Goal: Task Accomplishment & Management: Manage account settings

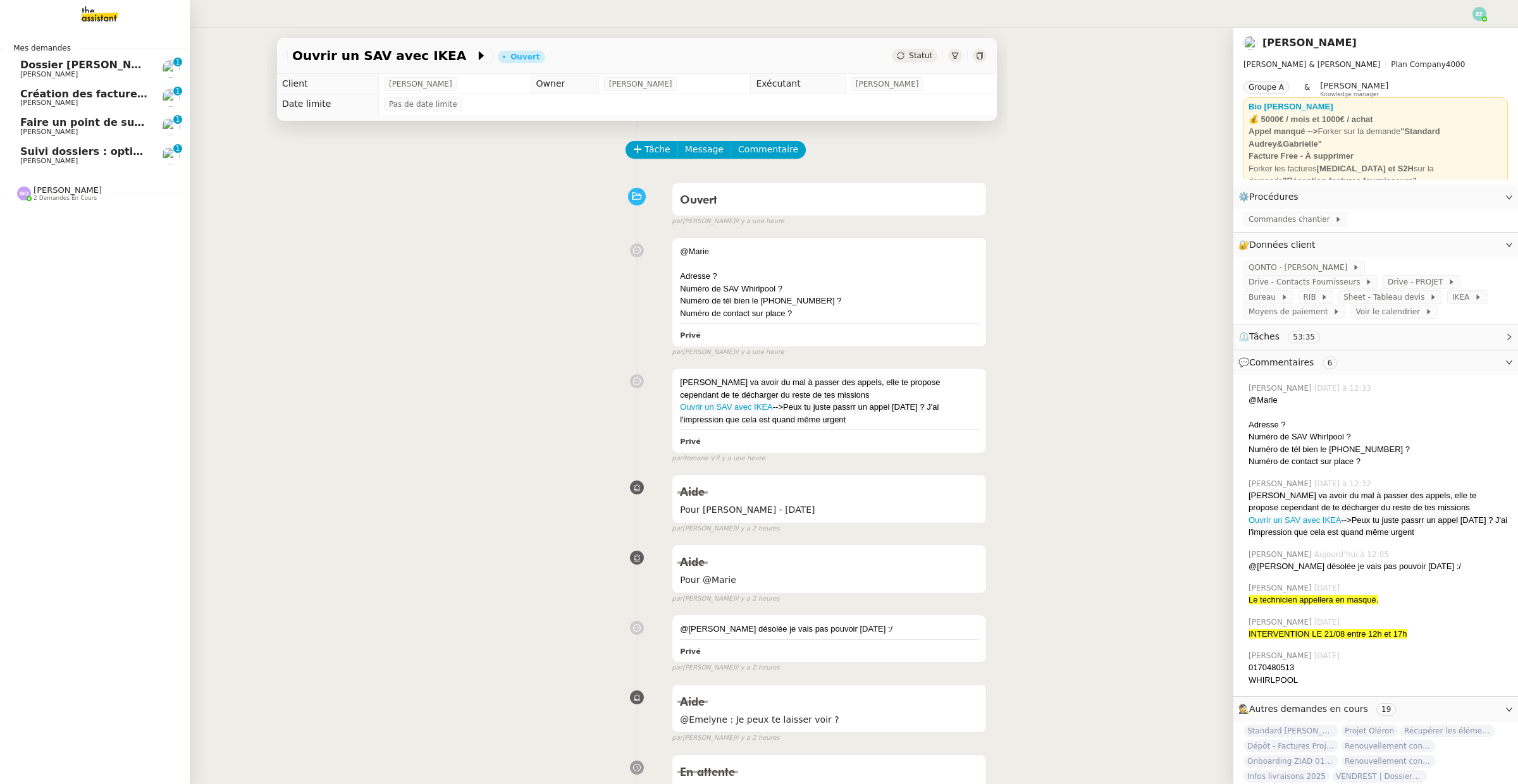
click at [70, 157] on span "[PERSON_NAME]" at bounding box center [84, 161] width 128 height 7
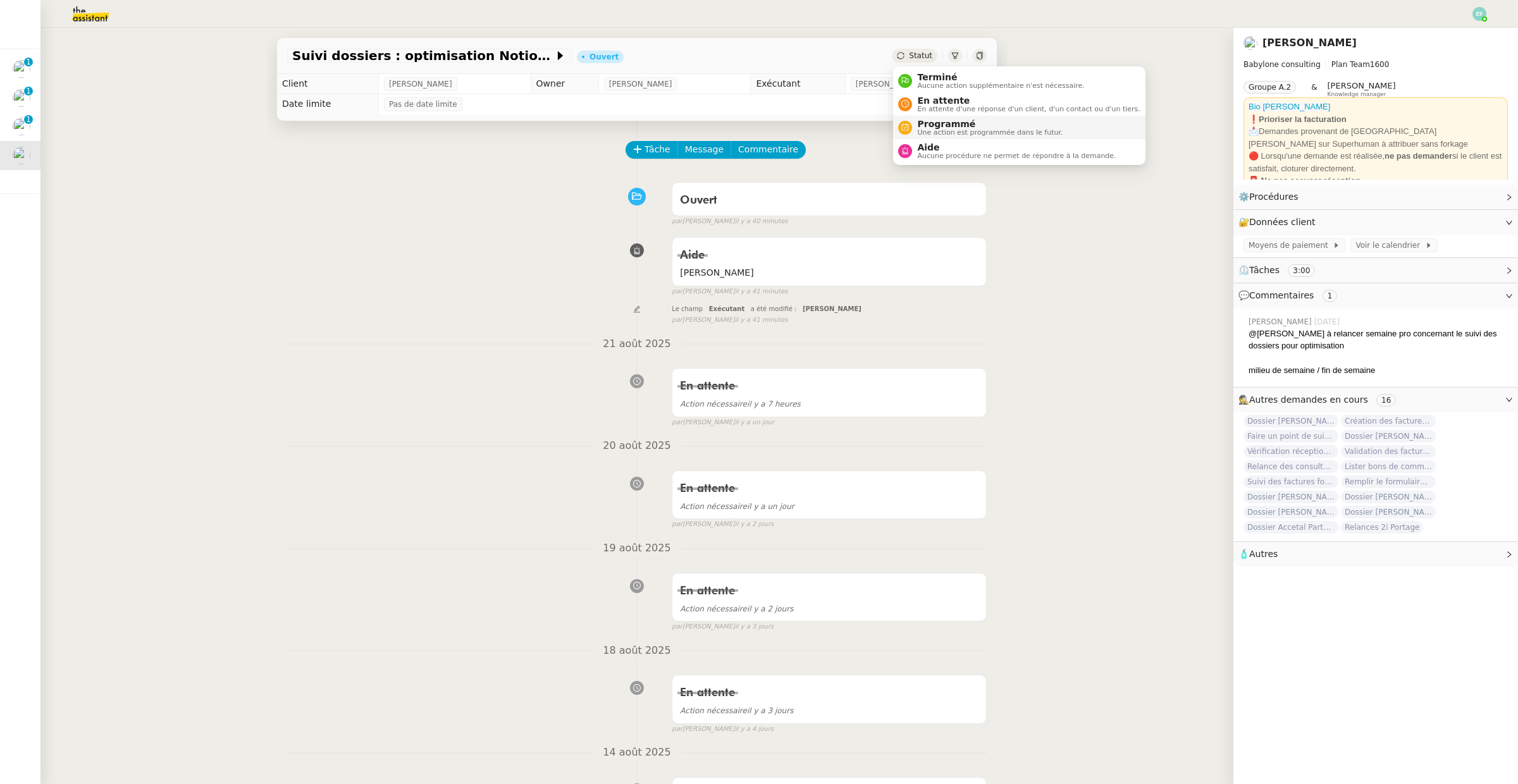
click at [933, 123] on span "Programmé" at bounding box center [989, 124] width 145 height 10
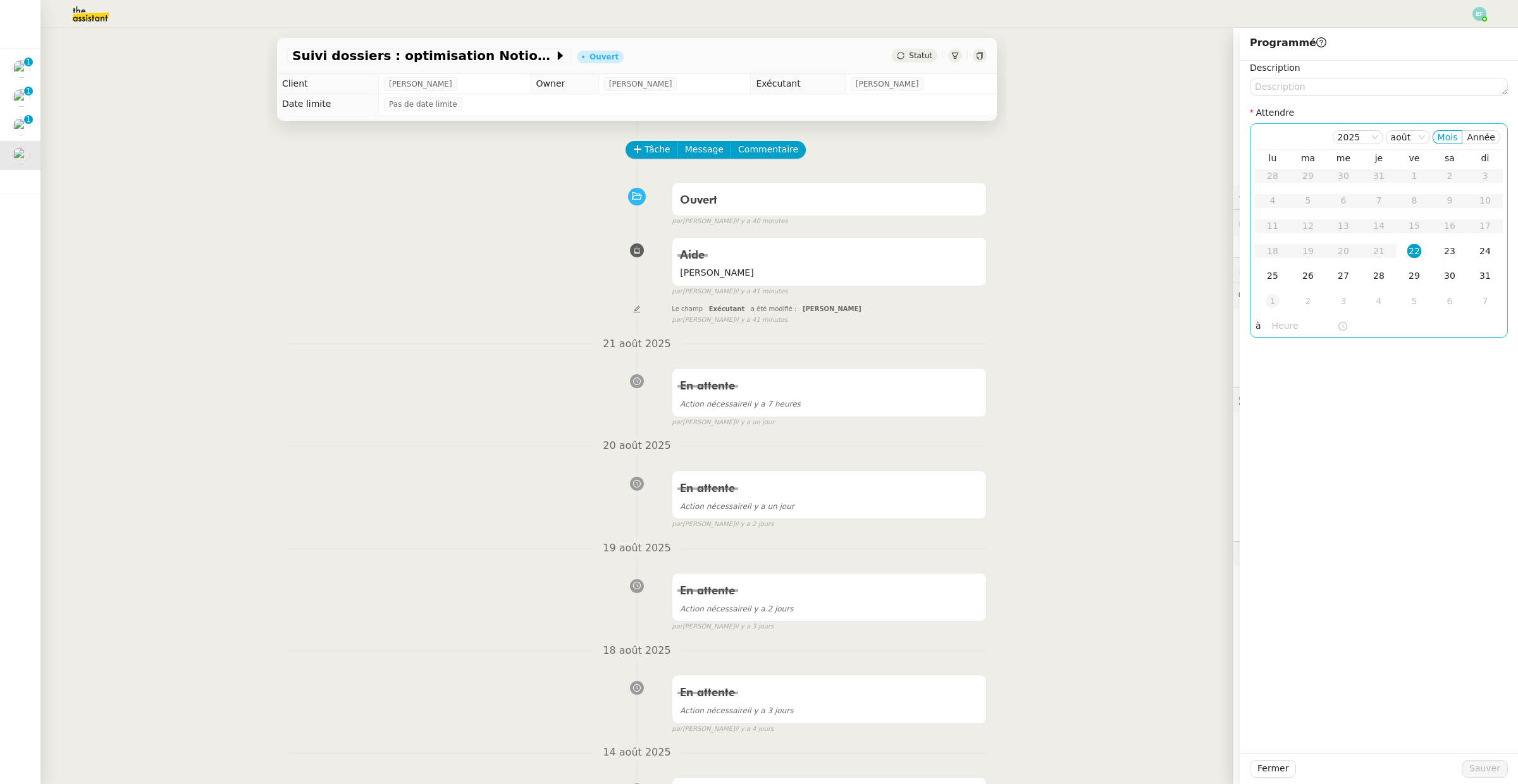
click at [1275, 306] on div "1" at bounding box center [1272, 300] width 14 height 14
click at [1486, 770] on span "Sauver" at bounding box center [1484, 769] width 31 height 14
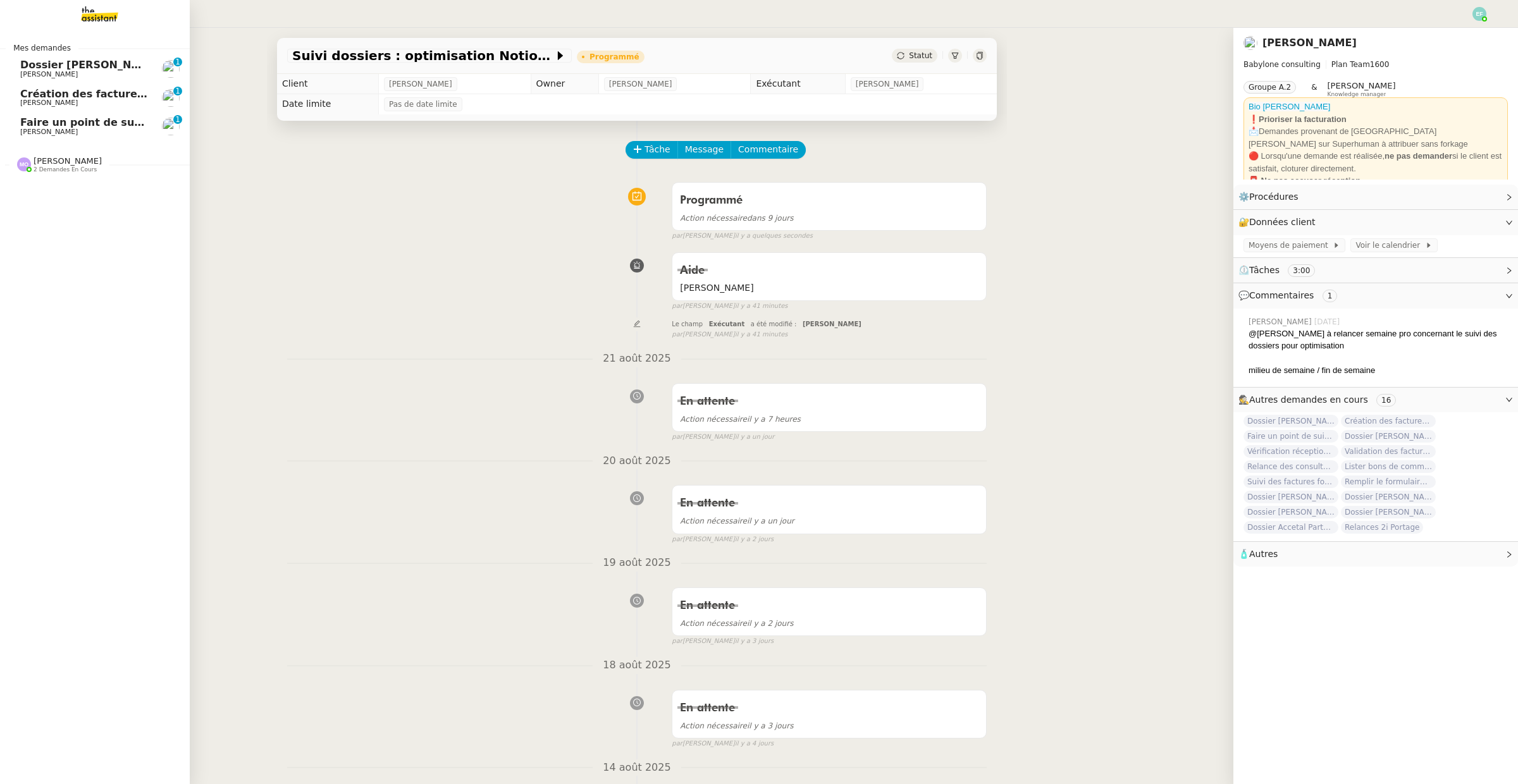
click at [43, 129] on span "[PERSON_NAME]" at bounding box center [49, 132] width 58 height 8
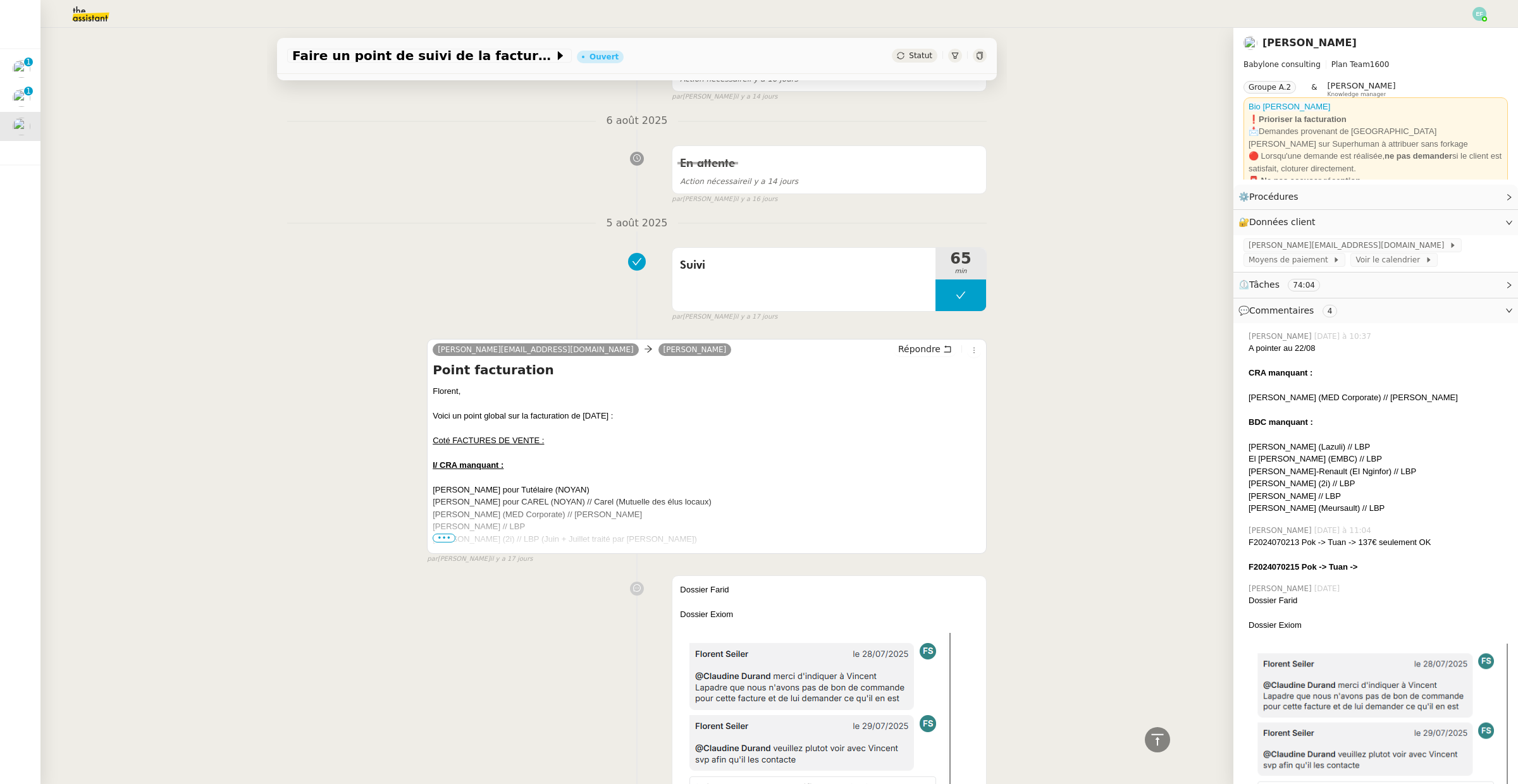
scroll to position [1136, 0]
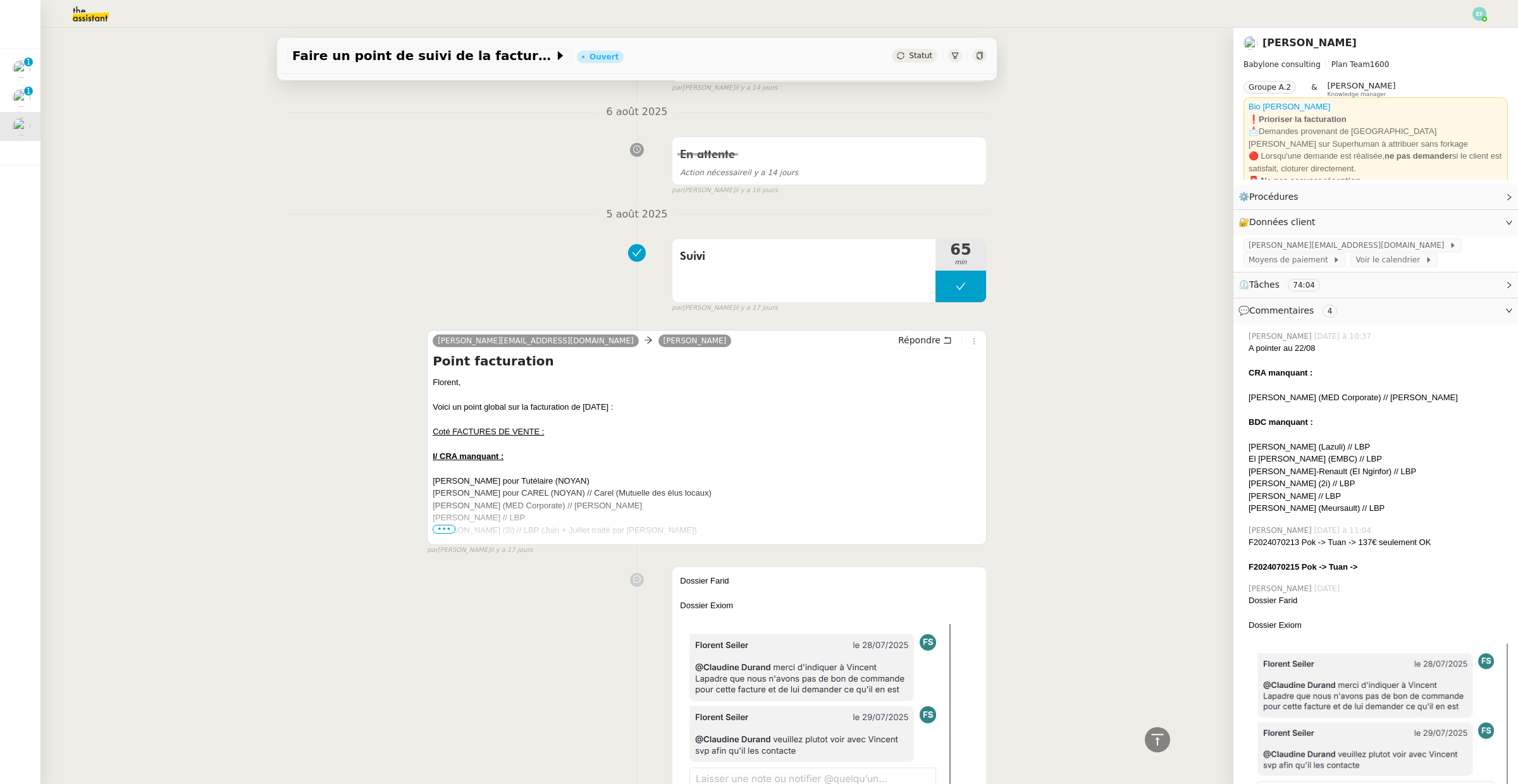
click at [444, 533] on span "•••" at bounding box center [444, 529] width 23 height 9
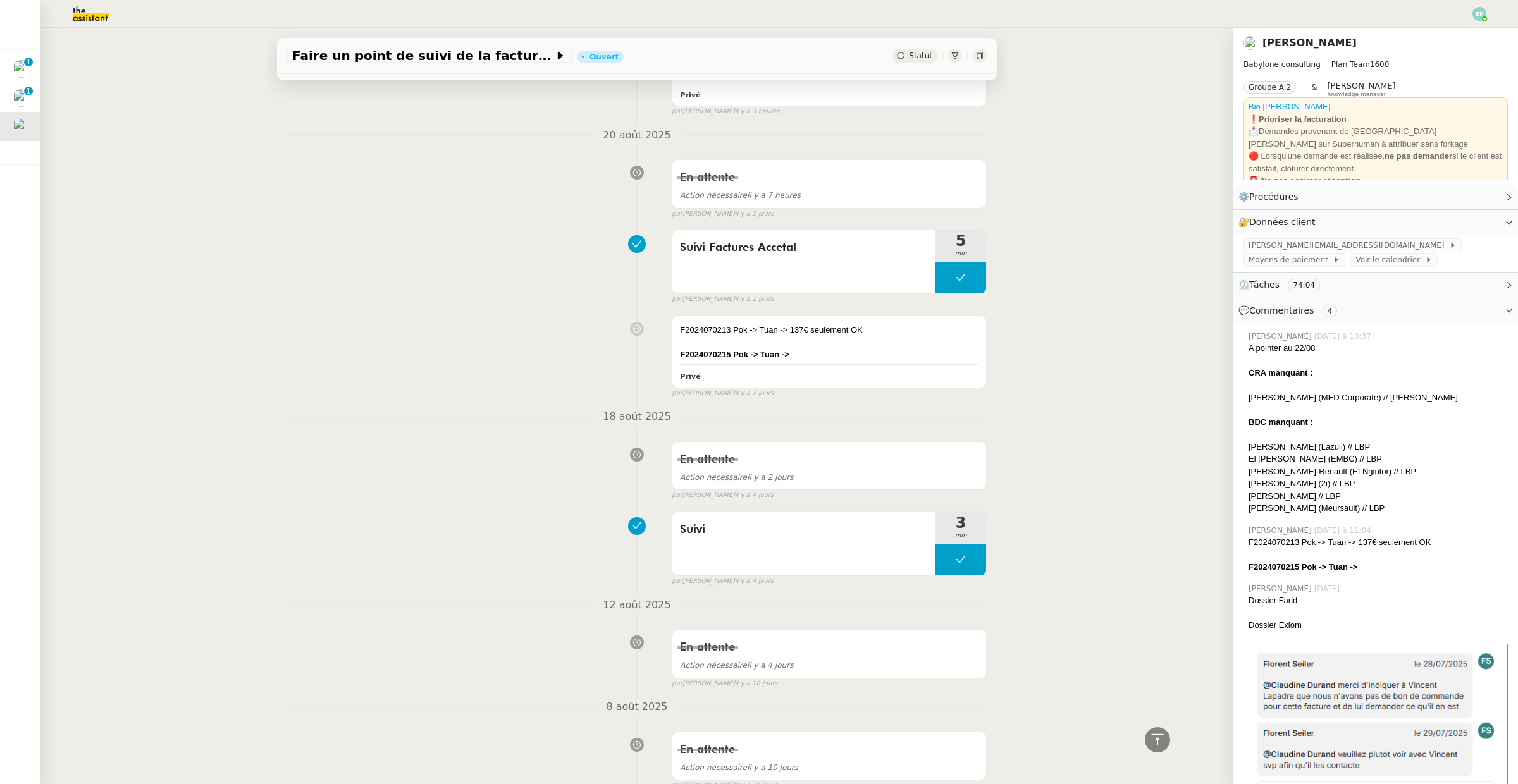
scroll to position [0, 0]
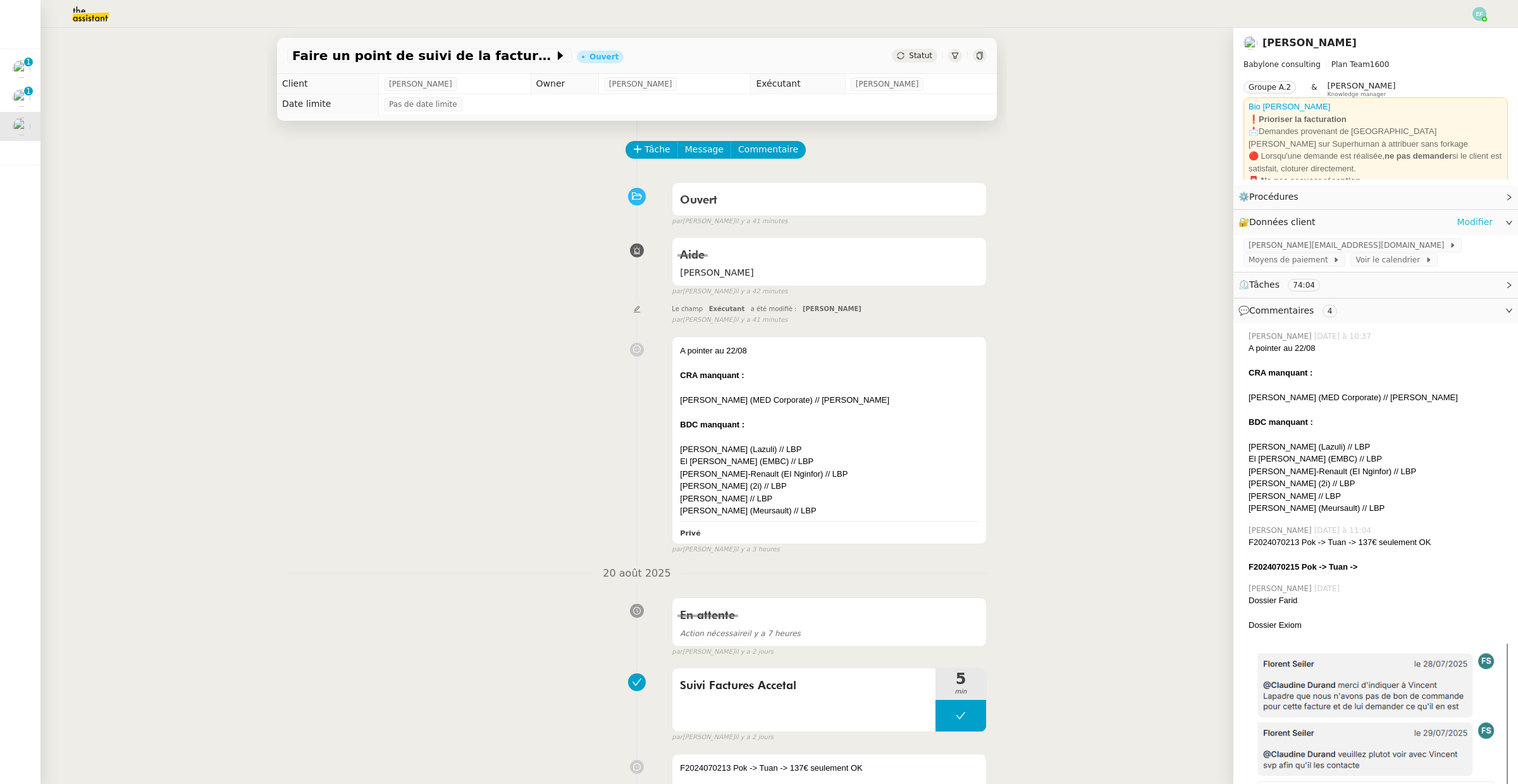
click at [1473, 224] on link "Modifier" at bounding box center [1475, 223] width 36 height 14
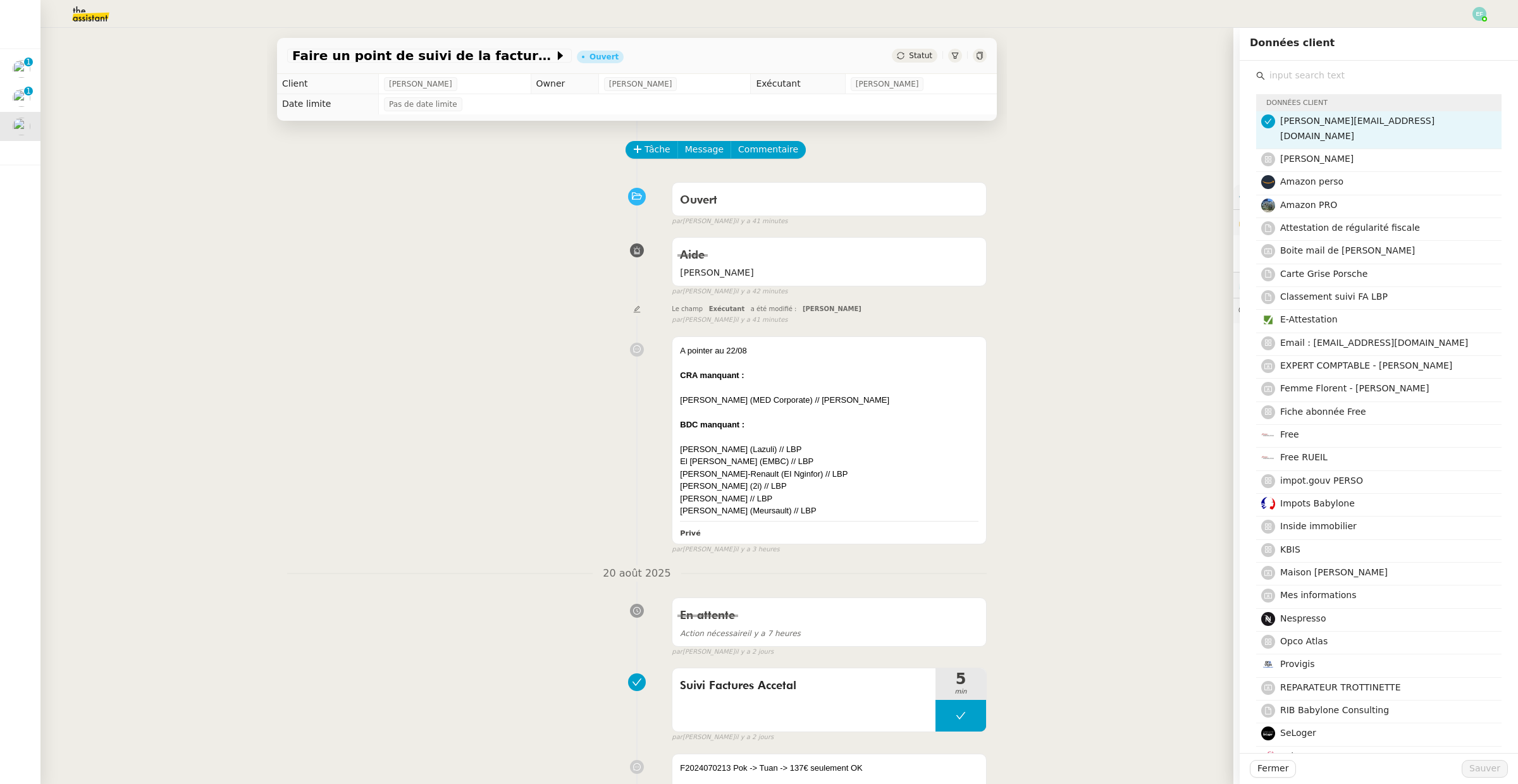
click at [1175, 160] on div "Faire un point de suivi de la facturation Ouvert Statut Client [PERSON_NAME] Ow…" at bounding box center [636, 406] width 1193 height 756
click at [1119, 228] on div "Faire un point de suivi de la facturation Ouvert Statut Client [PERSON_NAME] Ow…" at bounding box center [636, 406] width 1193 height 756
click at [1268, 770] on span "Fermer" at bounding box center [1273, 769] width 31 height 14
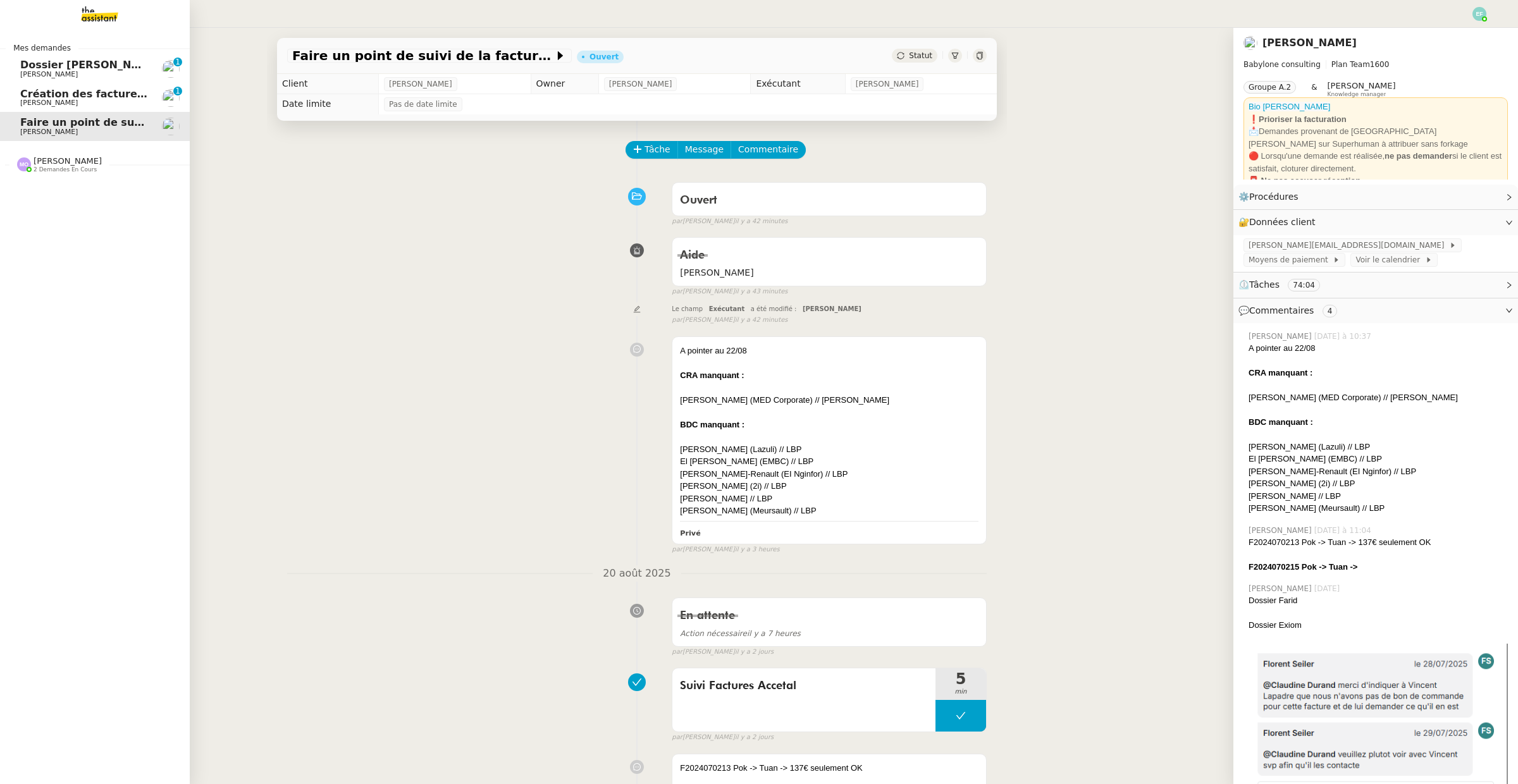
click at [28, 92] on span "Création des factures client - juillet 2025" at bounding box center [137, 93] width 234 height 12
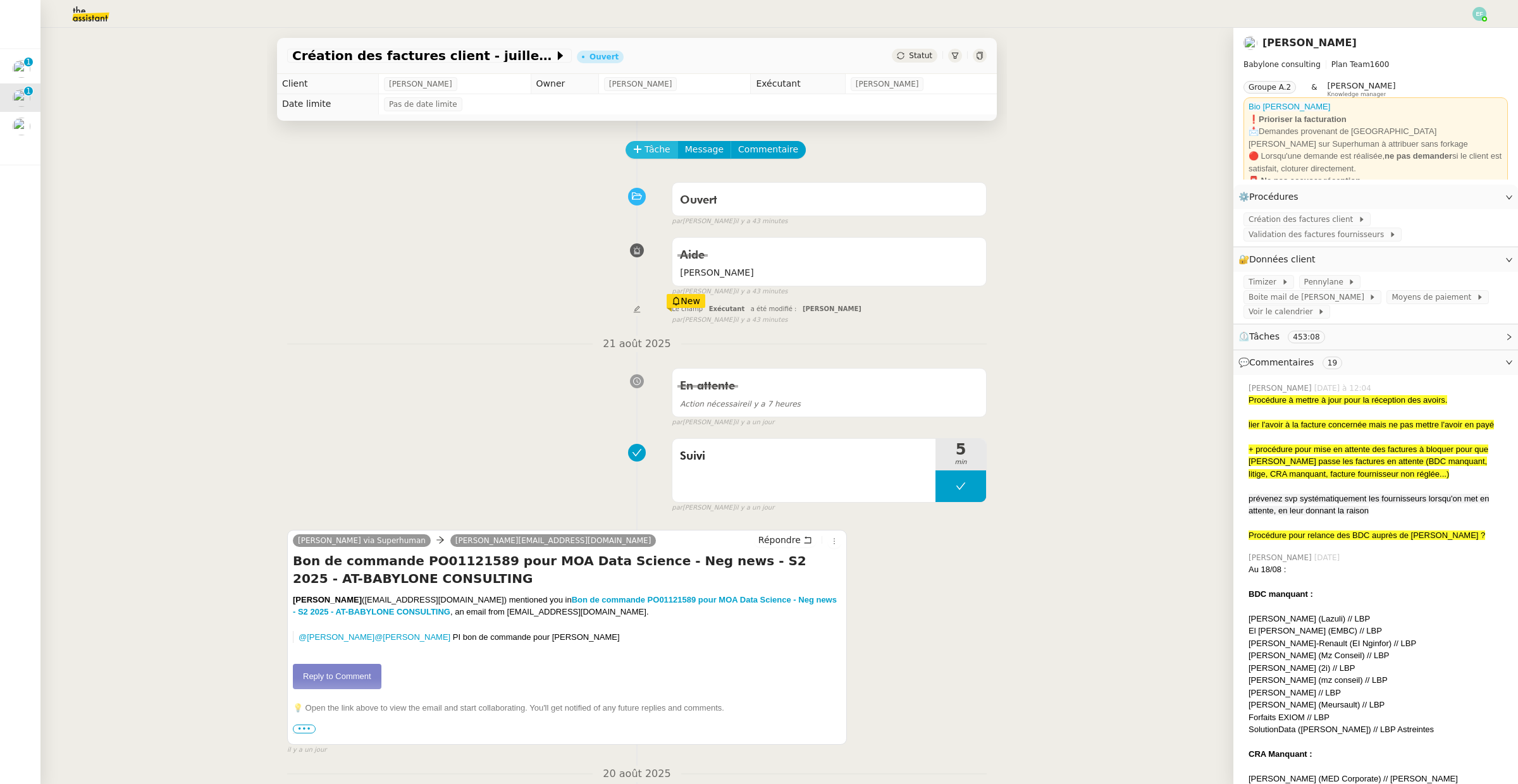
click at [644, 153] on span "Tâche" at bounding box center [657, 149] width 26 height 14
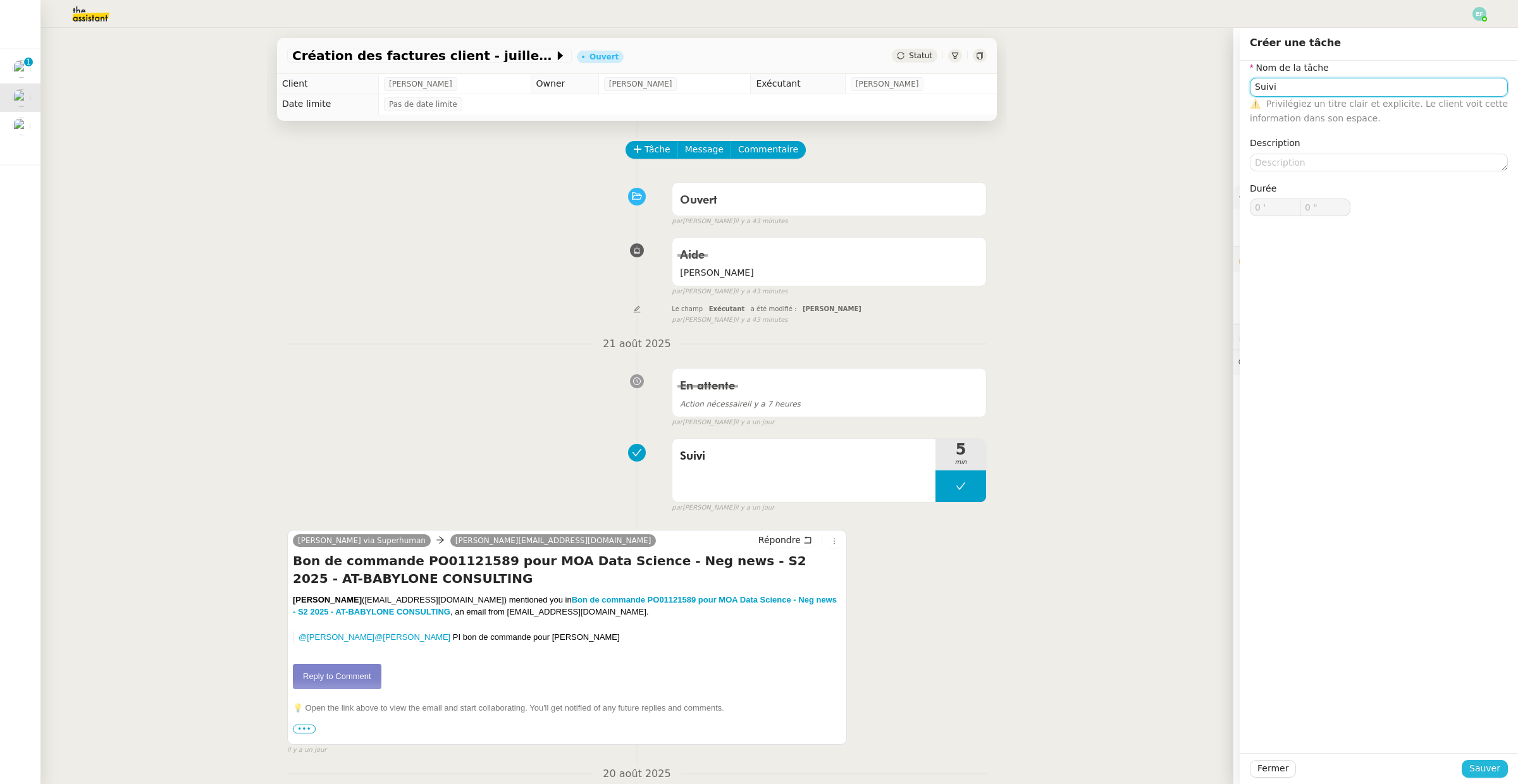
type input "Suivi"
click at [1476, 770] on span "Sauver" at bounding box center [1484, 769] width 31 height 14
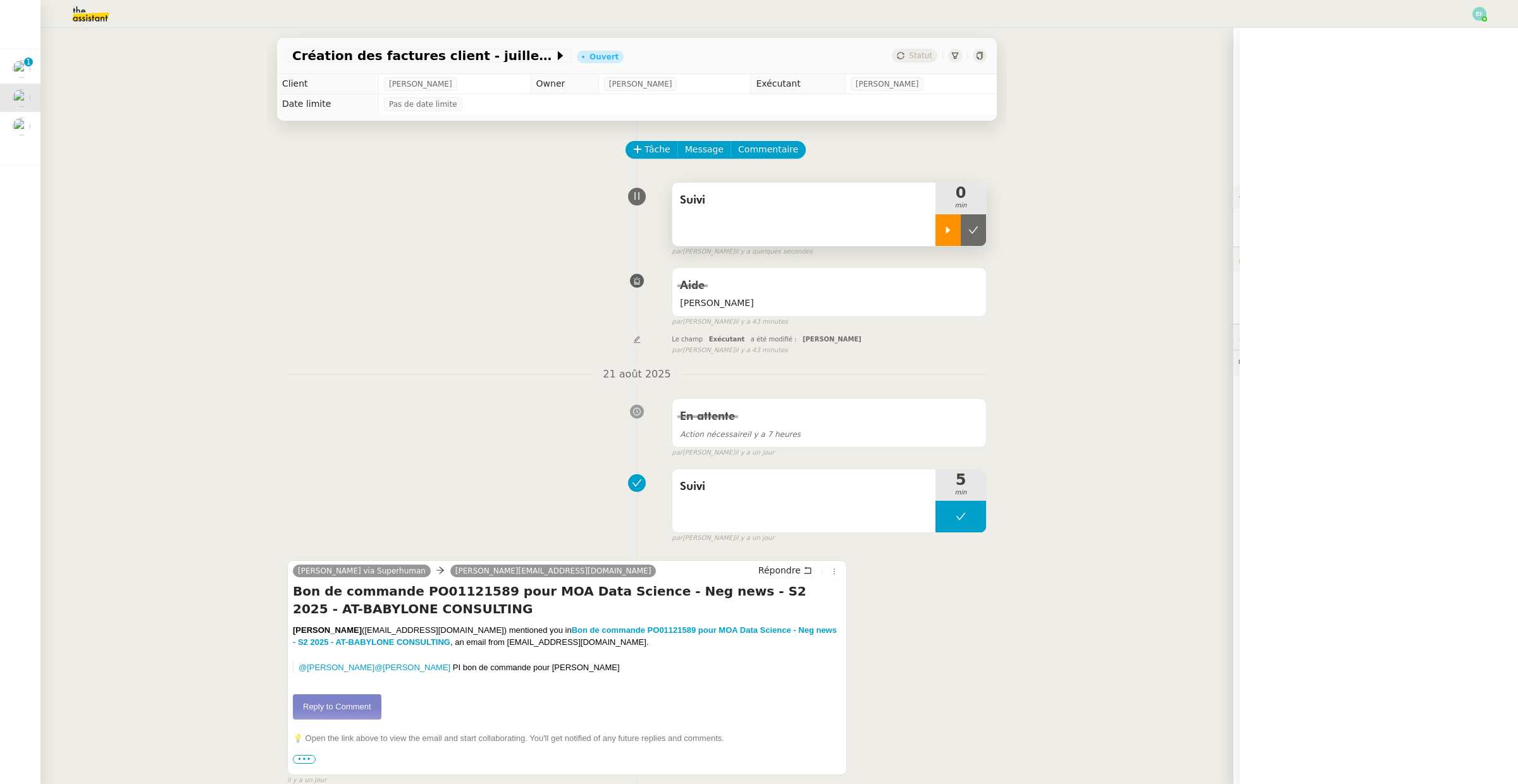
click at [947, 235] on icon at bounding box center [948, 230] width 10 height 10
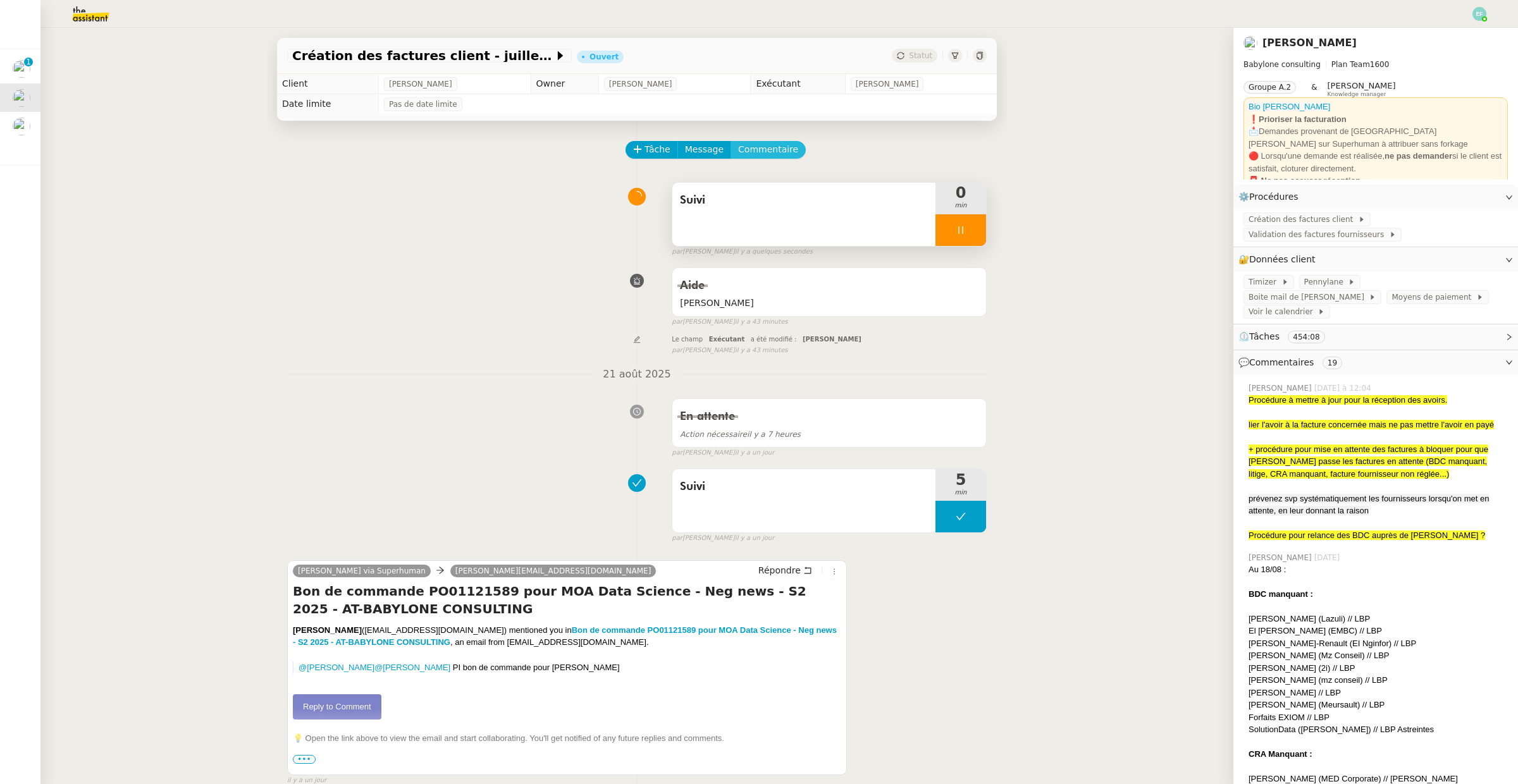
click at [783, 143] on span "Commentaire" at bounding box center [768, 149] width 60 height 14
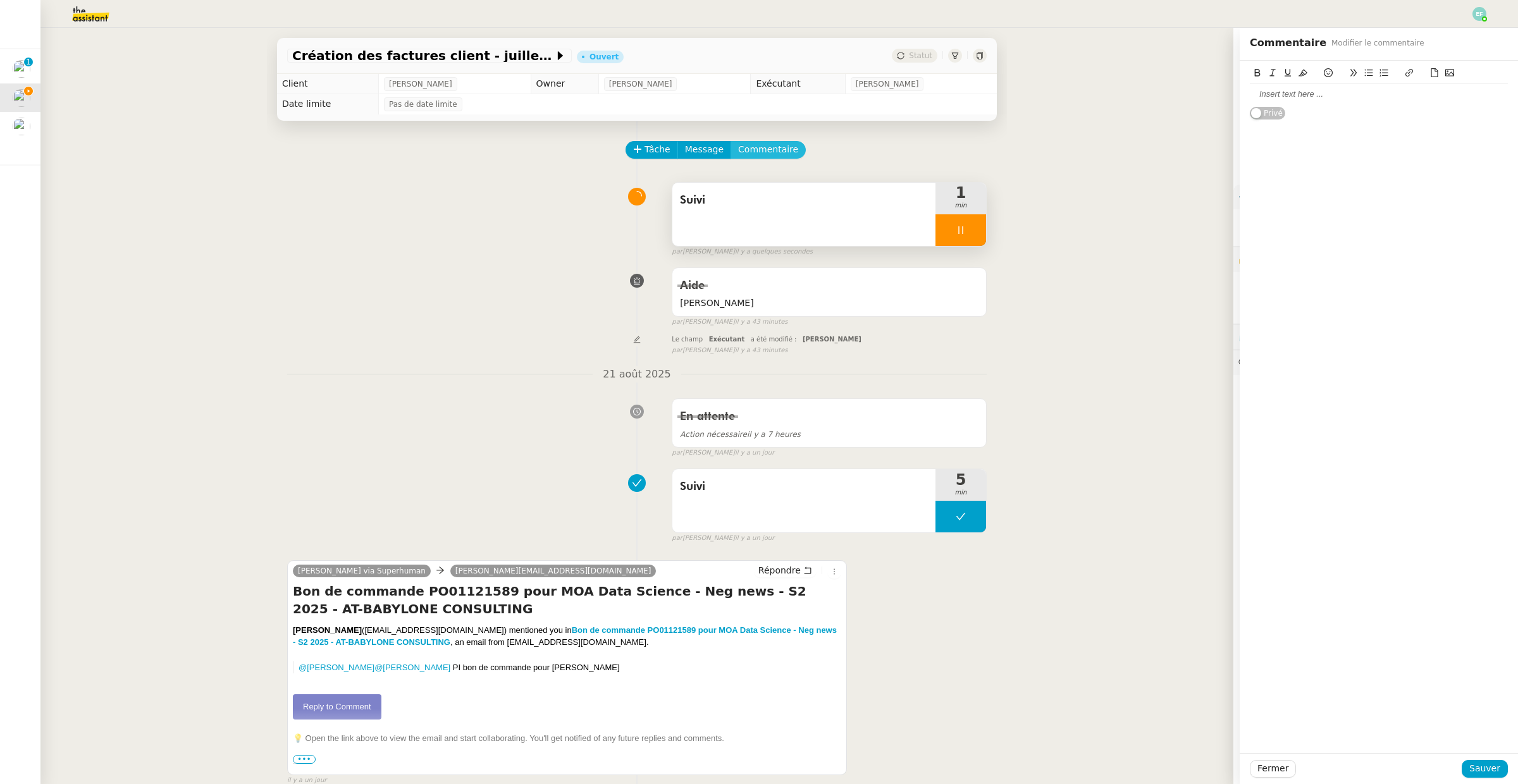
click at [730, 141] on button "Commentaire" at bounding box center [768, 150] width 76 height 18
drag, startPoint x: 1279, startPoint y: 94, endPoint x: 1285, endPoint y: 95, distance: 6.1
click at [1278, 94] on div at bounding box center [1378, 94] width 258 height 11
click at [1483, 770] on span "Sauver" at bounding box center [1484, 769] width 31 height 14
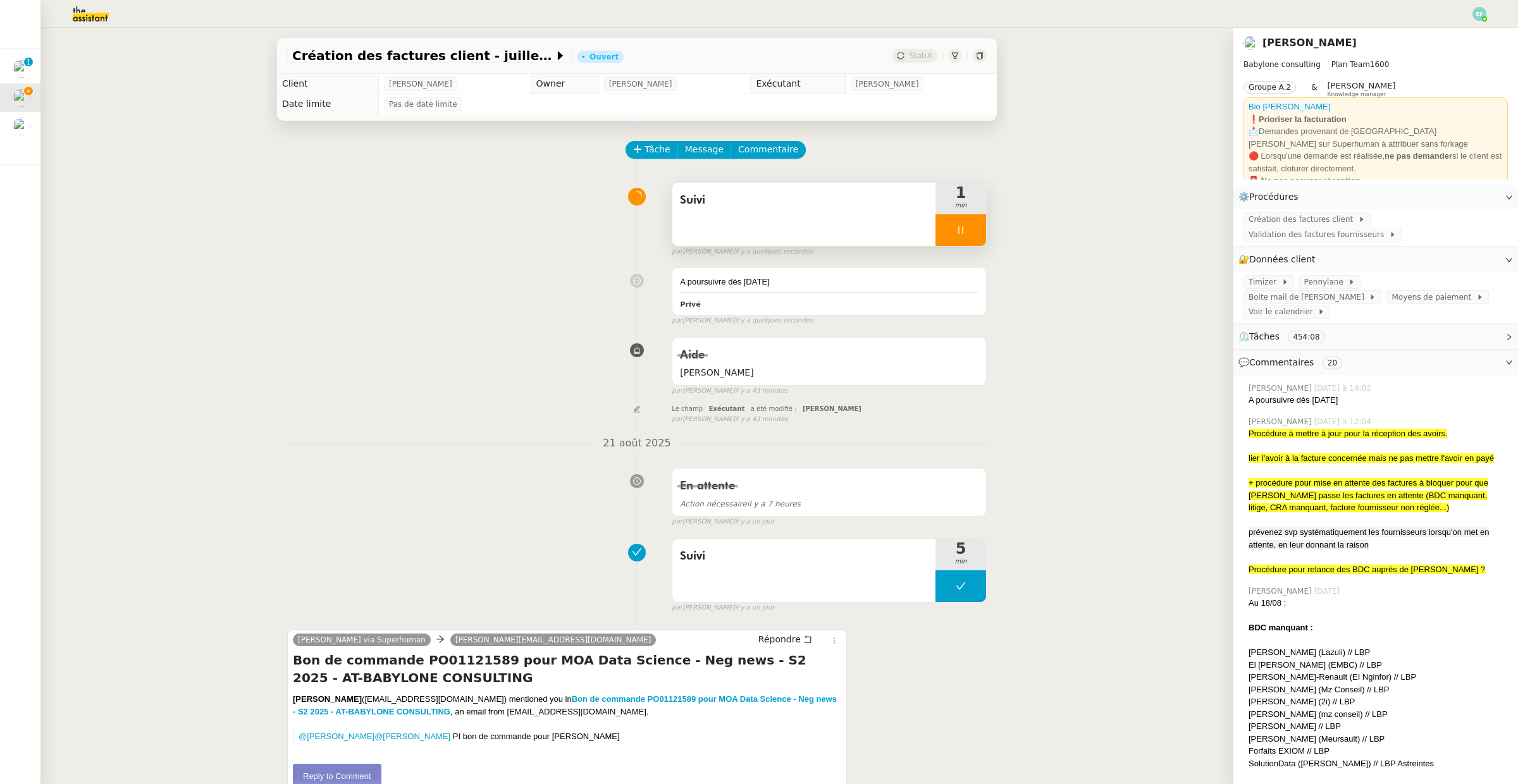
click at [964, 223] on div at bounding box center [960, 230] width 51 height 31
click at [970, 224] on button at bounding box center [973, 230] width 25 height 31
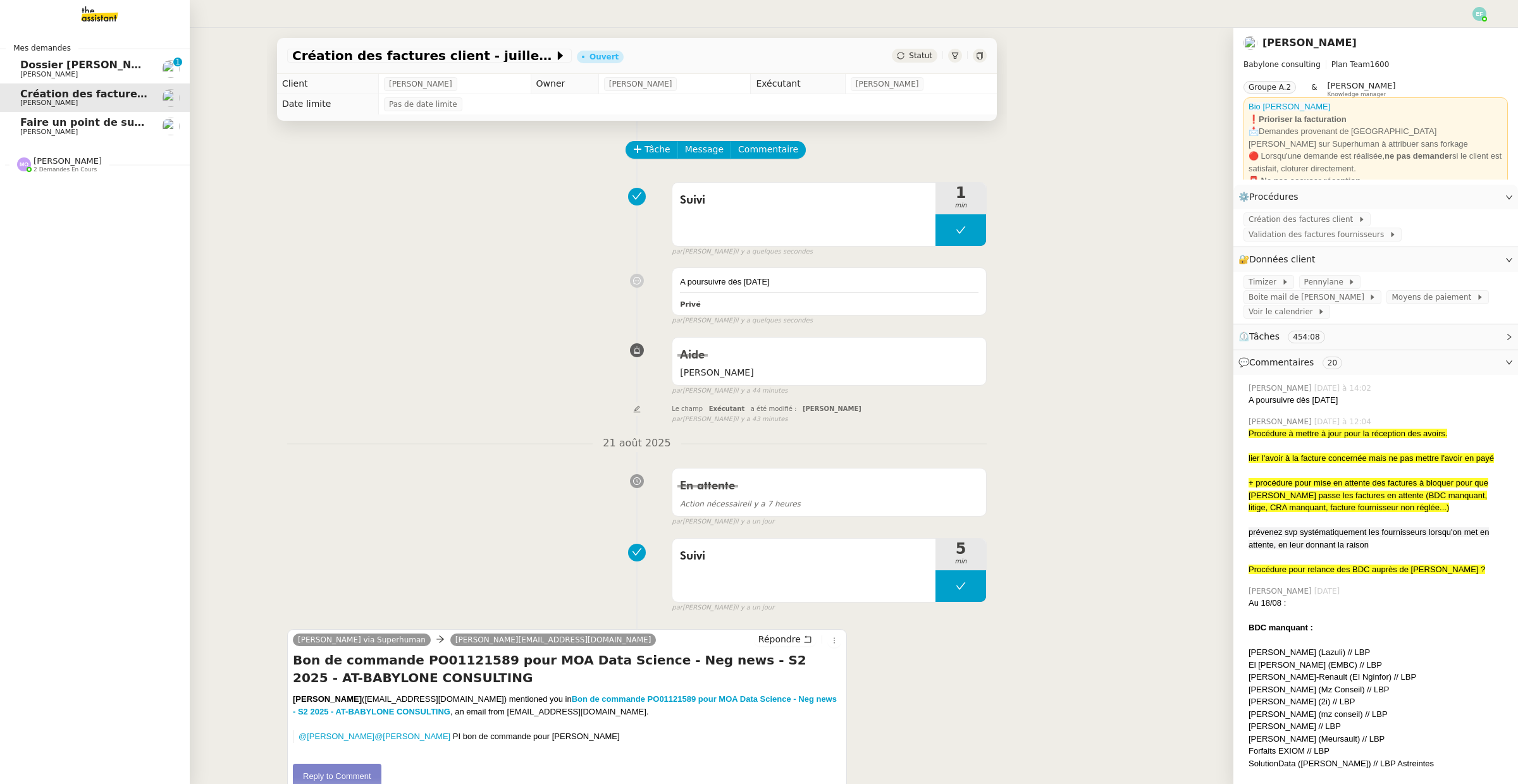
click at [27, 129] on span "[PERSON_NAME]" at bounding box center [49, 132] width 58 height 8
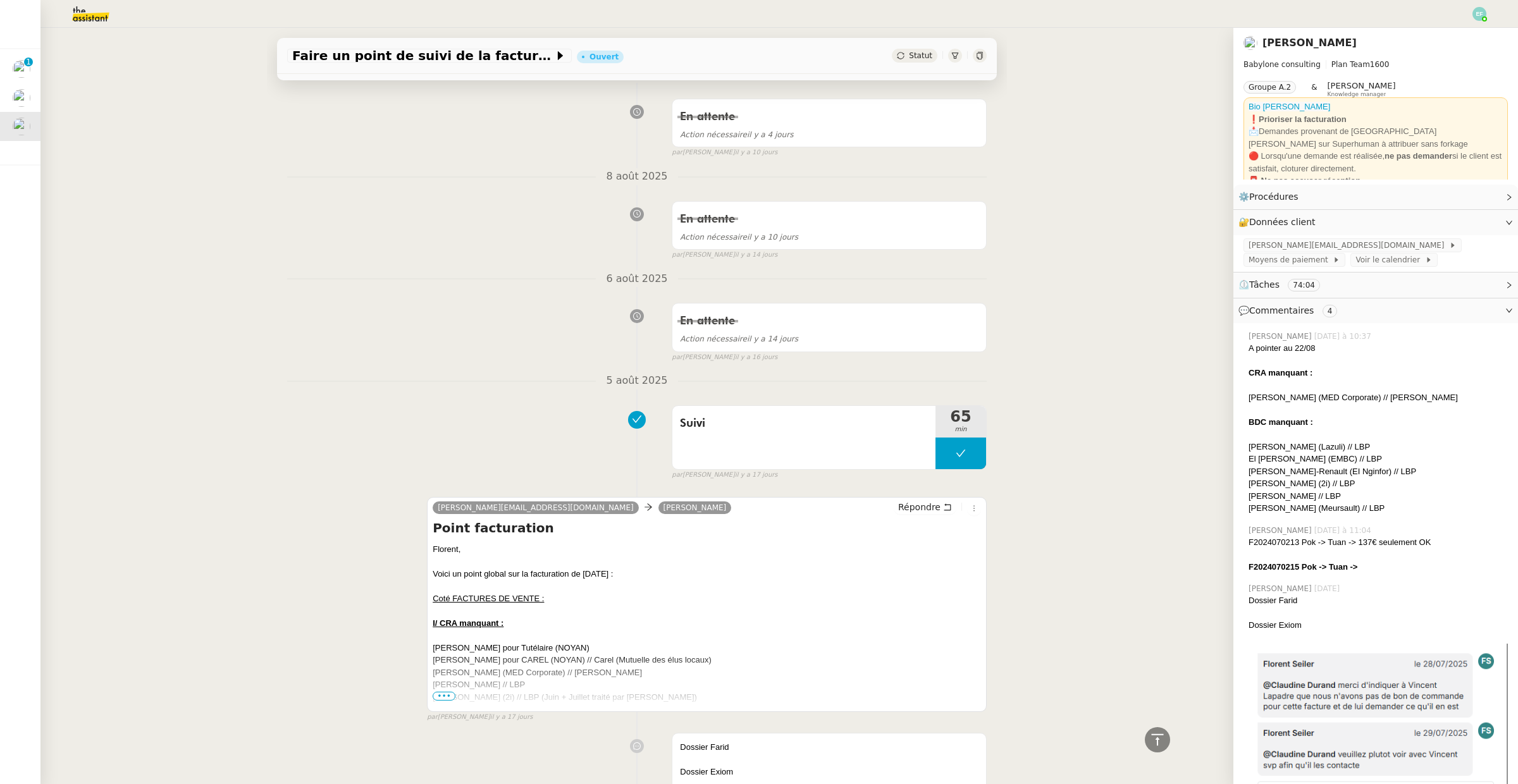
scroll to position [1007, 0]
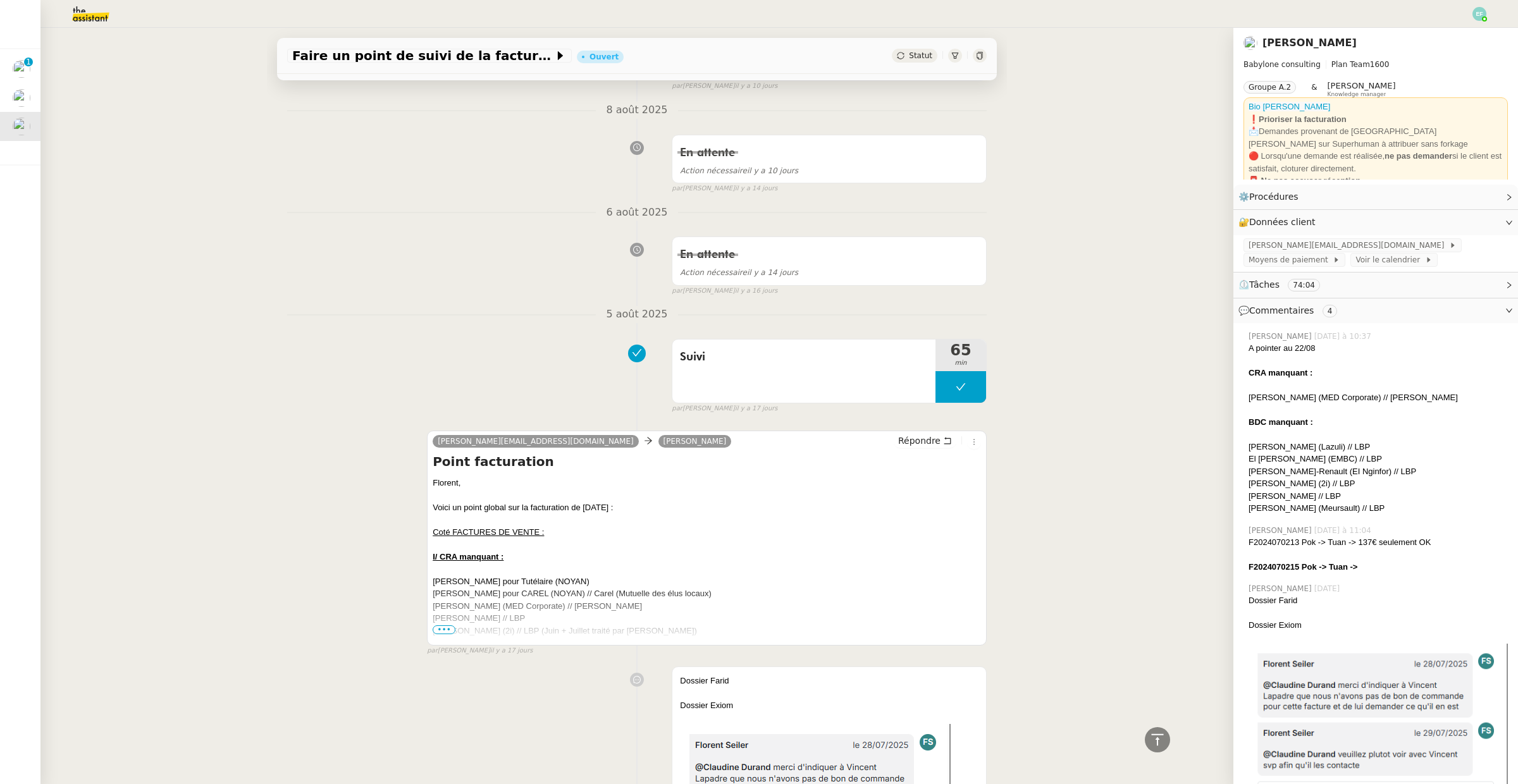
click at [448, 633] on span "•••" at bounding box center [444, 629] width 23 height 9
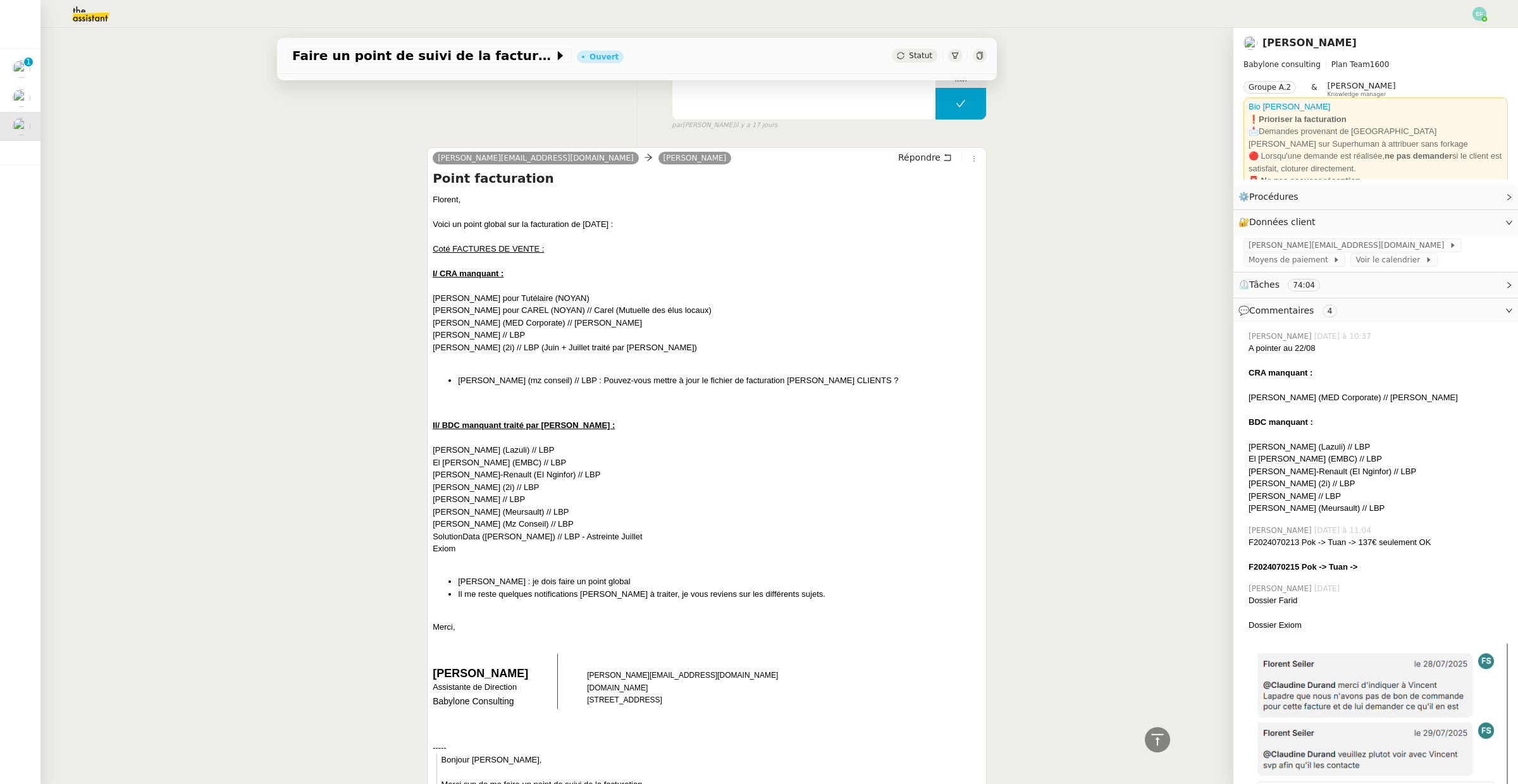
scroll to position [1290, 0]
drag, startPoint x: 474, startPoint y: 587, endPoint x: 477, endPoint y: 615, distance: 28.2
click at [477, 615] on div "Florent, Voici un point global sur la facturation de [DATE] : Coté FACTURES DE …" at bounding box center [706, 658] width 548 height 931
click at [476, 615] on div at bounding box center [706, 614] width 548 height 13
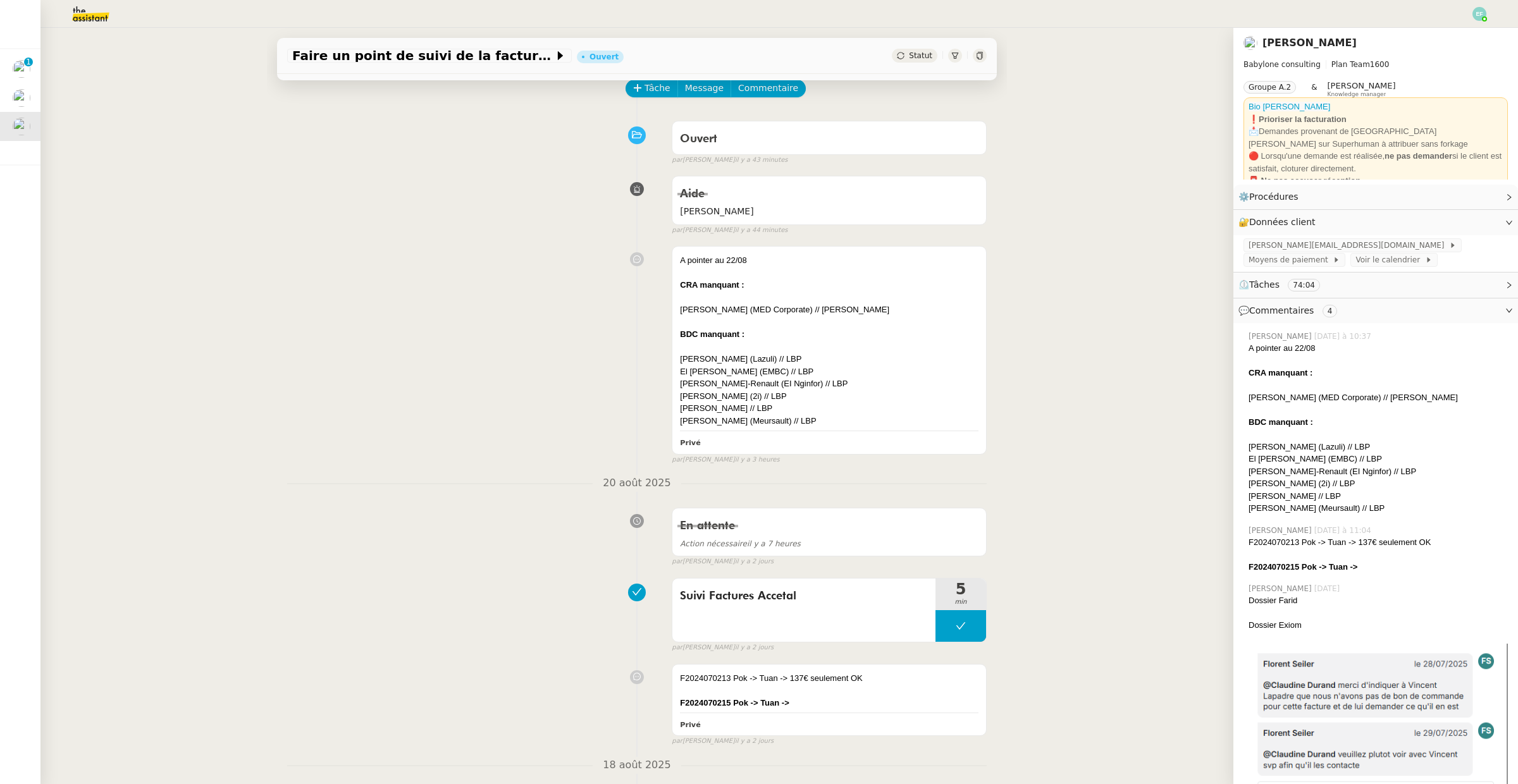
scroll to position [0, 0]
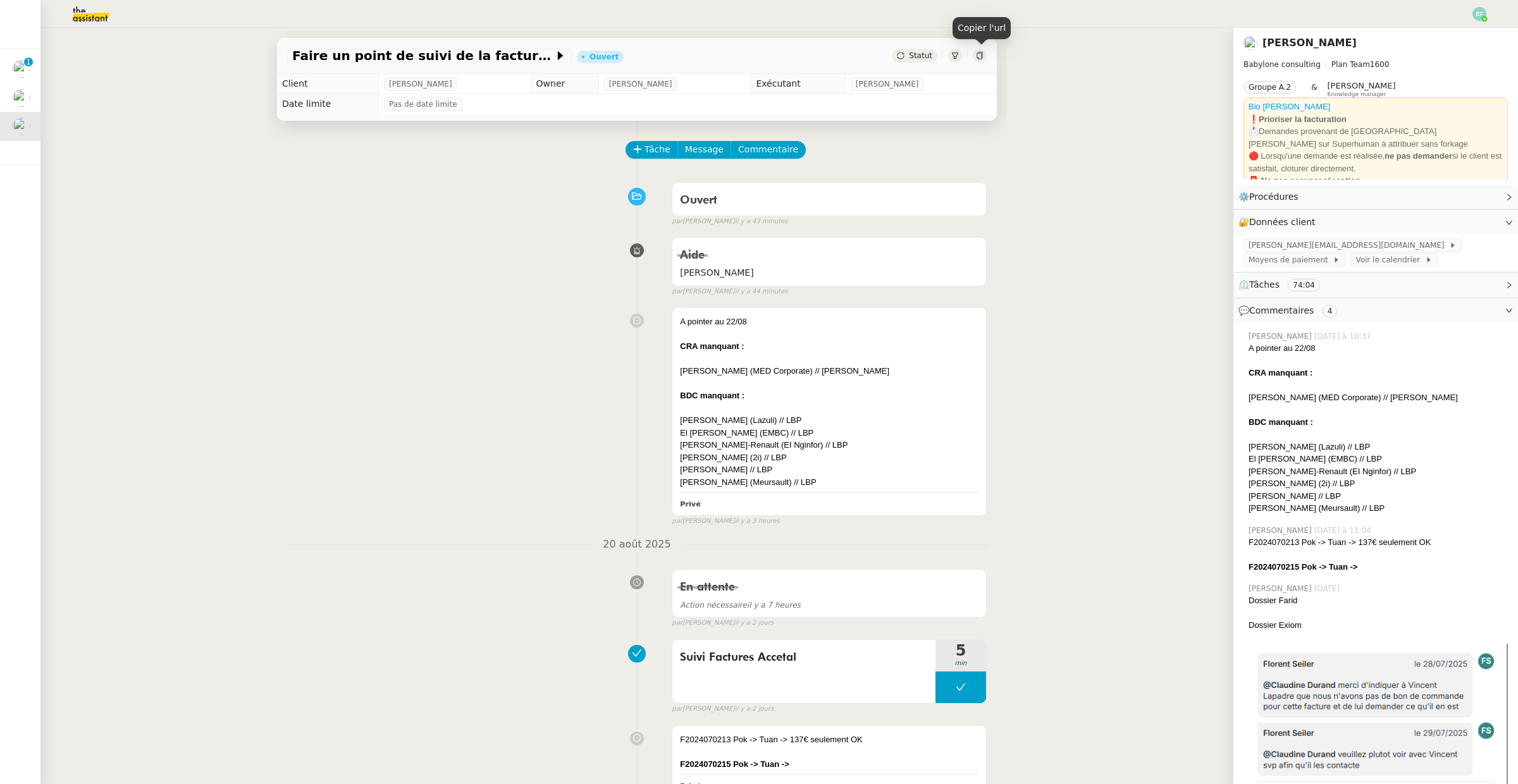
click at [980, 59] on icon at bounding box center [979, 55] width 6 height 7
click at [656, 150] on span "Tâche" at bounding box center [657, 149] width 26 height 14
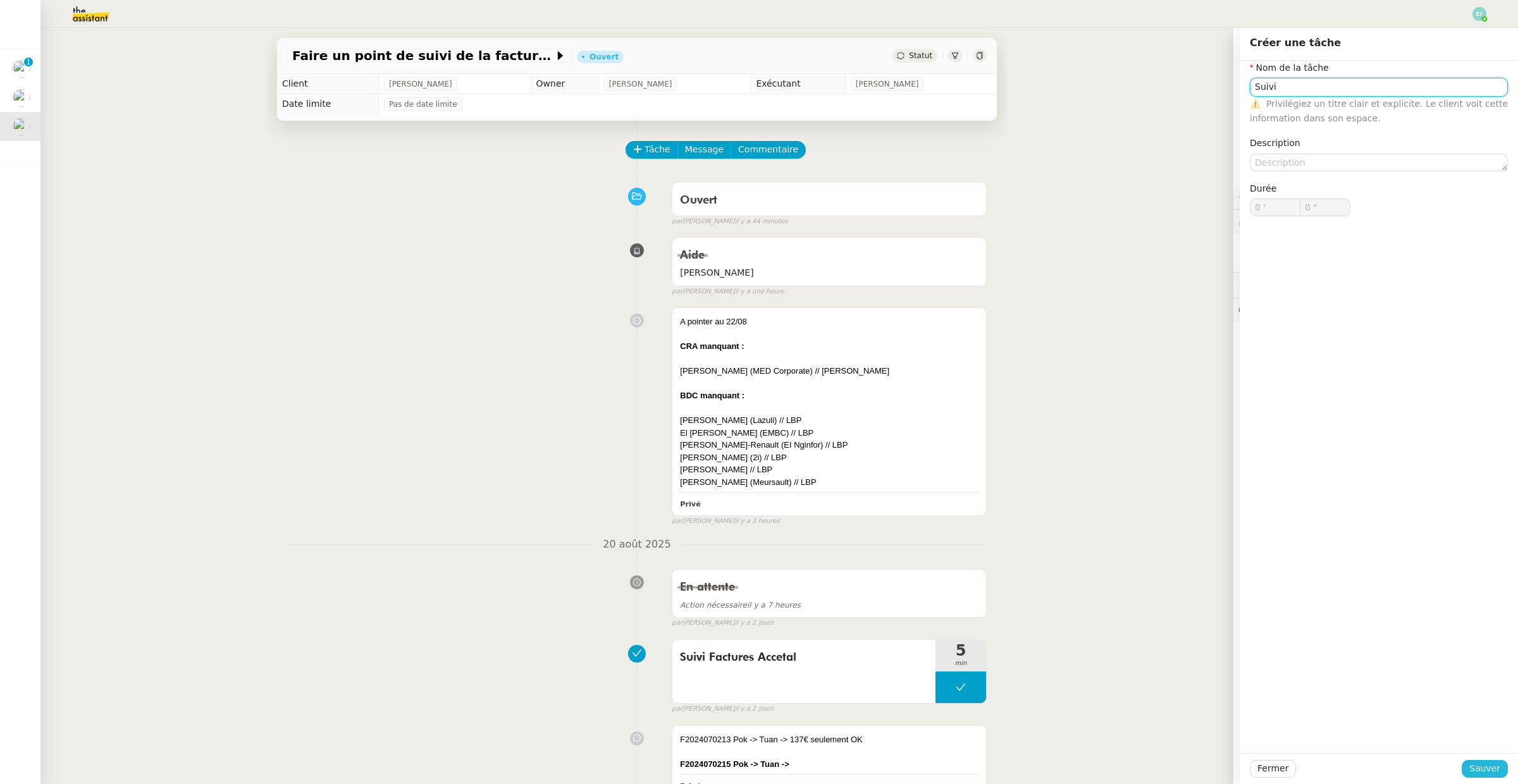
type input "Suivi"
click at [1479, 762] on span "Sauver" at bounding box center [1484, 769] width 31 height 14
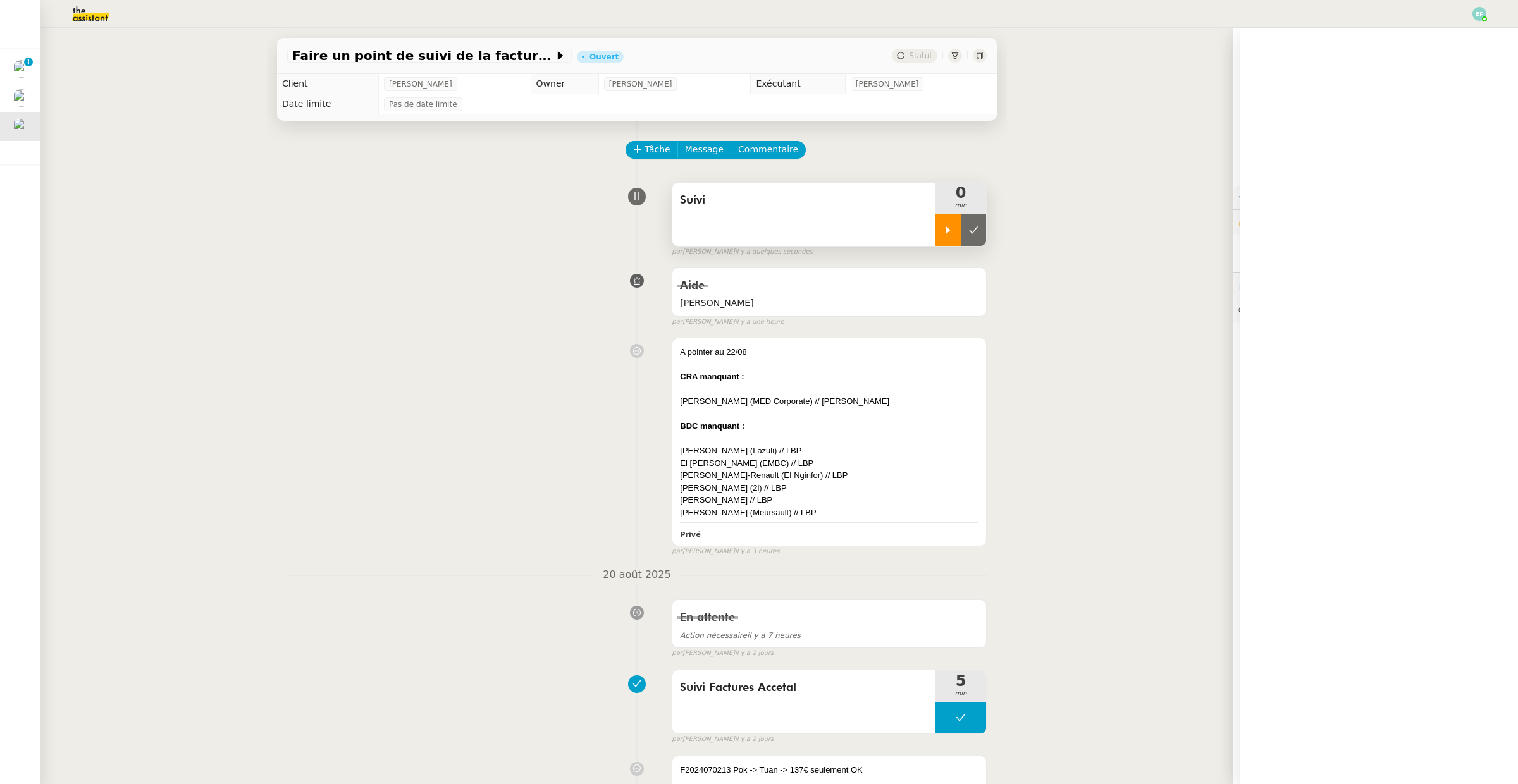
click at [949, 220] on div at bounding box center [947, 230] width 25 height 31
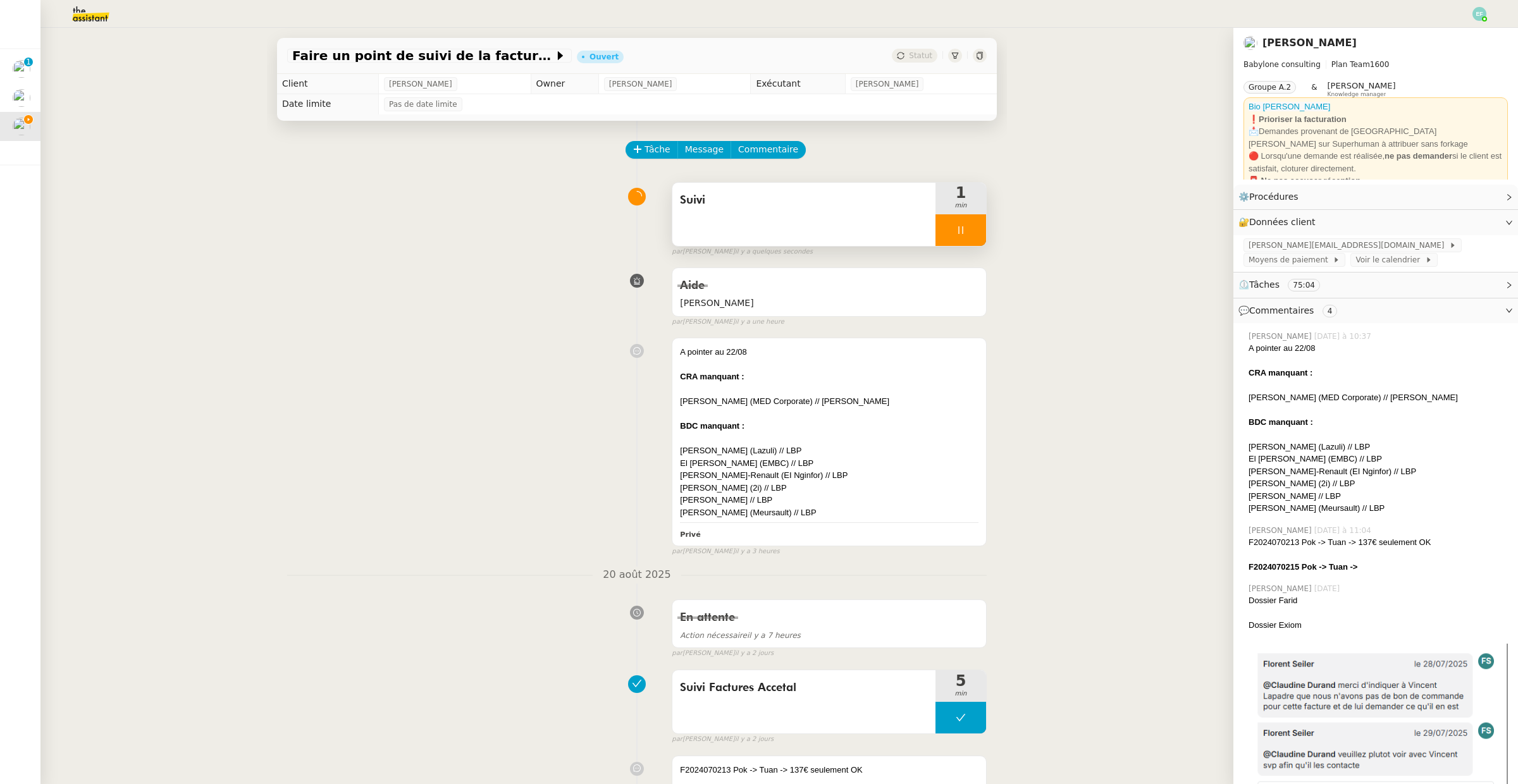
click at [979, 235] on div at bounding box center [960, 230] width 51 height 31
click at [979, 235] on button at bounding box center [973, 230] width 25 height 31
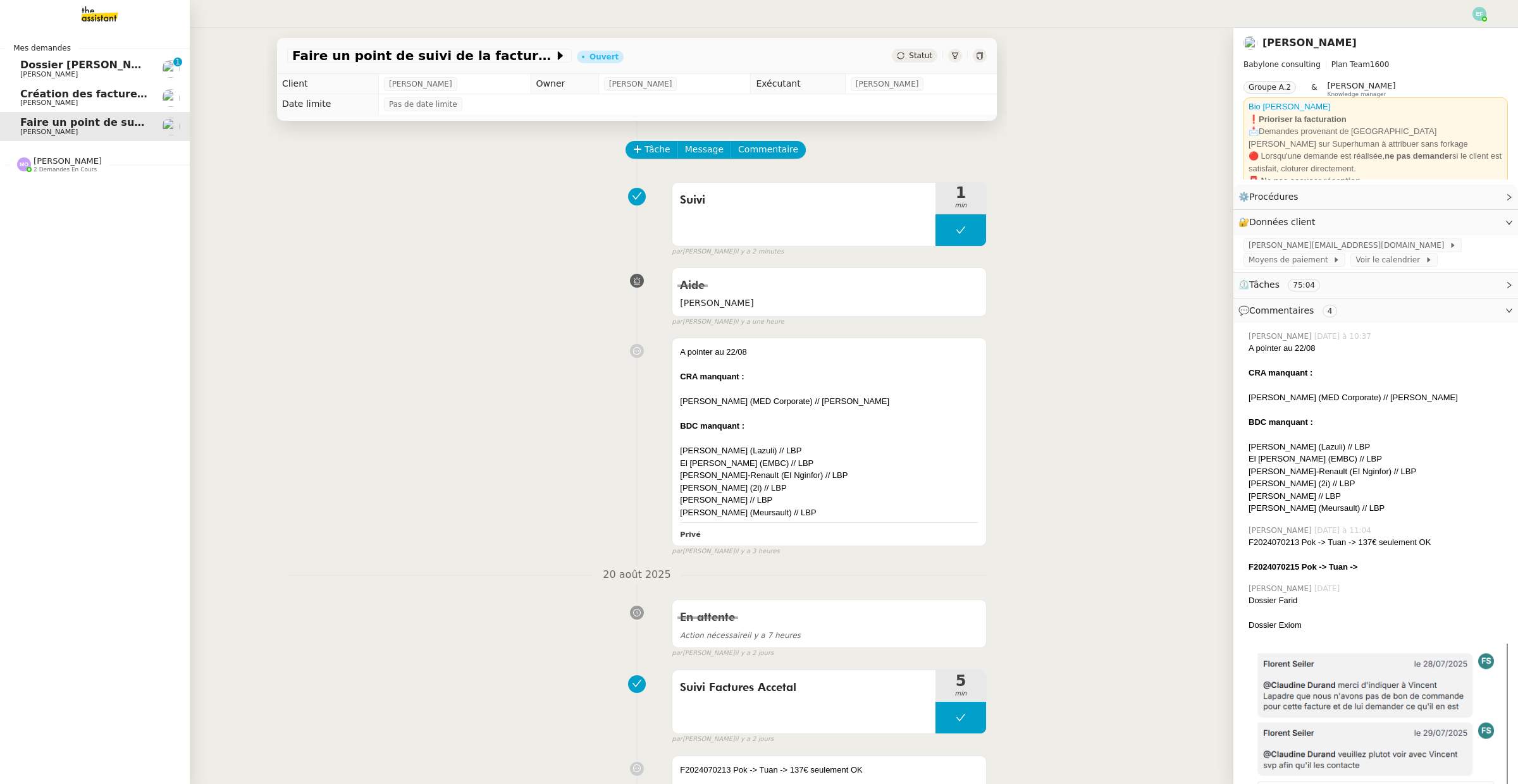
click at [35, 93] on span "Création des factures client - juillet 2025" at bounding box center [137, 93] width 234 height 12
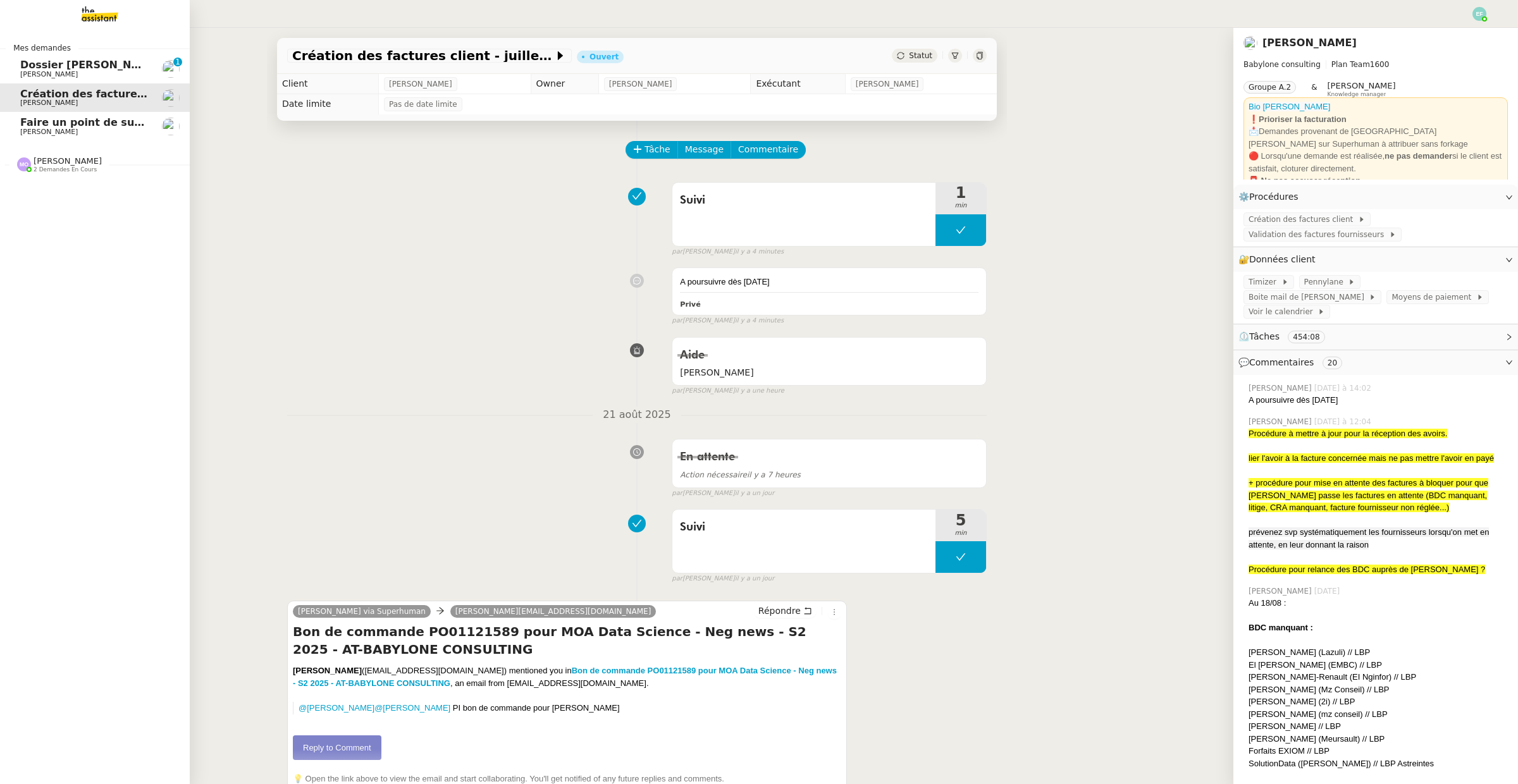
click at [63, 135] on span "[PERSON_NAME]" at bounding box center [49, 132] width 58 height 8
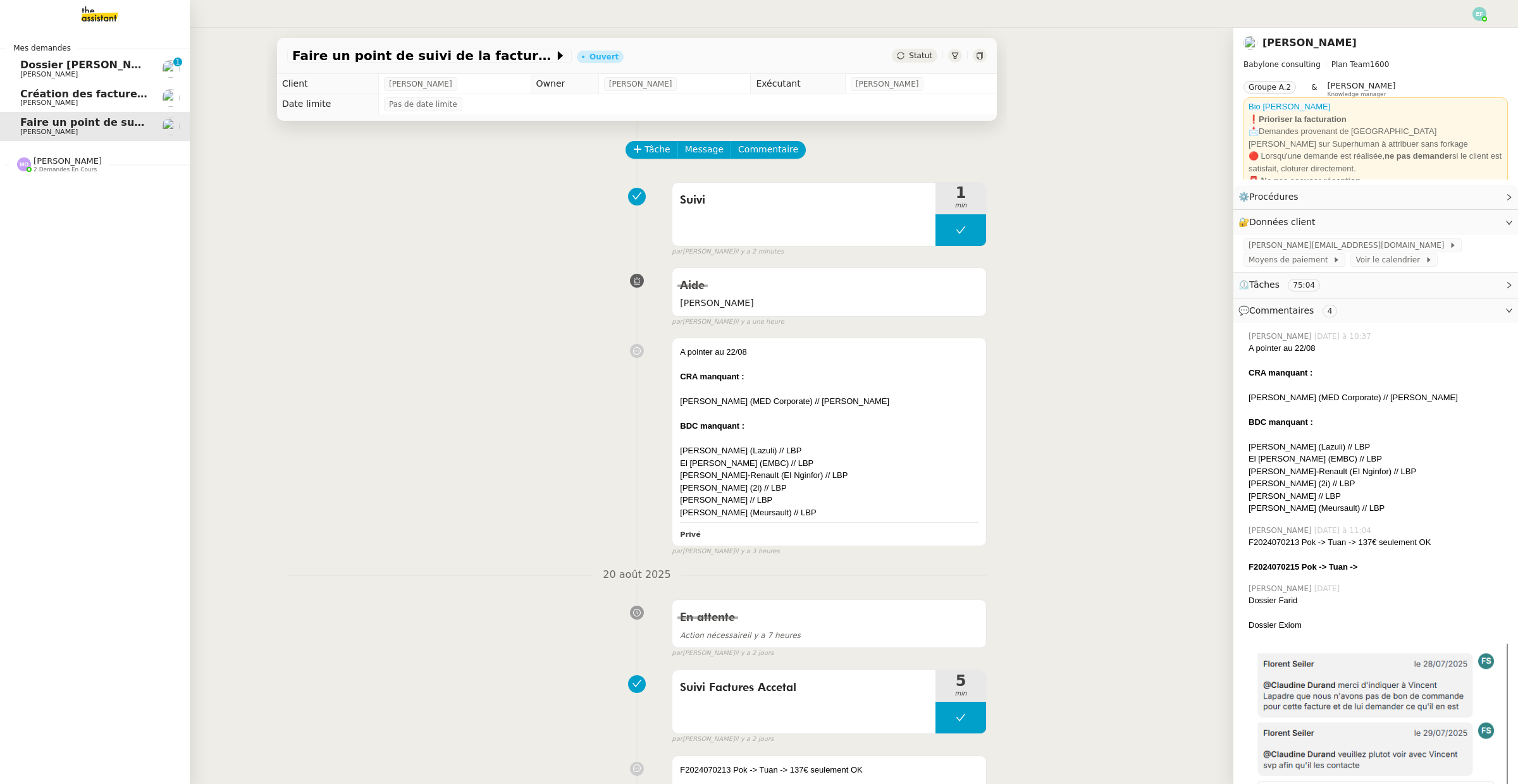
click at [30, 70] on span "[PERSON_NAME]" at bounding box center [49, 74] width 58 height 8
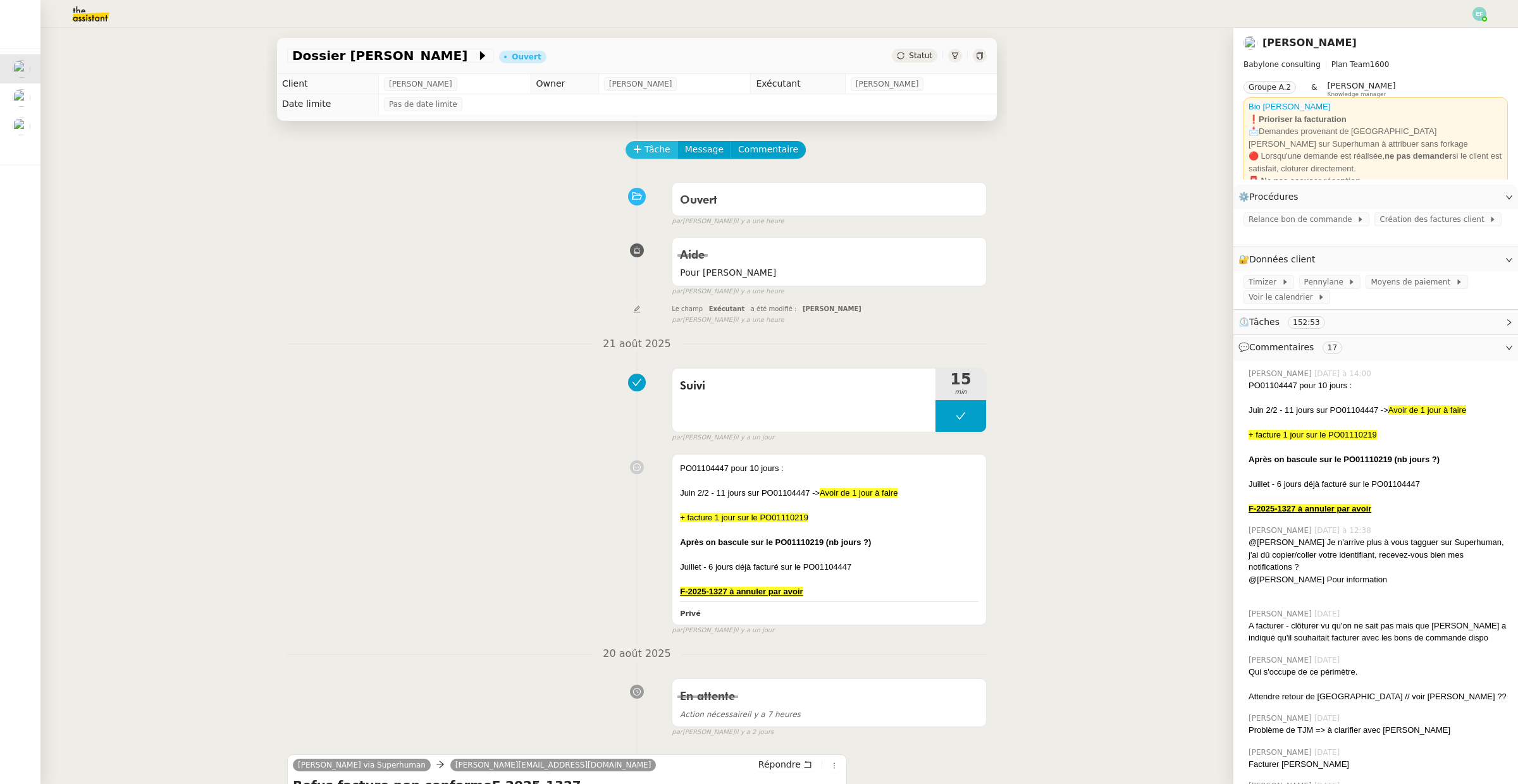
click at [665, 147] on span "Tâche" at bounding box center [657, 149] width 26 height 14
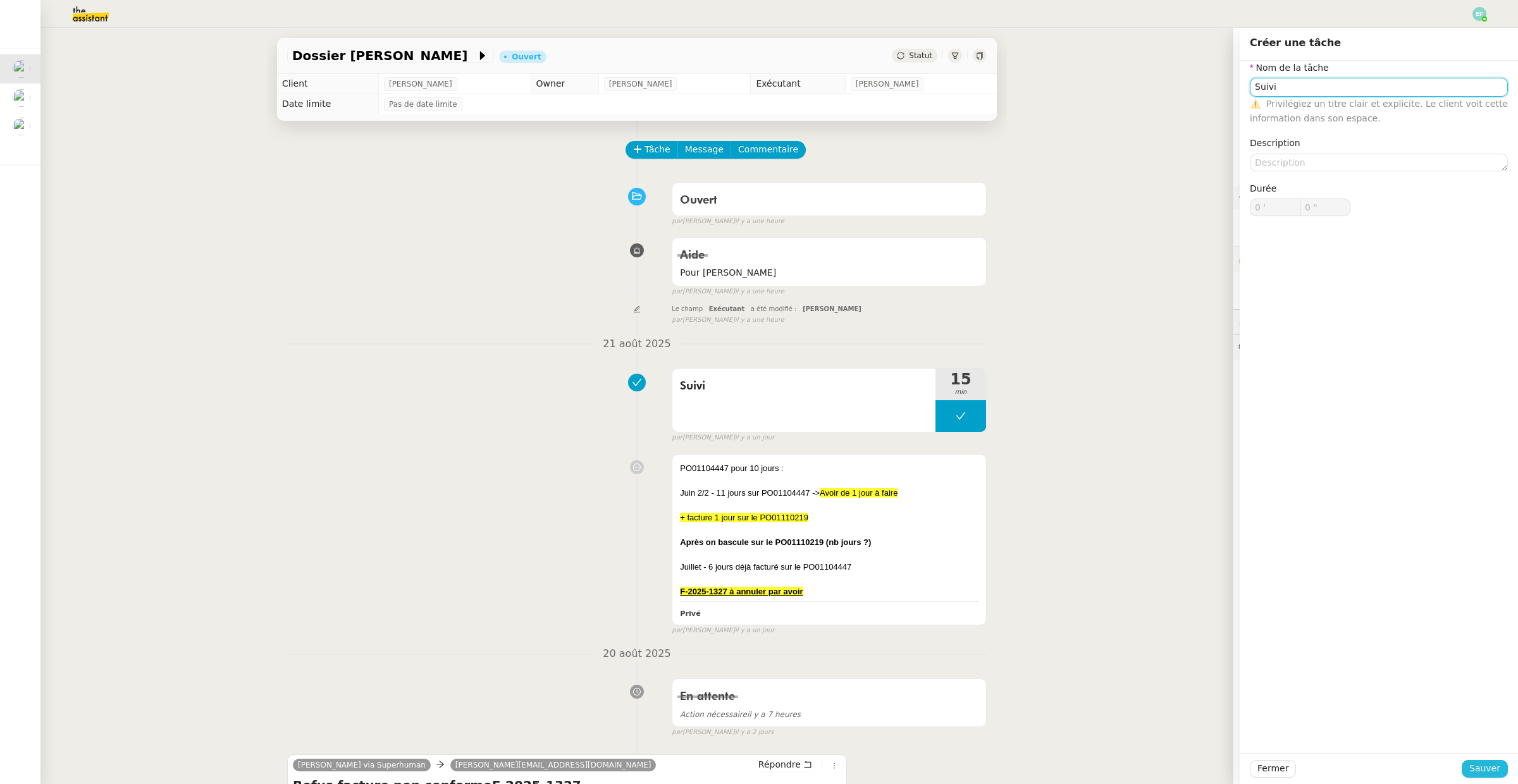
type input "Suivi"
click at [1483, 774] on span "Sauver" at bounding box center [1484, 769] width 31 height 14
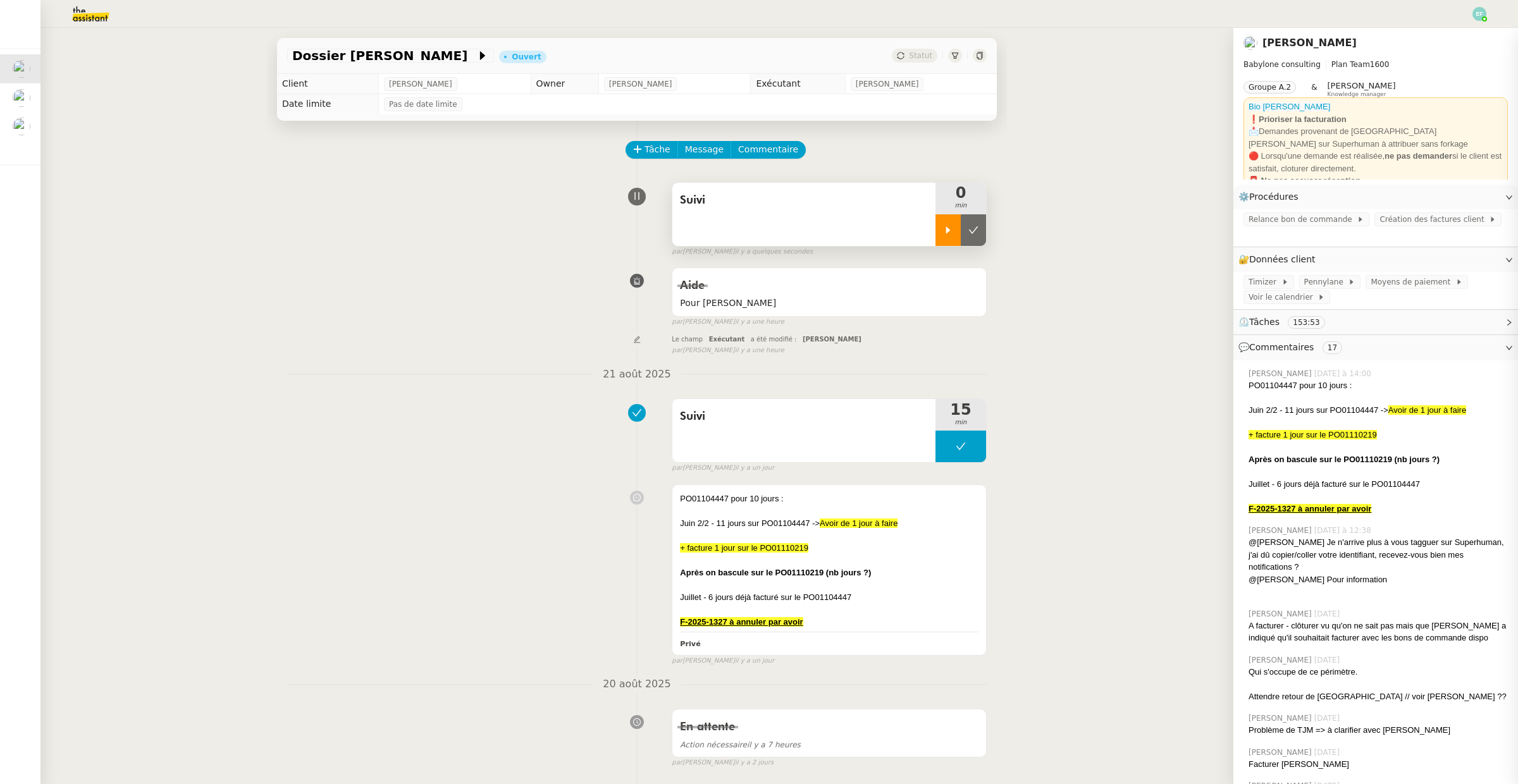
click at [938, 224] on div at bounding box center [947, 230] width 25 height 31
click at [741, 150] on span "Commentaire" at bounding box center [768, 149] width 60 height 14
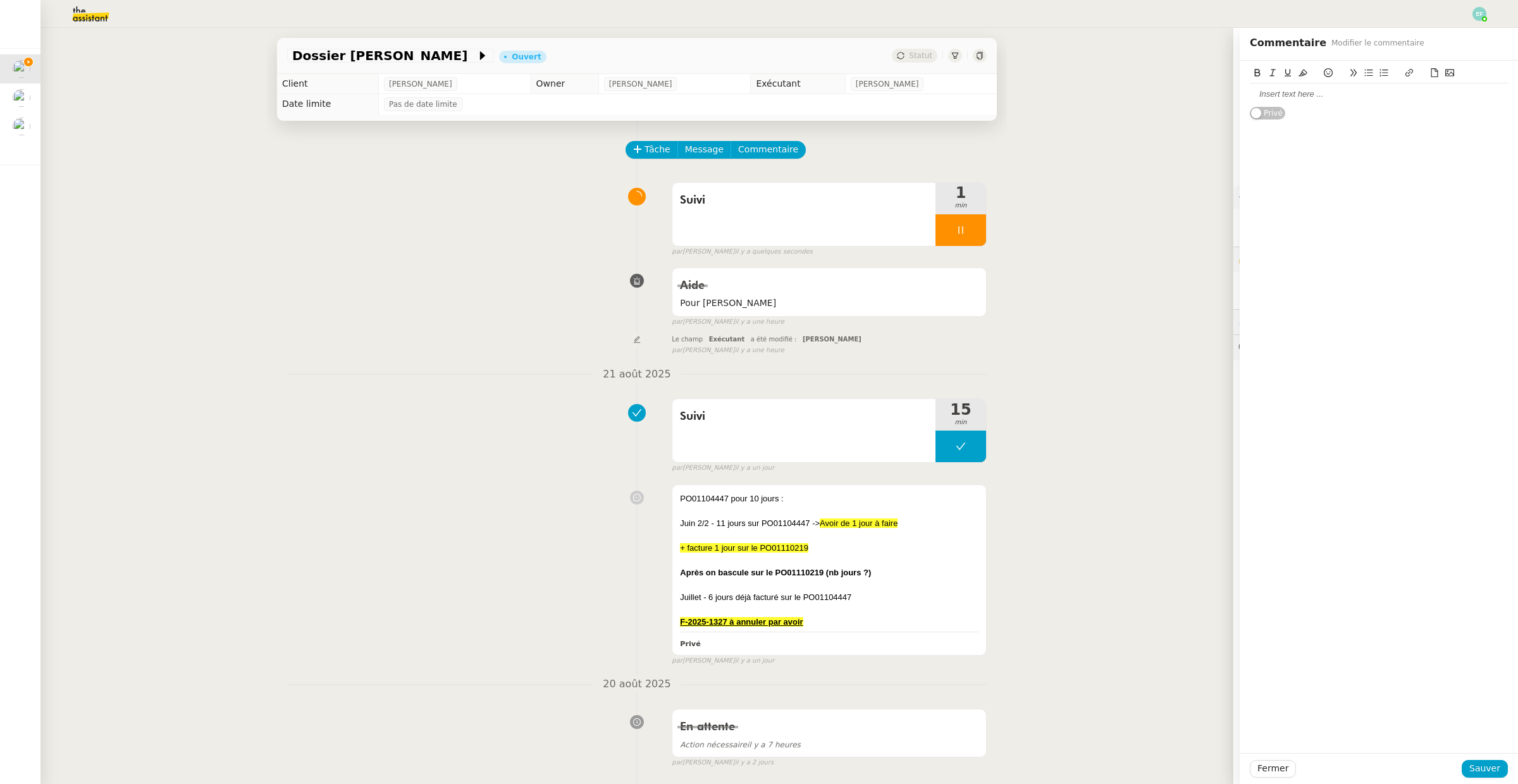
click at [1286, 96] on div at bounding box center [1378, 94] width 258 height 11
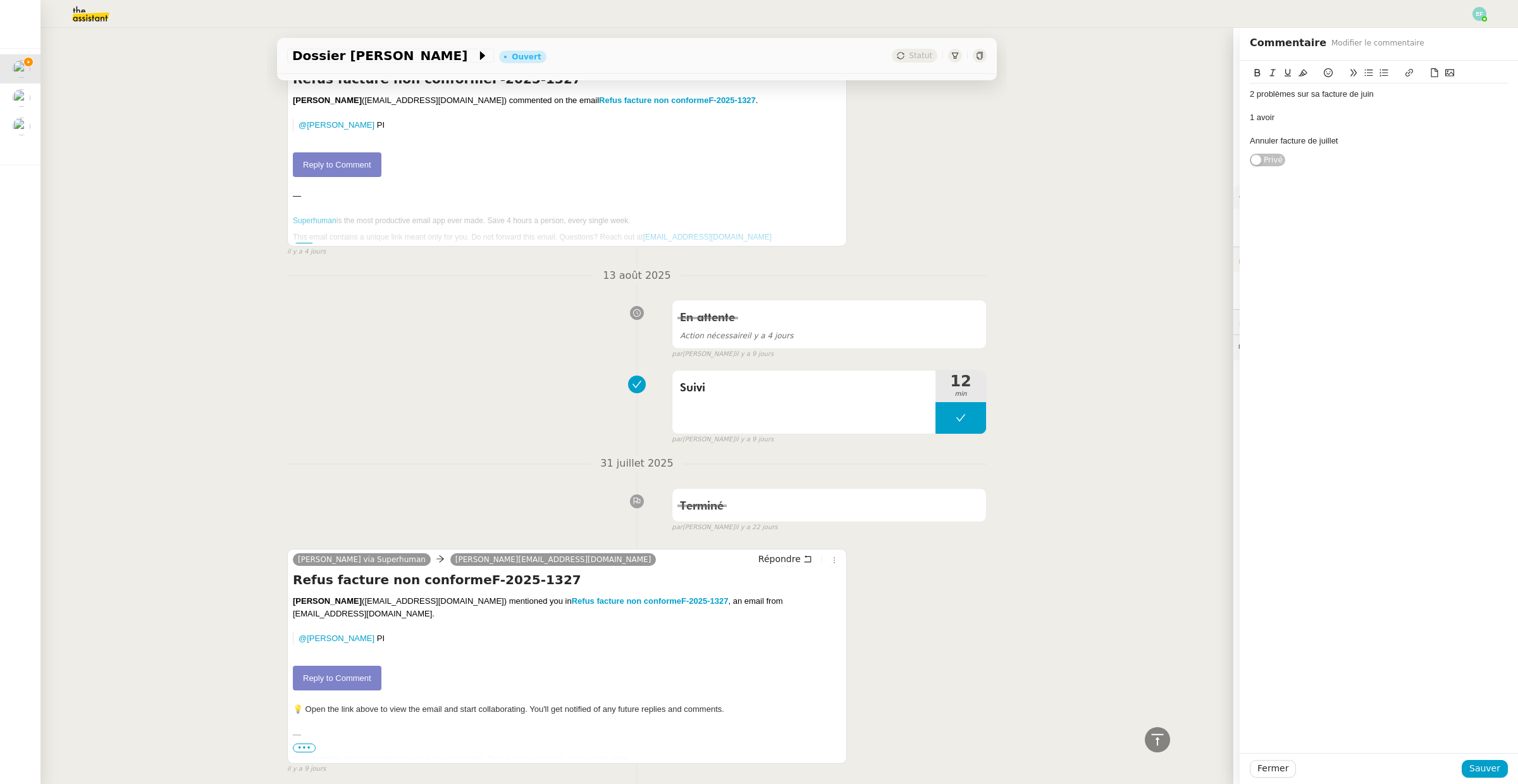
scroll to position [1954, 0]
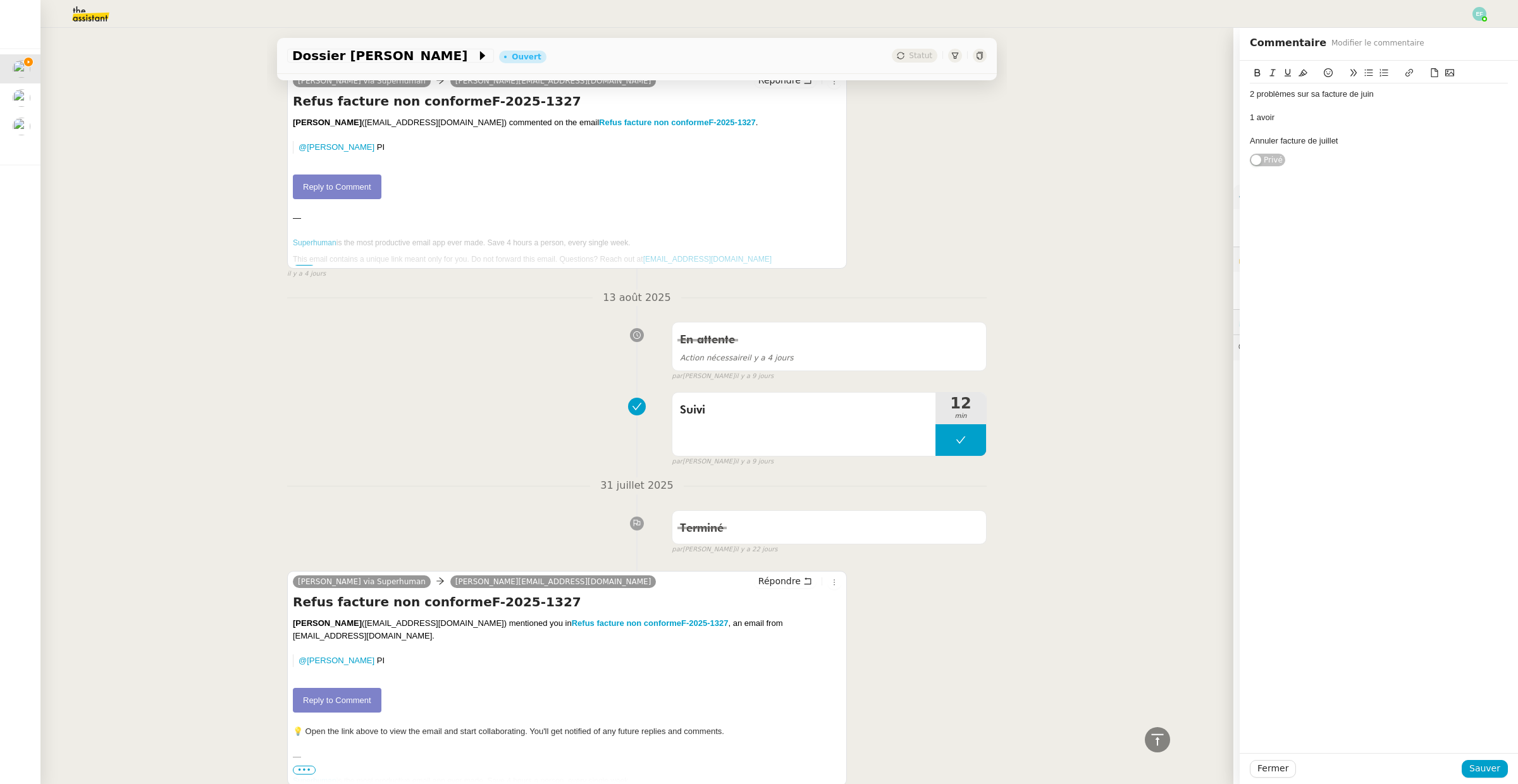
click at [331, 193] on link "Reply to Comment" at bounding box center [337, 186] width 88 height 25
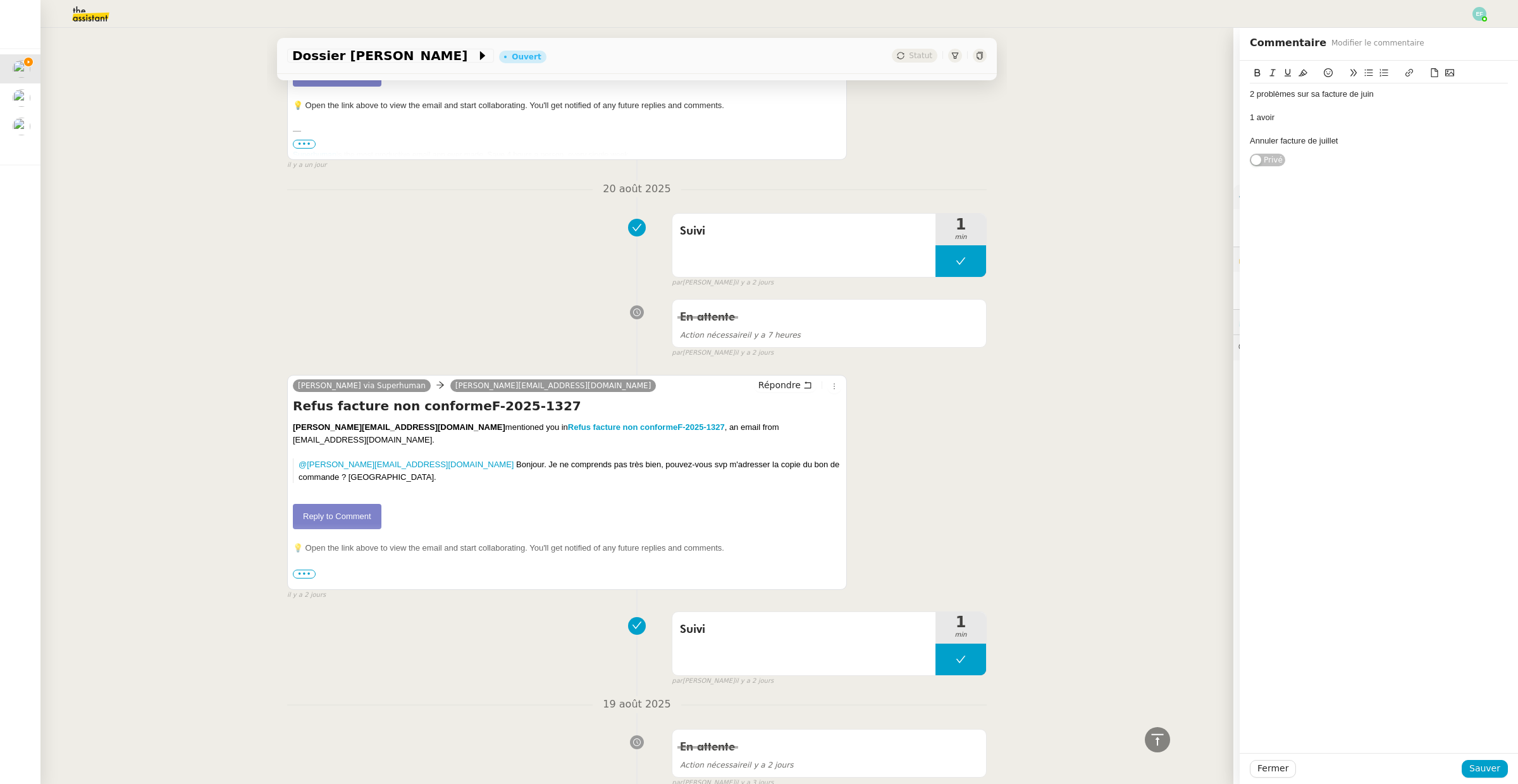
scroll to position [886, 0]
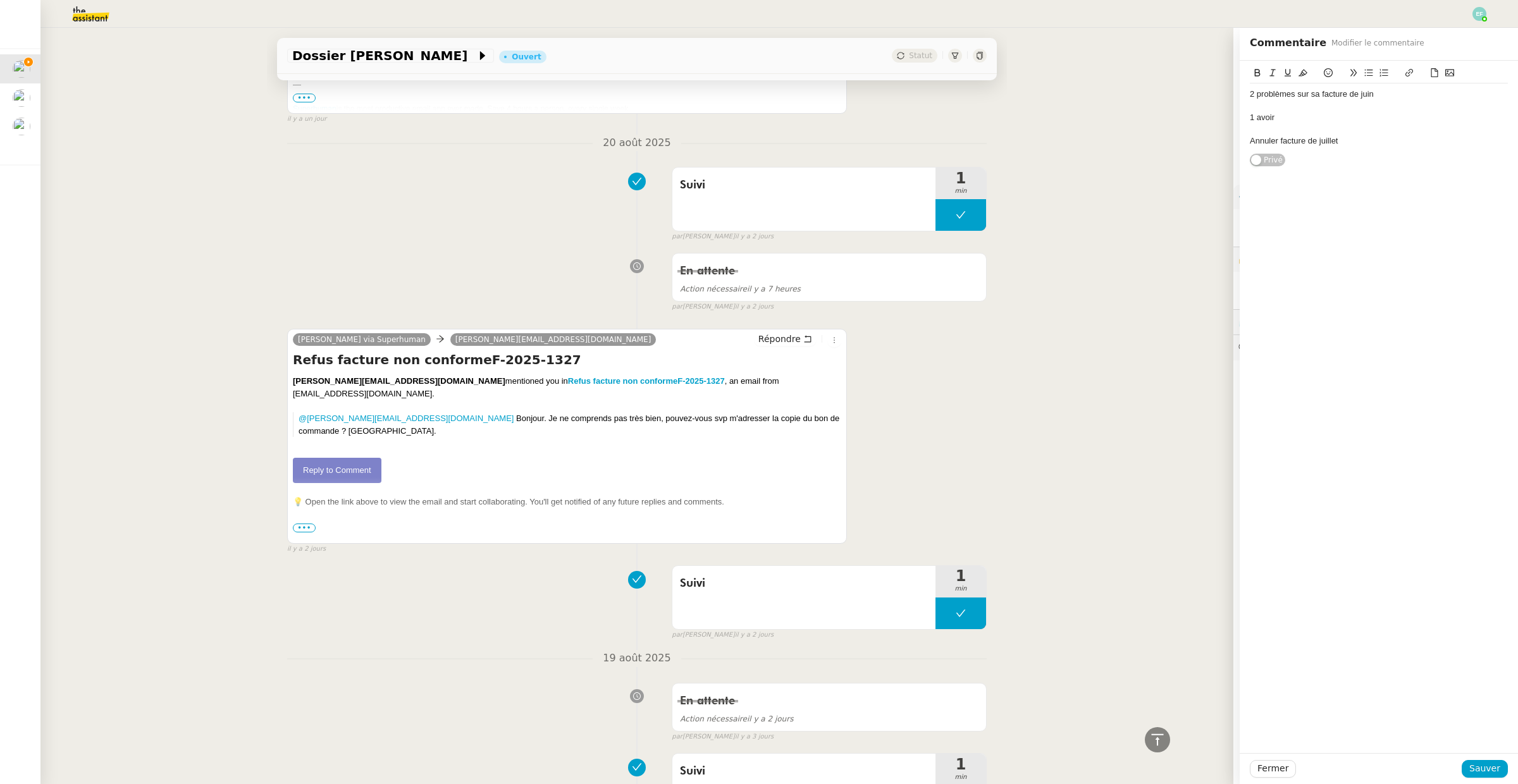
click at [308, 533] on span "•••" at bounding box center [304, 528] width 23 height 9
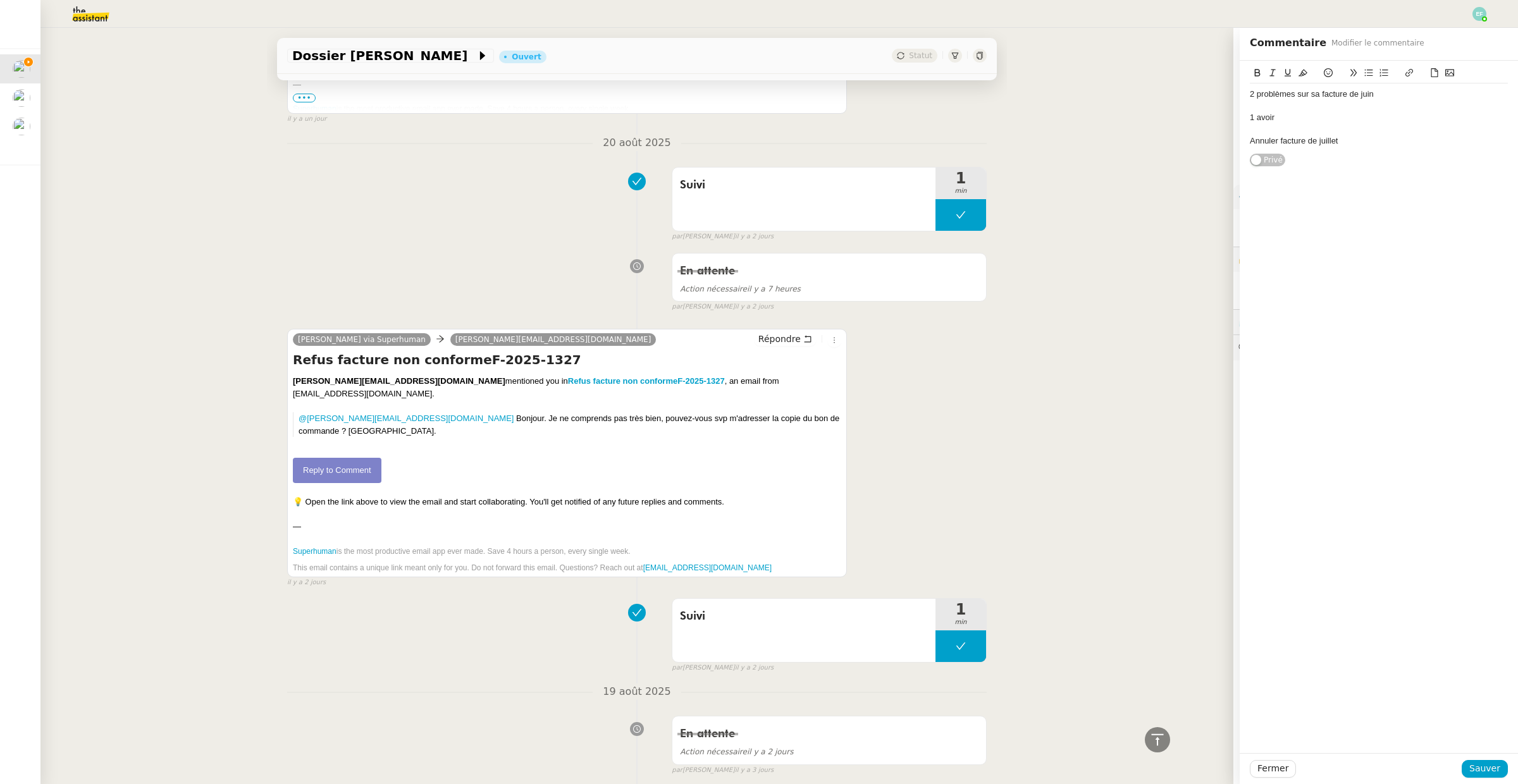
click at [314, 467] on link "Reply to Comment" at bounding box center [337, 470] width 88 height 25
click at [1494, 770] on span "Sauver" at bounding box center [1484, 769] width 31 height 14
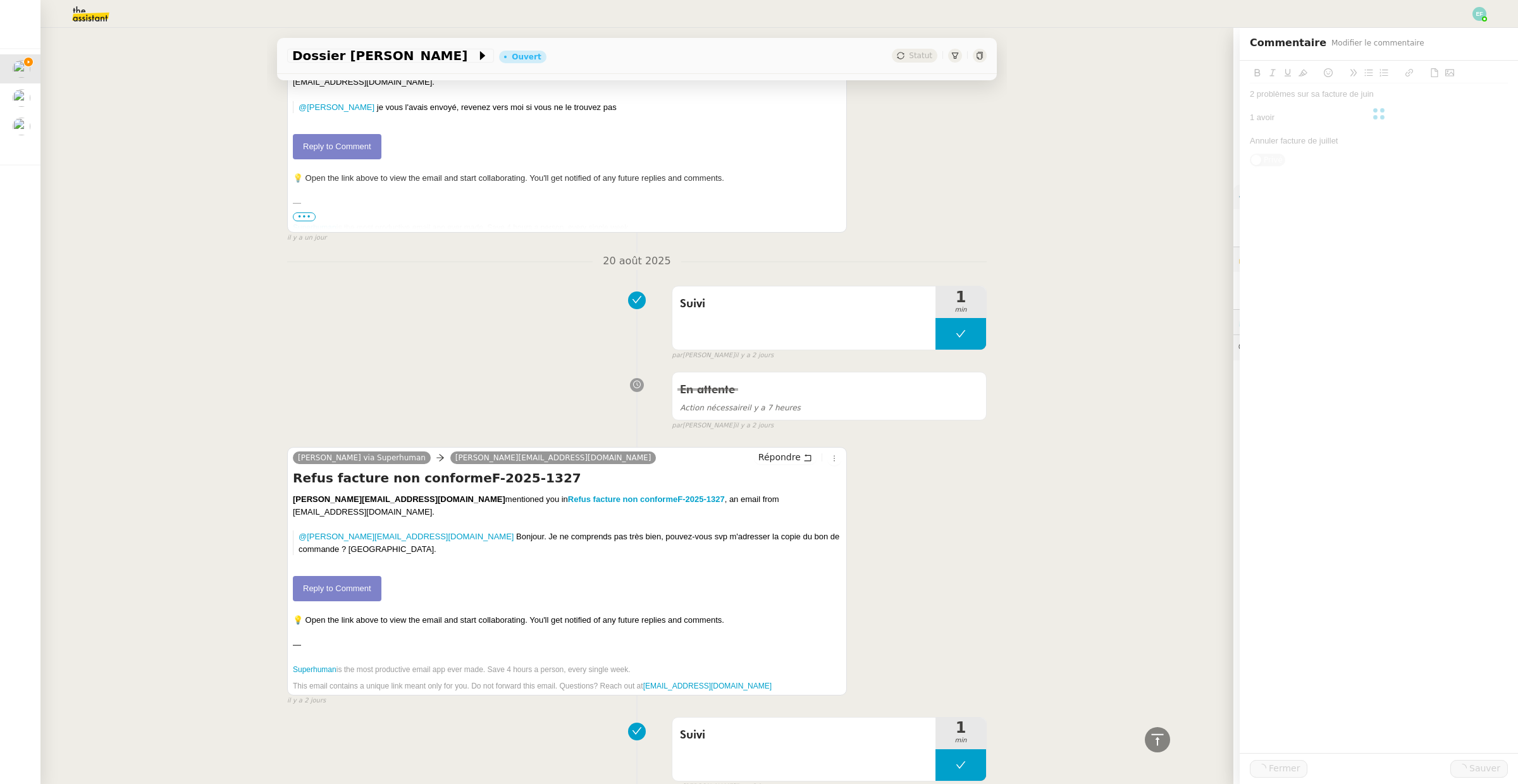
scroll to position [1005, 0]
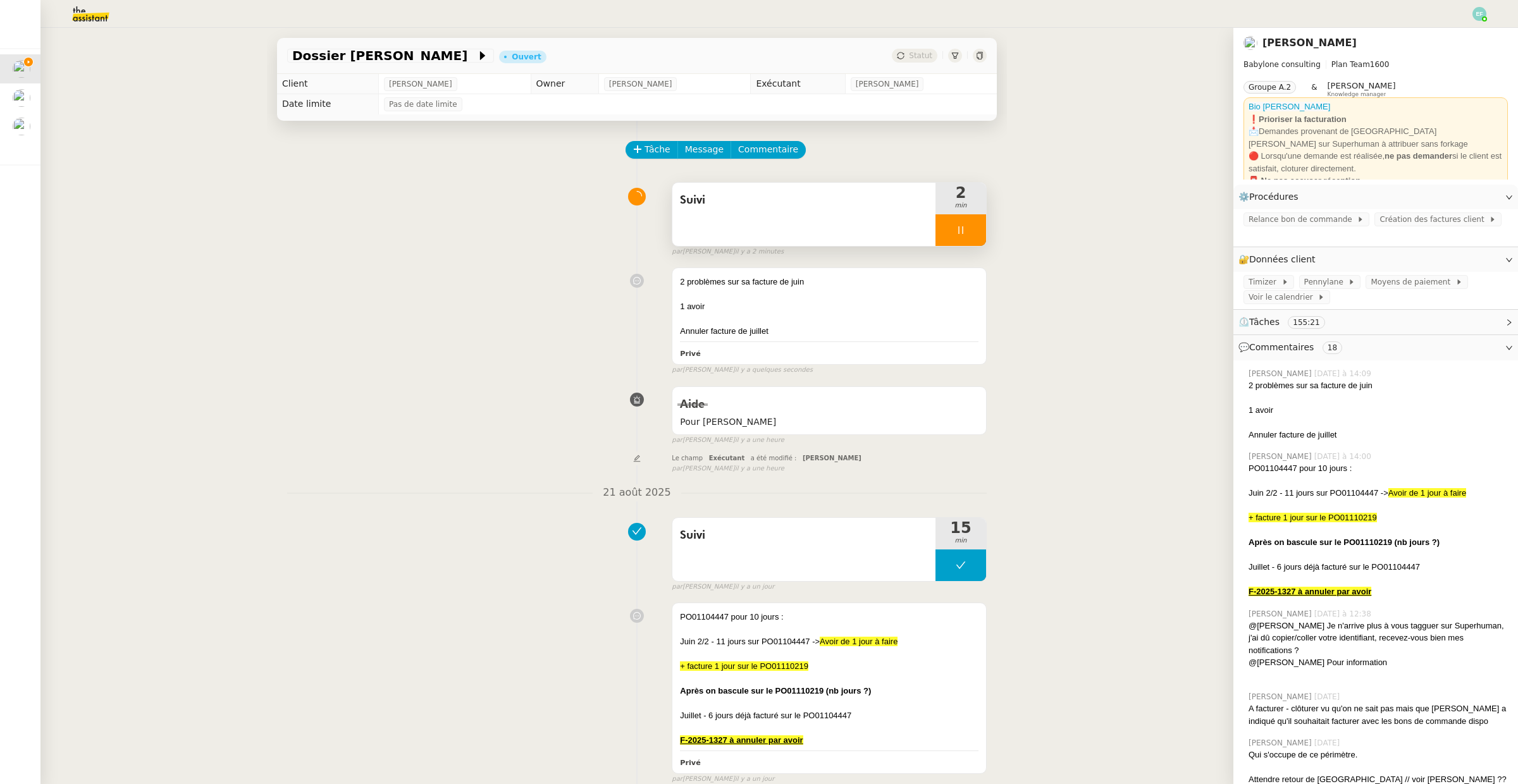
click at [976, 233] on div at bounding box center [960, 230] width 51 height 31
click at [976, 233] on icon at bounding box center [973, 230] width 10 height 10
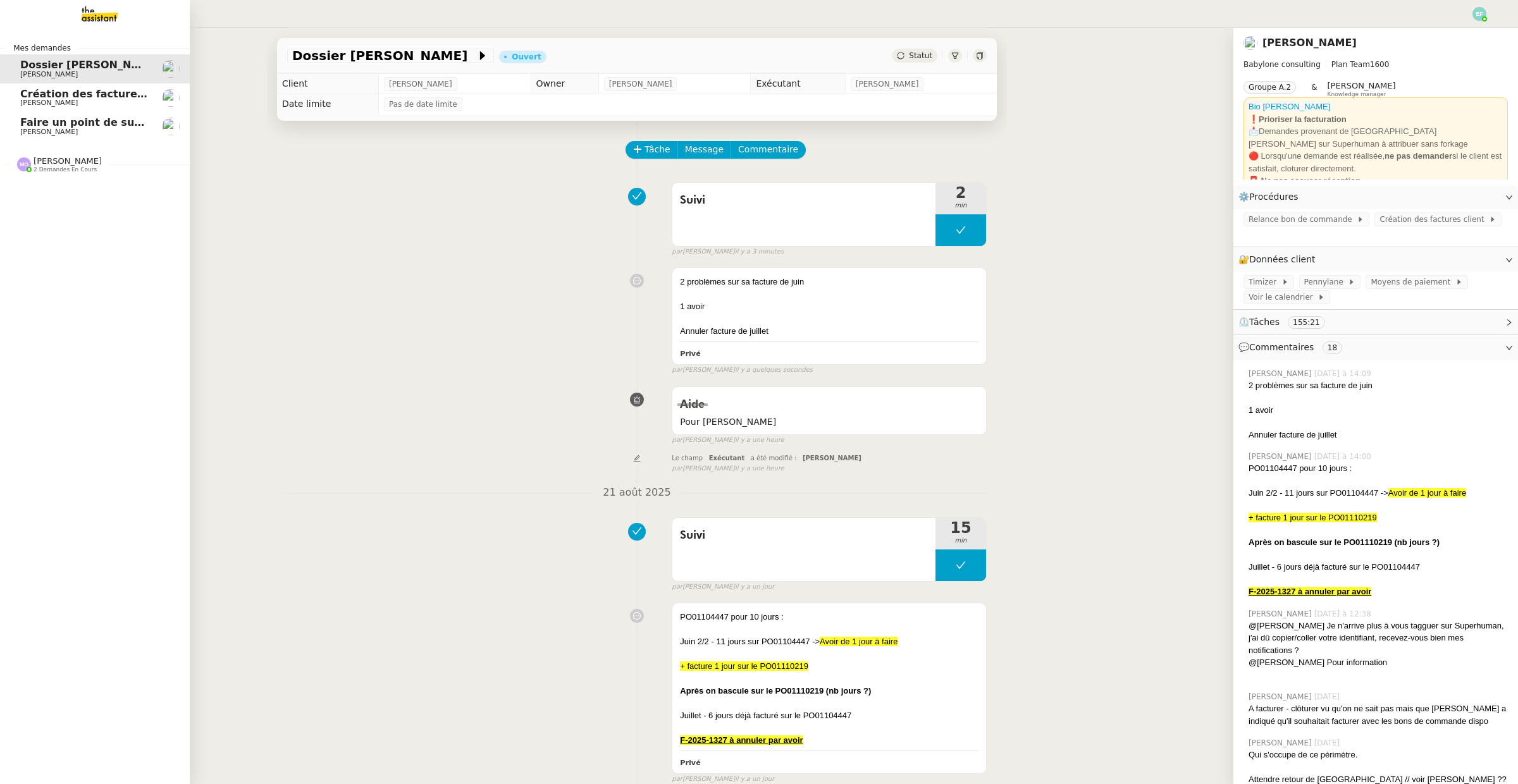
click at [46, 100] on span "[PERSON_NAME]" at bounding box center [49, 103] width 58 height 8
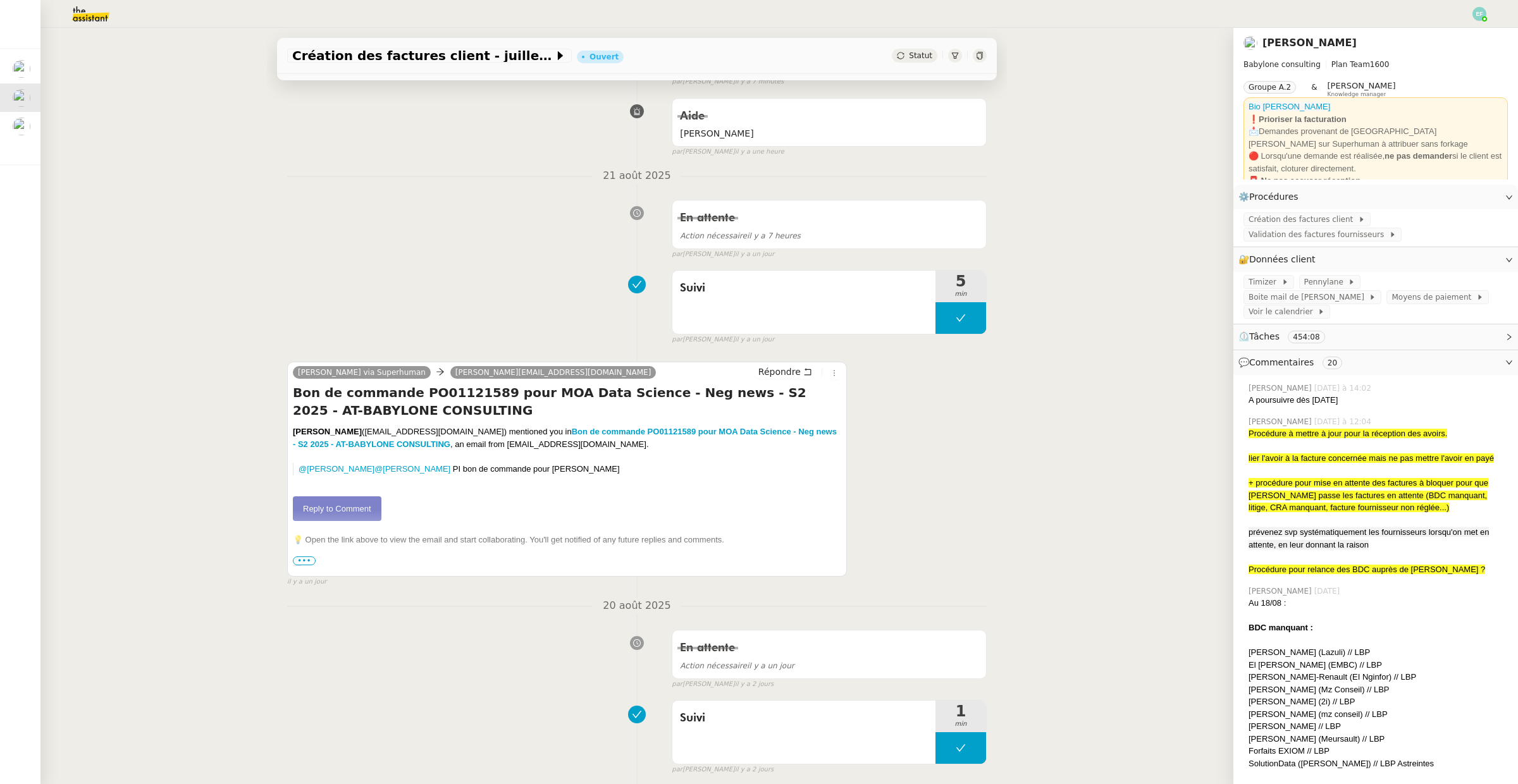
scroll to position [241, 0]
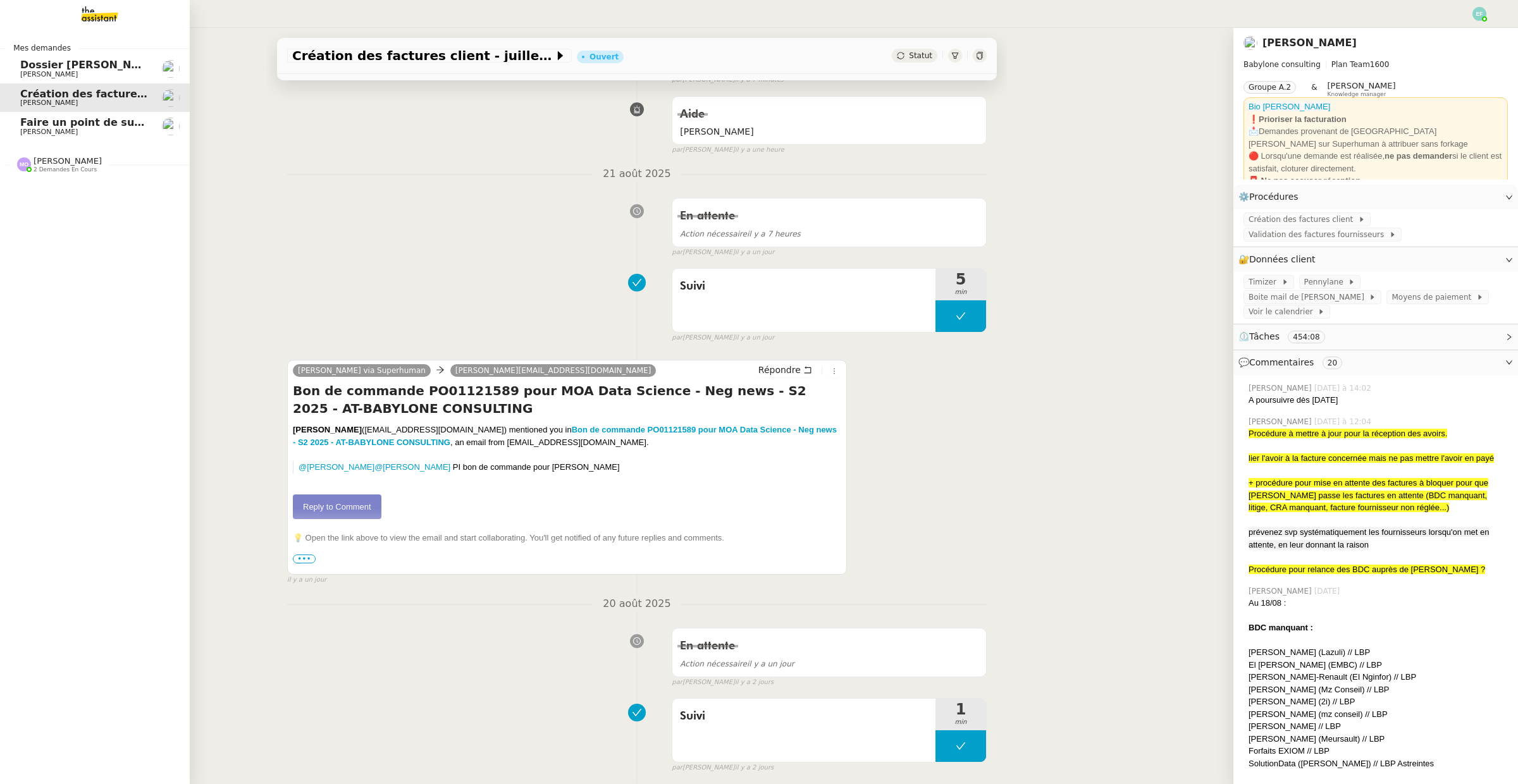
click at [26, 132] on span "[PERSON_NAME]" at bounding box center [49, 132] width 58 height 8
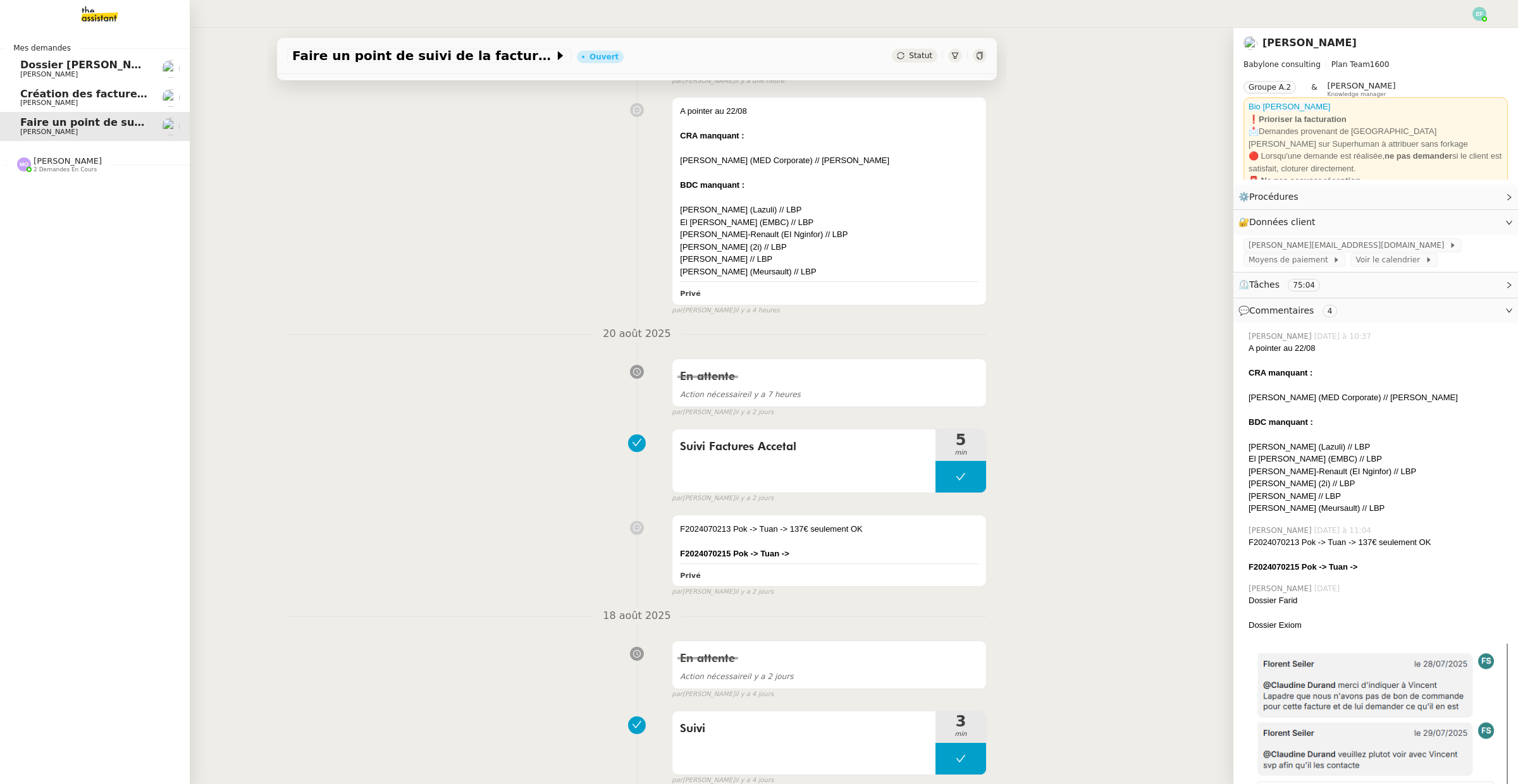
click at [55, 105] on span "[PERSON_NAME]" at bounding box center [49, 103] width 58 height 8
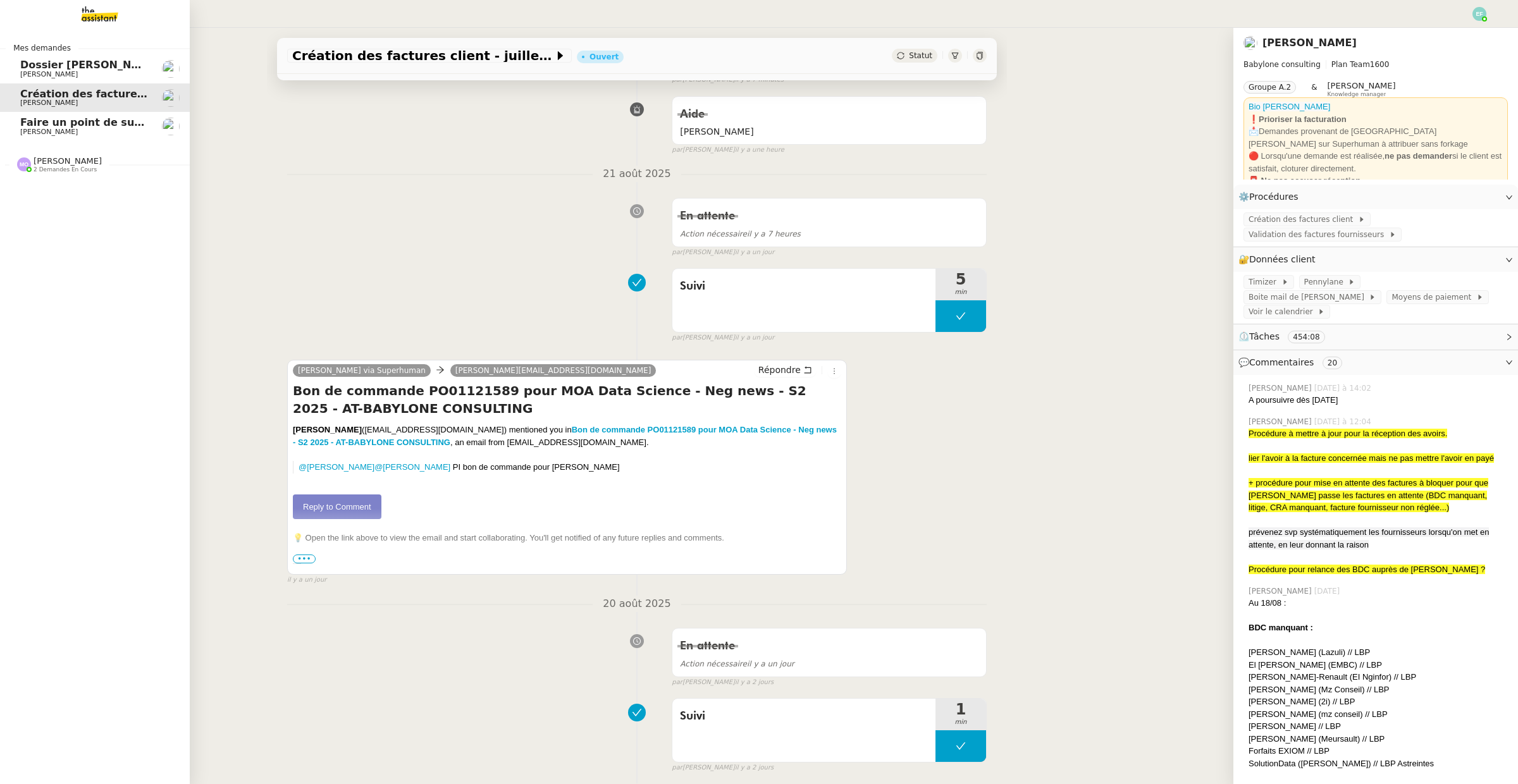
click at [46, 67] on span "Dossier [PERSON_NAME]" at bounding box center [90, 64] width 141 height 12
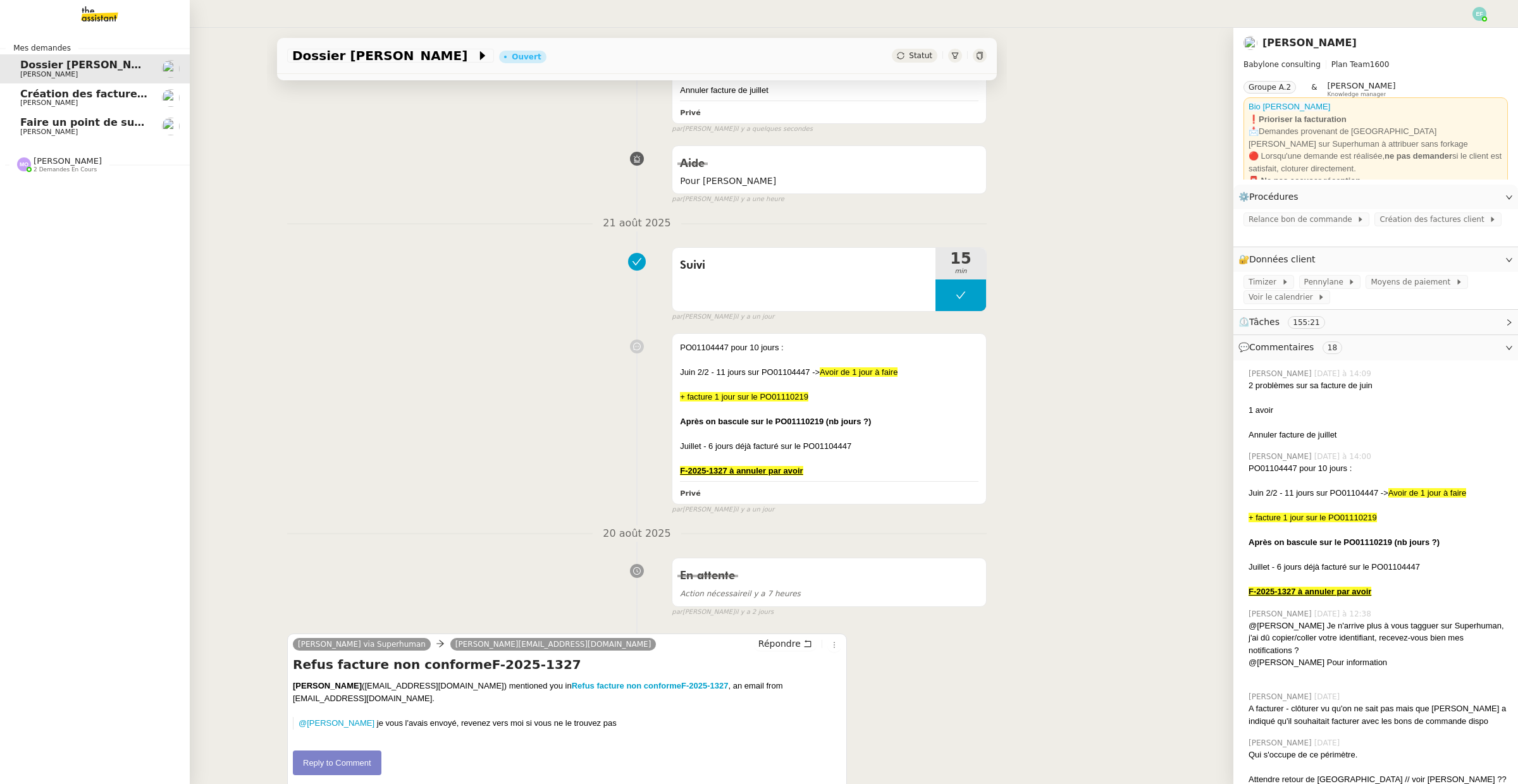
click at [63, 84] on link "Création des factures client - [DATE] [PERSON_NAME]" at bounding box center [95, 98] width 190 height 29
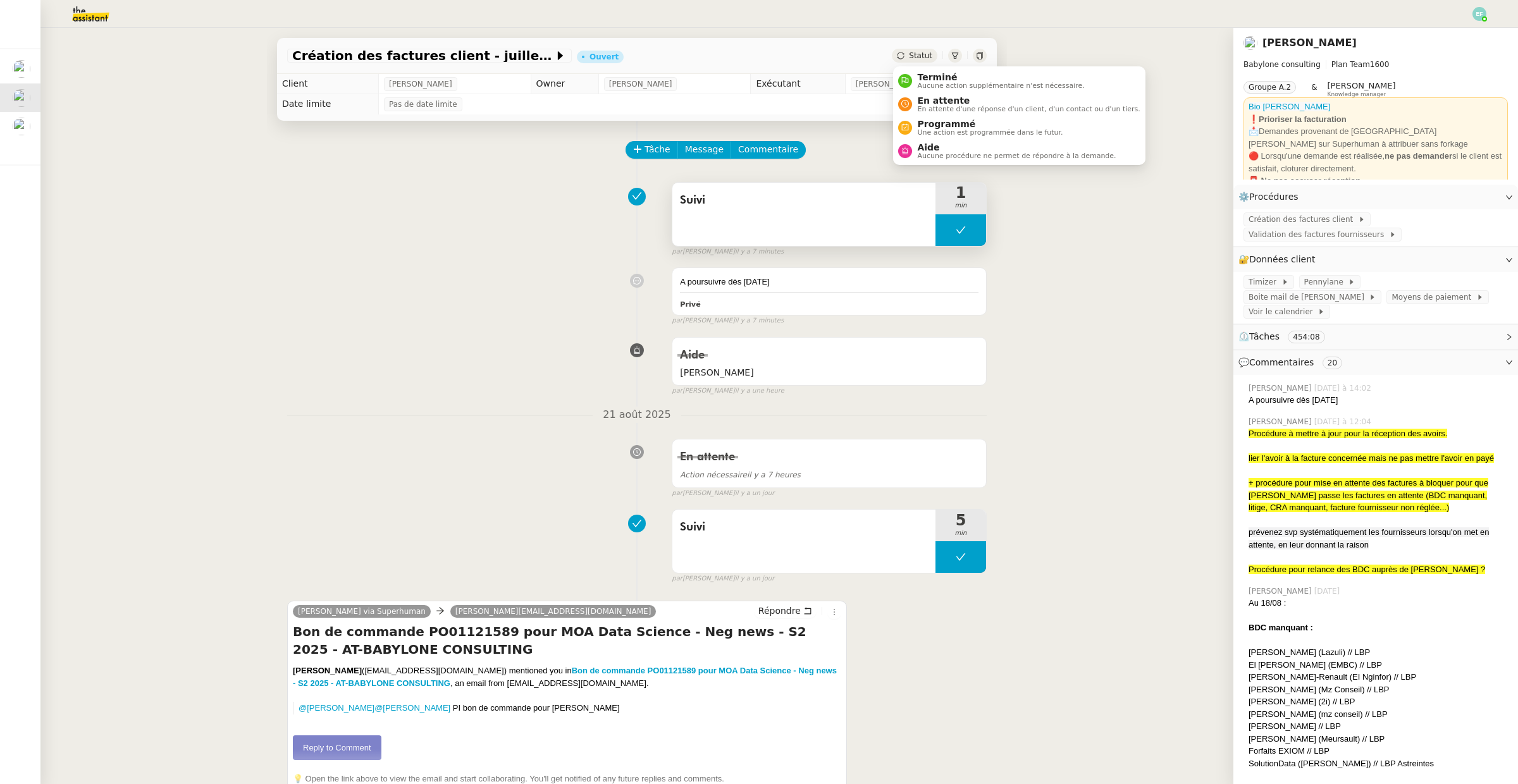
click at [955, 229] on icon at bounding box center [960, 230] width 10 height 10
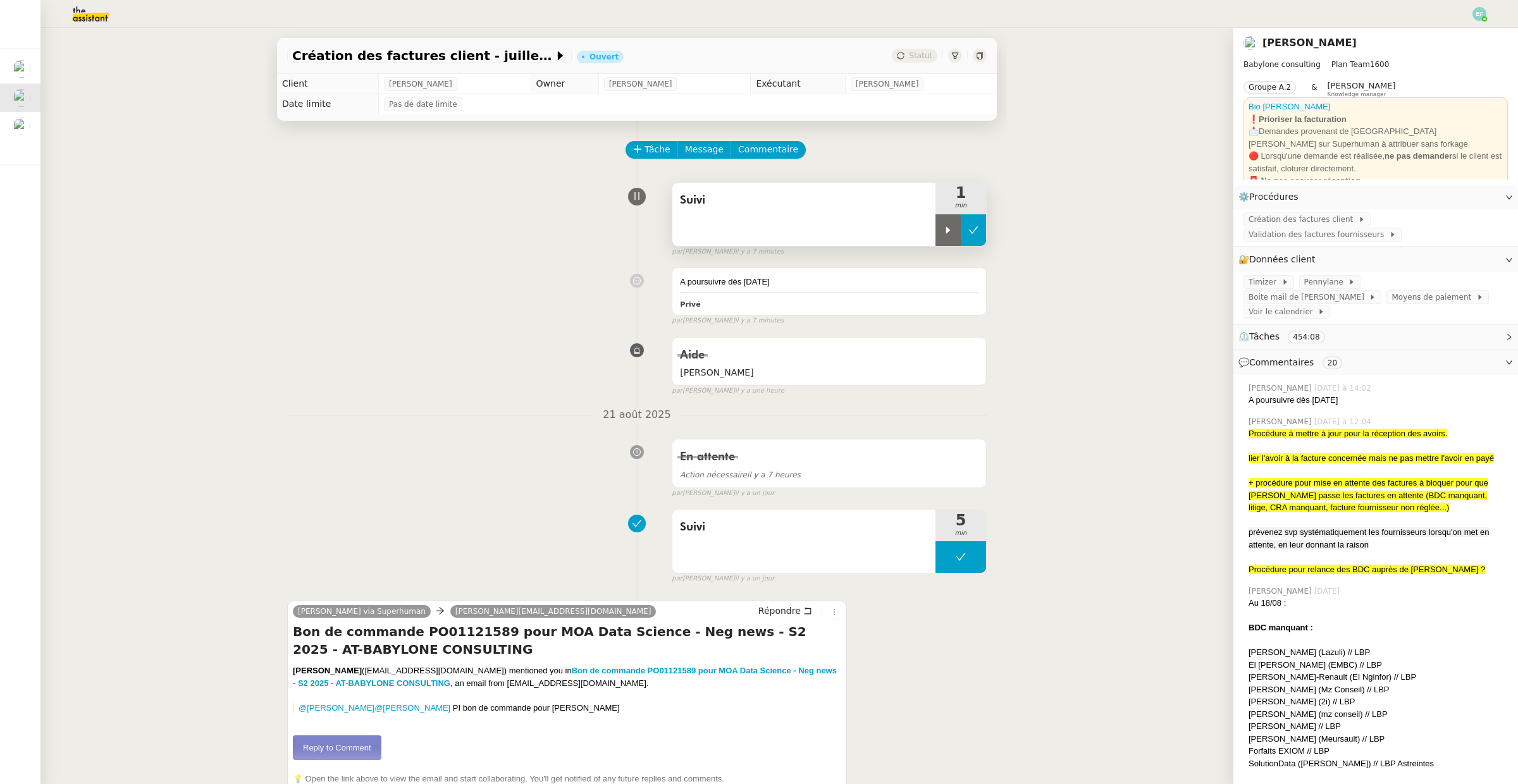
click at [955, 229] on div at bounding box center [947, 230] width 25 height 31
click at [976, 241] on div at bounding box center [960, 230] width 51 height 31
click at [976, 241] on button at bounding box center [973, 230] width 25 height 31
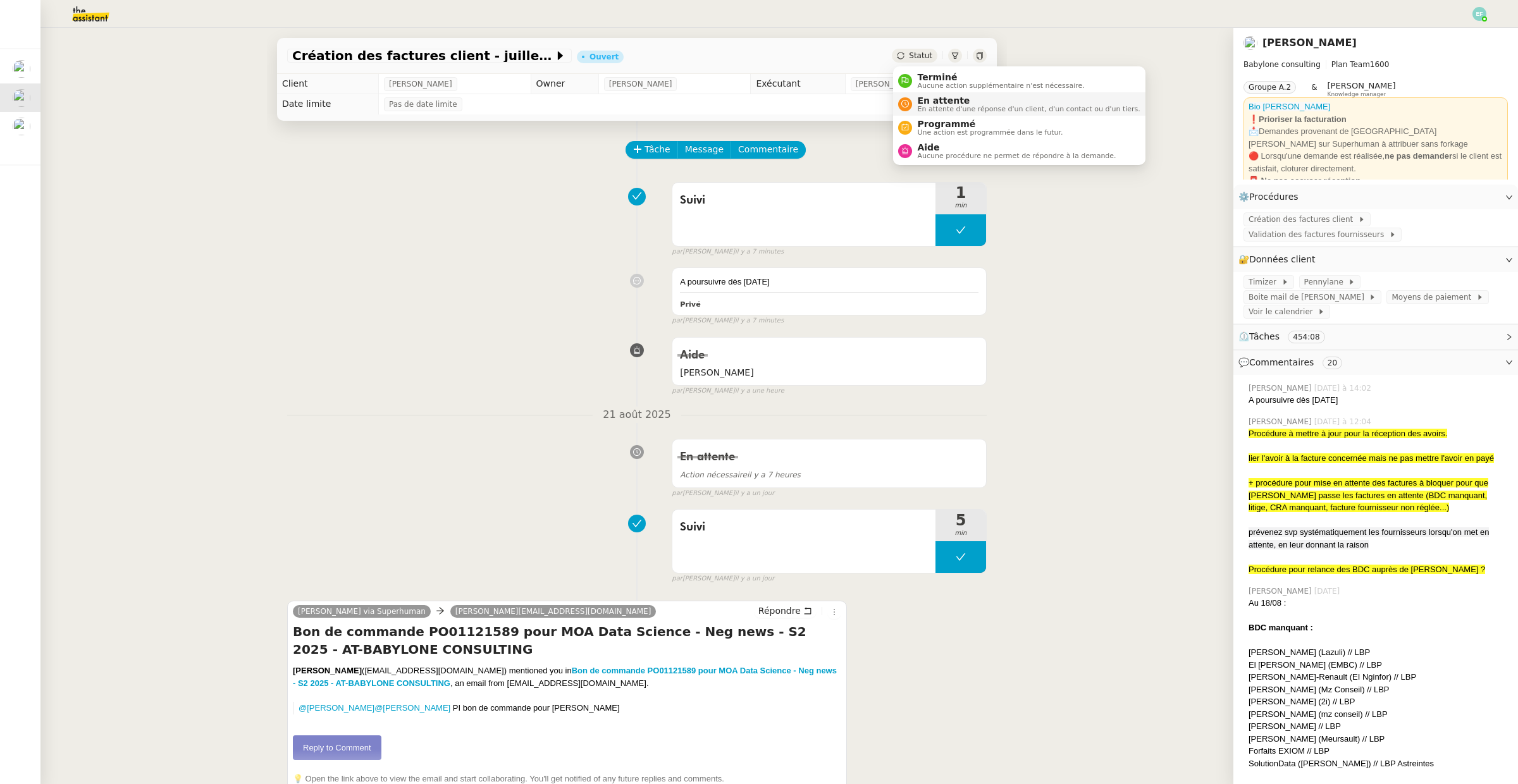
click at [928, 106] on span "En attente d'une réponse d'un client, d'un contact ou d'un tiers." at bounding box center [1028, 108] width 223 height 7
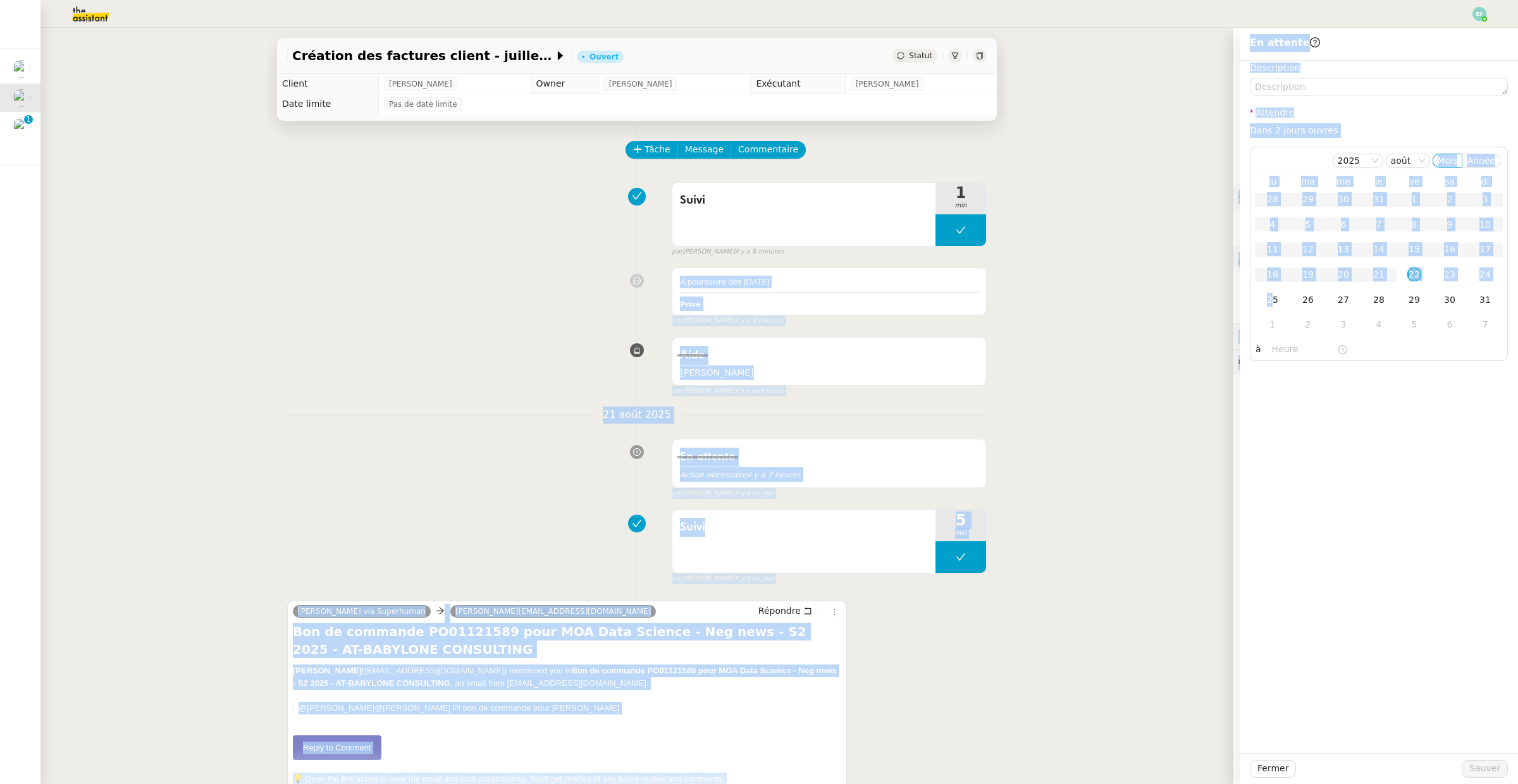
drag, startPoint x: 1274, startPoint y: 299, endPoint x: 939, endPoint y: 266, distance: 336.6
click at [939, 266] on app-ticket "Création des factures client - [DATE] Ouvert Statut Client [PERSON_NAME] Owner …" at bounding box center [779, 406] width 1478 height 756
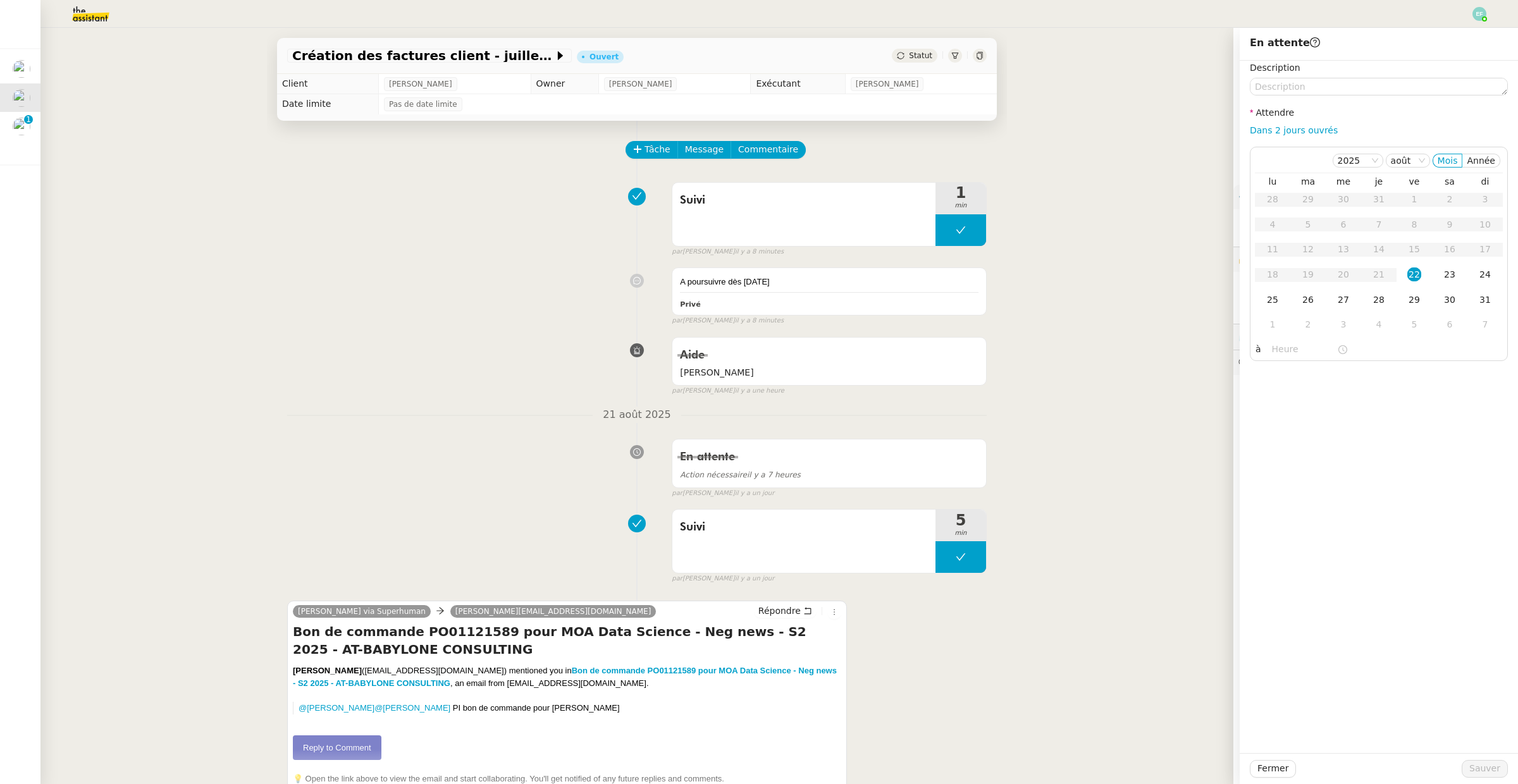
click at [1324, 411] on div "Description Attendre Dans 2 jours ouvrés [DATE] [PERSON_NAME] lu ma me je ve sa…" at bounding box center [1379, 407] width 278 height 692
click at [1275, 304] on div "25" at bounding box center [1272, 299] width 14 height 14
click at [420, 410] on nz-divider "21 août 2025" at bounding box center [636, 414] width 700 height 17
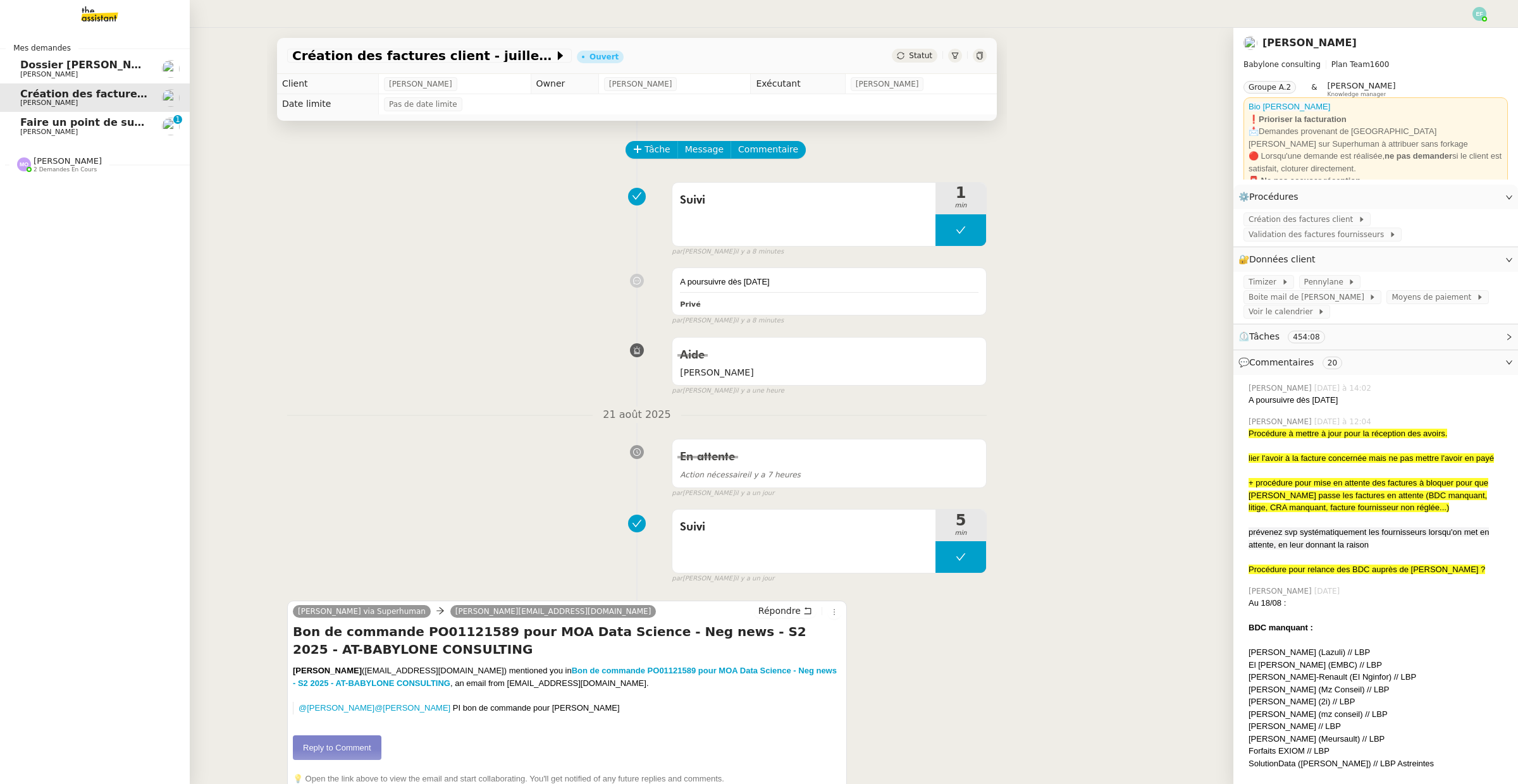
click at [48, 133] on span "[PERSON_NAME]" at bounding box center [49, 132] width 58 height 8
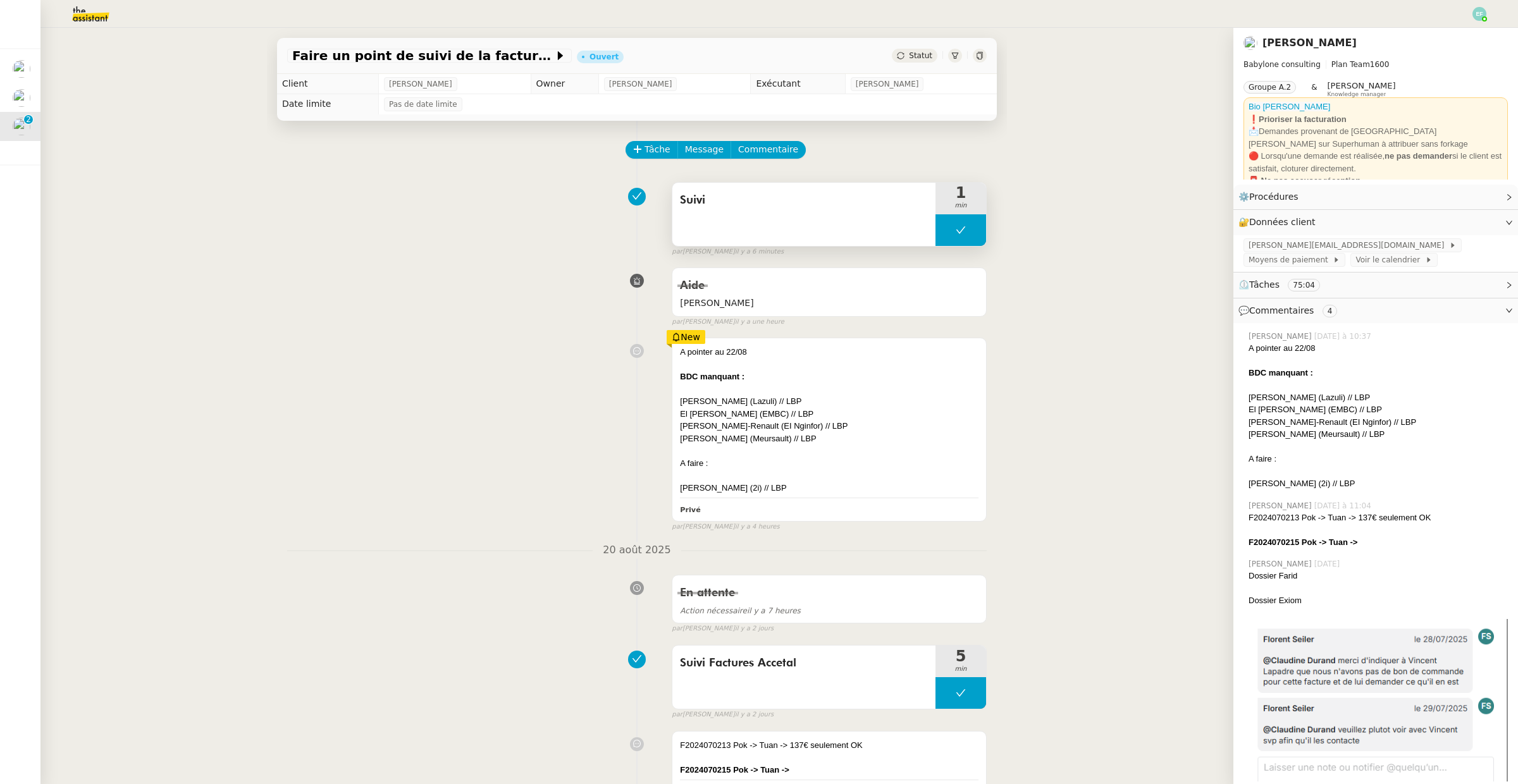
click at [948, 232] on button at bounding box center [960, 230] width 51 height 31
click at [948, 232] on icon at bounding box center [948, 230] width 5 height 7
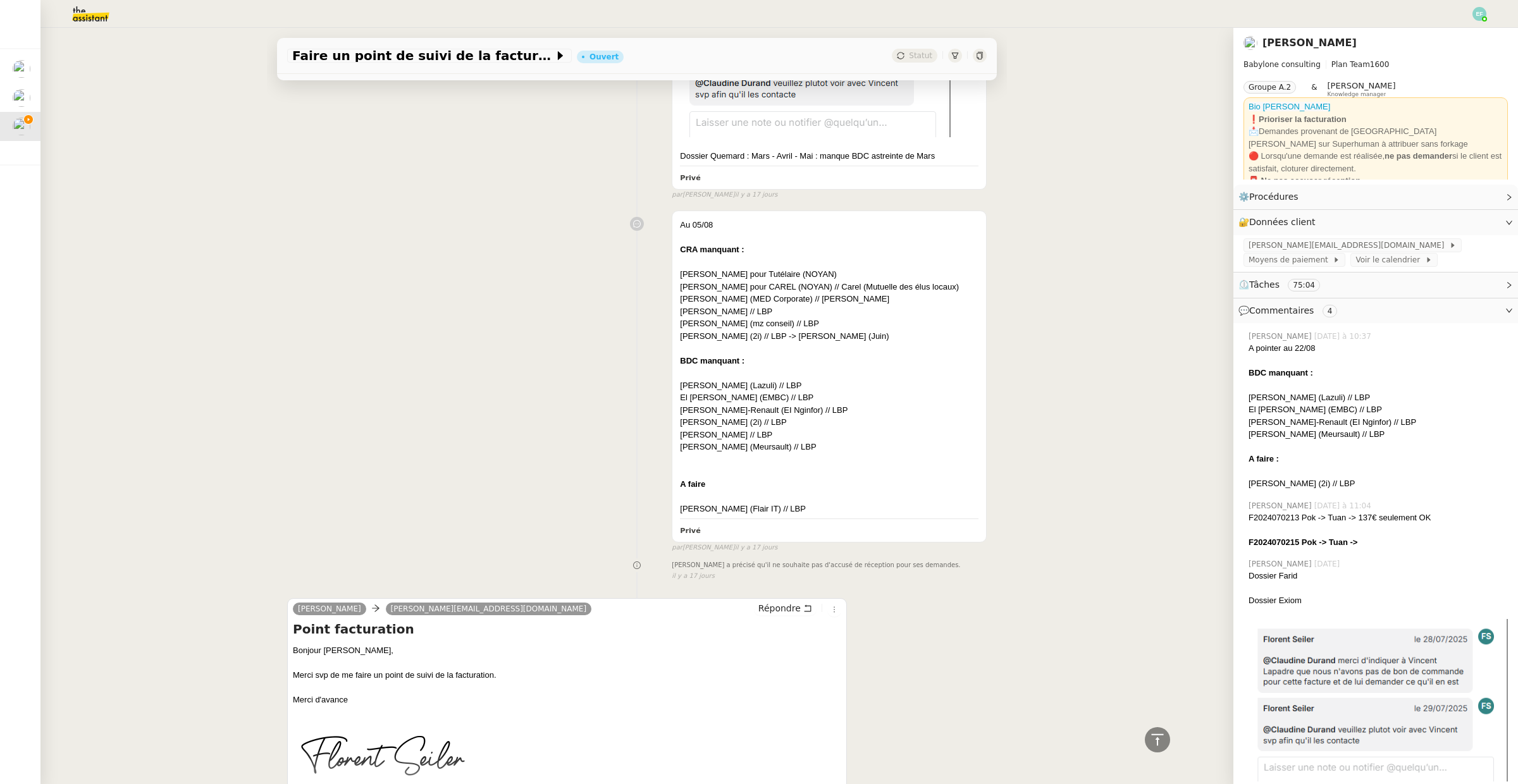
scroll to position [1875, 0]
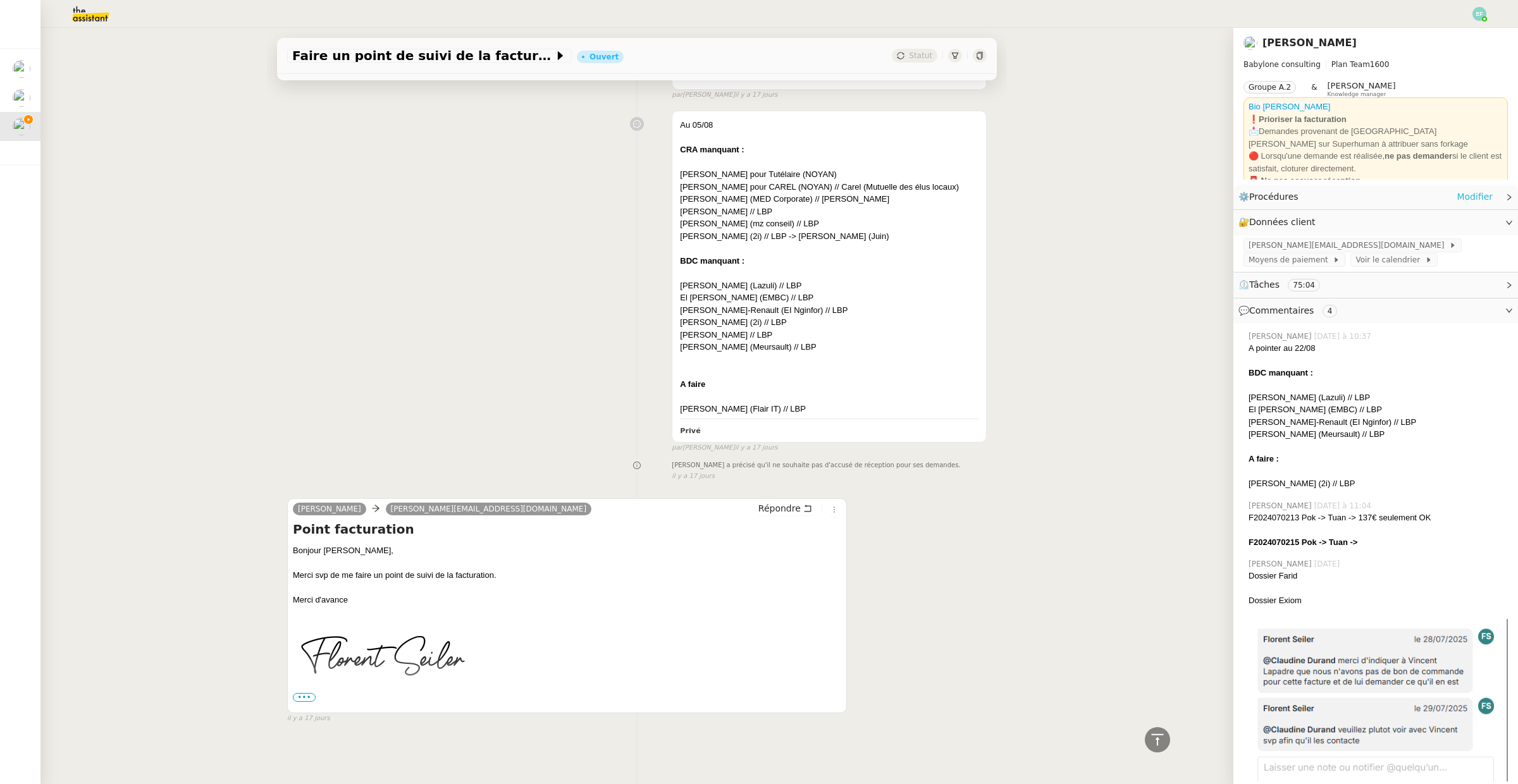
click at [1483, 198] on link "Modifier" at bounding box center [1475, 197] width 36 height 14
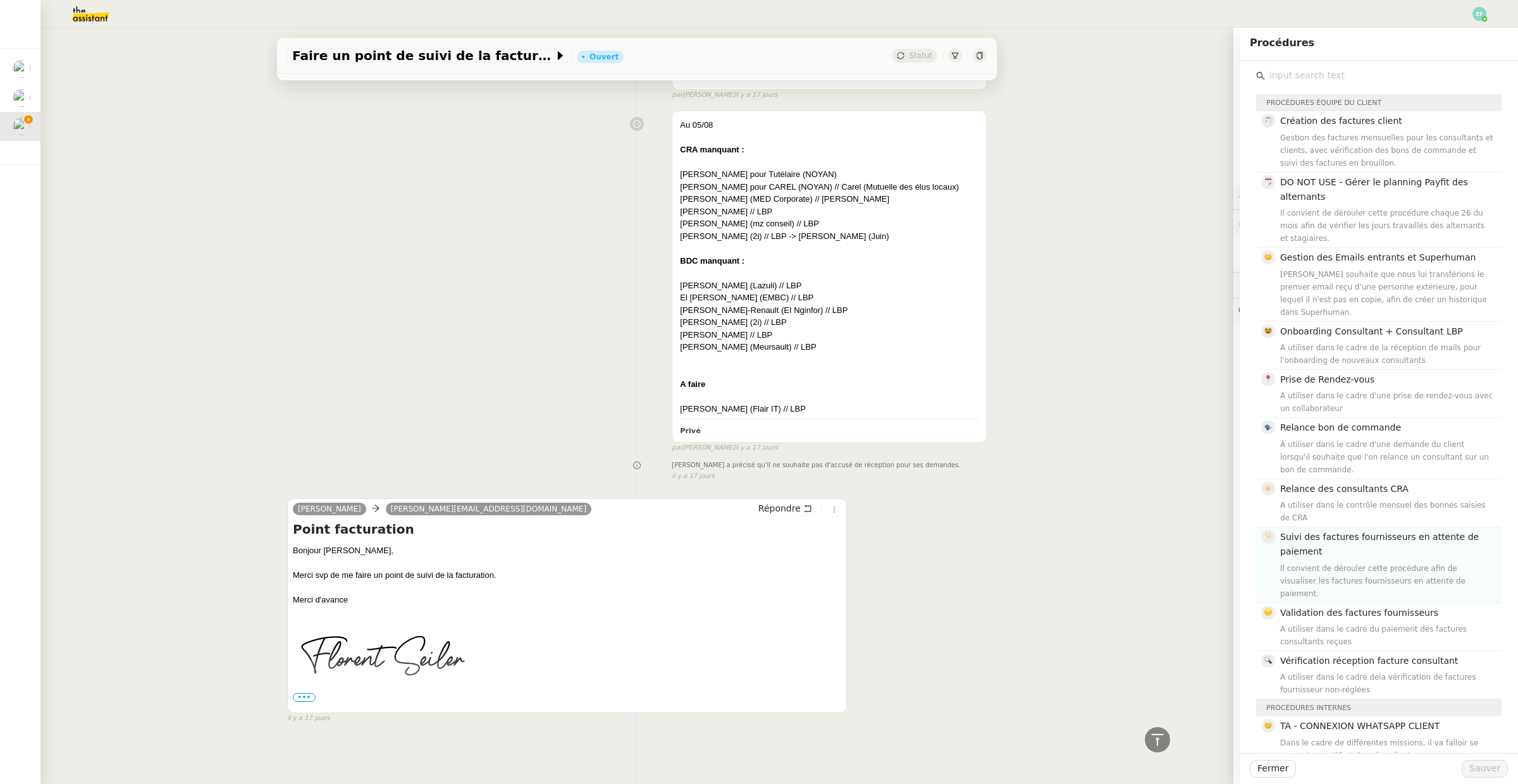
click at [1383, 532] on span "Suivi des factures fournisseurs en attente de paiement" at bounding box center [1379, 544] width 198 height 25
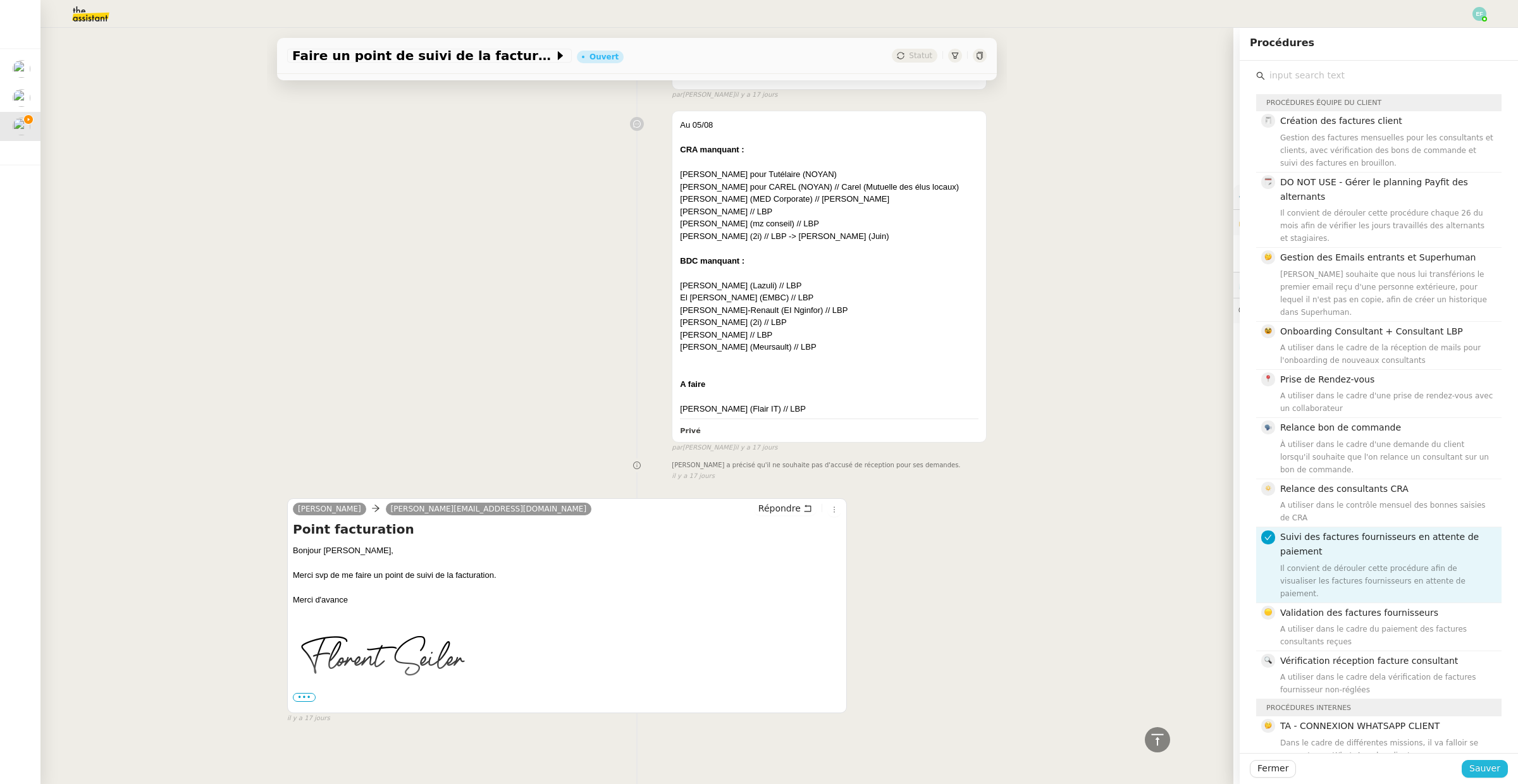
click at [1486, 770] on span "Sauver" at bounding box center [1484, 769] width 31 height 14
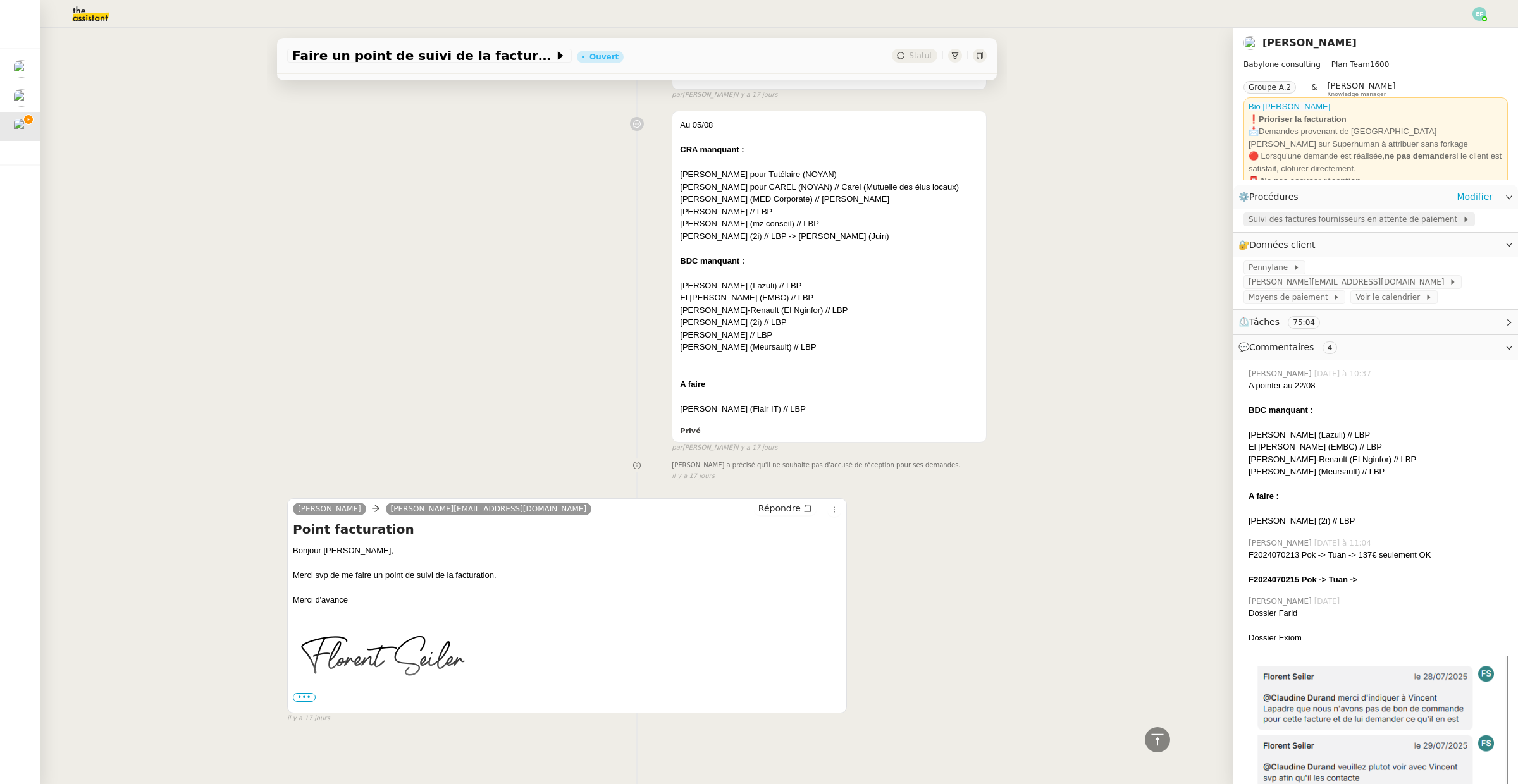
click at [1359, 223] on span "Suivi des factures fournisseurs en attente de paiement" at bounding box center [1356, 219] width 214 height 13
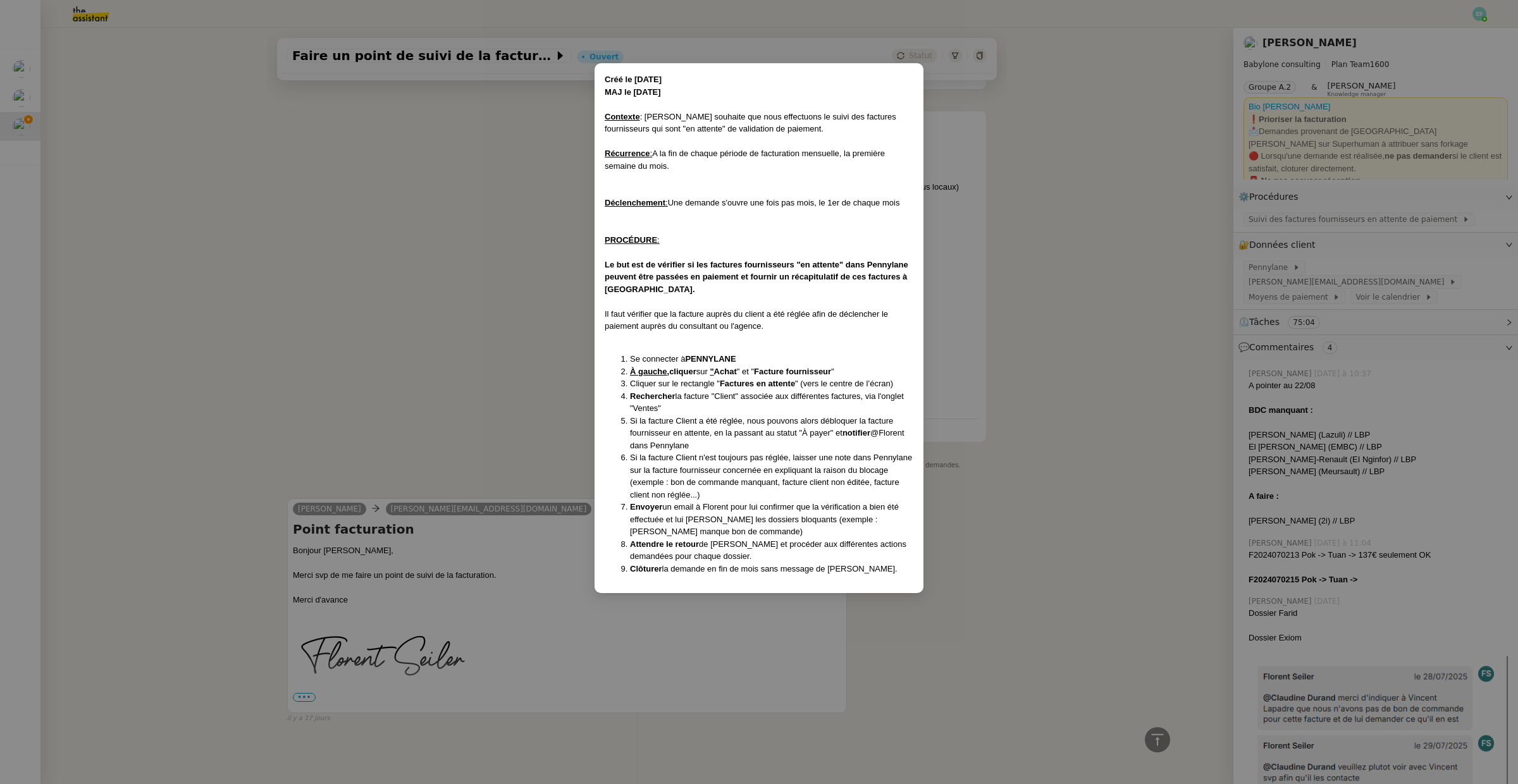
click at [405, 406] on nz-modal-container "Créé le [DATE] MAJ le [DATE] Contexte : [PERSON_NAME] souhaite que nous effectu…" at bounding box center [759, 392] width 1518 height 784
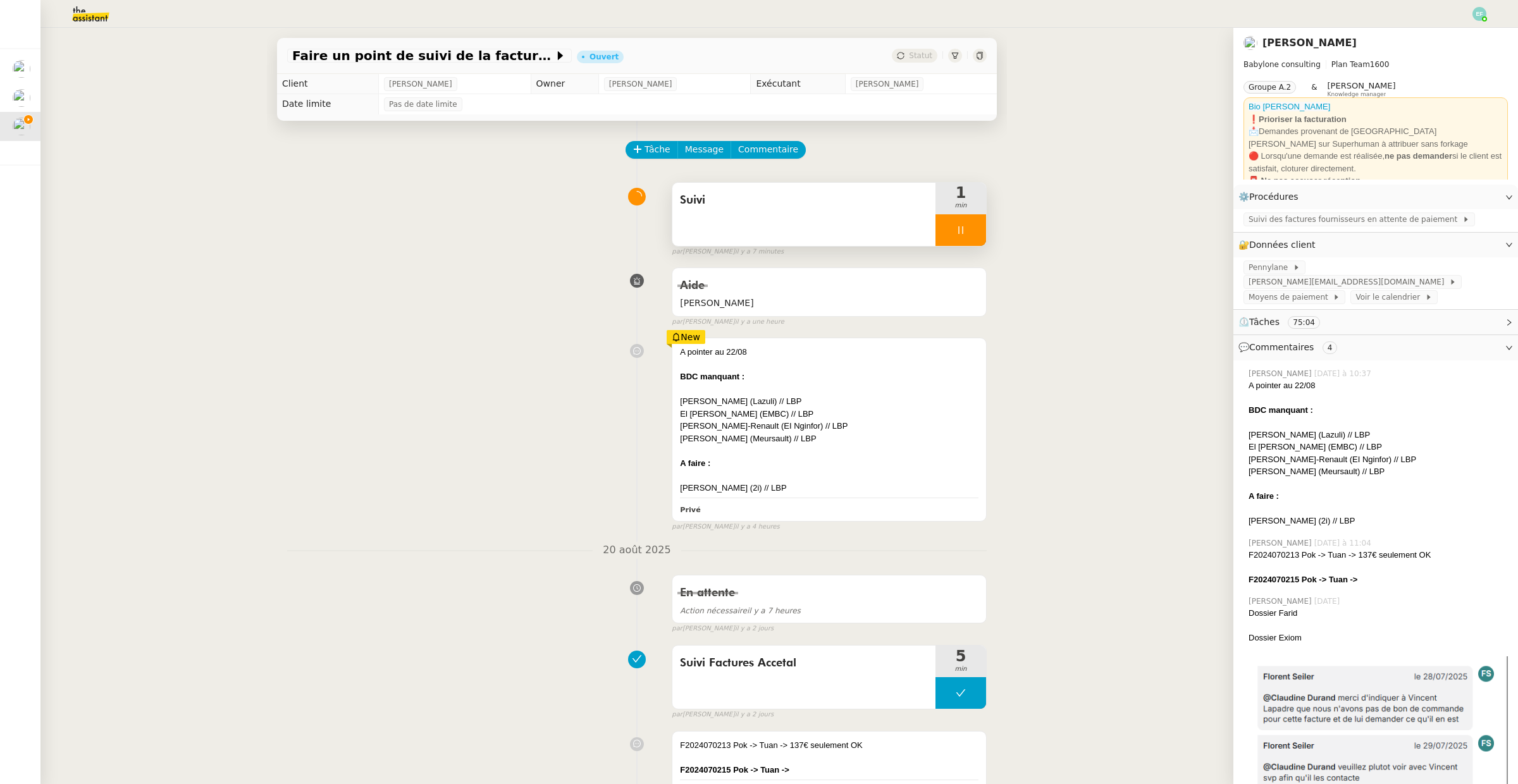
click at [961, 232] on icon at bounding box center [960, 230] width 10 height 10
click at [976, 232] on icon at bounding box center [973, 230] width 10 height 10
click at [1277, 212] on div "Suivi des factures fournisseurs en attente de paiement" at bounding box center [1359, 218] width 231 height 14
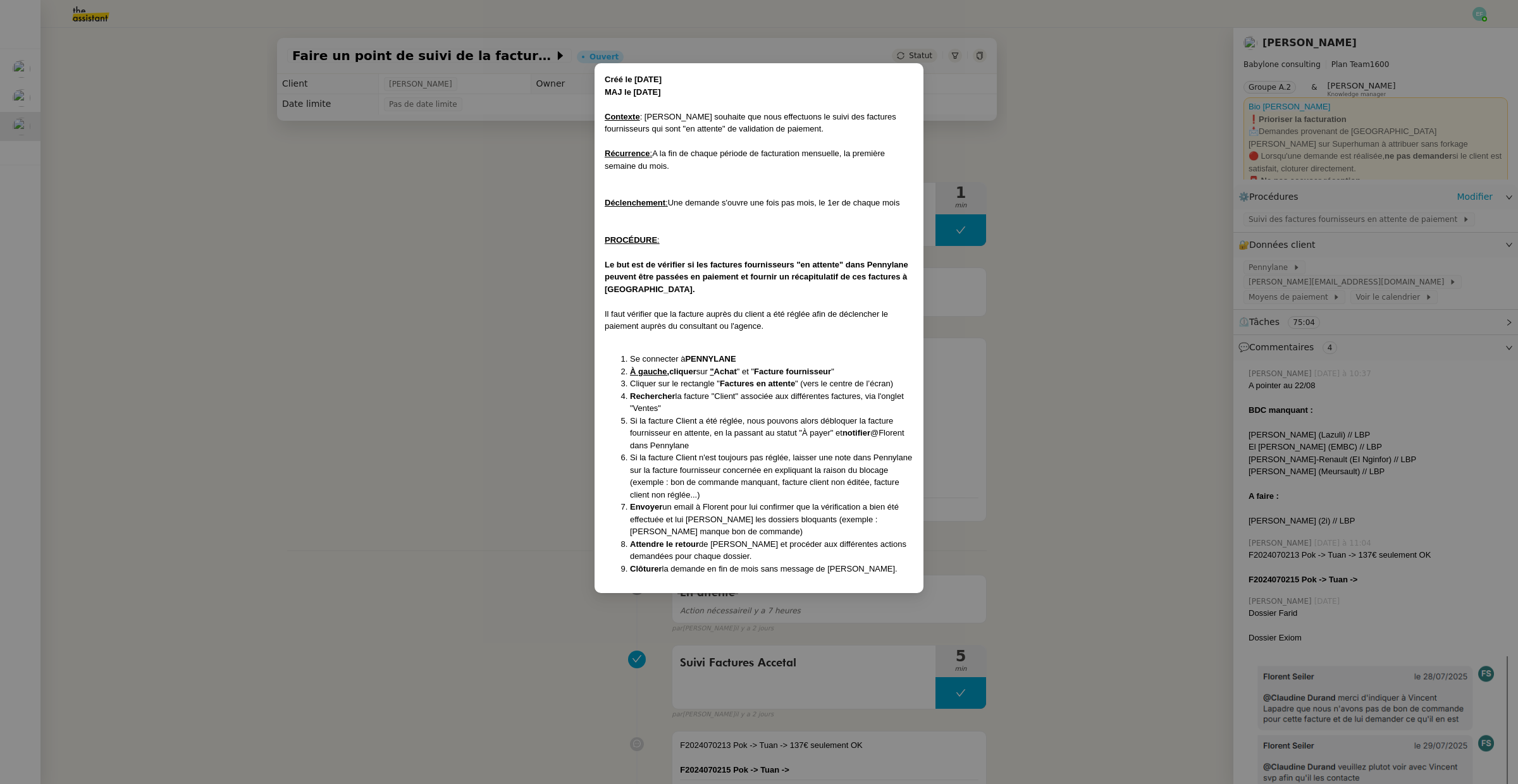
click at [1159, 229] on nz-modal-container "Créé le [DATE] MAJ le [DATE] Contexte : [PERSON_NAME] souhaite que nous effectu…" at bounding box center [759, 392] width 1518 height 784
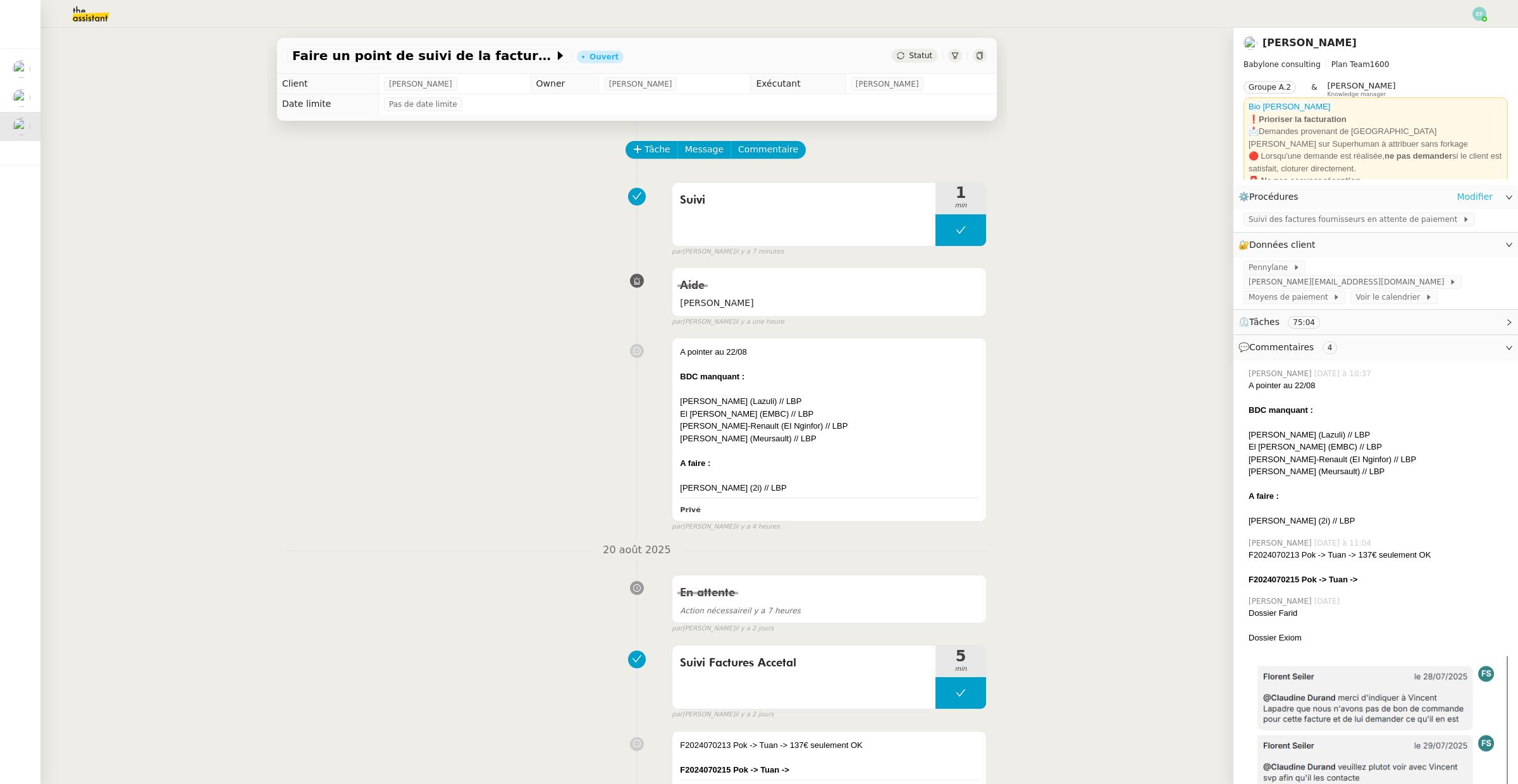
click at [1487, 194] on link "Modifier" at bounding box center [1475, 197] width 36 height 14
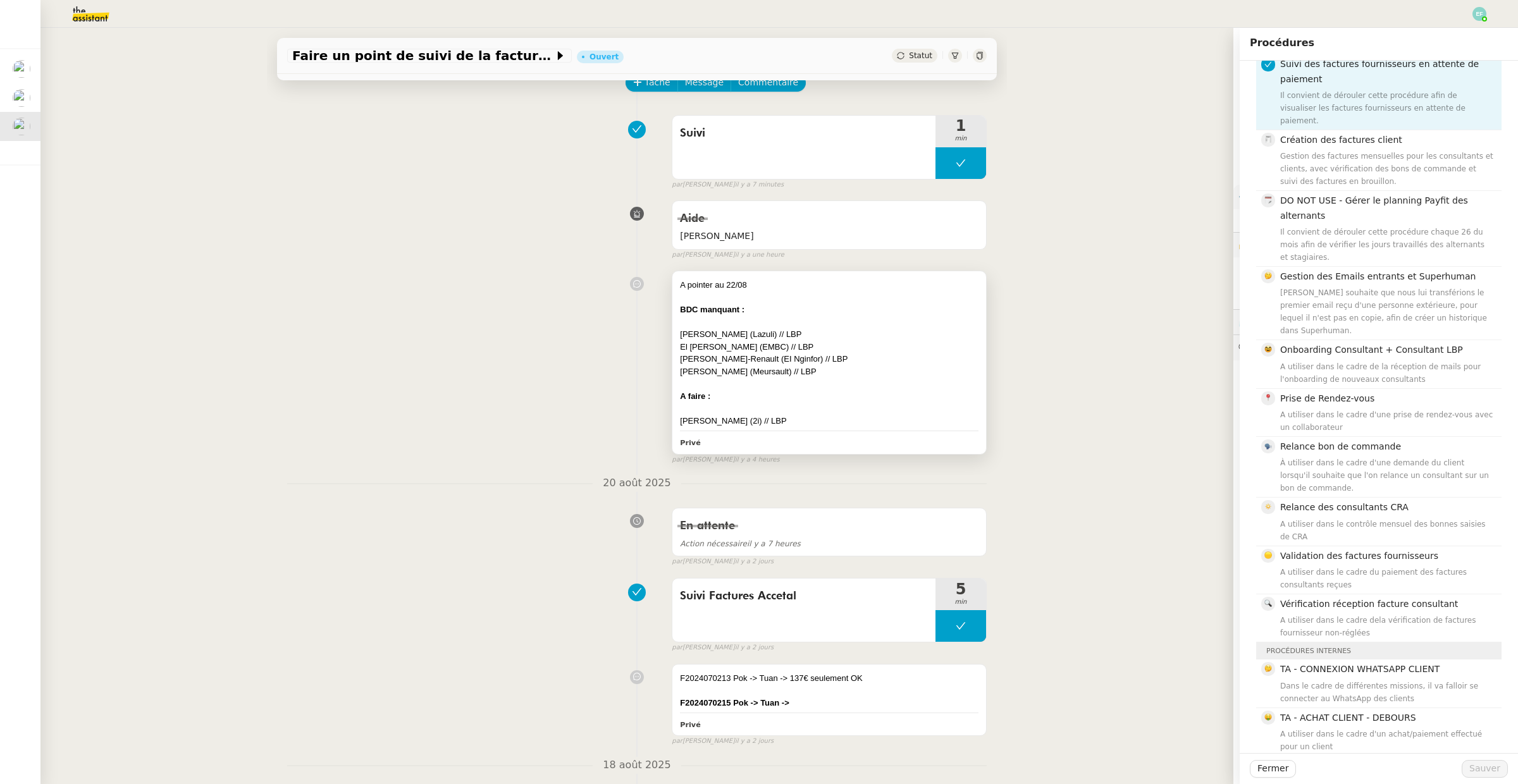
scroll to position [67, 0]
drag, startPoint x: 683, startPoint y: 308, endPoint x: 704, endPoint y: 346, distance: 43.4
click at [704, 346] on div "A pointer au 22/08 BDC manquant : [PERSON_NAME] (Lazuli) // LBP El [PERSON_NAME…" at bounding box center [829, 352] width 299 height 148
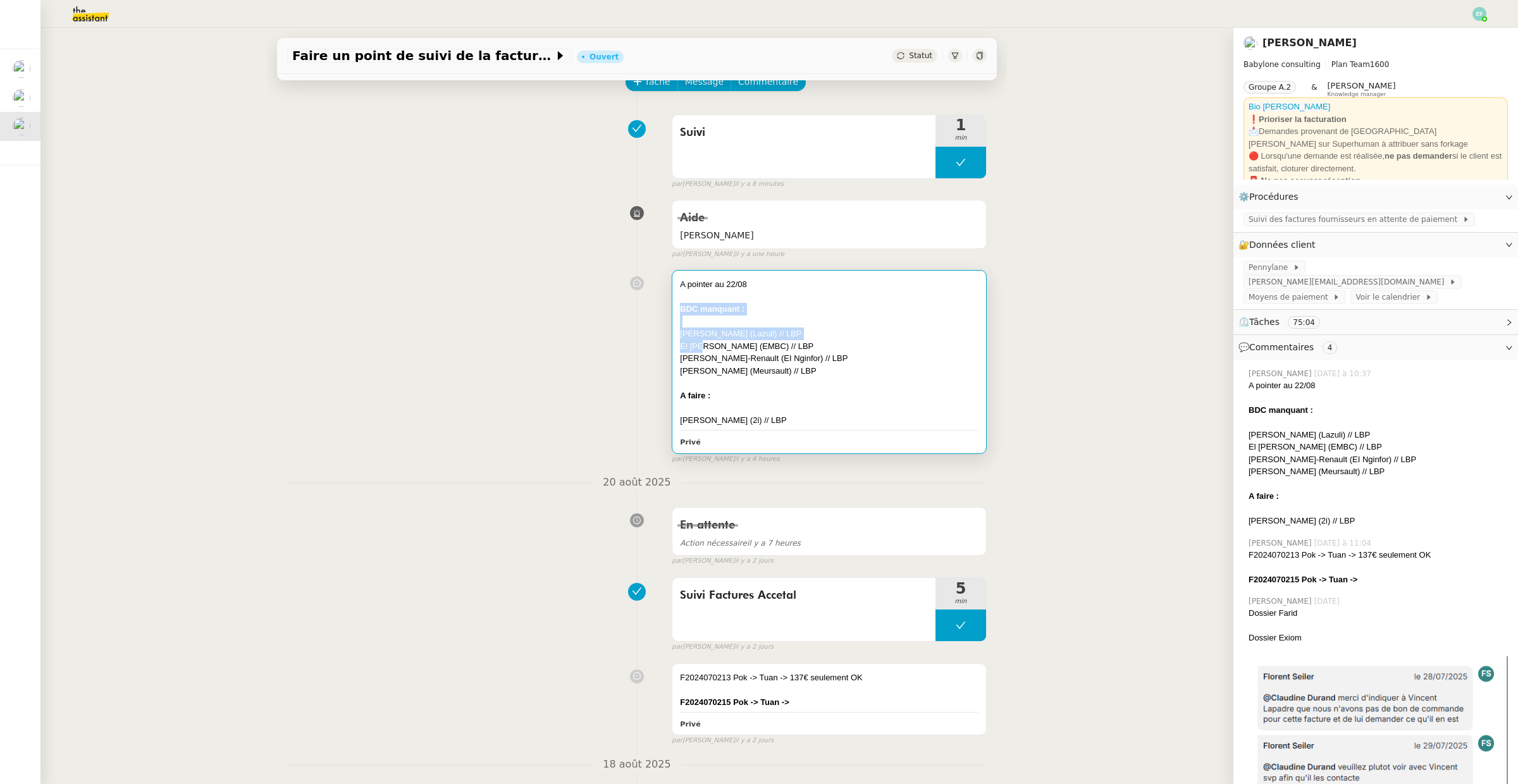
click at [704, 346] on div "El [PERSON_NAME] (EMBC) // LBP" at bounding box center [829, 346] width 299 height 13
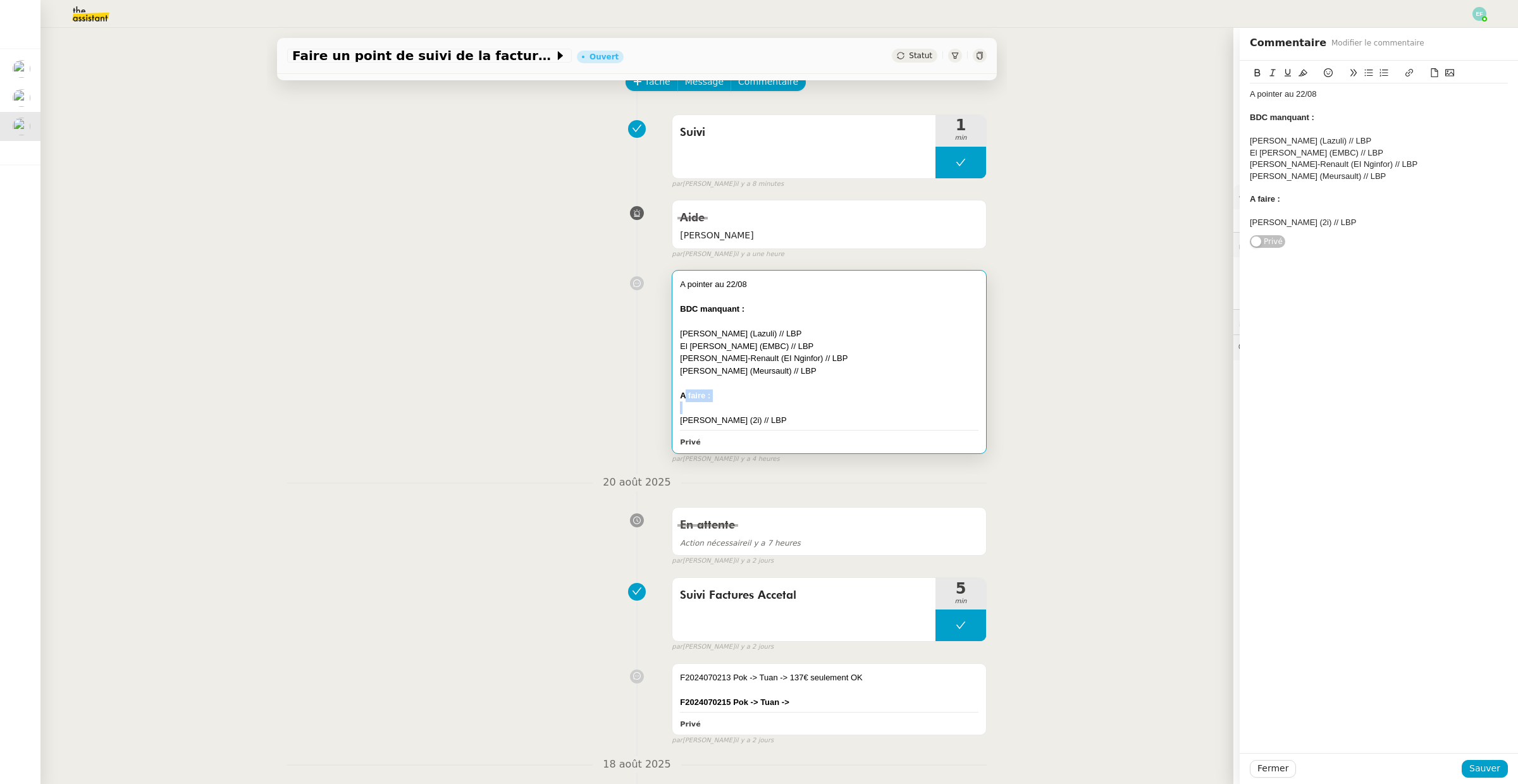
drag, startPoint x: 685, startPoint y: 397, endPoint x: 697, endPoint y: 408, distance: 16.3
click at [697, 408] on div "A pointer au 22/08 BDC manquant : [PERSON_NAME] (Lazuli) // LBP El [PERSON_NAME…" at bounding box center [829, 352] width 299 height 148
click at [697, 408] on div at bounding box center [829, 408] width 299 height 13
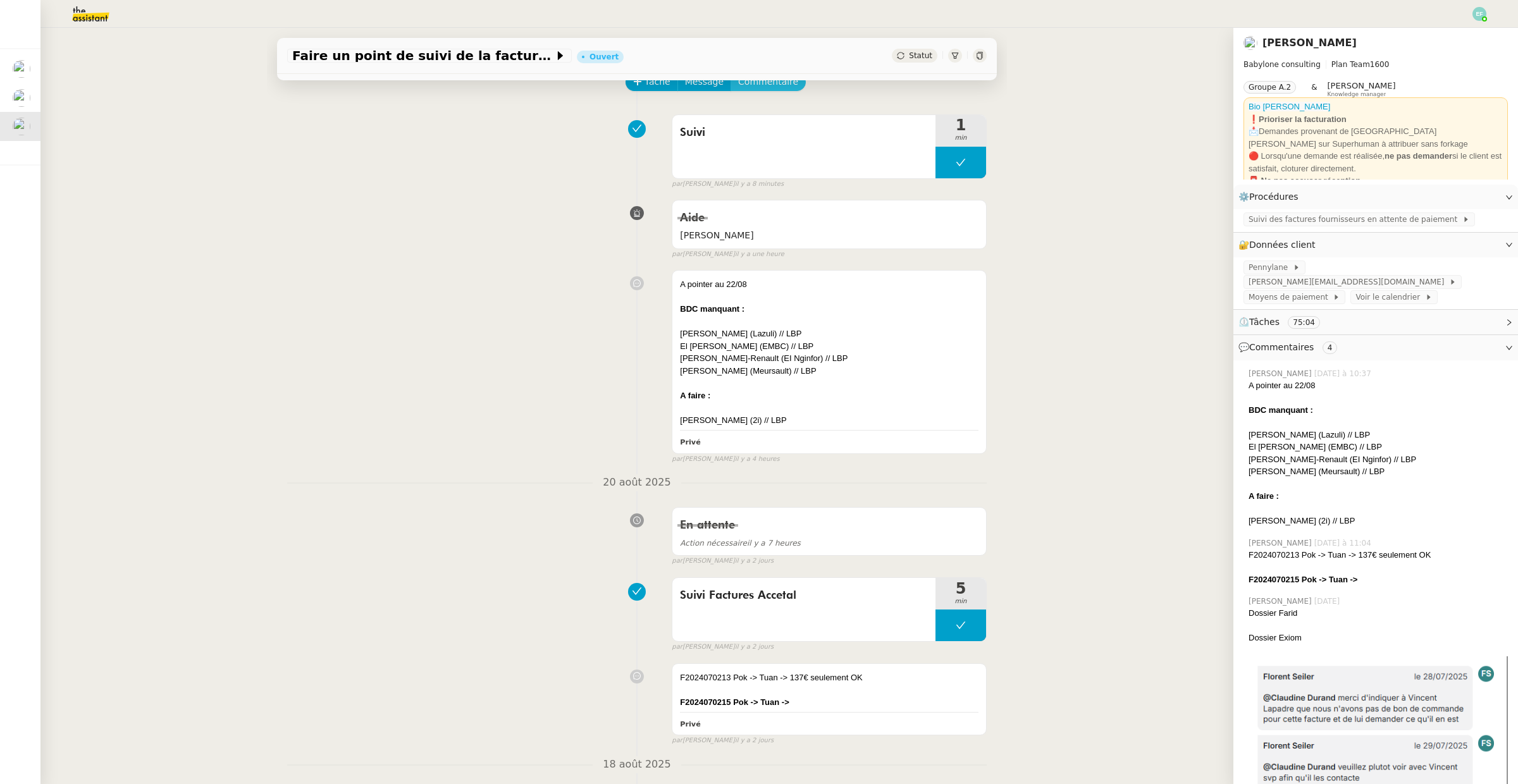
click at [757, 84] on span "Commentaire" at bounding box center [768, 82] width 60 height 14
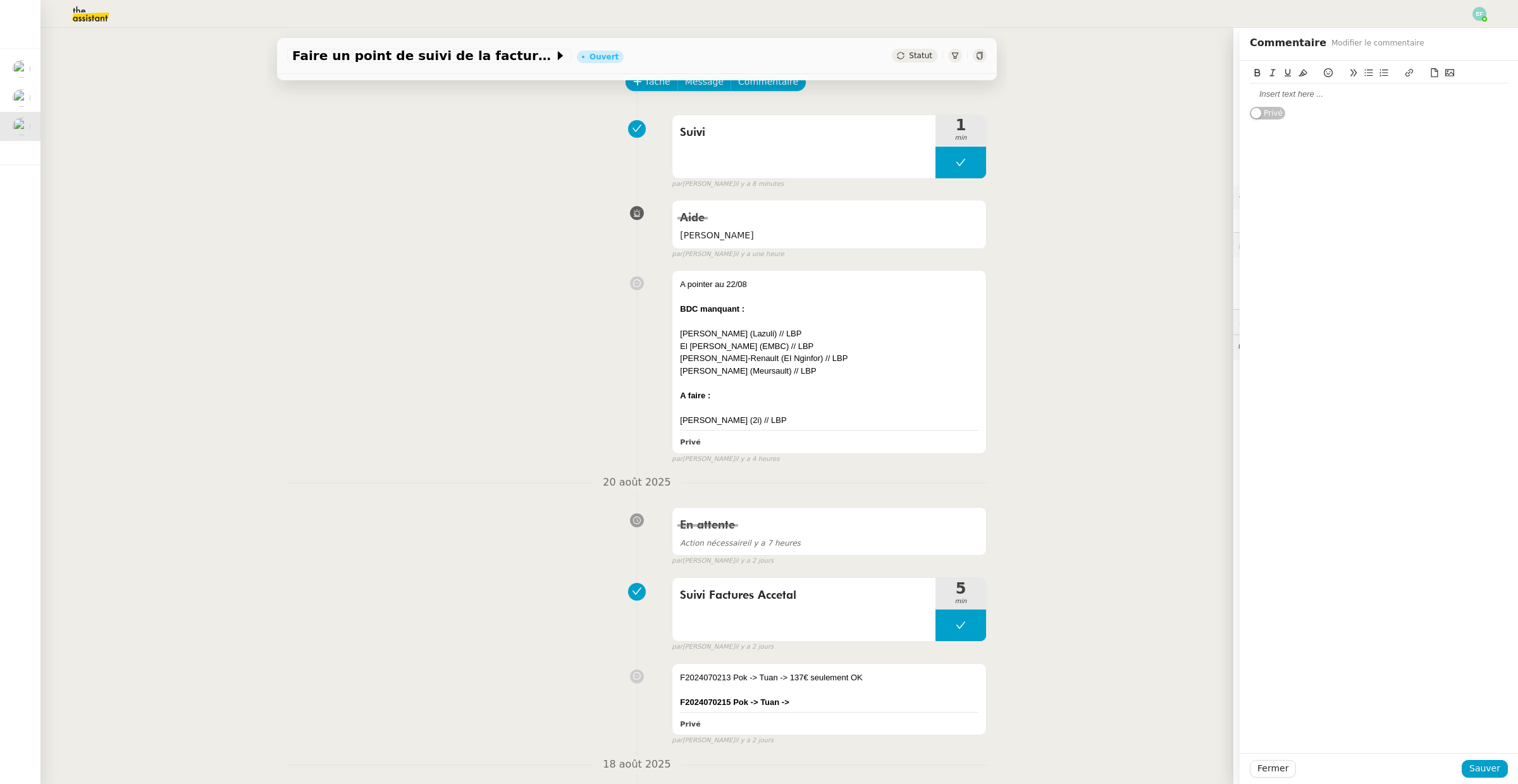
click at [1265, 94] on div at bounding box center [1378, 94] width 258 height 11
click at [1250, 97] on div "faire un suivi 5 du mois" at bounding box center [1378, 94] width 258 height 11
click at [1409, 100] on li "faire un suivi 5 du mois" at bounding box center [1385, 94] width 246 height 11
click at [1274, 93] on li "faire un suivi 5 du mois ?" at bounding box center [1385, 94] width 246 height 11
click at [1277, 93] on li "proposer faire un suivi 5 du mois ?" at bounding box center [1385, 94] width 246 height 11
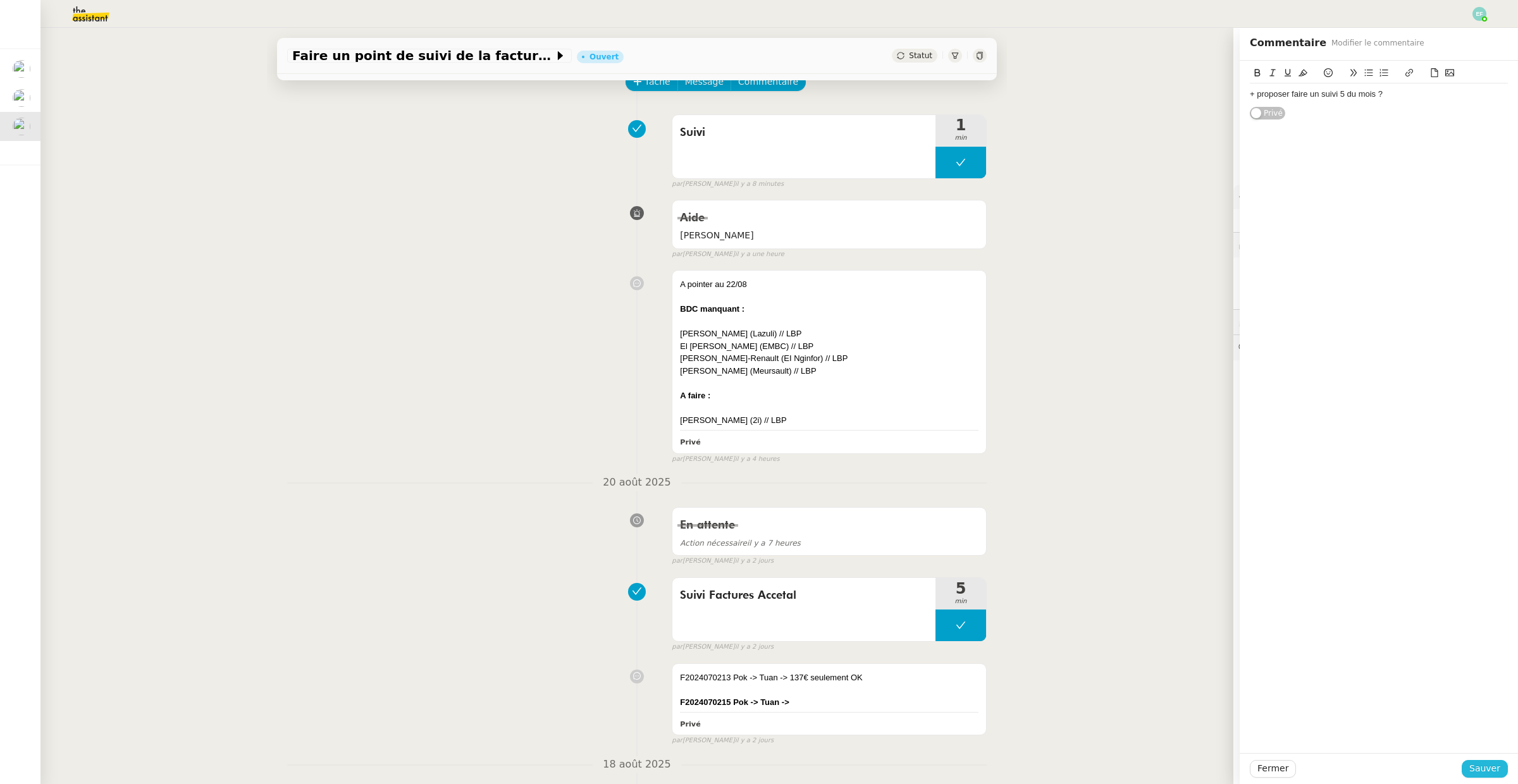
click at [1477, 770] on span "Sauver" at bounding box center [1484, 769] width 31 height 14
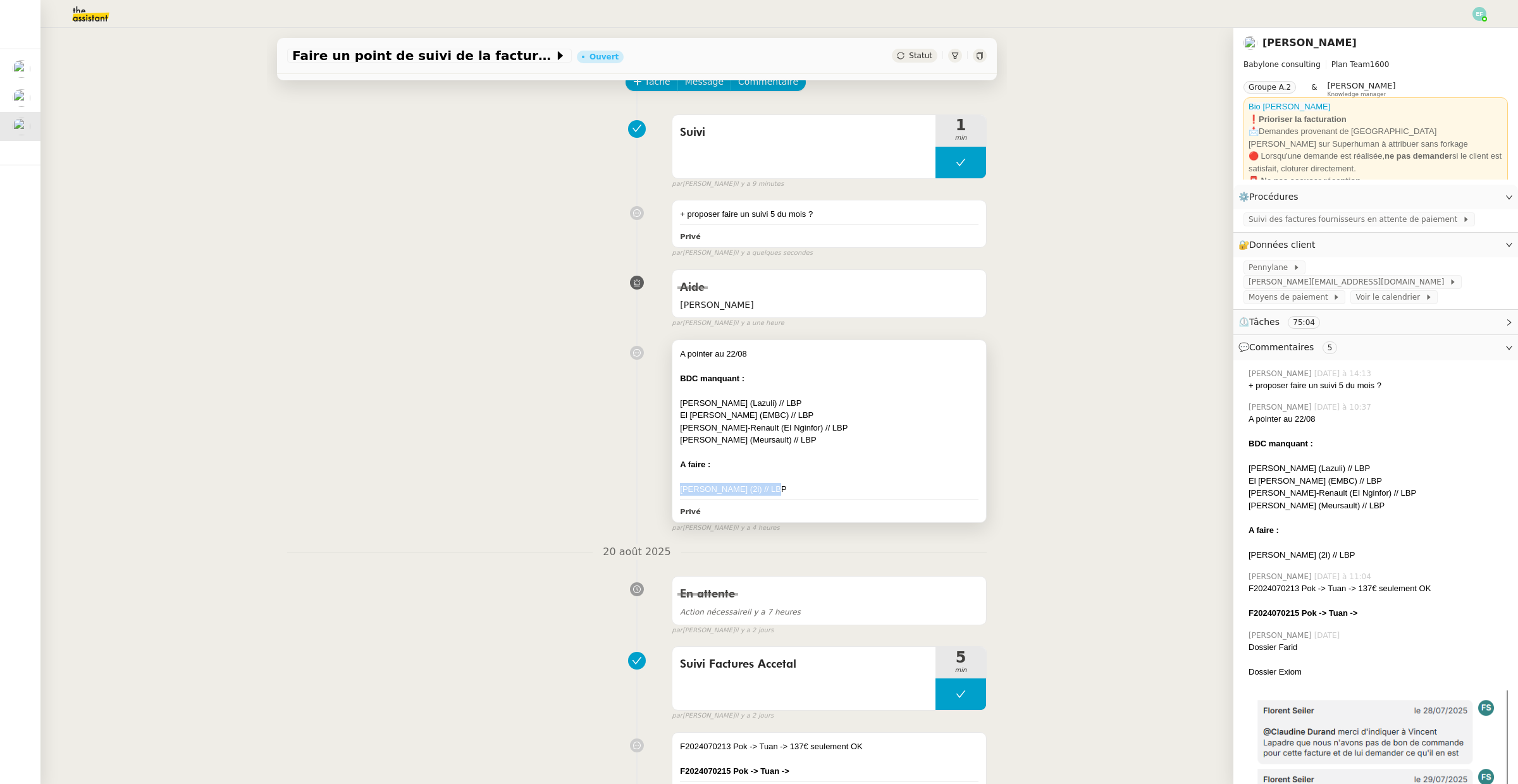
drag, startPoint x: 681, startPoint y: 489, endPoint x: 774, endPoint y: 488, distance: 93.0
click at [774, 488] on div "[PERSON_NAME] (2i) // LBP" at bounding box center [829, 489] width 299 height 13
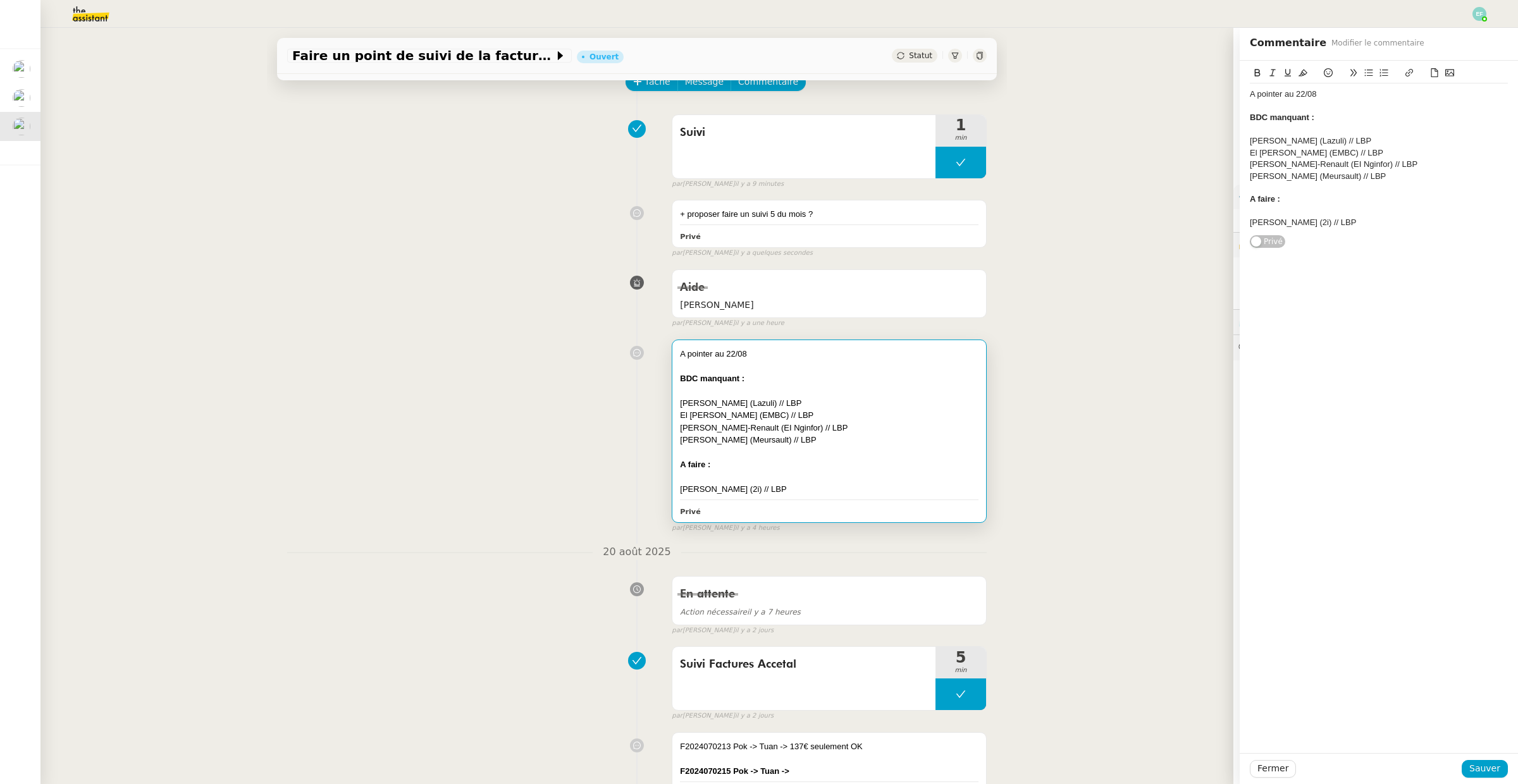
click at [542, 462] on div "A pointer au 22/08 BDC manquant : [PERSON_NAME] (Lazuli) // LBP El [PERSON_NAME…" at bounding box center [636, 434] width 700 height 200
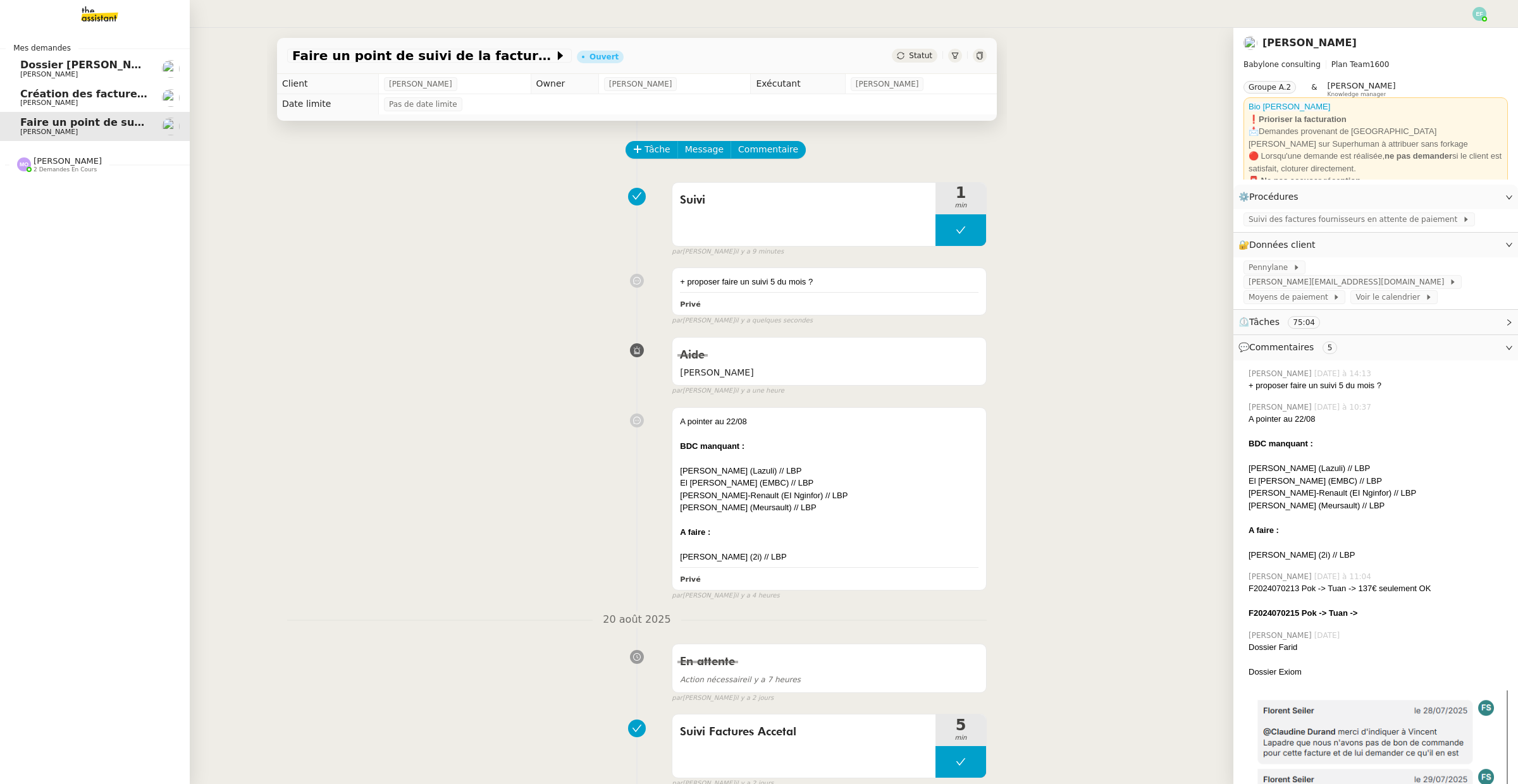
click at [26, 96] on span "Création des factures client - juillet 2025" at bounding box center [137, 93] width 234 height 12
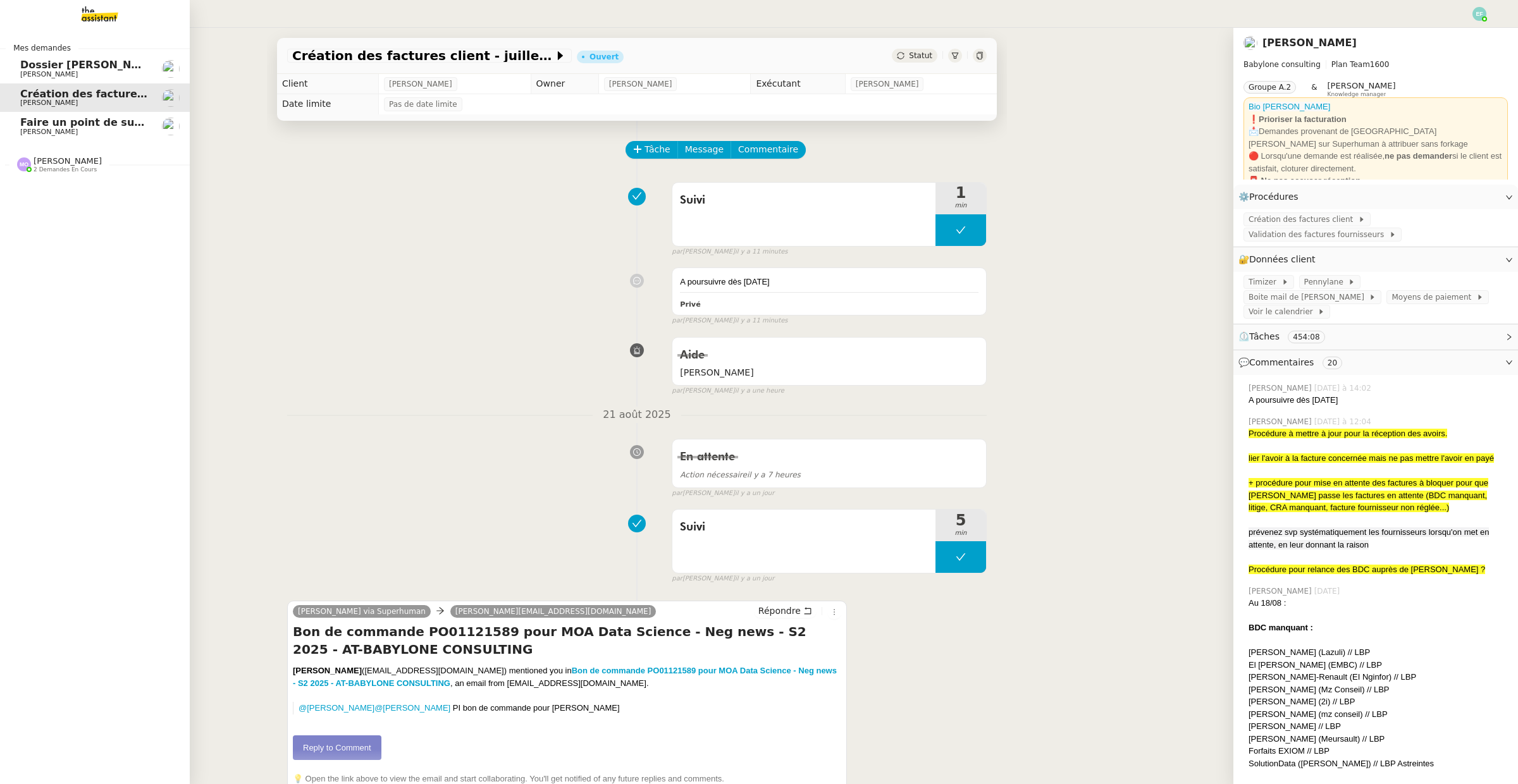
click at [44, 71] on span "[PERSON_NAME]" at bounding box center [49, 74] width 58 height 8
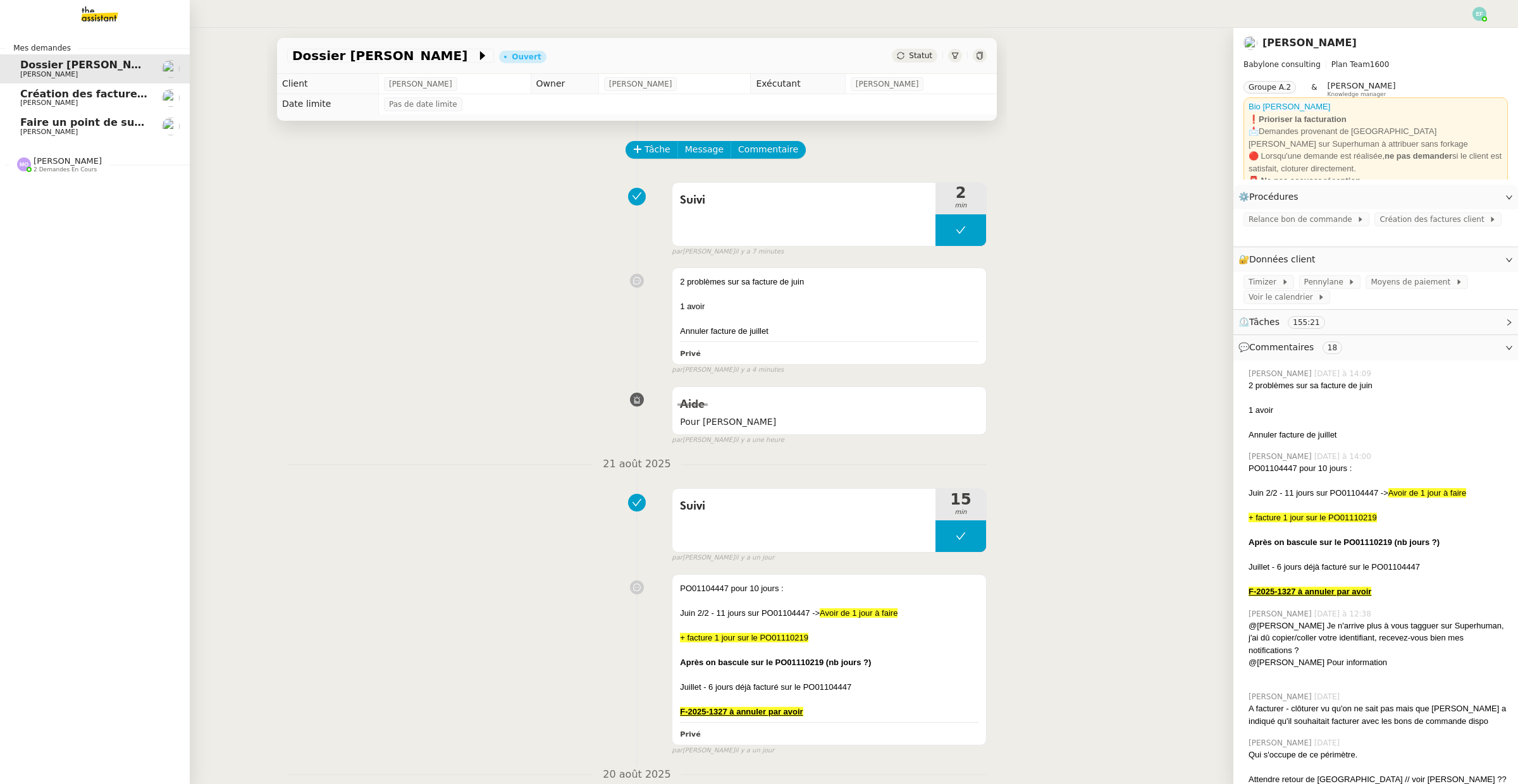
click at [55, 166] on span "2 demandes en cours" at bounding box center [65, 169] width 63 height 7
click at [68, 93] on span "Création des factures client - juillet 2025" at bounding box center [137, 93] width 234 height 12
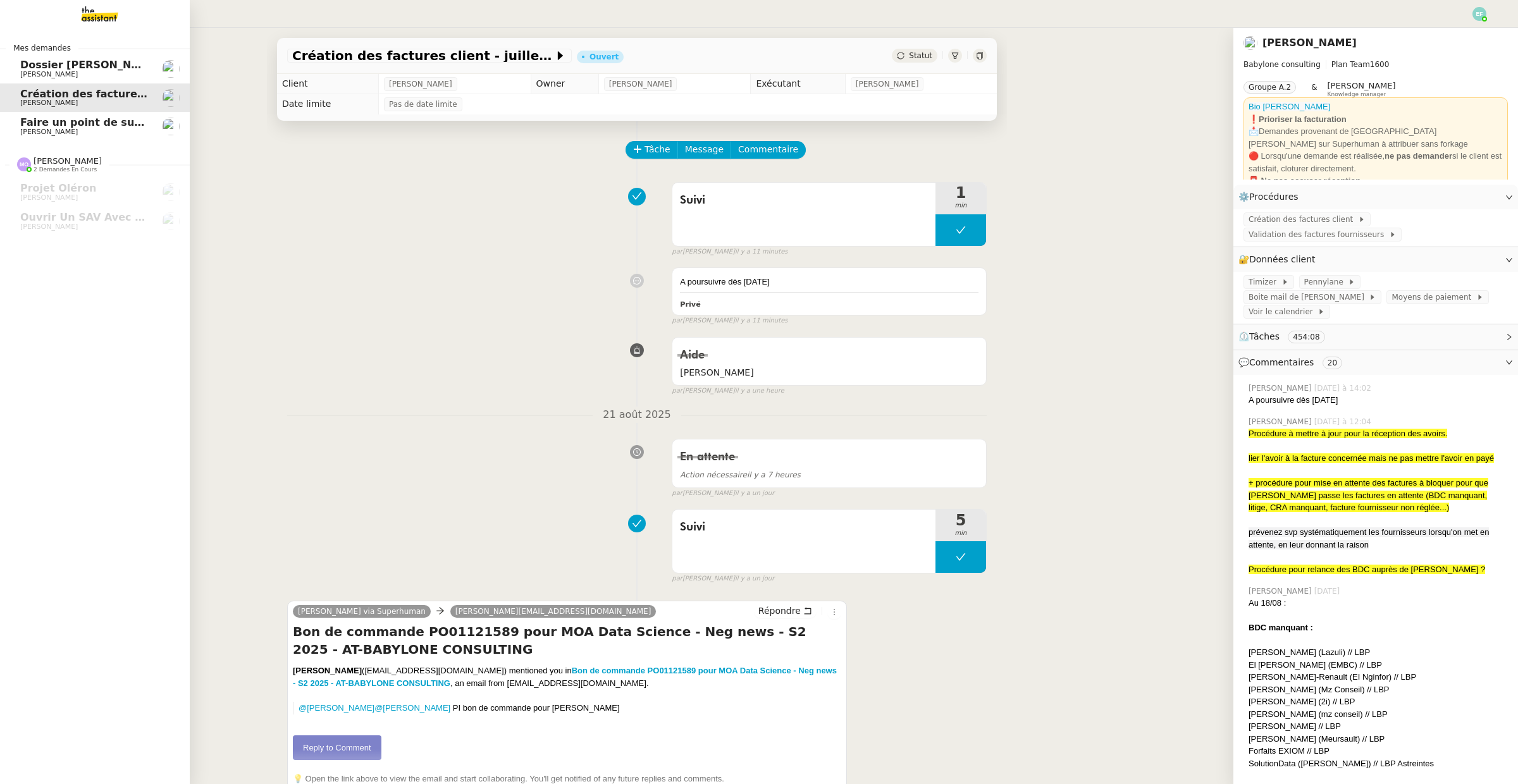
click at [68, 123] on span "Faire un point de suivi de la facturation" at bounding box center [133, 122] width 226 height 12
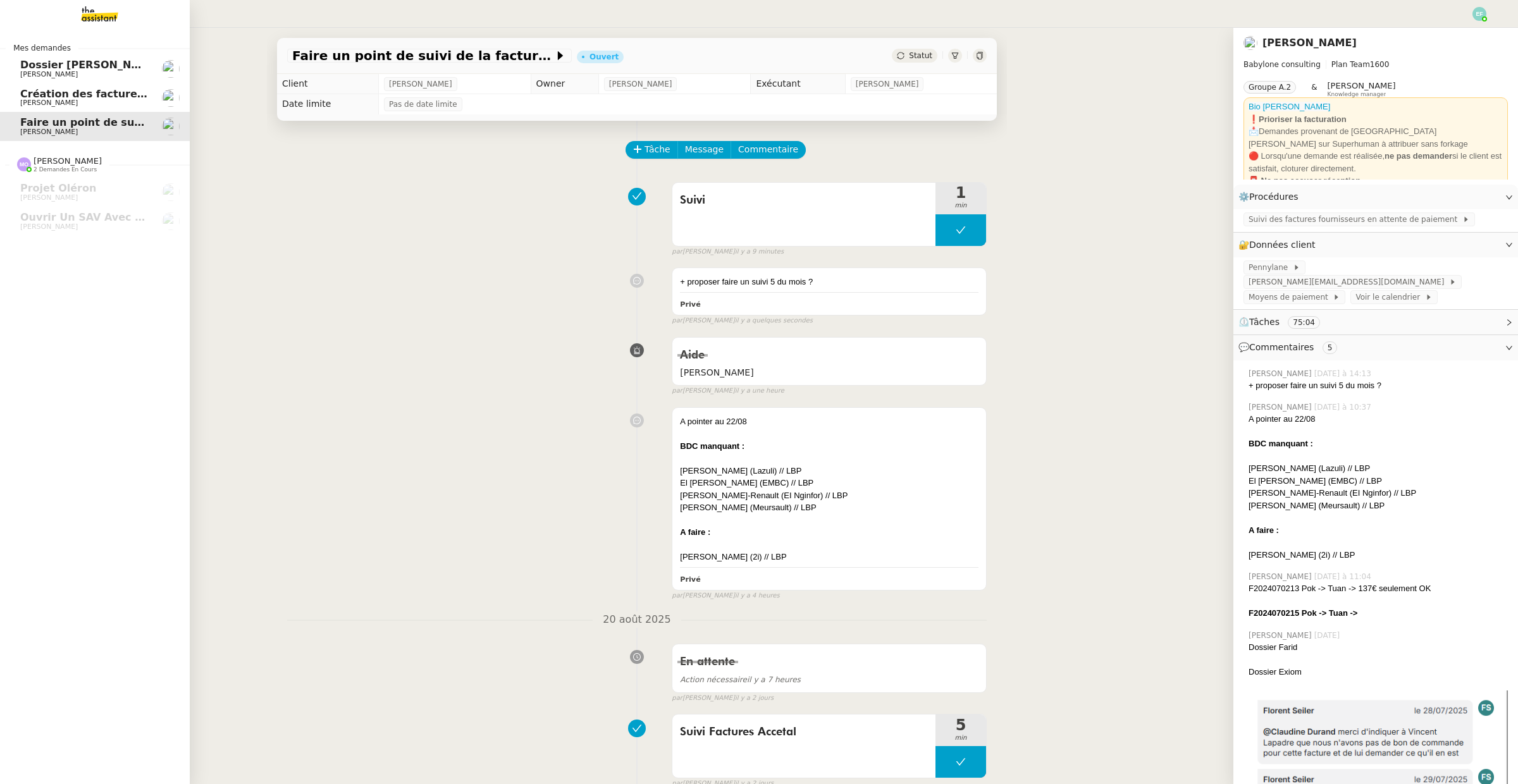
click at [102, 47] on nz-divider "Mes demandes" at bounding box center [95, 48] width 190 height 13
click at [100, 14] on img at bounding box center [89, 14] width 98 height 28
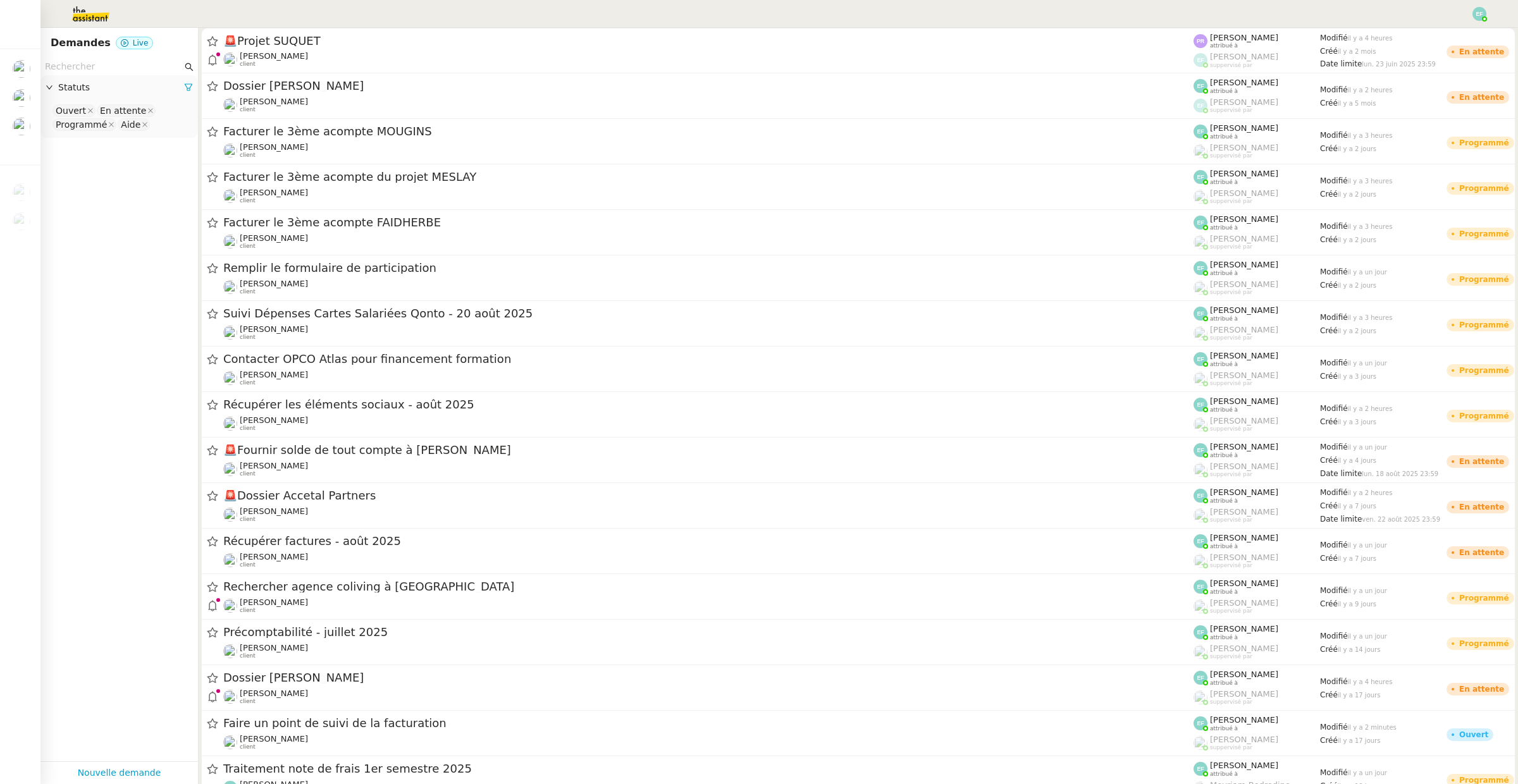
click at [165, 59] on input "text" at bounding box center [113, 67] width 137 height 14
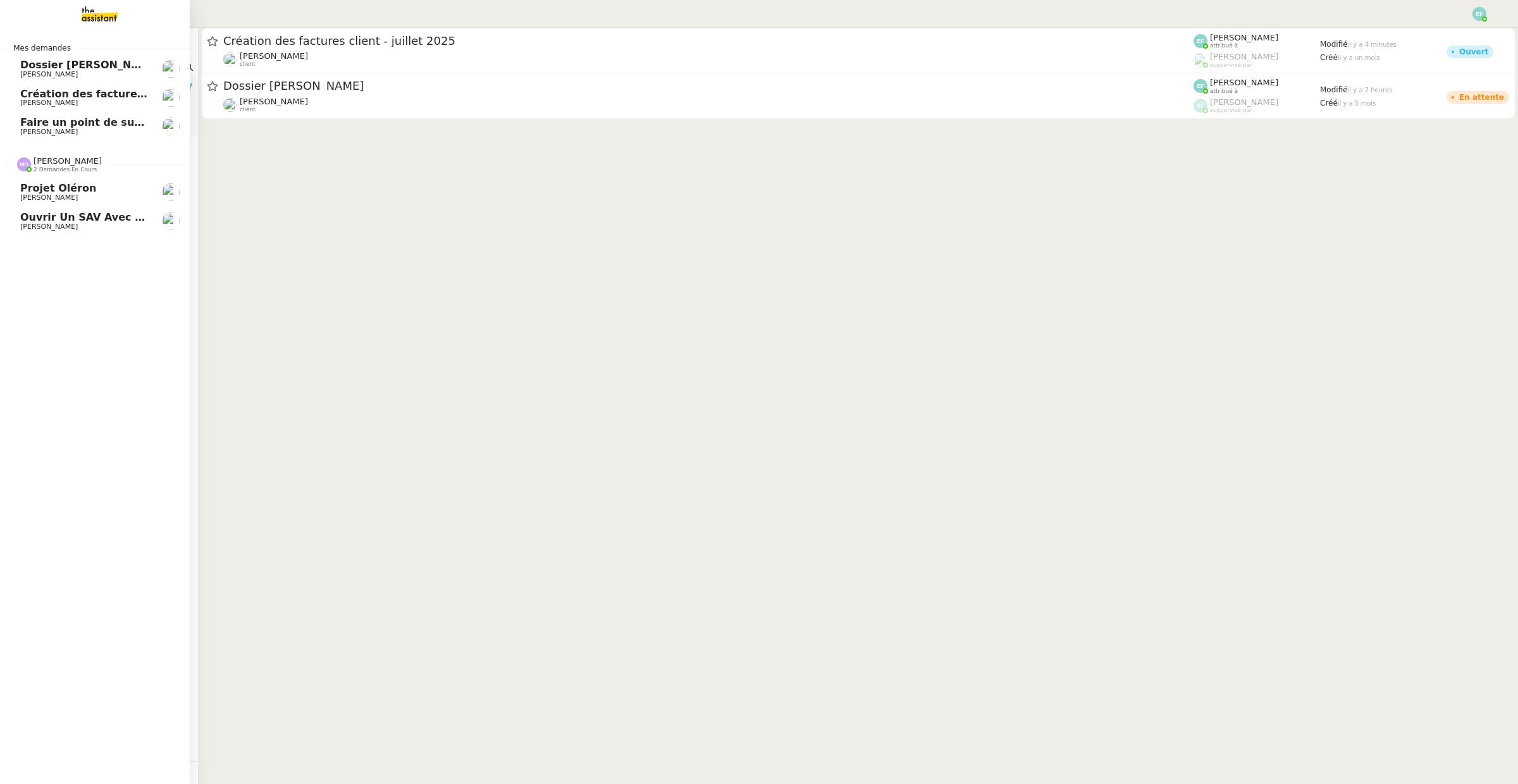
type input "touzani"
click at [61, 221] on div "Ouvrir un SAV avec [PERSON_NAME]" at bounding box center [84, 222] width 128 height 19
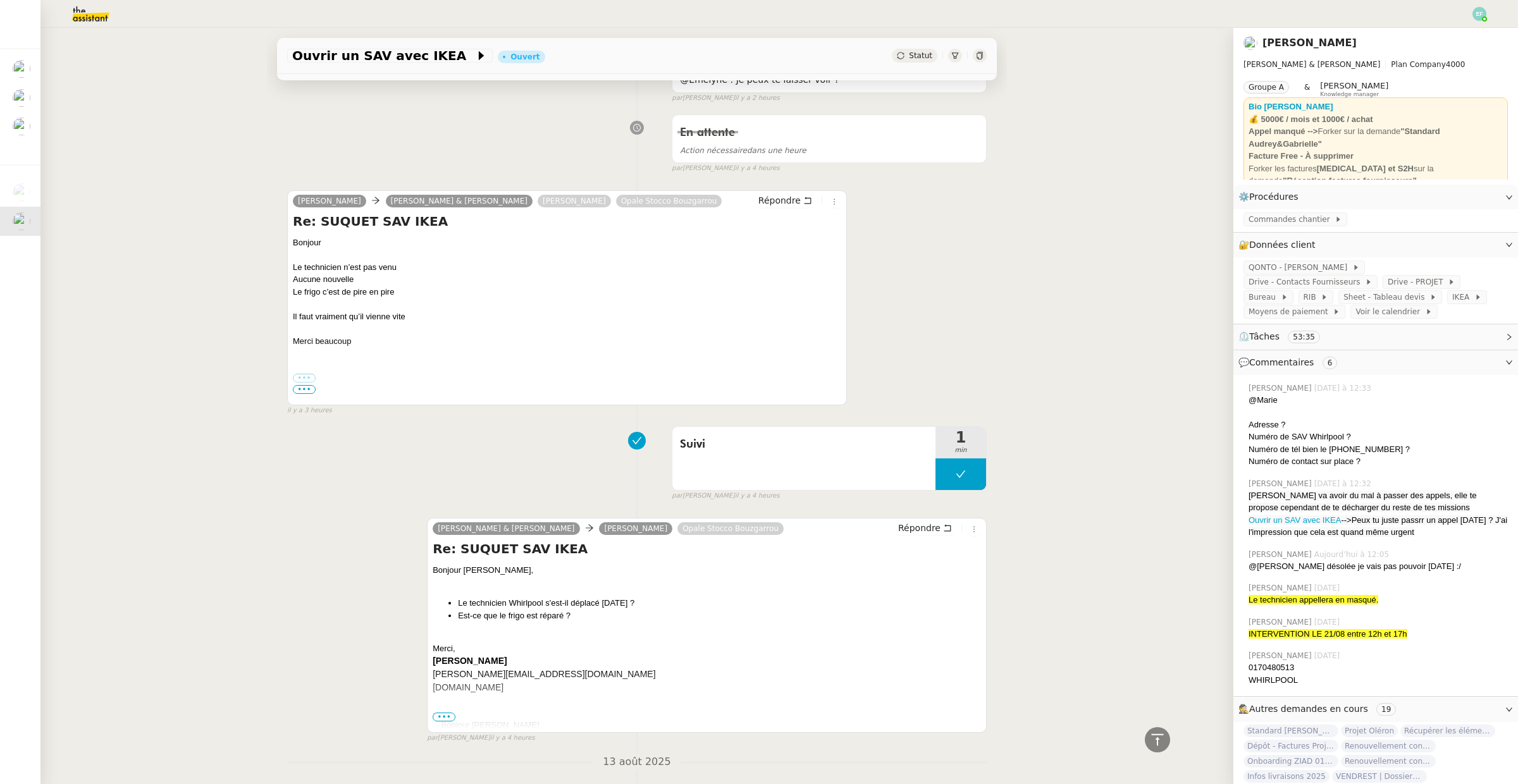
scroll to position [688, 0]
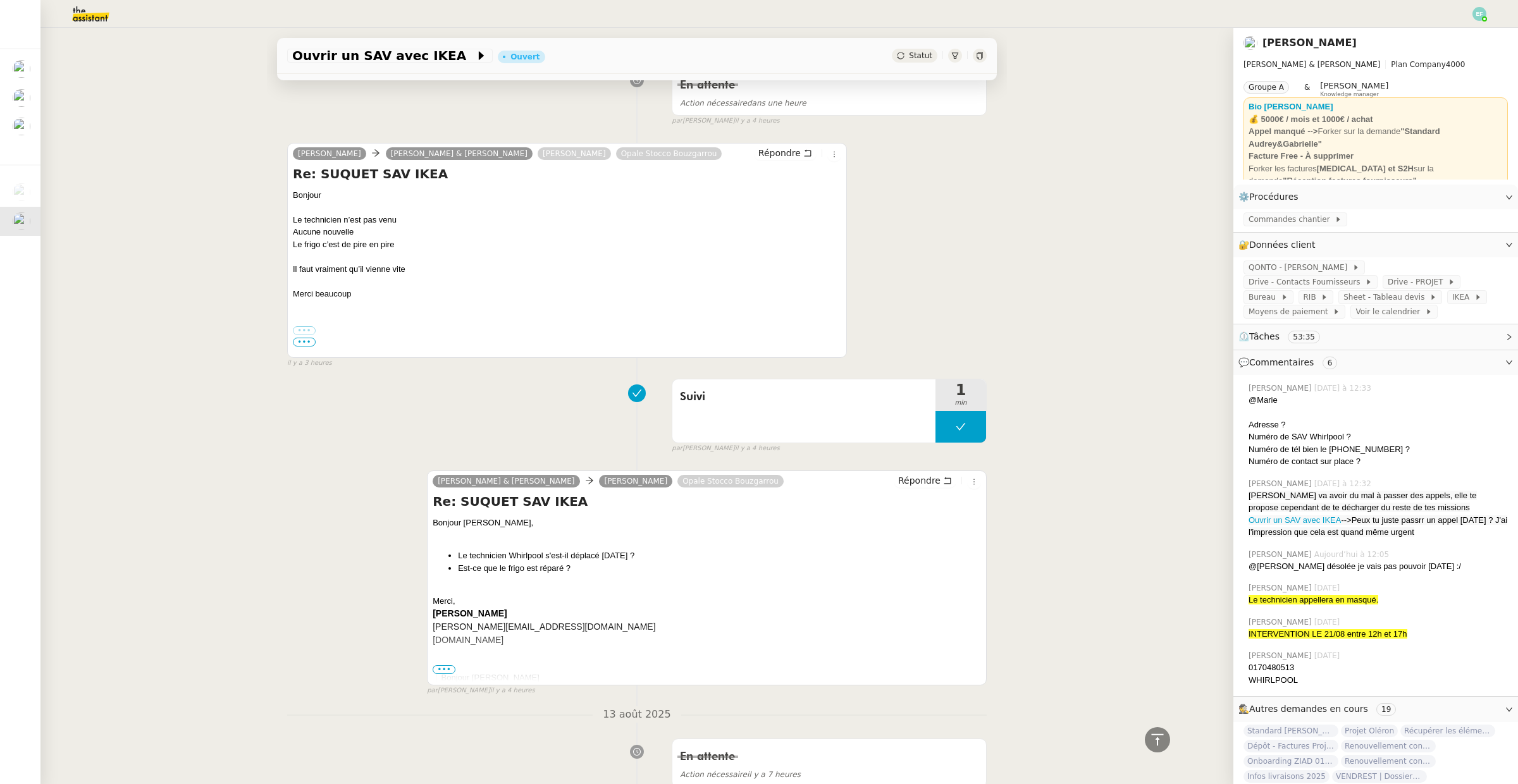
click at [308, 343] on span "•••" at bounding box center [304, 341] width 23 height 9
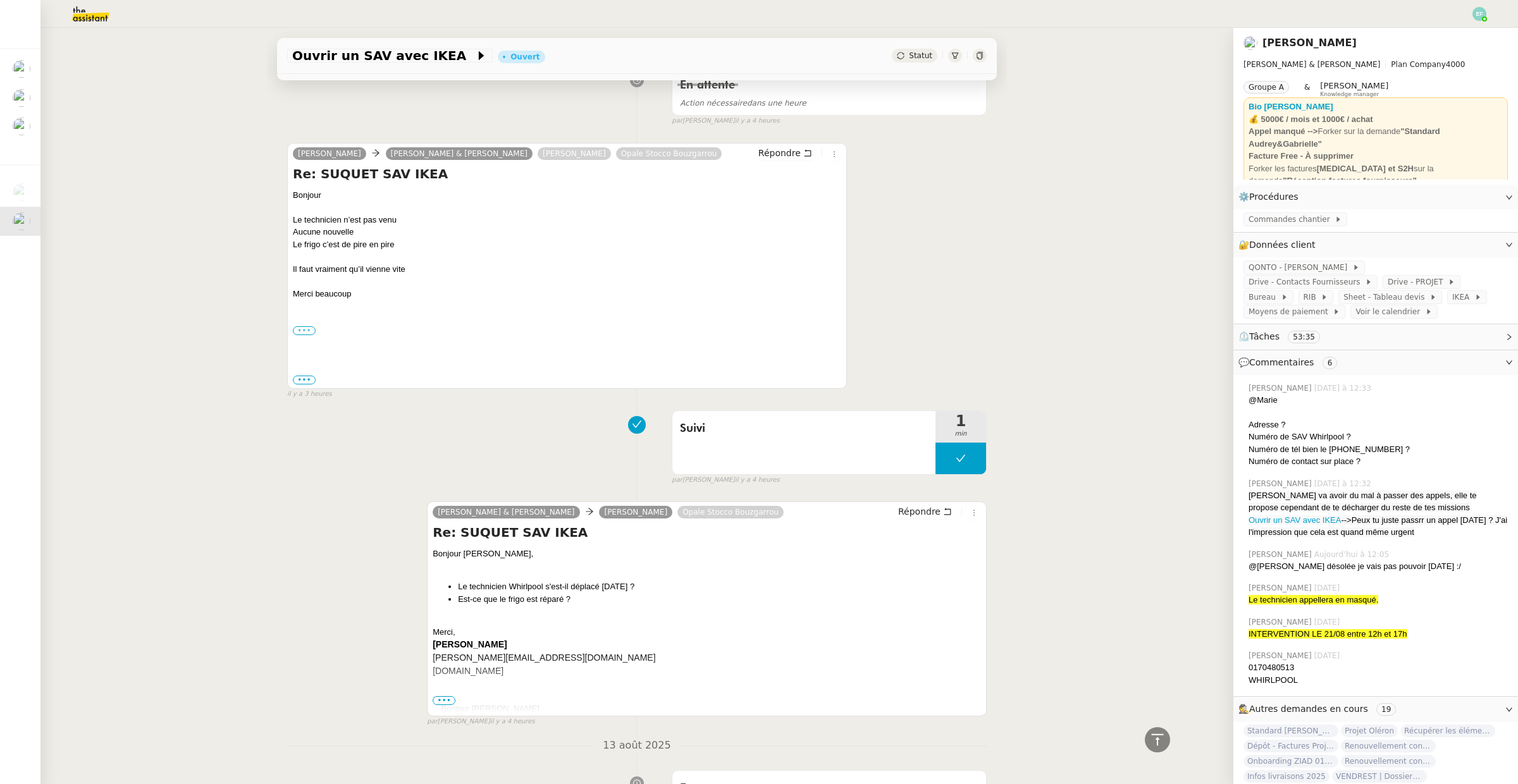
click at [305, 333] on label "•••" at bounding box center [304, 330] width 23 height 9
click at [0, 0] on input "•••" at bounding box center [0, 0] width 0 height 0
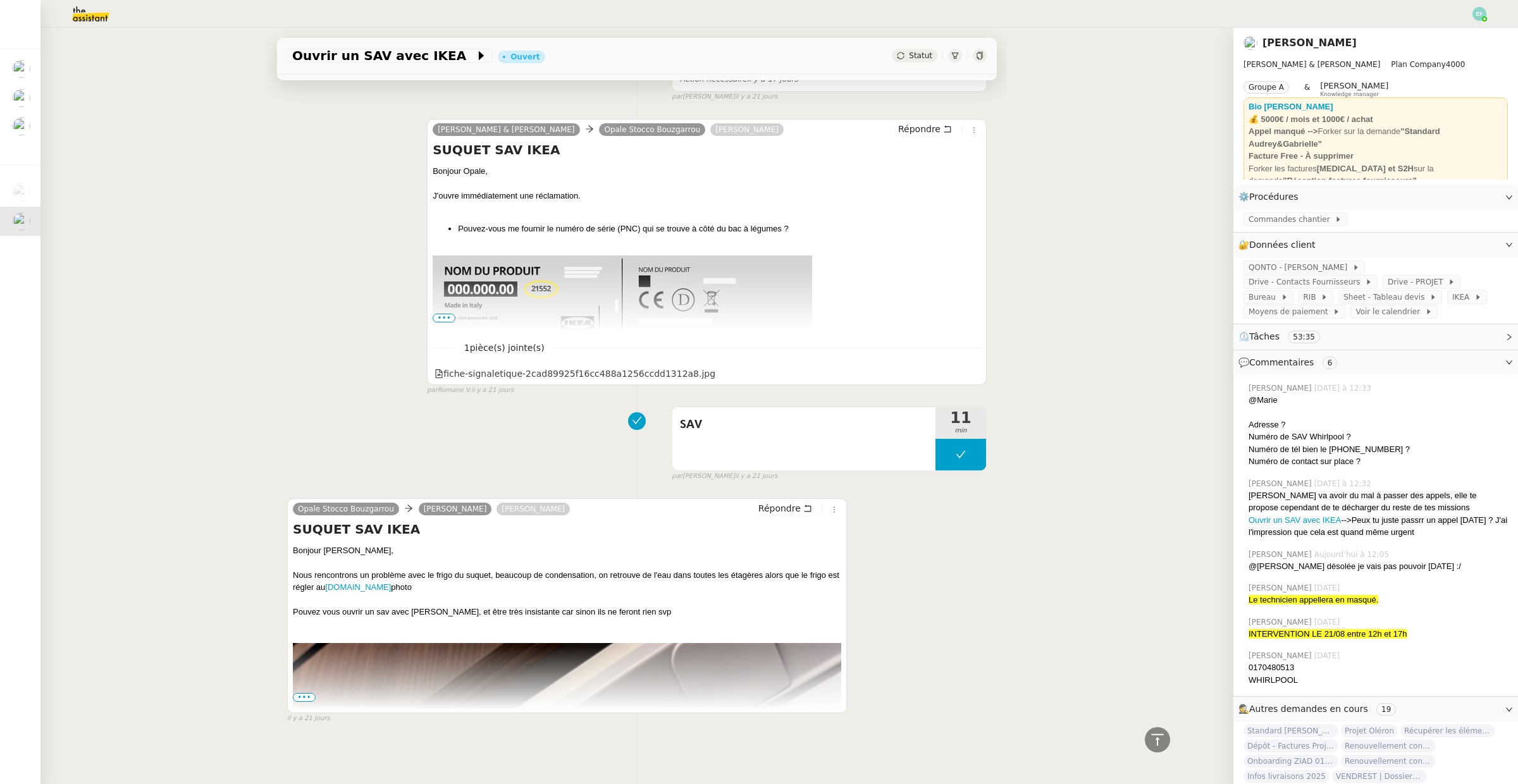
scroll to position [4774, 0]
click at [297, 696] on span "•••" at bounding box center [304, 697] width 23 height 9
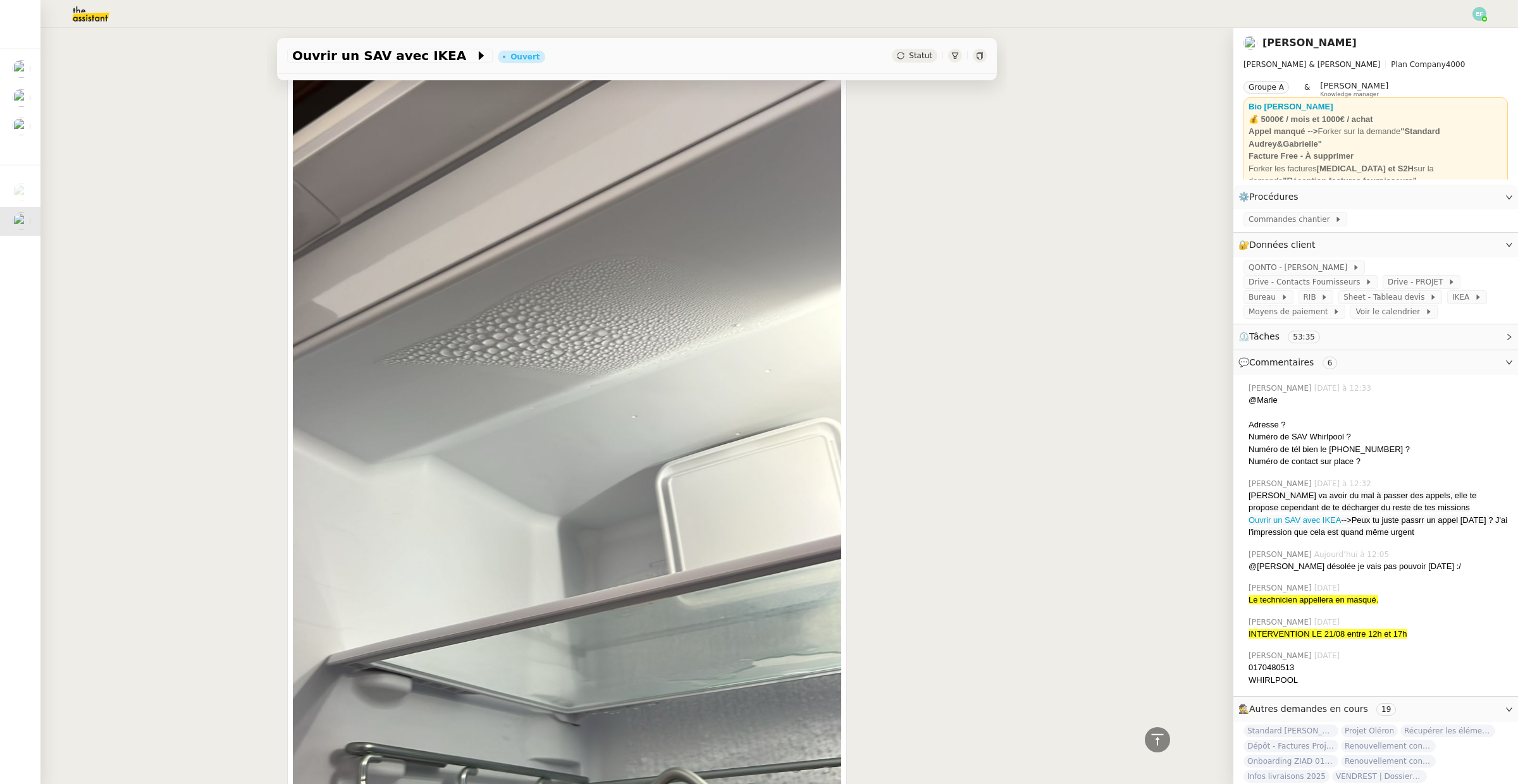
scroll to position [5725, 0]
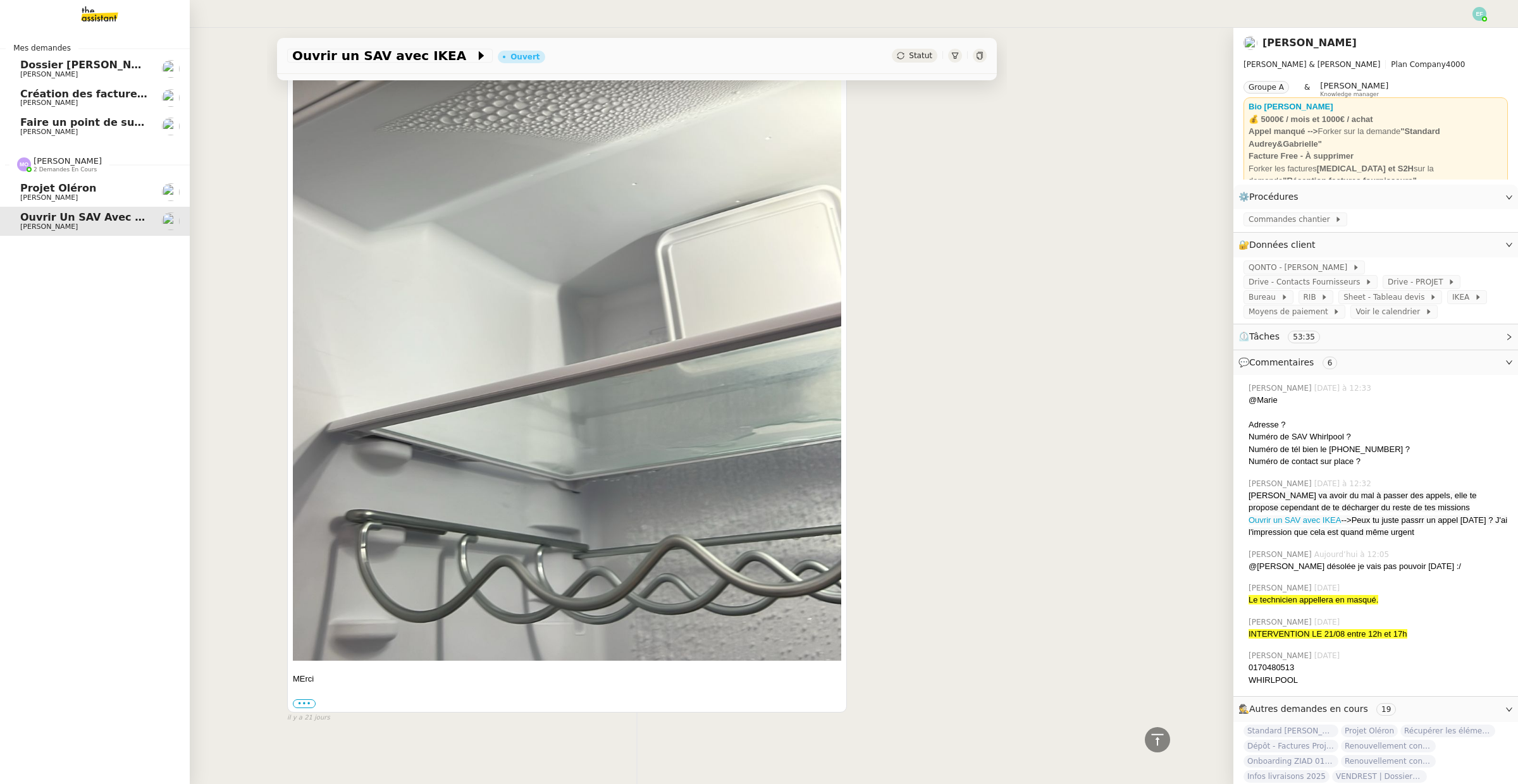
click at [59, 206] on link "Projet [PERSON_NAME]" at bounding box center [95, 192] width 190 height 29
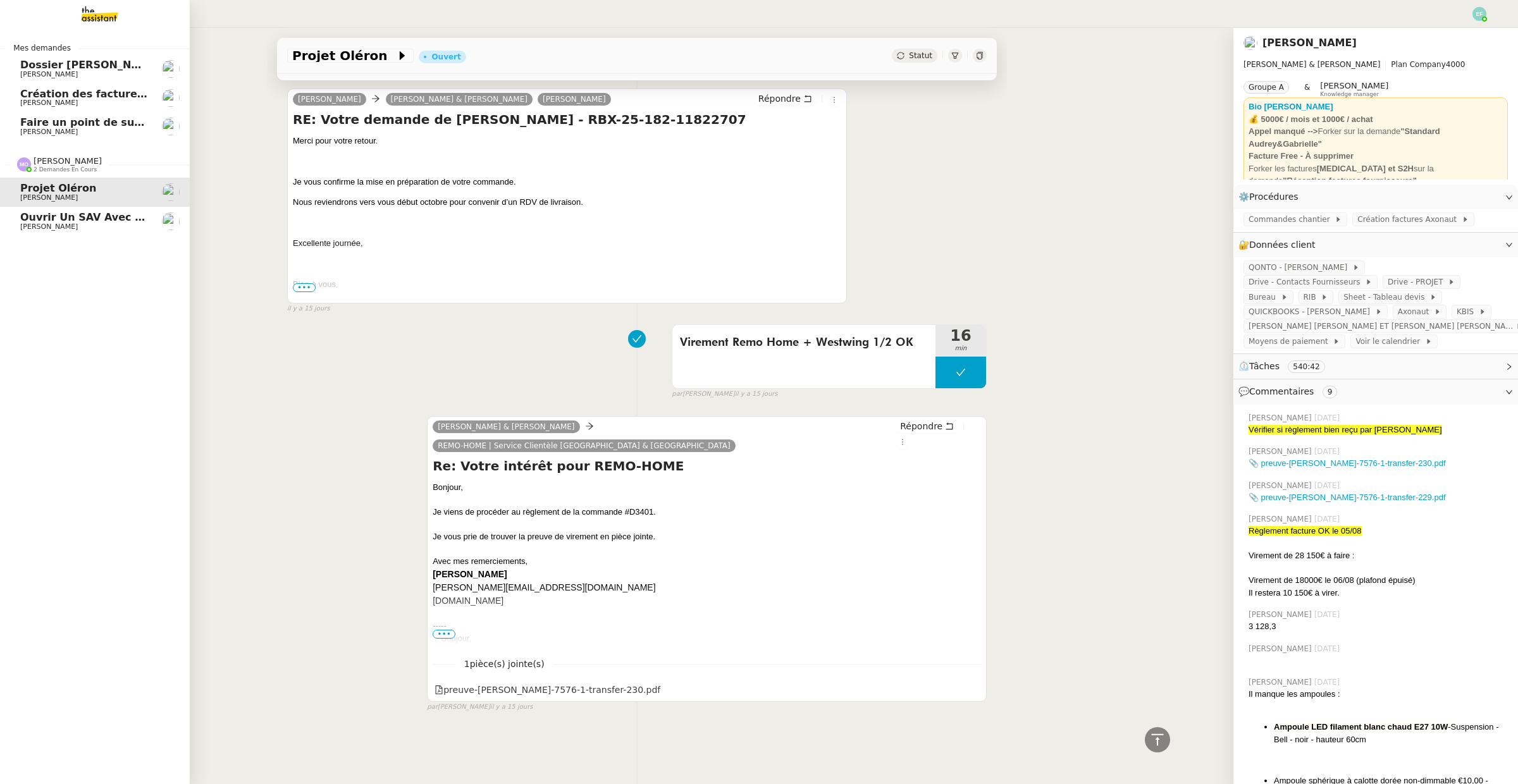
click at [63, 223] on span "[PERSON_NAME]" at bounding box center [49, 227] width 58 height 8
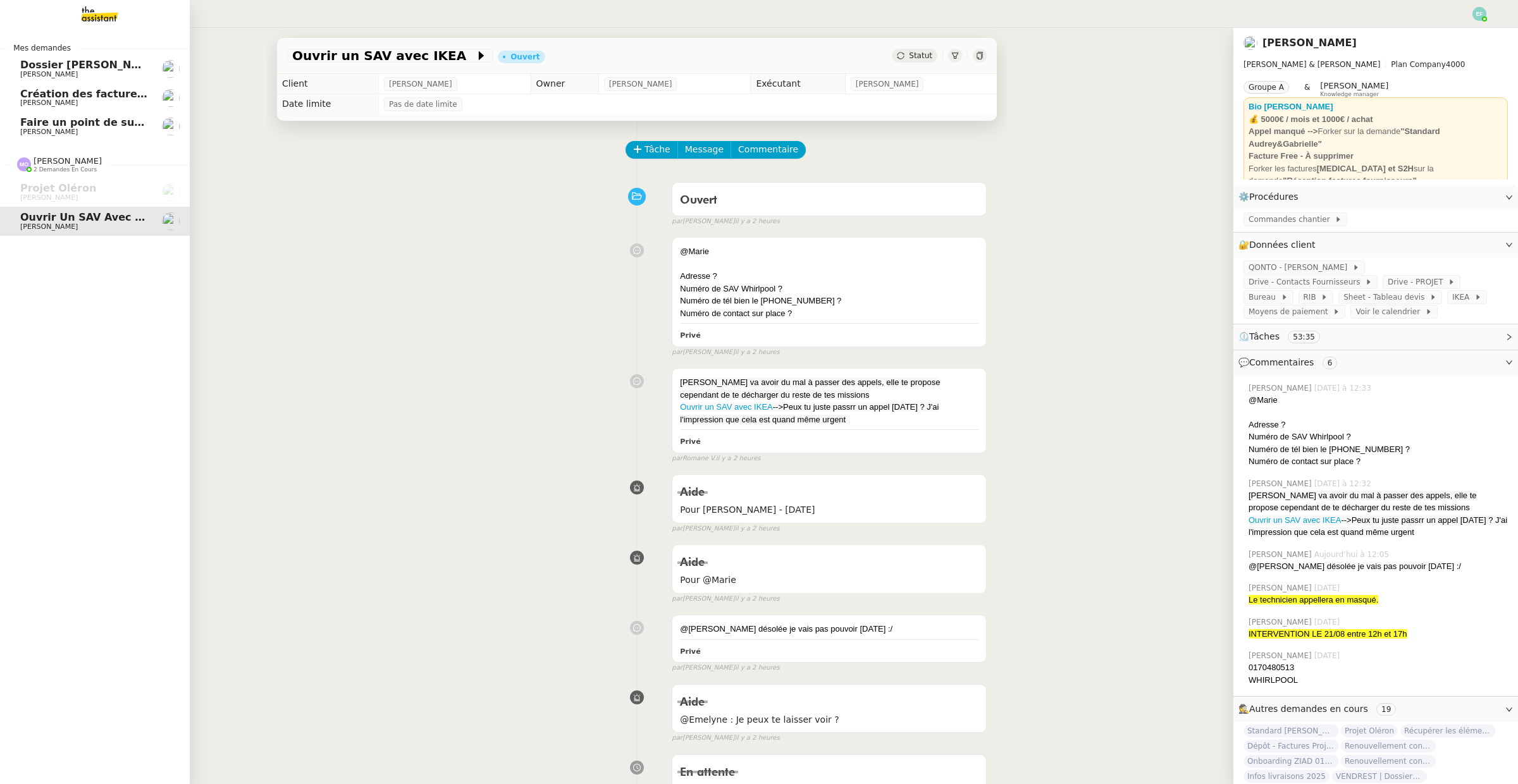
click at [27, 127] on span "Faire un point de suivi de la facturation" at bounding box center [133, 122] width 226 height 12
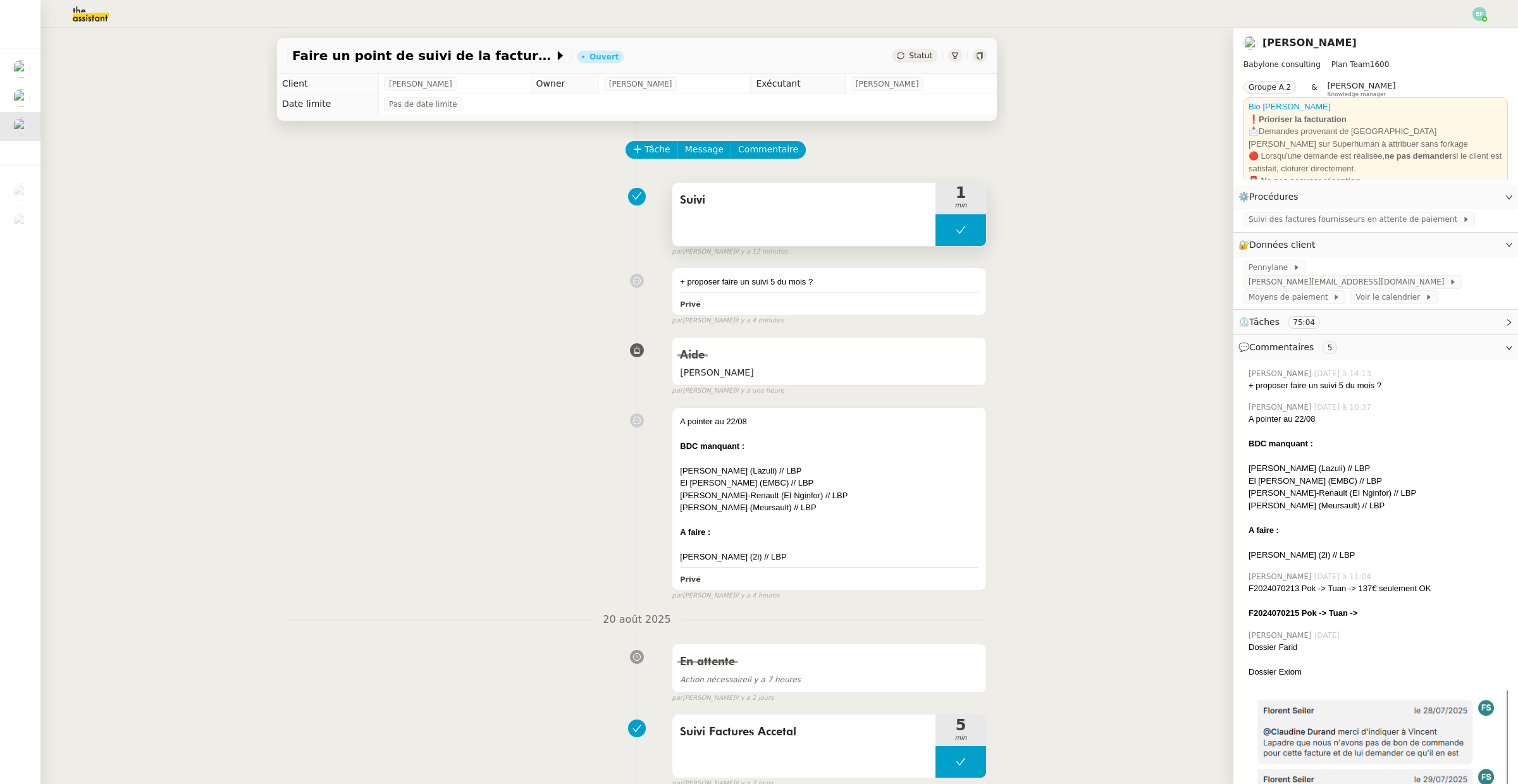
click at [956, 235] on icon at bounding box center [960, 230] width 10 height 10
click at [949, 228] on icon at bounding box center [948, 230] width 10 height 10
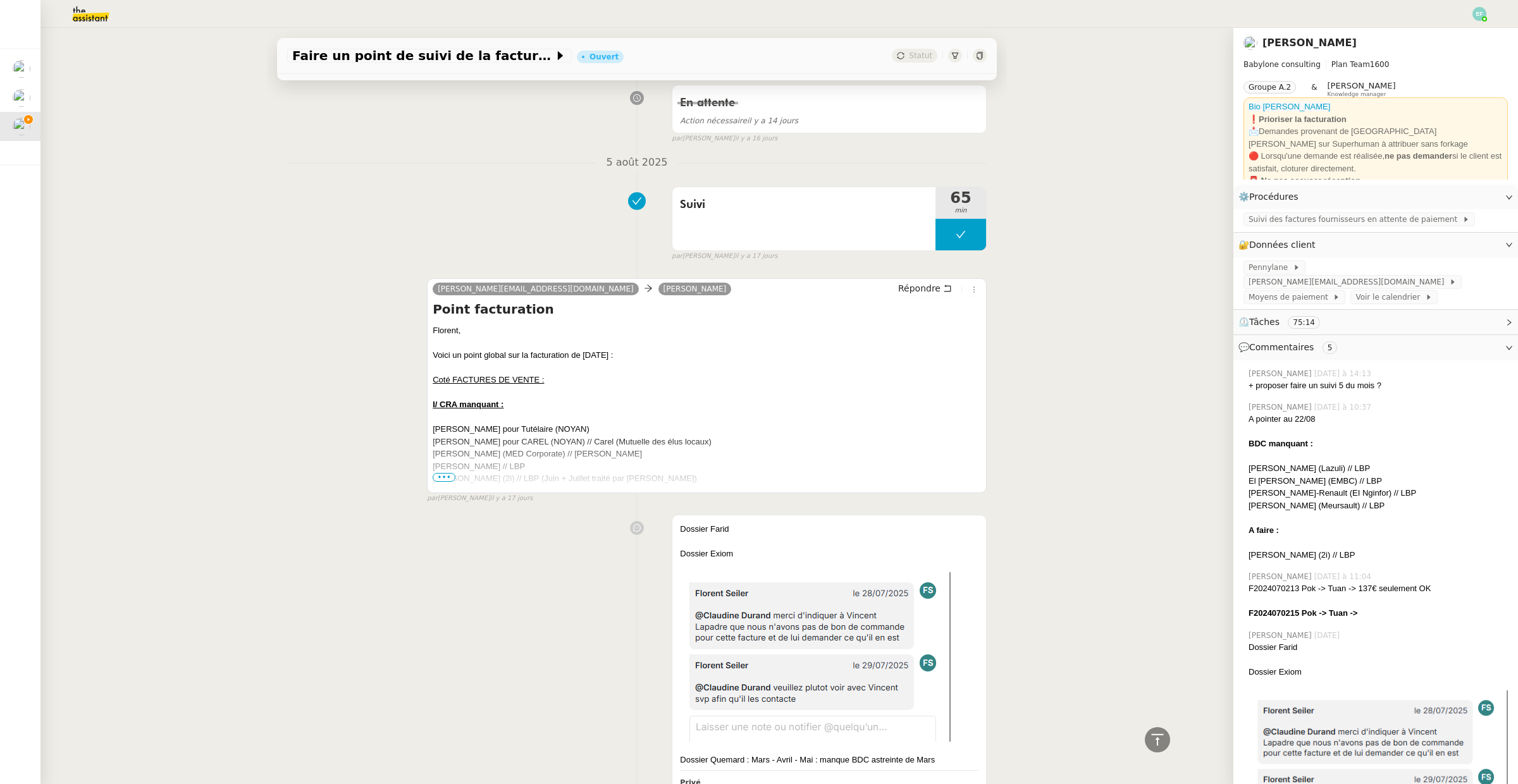
scroll to position [1161, 0]
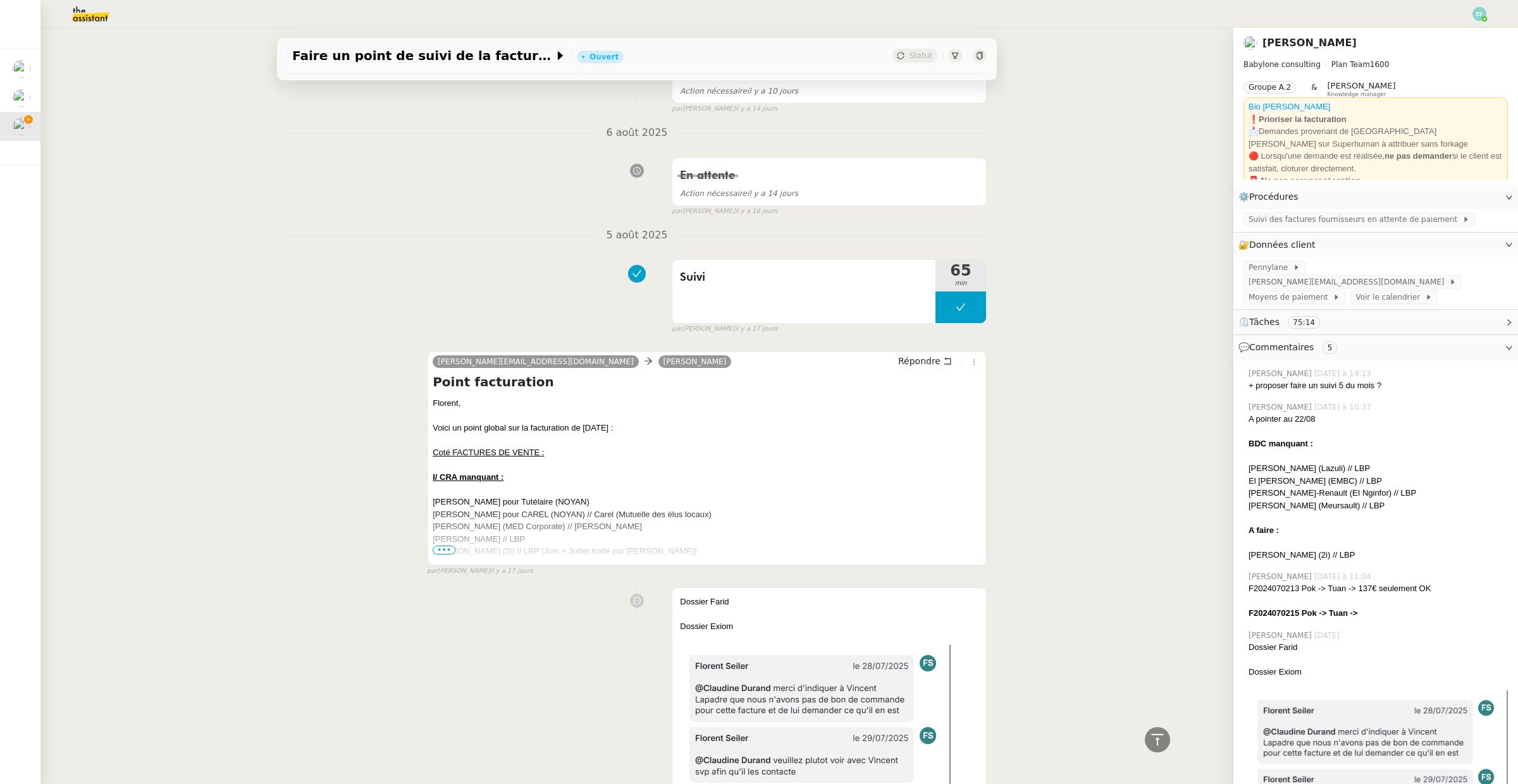
click at [447, 554] on span "•••" at bounding box center [444, 549] width 23 height 9
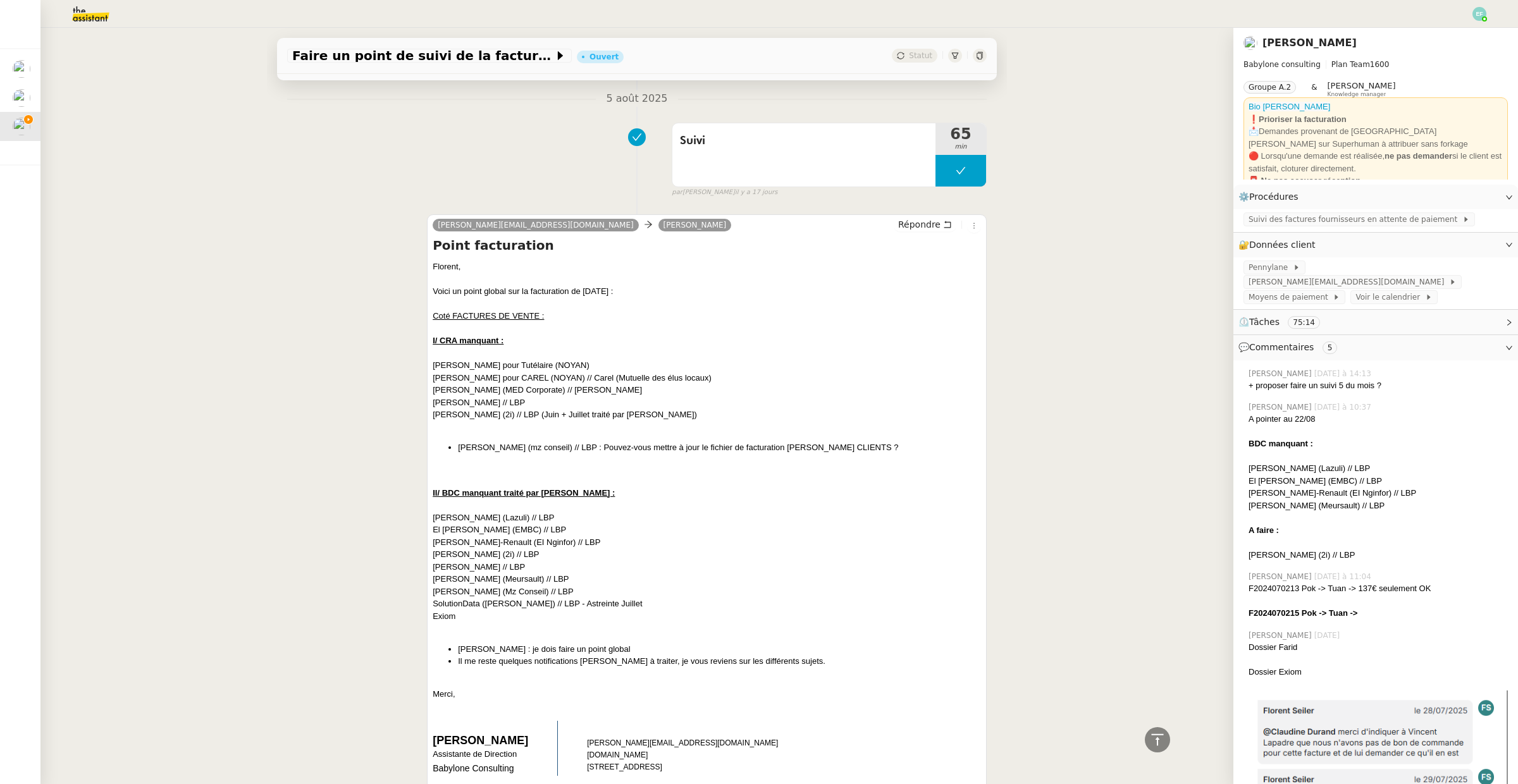
scroll to position [1296, 0]
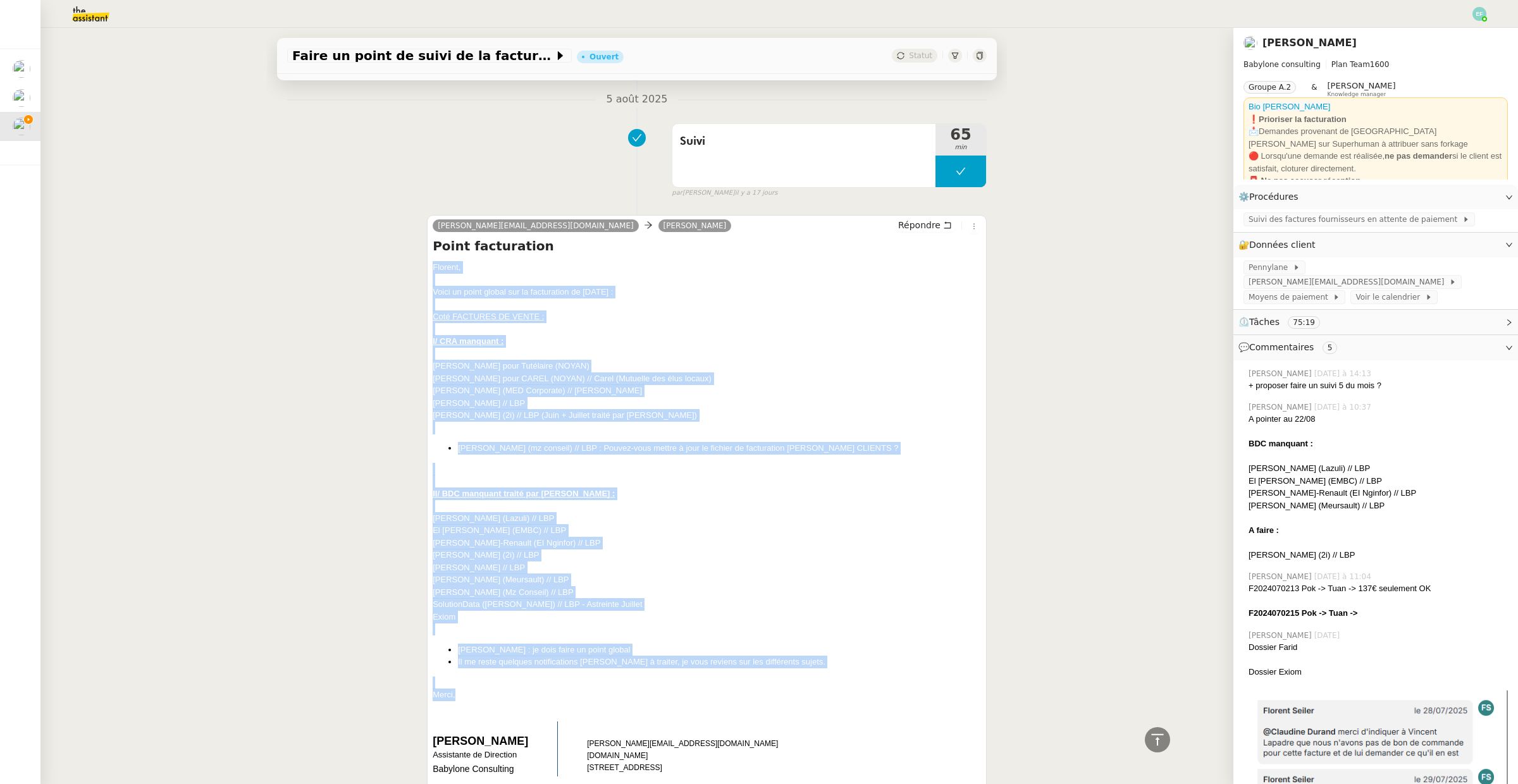
drag, startPoint x: 456, startPoint y: 299, endPoint x: 518, endPoint y: 700, distance: 405.8
click at [518, 700] on div "Florent, Voici un point global sur la facturation de [DATE] : Coté FACTURES DE …" at bounding box center [706, 726] width 548 height 931
copy div "Florent, Voici un point global sur la facturation de [DATE] : Coté FACTURES DE …"
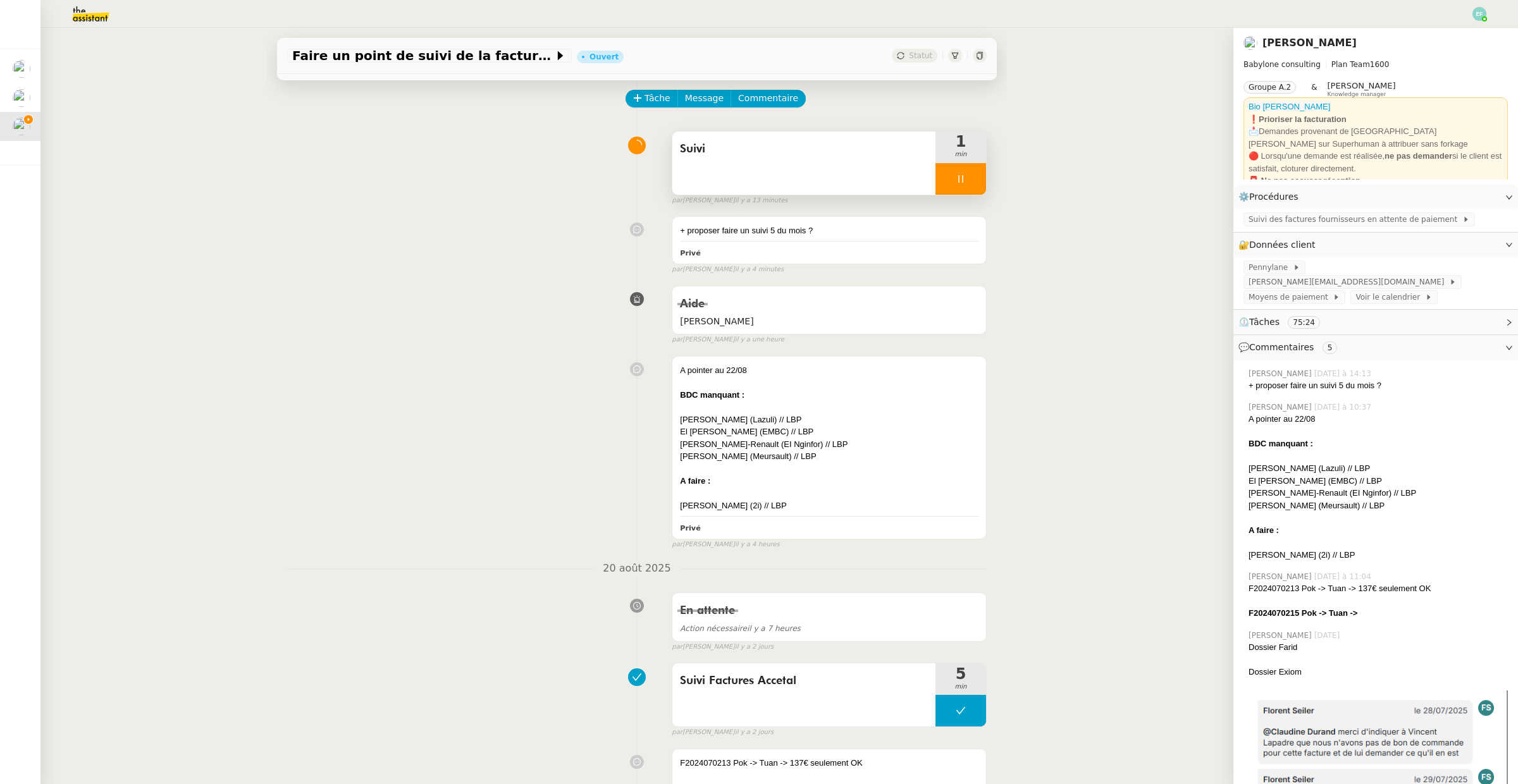
scroll to position [0, 0]
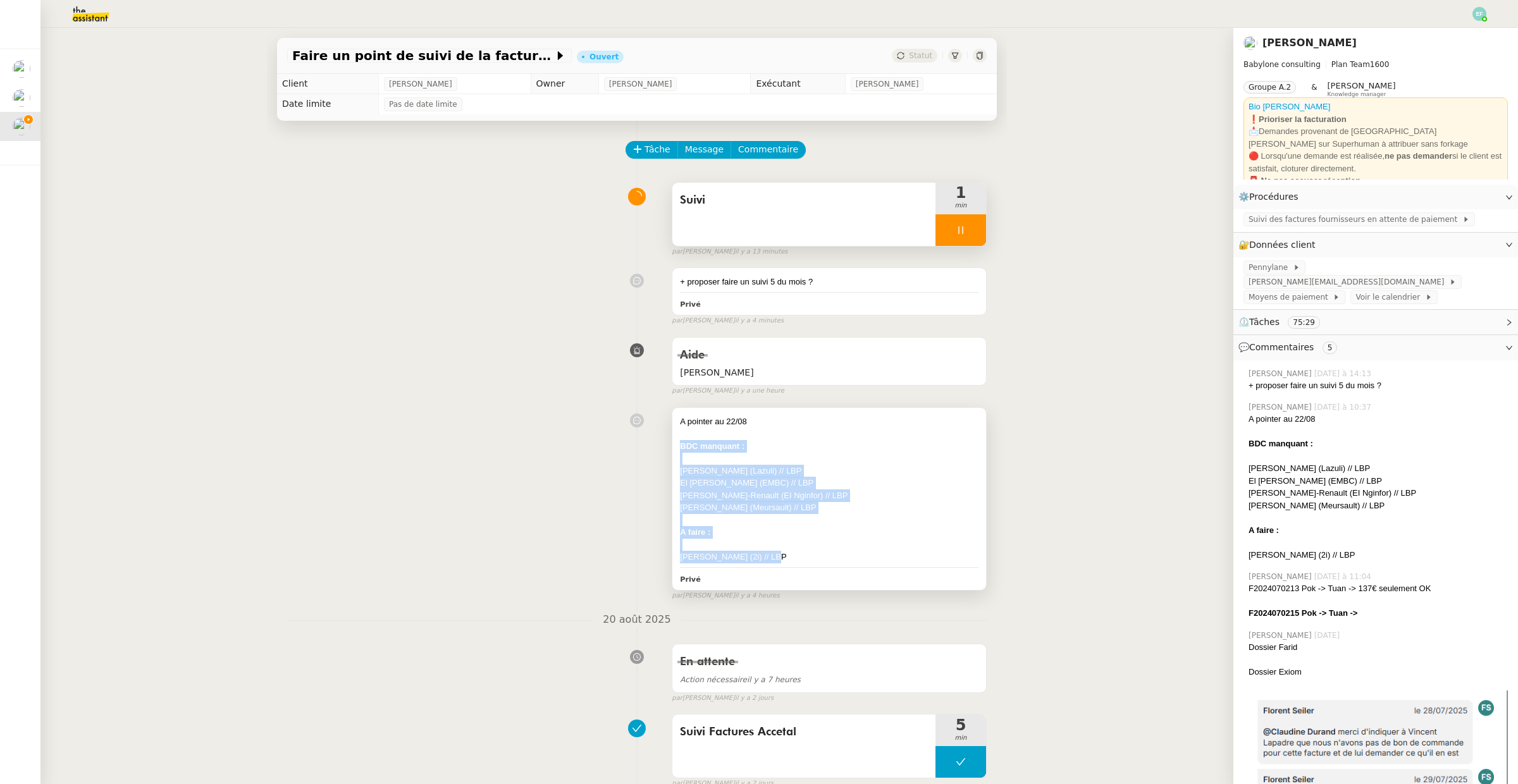
drag, startPoint x: 702, startPoint y: 467, endPoint x: 775, endPoint y: 562, distance: 119.8
click at [775, 562] on div "A pointer au 22/08 BDC manquant : [PERSON_NAME] (Lazuli) // LBP El [PERSON_NAME…" at bounding box center [829, 499] width 313 height 182
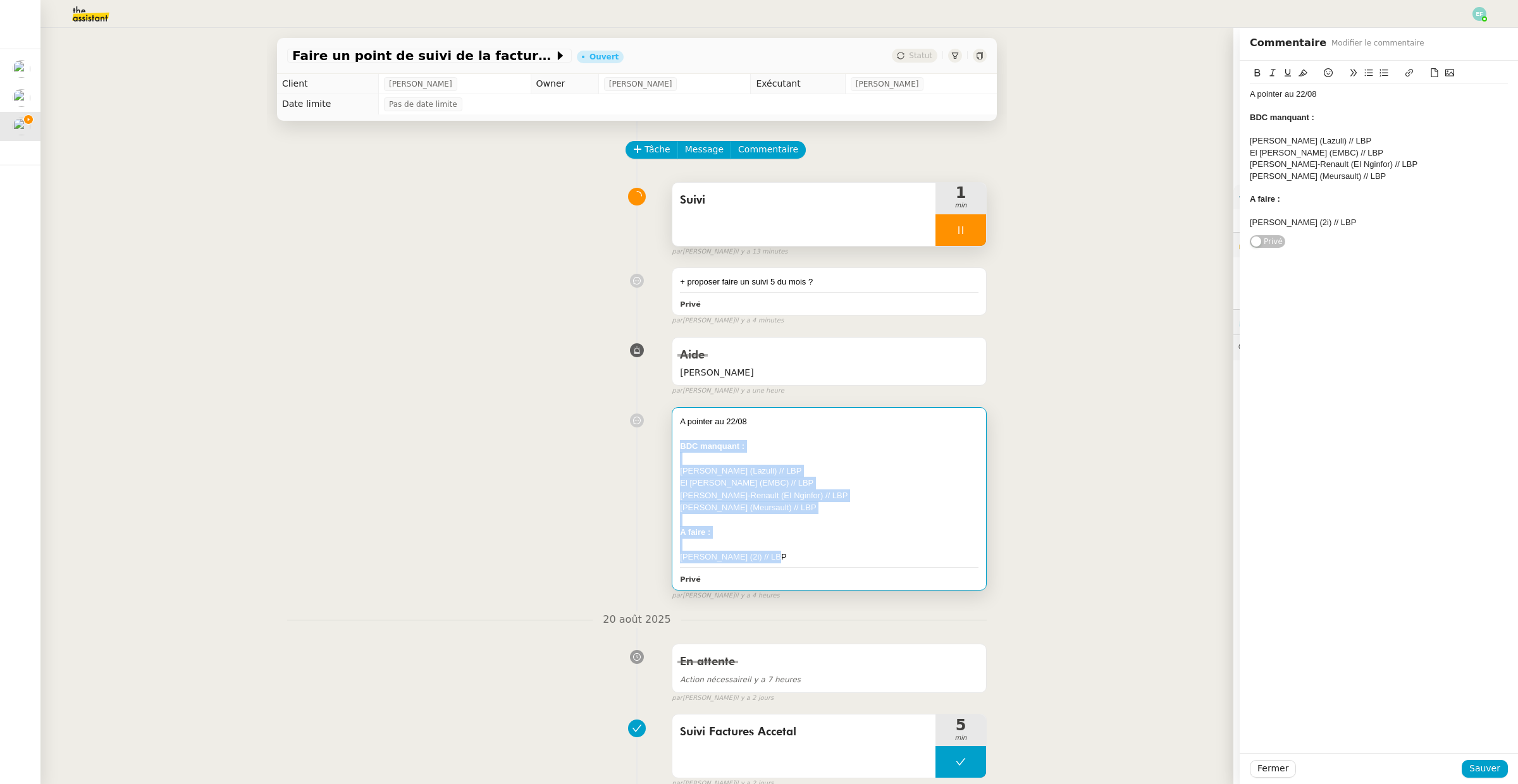
click at [514, 444] on div "A pointer au 22/08 BDC manquant : [PERSON_NAME] (Lazuli) // LBP El [PERSON_NAME…" at bounding box center [636, 501] width 700 height 200
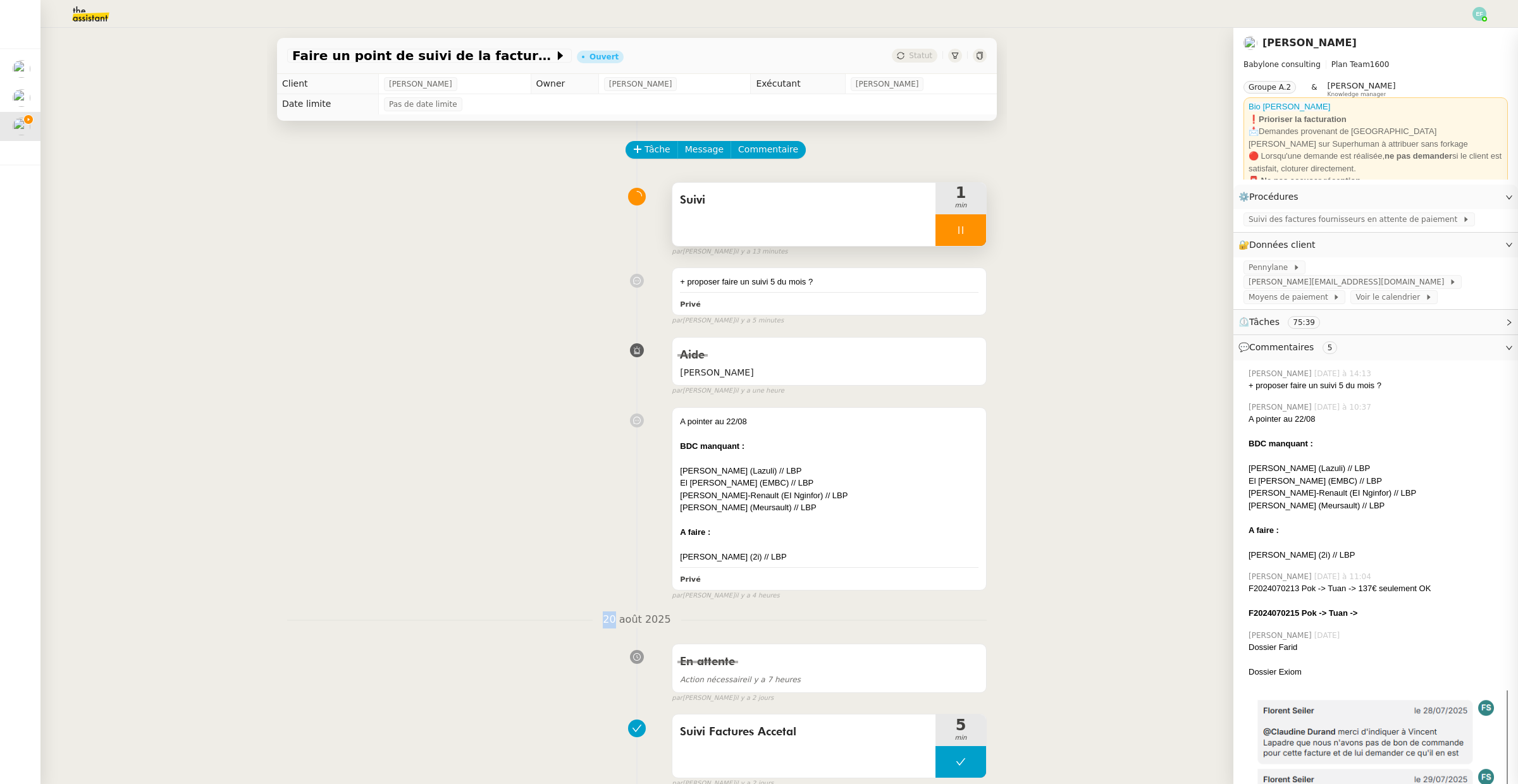
click at [514, 444] on div "A pointer au 22/08 BDC manquant : [PERSON_NAME] (Lazuli) // LBP El [PERSON_NAME…" at bounding box center [636, 501] width 700 height 200
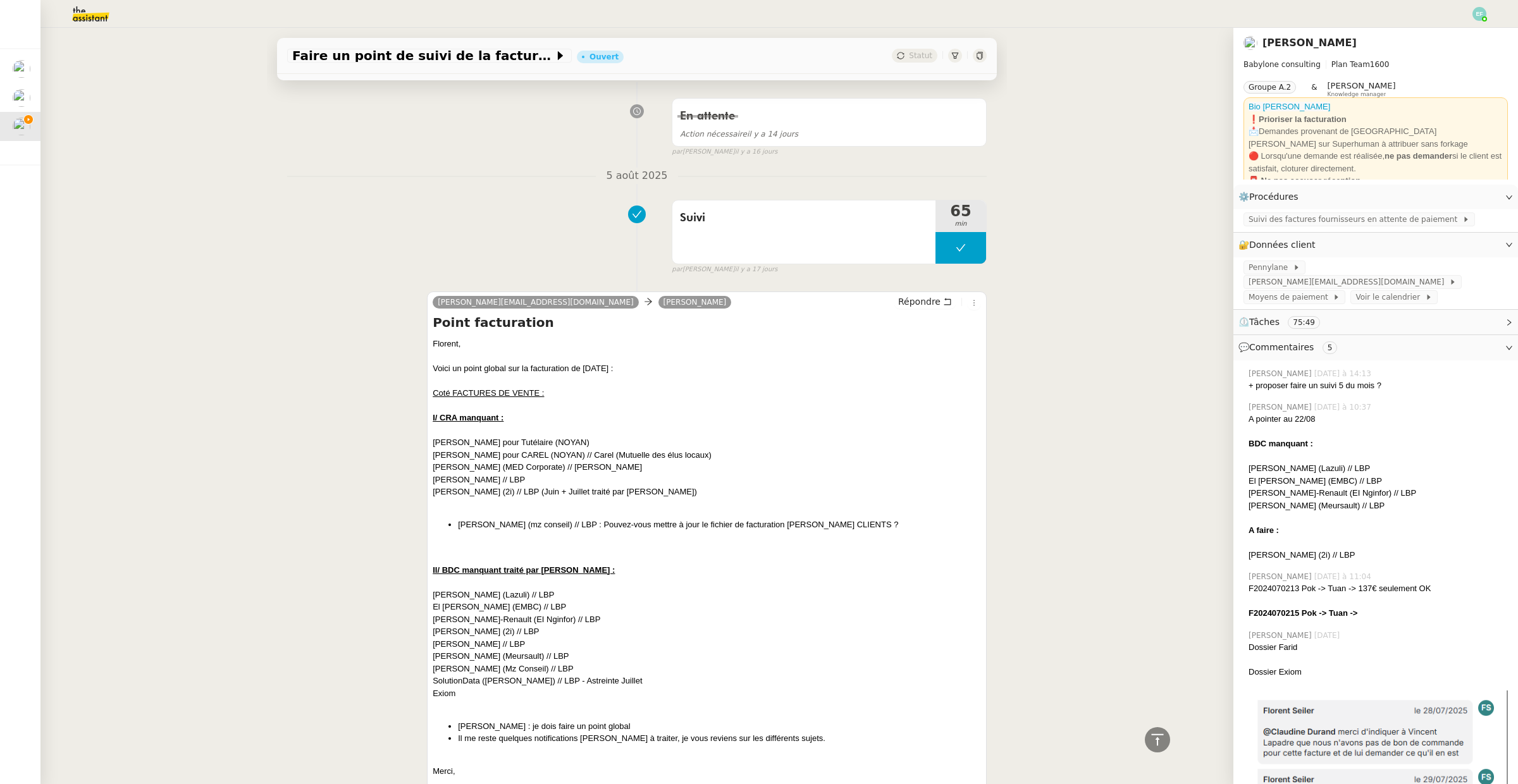
scroll to position [1305, 0]
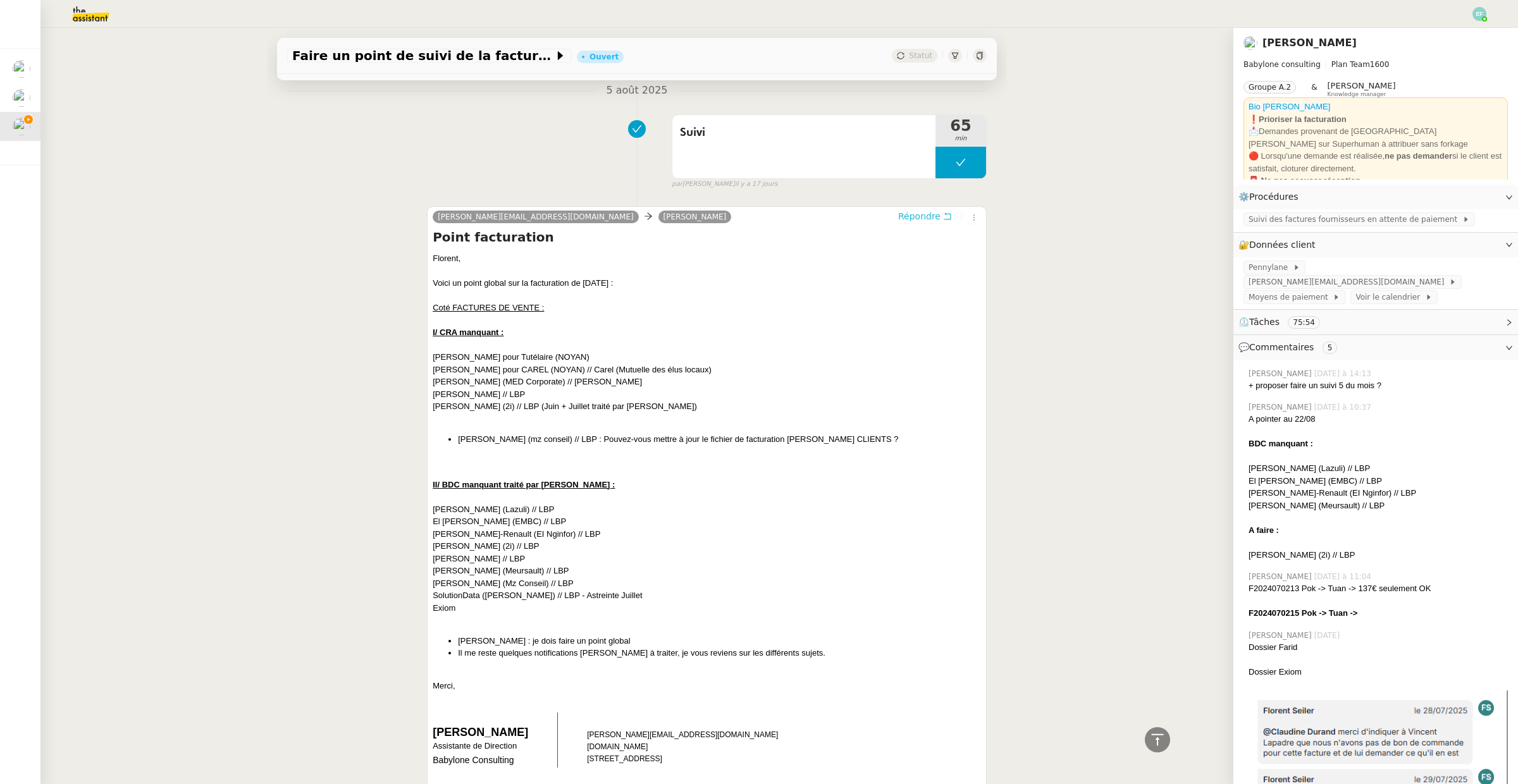
click at [944, 221] on icon at bounding box center [947, 216] width 9 height 9
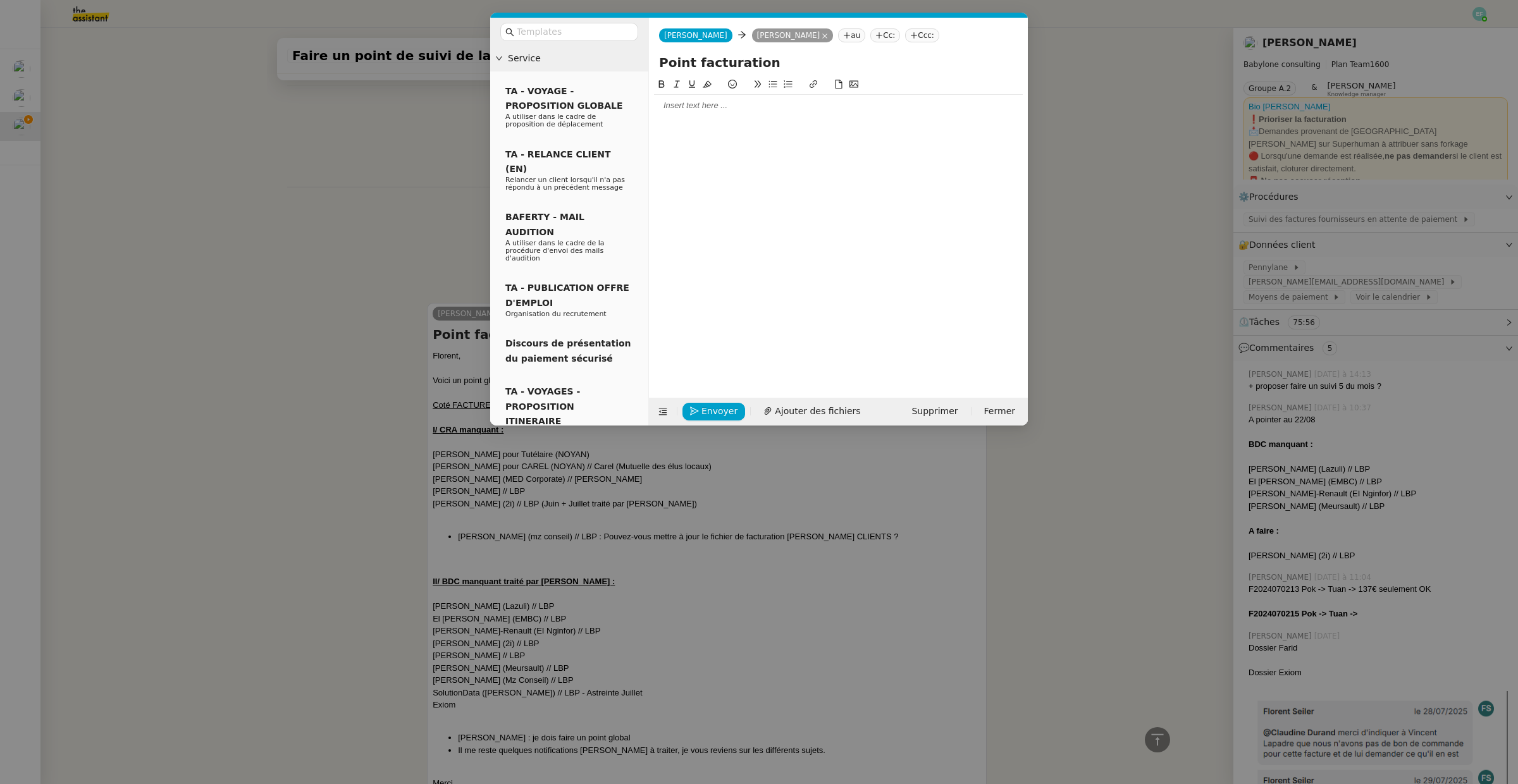
scroll to position [1403, 0]
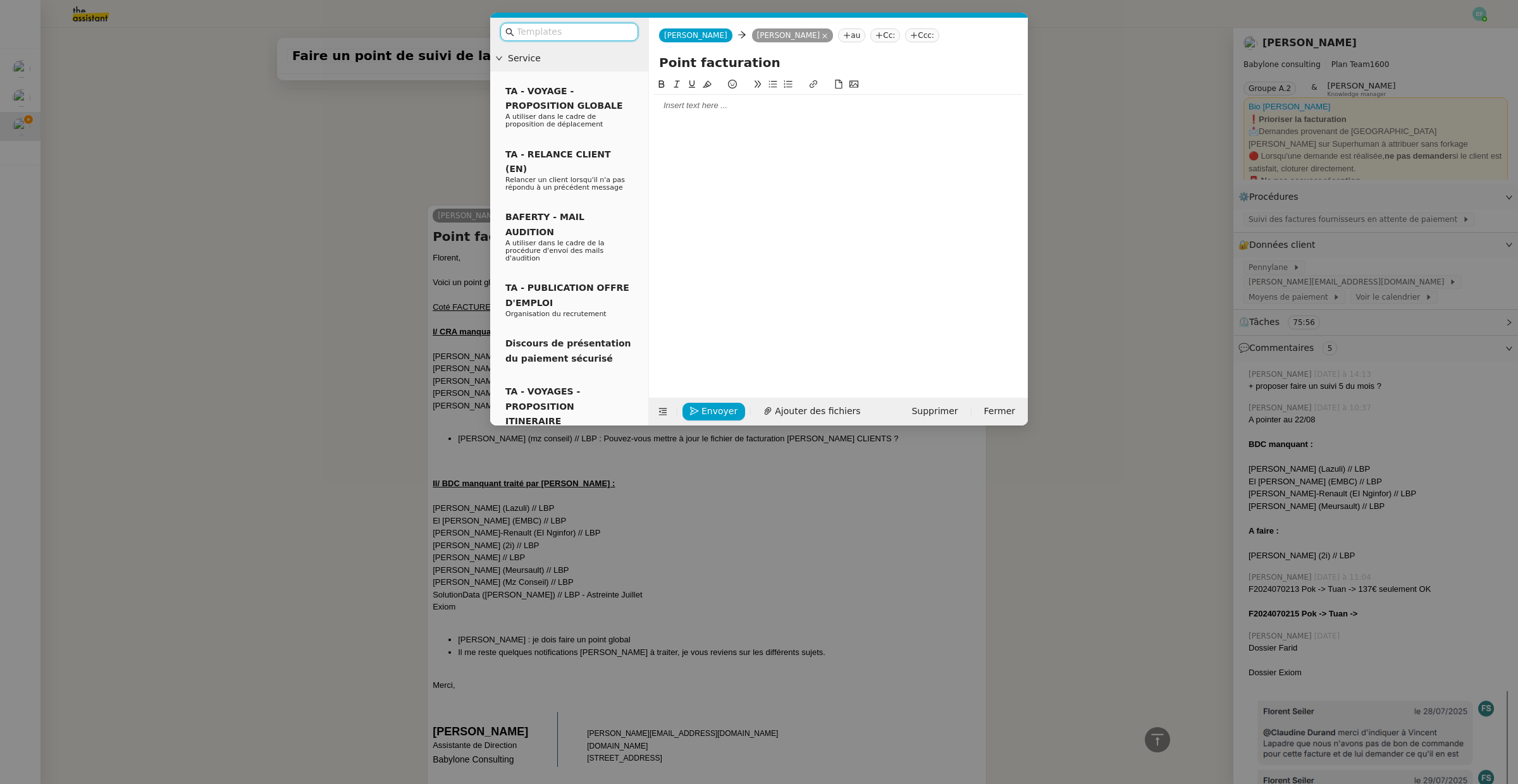
click at [759, 120] on div at bounding box center [838, 227] width 369 height 301
click at [743, 104] on div at bounding box center [838, 105] width 369 height 11
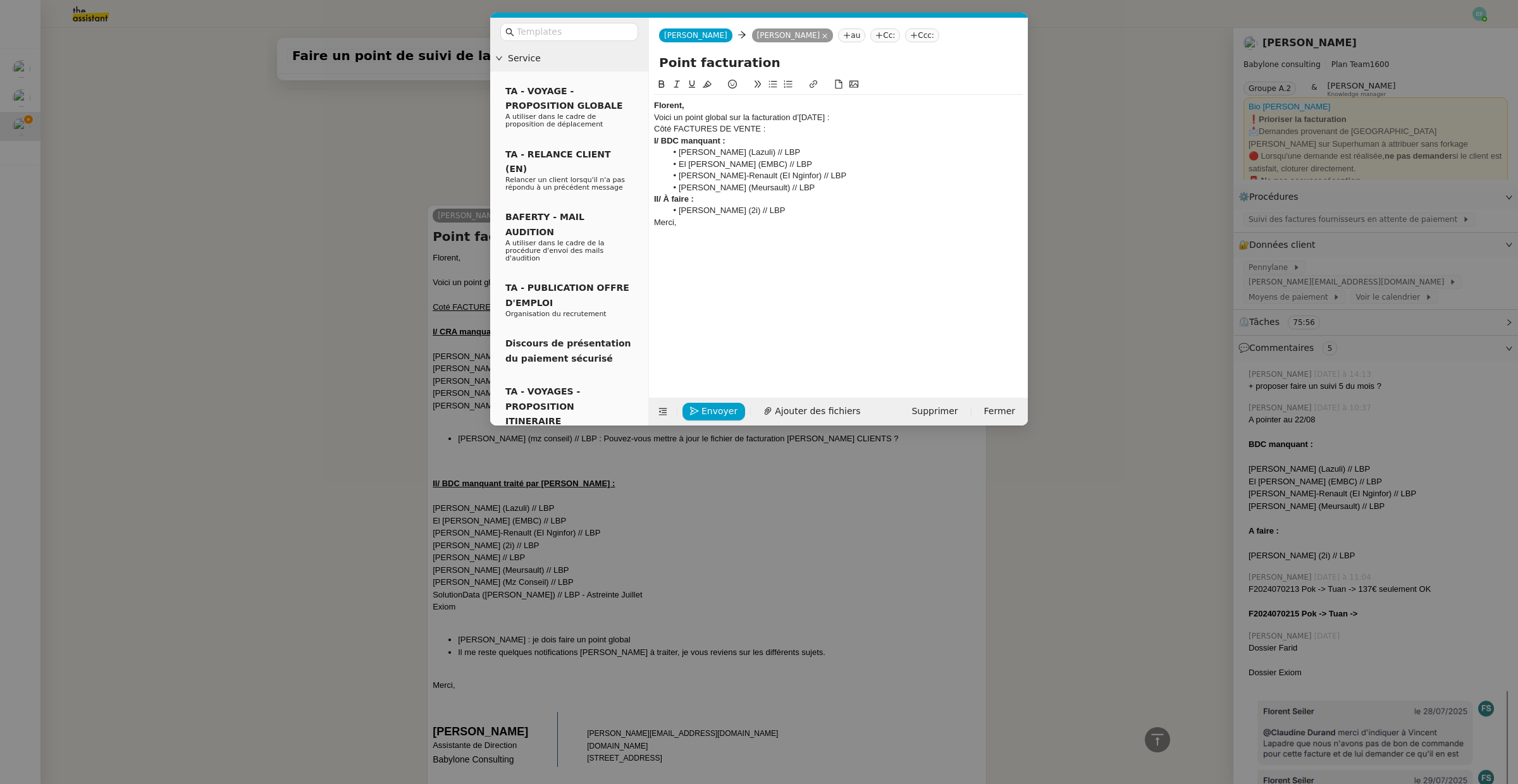
scroll to position [1570, 0]
drag, startPoint x: 712, startPoint y: 105, endPoint x: 624, endPoint y: 97, distance: 88.4
click at [624, 97] on nz-layout "Service TA - VOYAGE - PROPOSITION GLOBALE A utiliser dans le cadre de propositi…" at bounding box center [759, 222] width 538 height 408
click at [661, 83] on icon at bounding box center [661, 84] width 9 height 9
click at [701, 101] on div "Florent," at bounding box center [838, 105] width 369 height 11
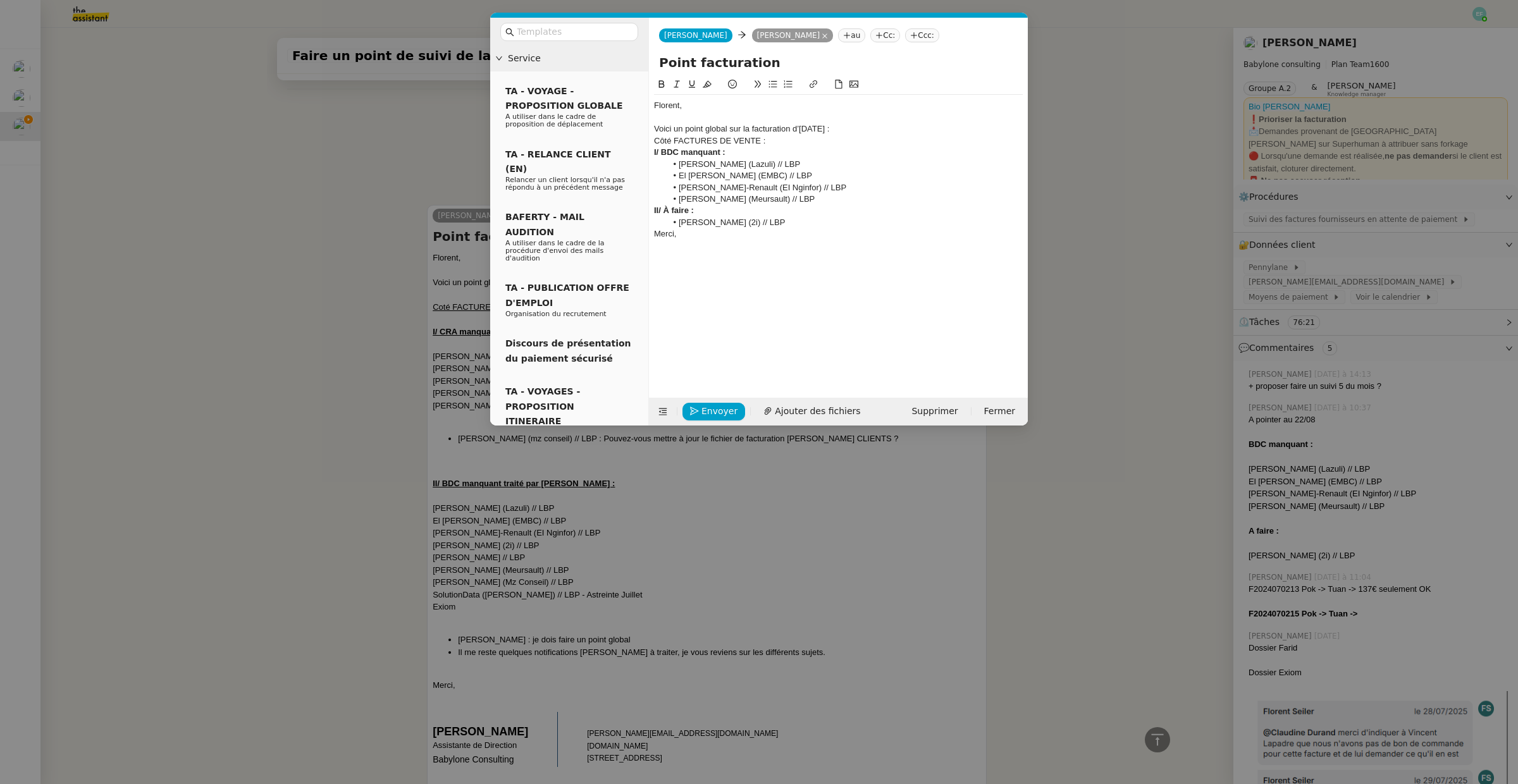
click at [802, 128] on div "Voici un point global sur la facturation d’[DATE] :" at bounding box center [838, 129] width 369 height 11
click at [878, 133] on div "Voici un point global sur la facturation de [DATE] :" at bounding box center [838, 129] width 369 height 11
click at [795, 159] on div "I/ BDC manquant :" at bounding box center [838, 165] width 369 height 11
click at [792, 157] on div "Côté FACTURES DE VENTE :" at bounding box center [838, 153] width 369 height 11
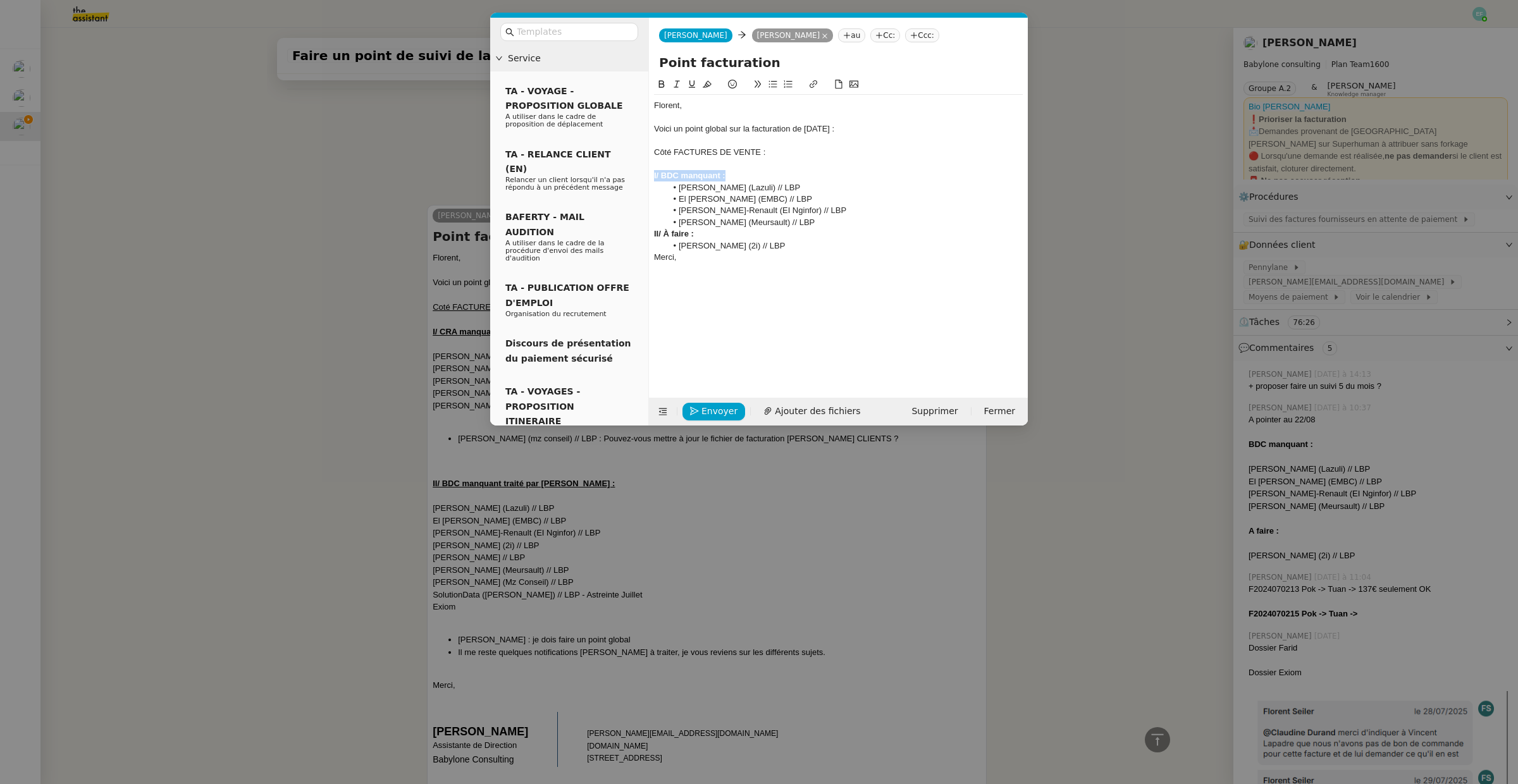
drag, startPoint x: 741, startPoint y: 177, endPoint x: 642, endPoint y: 177, distance: 99.0
click at [642, 177] on nz-layout "Service TA - VOYAGE - PROPOSITION GLOBALE A utiliser dans le cadre de propositi…" at bounding box center [759, 222] width 538 height 408
click at [747, 176] on div "I/ BDC manquant :" at bounding box center [838, 176] width 369 height 11
click at [835, 220] on li "[PERSON_NAME] (Meursault) // LBP" at bounding box center [845, 223] width 357 height 11
click at [793, 263] on div "Merci," at bounding box center [838, 269] width 369 height 11
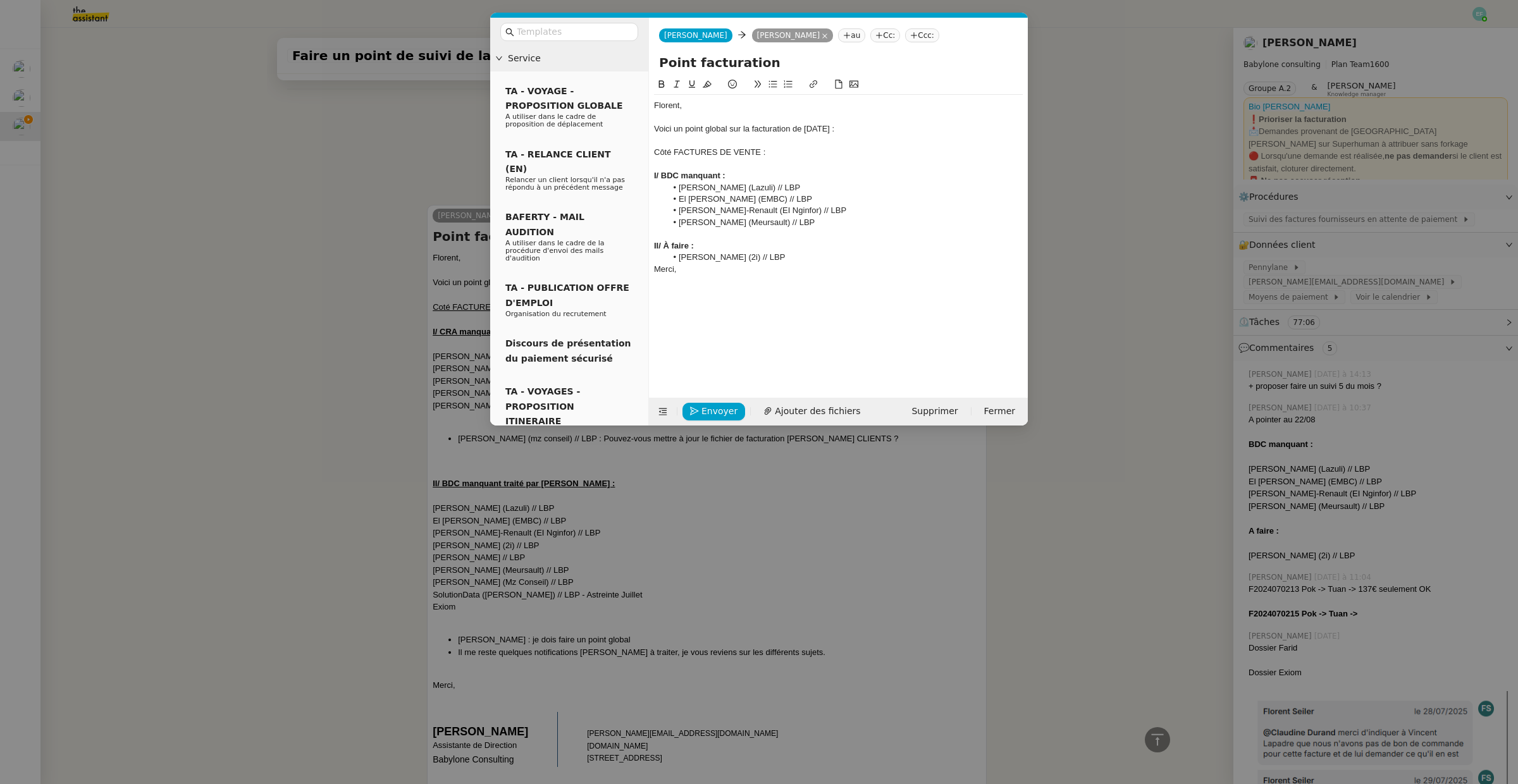
click at [784, 259] on li "[PERSON_NAME] (2i) // LBP" at bounding box center [845, 257] width 357 height 11
click at [722, 104] on div "Florent," at bounding box center [838, 105] width 369 height 11
drag, startPoint x: 793, startPoint y: 259, endPoint x: 642, endPoint y: 245, distance: 151.6
click at [642, 245] on nz-layout "Service TA - VOYAGE - PROPOSITION GLOBALE A utiliser dans le cadre de propositi…" at bounding box center [759, 222] width 538 height 408
drag, startPoint x: 691, startPoint y: 243, endPoint x: 673, endPoint y: 244, distance: 18.0
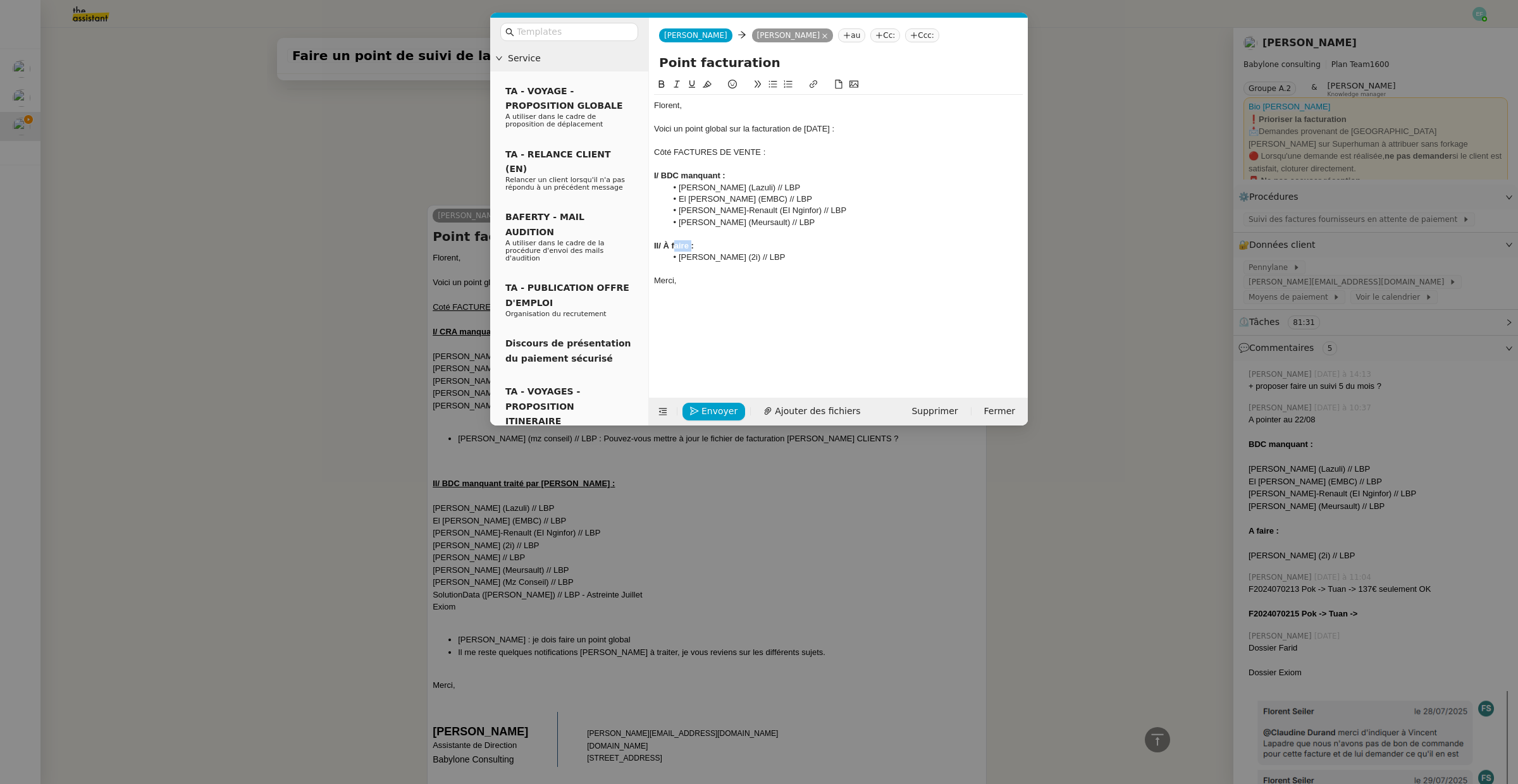
click at [673, 244] on strong "II/ À faire :" at bounding box center [674, 246] width 40 height 10
click at [677, 260] on li "[PERSON_NAME] (2i) // LBP" at bounding box center [845, 257] width 357 height 11
click at [701, 244] on strong "II/ À valider :" at bounding box center [678, 246] width 49 height 10
click at [712, 414] on span "Envoyer" at bounding box center [719, 411] width 36 height 14
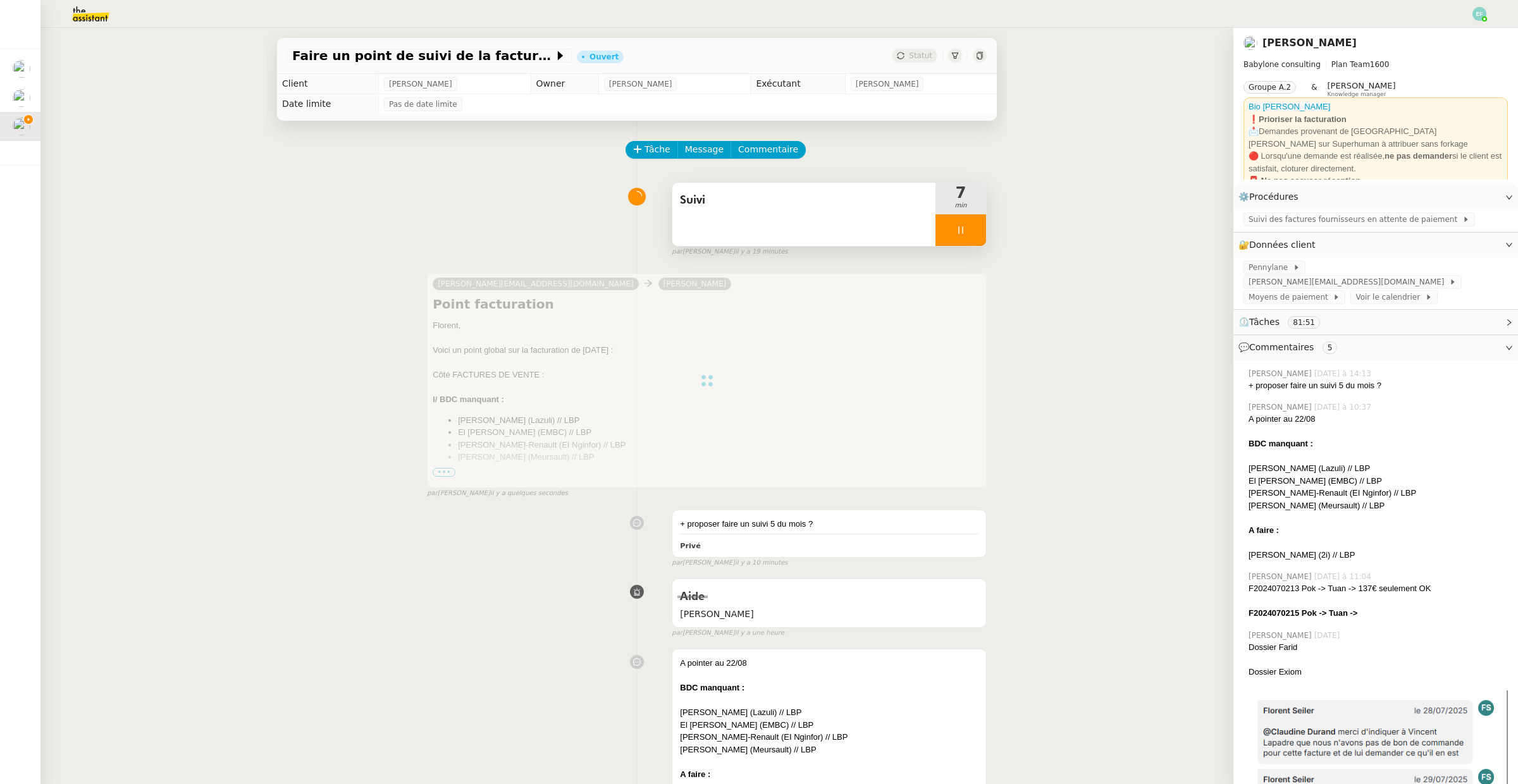
click at [754, 210] on span "Suivi" at bounding box center [804, 201] width 248 height 19
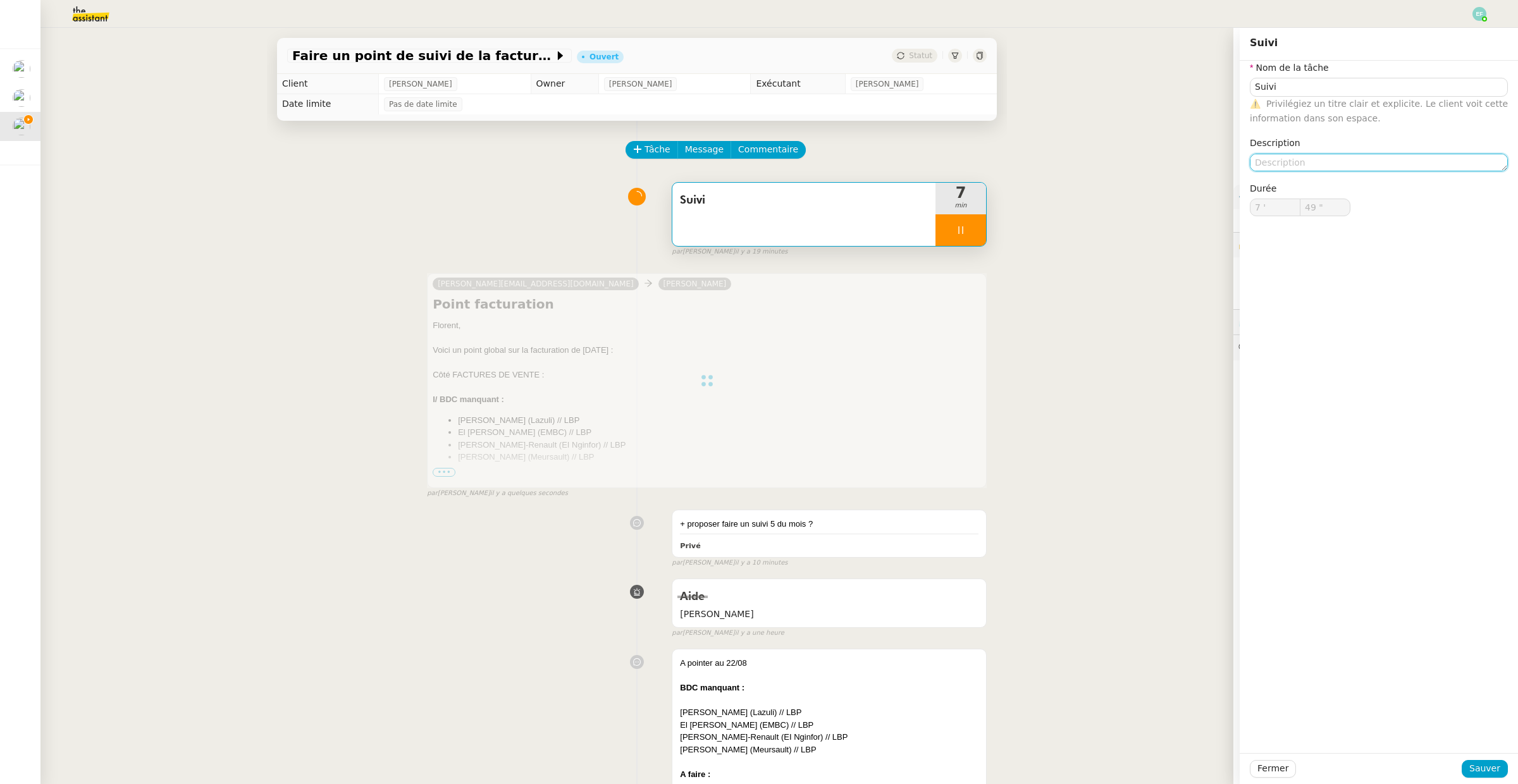
click at [1298, 162] on textarea at bounding box center [1378, 162] width 258 height 18
type input "50 ""
type textarea "Création"
type input "51 ""
type textarea "Création f"
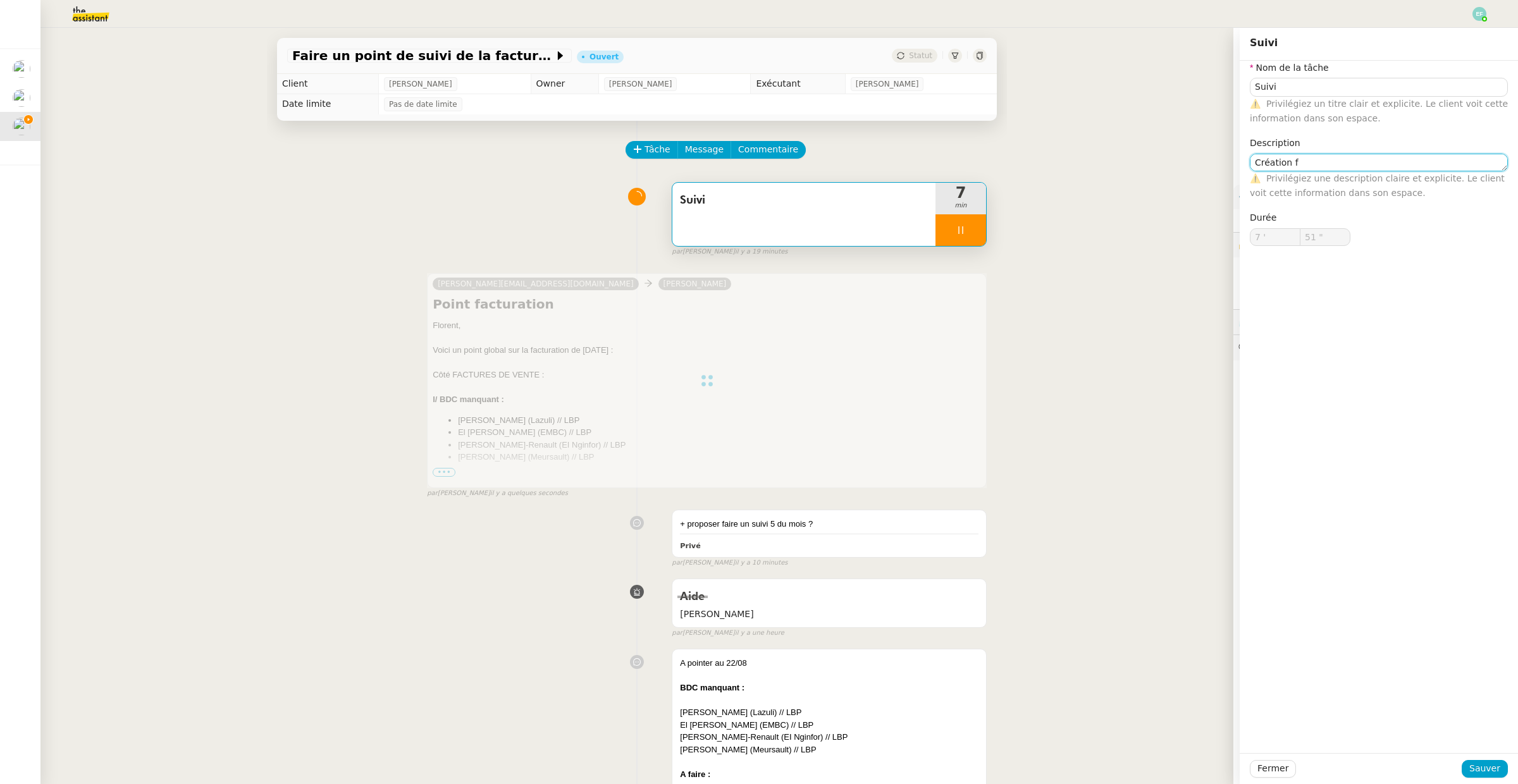
type input "Suivi"
type input "7 '"
type input "51 ""
type textarea "a"
type input "52 ""
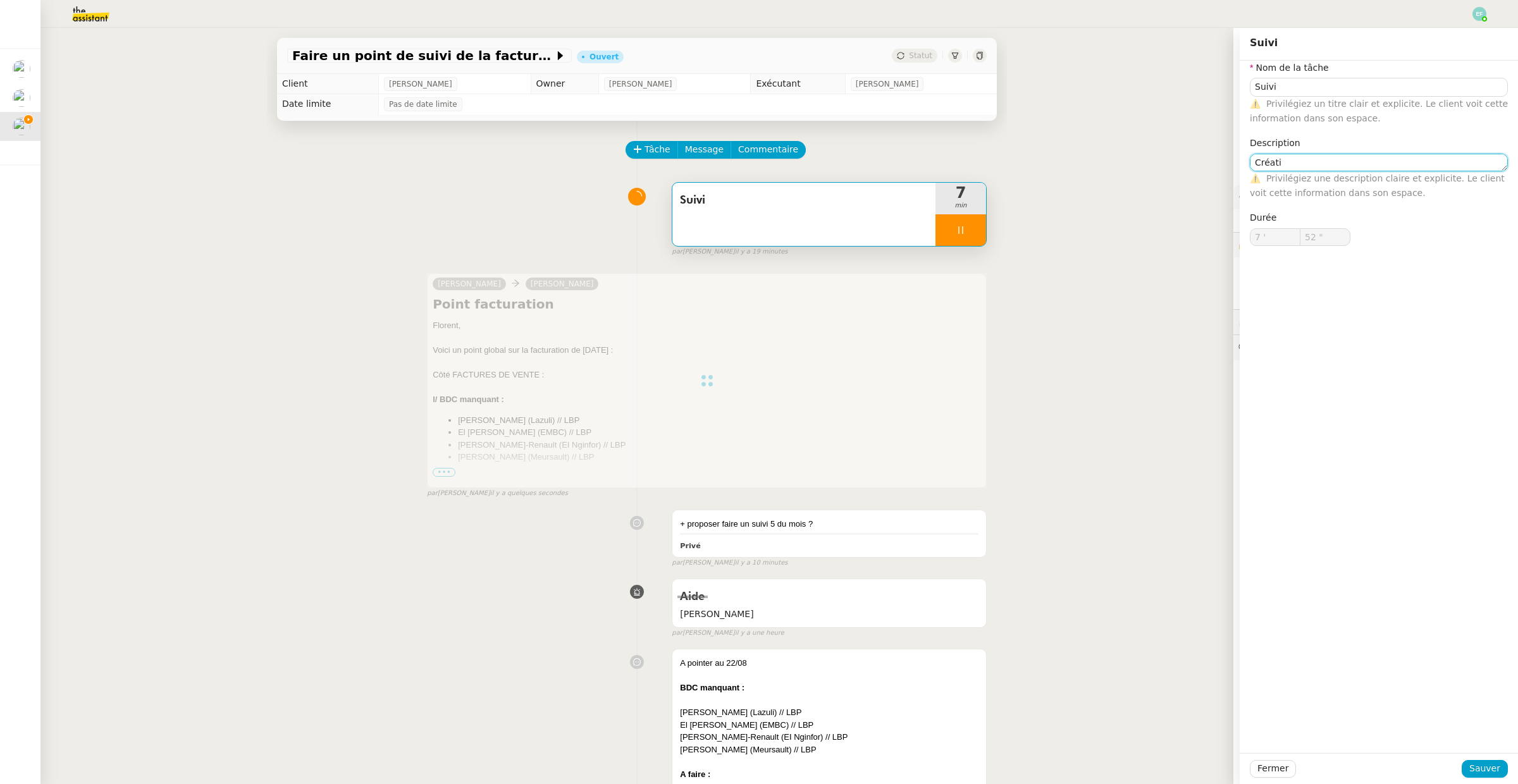
type textarea "Créatio"
type input "53 ""
type textarea "Création factures"
type input "54 ""
type textarea "Création factures P"
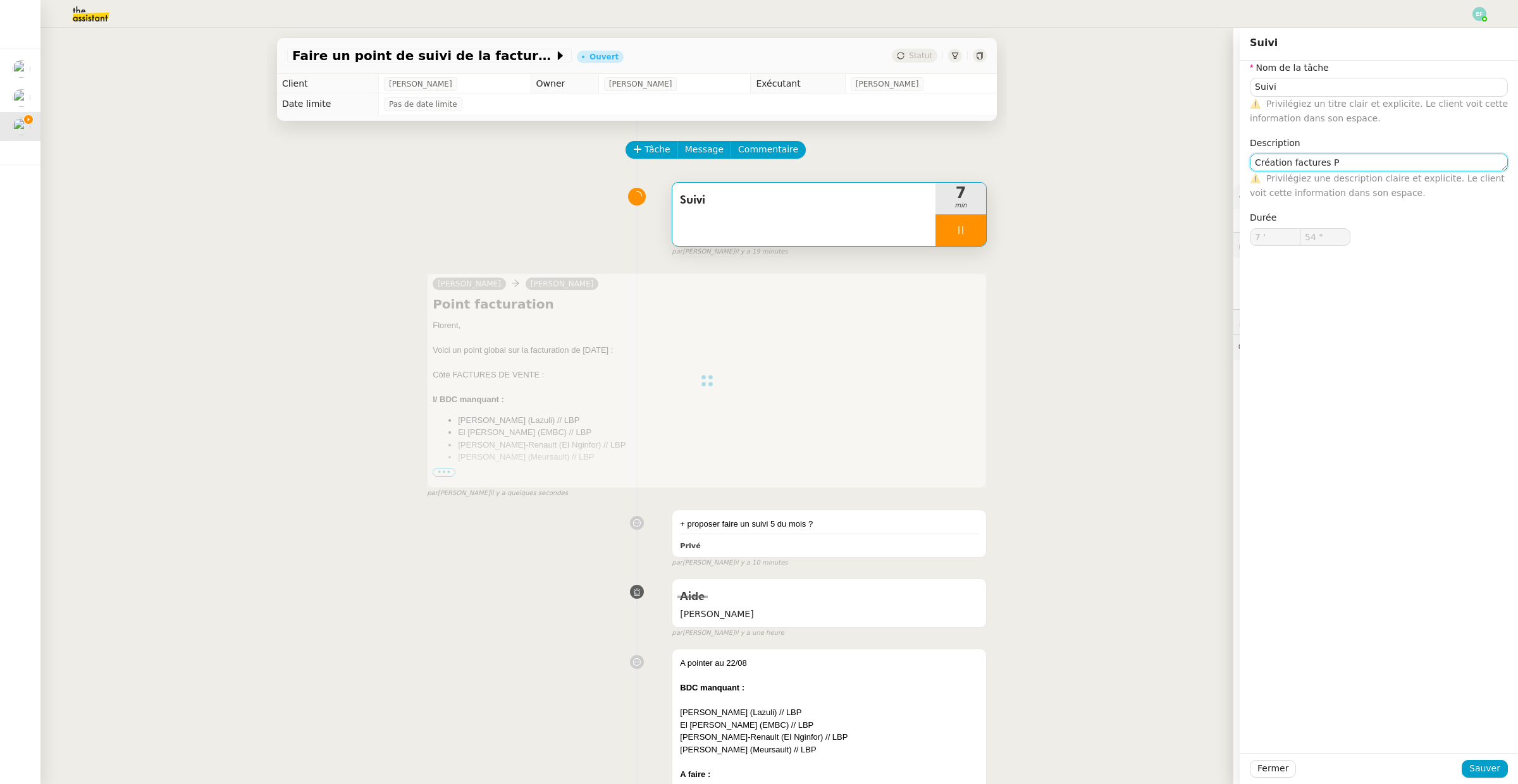
type input "55 ""
type textarea "Création factures Pennylane"
type input "56 ""
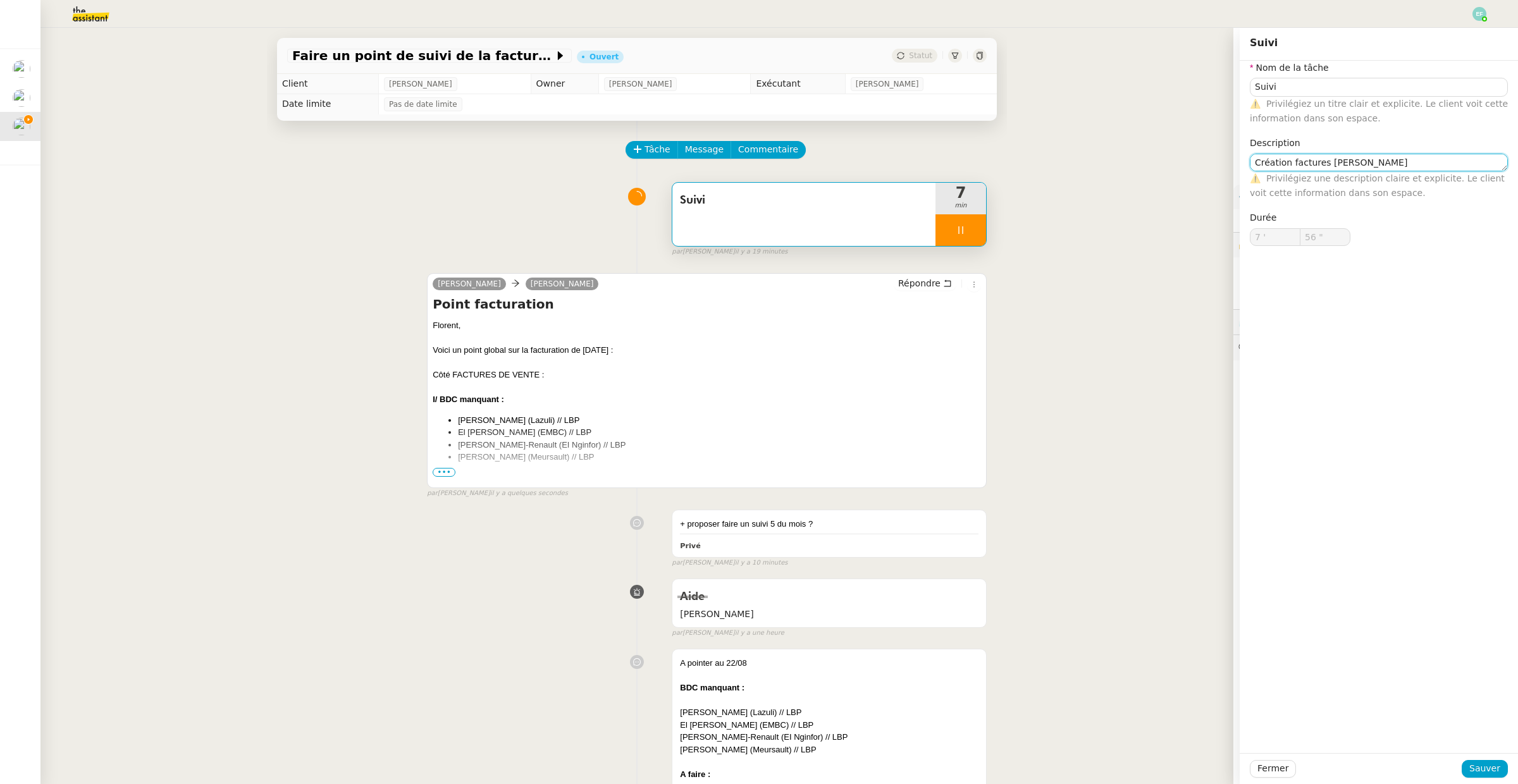
type input "Suivi"
type input "7 '"
type input "57 ""
type input "Suivi"
type input "7 '"
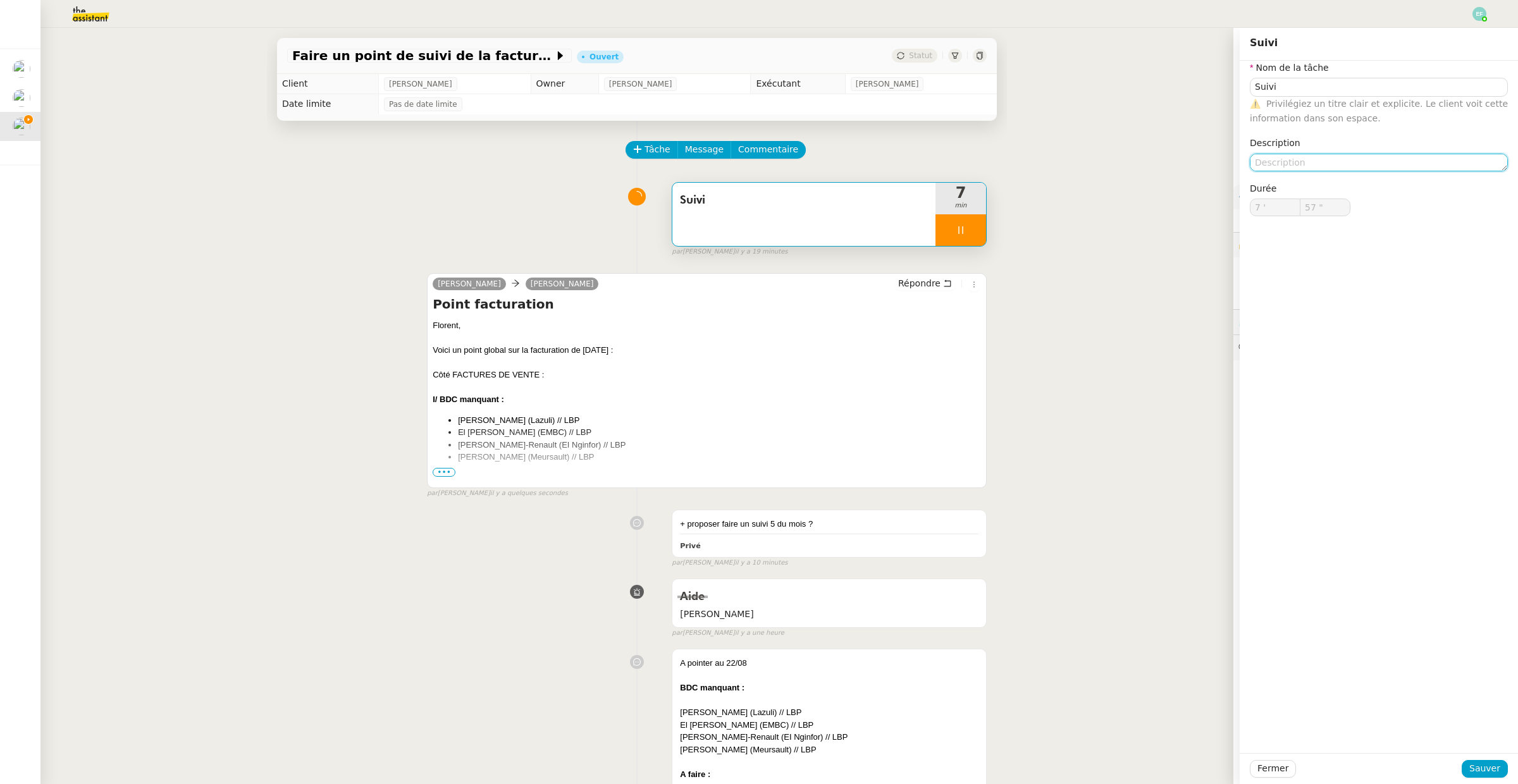
type input "57 ""
type input "Suivi"
type input "7 '"
type input "57 ""
type textarea "Cré"
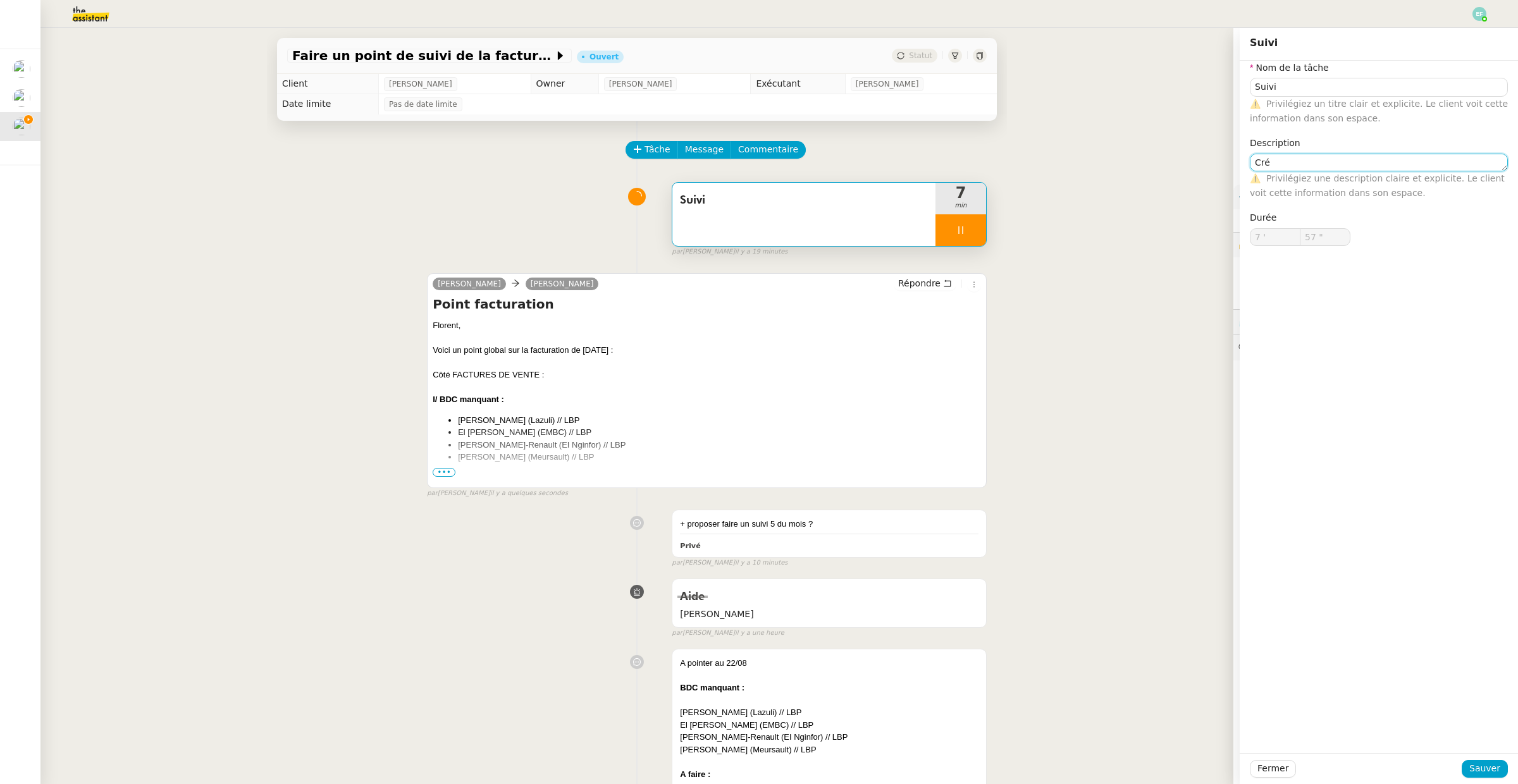
type input "58 ""
type textarea "Création"
type input "59 ""
type input "8 '"
type input "0 ""
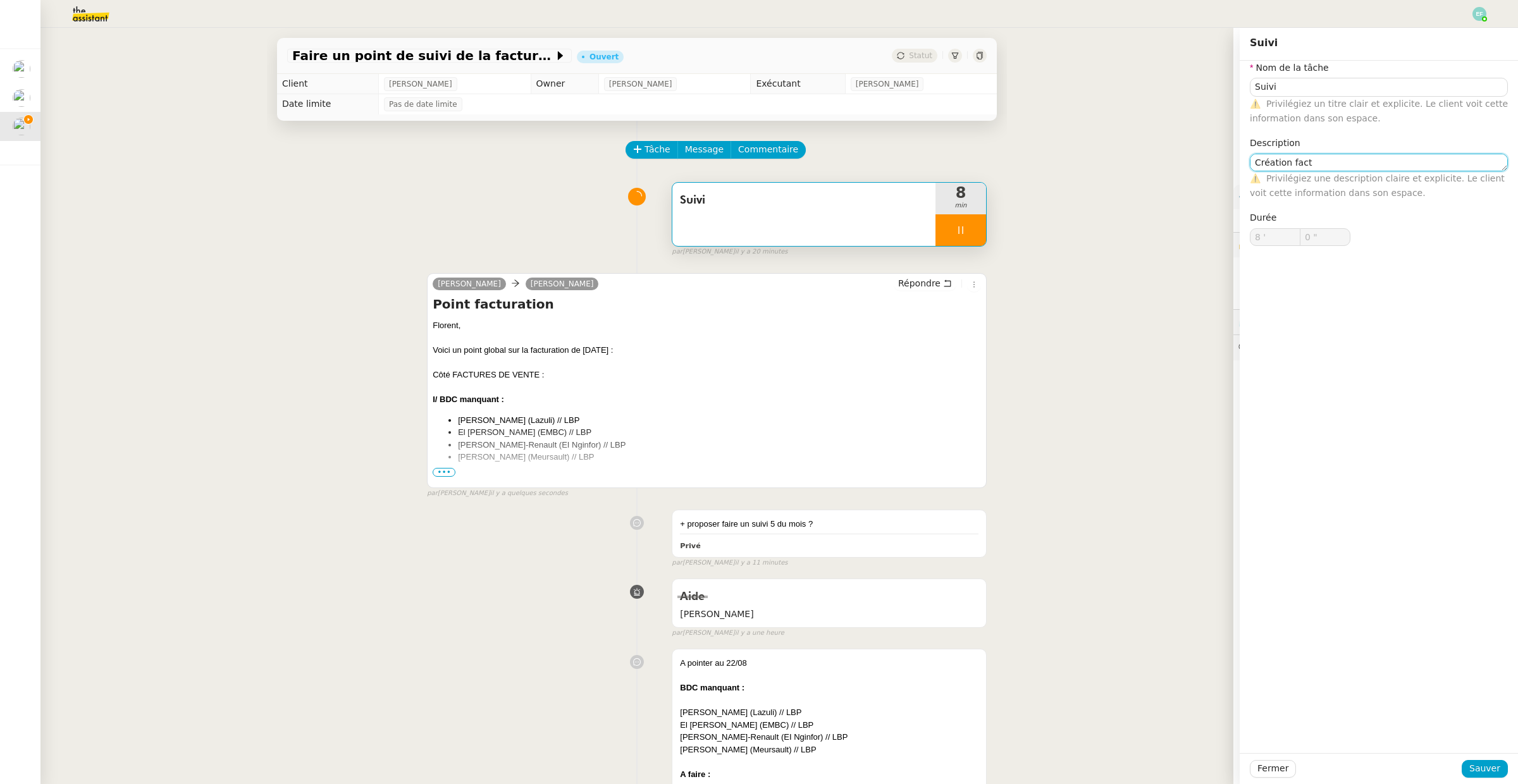
type textarea "Création factu"
type input "1 ""
type textarea "Création factures"
type input "2 ""
type textarea "Création factures Pennylan"
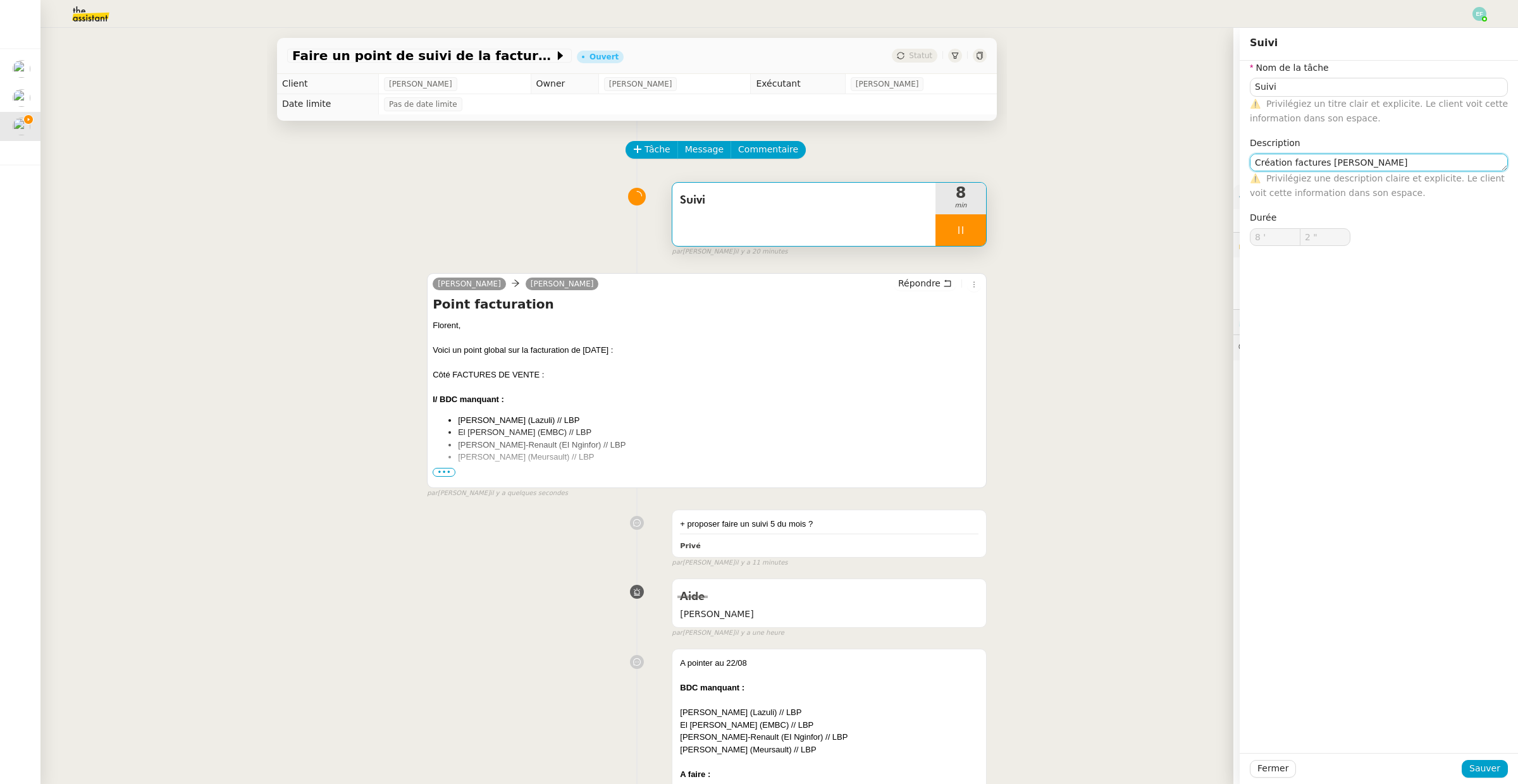
type input "3 ""
type textarea "Création factures Pennylane +"
type input "5 ""
type textarea "Création factures Pennylane + envoi d'"
type input "6 ""
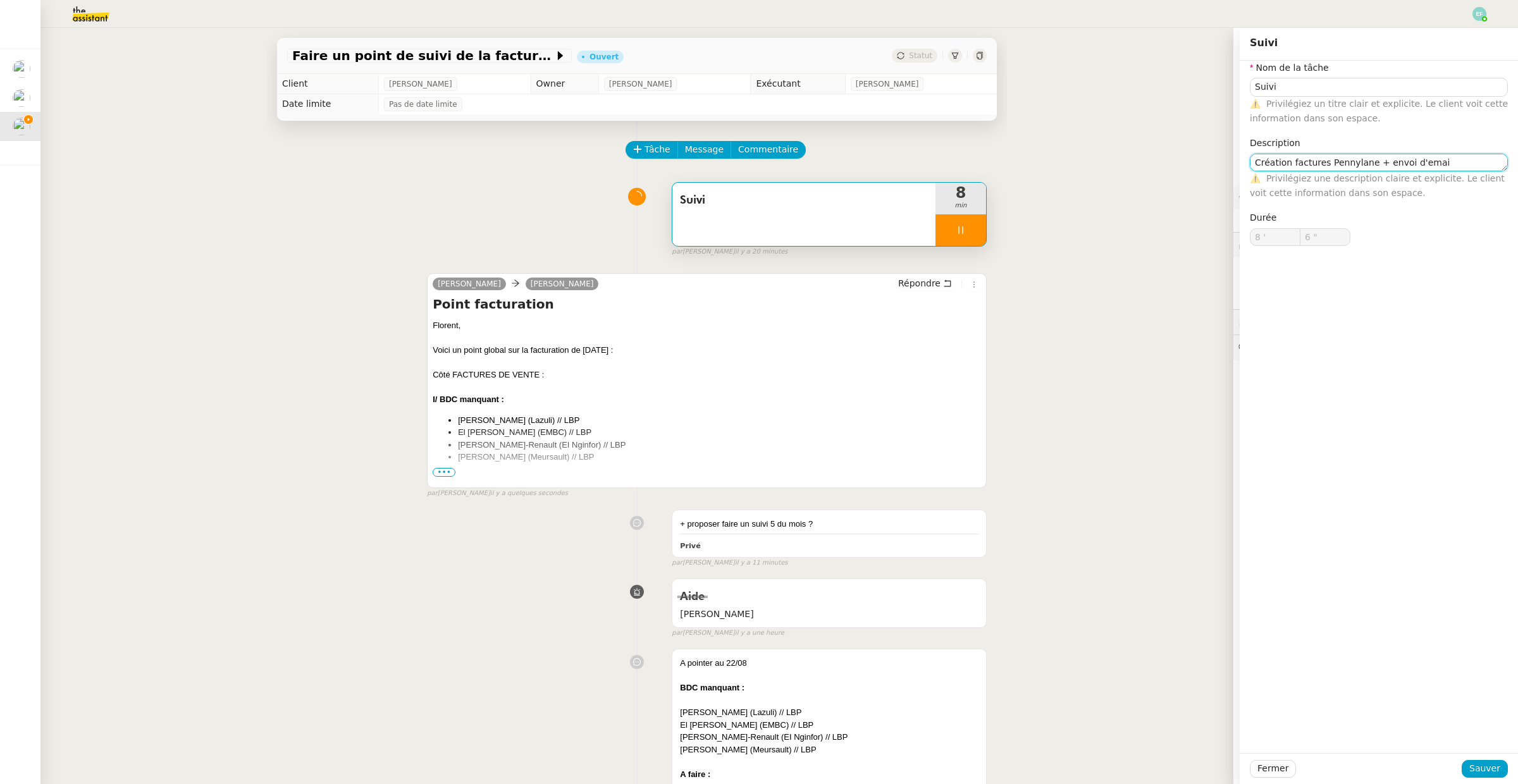
type textarea "Création factures Pennylane + envoi d'email"
type input "7 ""
type textarea "Création factures Pennylane + envoi d'email"
type input "8 ""
click at [1478, 765] on span "Sauver" at bounding box center [1484, 769] width 31 height 14
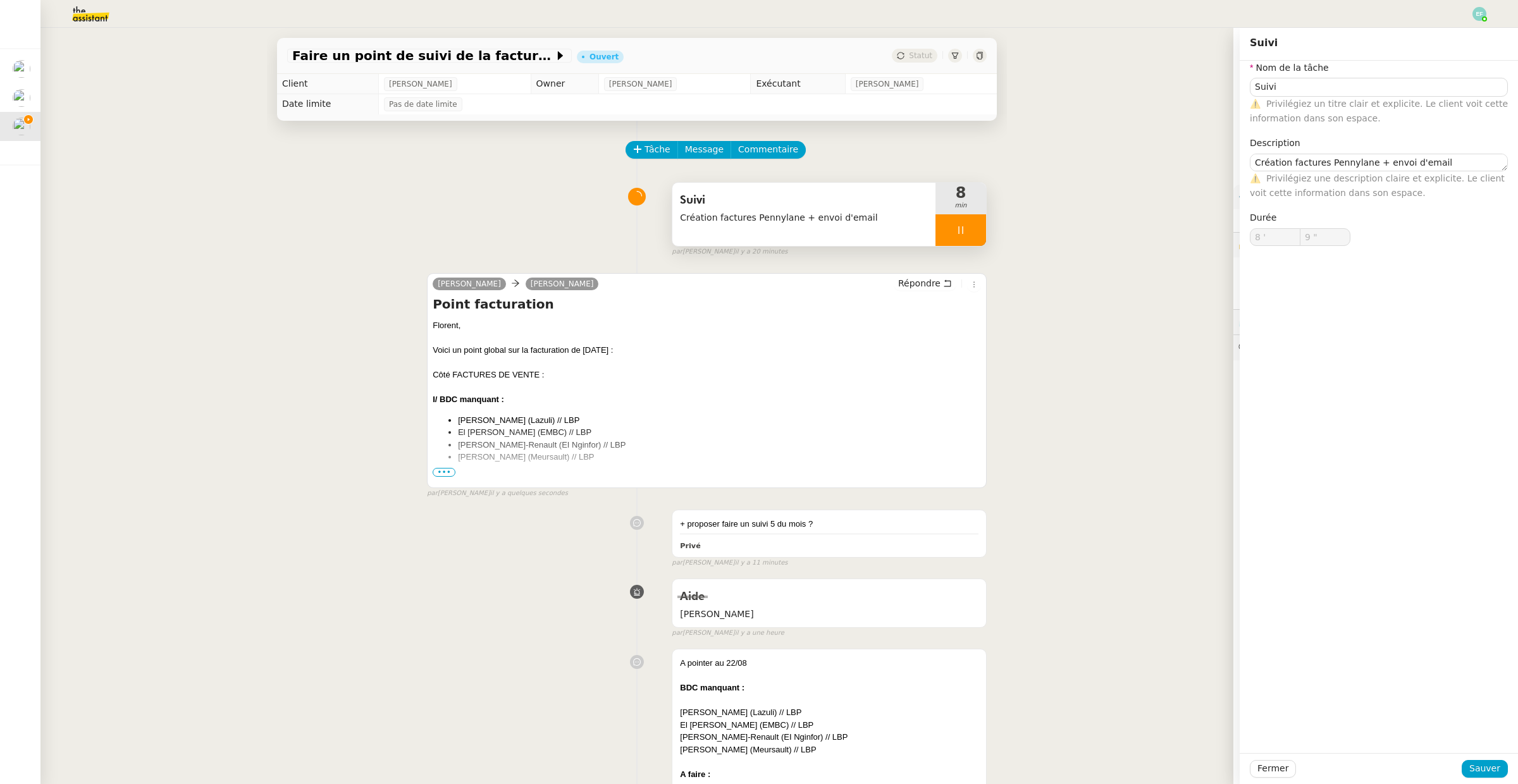
click at [964, 222] on div at bounding box center [960, 230] width 51 height 31
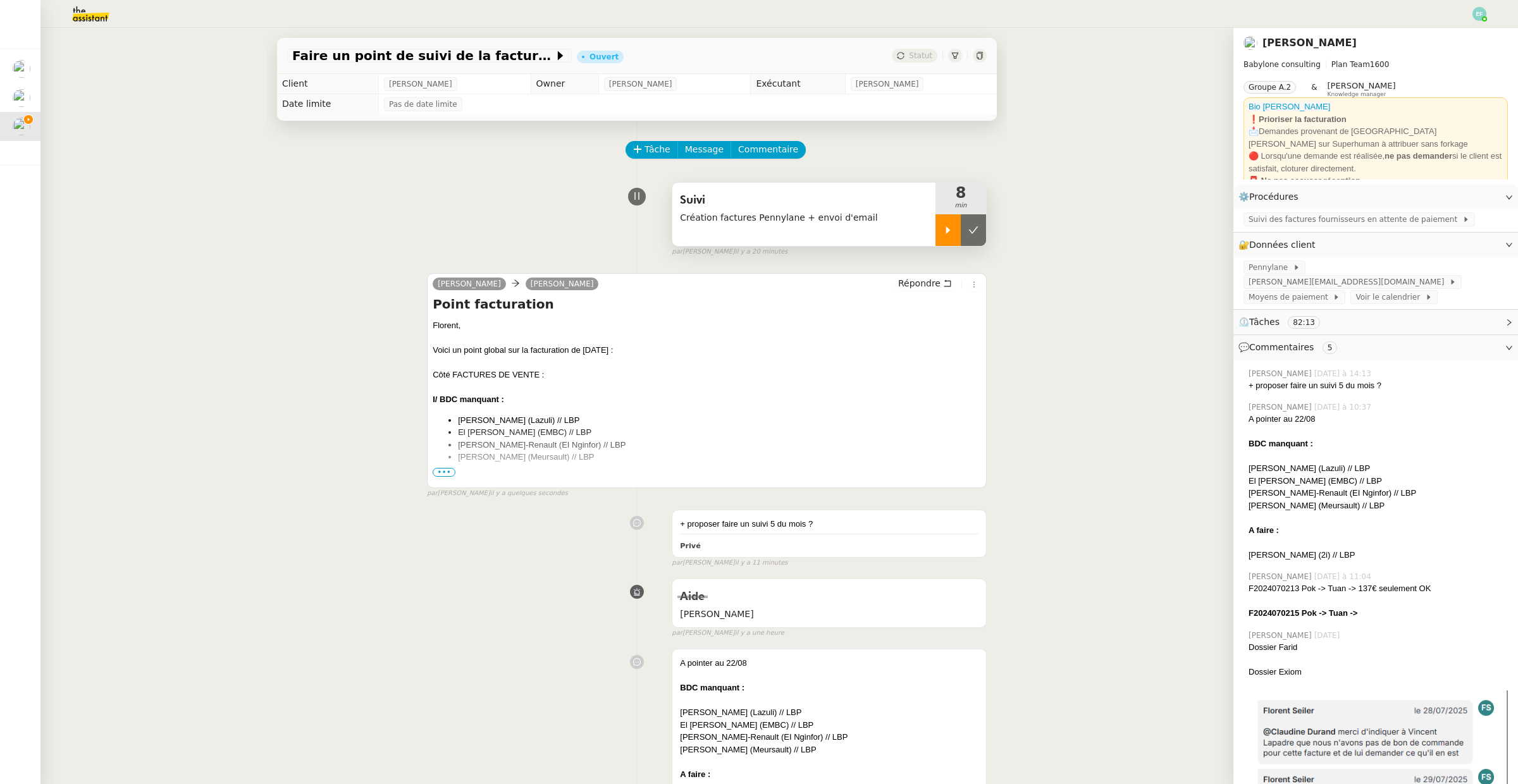
click at [964, 222] on button at bounding box center [973, 230] width 25 height 31
click at [440, 476] on span "•••" at bounding box center [444, 472] width 23 height 9
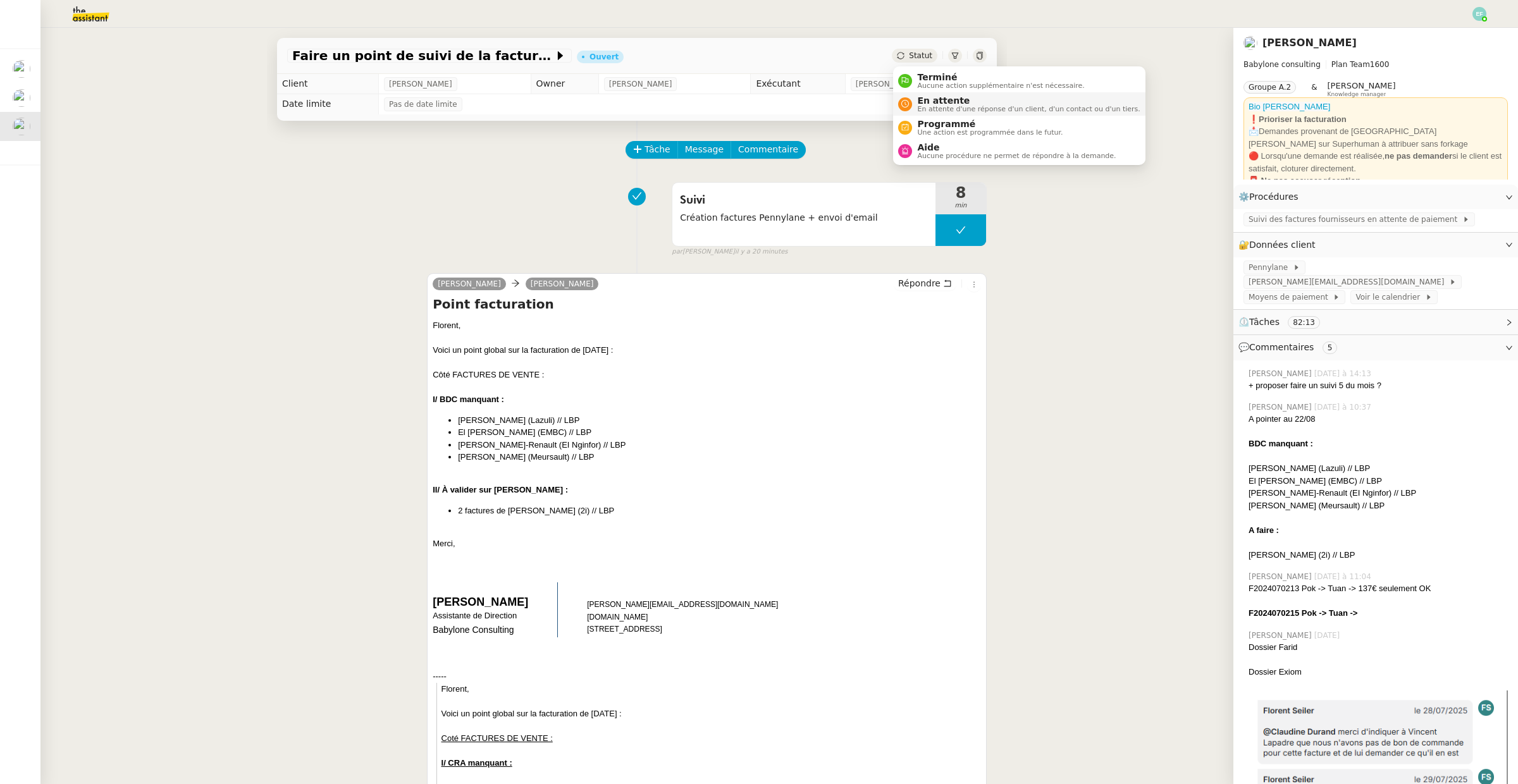
click at [925, 102] on span "En attente" at bounding box center [1028, 100] width 223 height 10
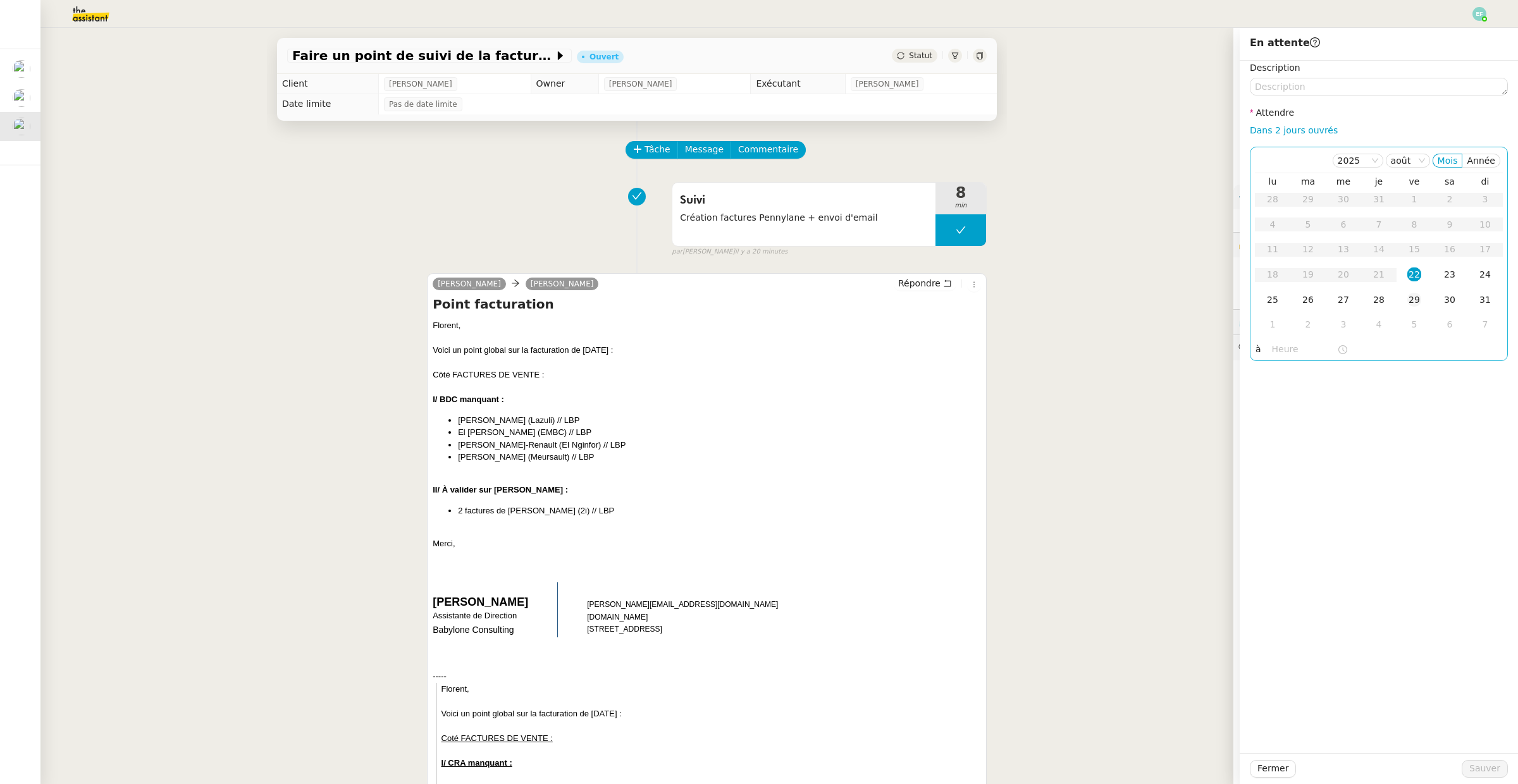
click at [1412, 308] on td "29" at bounding box center [1414, 300] width 35 height 25
click at [1319, 86] on textarea at bounding box center [1378, 87] width 258 height 18
click at [1270, 326] on div "1" at bounding box center [1272, 324] width 14 height 14
click at [1487, 765] on span "Sauver" at bounding box center [1484, 769] width 31 height 14
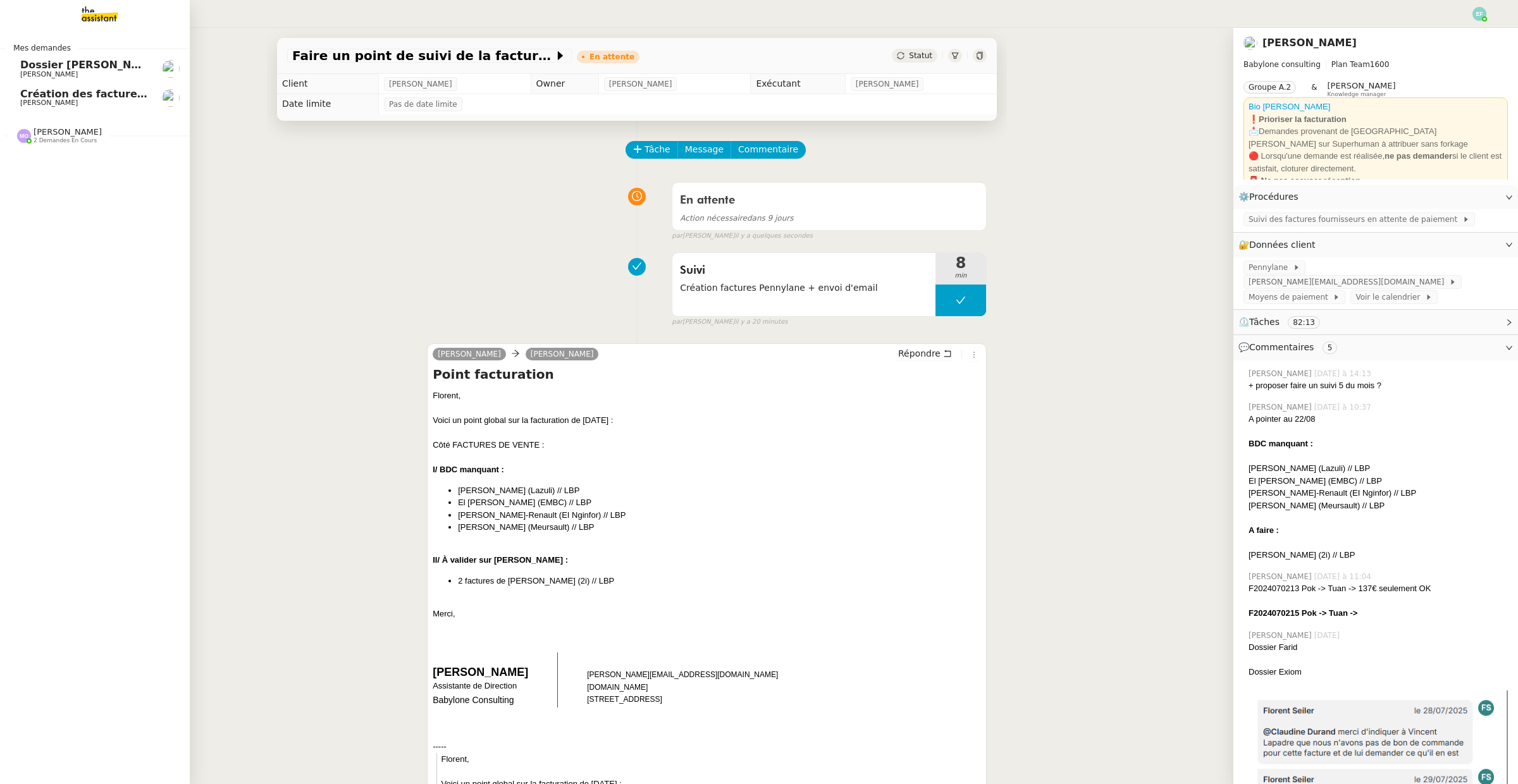
click at [46, 97] on span "Création des factures client - juillet 2025" at bounding box center [137, 93] width 234 height 12
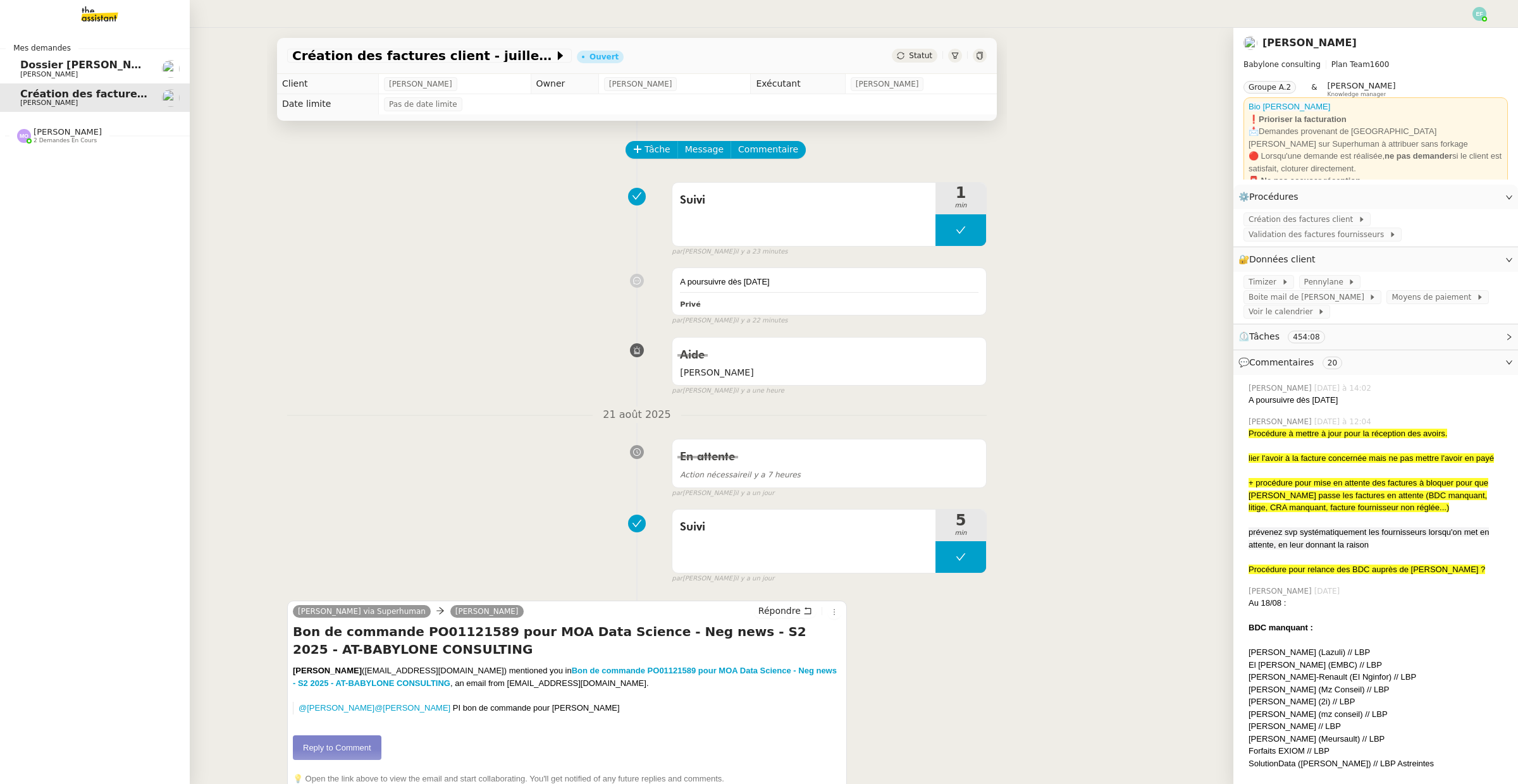
click at [91, 67] on span "Dossier [PERSON_NAME]" at bounding box center [90, 64] width 141 height 12
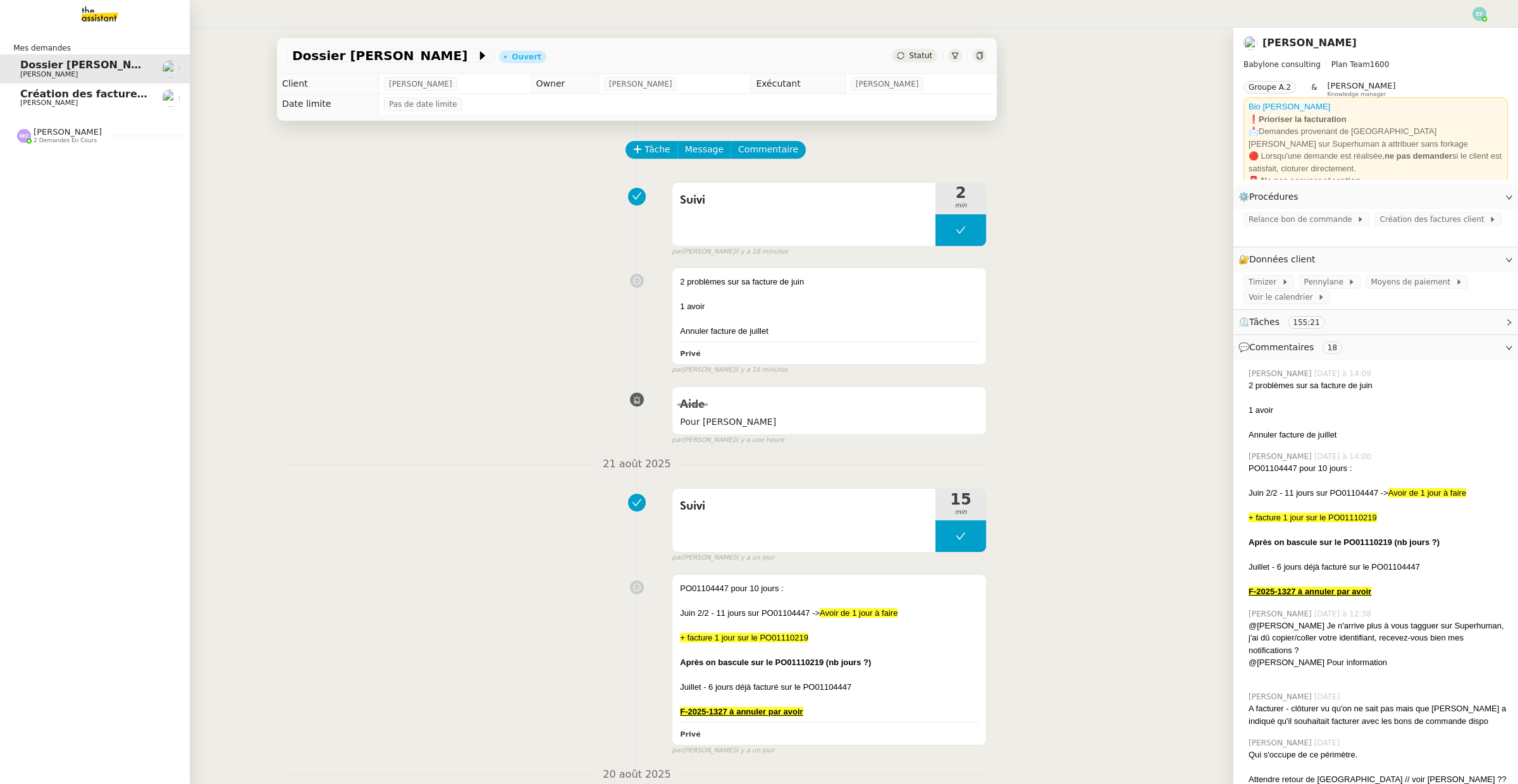
click at [31, 103] on span "[PERSON_NAME]" at bounding box center [49, 103] width 58 height 8
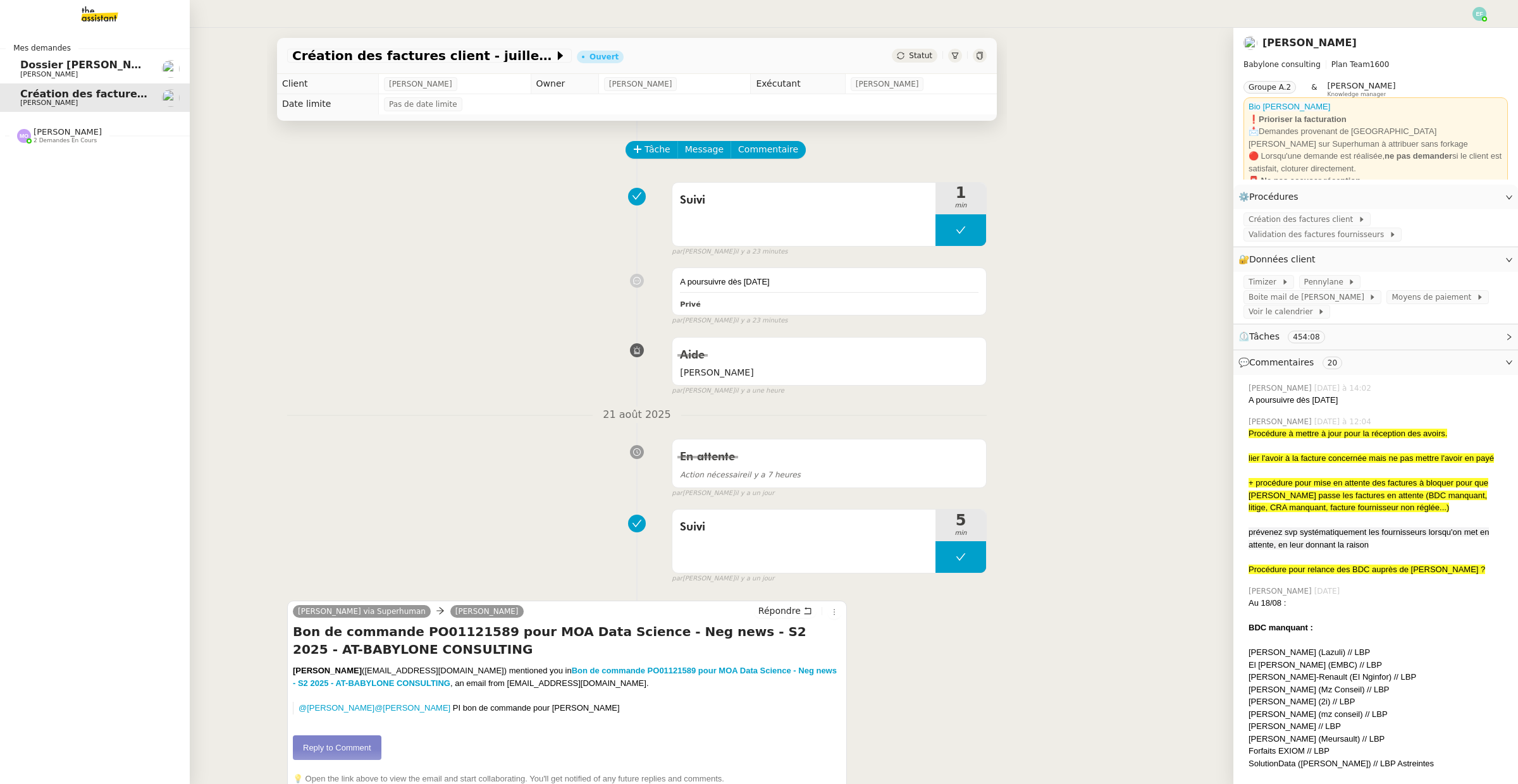
click at [32, 76] on span "[PERSON_NAME]" at bounding box center [49, 74] width 58 height 8
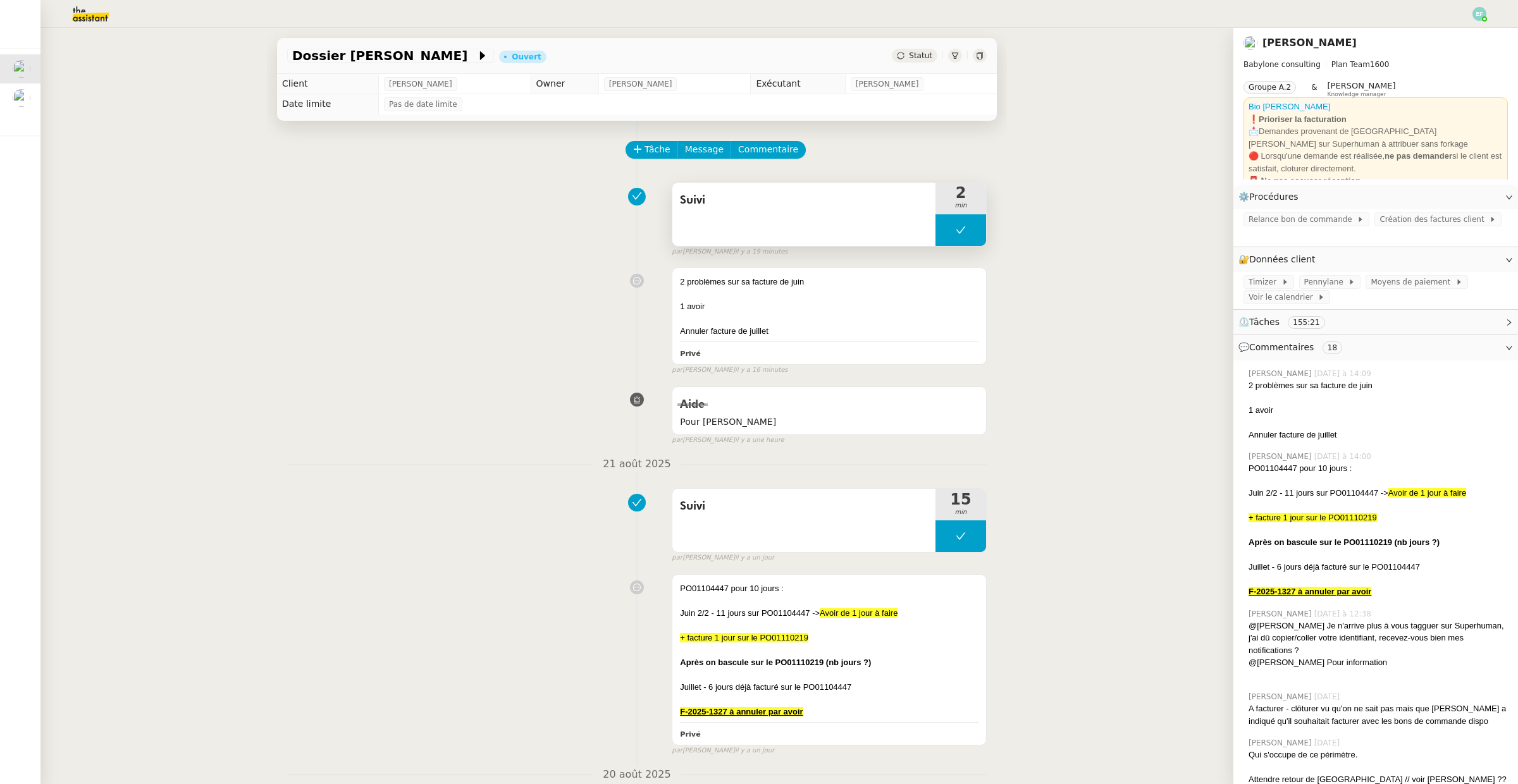
click at [964, 235] on icon at bounding box center [960, 230] width 10 height 10
click at [949, 231] on icon at bounding box center [948, 230] width 10 height 10
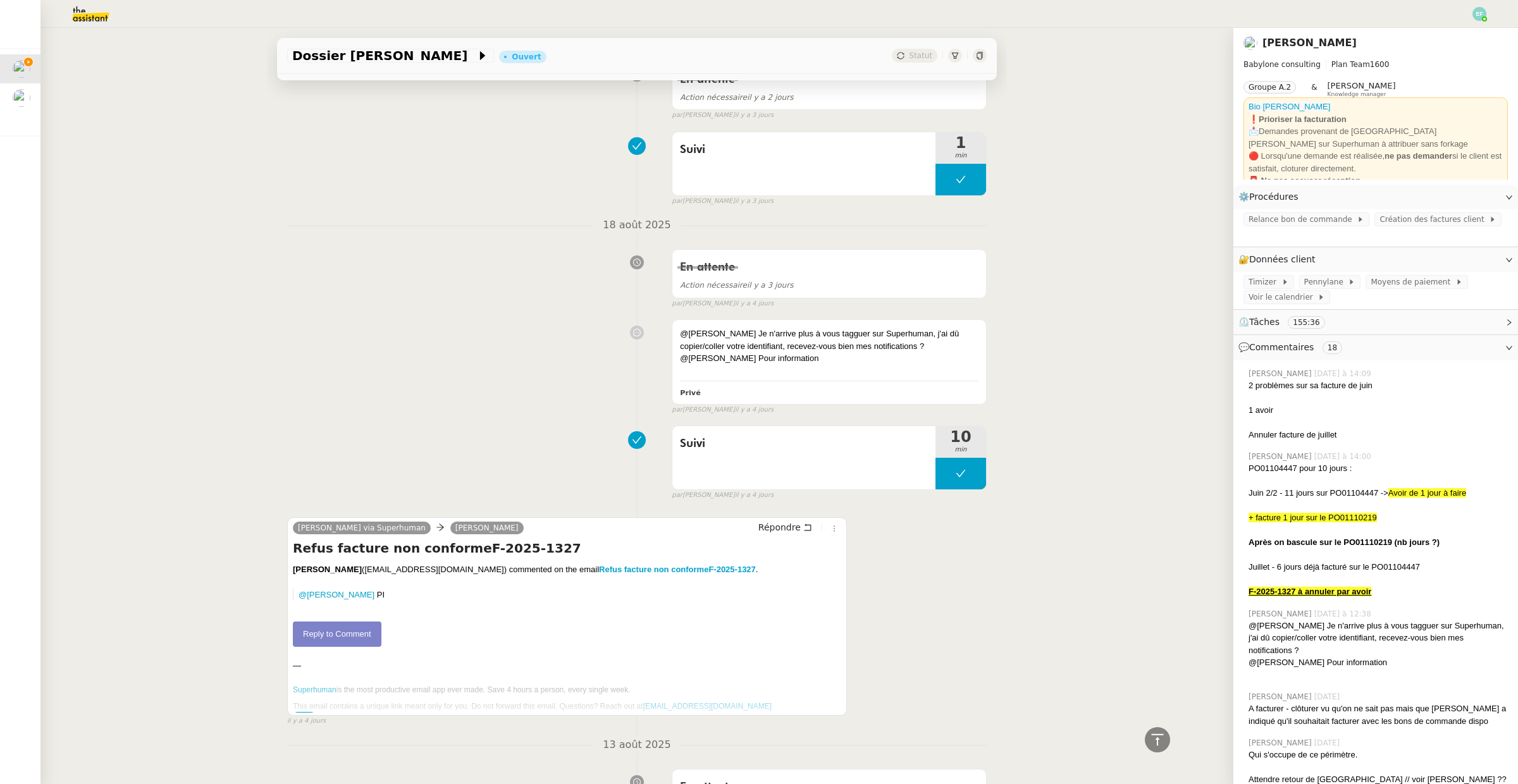
scroll to position [1700, 0]
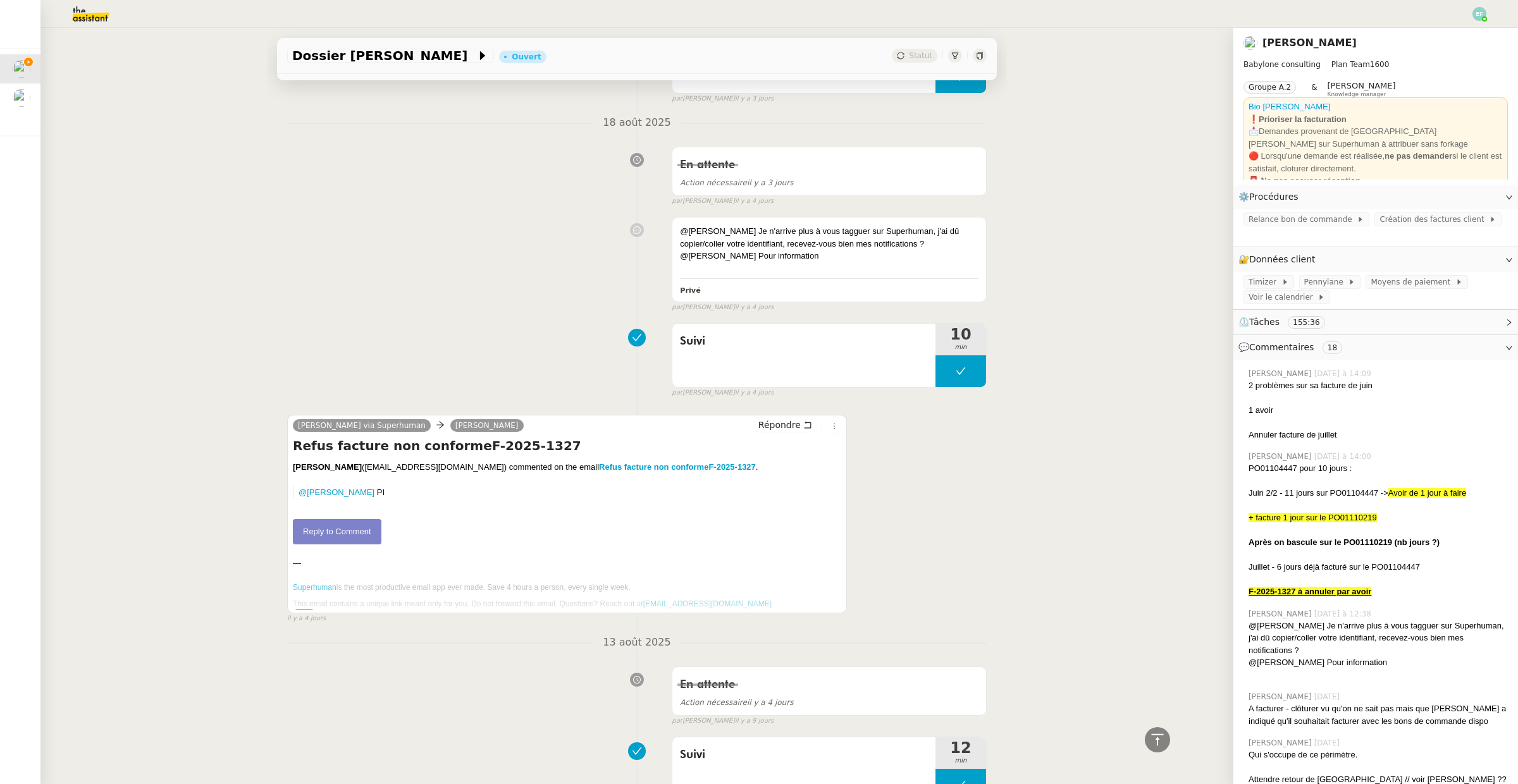
click at [341, 536] on link "Reply to Comment" at bounding box center [337, 531] width 88 height 25
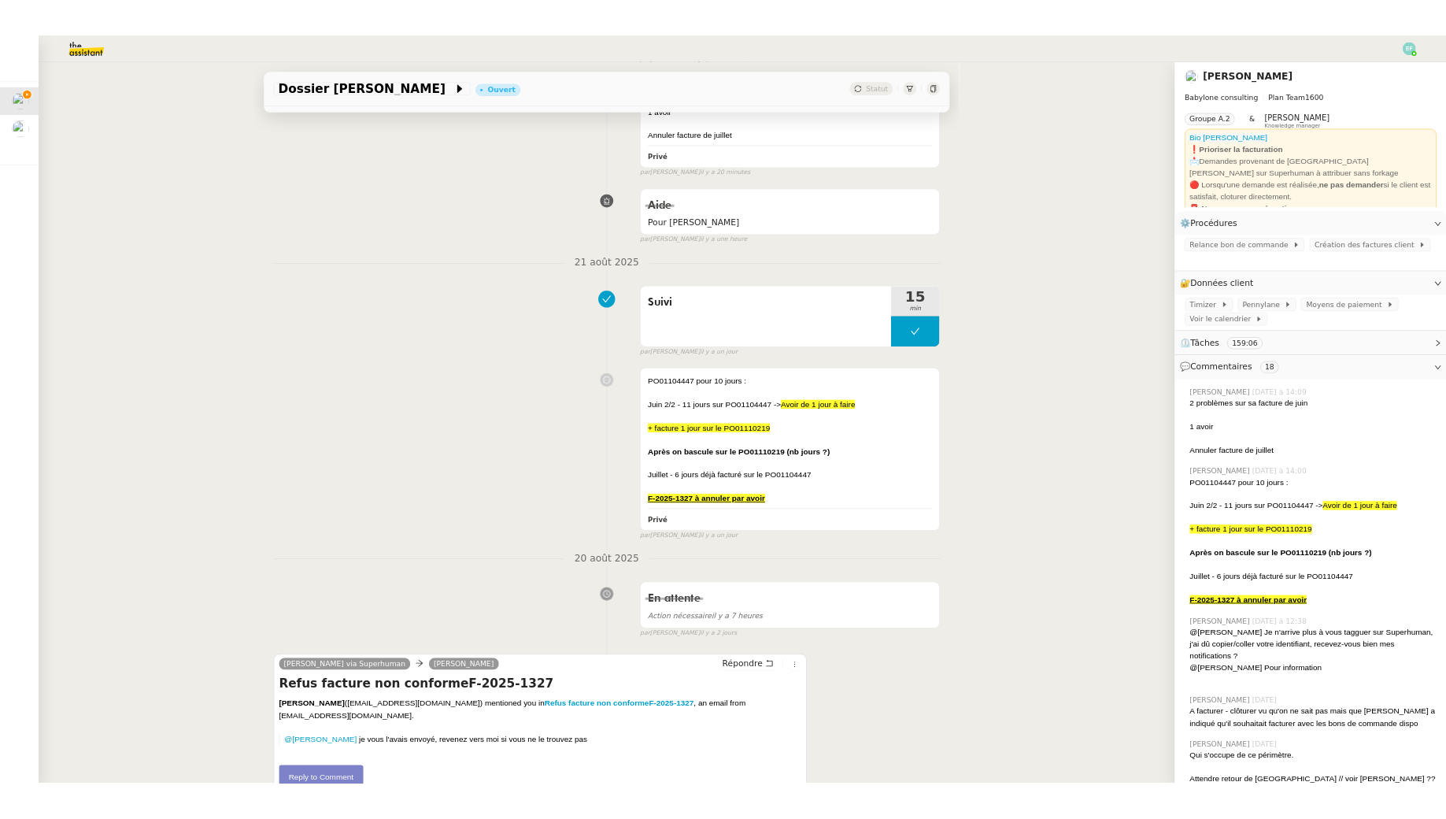
scroll to position [283, 0]
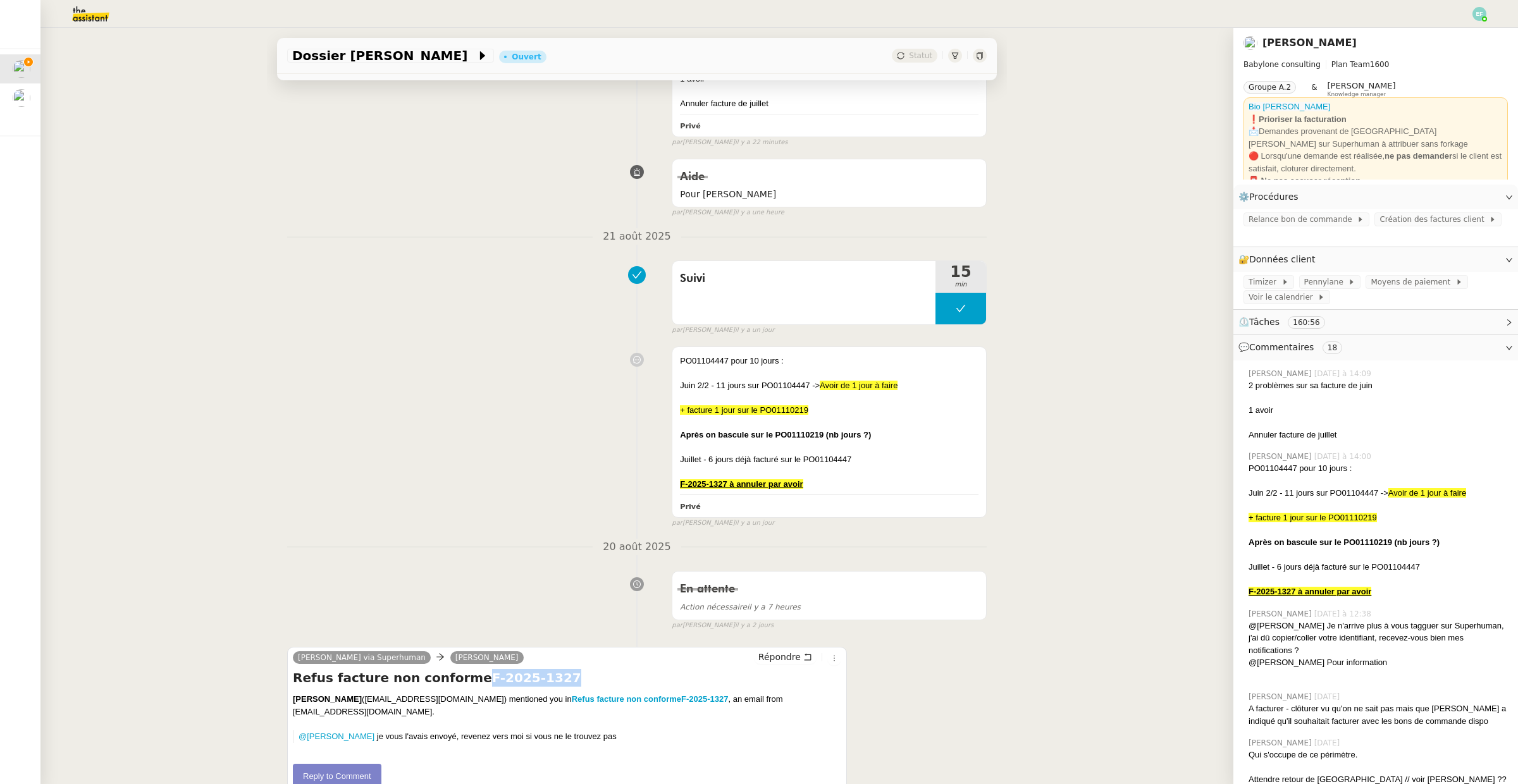
drag, startPoint x: 454, startPoint y: 677, endPoint x: 548, endPoint y: 680, distance: 94.0
click at [548, 680] on h4 "Refus facture non conformeF-2025-1327" at bounding box center [567, 678] width 548 height 18
copy h4 "F-2025-1327"
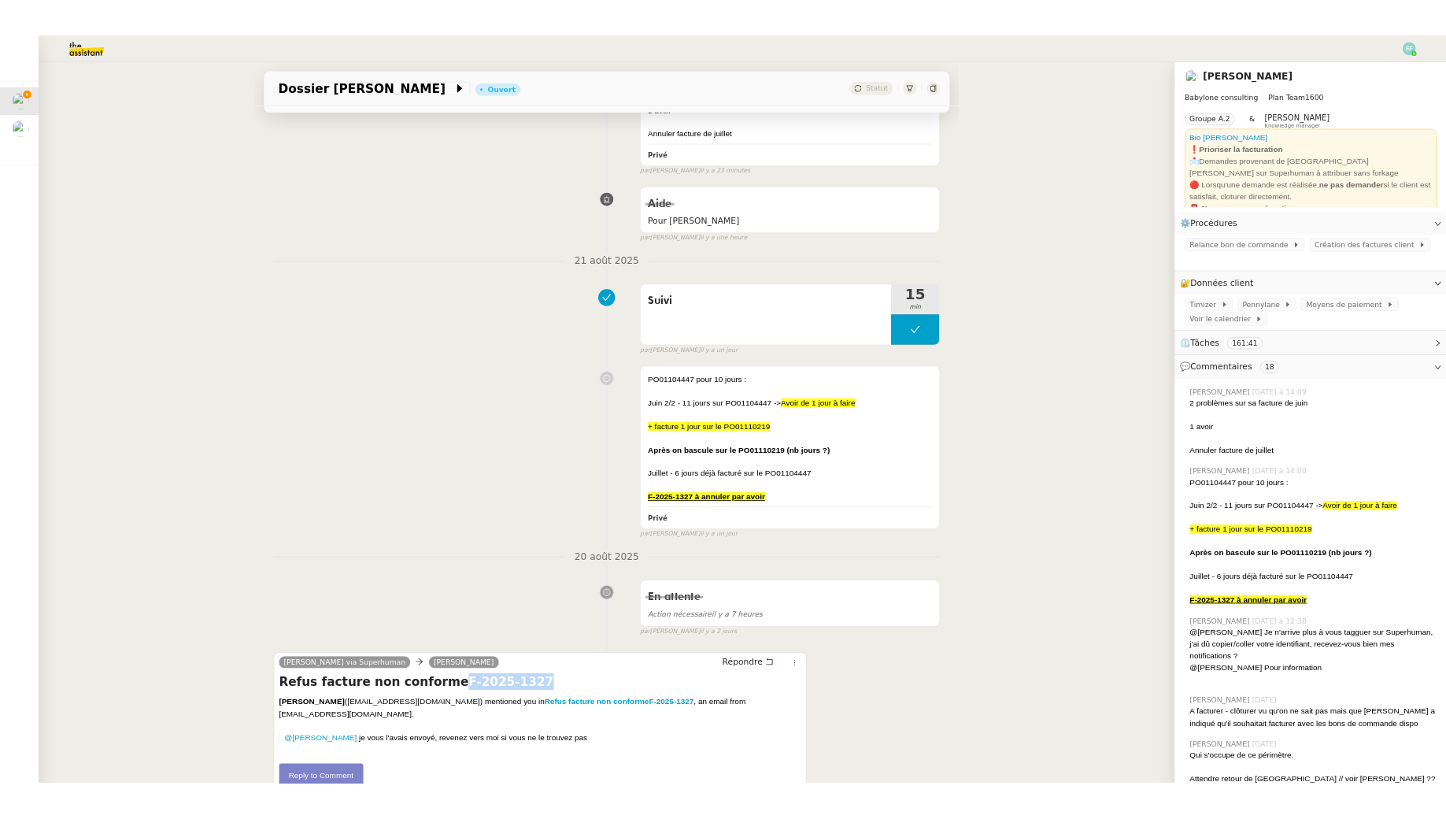
scroll to position [283, 0]
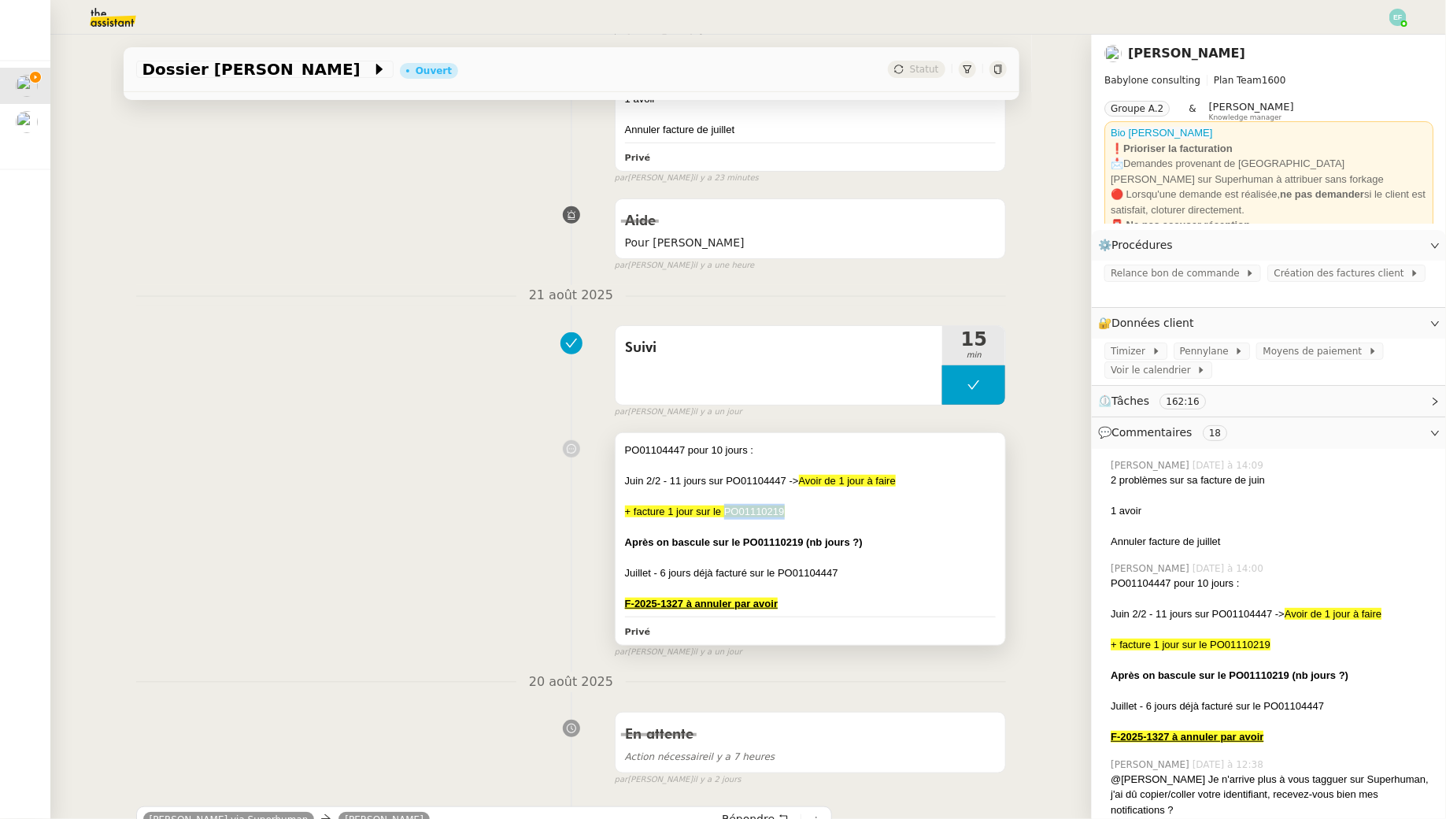
drag, startPoint x: 723, startPoint y: 508, endPoint x: 793, endPoint y: 507, distance: 70.1
click at [793, 507] on div "+ facture 1 jour sur le PO01110219" at bounding box center [811, 512] width 372 height 16
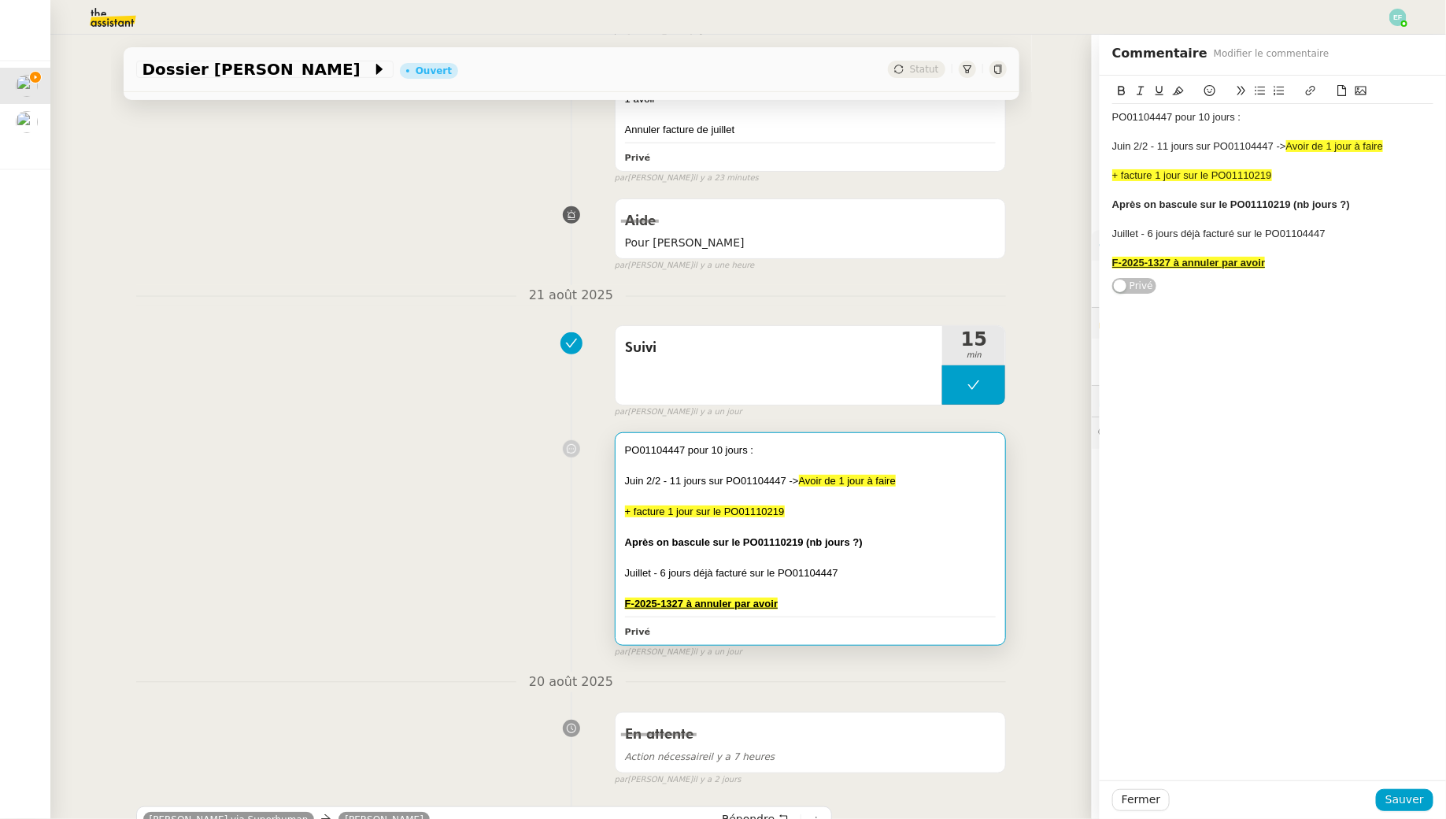
click at [421, 453] on div "PO01104447 pour 10 jours : Juin 2/2 - 11 jours sur PO01104447 -> Avoir de 1 jou…" at bounding box center [571, 541] width 871 height 233
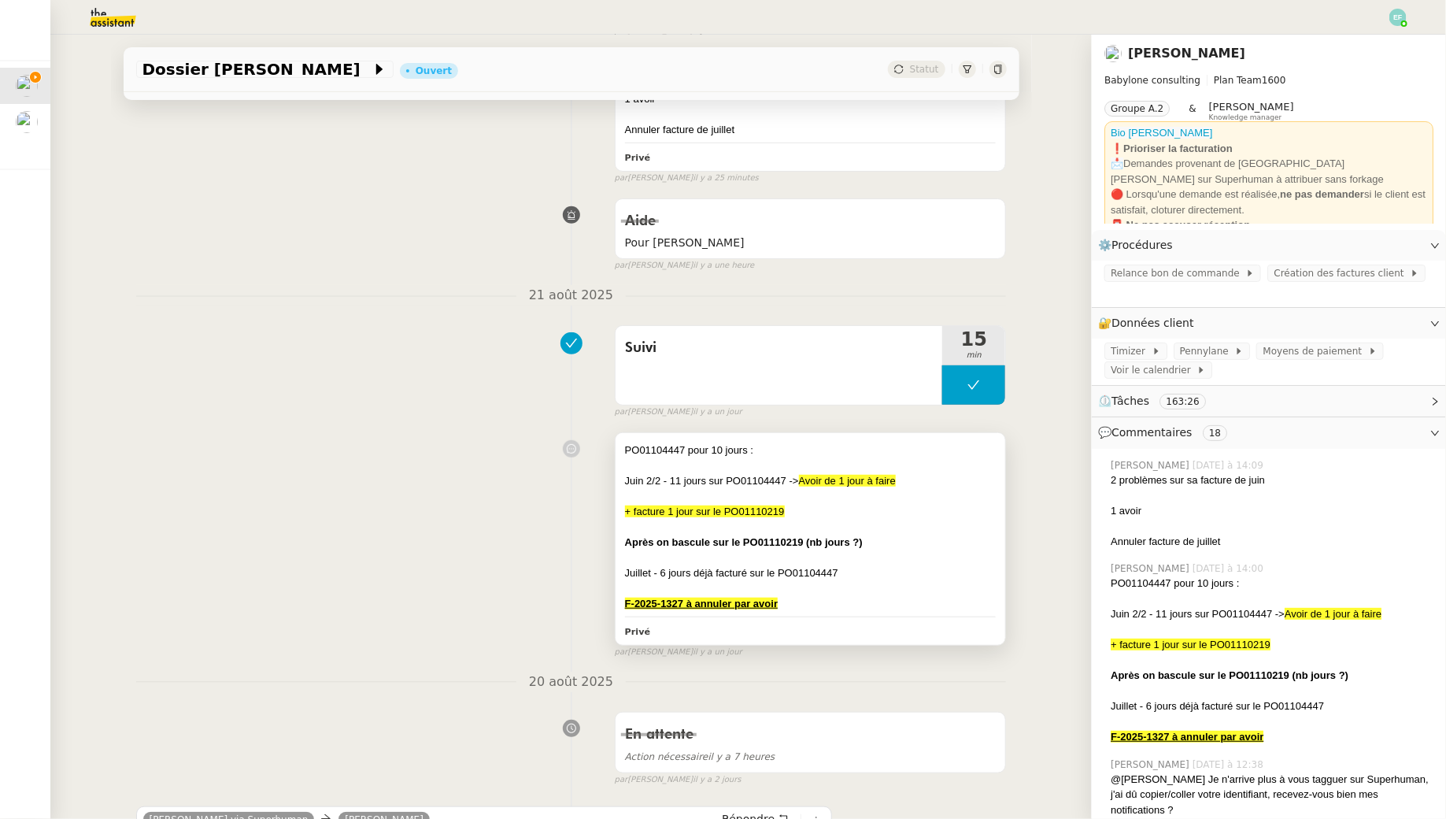
click at [963, 512] on div "+ facture 1 jour sur le PO01110219" at bounding box center [811, 512] width 372 height 16
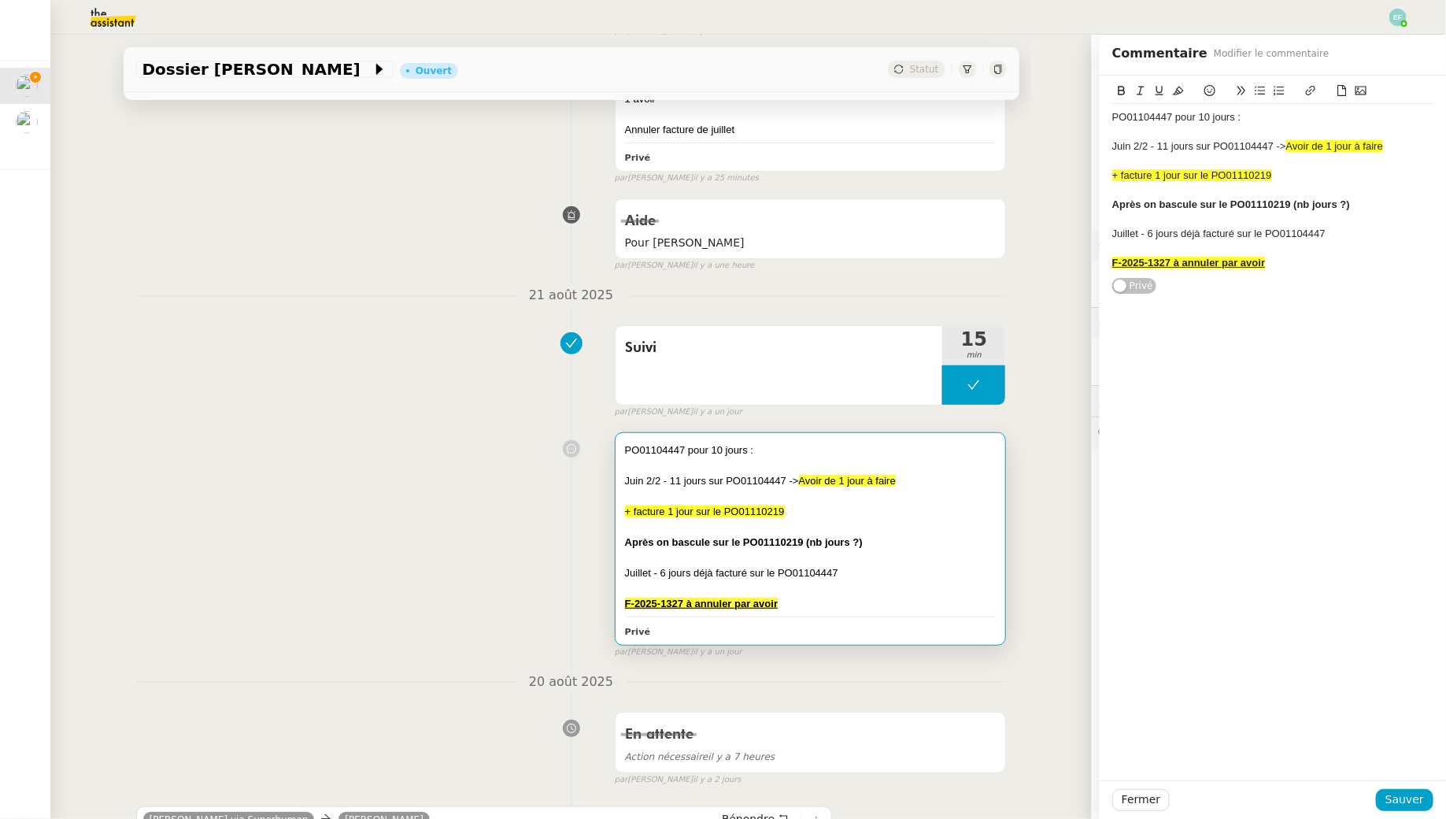
click at [1371, 196] on div at bounding box center [1272, 190] width 321 height 14
click at [1368, 204] on div "Après on bascule sur le PO01110219 (nb jours ?)" at bounding box center [1272, 205] width 321 height 14
drag, startPoint x: 1382, startPoint y: 204, endPoint x: 1350, endPoint y: 205, distance: 32.3
click at [1350, 205] on div "Après on bascule sur le PO01110219 (nb jours ?) 16,00" at bounding box center [1272, 205] width 321 height 14
click at [1124, 93] on icon at bounding box center [1121, 90] width 7 height 9
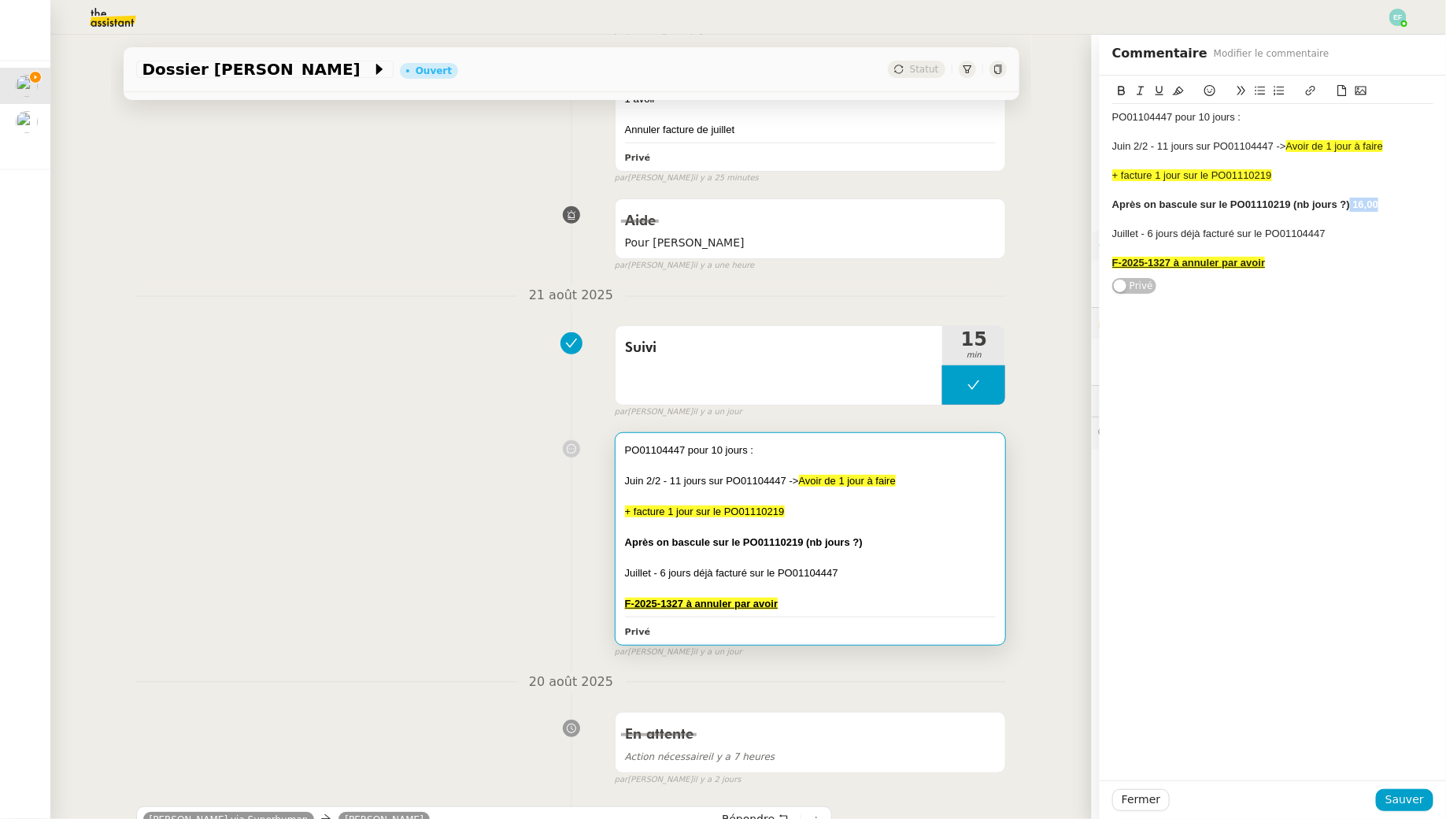
click at [1177, 87] on icon at bounding box center [1178, 90] width 11 height 11
click at [1344, 268] on div "F-2025-1327 à annuler par avoir" at bounding box center [1272, 263] width 321 height 14
click at [1413, 802] on span "Sauver" at bounding box center [1404, 799] width 39 height 18
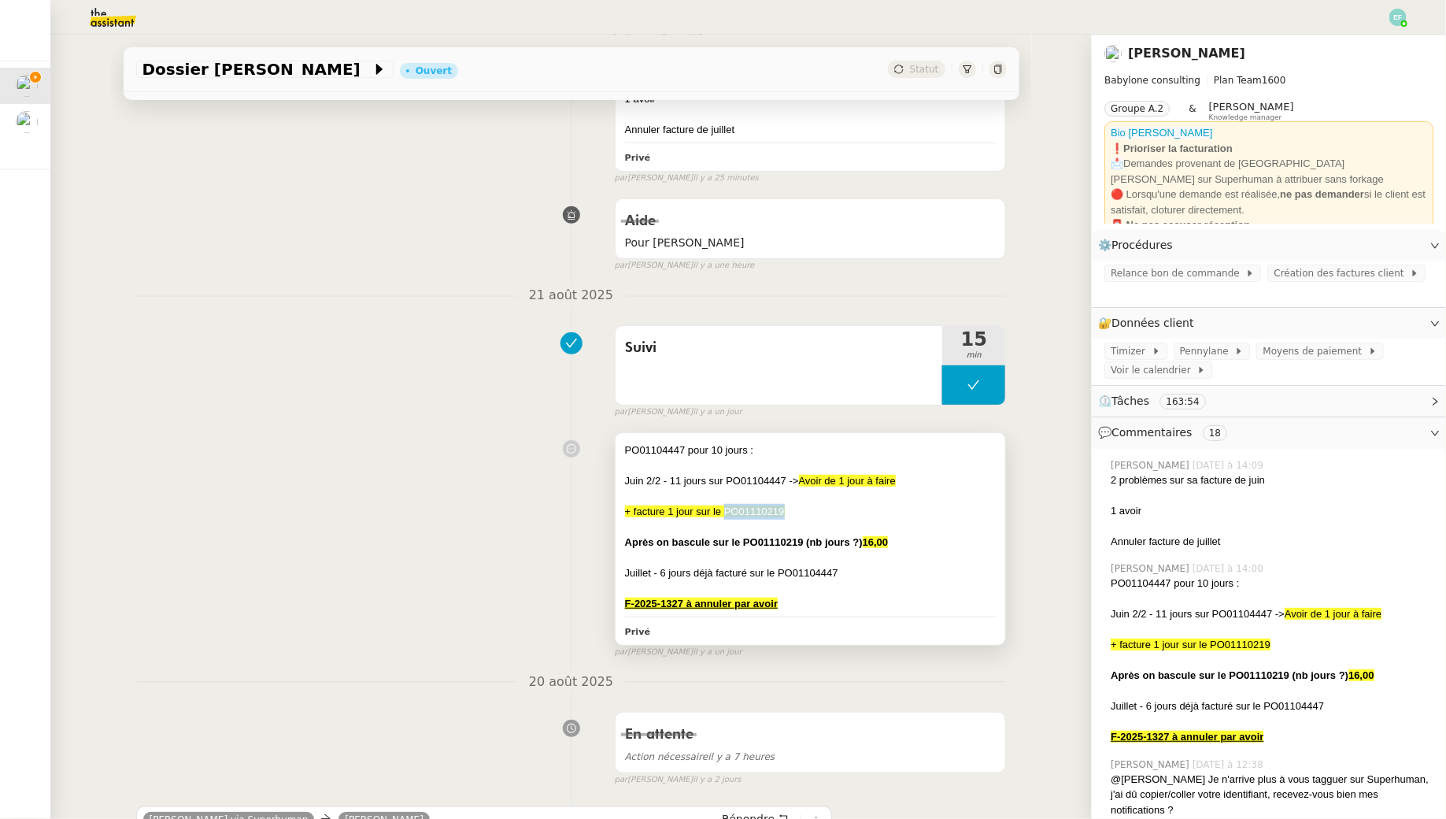
drag, startPoint x: 785, startPoint y: 511, endPoint x: 725, endPoint y: 512, distance: 59.8
click at [725, 512] on div "+ facture 1 jour sur le PO01110219" at bounding box center [811, 512] width 372 height 16
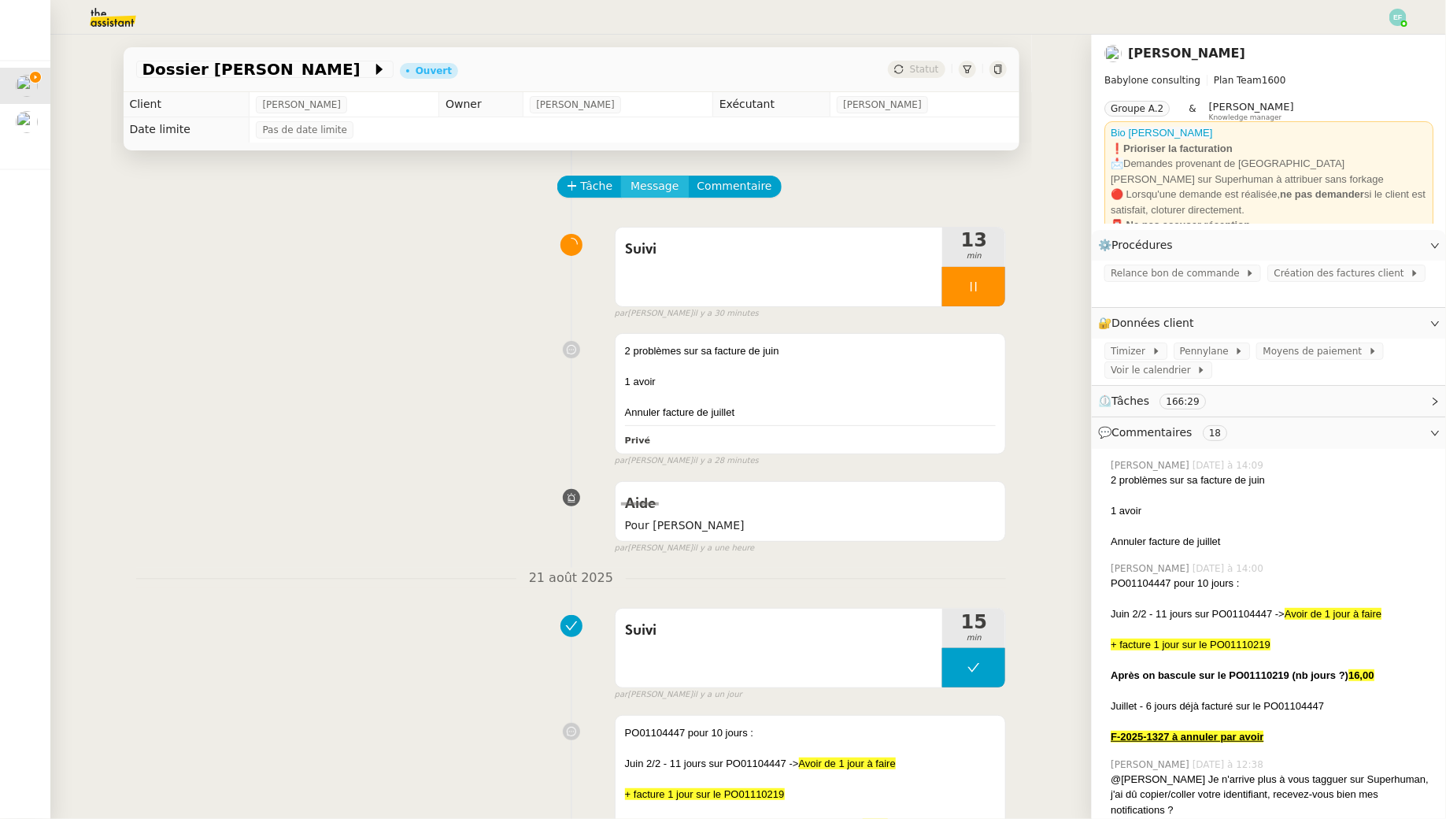
click at [651, 185] on span "Message" at bounding box center [654, 186] width 48 height 18
click at [681, 227] on span "Nouvelle conversation" at bounding box center [723, 231] width 139 height 13
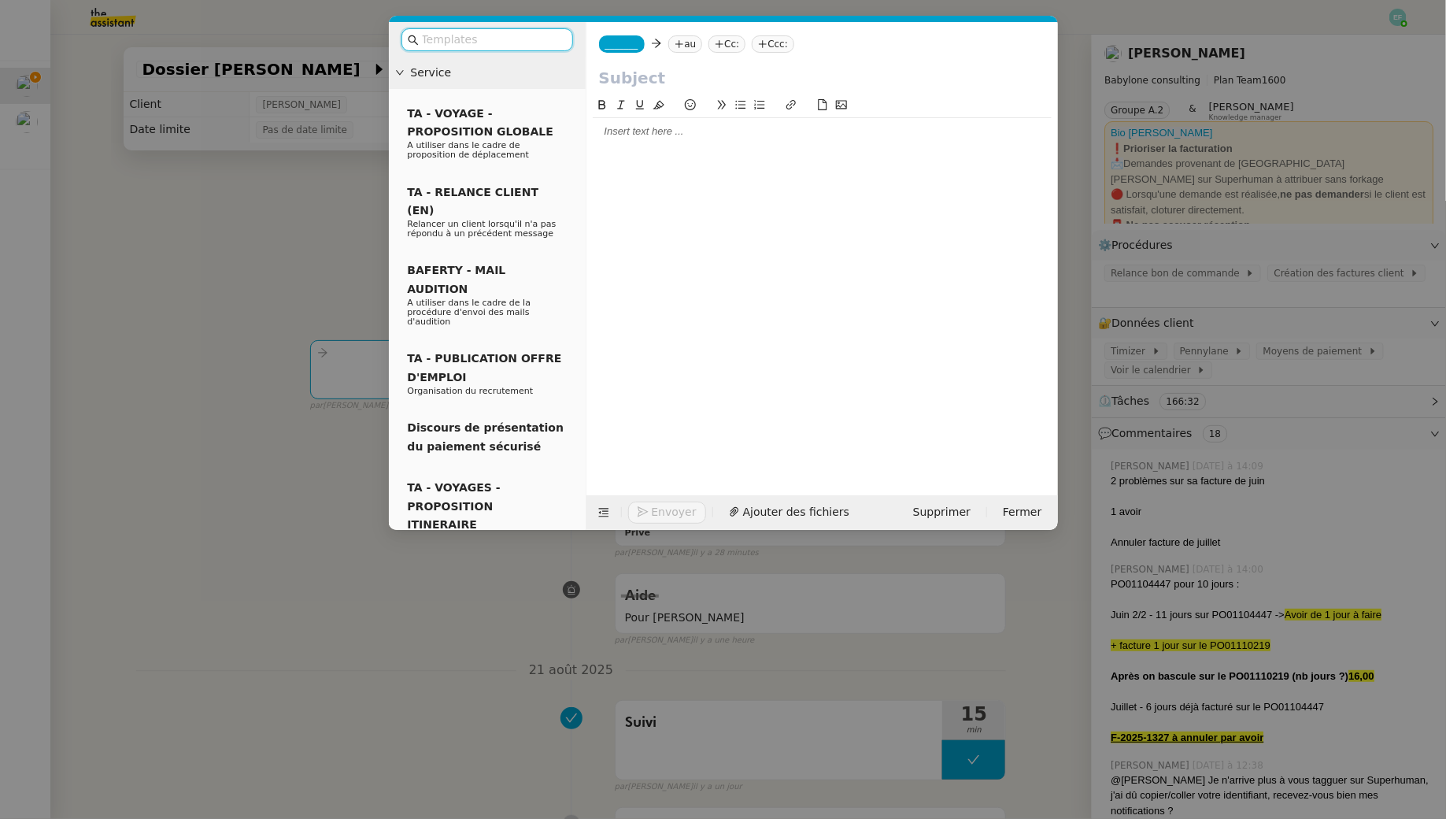
click at [679, 43] on icon at bounding box center [679, 44] width 1 height 8
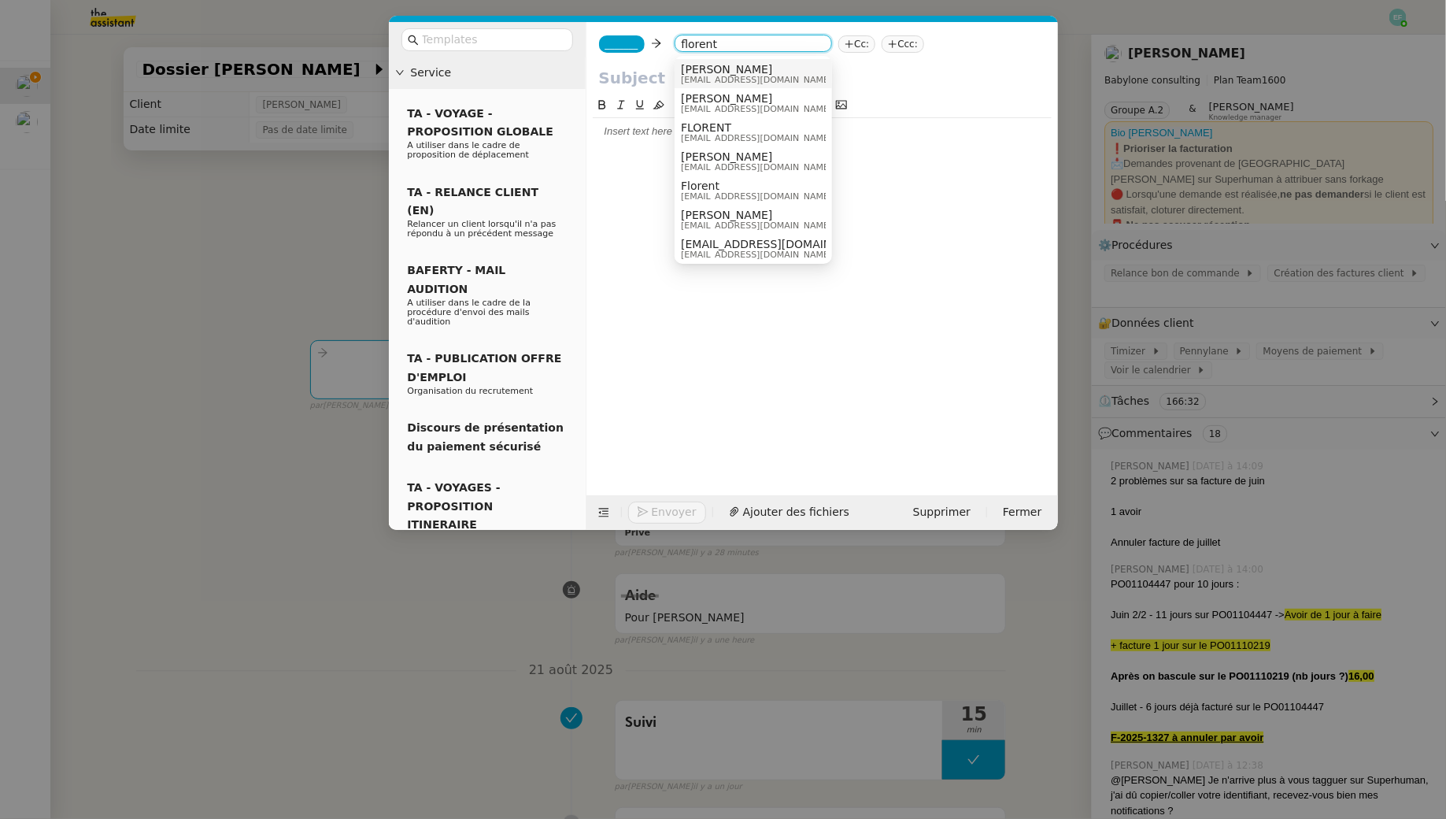
type input "florent"
click at [752, 80] on span "[EMAIL_ADDRESS][DOMAIN_NAME]" at bounding box center [756, 80] width 151 height 9
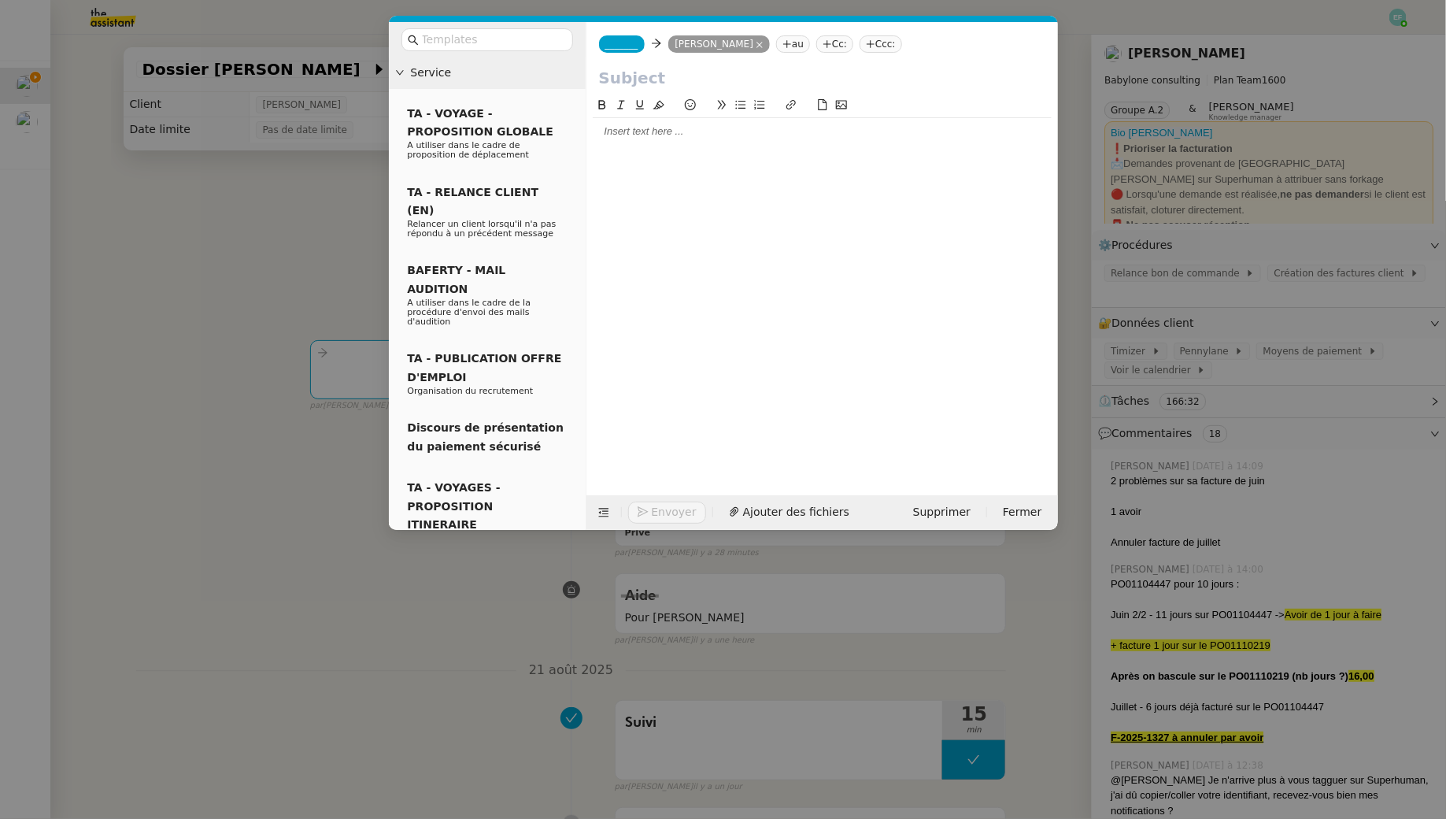
click at [627, 46] on span "_______" at bounding box center [621, 44] width 33 height 11
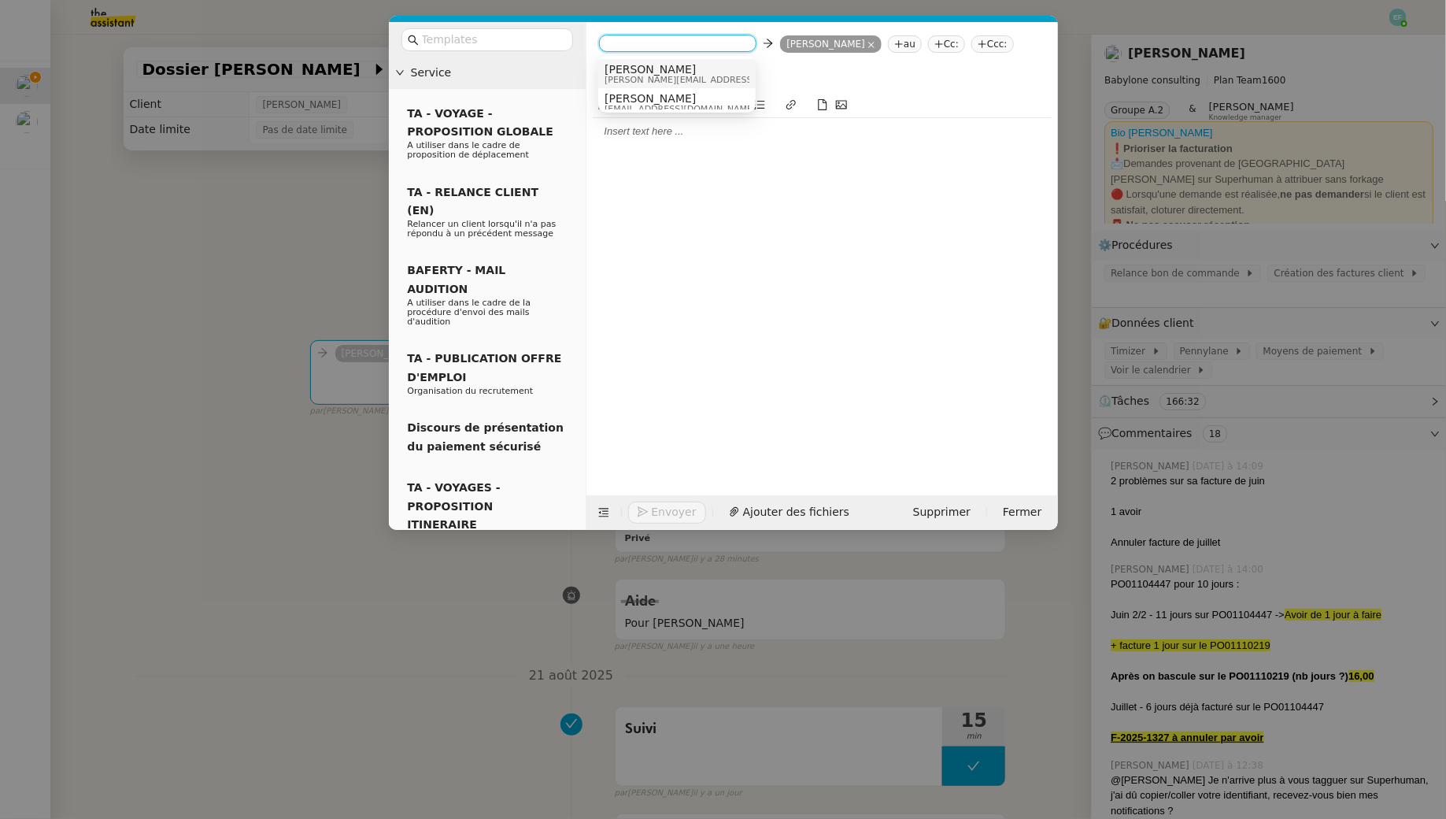
click at [640, 72] on span "[PERSON_NAME]" at bounding box center [716, 69] width 224 height 13
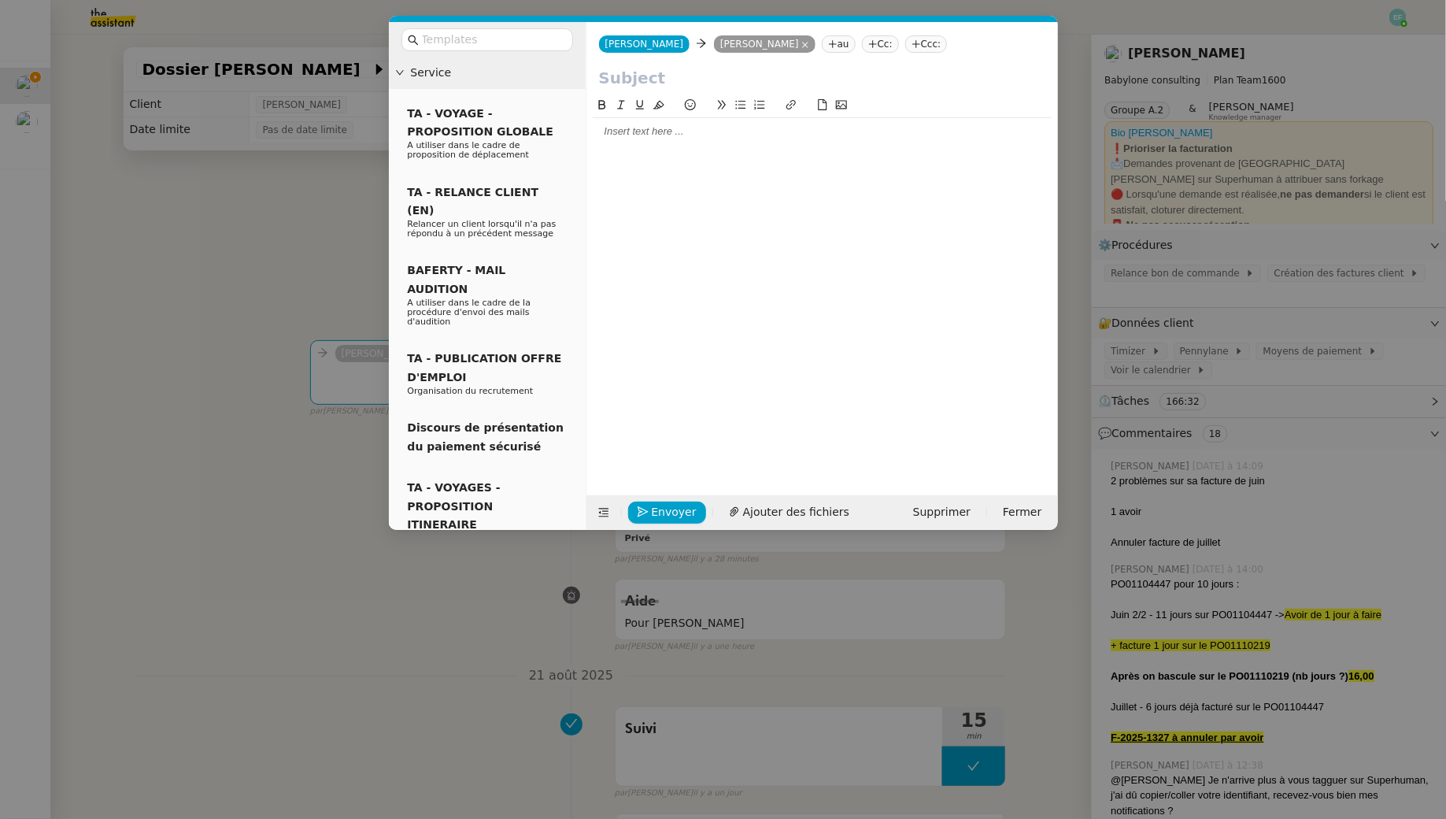
click at [639, 86] on input "text" at bounding box center [822, 78] width 446 height 24
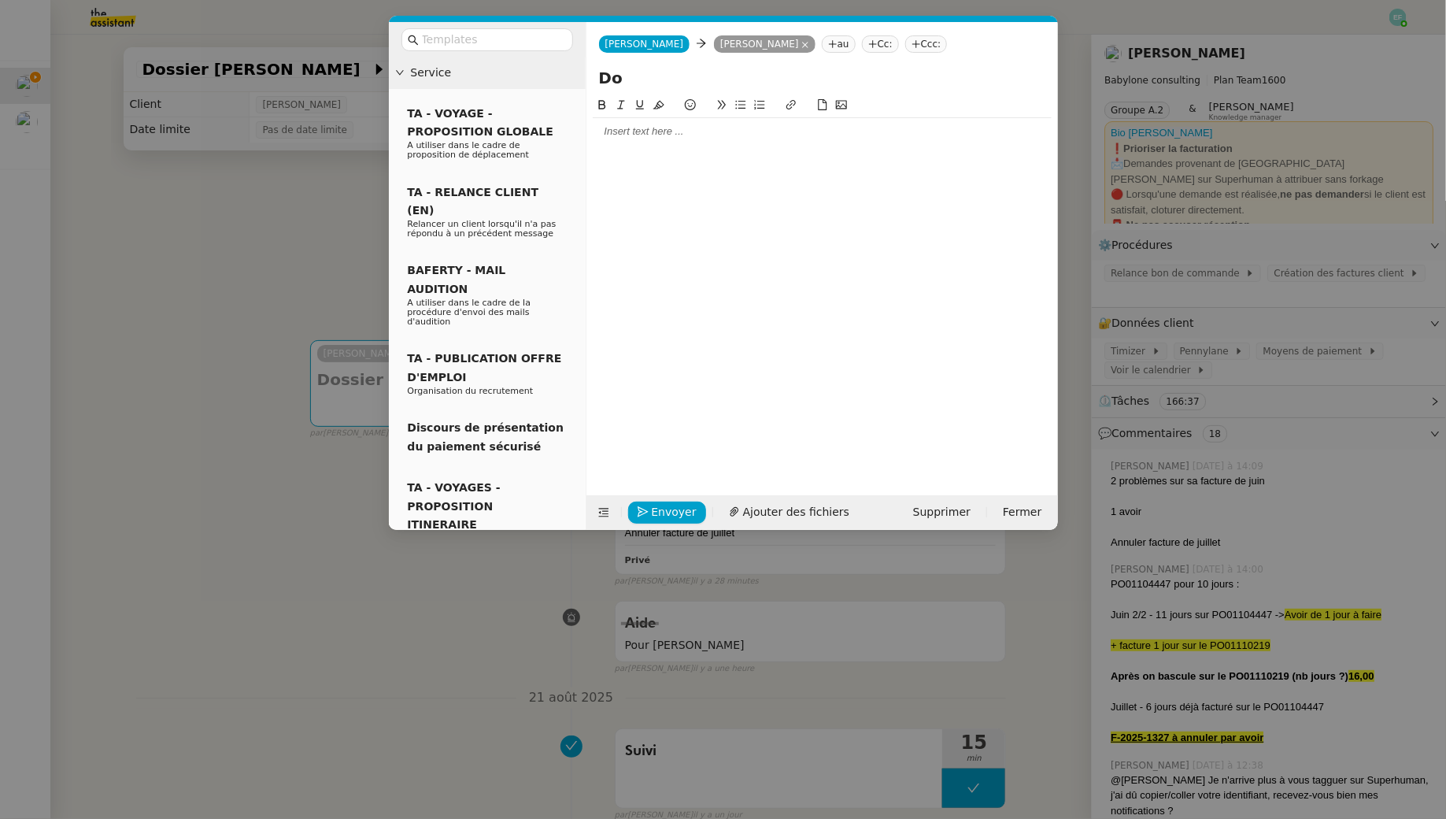
type input "D"
type input "Point Mohamed Taohid"
click at [718, 142] on div at bounding box center [822, 131] width 459 height 27
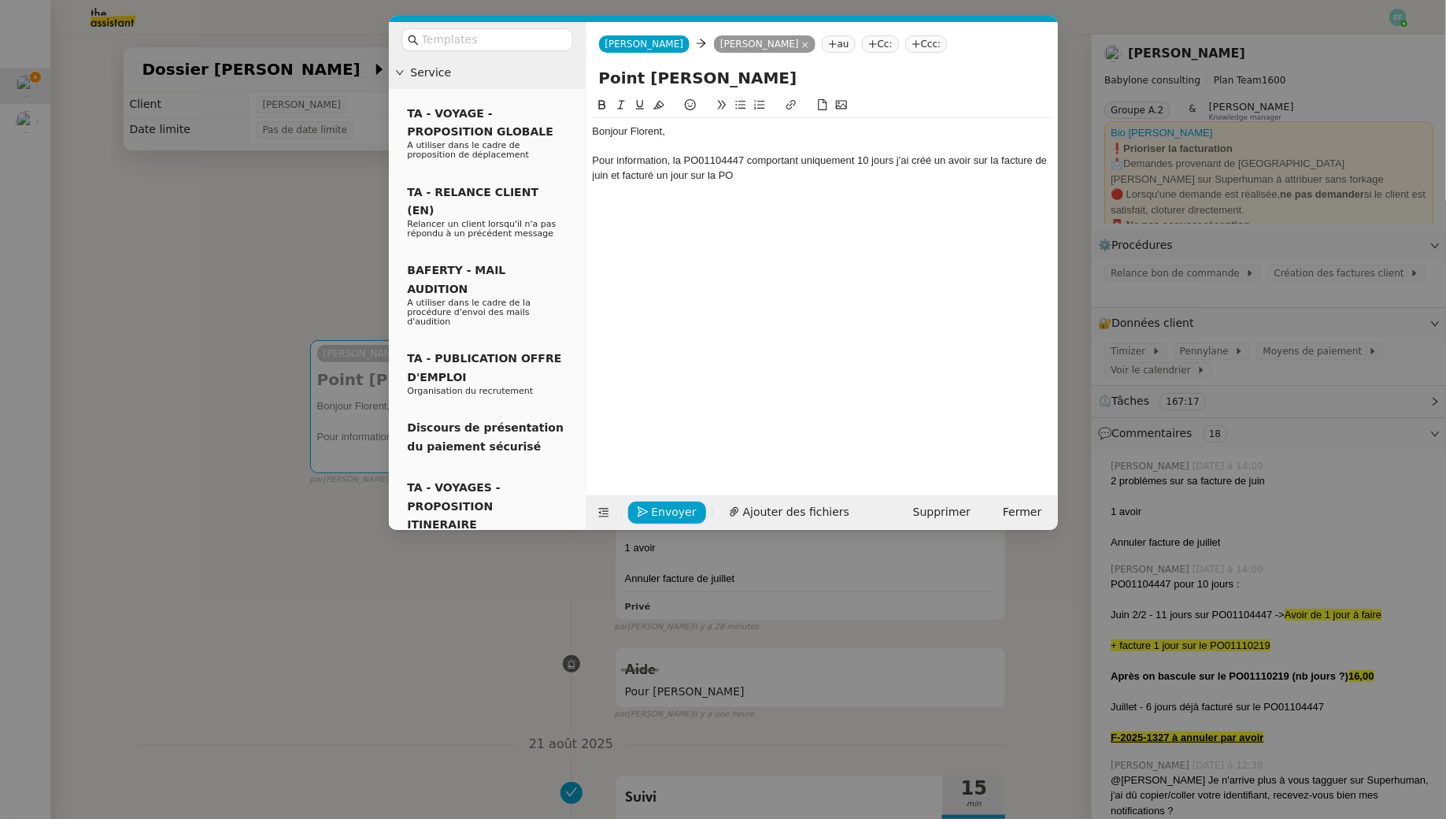
click at [132, 683] on nz-modal-container "Service TA - VOYAGE - PROPOSITION GLOBALE A utiliser dans le cadre de propositi…" at bounding box center [723, 409] width 1446 height 819
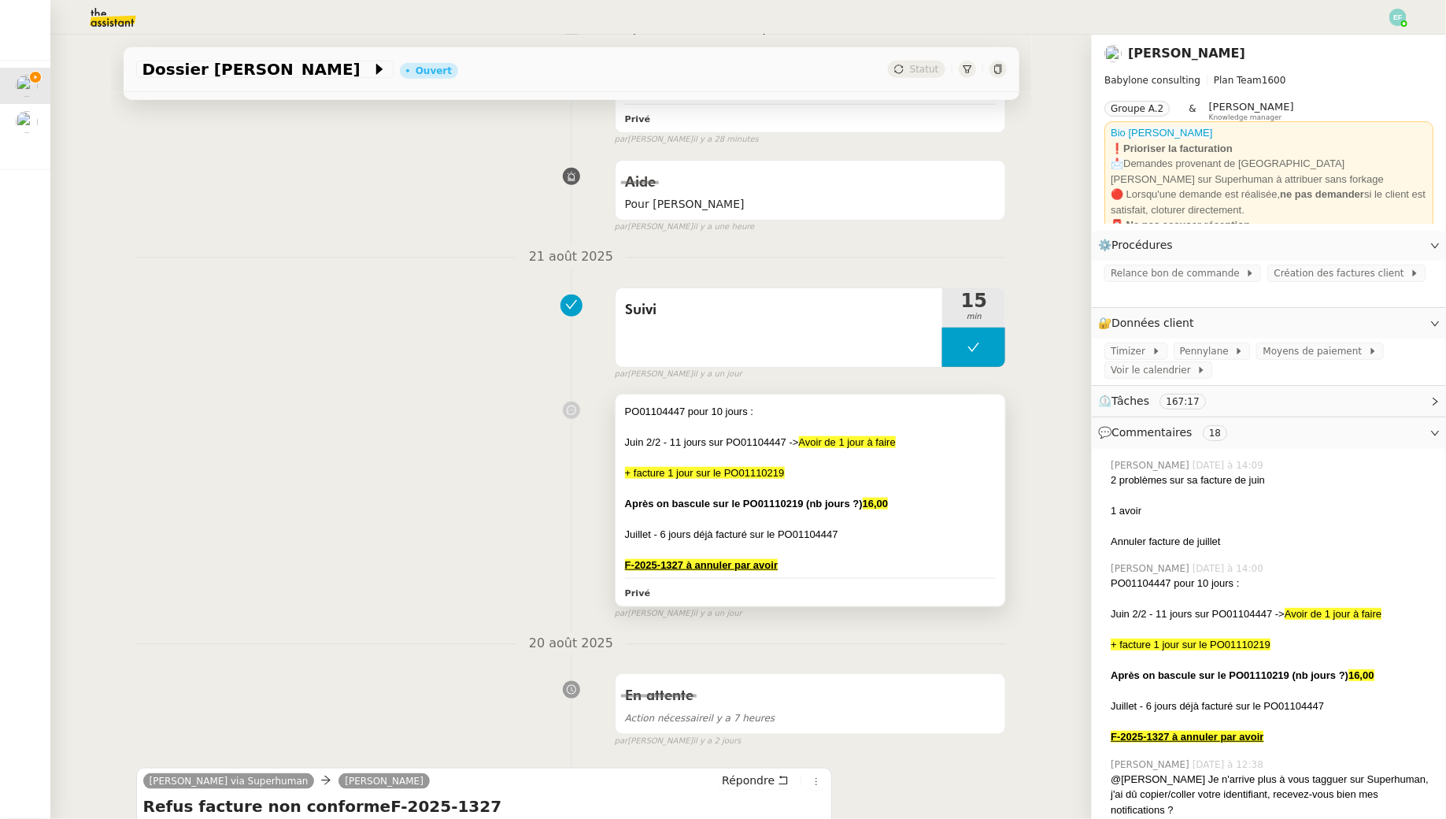
scroll to position [497, 0]
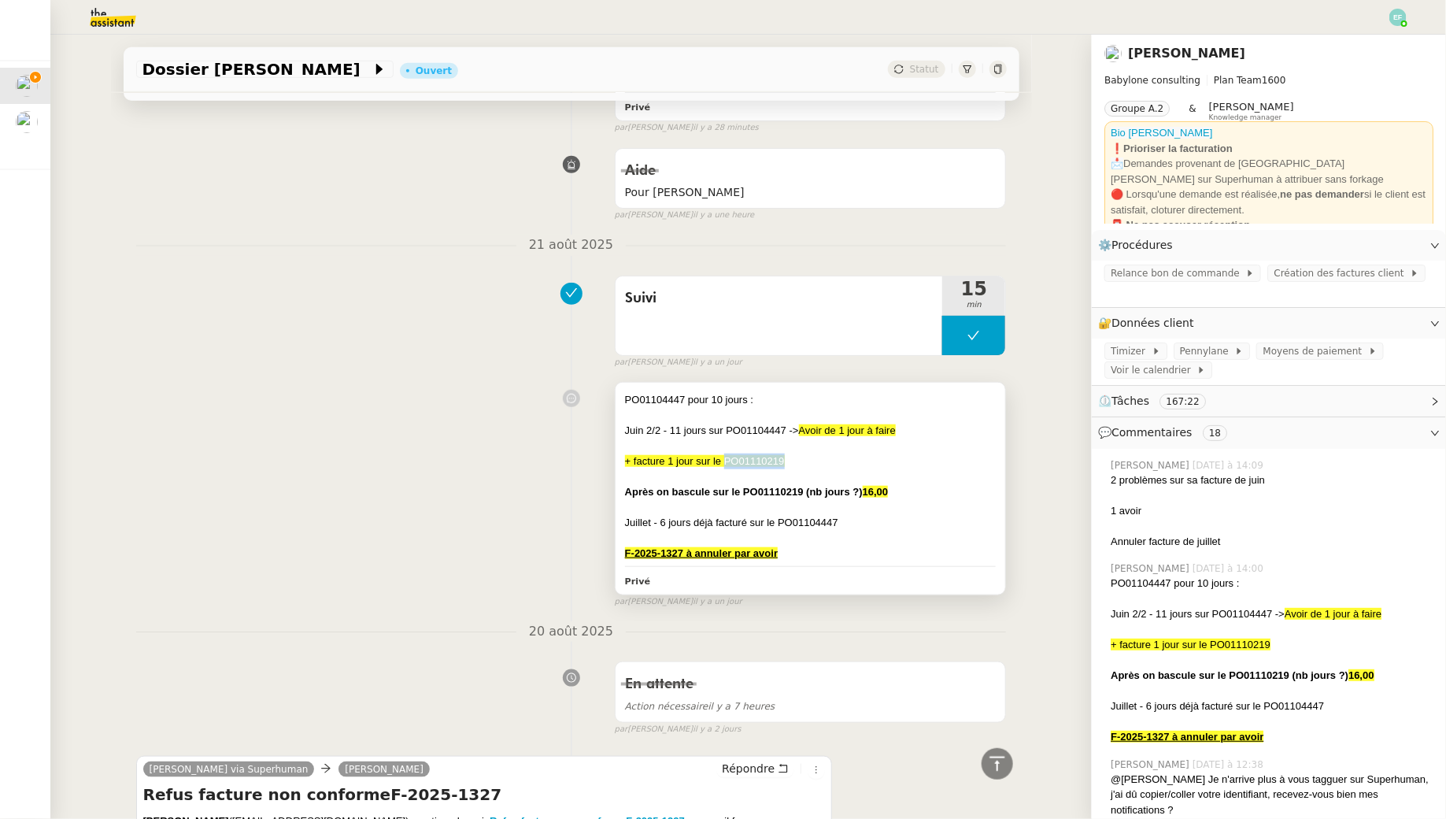
drag, startPoint x: 786, startPoint y: 461, endPoint x: 726, endPoint y: 464, distance: 59.9
click at [726, 464] on div "+ facture 1 jour sur le PO01110219" at bounding box center [811, 461] width 372 height 16
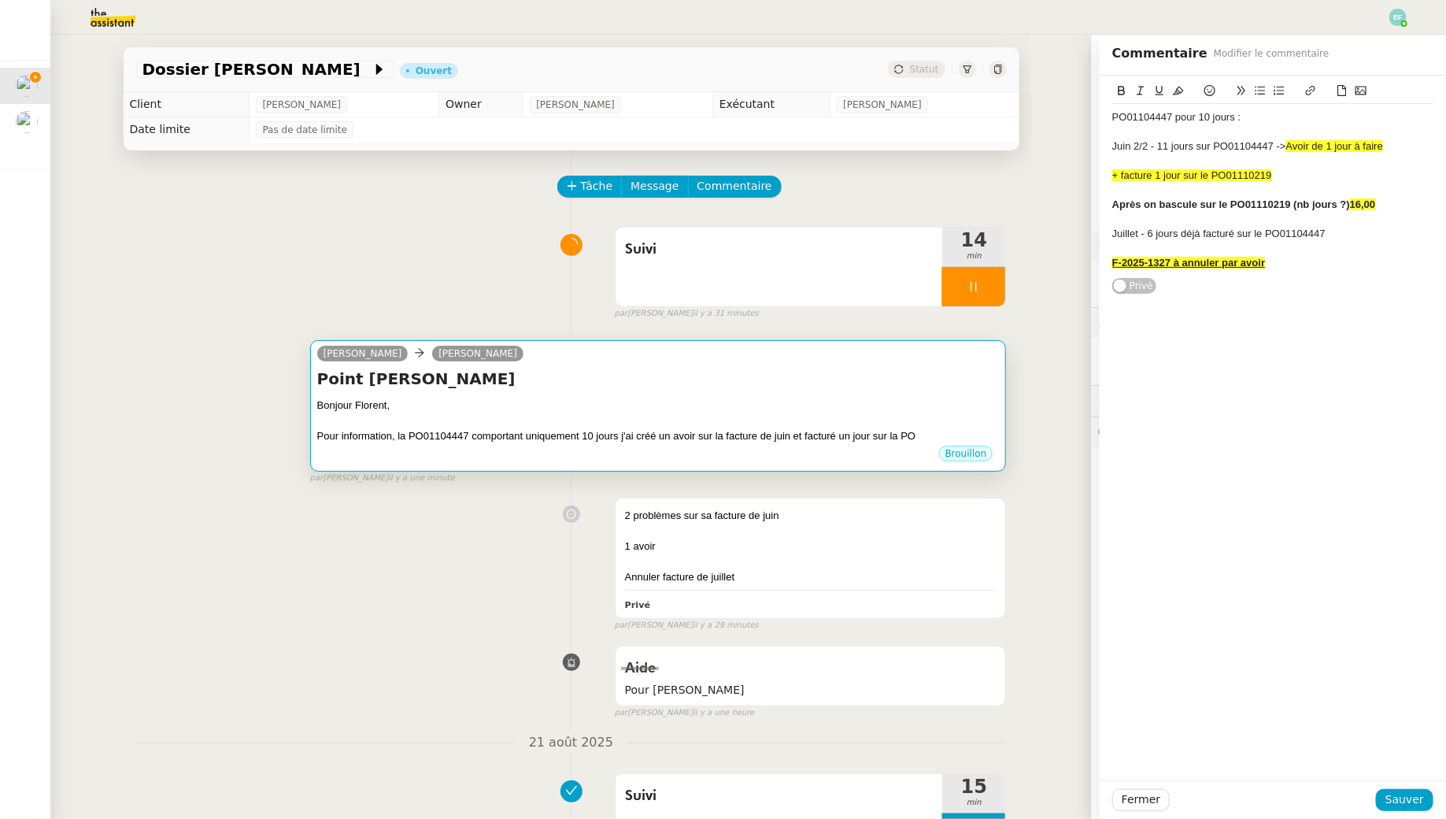
click at [693, 385] on h4 "Point Mohamed Taohid" at bounding box center [658, 379] width 682 height 22
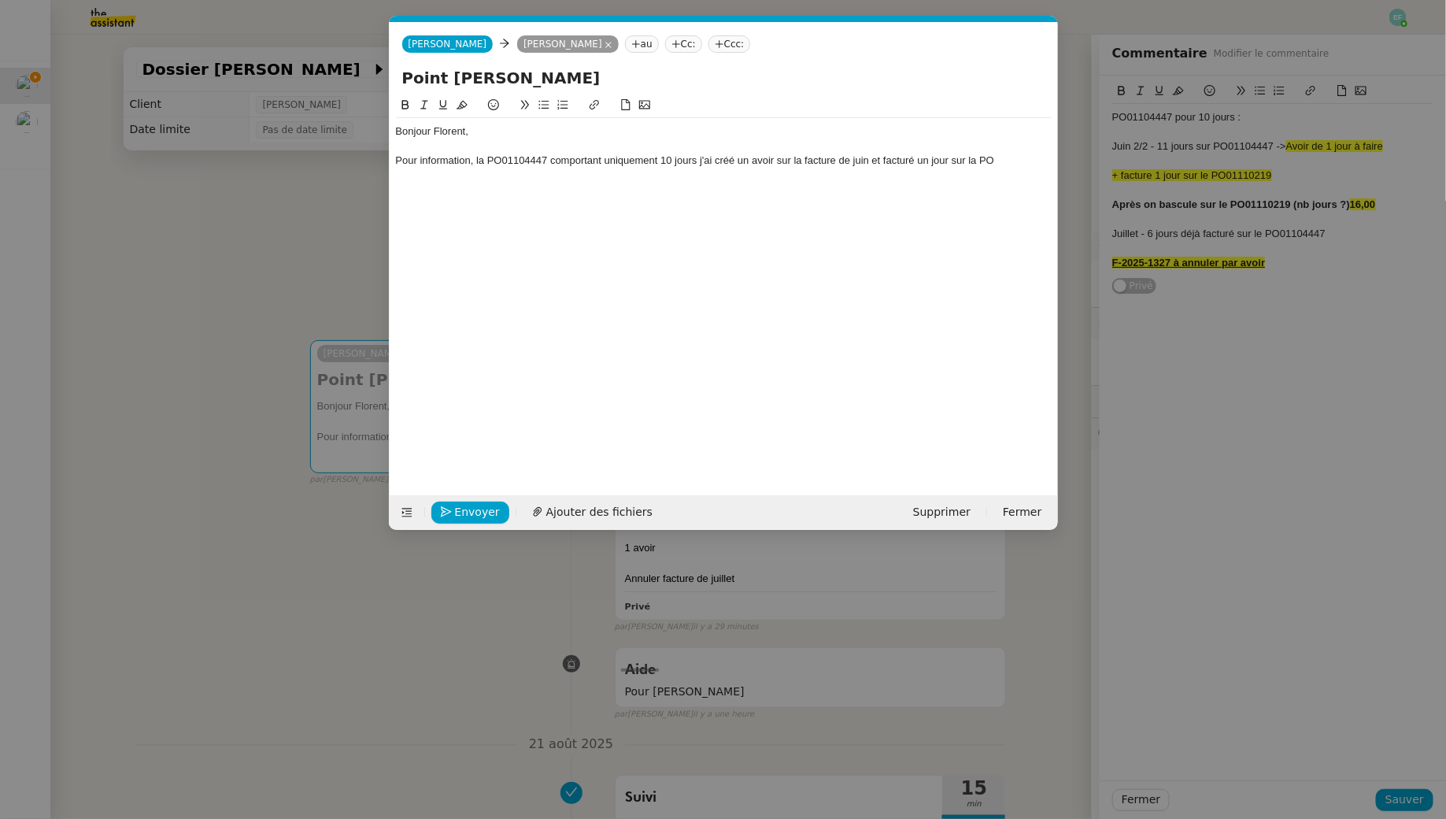
scroll to position [0, 33]
click at [1014, 164] on div "Pour information, la PO01104447 comportant uniquement 10 jours j'ai créé un avo…" at bounding box center [724, 160] width 656 height 14
click at [512, 177] on div "Pour information, la PO01104447 comportant uniquement 10 jours j'ai créé un avo…" at bounding box center [724, 167] width 656 height 29
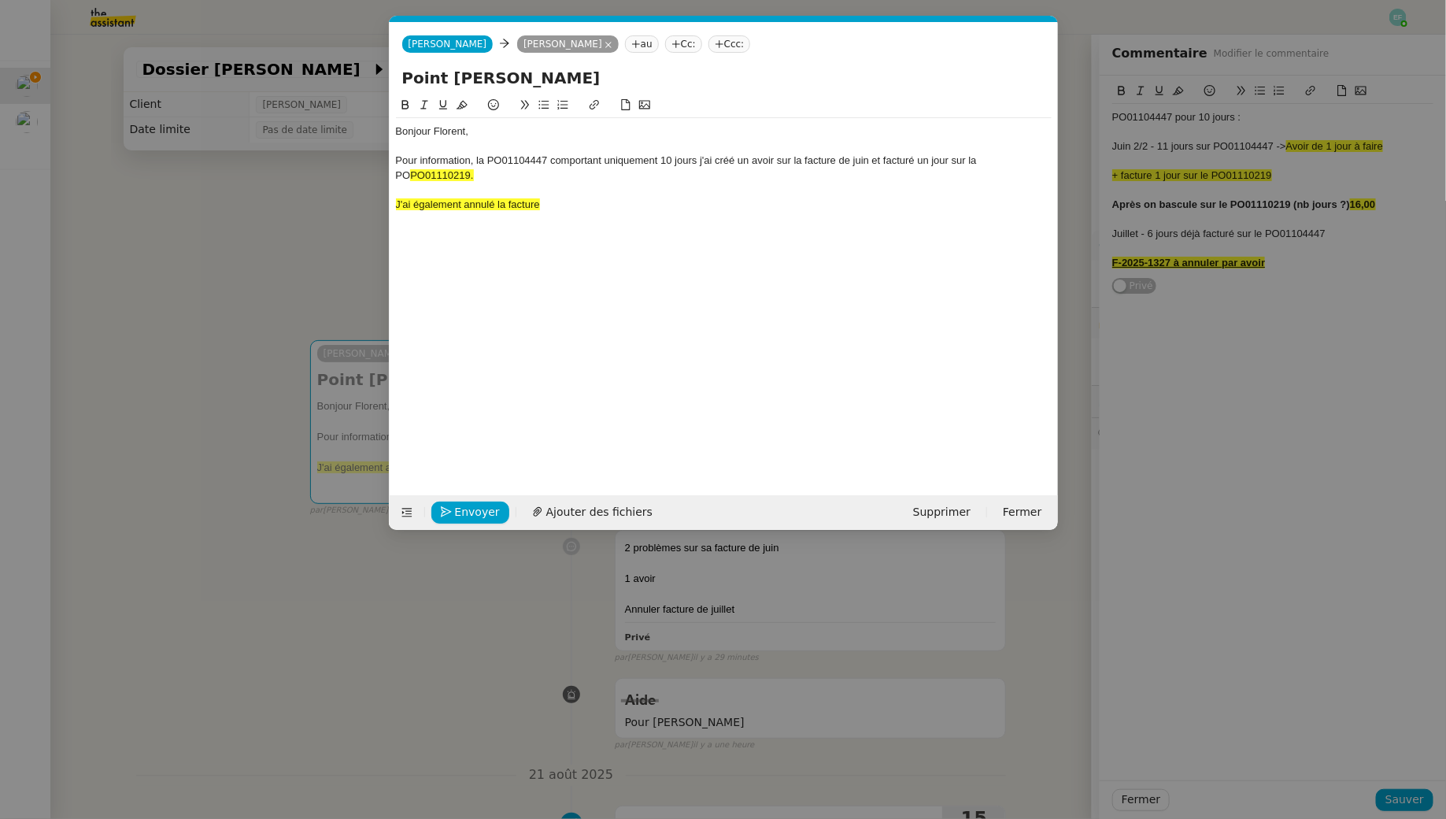
click at [177, 278] on nz-modal-container "Service TA - VOYAGE - PROPOSITION GLOBALE A utiliser dans le cadre de propositi…" at bounding box center [723, 409] width 1446 height 819
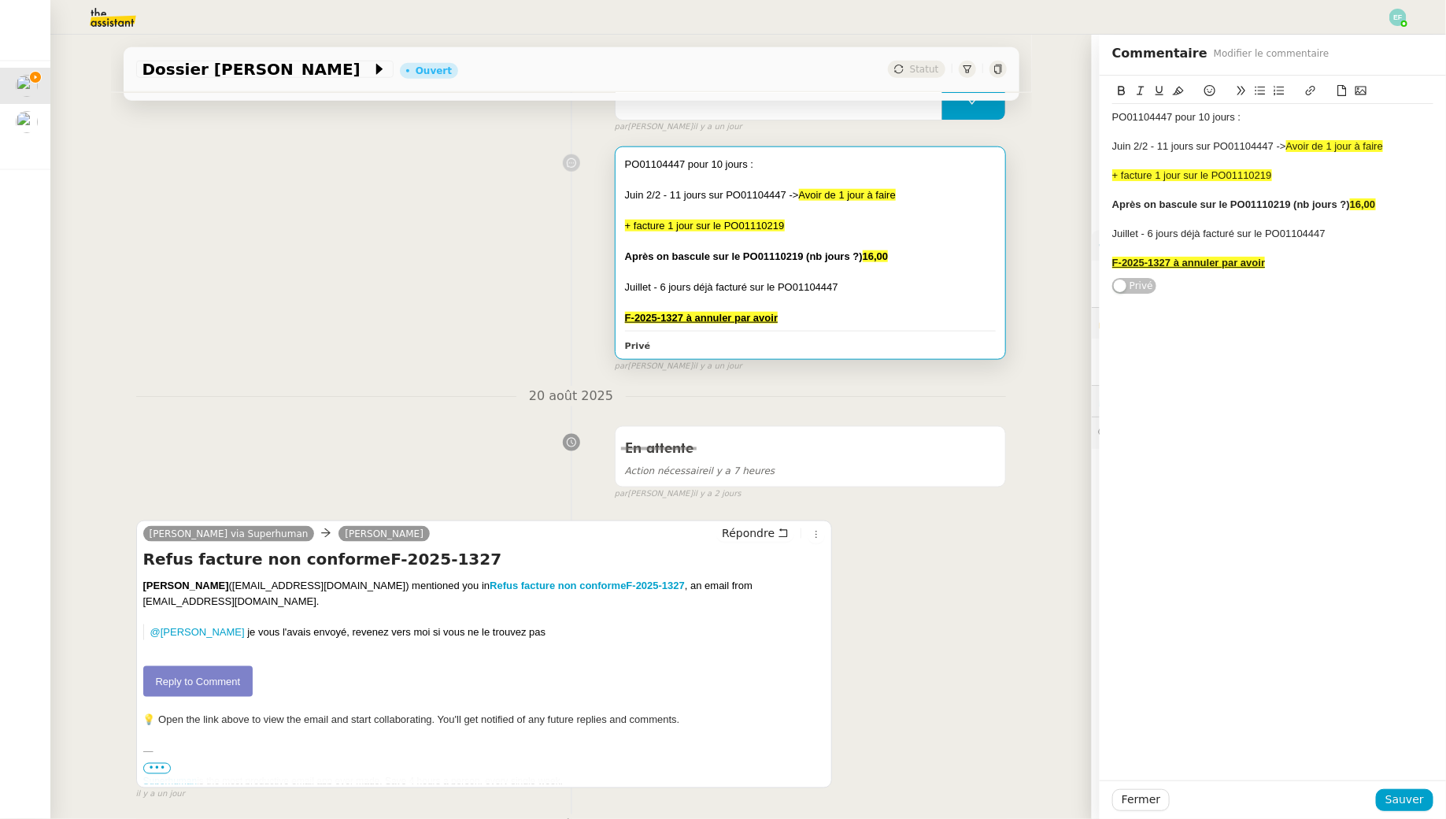
scroll to position [958, 0]
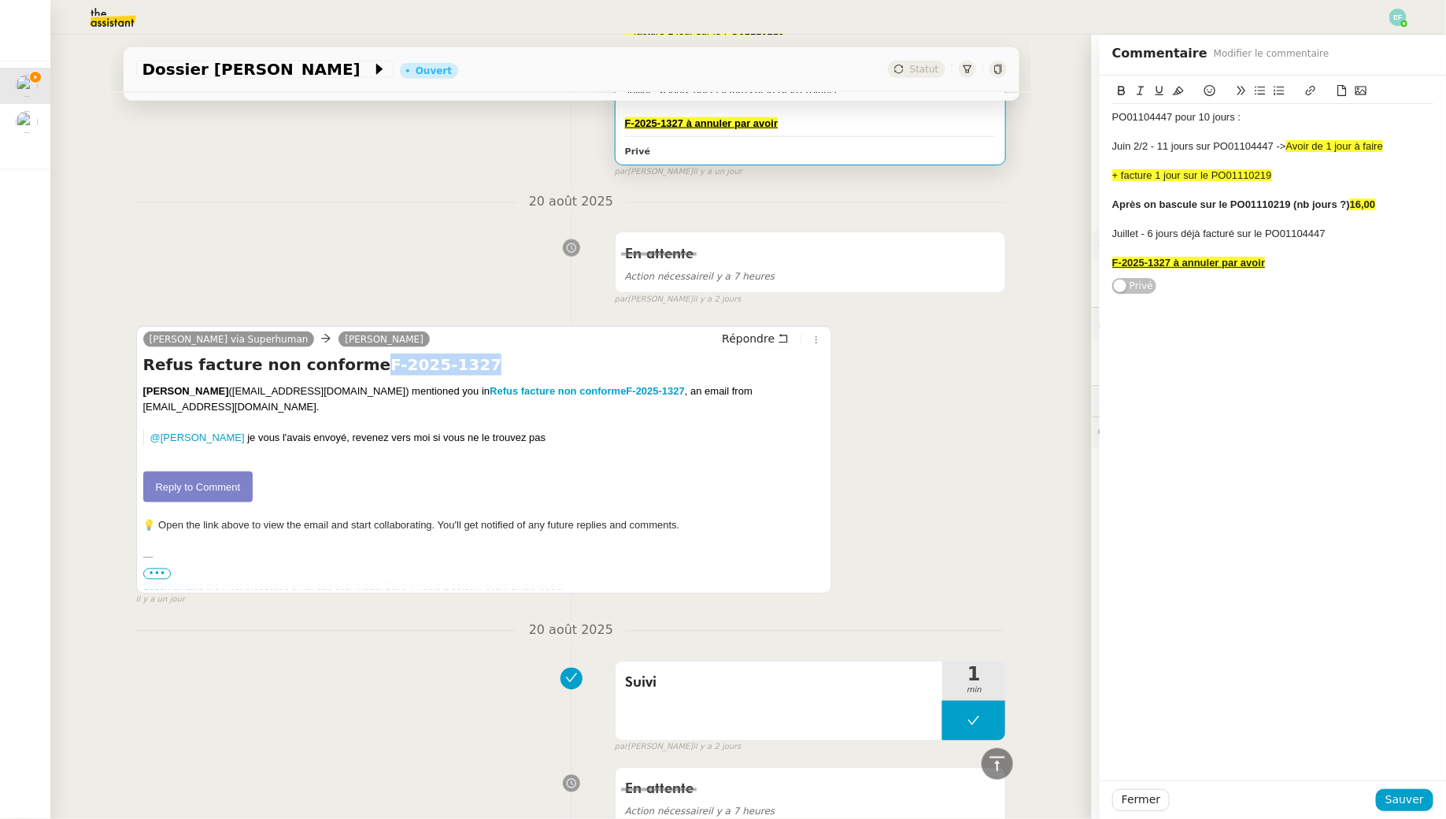
drag, startPoint x: 466, startPoint y: 362, endPoint x: 341, endPoint y: 364, distance: 125.2
click at [341, 364] on h4 "Refus facture non conformeF-2025-1327" at bounding box center [484, 364] width 682 height 22
copy h4 "F-2025-1327"
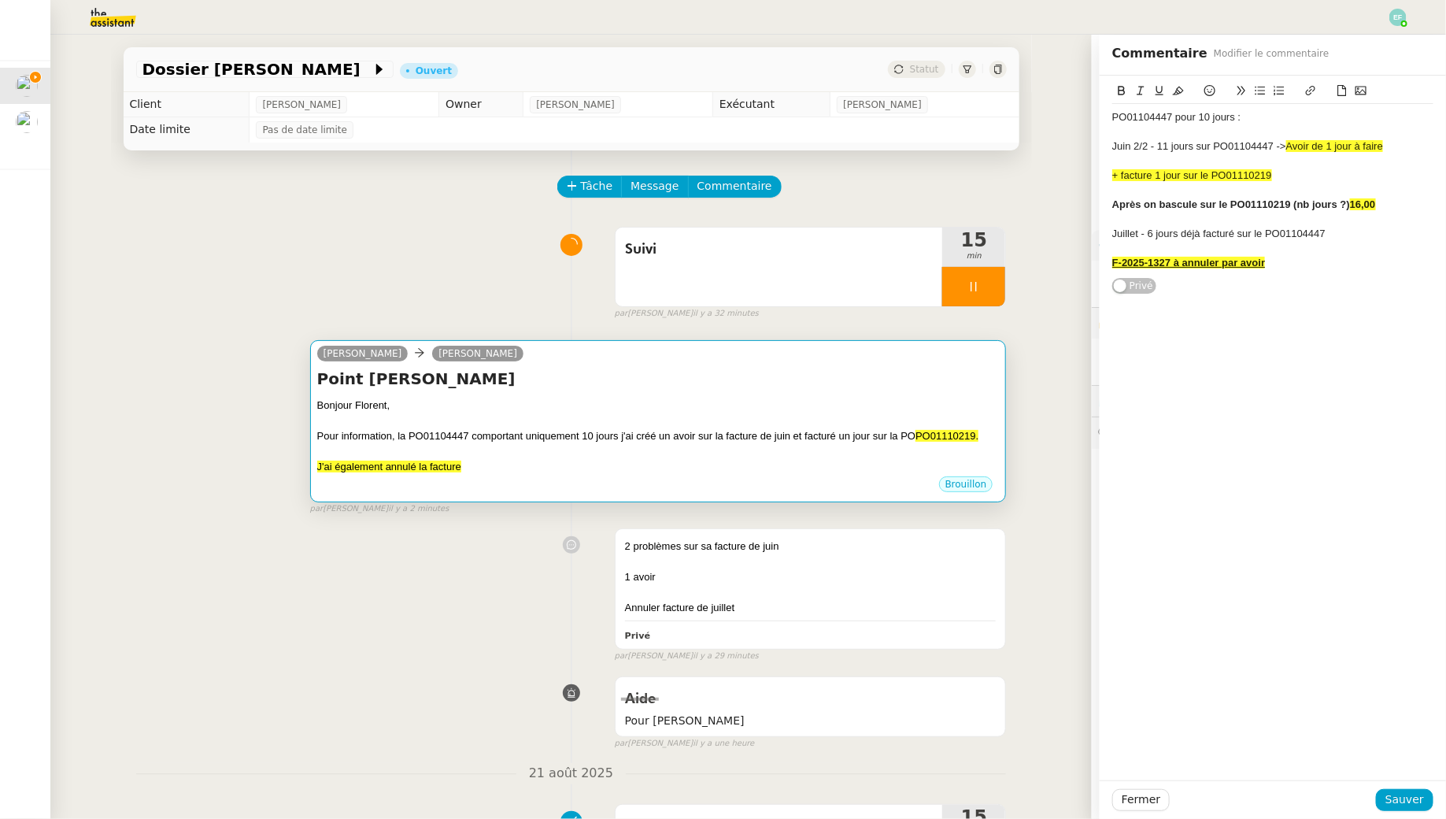
click at [535, 434] on div "Pour information, la PO01104447 comportant uniquement 10 jours j'ai créé un avo…" at bounding box center [658, 436] width 682 height 16
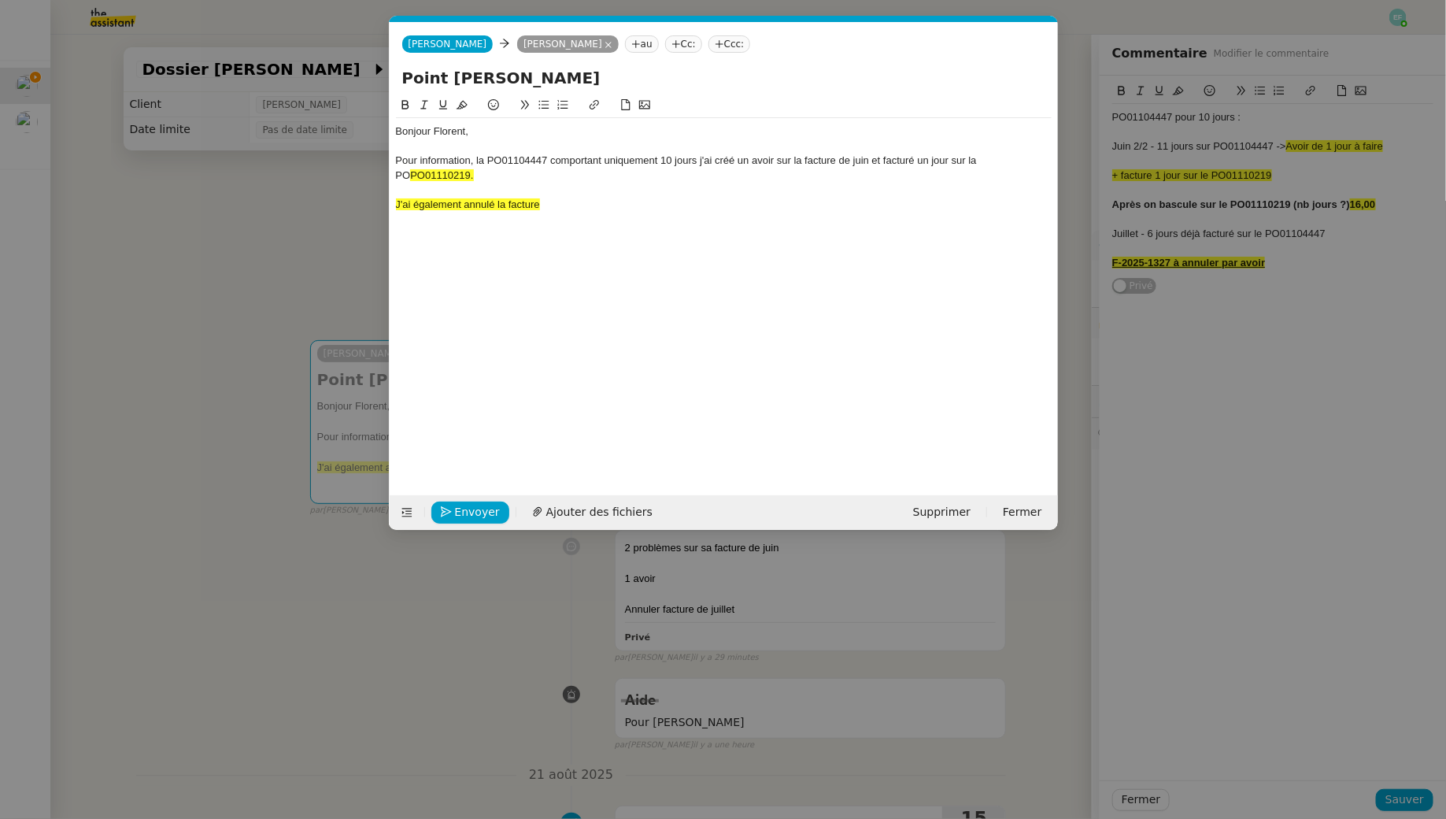
scroll to position [0, 33]
click at [602, 202] on div "J'ai également annulé la facture" at bounding box center [724, 205] width 656 height 14
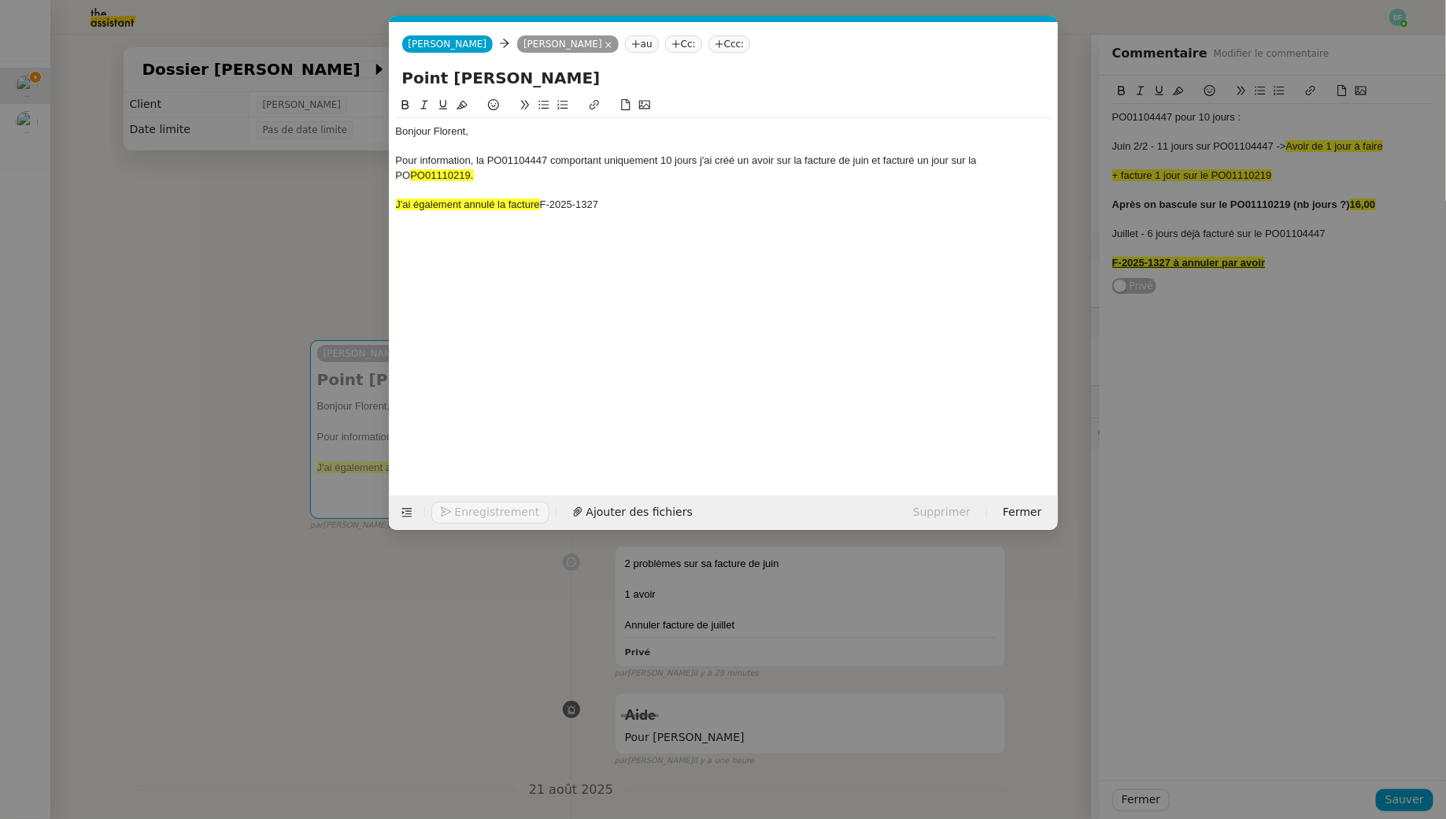
click at [616, 203] on div "J'ai également annulé la facture F-2025-1327" at bounding box center [724, 205] width 656 height 14
click at [723, 209] on div "J'ai également annulé la facture F-2025-1327 par un avoir à valider" at bounding box center [724, 205] width 656 height 14
click at [872, 203] on div "J'ai également annulé la facture F-2025-1327 par un avoir à valider et recrée l…" at bounding box center [724, 205] width 656 height 14
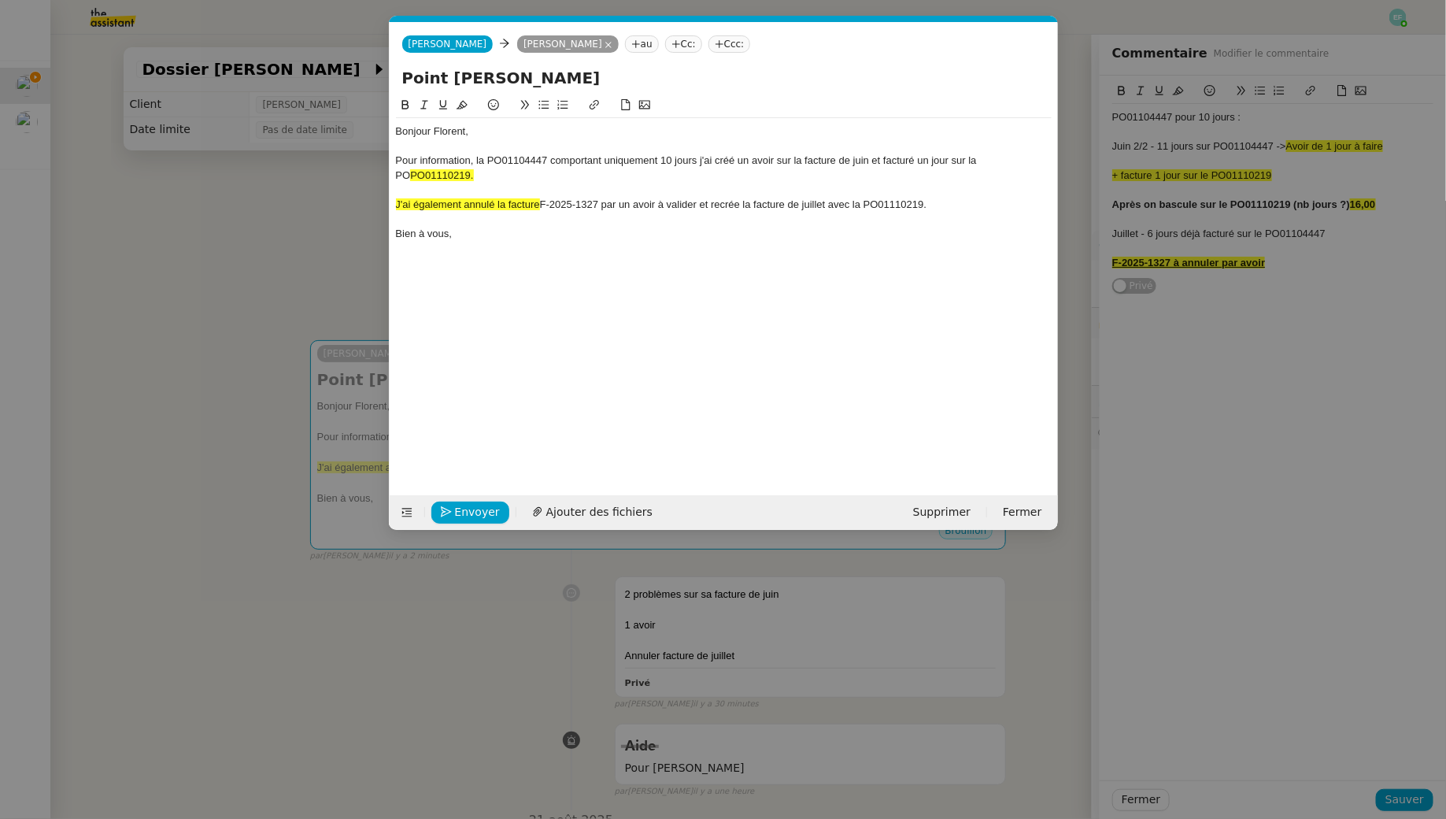
click at [665, 46] on nz-tag "Cc:" at bounding box center [683, 43] width 37 height 17
type input "vincent.mougey"
click at [717, 71] on span "Vincent Mougey" at bounding box center [752, 69] width 224 height 13
click at [485, 134] on div "Bonjour Florent," at bounding box center [724, 131] width 656 height 14
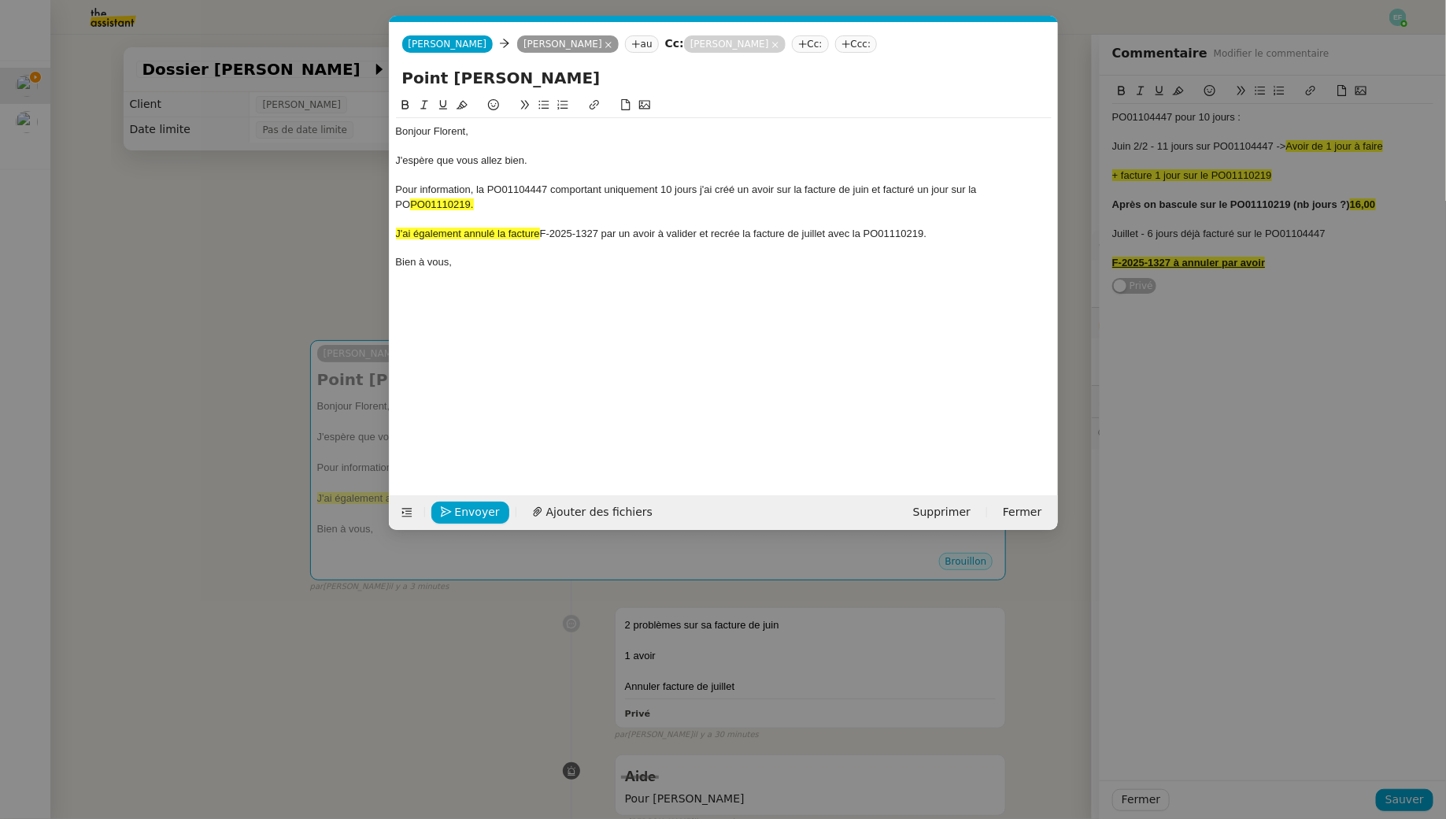
click at [700, 193] on div "Pour information, la PO01104447 comportant uniquement 10 jours j'ai créé un avo…" at bounding box center [724, 197] width 656 height 29
click at [0, 0] on lt-span ", j'" at bounding box center [0, 0] width 0 height 0
click at [652, 207] on div "Pour information, la PO01104447 comportant uniquement 10 jours, j'ai créé un av…" at bounding box center [724, 197] width 656 height 29
click at [538, 161] on div "J'espère que vous allez bien." at bounding box center [724, 160] width 656 height 14
click at [397, 186] on div "Pour information, la PO01104447 comportant uniquement 10 jours, j'ai créé un av…" at bounding box center [724, 197] width 656 height 29
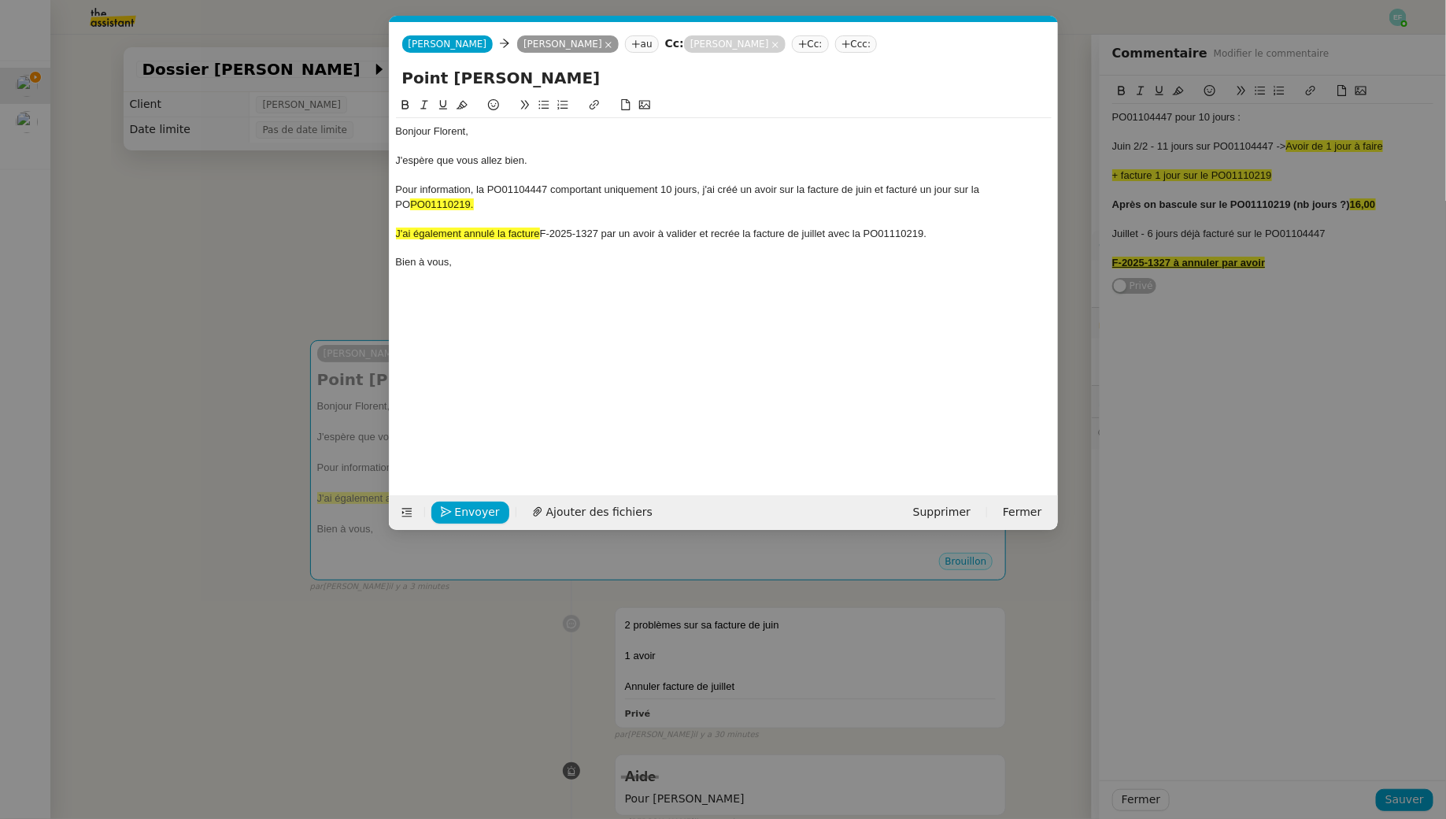
click at [439, 190] on div "Pour information, la PO01104447 comportant uniquement 10 jours, j'ai créé un av…" at bounding box center [724, 197] width 656 height 29
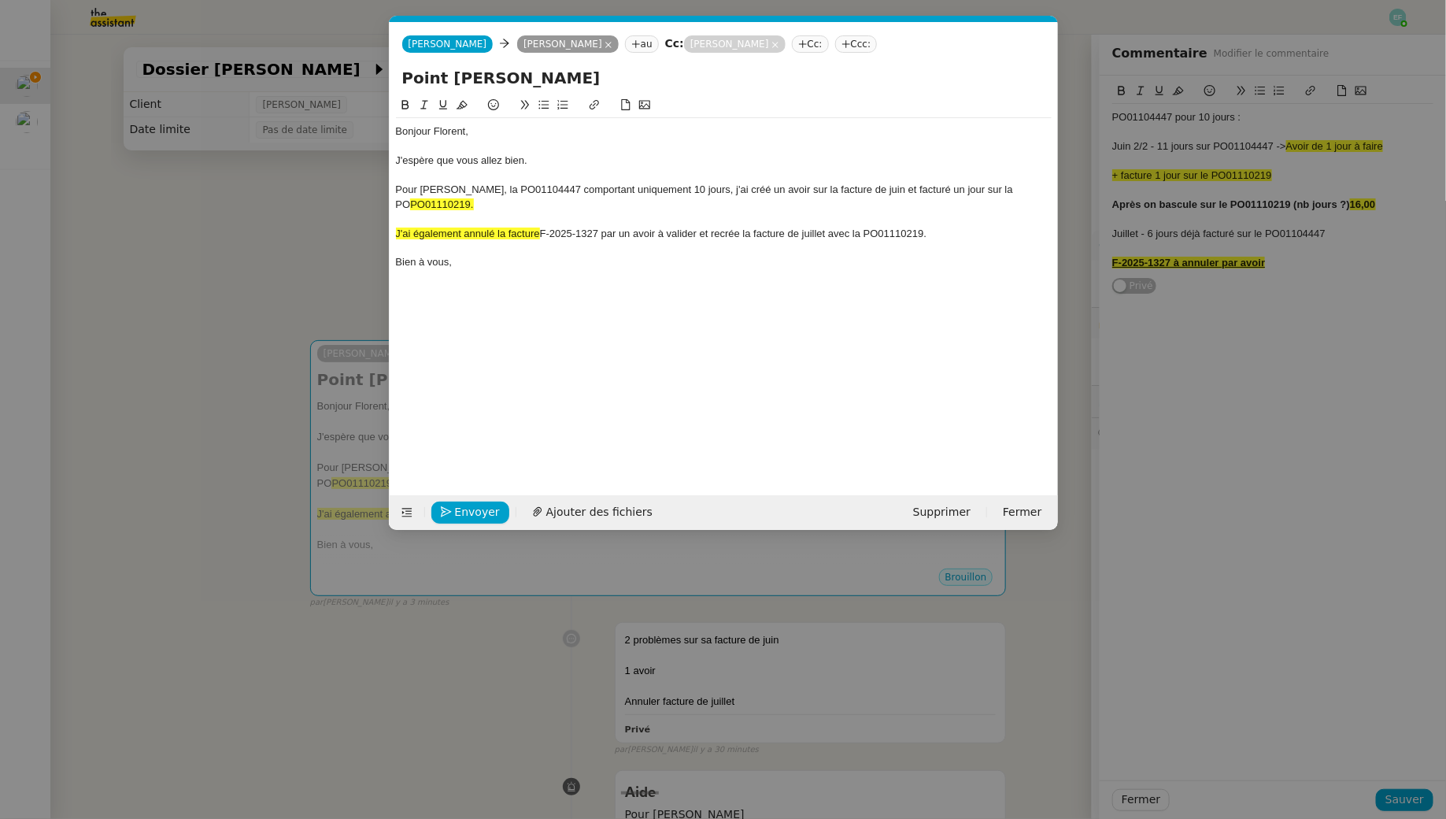
click at [512, 212] on div at bounding box center [724, 219] width 656 height 14
click at [508, 262] on div "Bien à vous," at bounding box center [724, 262] width 656 height 14
click at [663, 261] on div "Bien à vous," at bounding box center [724, 262] width 656 height 14
drag, startPoint x: 486, startPoint y: 266, endPoint x: 359, endPoint y: 127, distance: 188.9
click at [359, 127] on nz-modal-container "Service TA - VOYAGE - PROPOSITION GLOBALE A utiliser dans le cadre de propositi…" at bounding box center [723, 409] width 1446 height 819
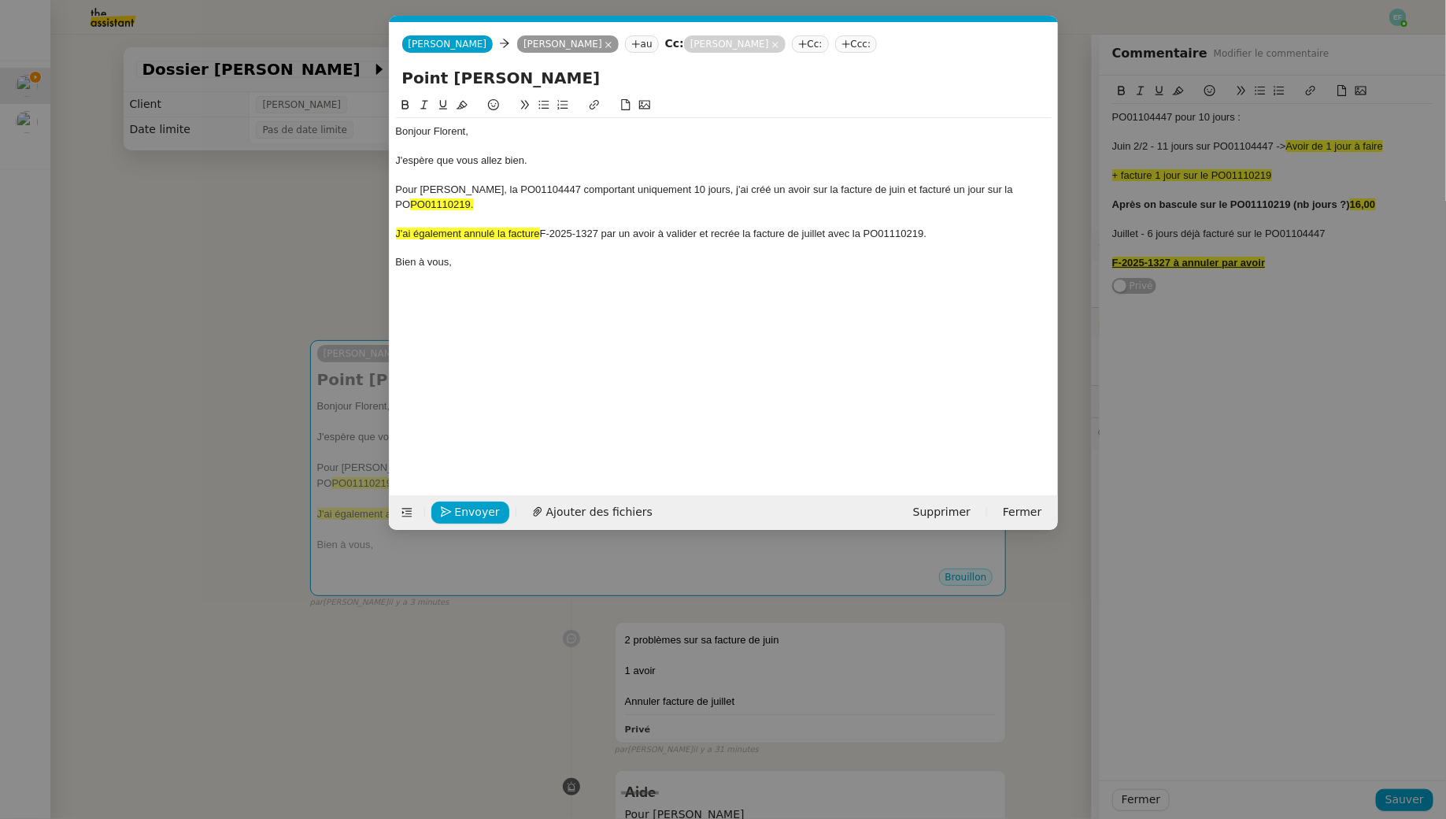
click at [462, 102] on icon at bounding box center [462, 104] width 11 height 11
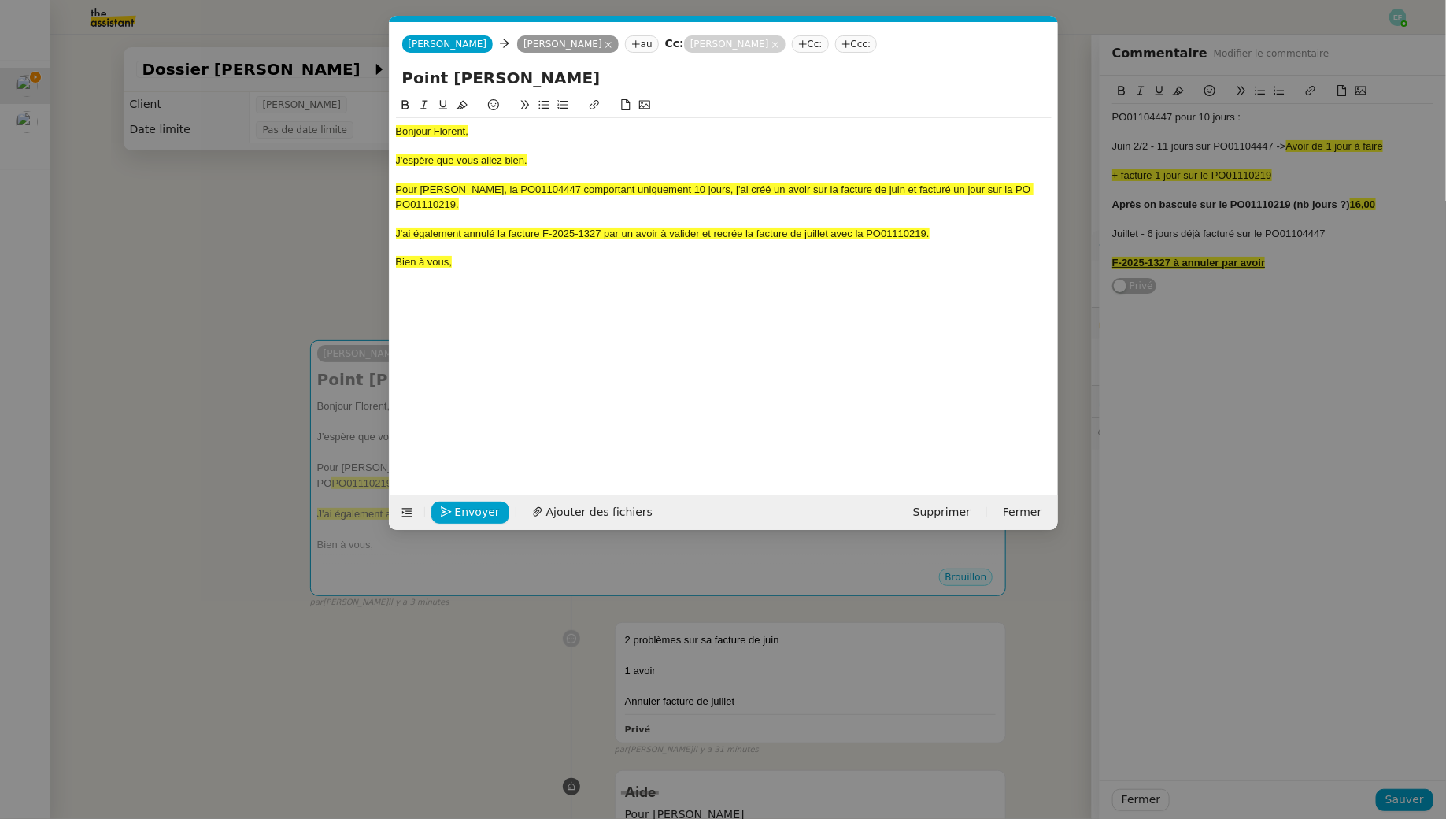
click at [450, 237] on span "J'ai également annulé la facture F-2025-1327 par un avoir à valider et recrée l…" at bounding box center [663, 233] width 534 height 12
drag, startPoint x: 484, startPoint y: 261, endPoint x: 379, endPoint y: 58, distance: 228.1
click at [379, 58] on nz-modal-container "Service TA - VOYAGE - PROPOSITION GLOBALE A utiliser dans le cadre de propositi…" at bounding box center [723, 409] width 1446 height 819
click at [461, 104] on icon at bounding box center [462, 104] width 11 height 11
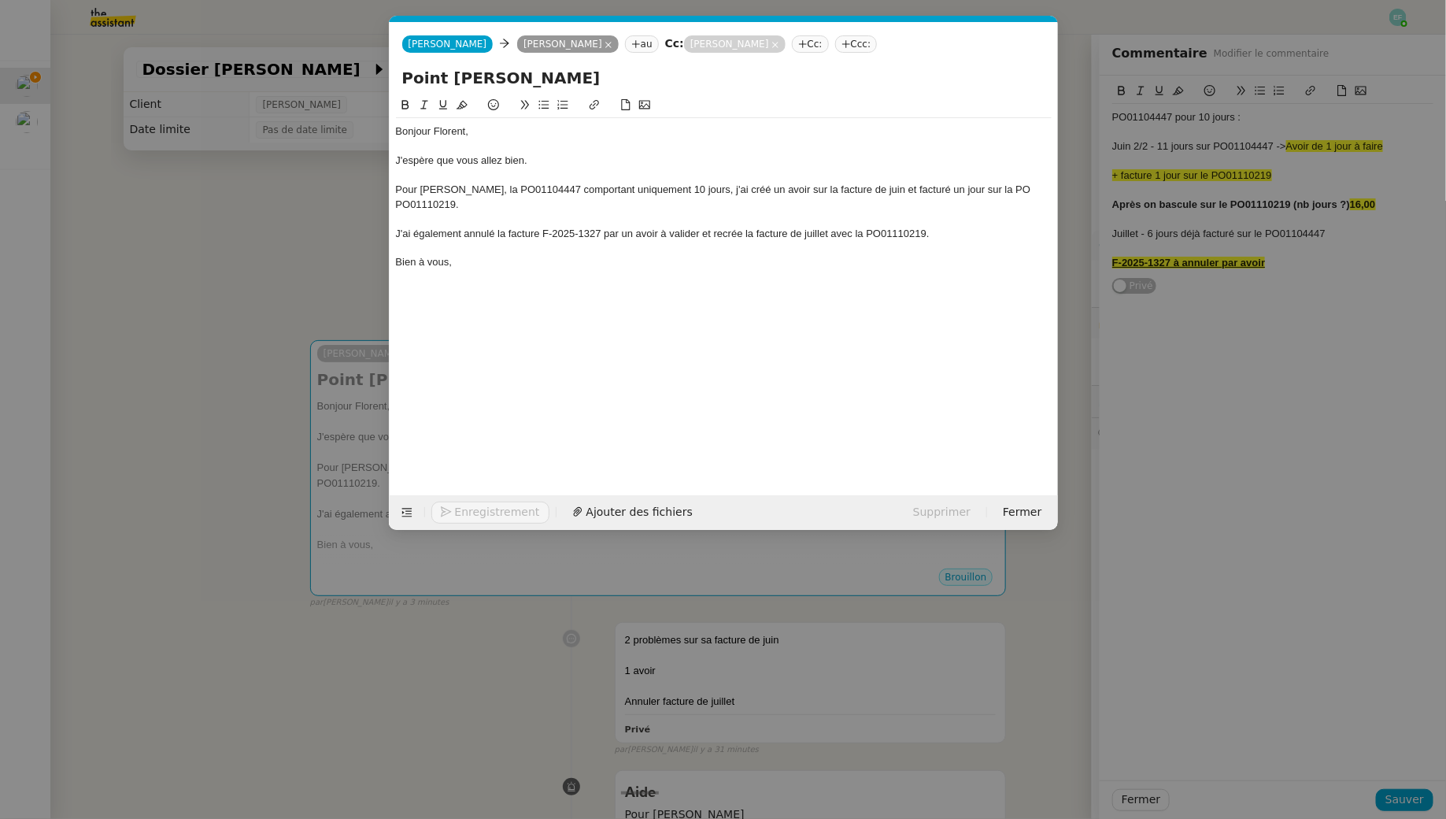
click at [479, 272] on div "Bonjour Florent, J'espère que vous allez bien. Pour Mohamed Taohid, la PO011044…" at bounding box center [724, 204] width 656 height 172
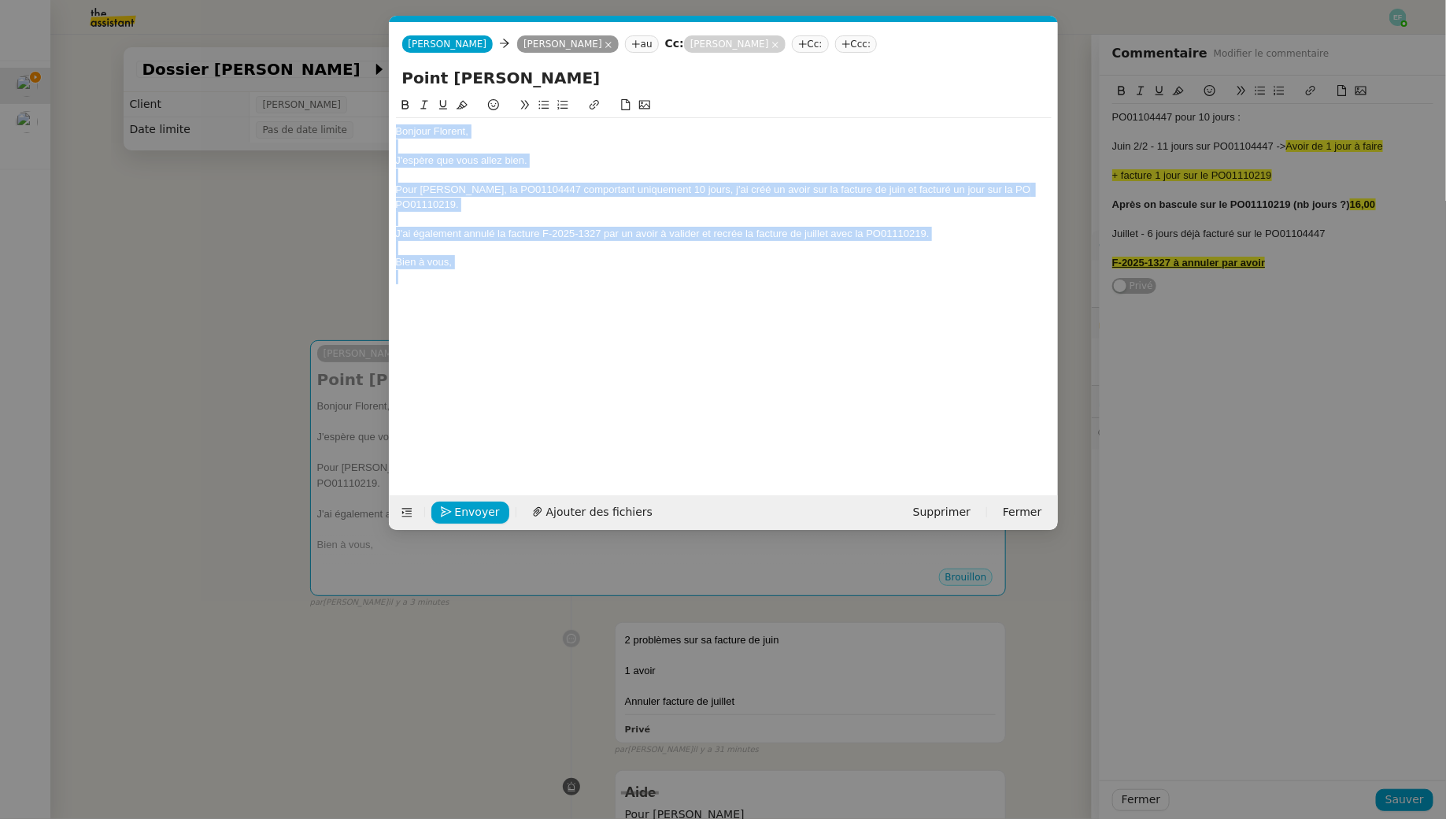
drag, startPoint x: 481, startPoint y: 279, endPoint x: 363, endPoint y: 135, distance: 186.8
click at [363, 135] on nz-modal-container "Service TA - VOYAGE - PROPOSITION GLOBALE A utiliser dans le cadre de propositi…" at bounding box center [723, 409] width 1446 height 819
copy div "Bonjour Florent, J'espère que vous allez bien. Pour Mohamed Taohid, la PO011044…"
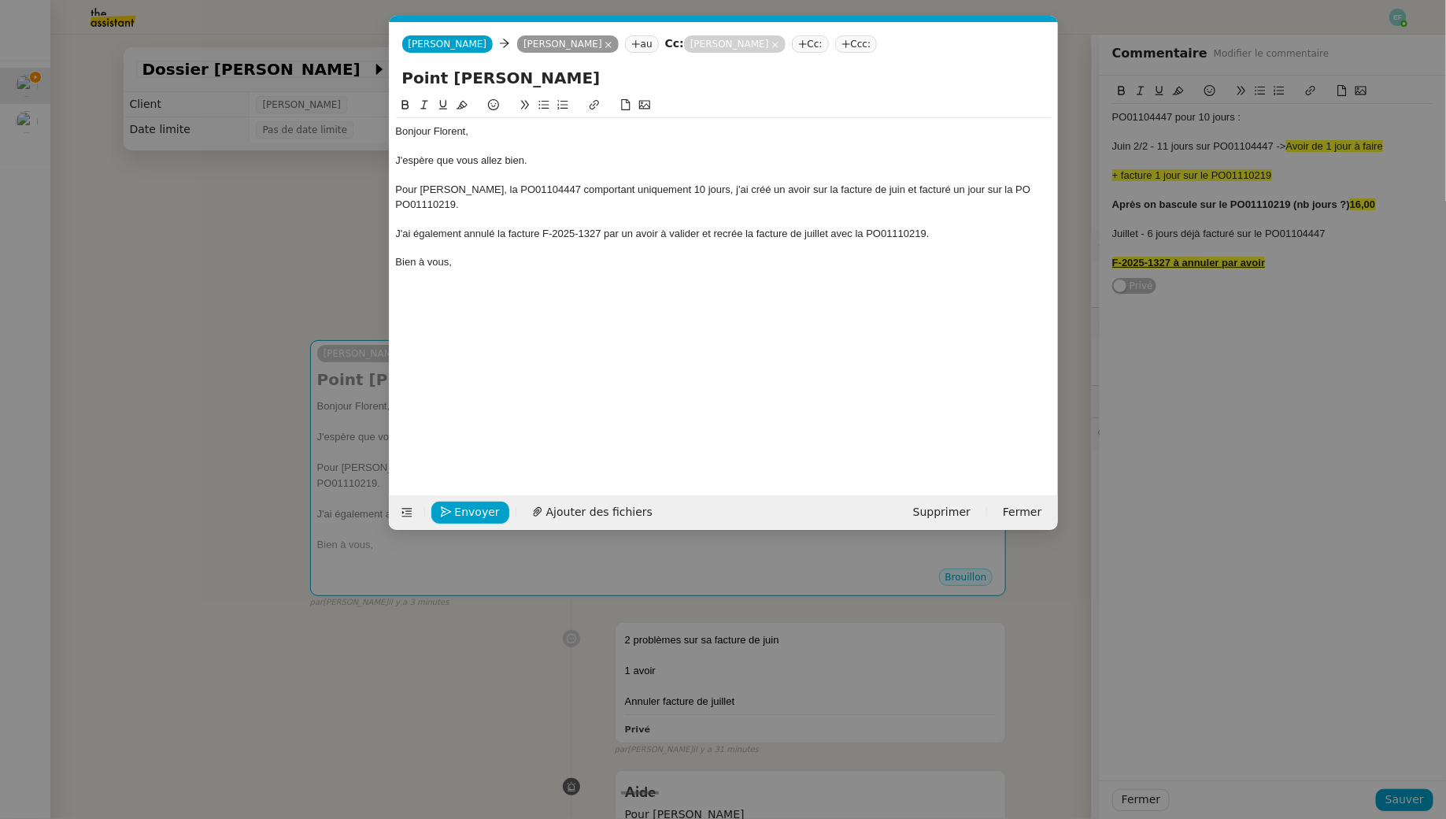
click at [285, 224] on nz-modal-container "Service TA - VOYAGE - PROPOSITION GLOBALE A utiliser dans le cadre de propositi…" at bounding box center [723, 409] width 1446 height 819
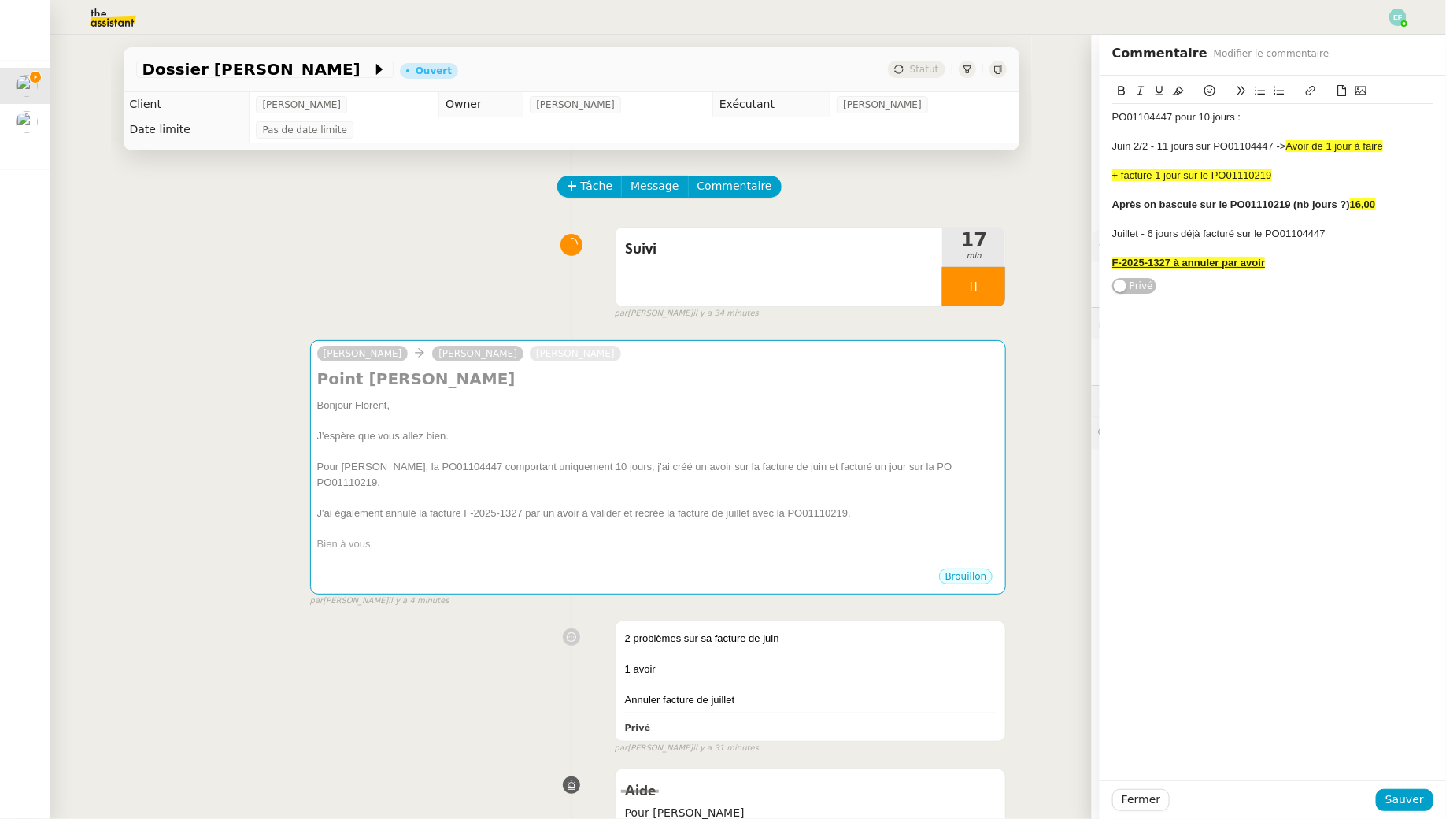
click at [422, 231] on div "Suivi 17 min false par Emelyne F. il y a 34 minutes" at bounding box center [571, 270] width 871 height 101
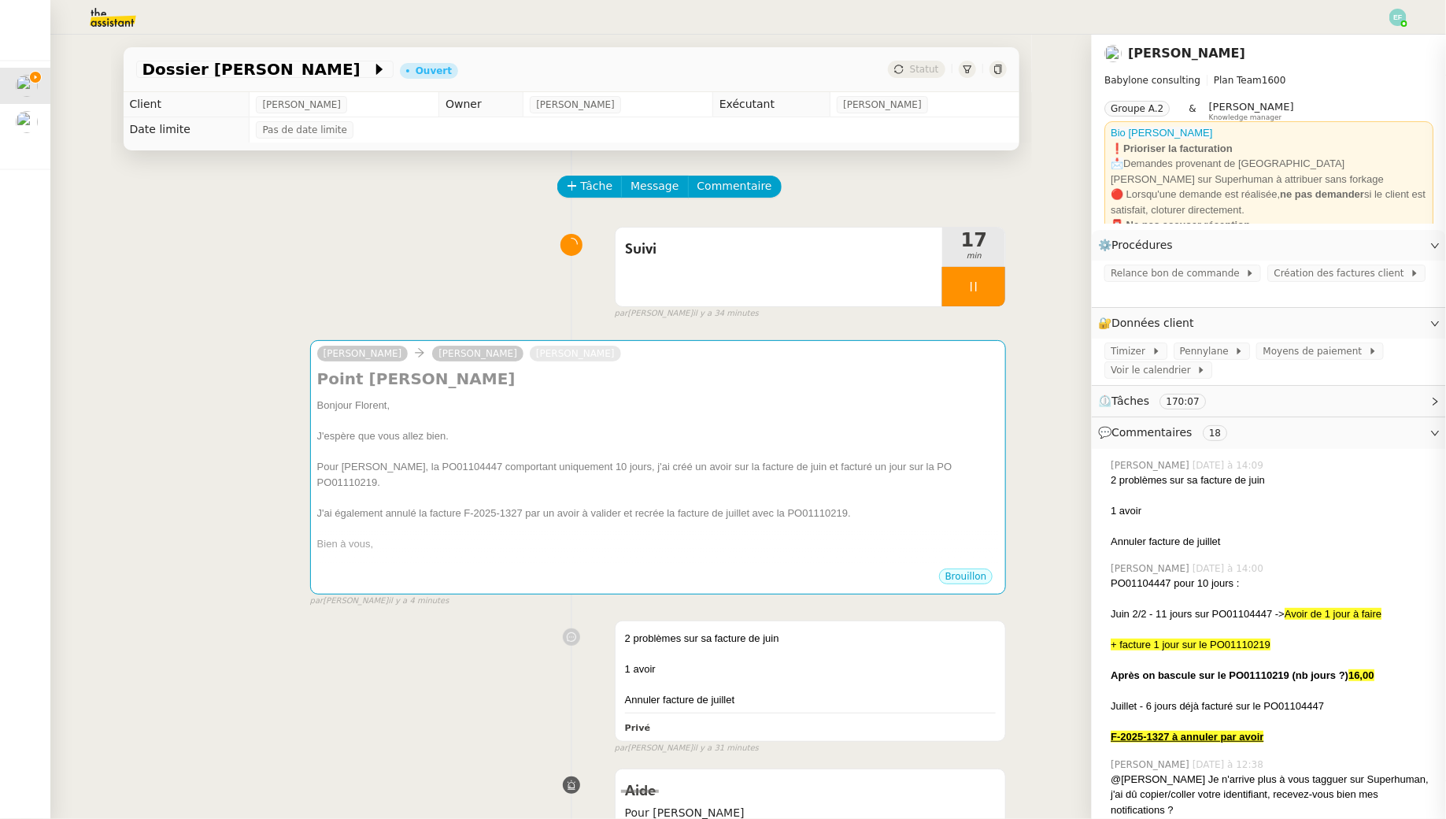
click at [422, 231] on div "Suivi 17 min false par Emelyne F. il y a 34 minutes" at bounding box center [571, 270] width 871 height 101
click at [998, 302] on div at bounding box center [973, 286] width 63 height 39
click at [961, 280] on icon at bounding box center [958, 286] width 13 height 13
click at [887, 282] on div "Suivi" at bounding box center [778, 266] width 327 height 79
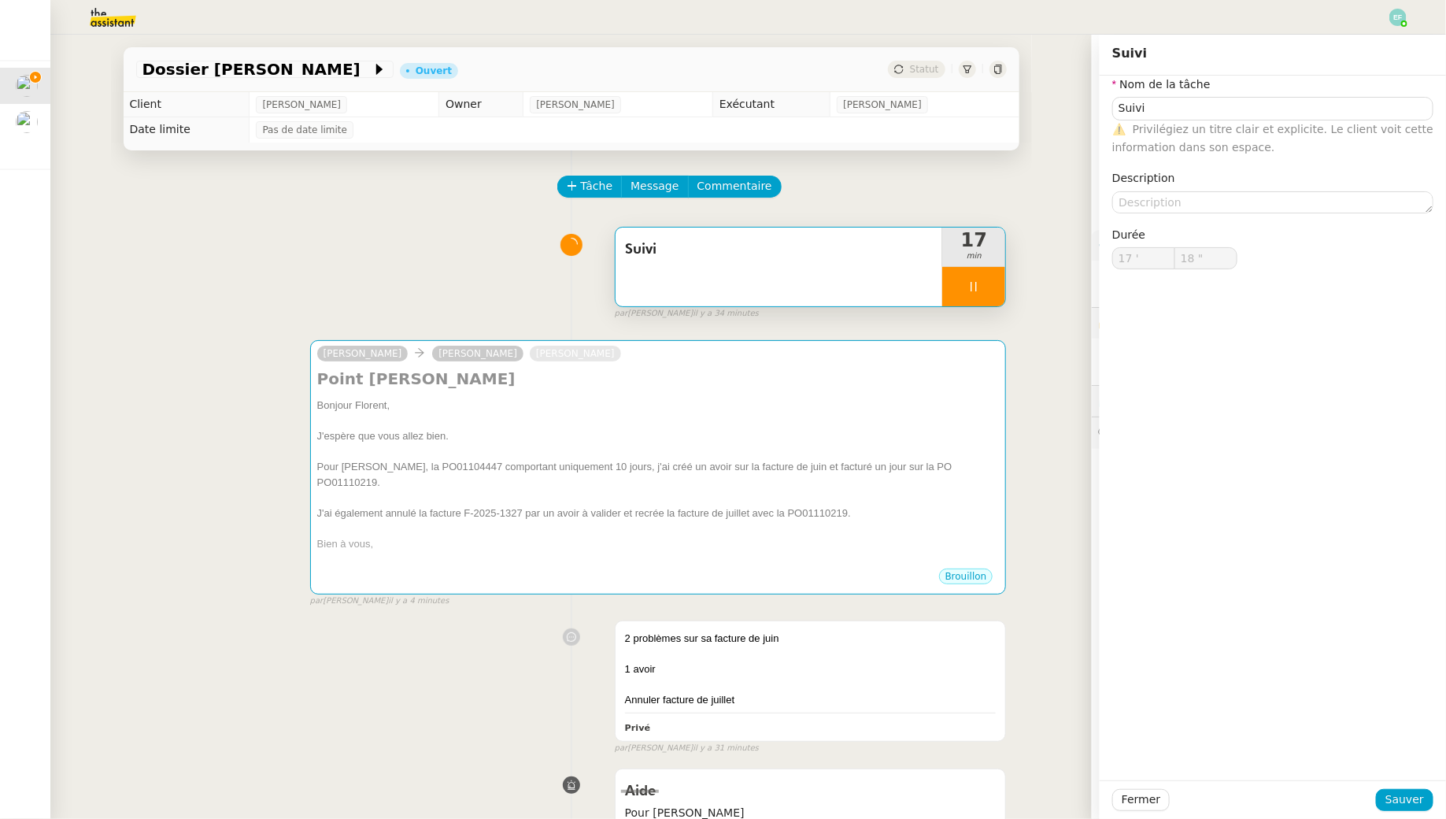
type input "Suivi"
type input "17 '"
type input "19 ""
click at [1240, 203] on textarea at bounding box center [1272, 202] width 321 height 22
type textarea "C"
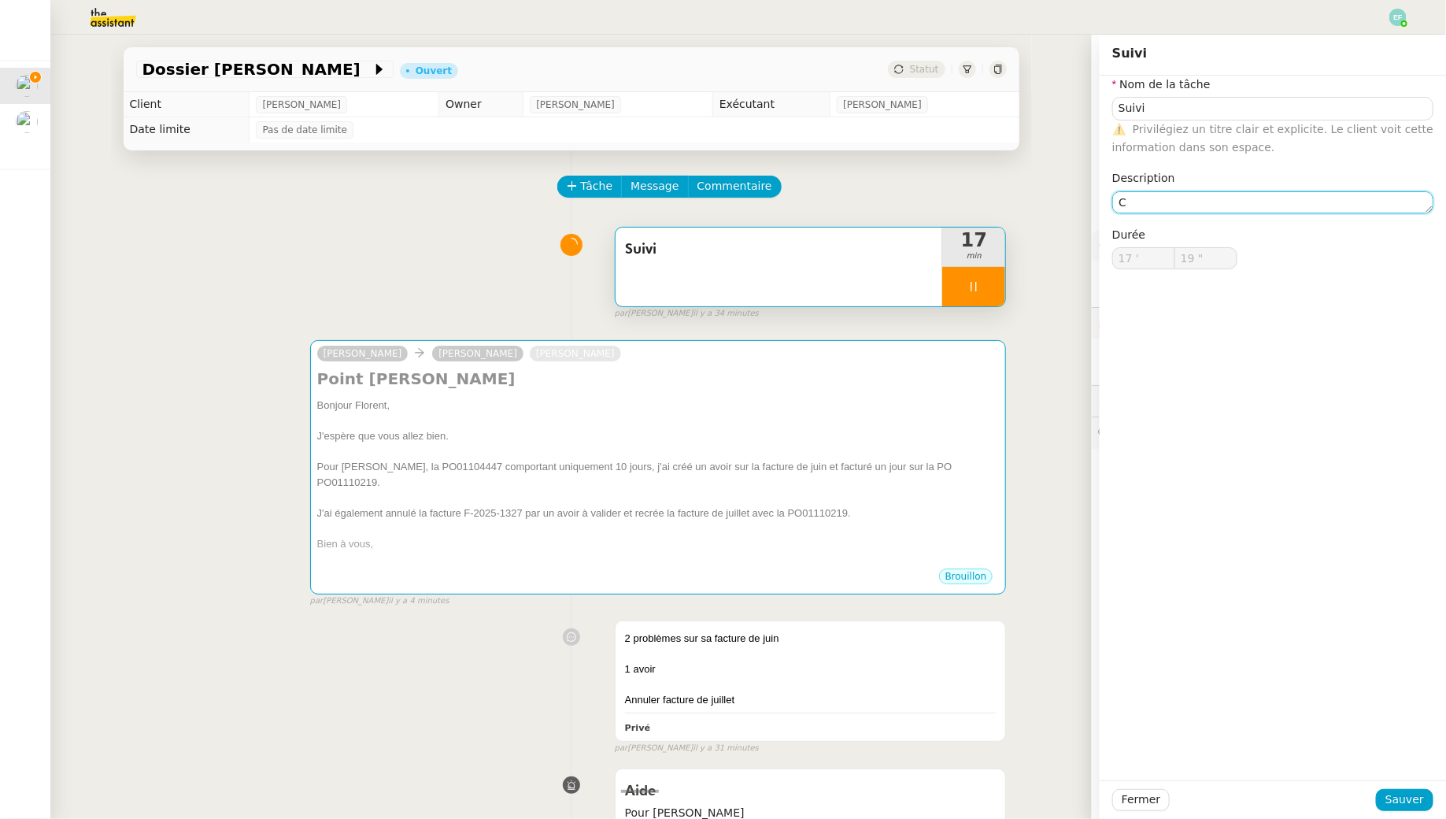
type input "20 ""
type textarea "Création de"
type input "21 ""
type textarea "Création de factures"
type input "22 ""
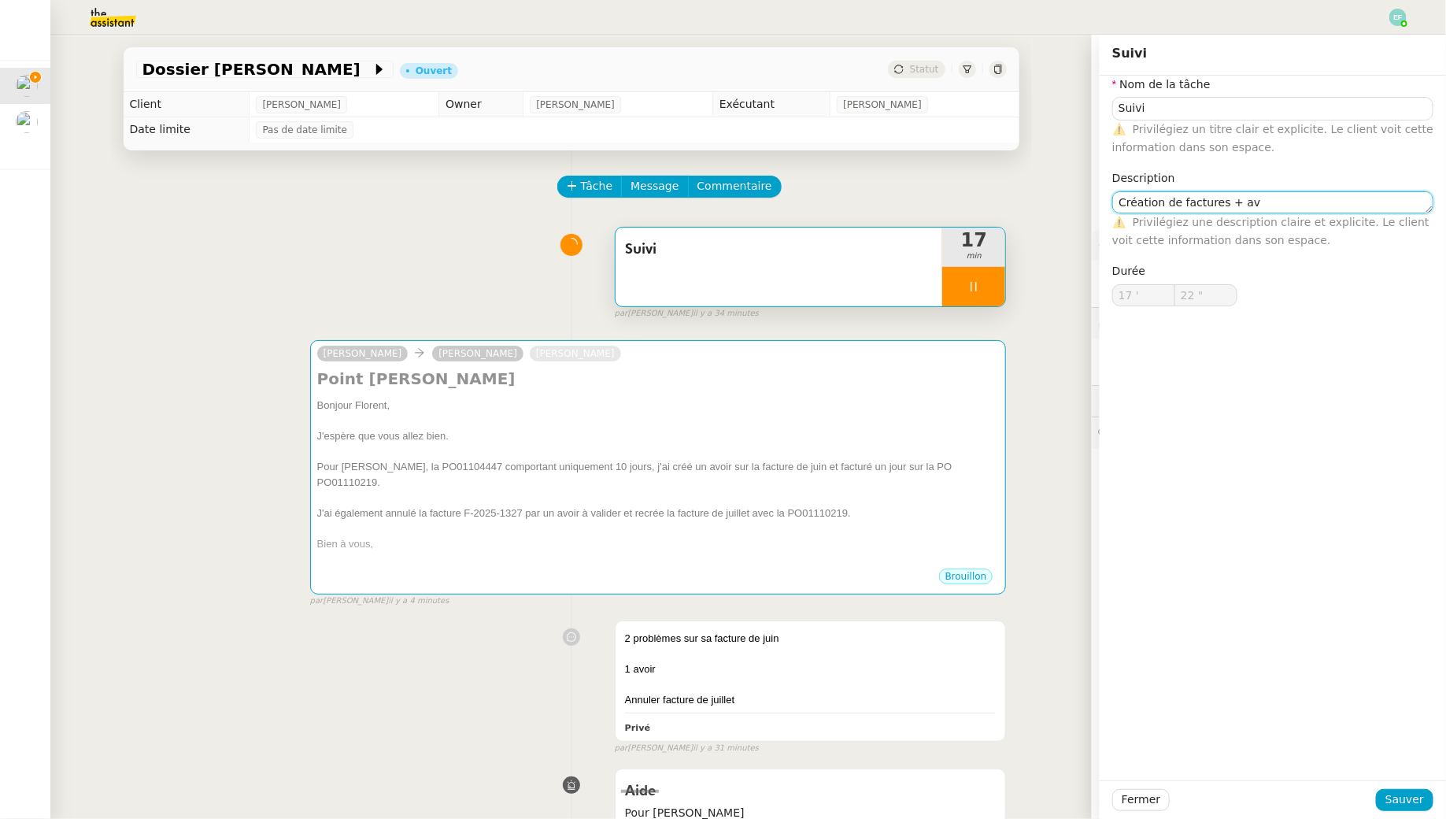
type textarea "Création de factures + avo"
type input "23 ""
type textarea "Création de factures + avoir +"
type input "24 ""
type textarea "Création de factures + avoir + envoir"
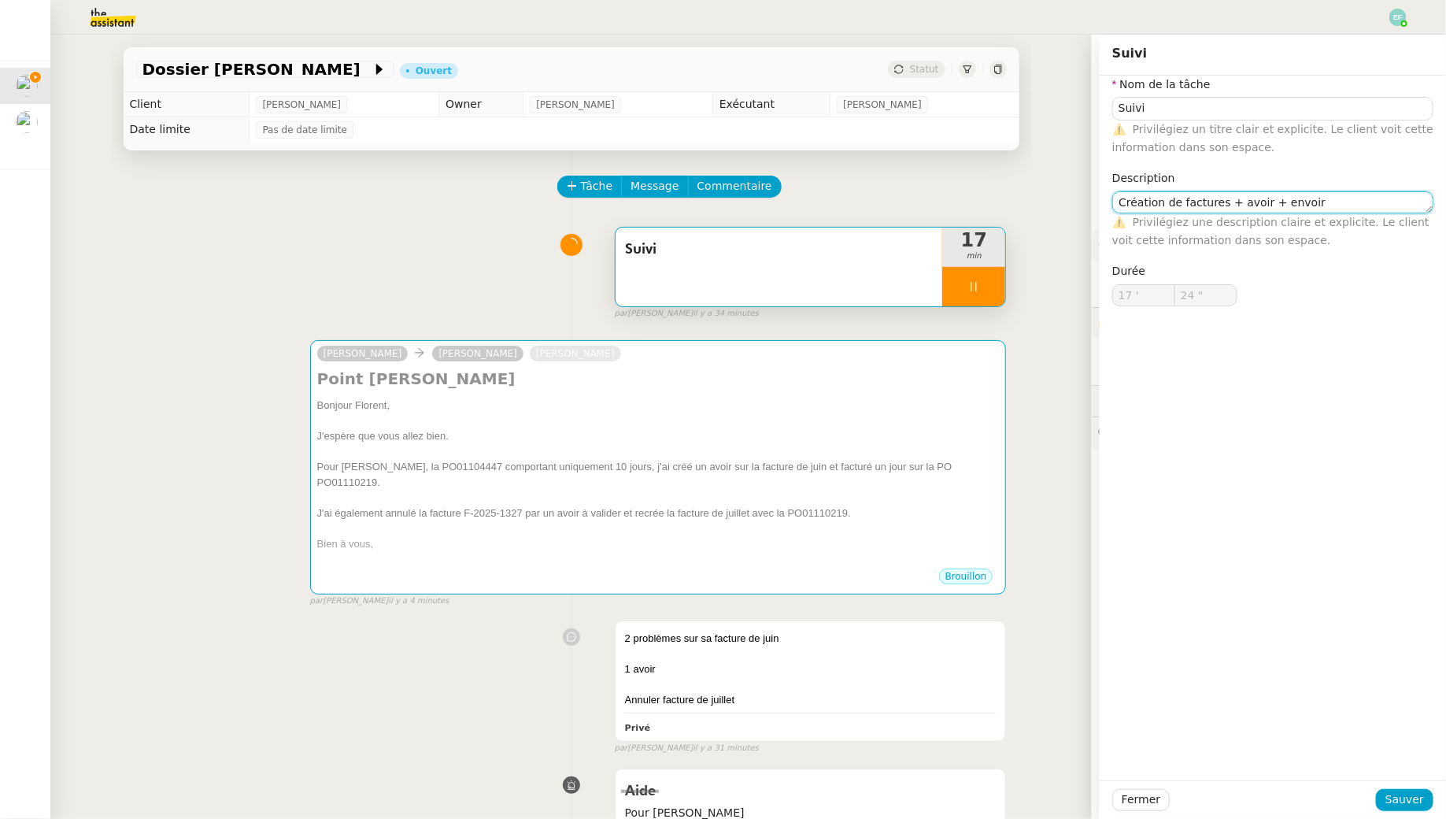
type input "25 ""
type textarea "Création de factures + avoir + envoi d'e"
type input "26 ""
type textarea "Création de factures + avoir + envoi d'email"
click at [1300, 203] on textarea "Création de factures + avoir + envoi d'email" at bounding box center [1272, 202] width 321 height 22
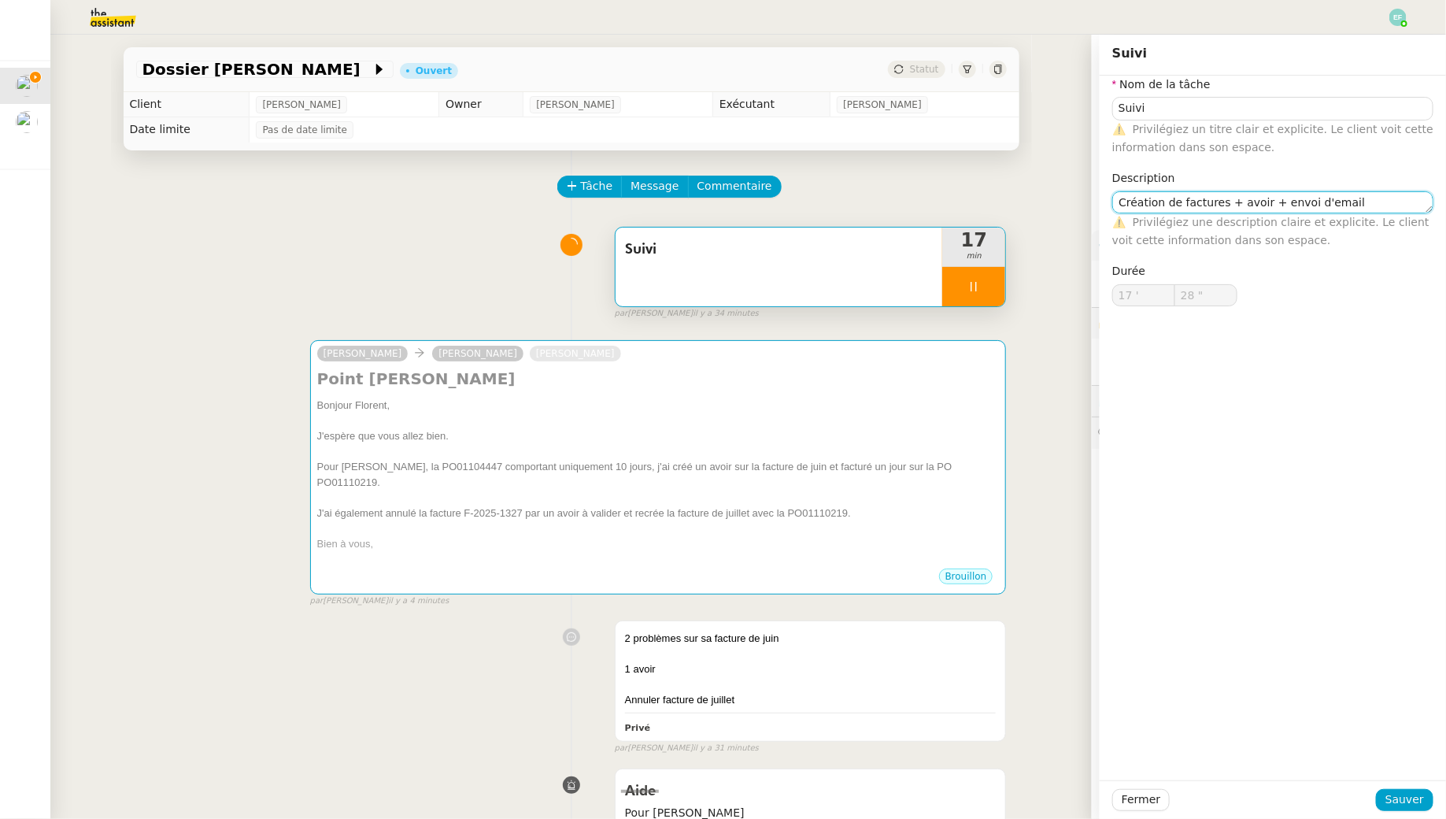
type input "29 ""
click at [1260, 205] on textarea "Création de factures + avoir + envoi d'email" at bounding box center [1272, 202] width 321 height 22
type textarea "Création de factures + avoirs + envoi d'email"
type input "30 ""
type textarea "Création de factures + avoirs + envoi d'email"
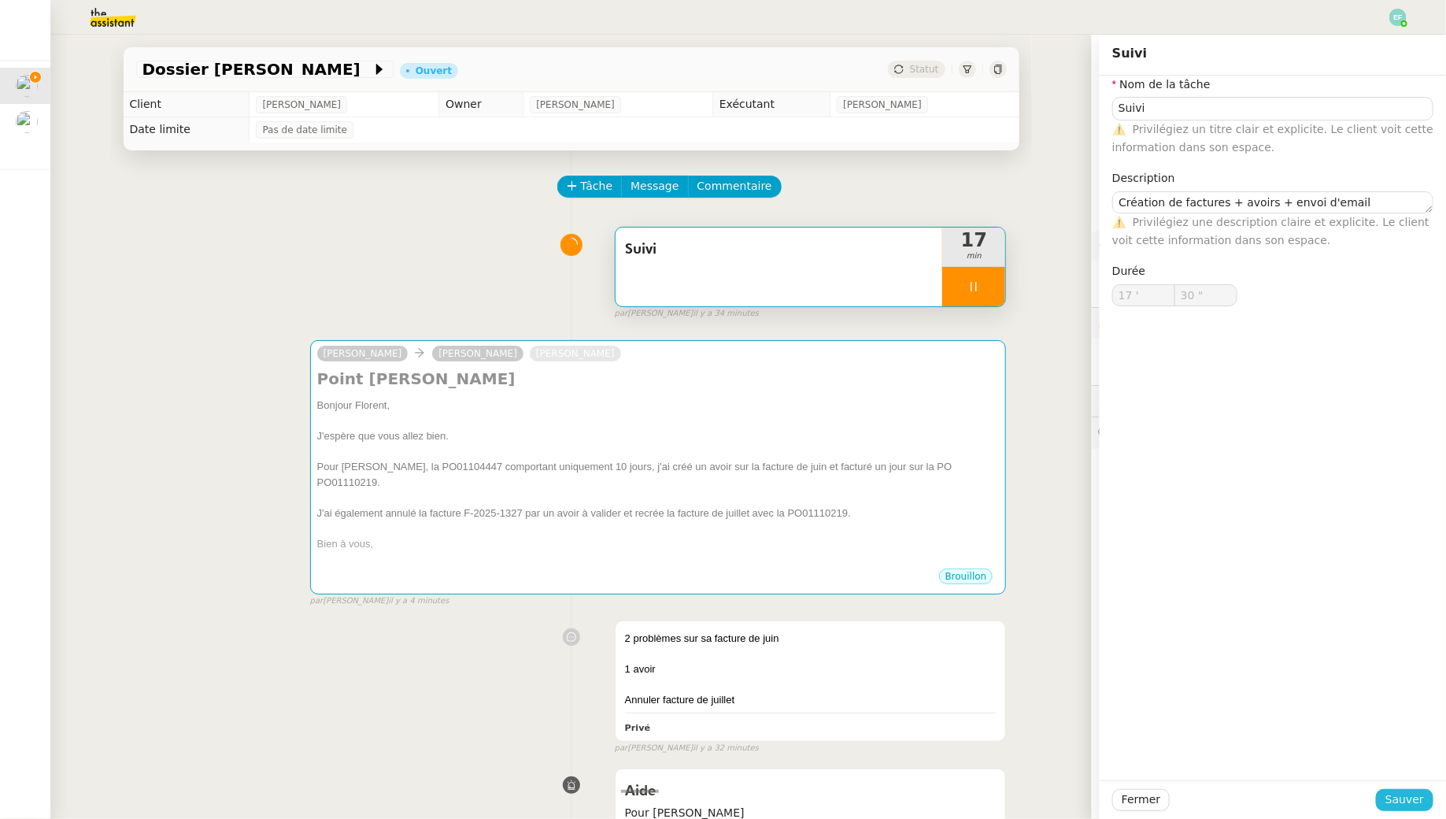
click at [1405, 798] on span "Sauver" at bounding box center [1404, 799] width 39 height 18
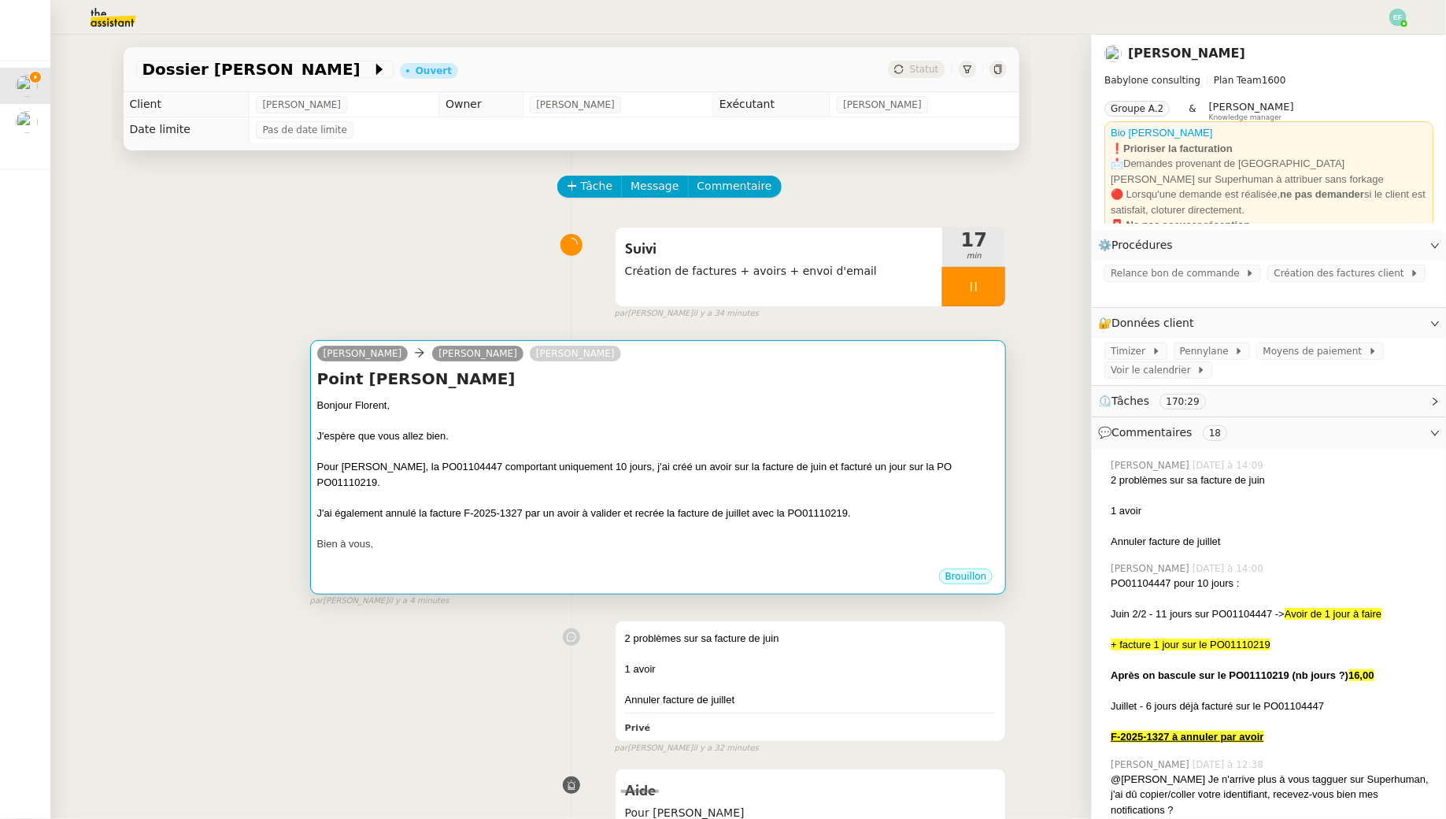
click at [728, 434] on div "J'espère que vous allez bien." at bounding box center [658, 436] width 682 height 16
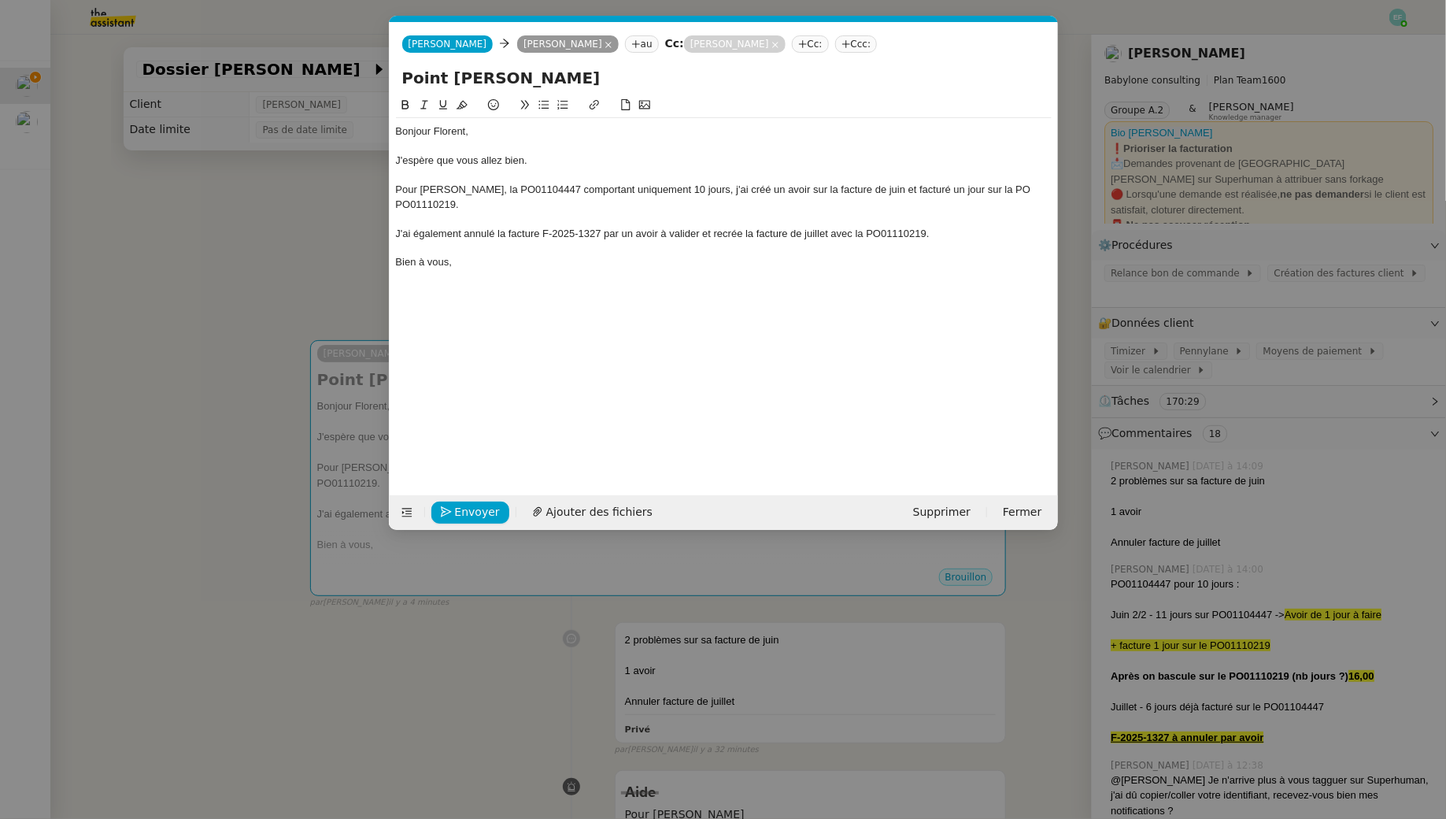
scroll to position [0, 33]
click at [512, 279] on div "Bonjour Florent, J'espère que vous allez bien. Pour Mohamed Taohid, la PO011044…" at bounding box center [724, 283] width 656 height 375
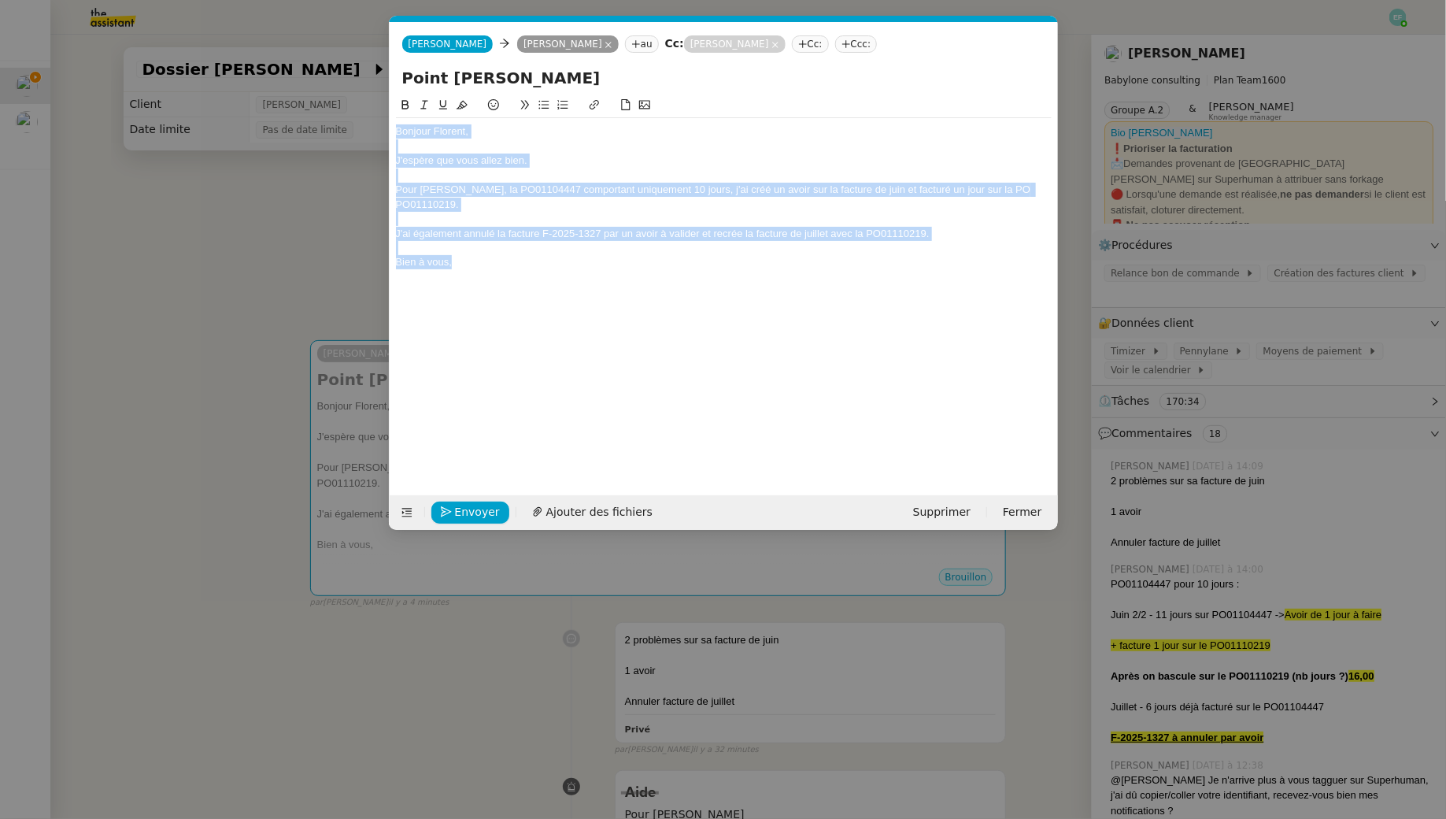
drag, startPoint x: 512, startPoint y: 275, endPoint x: 338, endPoint y: 113, distance: 237.8
click at [338, 113] on nz-modal-container "Service TA - VOYAGE - PROPOSITION GLOBALE A utiliser dans le cadre de propositi…" at bounding box center [723, 409] width 1446 height 819
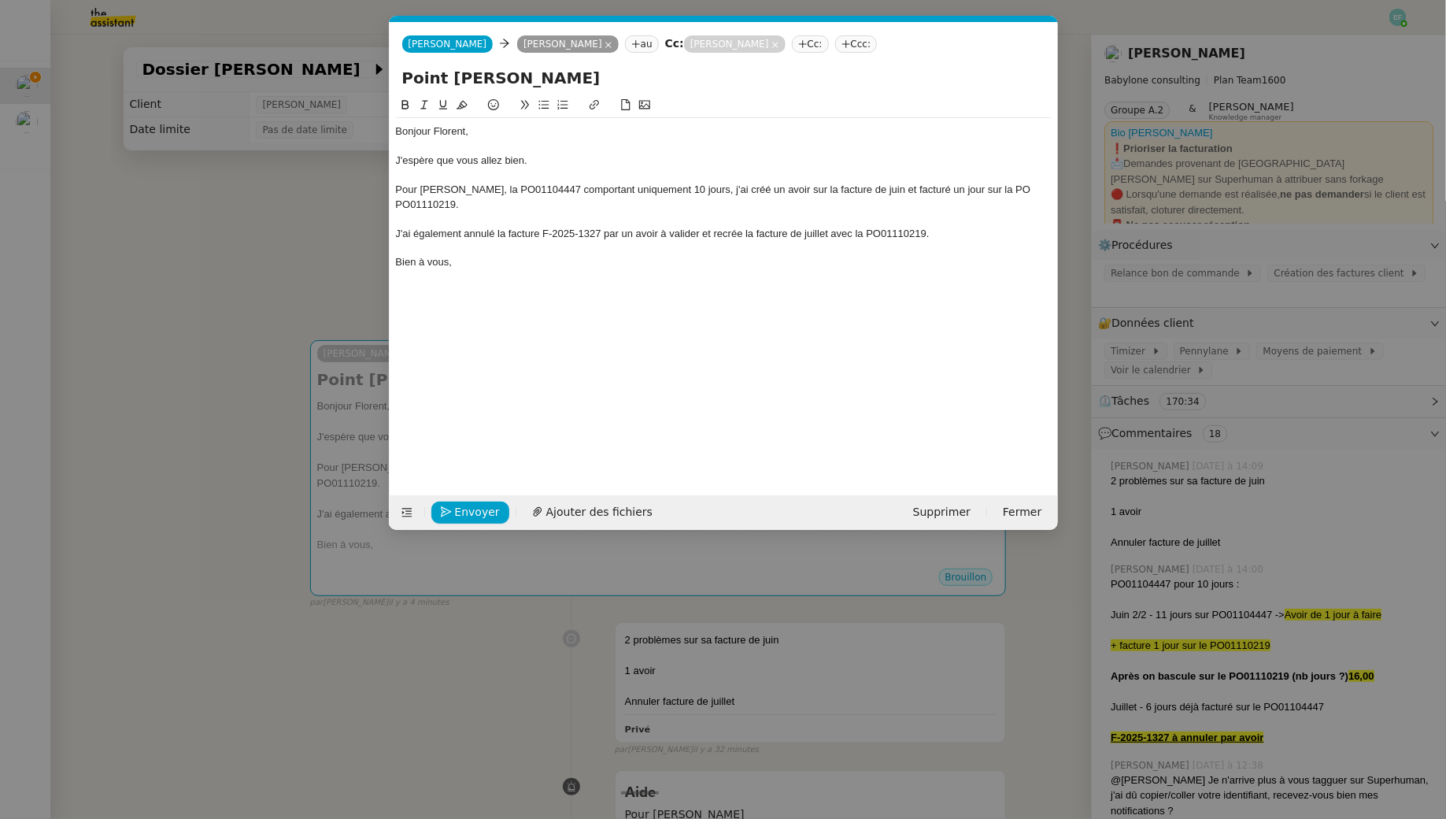
scroll to position [0, 0]
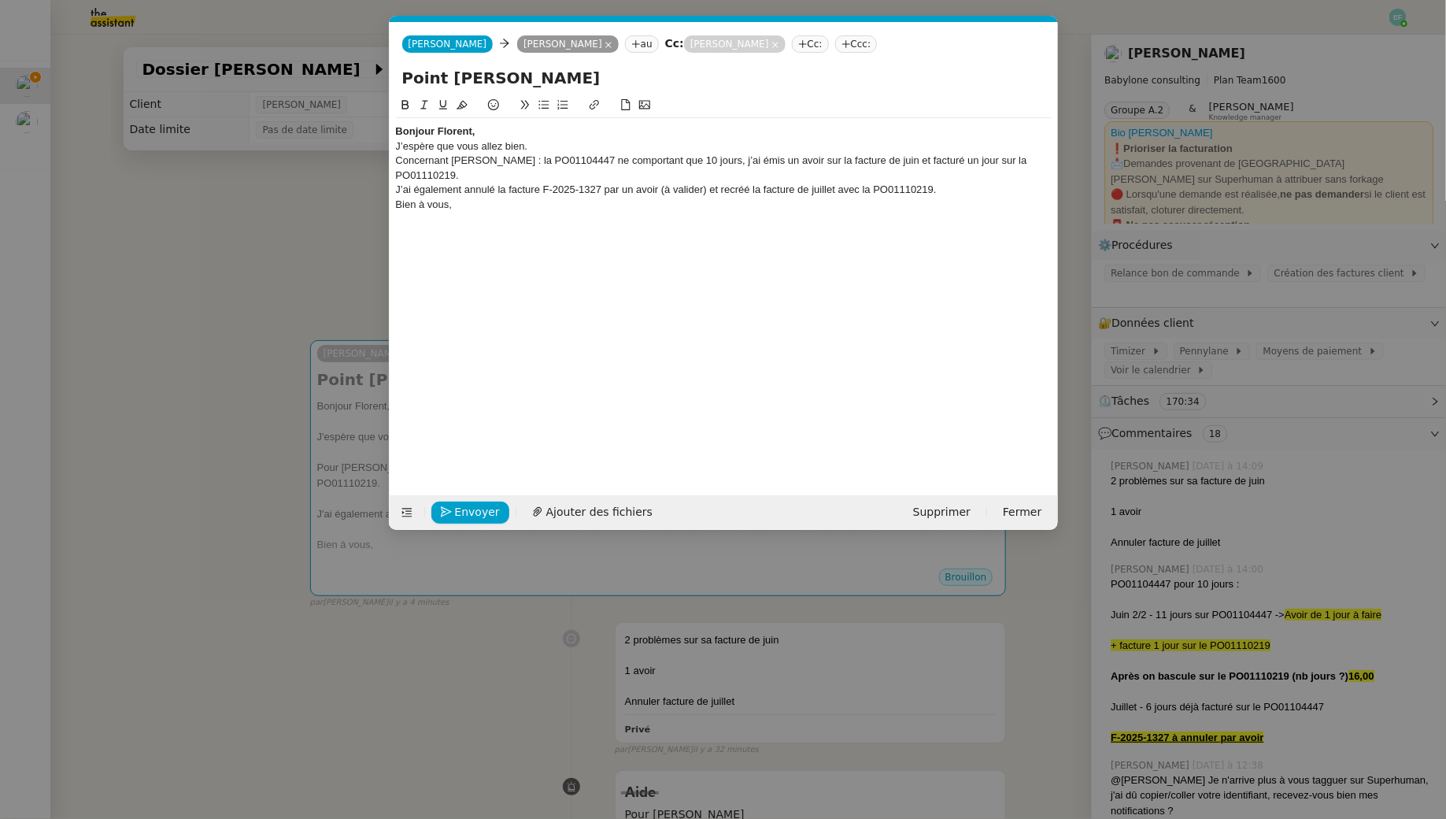
click at [471, 129] on strong "Bonjour Florent," at bounding box center [435, 131] width 79 height 12
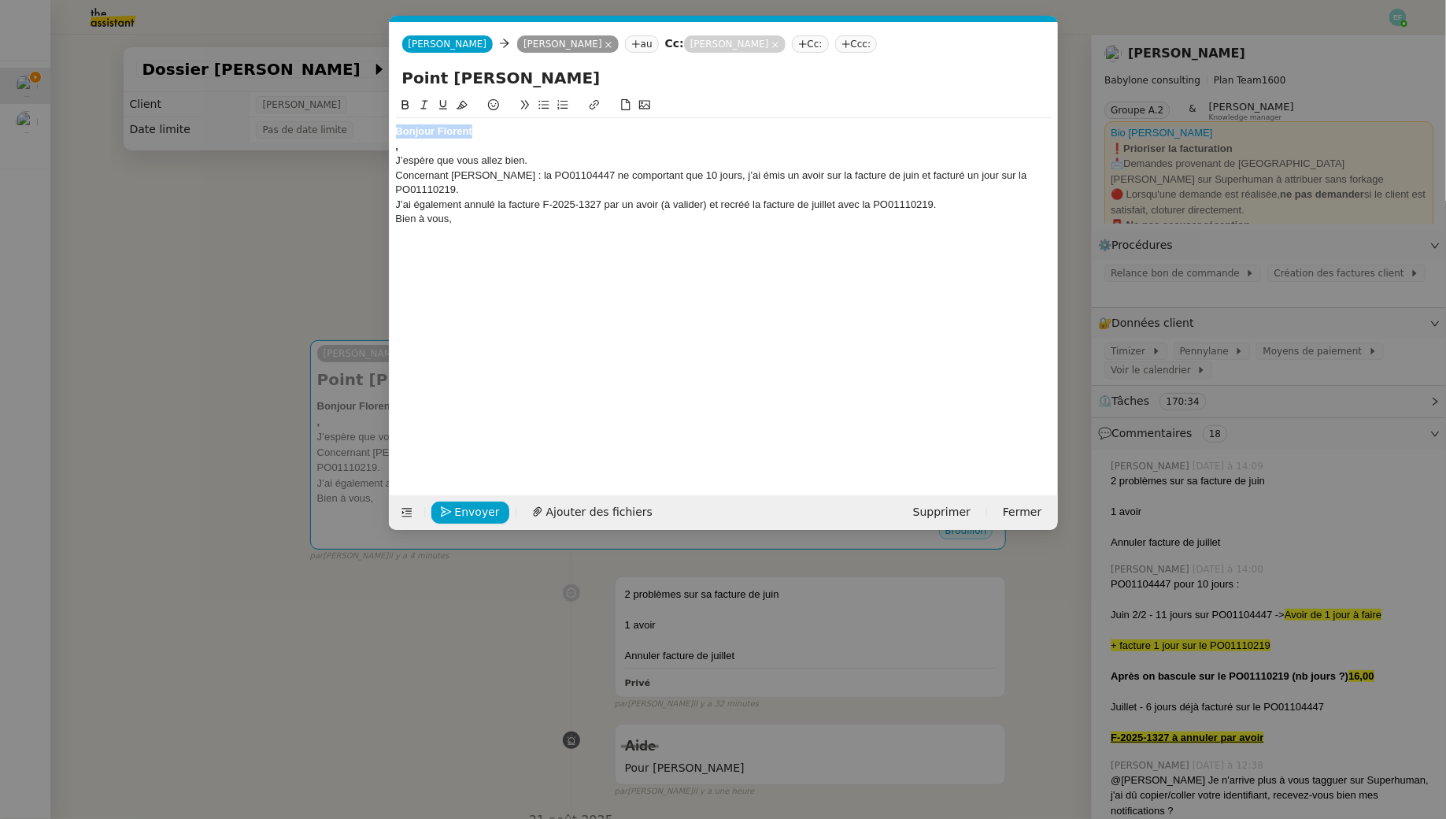
drag, startPoint x: 499, startPoint y: 131, endPoint x: 379, endPoint y: 119, distance: 121.0
click at [379, 119] on nz-modal-container "Service TA - VOYAGE - PROPOSITION GLOBALE A utiliser dans le cadre de propositi…" at bounding box center [723, 409] width 1446 height 819
click at [400, 143] on div "﻿ ," at bounding box center [724, 146] width 656 height 14
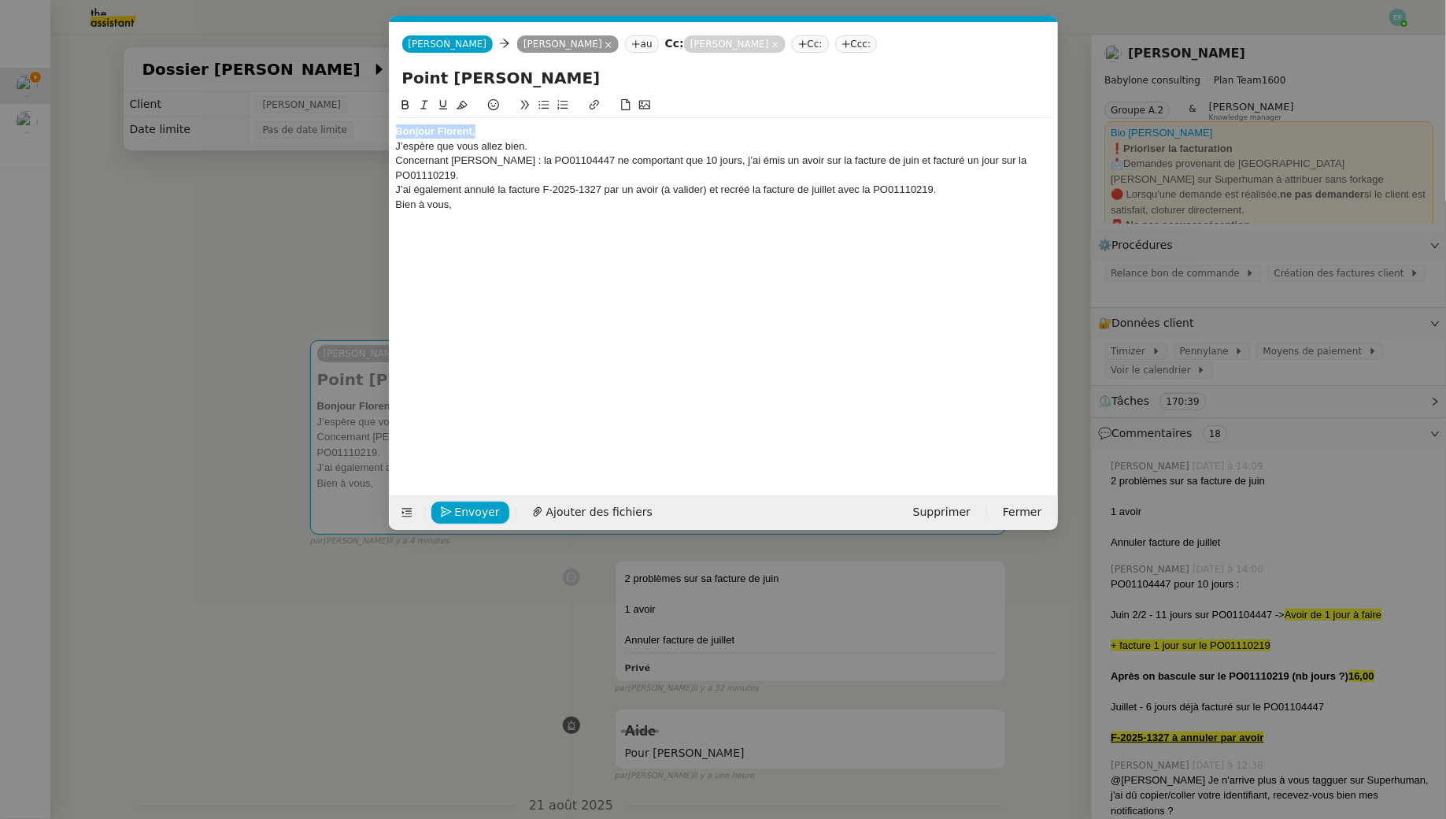
drag, startPoint x: 460, startPoint y: 135, endPoint x: 368, endPoint y: 124, distance: 92.7
click at [368, 124] on nz-modal-container "Service TA - VOYAGE - PROPOSITION GLOBALE A utiliser dans le cadre de propositi…" at bounding box center [723, 409] width 1446 height 819
click at [403, 104] on icon at bounding box center [405, 104] width 11 height 11
click at [485, 130] on div "Bonjour Florent," at bounding box center [724, 131] width 656 height 14
click at [399, 146] on div "J’espère que vous allez bien." at bounding box center [724, 146] width 656 height 14
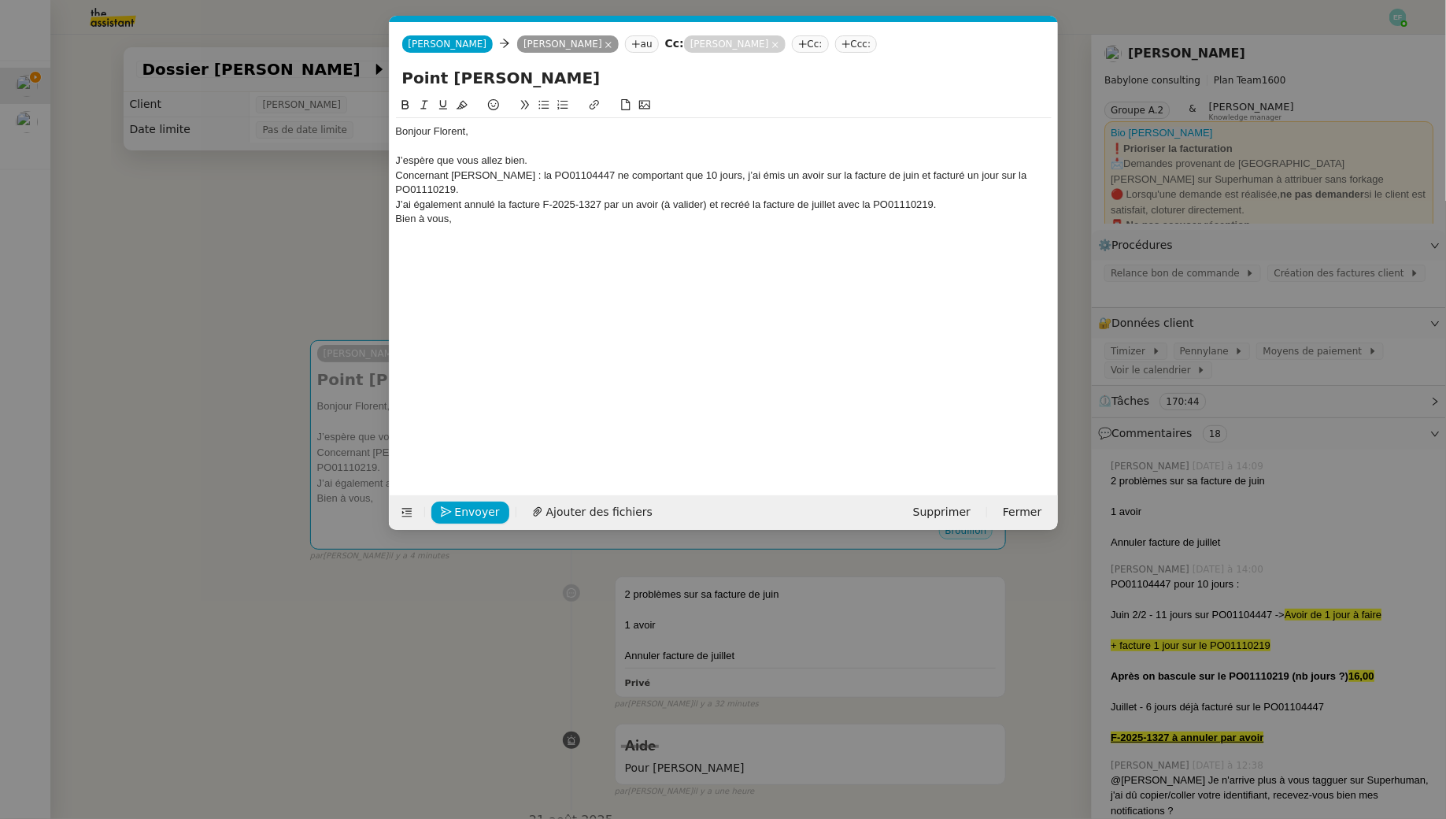
click at [538, 174] on div "Concernant Mohamed Taohid : la PO01104447 ne comportant que 10 jours, j’ai émis…" at bounding box center [724, 182] width 656 height 29
click at [718, 183] on div "Concernant Mohamed Taohid : la PO01104447 ne comportant que 10 jours, j’ai émis…" at bounding box center [724, 182] width 656 height 29
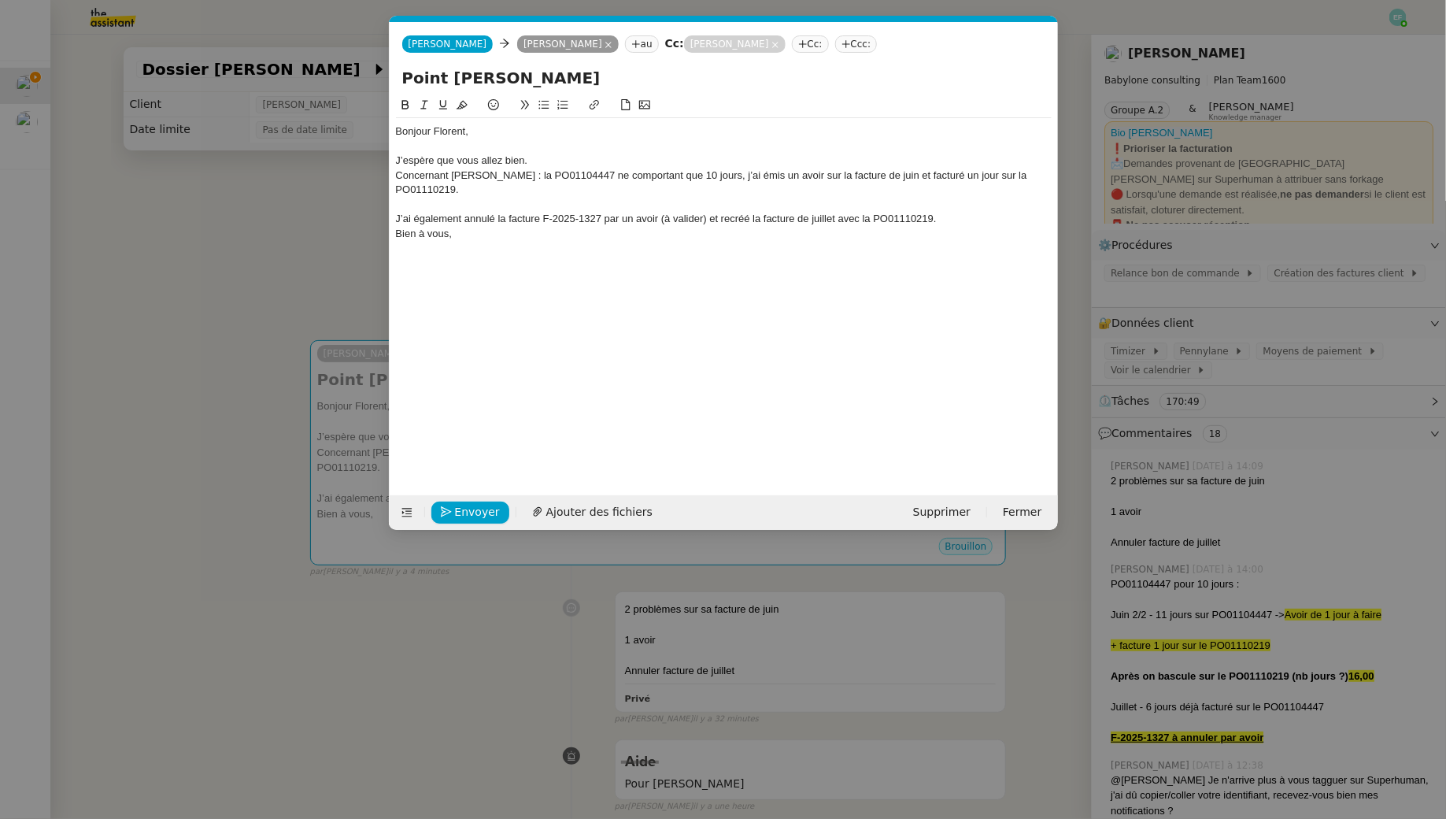
click at [393, 219] on nz-spin "Bonjour Florent, J’espère que vous allez bien. Concernant Mohamed Taohid : la P…" at bounding box center [724, 286] width 668 height 381
click at [396, 212] on div "J’ai également annulé la facture F-2025-1327 par un avoir (à valider) et recréé…" at bounding box center [724, 219] width 656 height 14
click at [963, 216] on div "J’ai également annulé la facture F-2025-1327 par un avoir (à valider) et recréé…" at bounding box center [724, 219] width 656 height 14
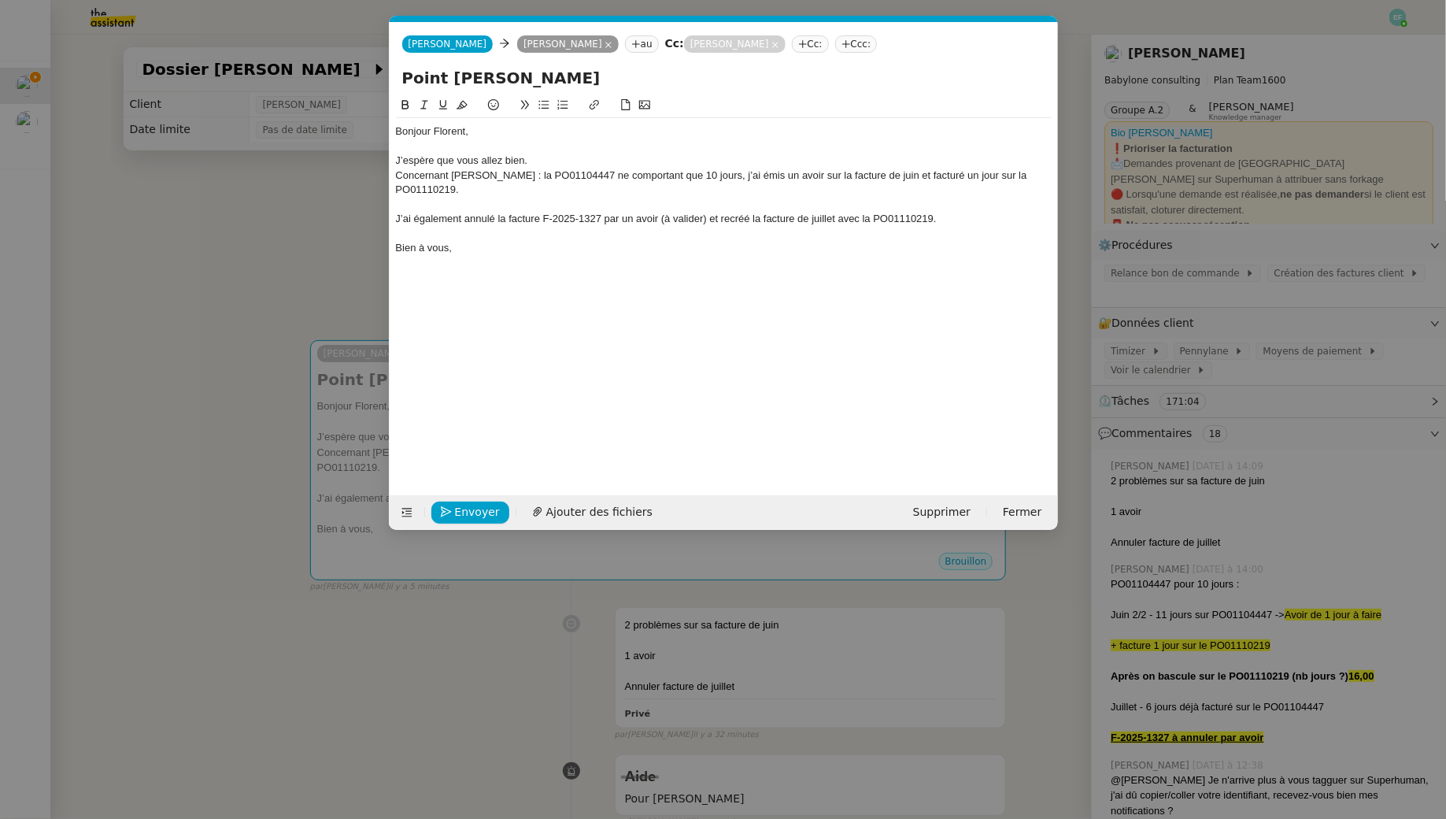
click at [460, 190] on div "Concernant Mohamed Taohid : la PO01104447 ne comportant que 10 jours, j’ai émis…" at bounding box center [724, 182] width 656 height 29
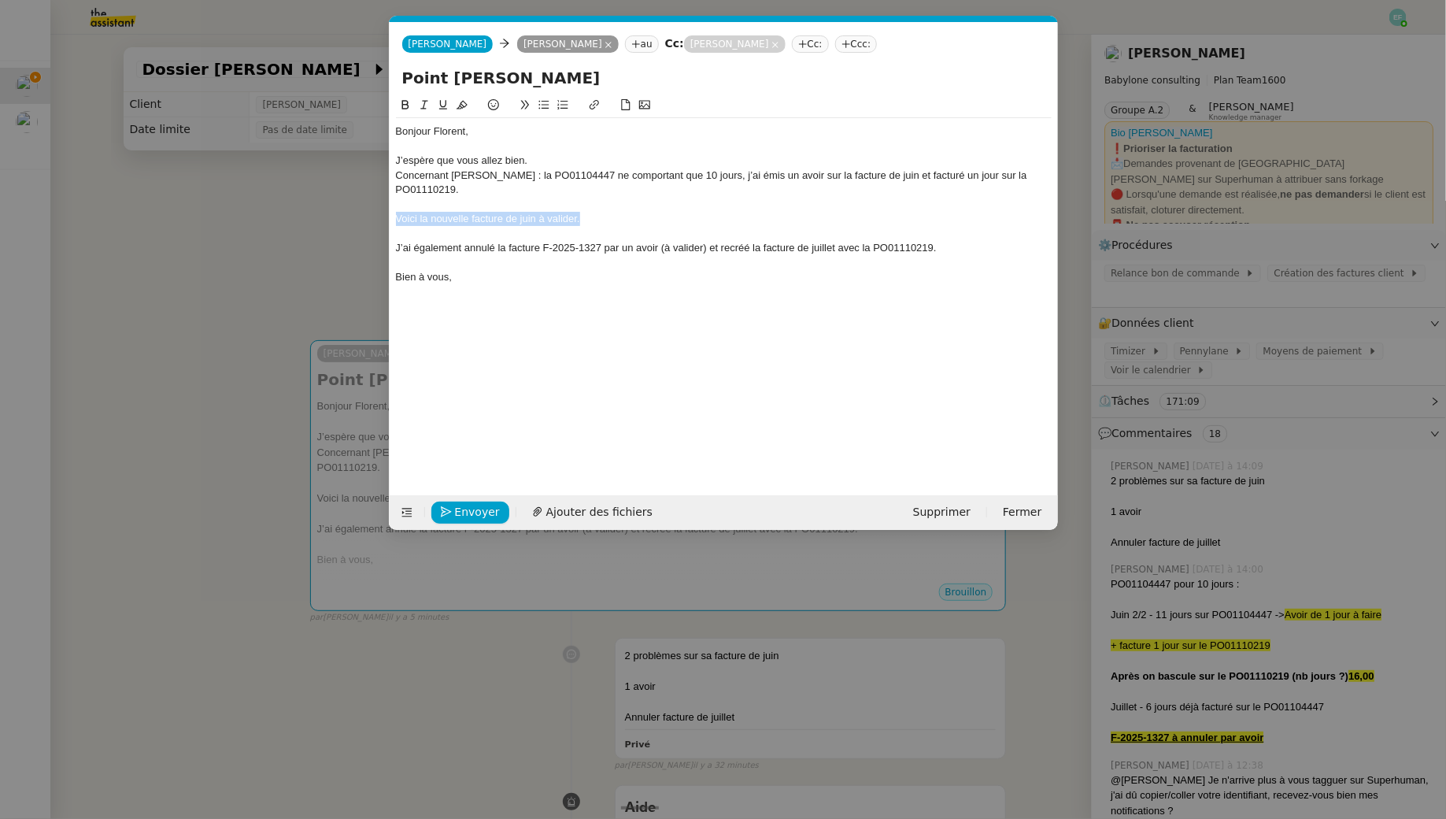
drag, startPoint x: 592, startPoint y: 213, endPoint x: 375, endPoint y: 216, distance: 217.3
click at [375, 216] on nz-modal-container "Service TA - VOYAGE - PROPOSITION GLOBALE A utiliser dans le cadre de propositi…" at bounding box center [723, 409] width 1446 height 819
click at [595, 106] on icon at bounding box center [594, 104] width 11 height 11
paste input "https://app.pennylane.com/companies/21900401/clients/customer_invoices?filter=%…"
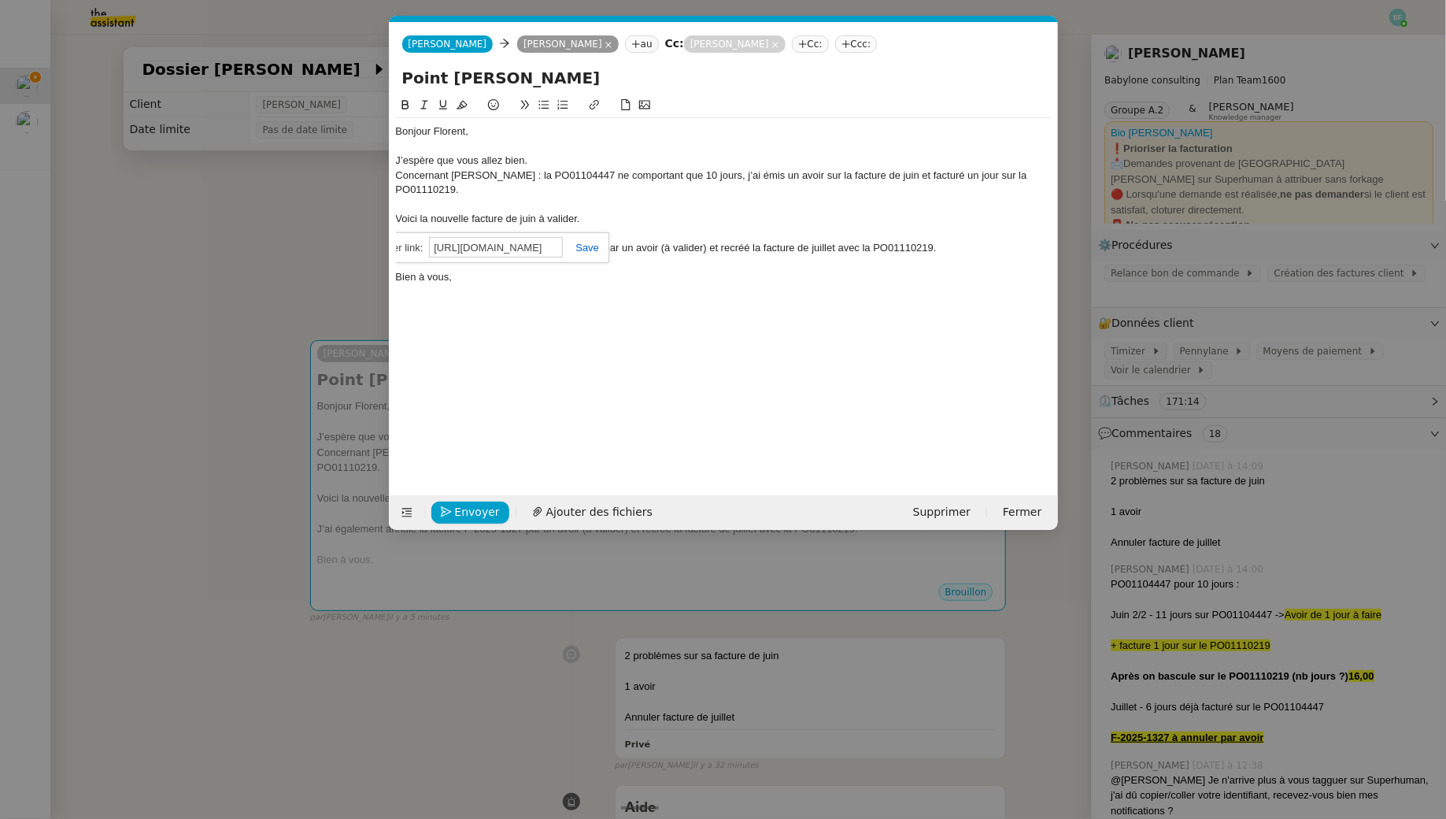
click at [589, 244] on link at bounding box center [581, 248] width 36 height 12
click at [597, 224] on div "Voici la nouvelle facture de juin à valider." at bounding box center [724, 219] width 656 height 14
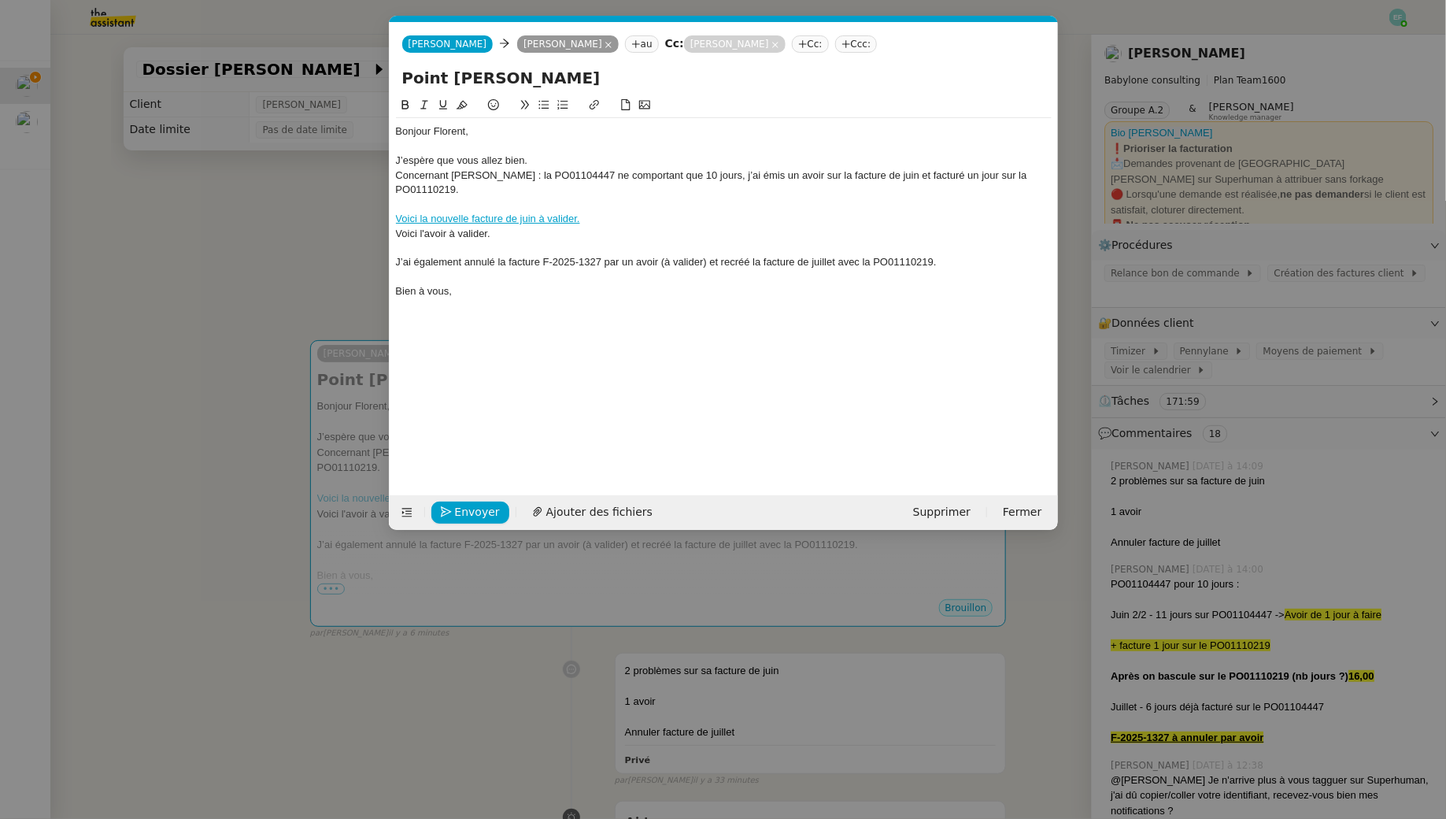
drag, startPoint x: 508, startPoint y: 240, endPoint x: 384, endPoint y: 240, distance: 124.4
click at [384, 240] on nz-modal-container "Service TA - VOYAGE - PROPOSITION GLOBALE A utiliser dans le cadre de propositi…" at bounding box center [723, 409] width 1446 height 819
drag, startPoint x: 500, startPoint y: 235, endPoint x: 394, endPoint y: 233, distance: 105.5
click at [394, 233] on nz-spin "Bonjour Florent, J’espère que vous allez bien. Concernant Mohamed Taohid : la P…" at bounding box center [724, 286] width 668 height 381
click at [594, 105] on icon at bounding box center [593, 104] width 9 height 9
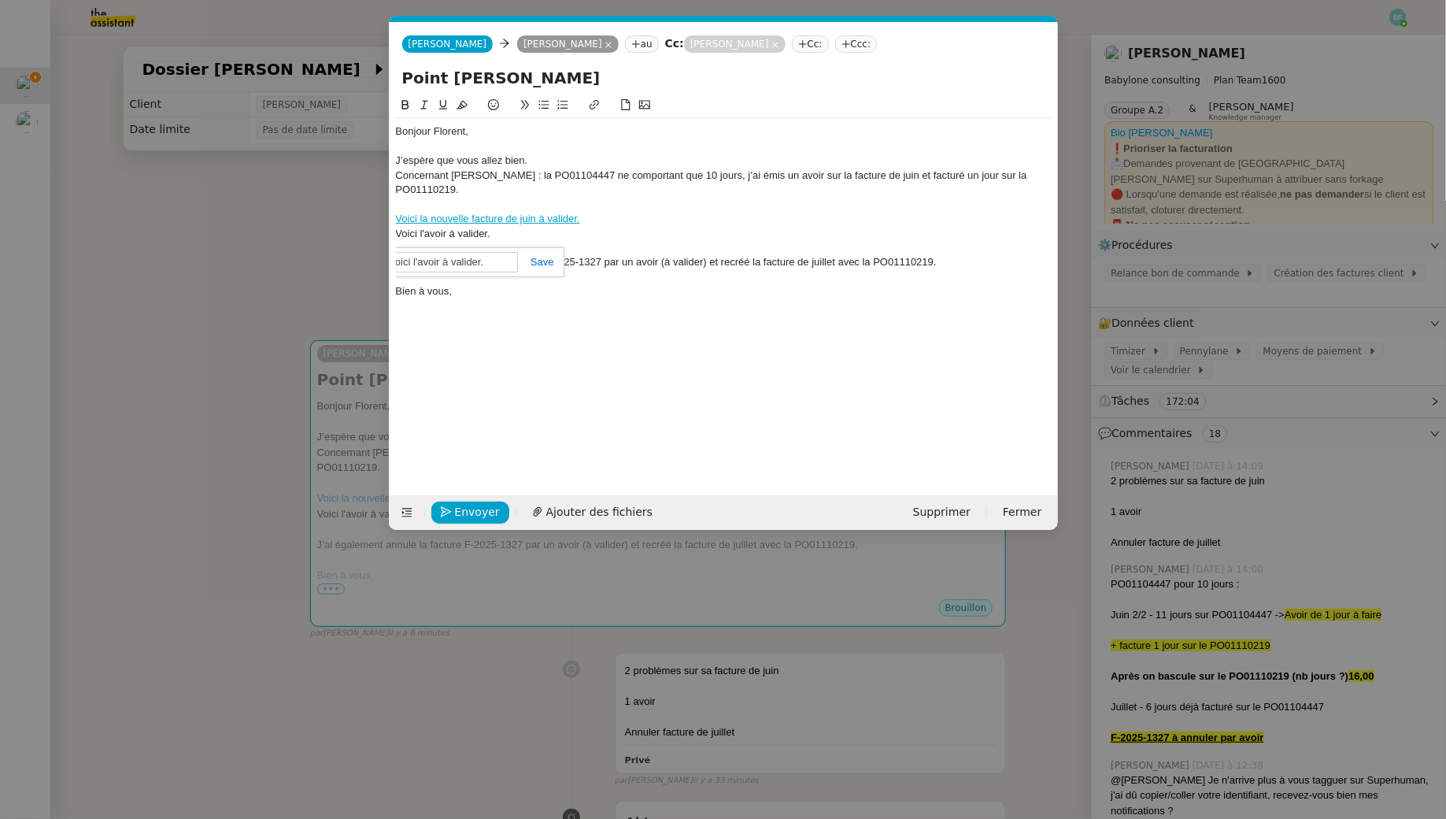
paste input "https://app.pennylane.com/companies/21900401/clients/customer_invoices?invoice_…"
click at [560, 308] on div at bounding box center [724, 306] width 656 height 14
click at [397, 218] on link "Voici la nouvelle facture de juin à valider." at bounding box center [488, 219] width 184 height 12
click at [624, 221] on div "👉 Voici la nouvelle facture de juin à valider." at bounding box center [724, 219] width 656 height 14
click at [396, 238] on div "Voici l'avoir à valider." at bounding box center [724, 234] width 656 height 14
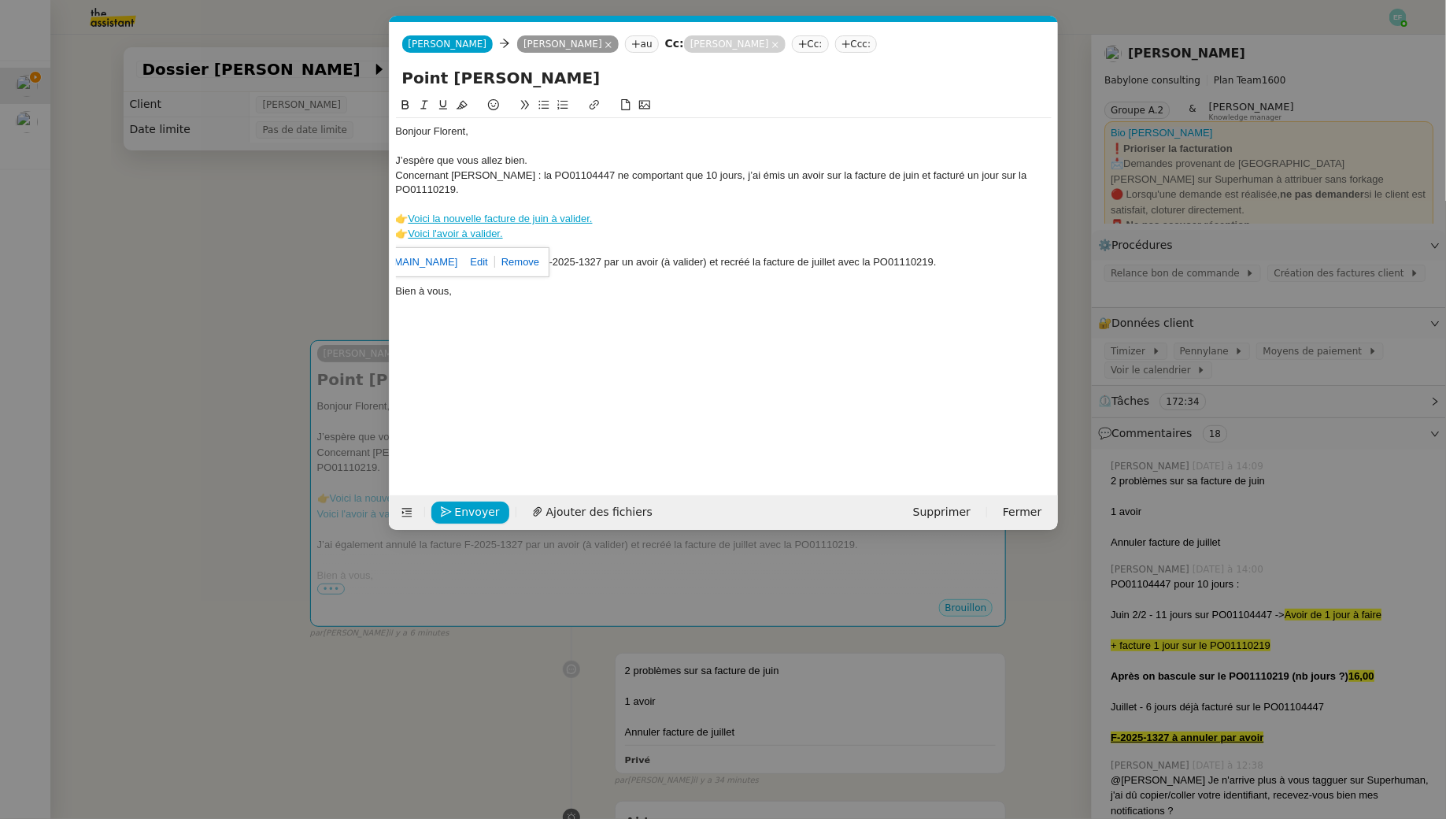
click at [526, 234] on div "👉 Voici l'avoir à valider." at bounding box center [724, 234] width 656 height 14
click at [606, 216] on div "👉 Voici la nouvelle facture de juin à valider." at bounding box center [724, 219] width 656 height 14
click at [477, 279] on div at bounding box center [724, 277] width 656 height 14
click at [540, 160] on div "J’espère que vous allez bien." at bounding box center [724, 160] width 656 height 14
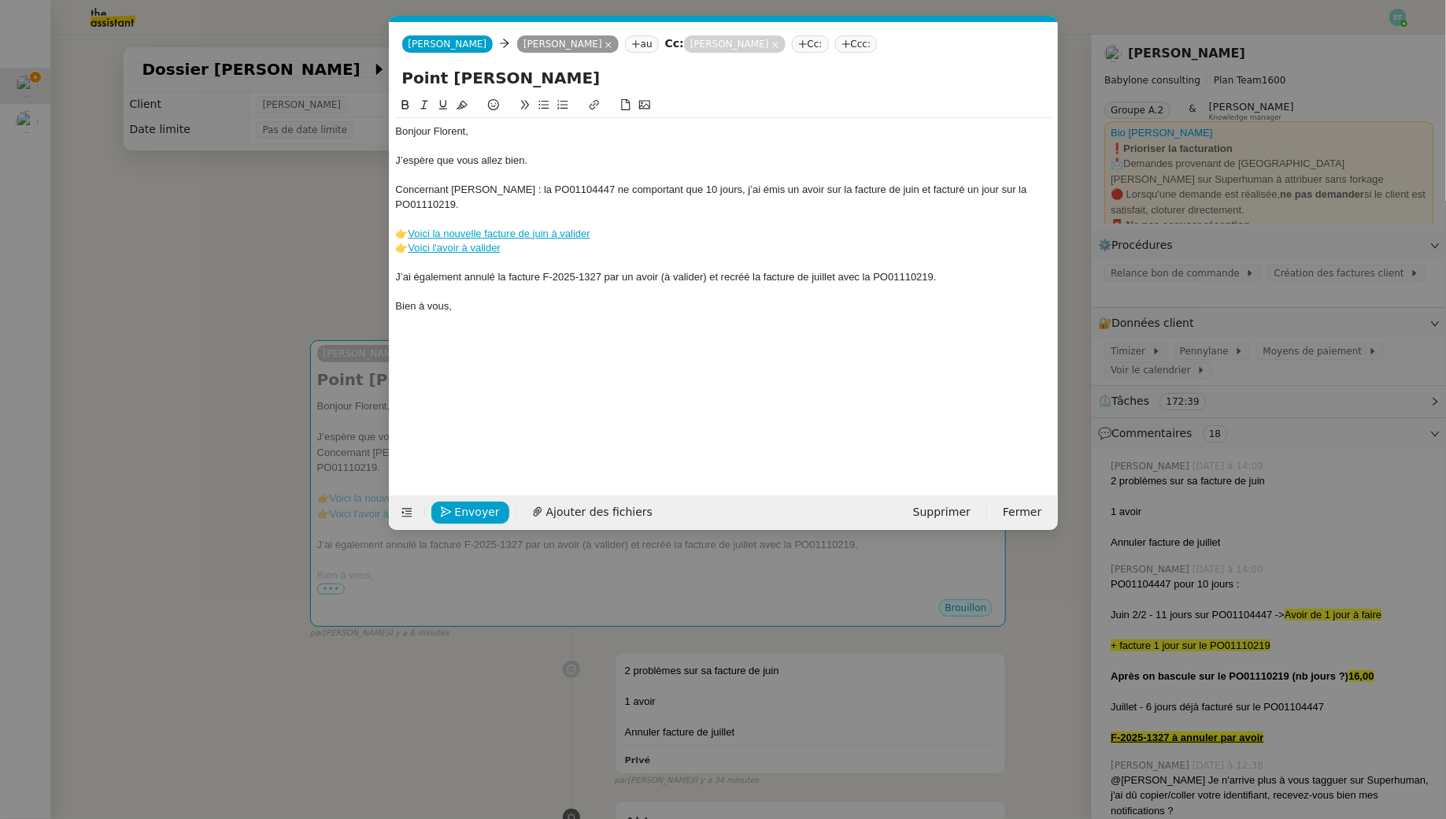
click at [535, 189] on div "Concernant Mohamed Taohid : la PO01104447 ne comportant que 10 jours, j’ai émis…" at bounding box center [724, 197] width 656 height 29
click at [490, 223] on div at bounding box center [724, 219] width 656 height 14
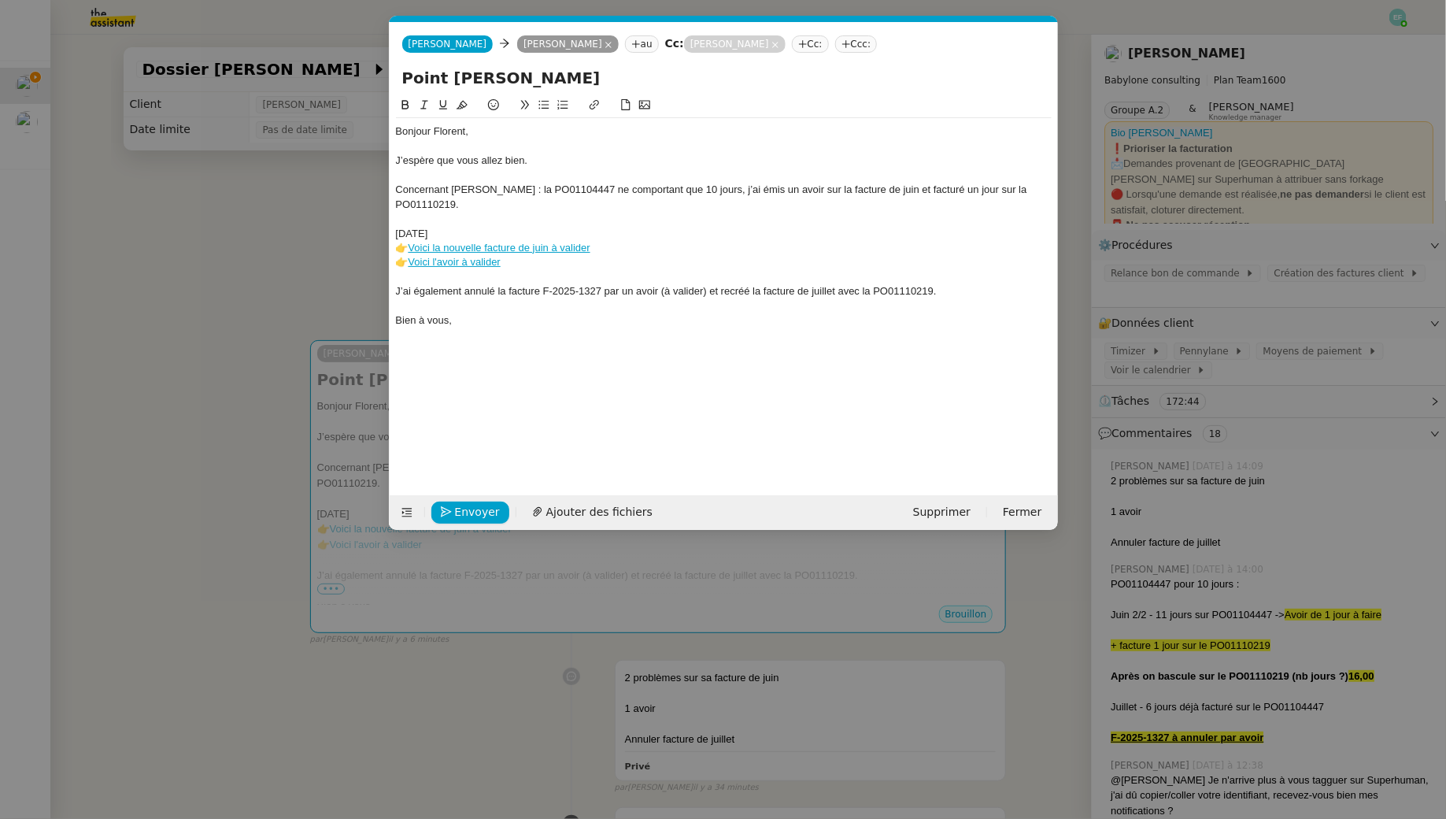
drag, startPoint x: 434, startPoint y: 231, endPoint x: 383, endPoint y: 230, distance: 51.2
click at [383, 230] on nz-modal-container "Service TA - VOYAGE - PROPOSITION GLOBALE A utiliser dans le cadre de propositi…" at bounding box center [723, 409] width 1446 height 819
click at [405, 102] on icon at bounding box center [404, 104] width 7 height 9
click at [447, 106] on icon at bounding box center [443, 104] width 11 height 11
click at [480, 242] on link "Voici la nouvelle facture de juin à valider" at bounding box center [499, 248] width 182 height 12
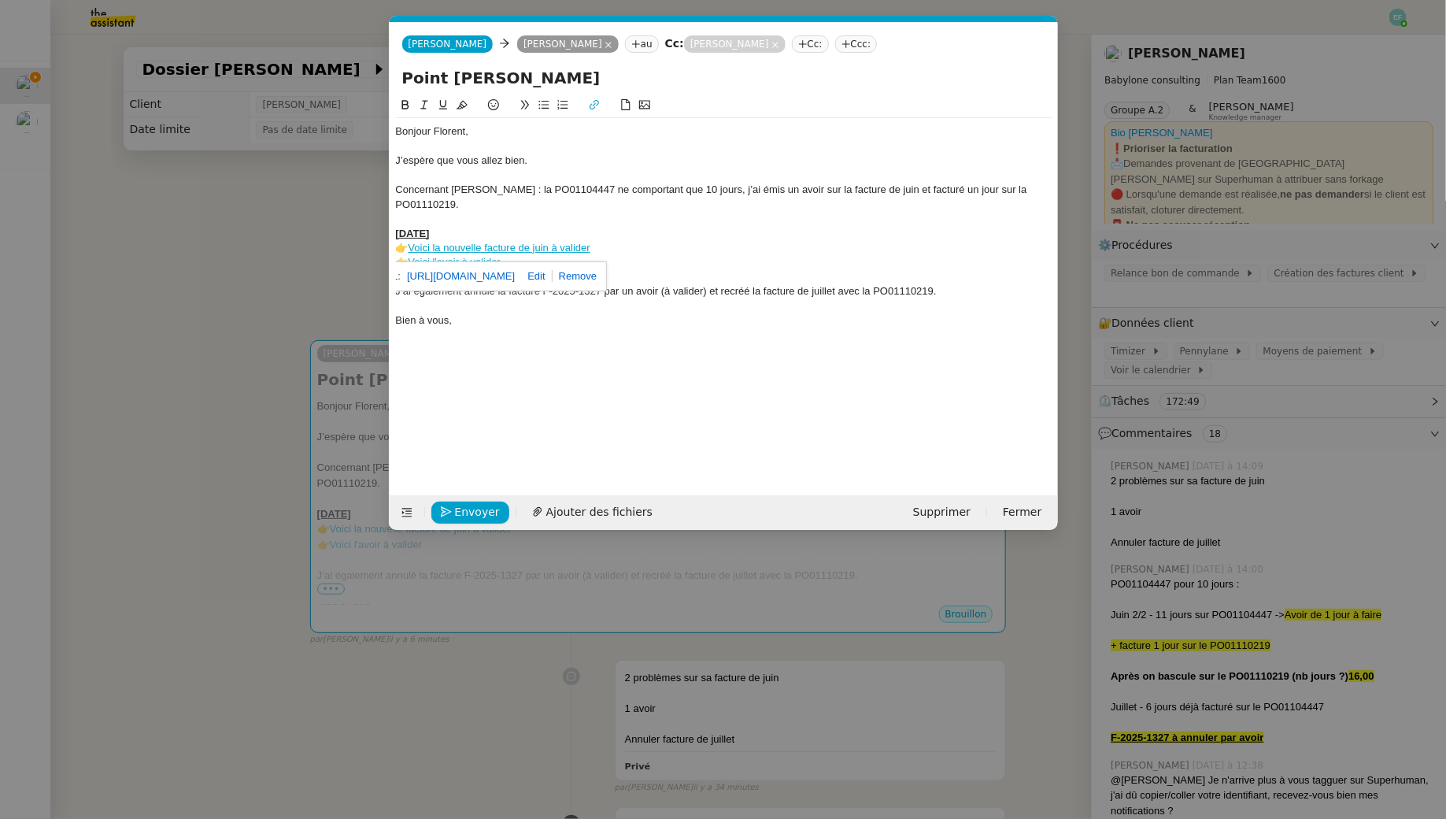
click at [538, 231] on div "Juin 2025" at bounding box center [724, 234] width 656 height 14
click at [538, 270] on div at bounding box center [724, 277] width 656 height 14
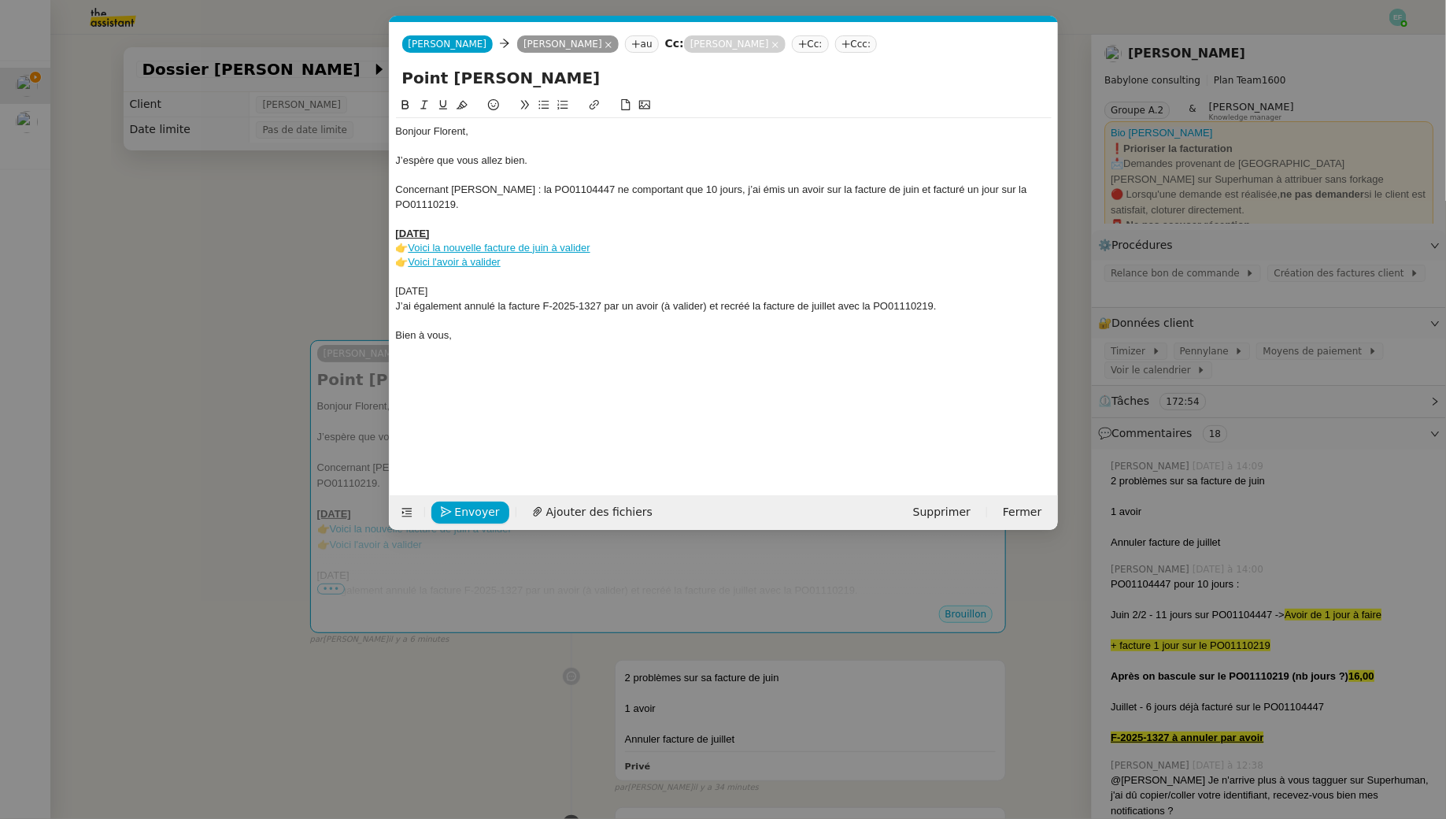
drag, startPoint x: 486, startPoint y: 290, endPoint x: 390, endPoint y: 290, distance: 96.0
click at [390, 290] on nz-spin "Bonjour Florent, J’espère que vous allez bien. Concernant Mohamed Taohid : la P…" at bounding box center [724, 286] width 668 height 381
click at [411, 105] on button at bounding box center [405, 105] width 19 height 18
click at [444, 103] on icon at bounding box center [443, 104] width 11 height 11
click at [481, 288] on div "Juillet 2025" at bounding box center [724, 291] width 656 height 14
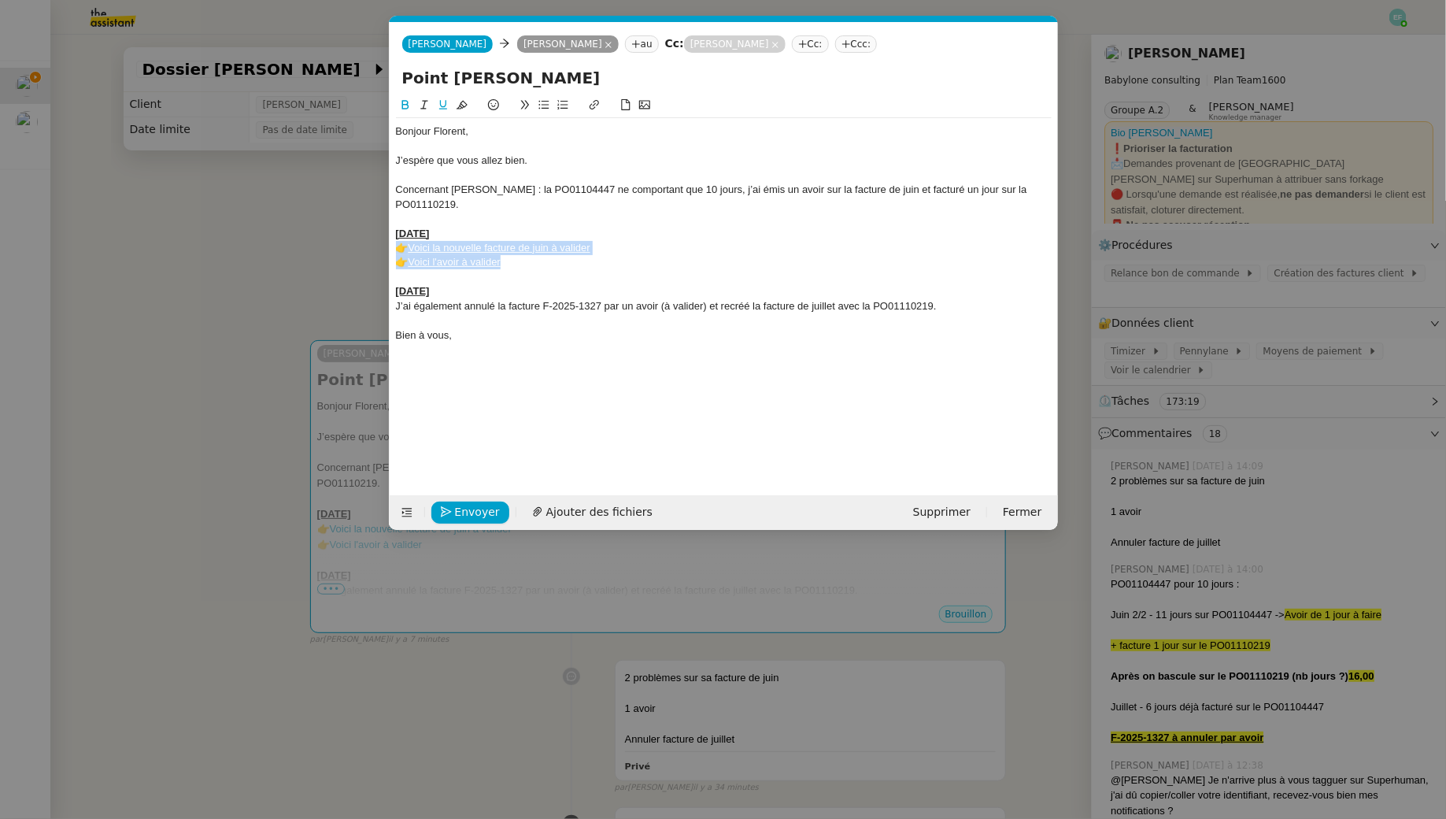
drag, startPoint x: 620, startPoint y: 239, endPoint x: 600, endPoint y: 255, distance: 25.8
click at [600, 255] on div "Bonjour Florent, J’espère que vous allez bien. Concernant Mohamed Taohid : la P…" at bounding box center [724, 240] width 656 height 245
click at [604, 253] on div "👉 Voici la nouvelle facture de juin à valider" at bounding box center [724, 248] width 656 height 14
drag, startPoint x: 604, startPoint y: 253, endPoint x: 358, endPoint y: 247, distance: 245.6
click at [358, 247] on nz-modal-container "Service TA - VOYAGE - PROPOSITION GLOBALE A utiliser dans le cadre de propositi…" at bounding box center [723, 409] width 1446 height 819
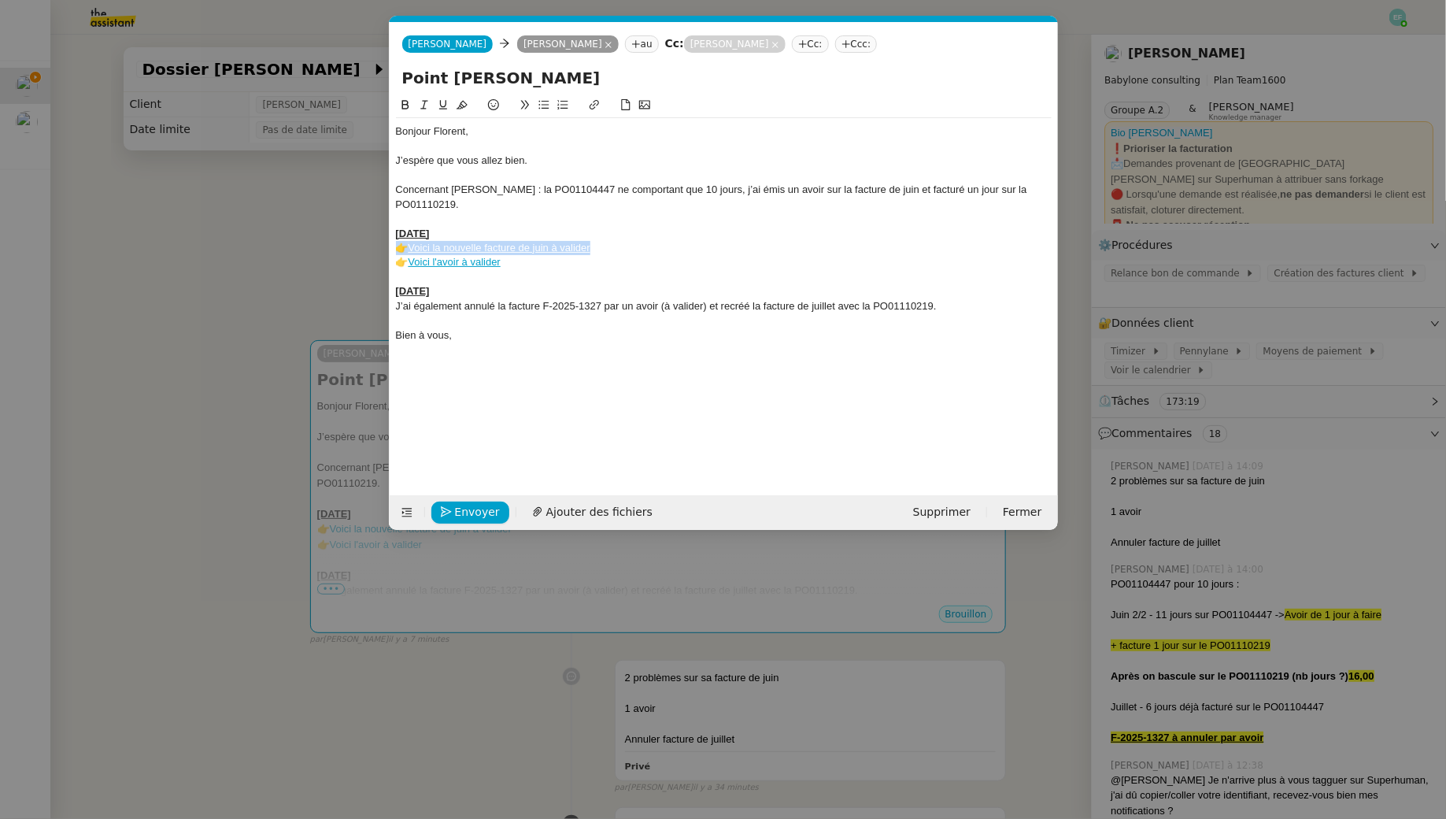
copy div "👉 Voici la nouvelle facture de juin à valider"
drag, startPoint x: 963, startPoint y: 306, endPoint x: 372, endPoint y: 309, distance: 591.1
click at [372, 309] on nz-modal-container "Service TA - VOYAGE - PROPOSITION GLOBALE A utiliser dans le cadre de propositi…" at bounding box center [723, 409] width 1446 height 819
drag, startPoint x: 485, startPoint y: 210, endPoint x: 384, endPoint y: 187, distance: 103.5
click at [384, 187] on nz-modal-container "Service TA - VOYAGE - PROPOSITION GLOBALE A utiliser dans le cadre de propositi…" at bounding box center [723, 409] width 1446 height 819
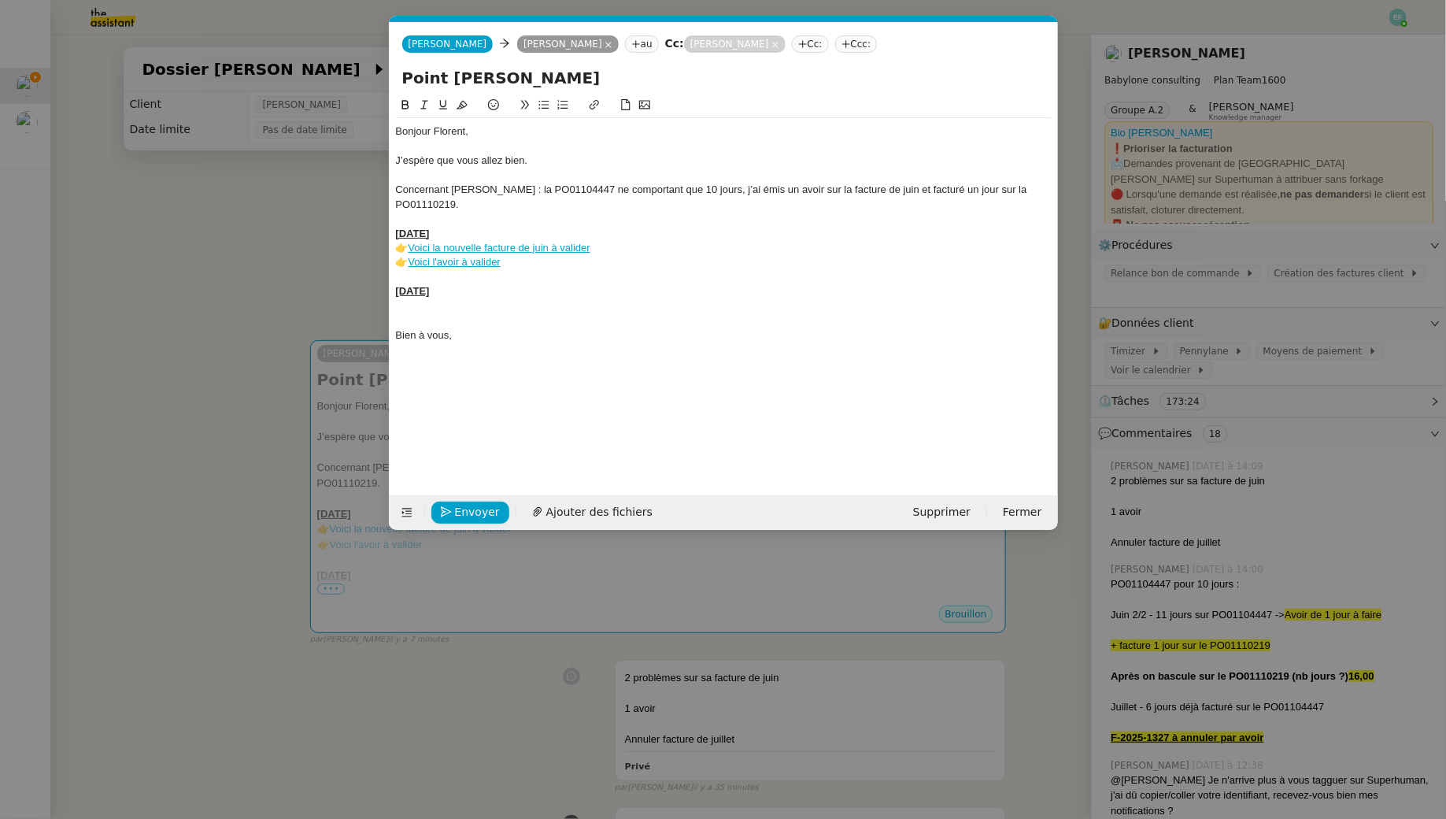
click at [511, 206] on div "Concernant Mohamed Taohid : la PO01104447 ne comportant que 10 jours, j’ai émis…" at bounding box center [724, 197] width 656 height 29
click at [489, 287] on div "Juillet 2025" at bounding box center [724, 291] width 656 height 14
click at [590, 316] on div "J’ai également annulé la facture F-2025-1327 par un avoir (à valider) et recréé…" at bounding box center [724, 320] width 656 height 14
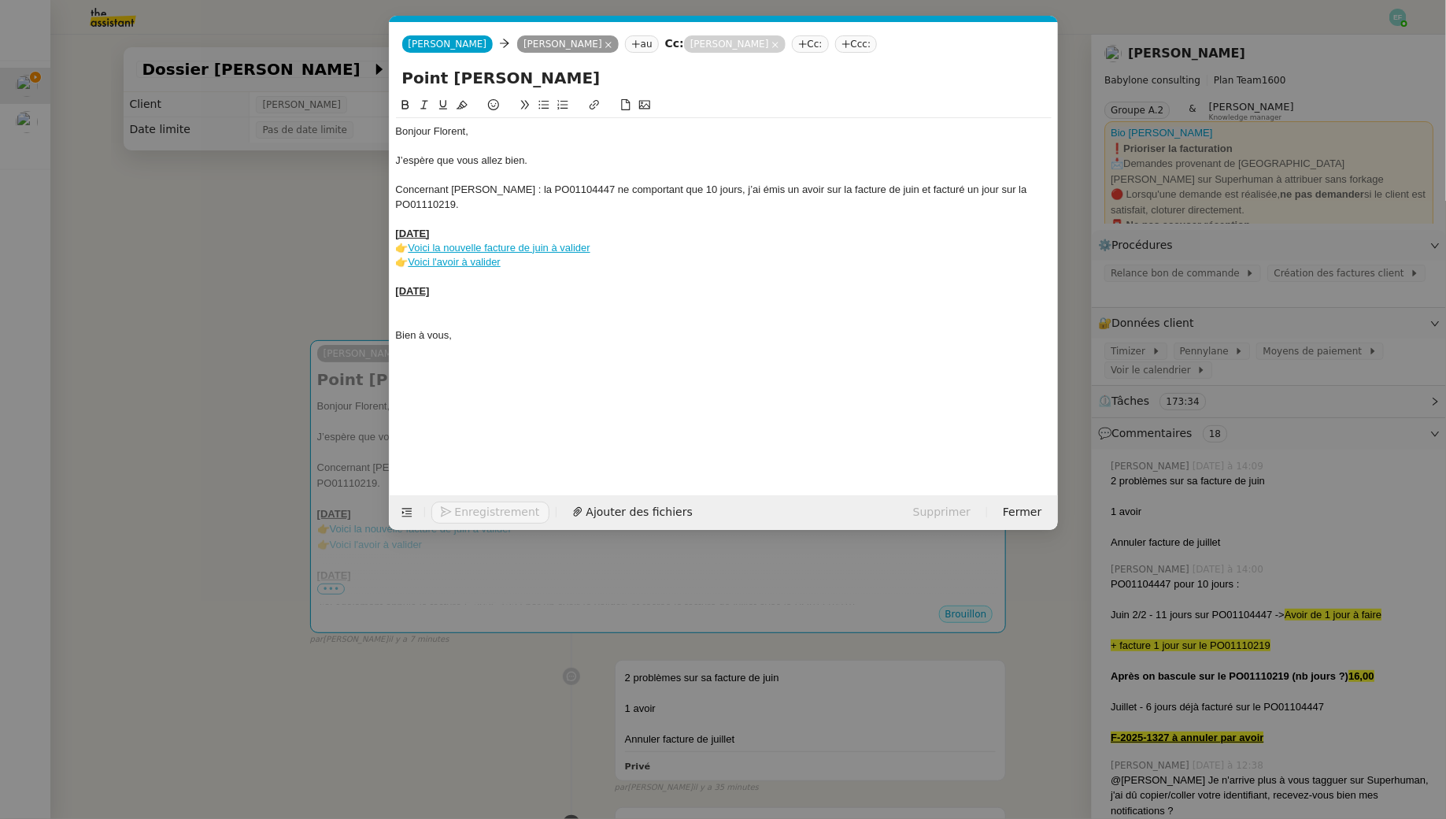
click at [532, 278] on div at bounding box center [724, 277] width 656 height 14
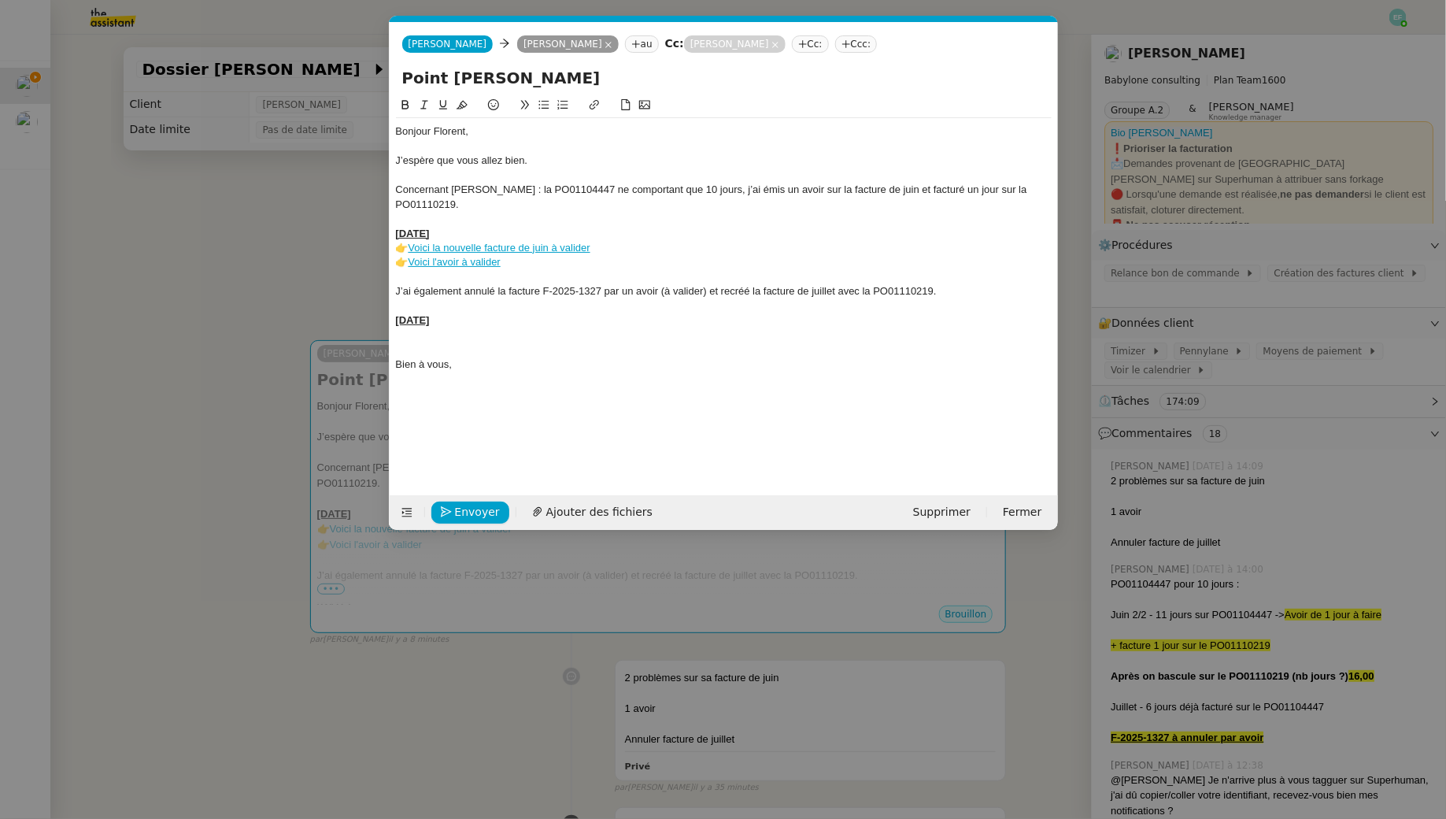
click at [444, 335] on div at bounding box center [724, 335] width 656 height 14
click at [420, 338] on div "Voici la nouvelle" at bounding box center [724, 335] width 656 height 14
drag, startPoint x: 490, startPoint y: 337, endPoint x: 384, endPoint y: 338, distance: 105.5
click at [384, 338] on nz-modal-container "Service TA - VOYAGE - PROPOSITION GLOBALE A utiliser dans le cadre de propositi…" at bounding box center [723, 409] width 1446 height 819
click at [594, 103] on icon at bounding box center [593, 104] width 9 height 9
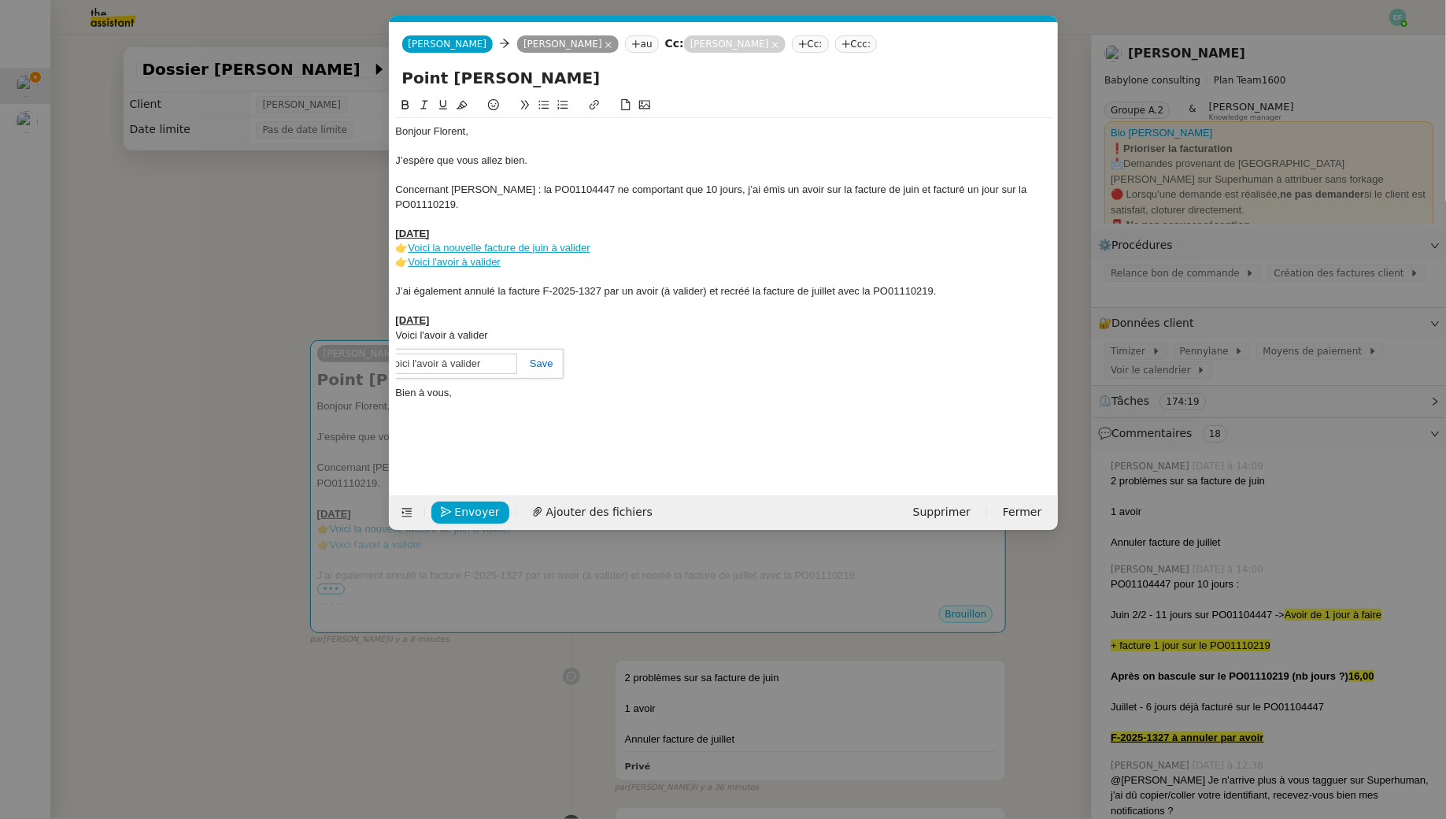
paste input "https://app.pennylane.com/companies/21900401/clients/customer_invoices?invoice_…"
drag, startPoint x: 408, startPoint y: 266, endPoint x: 393, endPoint y: 266, distance: 15.0
click at [393, 266] on nz-spin "Bonjour Florent, J’espère que vous allez bien. Concernant Mohamed Taohid : la P…" at bounding box center [724, 286] width 668 height 381
copy div "👉"
click at [397, 336] on link "Voici l'avoir à valider" at bounding box center [442, 335] width 92 height 12
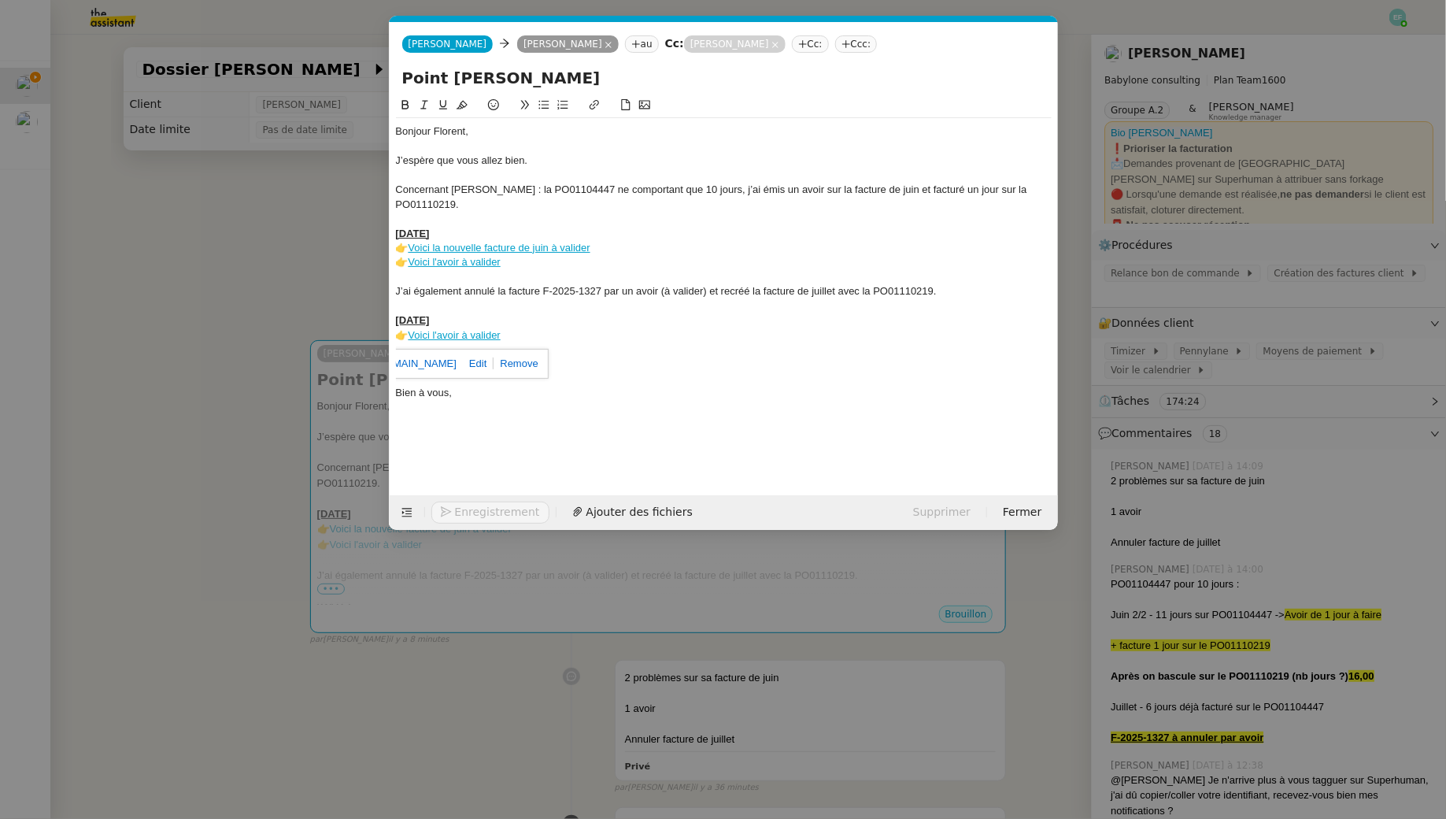
click at [496, 320] on div "Juillet 2025" at bounding box center [724, 320] width 656 height 14
click at [410, 338] on div "👉 Voici l'avoir à valider" at bounding box center [724, 335] width 656 height 14
click at [471, 322] on div "Juillet 2025" at bounding box center [724, 320] width 656 height 14
drag, startPoint x: 406, startPoint y: 248, endPoint x: 388, endPoint y: 248, distance: 18.1
click at [390, 248] on nz-spin "Bonjour Florent, J’espère que vous allez bien. Concernant Mohamed Taohid : la P…" at bounding box center [724, 286] width 668 height 381
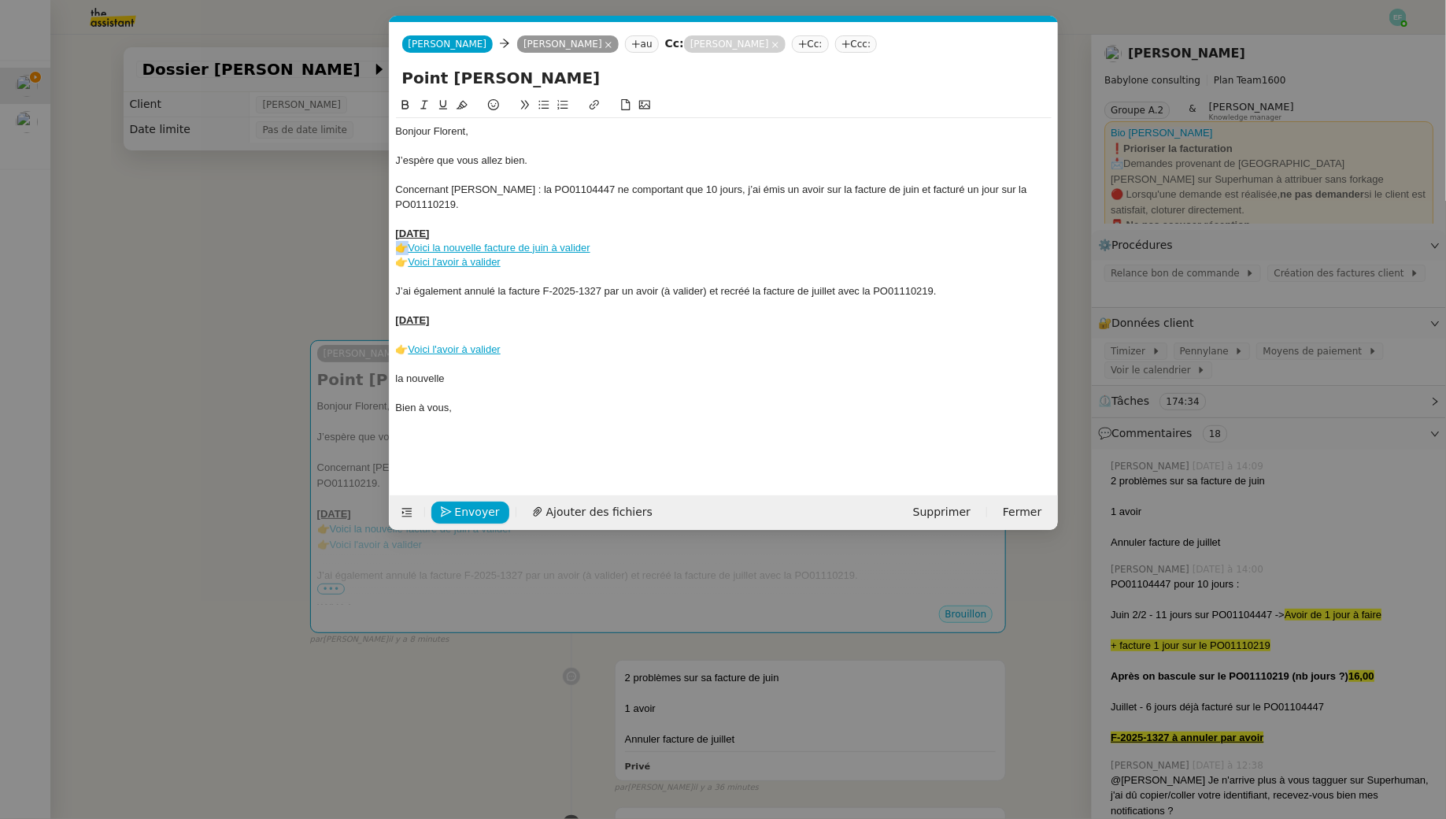
copy div "👉"
click at [405, 335] on div "﻿" at bounding box center [724, 335] width 656 height 14
click at [501, 333] on div "👉 Voici la nouvelle facture de juillet à valider" at bounding box center [724, 335] width 656 height 14
click at [576, 353] on div "👉 Voici l'avoir à valider" at bounding box center [724, 349] width 656 height 14
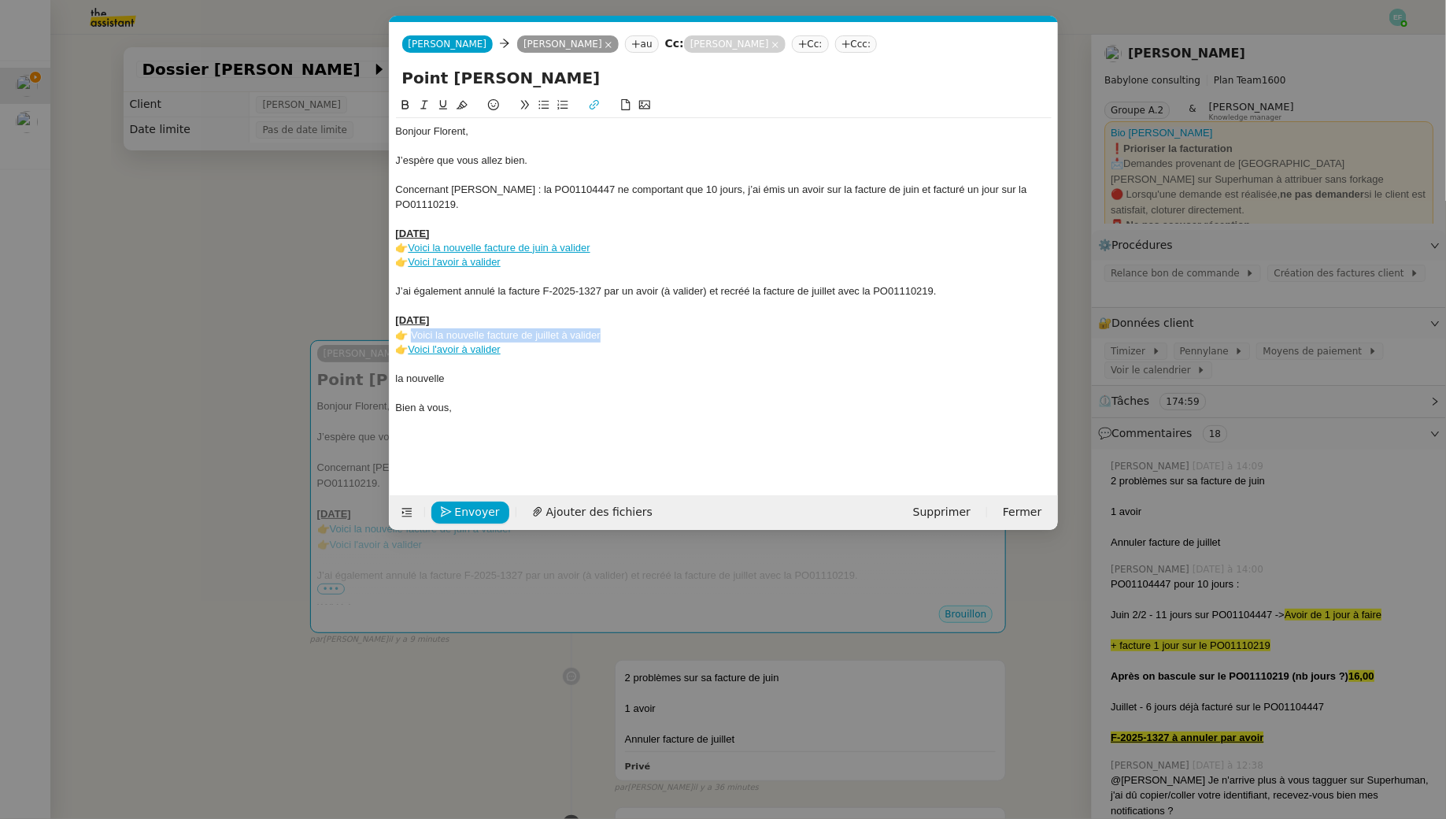
drag, startPoint x: 612, startPoint y: 332, endPoint x: 409, endPoint y: 341, distance: 203.3
click at [409, 341] on div "👉 Voici la nouvelle facture de juillet à valider" at bounding box center [724, 335] width 656 height 14
click at [593, 108] on icon at bounding box center [594, 104] width 11 height 11
paste input "https://app.pennylane.com/companies/21900401/clients/customer_invoices?filter=%…"
type input "https://app.pennylane.com/companies/21900401/clients/customer_invoices?filter=%…"
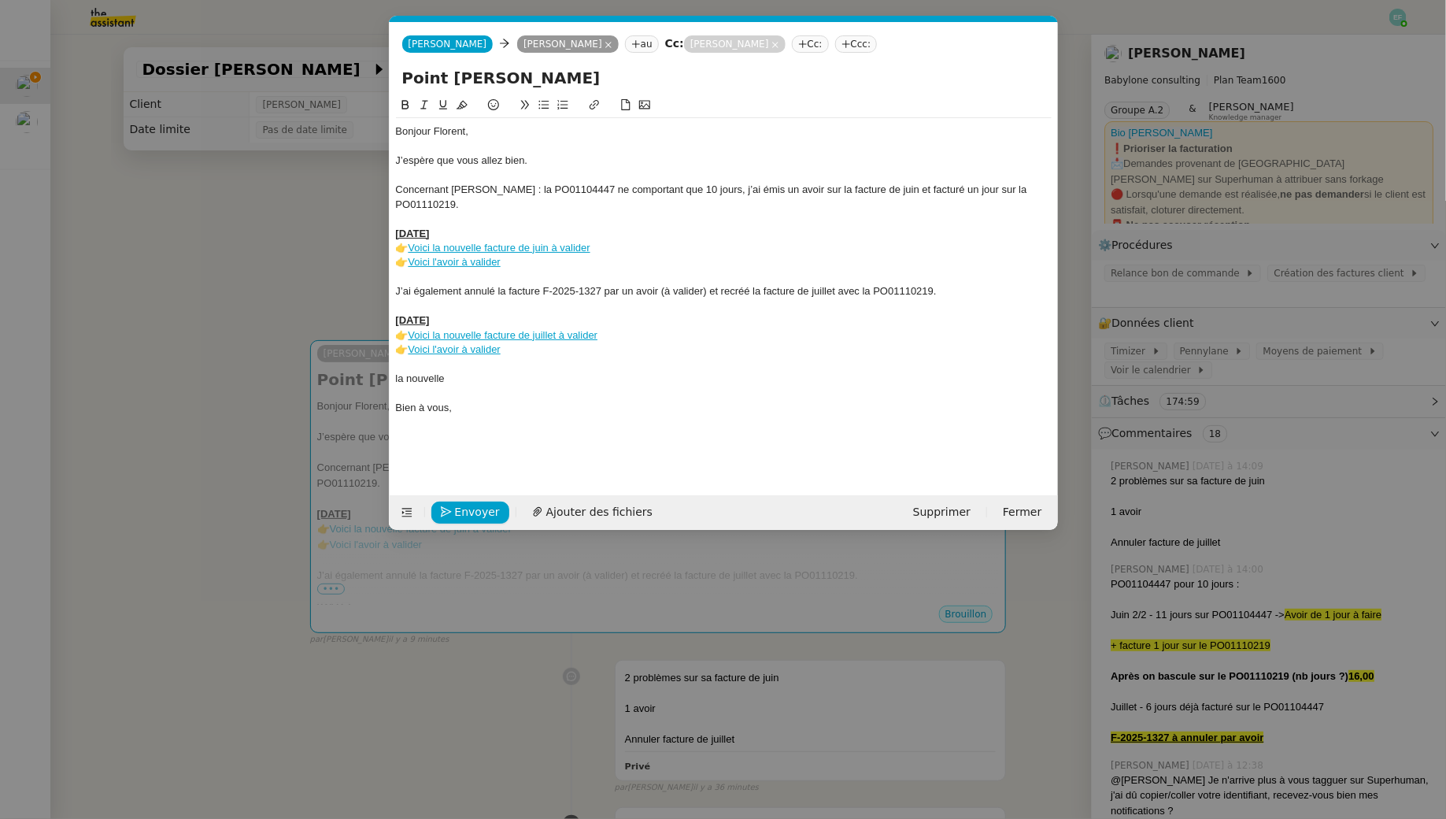
click at [553, 331] on link "Voici la nouvelle facture de juillet à valider" at bounding box center [503, 335] width 190 height 12
click at [503, 355] on link "https://app.pennylane.com/companies/21900401/clients/customer_invoices?filter=%…" at bounding box center [465, 363] width 108 height 20
click at [505, 215] on div at bounding box center [724, 219] width 656 height 14
click at [623, 190] on div "Concernant Mohamed Taohid : la PO01104447 ne comportant que 10 jours, j’ai émis…" at bounding box center [724, 197] width 656 height 29
click at [673, 191] on div "Concernant Mohamed Taohid : la PO01104447 comportant que 10 jours, j’ai émis un…" at bounding box center [724, 197] width 656 height 29
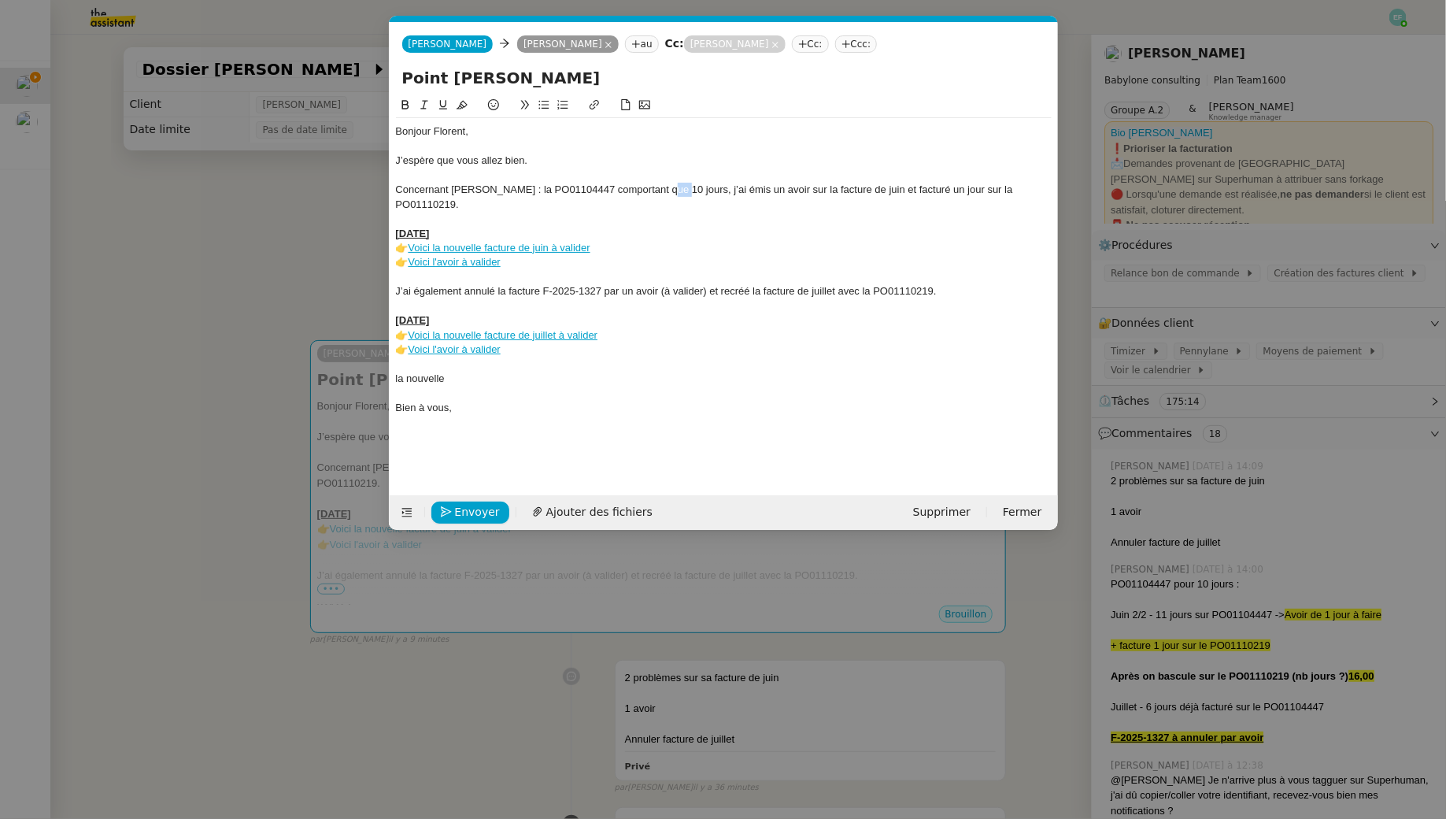
click at [673, 191] on div "Concernant Mohamed Taohid : la PO01104447 comportant que 10 jours, j’ai émis un…" at bounding box center [724, 197] width 656 height 29
click at [553, 216] on div at bounding box center [724, 219] width 656 height 14
click at [553, 302] on div at bounding box center [724, 306] width 656 height 14
drag, startPoint x: 473, startPoint y: 372, endPoint x: 387, endPoint y: 375, distance: 85.8
click at [387, 375] on nz-modal-container "Service TA - VOYAGE - PROPOSITION GLOBALE A utiliser dans le cadre de propositi…" at bounding box center [723, 409] width 1446 height 819
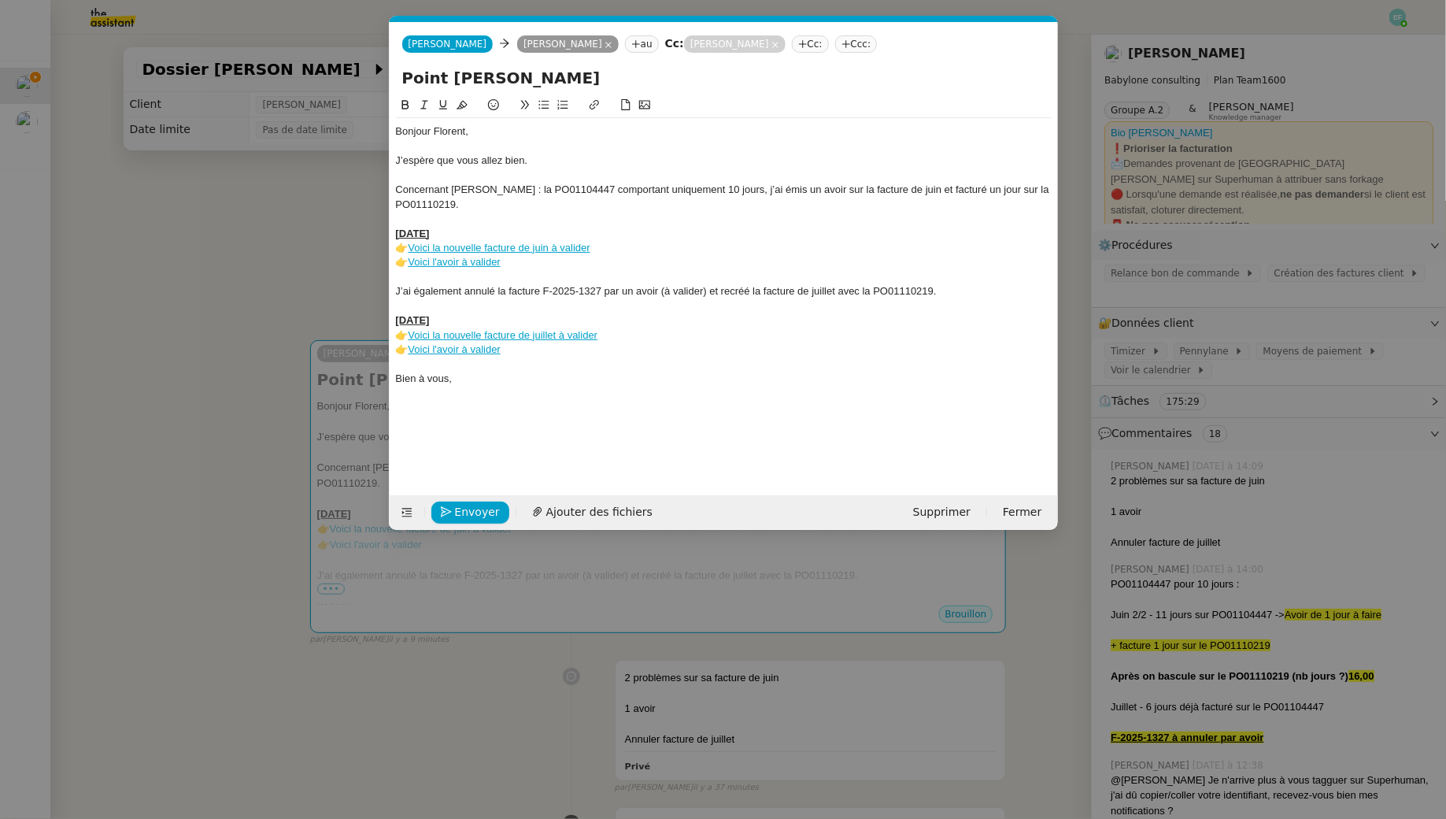
click at [492, 349] on link "Voici l'avoir à valider" at bounding box center [454, 349] width 92 height 12
click at [470, 375] on link "https://app.pennylane.com/companies/21900401/clients/customer_invoices?invoice_…" at bounding box center [416, 378] width 108 height 20
click at [675, 355] on div "👉 Voici l'avoir à valider" at bounding box center [724, 349] width 656 height 14
click at [486, 506] on span "Envoyer" at bounding box center [477, 512] width 45 height 18
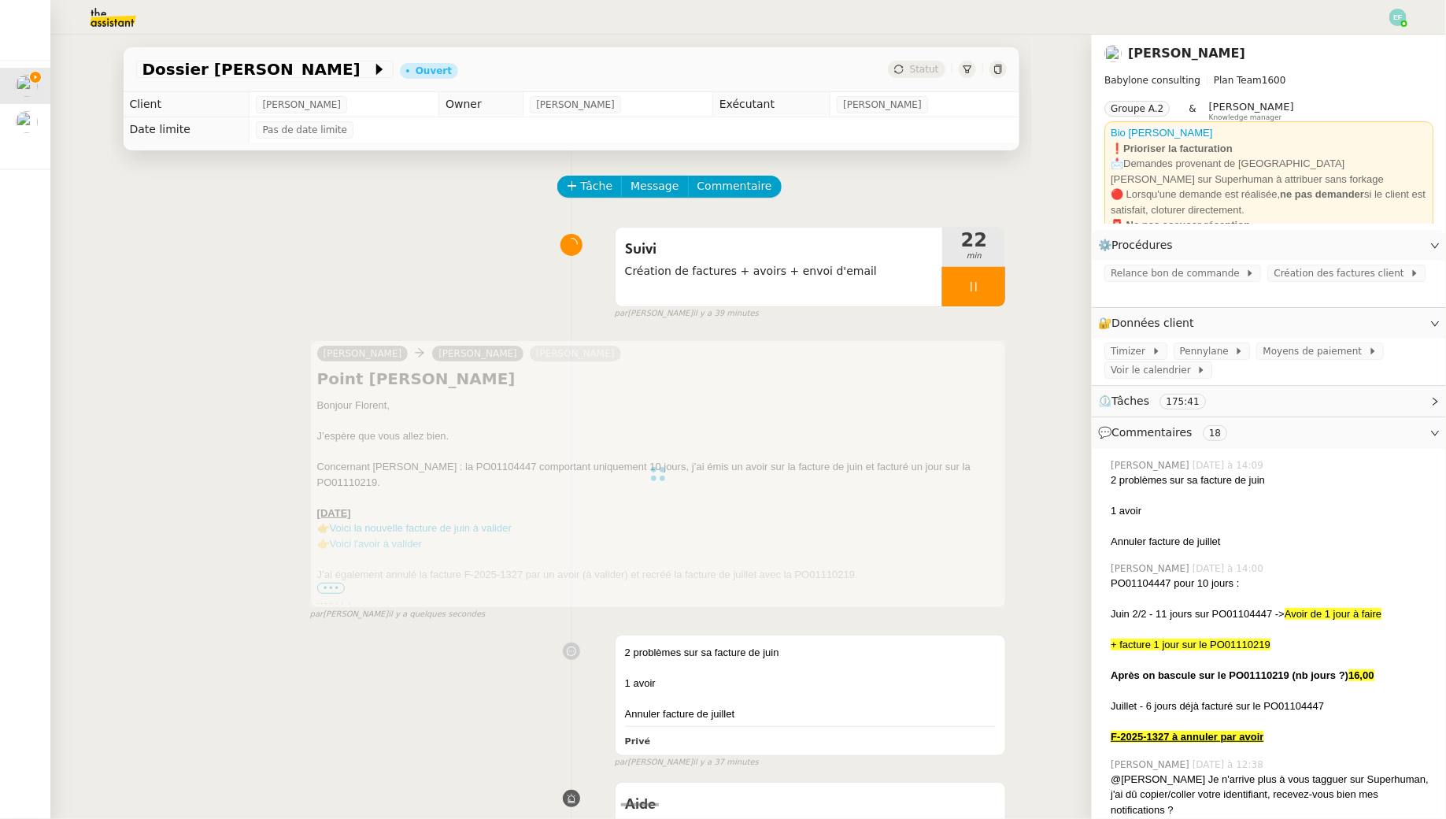
click at [983, 281] on div at bounding box center [973, 286] width 63 height 39
click at [1000, 285] on button at bounding box center [989, 286] width 31 height 39
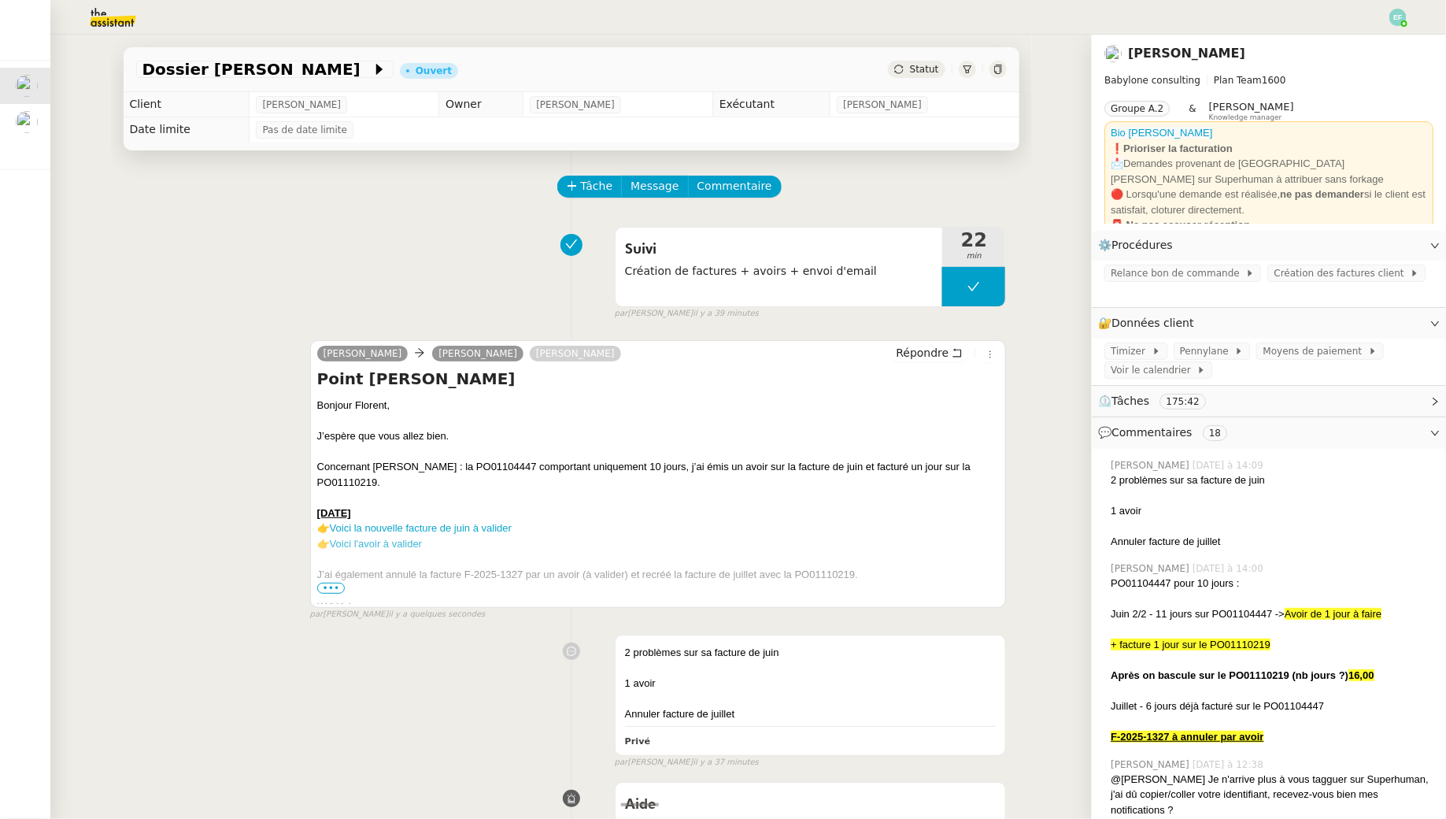
click at [331, 588] on span "•••" at bounding box center [331, 587] width 28 height 11
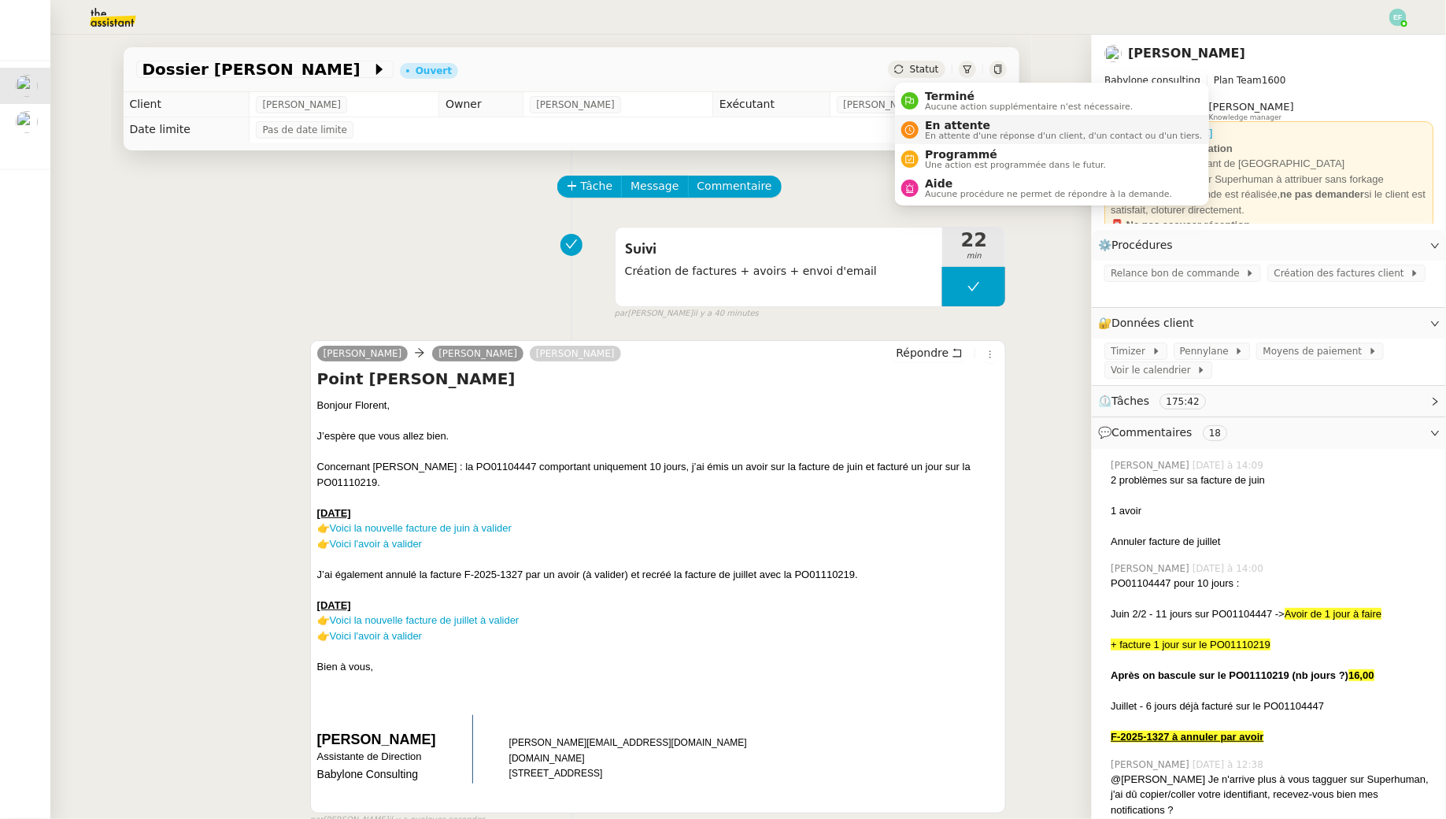
click at [940, 124] on span "En attente" at bounding box center [1063, 125] width 277 height 13
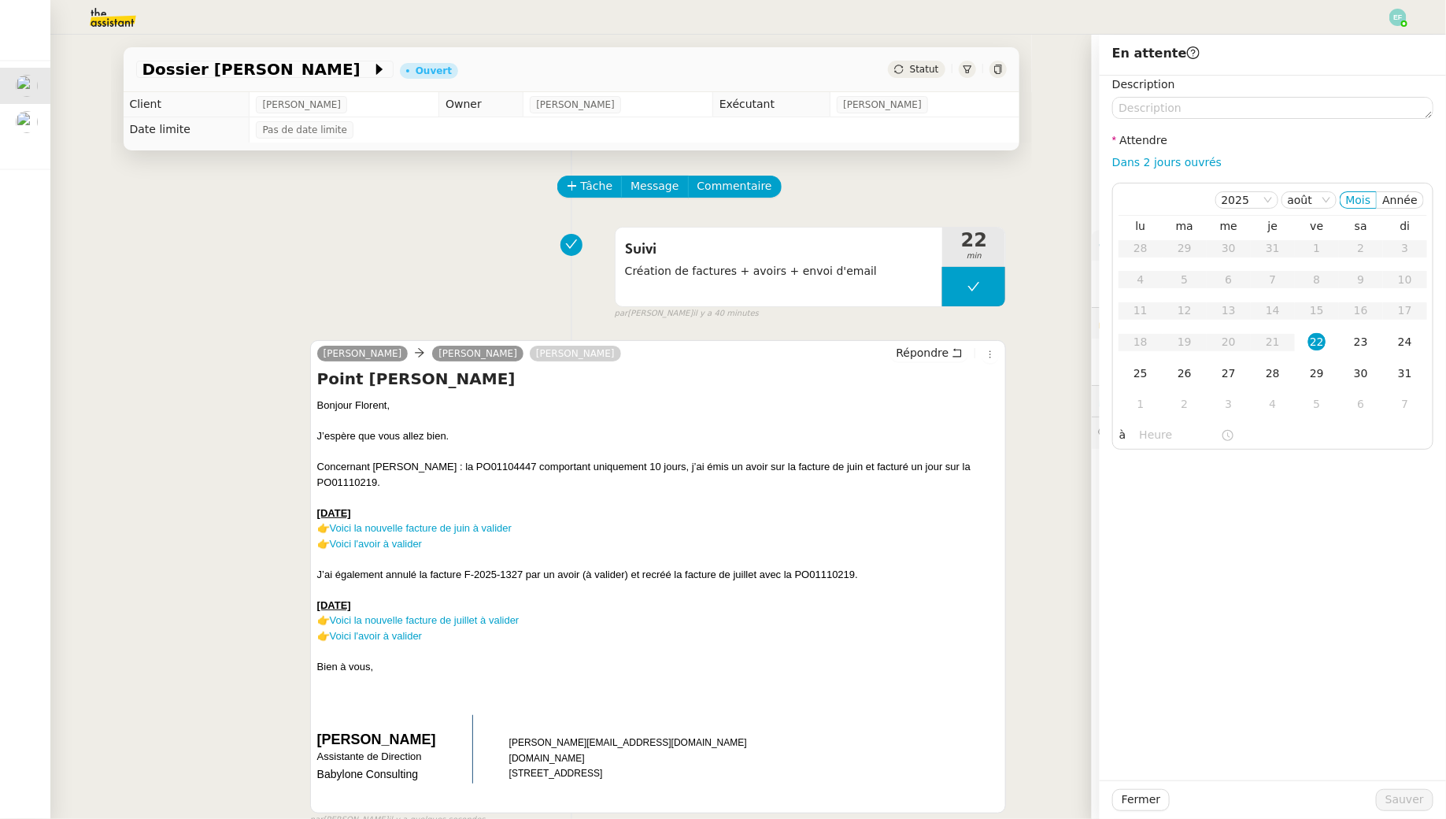
click at [452, 283] on div "Suivi Création de factures + avoirs + envoi d'email 22 min false par Emelyne F.…" at bounding box center [571, 270] width 871 height 101
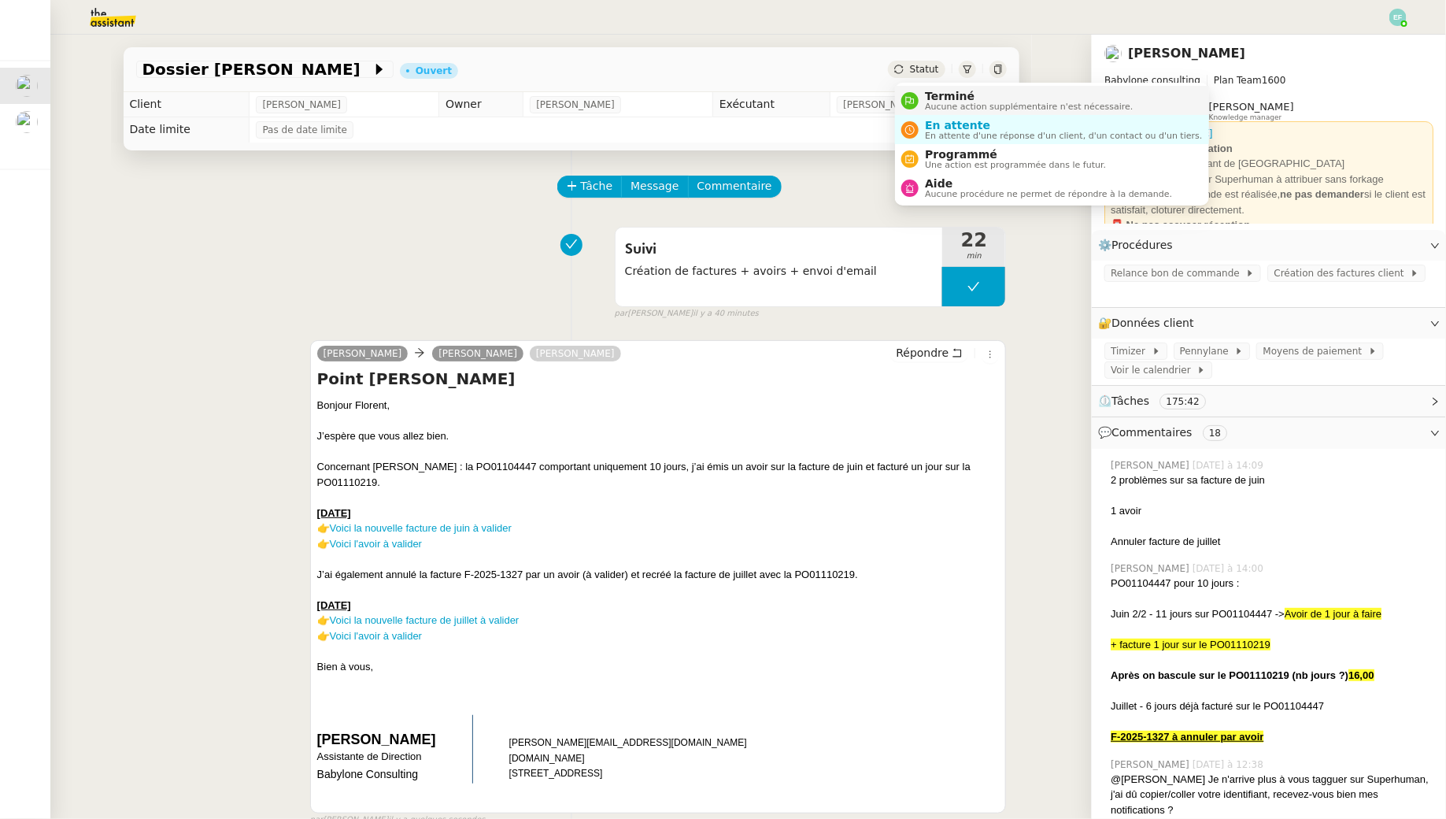
click at [929, 106] on span "Aucune action supplémentaire n'est nécessaire." at bounding box center [1029, 106] width 208 height 9
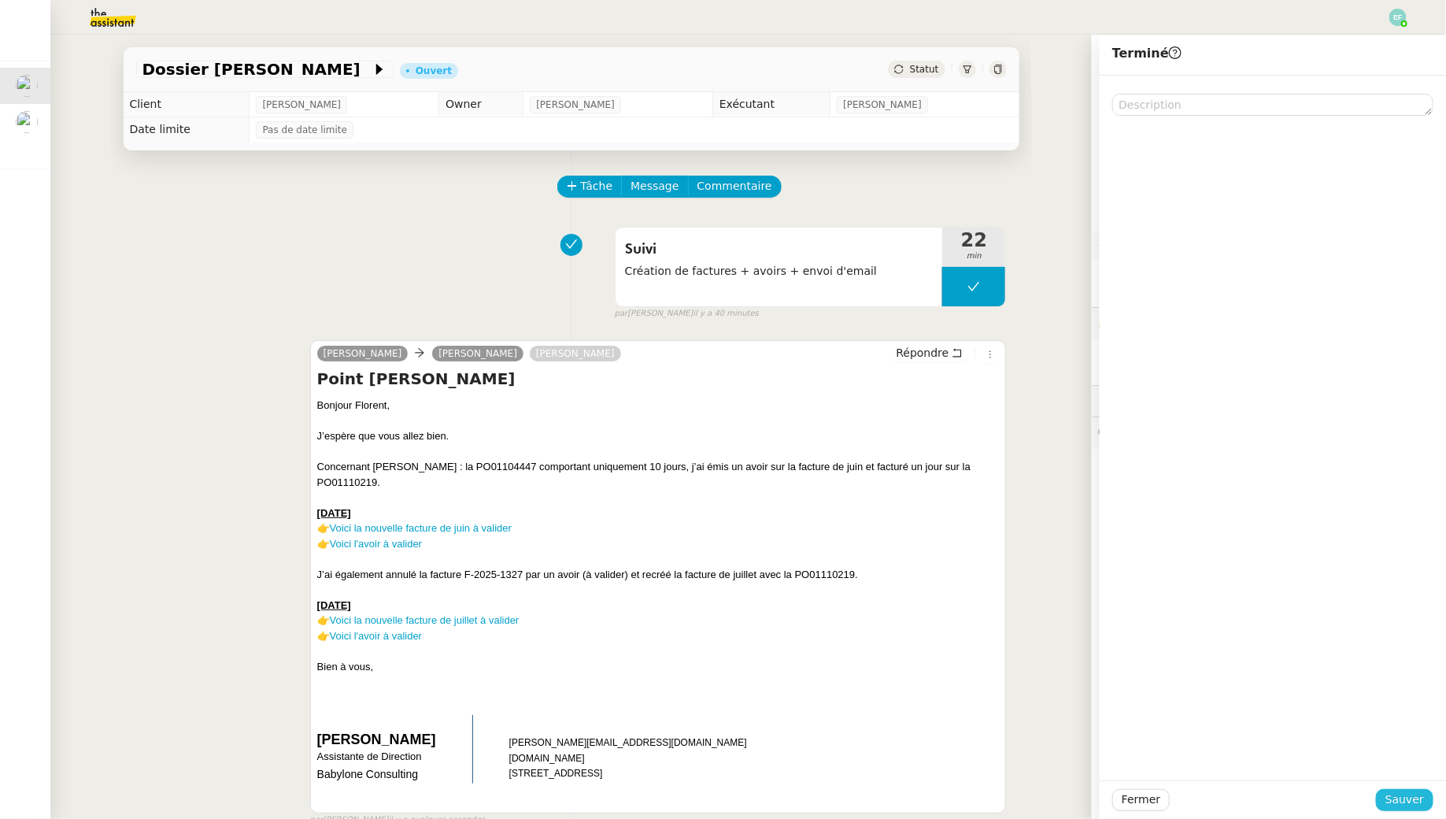
click at [1396, 798] on span "Sauver" at bounding box center [1404, 799] width 39 height 18
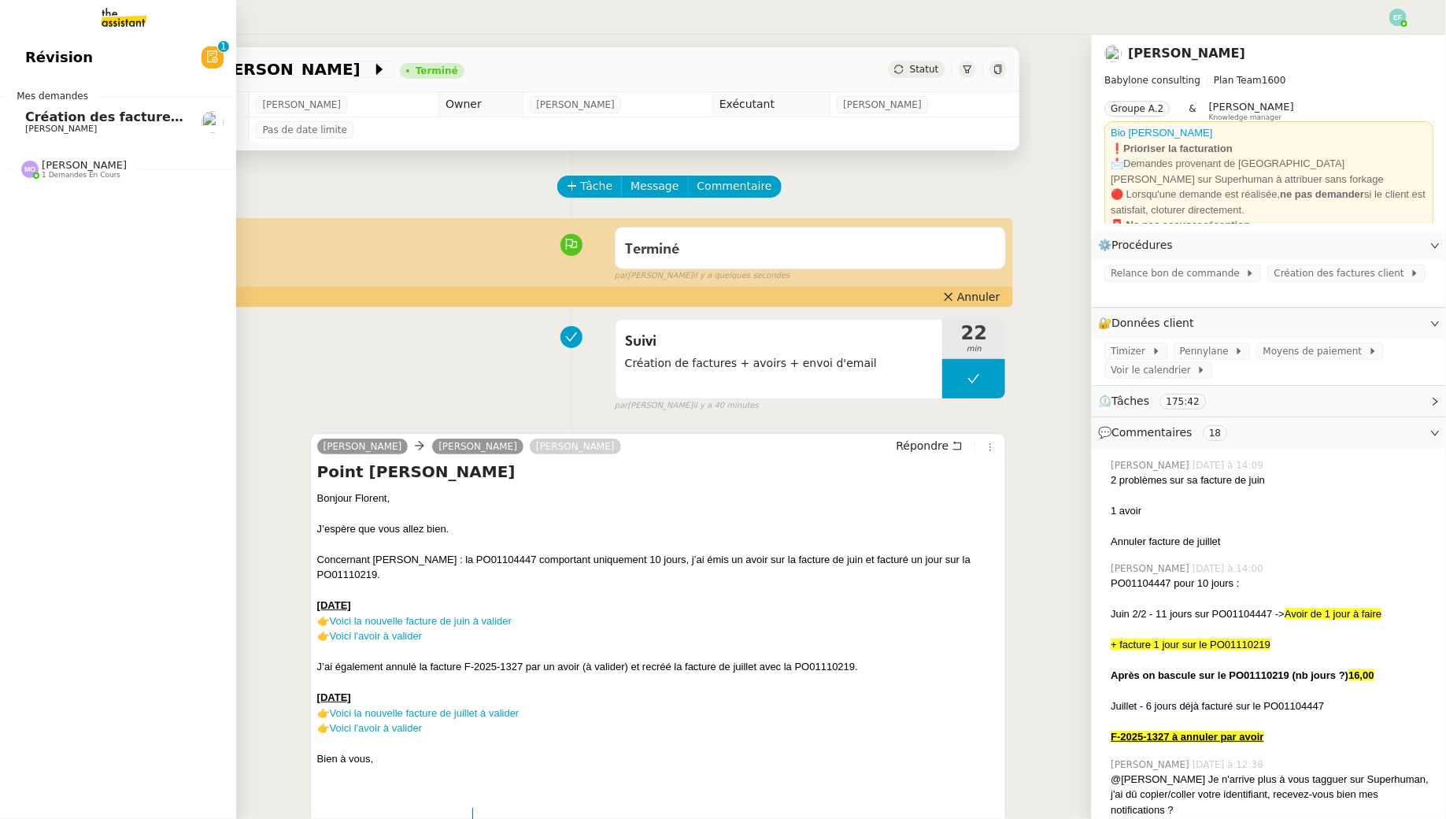
click at [39, 135] on link "Création des factures client - [DATE] [PERSON_NAME]" at bounding box center [118, 122] width 236 height 36
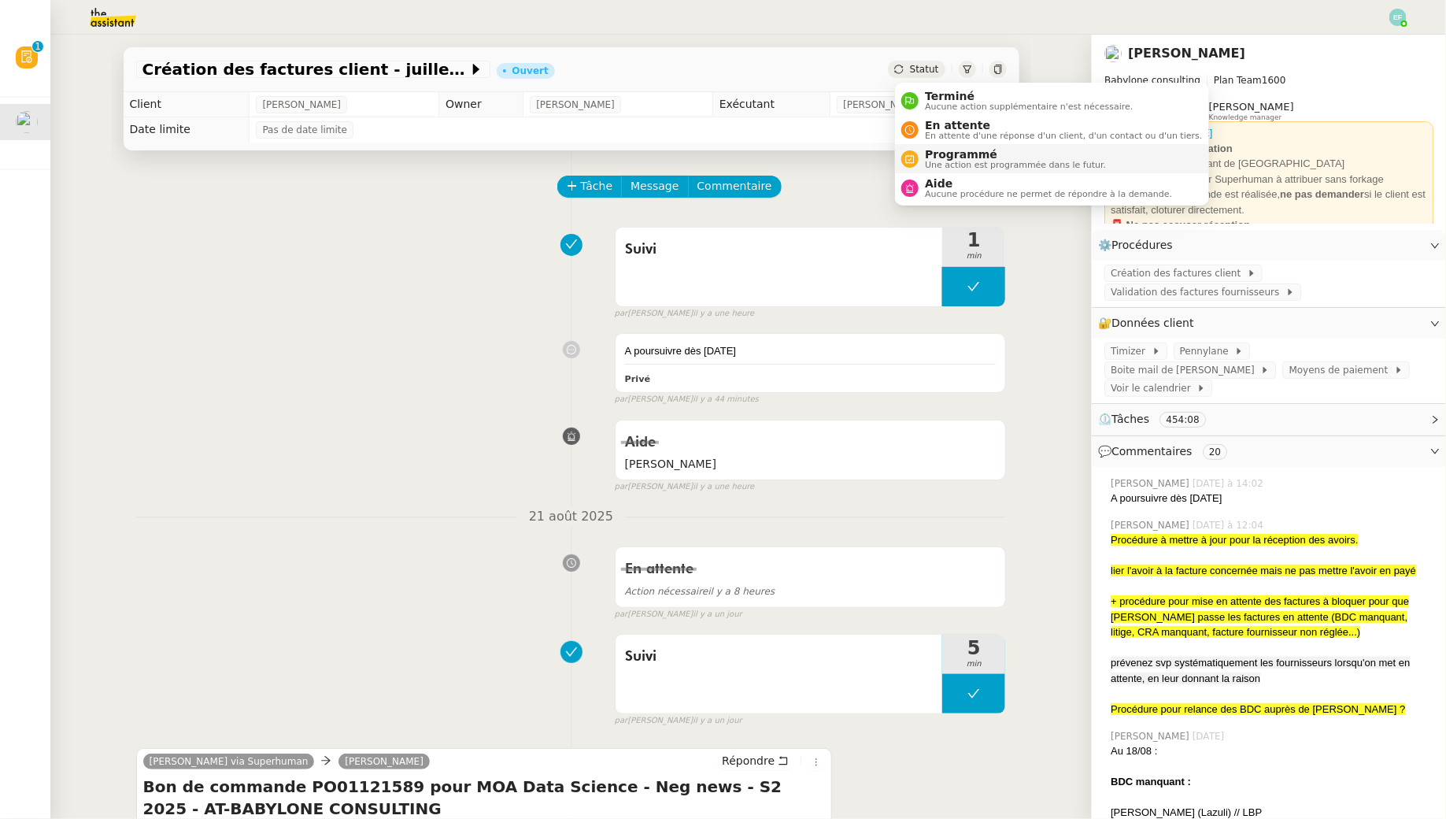
click at [922, 157] on div "Programmé Une action est programmée dans le futur." at bounding box center [1012, 158] width 187 height 21
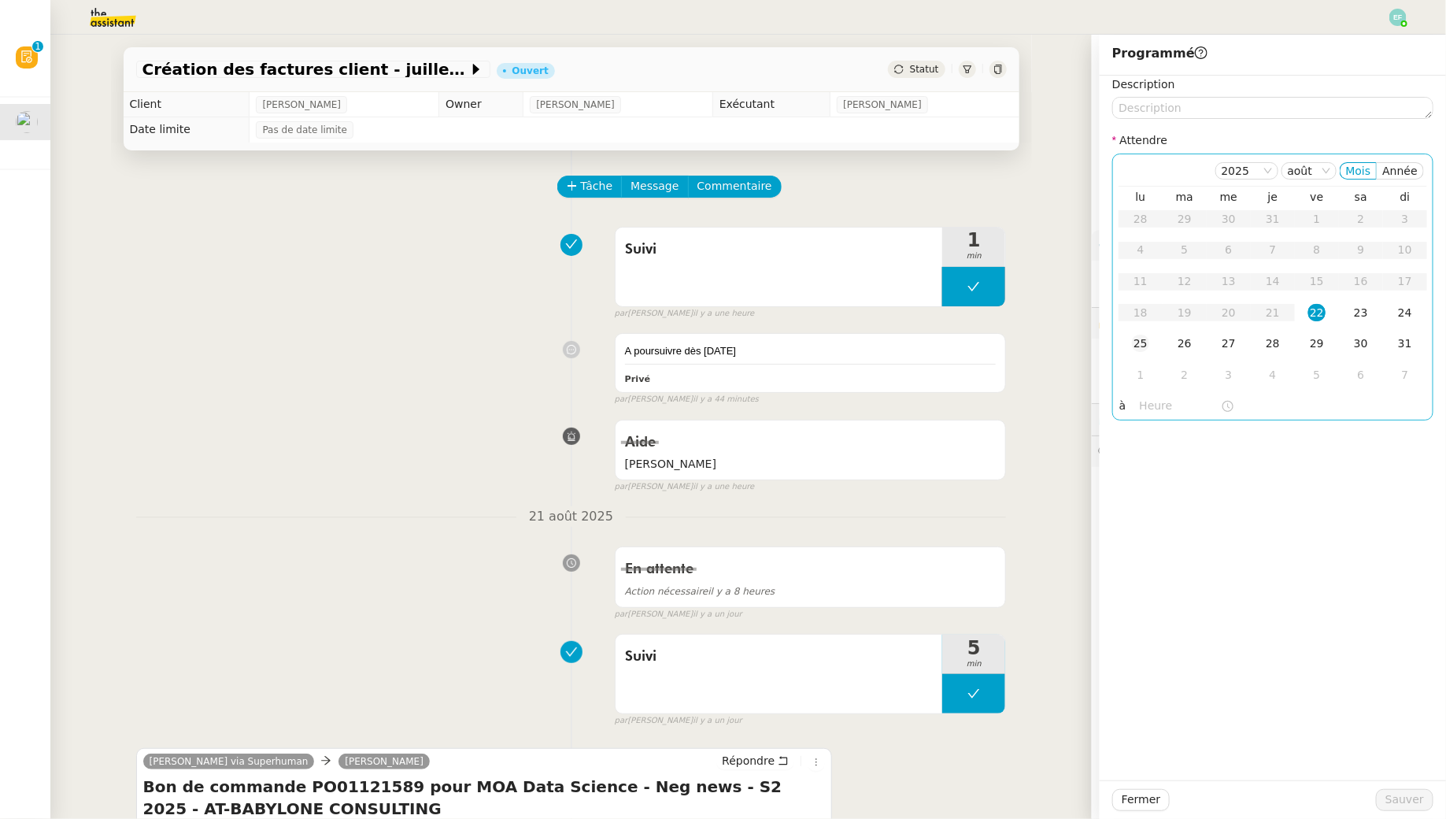
click at [1144, 348] on div "25" at bounding box center [1140, 343] width 17 height 17
click at [1406, 806] on span "Sauver" at bounding box center [1404, 799] width 39 height 18
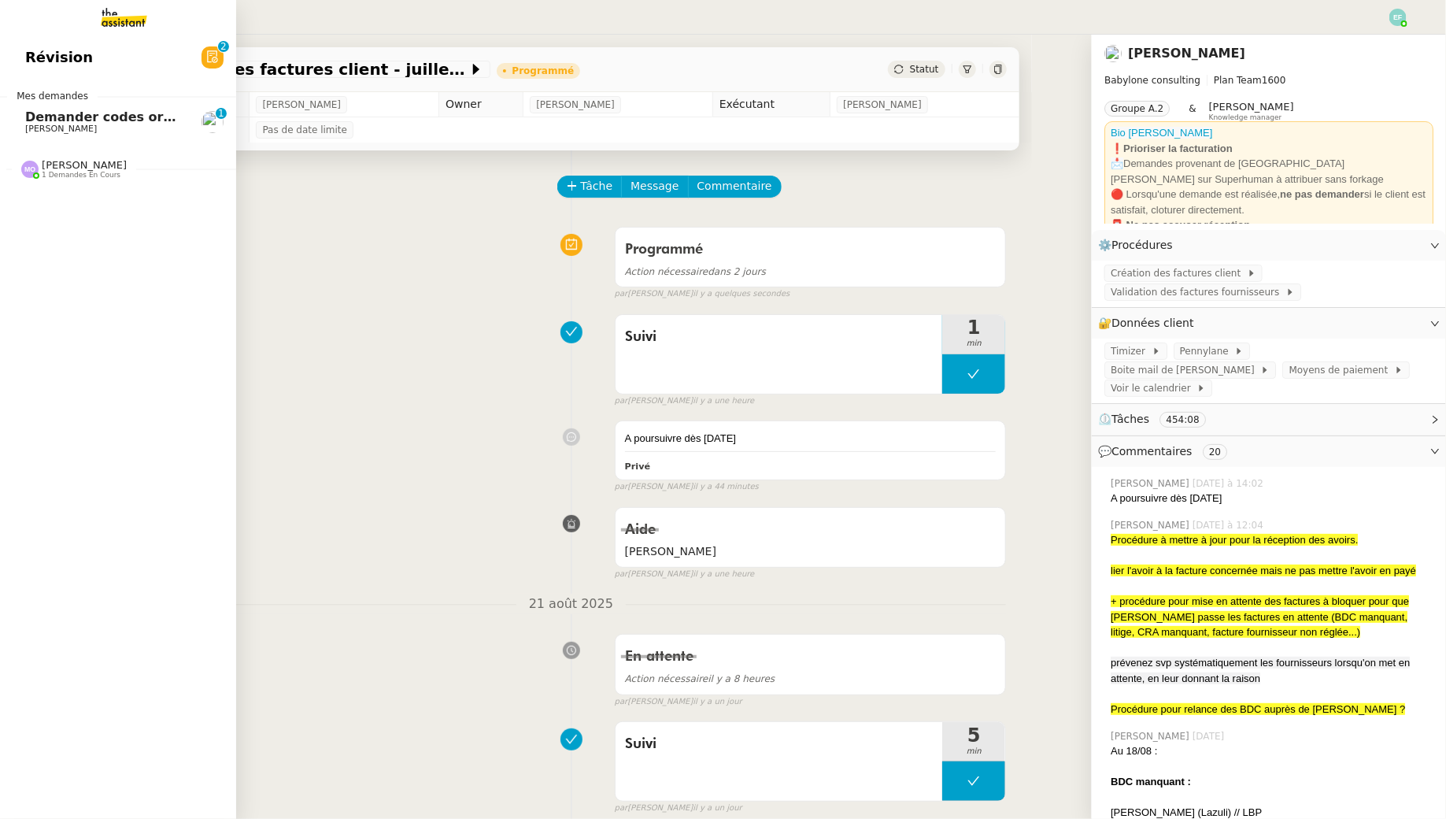
click at [24, 125] on link "Demander codes ordinateurs à Ilona et Sofiane Florent Seiler 0 1 2 3 4 5 6 7 8 9" at bounding box center [118, 122] width 236 height 36
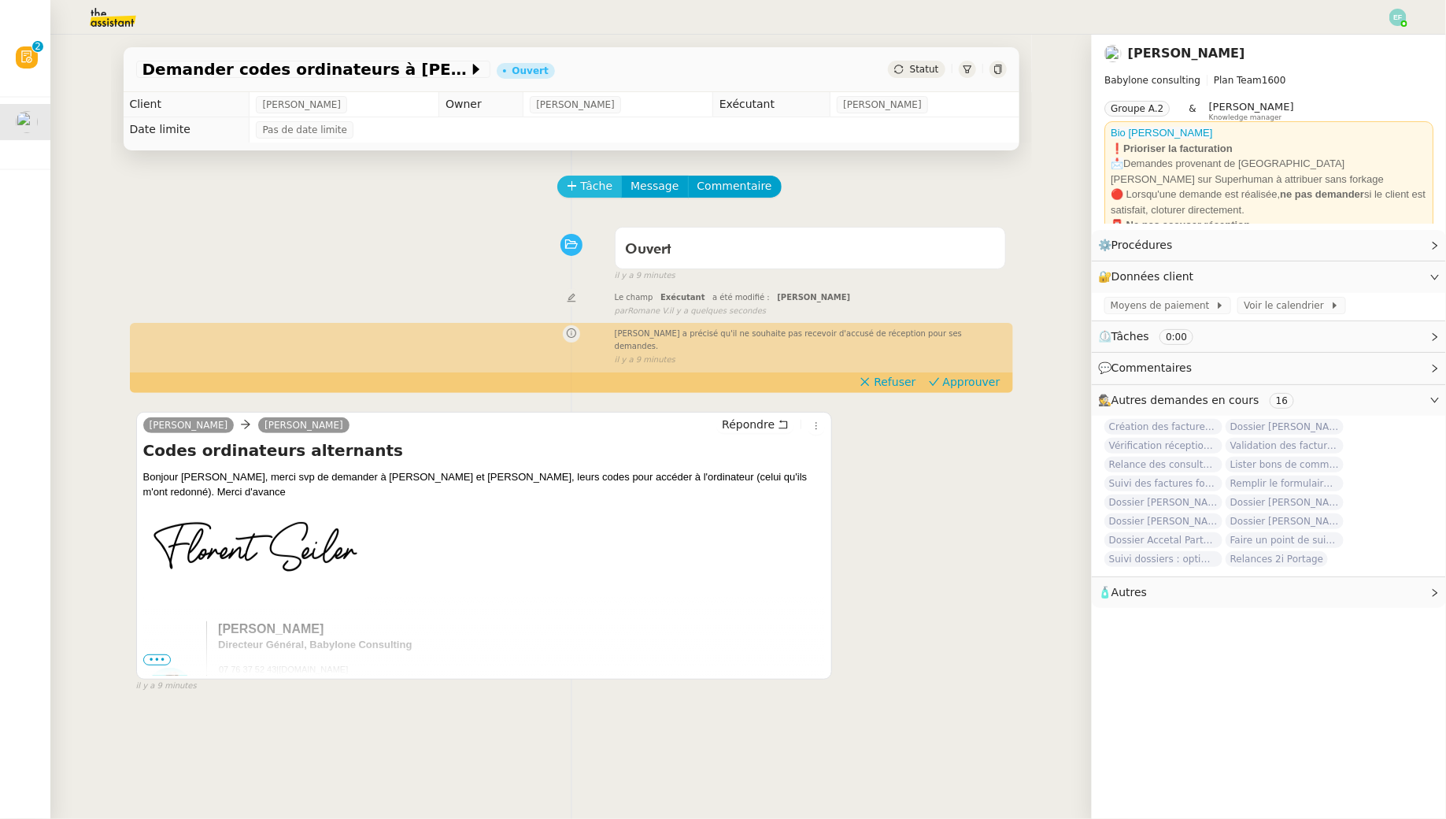
click at [594, 184] on span "Tâche" at bounding box center [597, 186] width 32 height 18
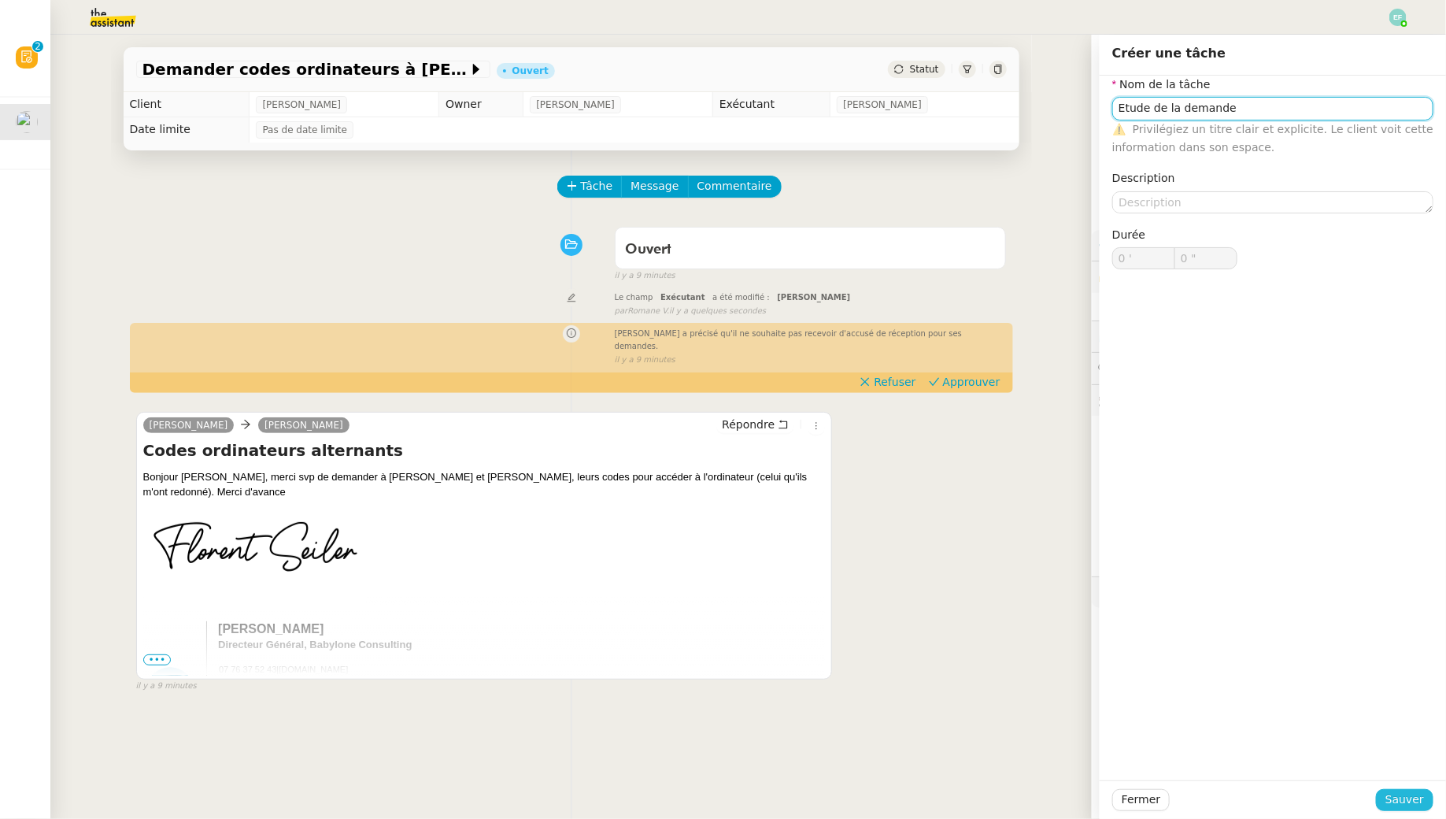
type input "Etude de la demande"
click at [1403, 799] on span "Sauver" at bounding box center [1404, 799] width 39 height 18
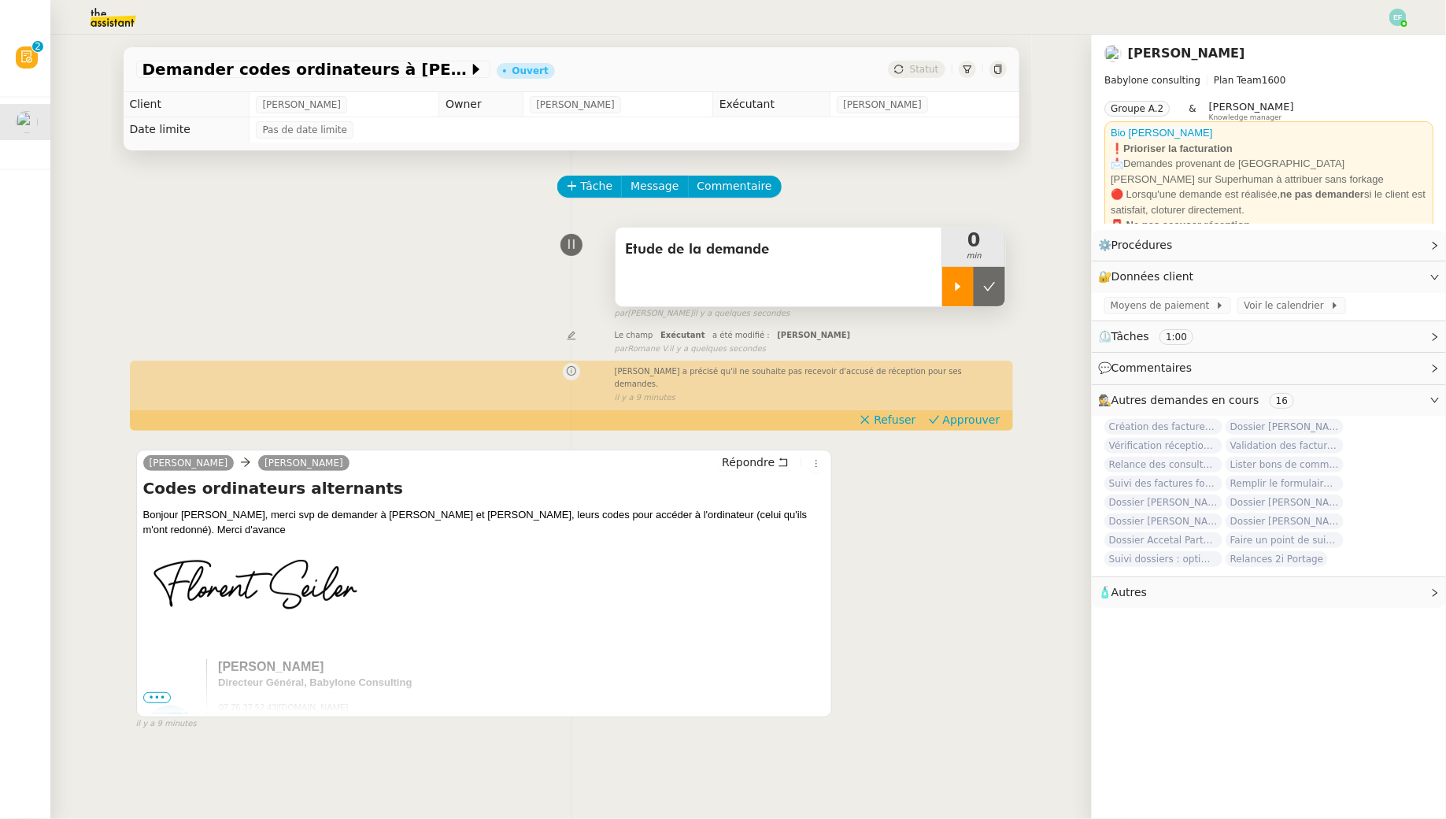
click at [954, 291] on icon at bounding box center [958, 286] width 13 height 13
click at [966, 412] on span "Approuver" at bounding box center [971, 420] width 57 height 16
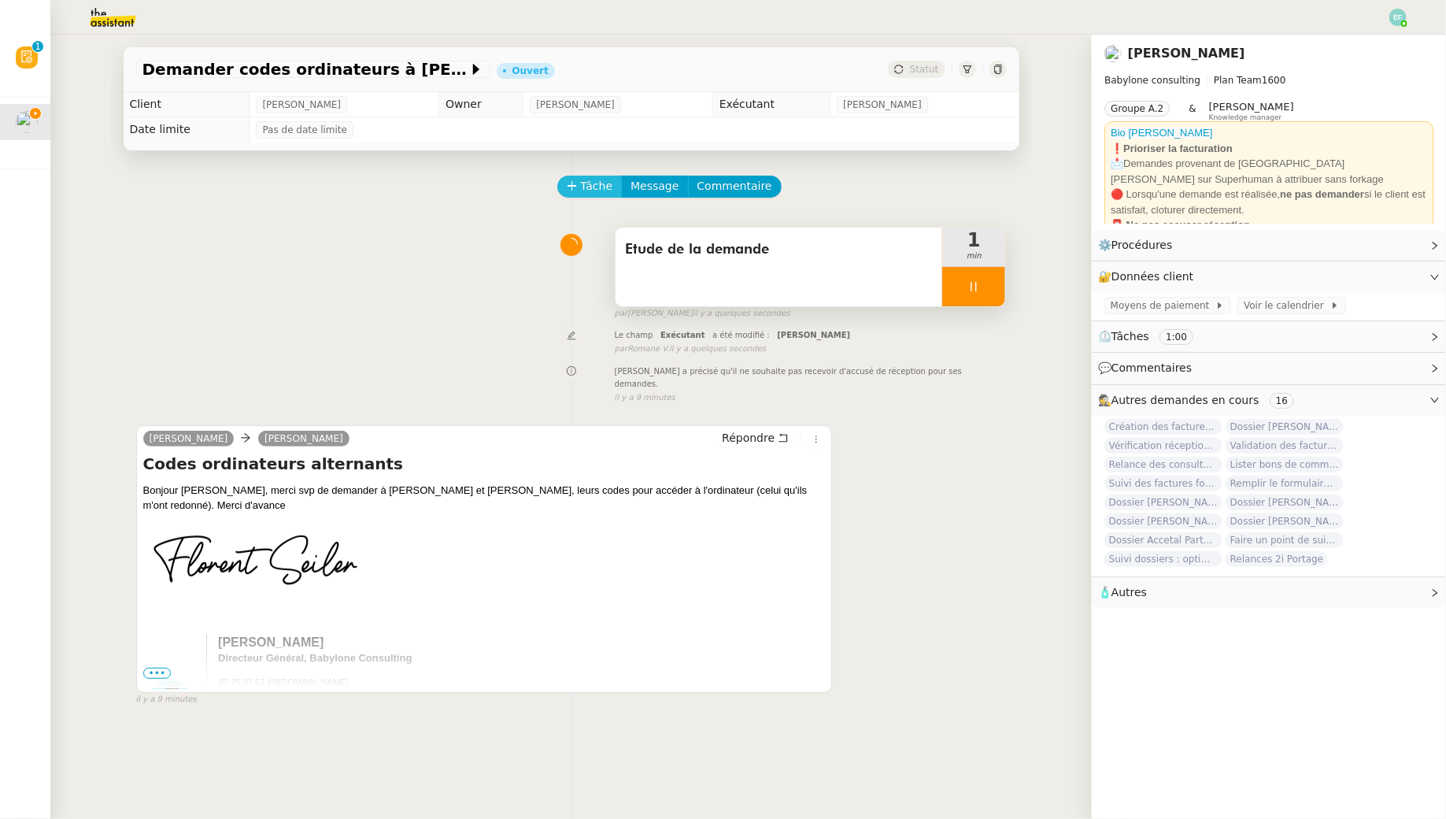
click at [596, 189] on span "Tâche" at bounding box center [597, 186] width 32 height 18
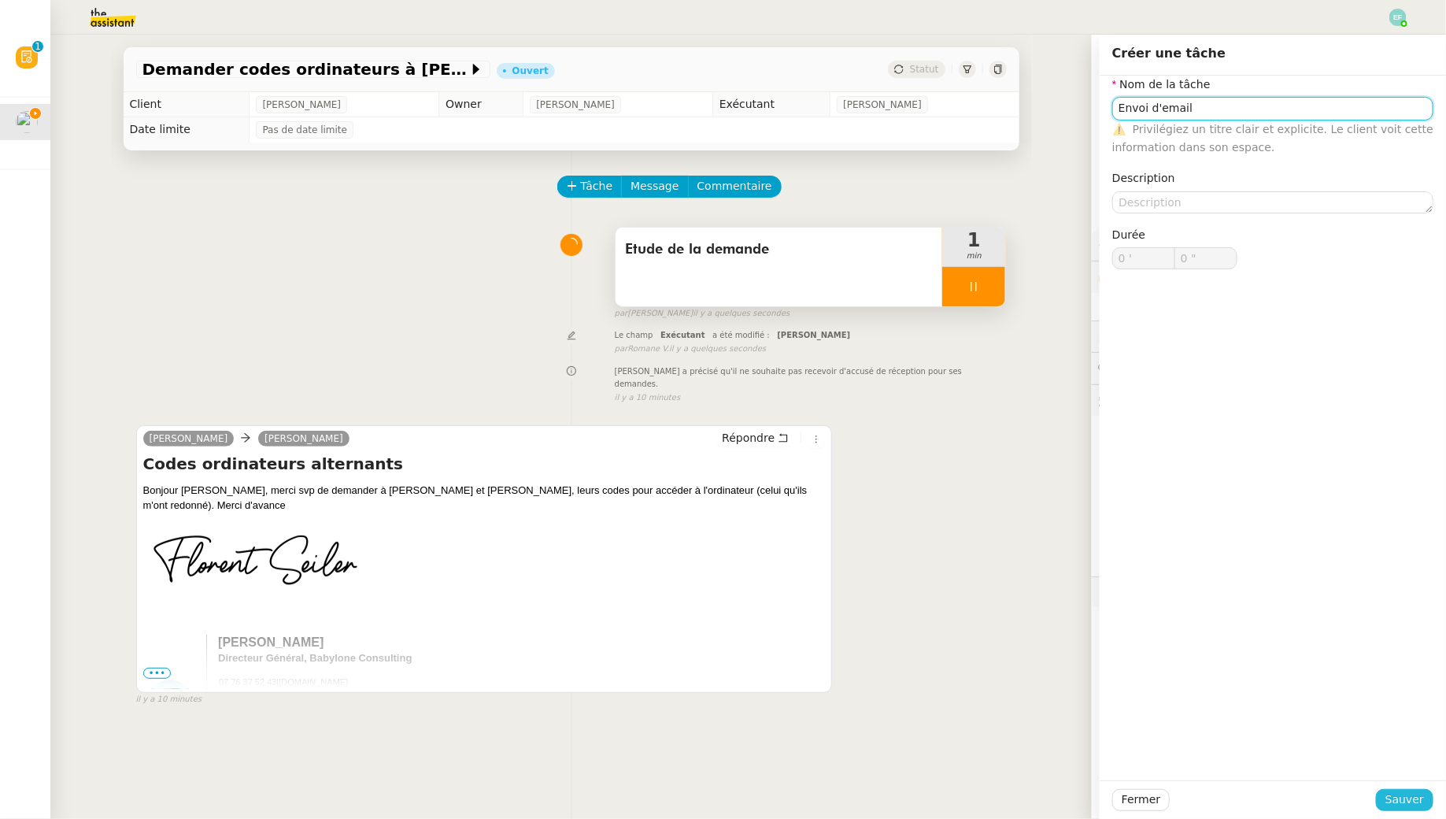
type input "Envoi d'email"
click at [1401, 798] on span "Sauver" at bounding box center [1404, 799] width 39 height 18
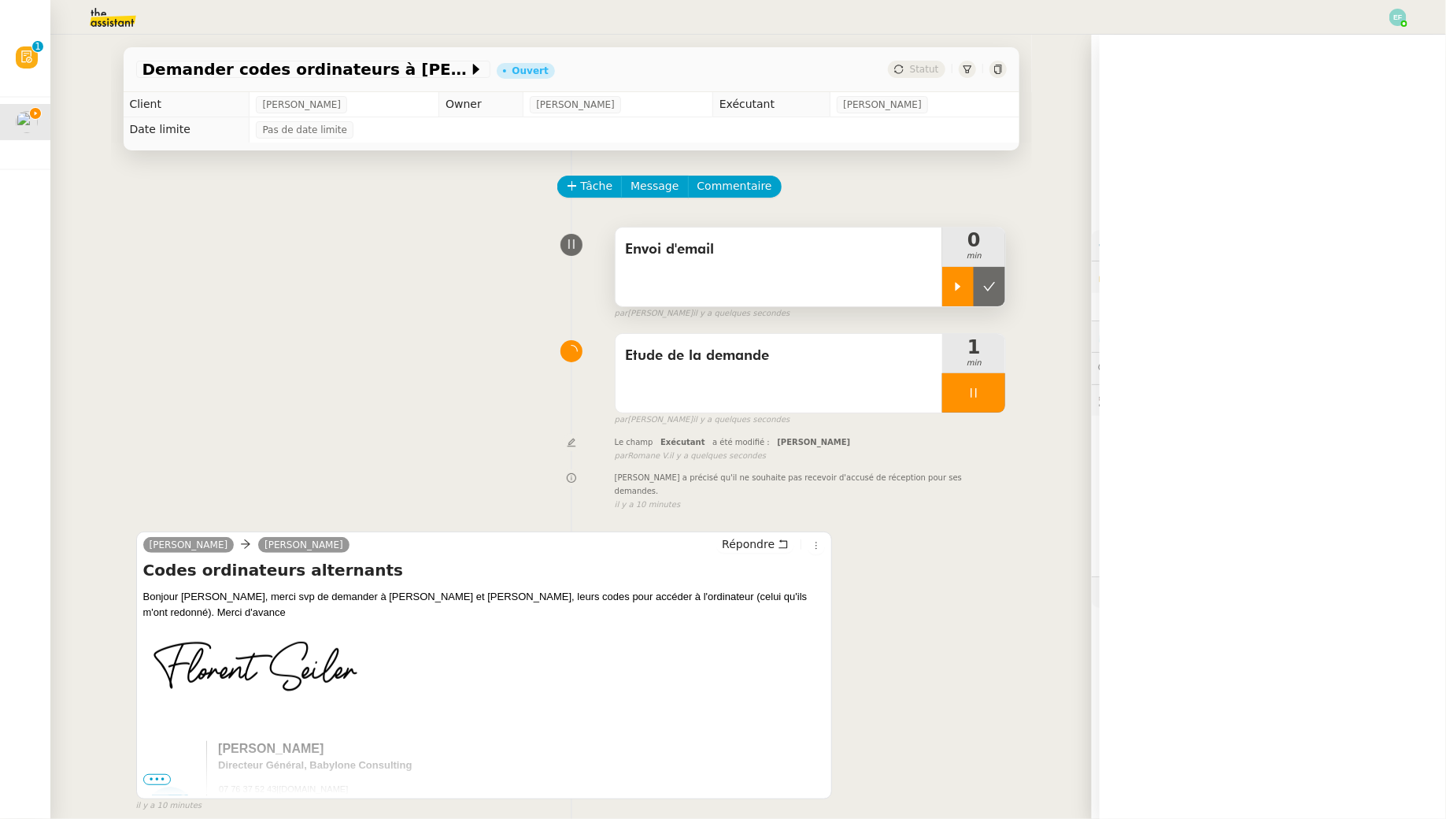
click at [952, 276] on div at bounding box center [957, 286] width 31 height 39
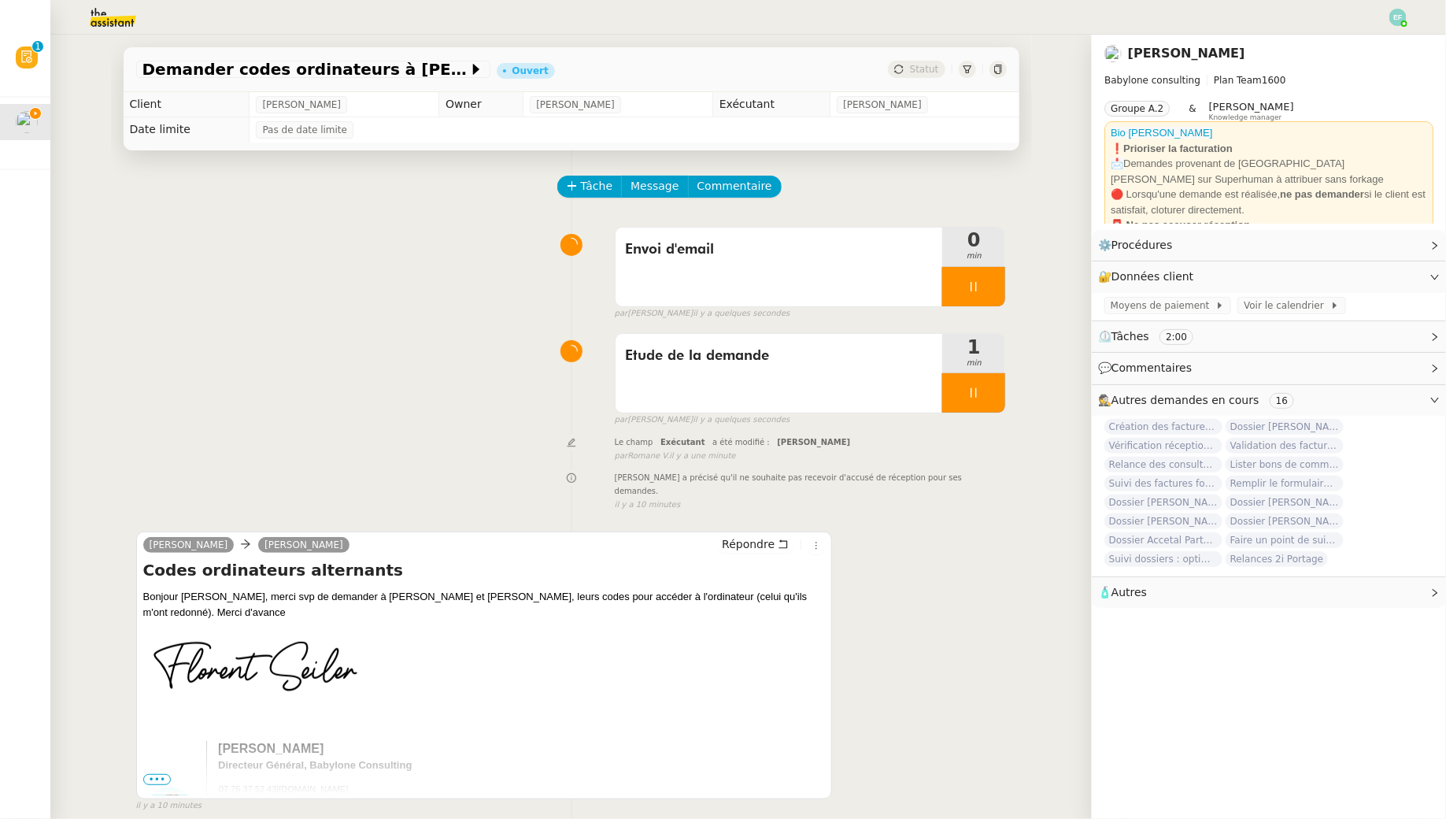
click at [980, 380] on div at bounding box center [973, 392] width 63 height 39
click at [993, 393] on icon at bounding box center [989, 392] width 13 height 13
click at [662, 192] on span "Message" at bounding box center [654, 186] width 48 height 18
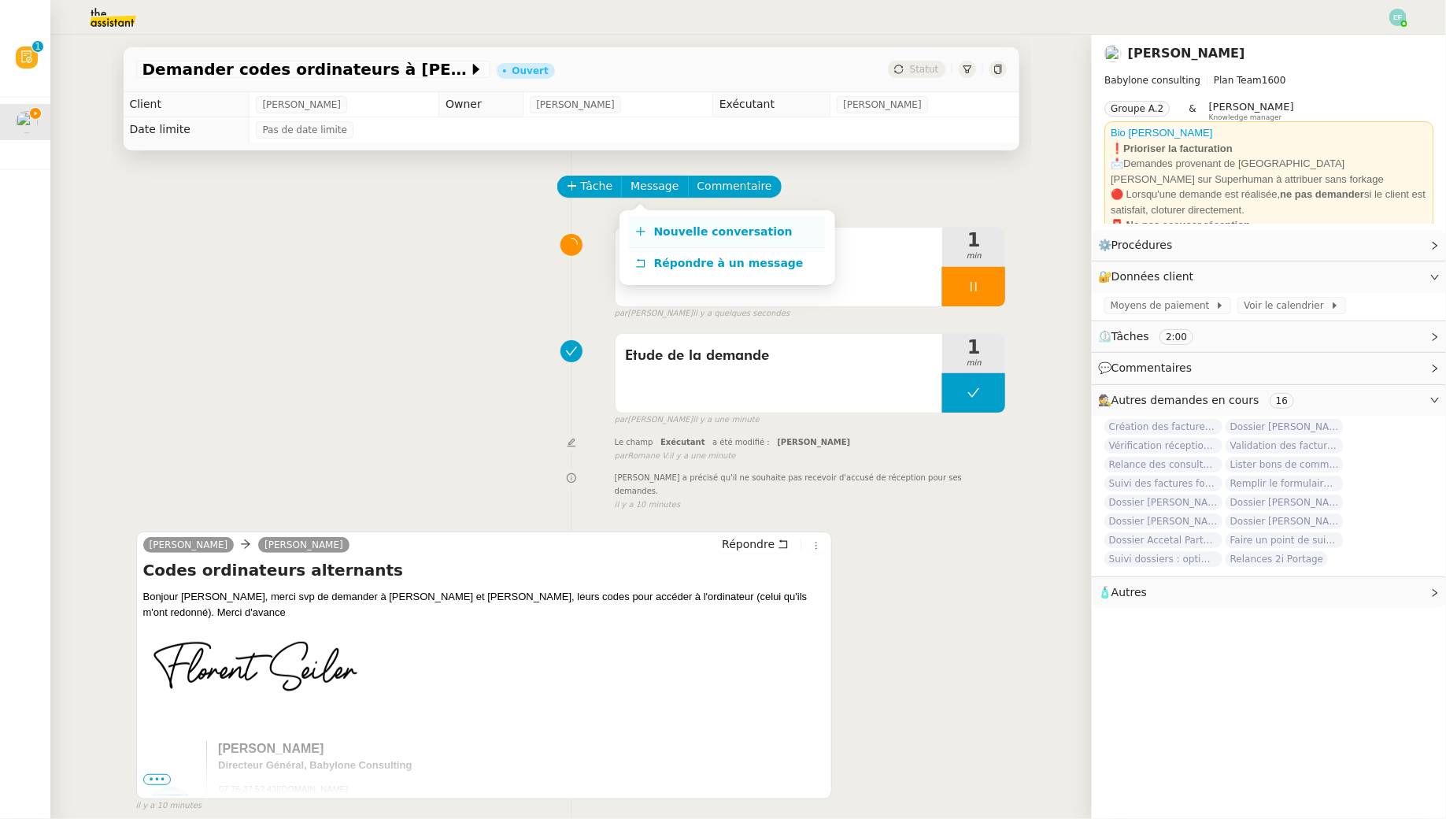
click at [687, 233] on span "Nouvelle conversation" at bounding box center [723, 231] width 139 height 13
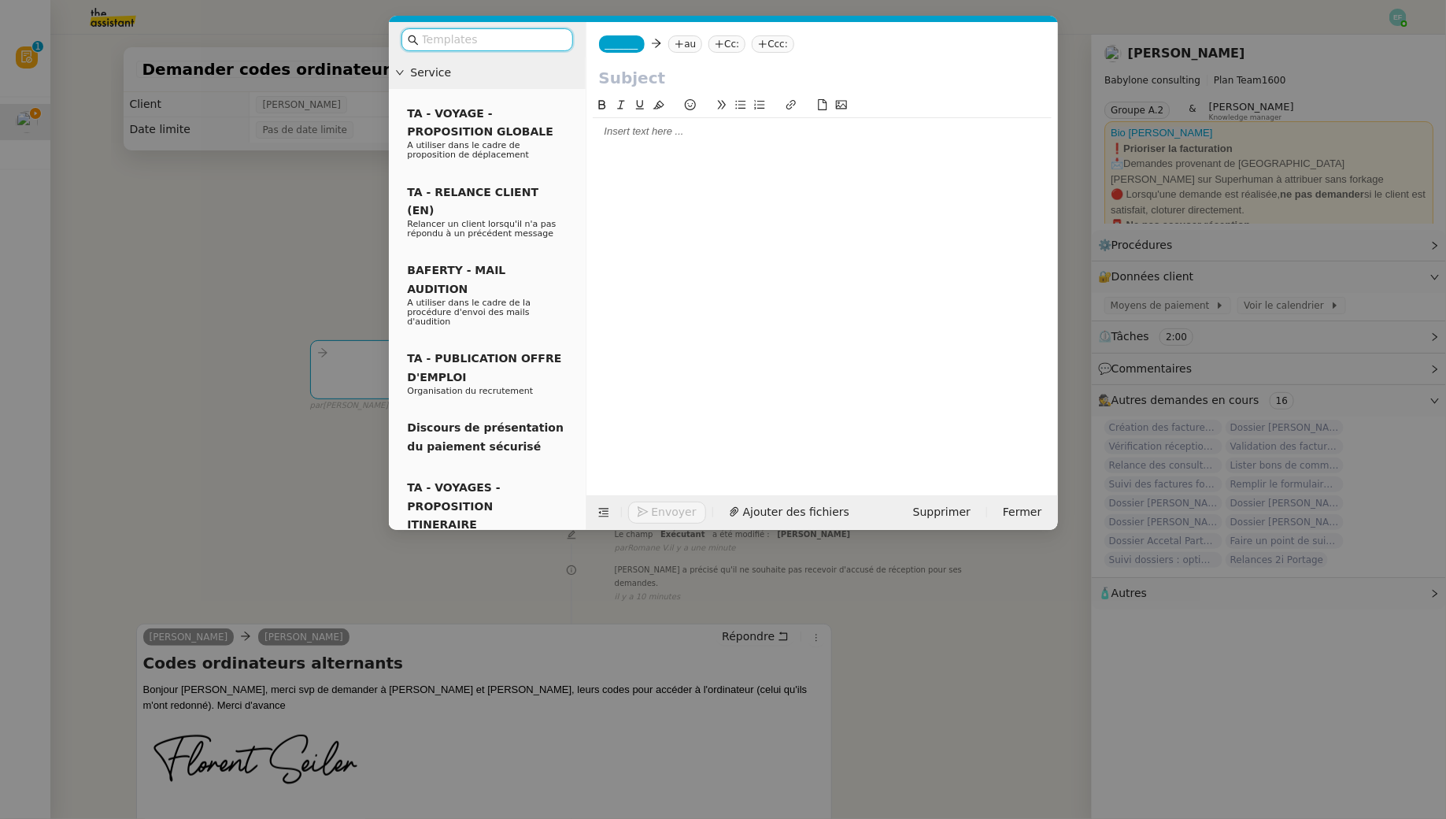
click at [691, 41] on nz-tag "au" at bounding box center [685, 43] width 34 height 17
paste input "ilona.cartoux@gmail.com"
type input "ilona.cartoux@gmail.com"
click at [784, 76] on div "ilona cartoux ilona.cartoux@gmail.com" at bounding box center [798, 73] width 235 height 21
click at [614, 41] on span "_______" at bounding box center [621, 44] width 33 height 11
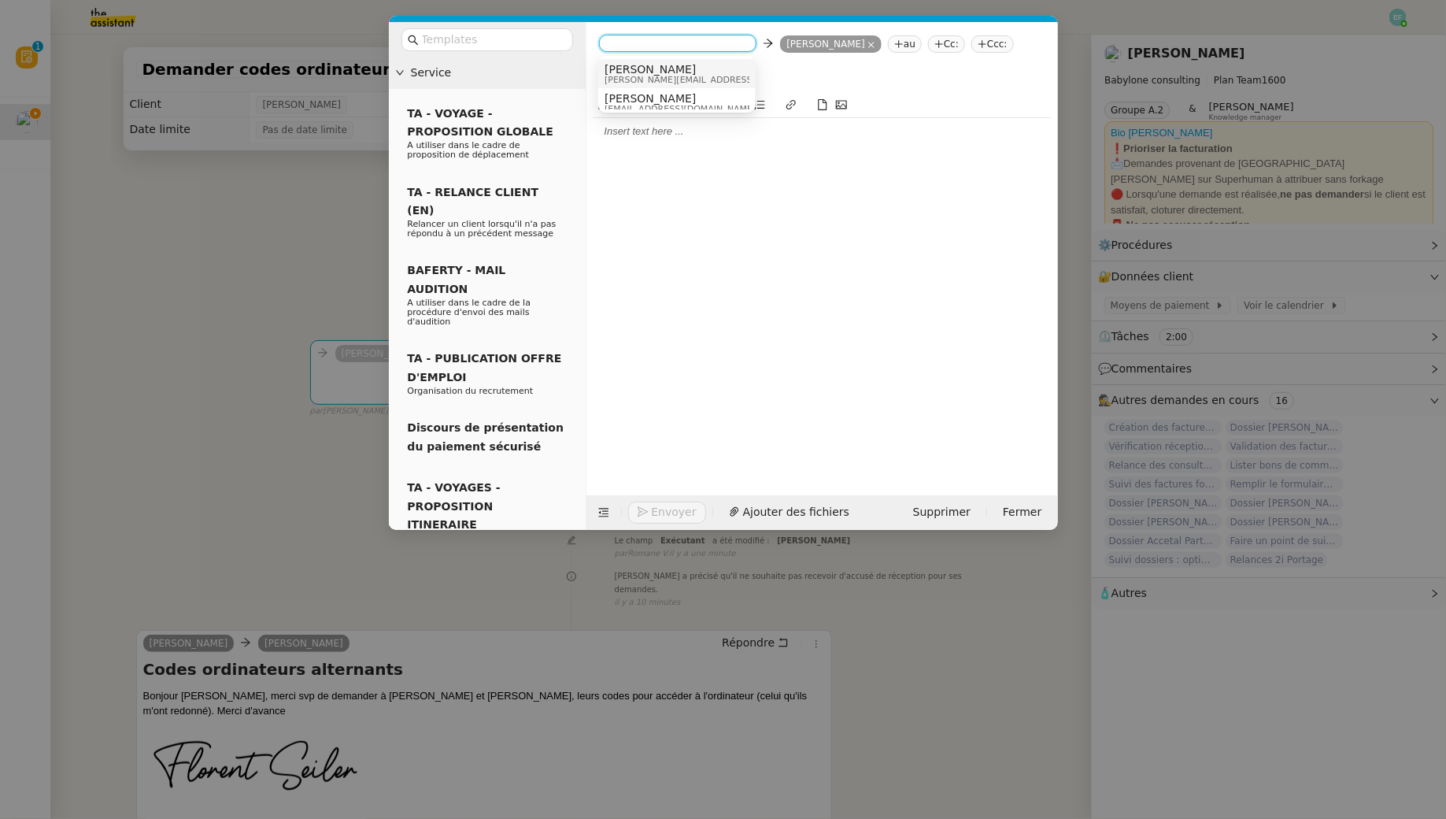
click at [676, 76] on span "[PERSON_NAME][EMAIL_ADDRESS][DOMAIN_NAME]" at bounding box center [716, 80] width 224 height 9
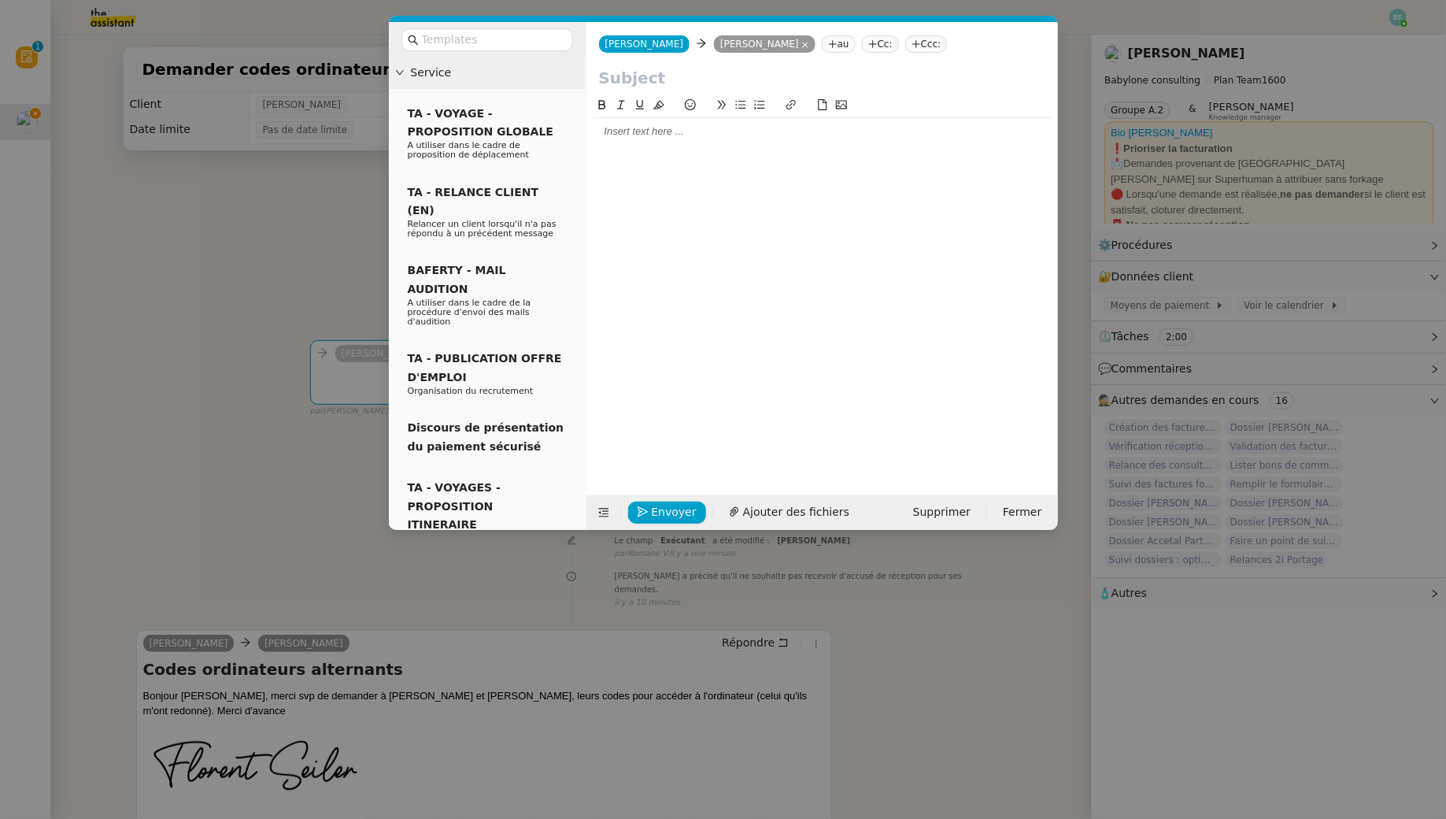
click at [342, 238] on nz-modal-container "Service TA - VOYAGE - PROPOSITION GLOBALE A utiliser dans le cadre de propositi…" at bounding box center [723, 409] width 1446 height 819
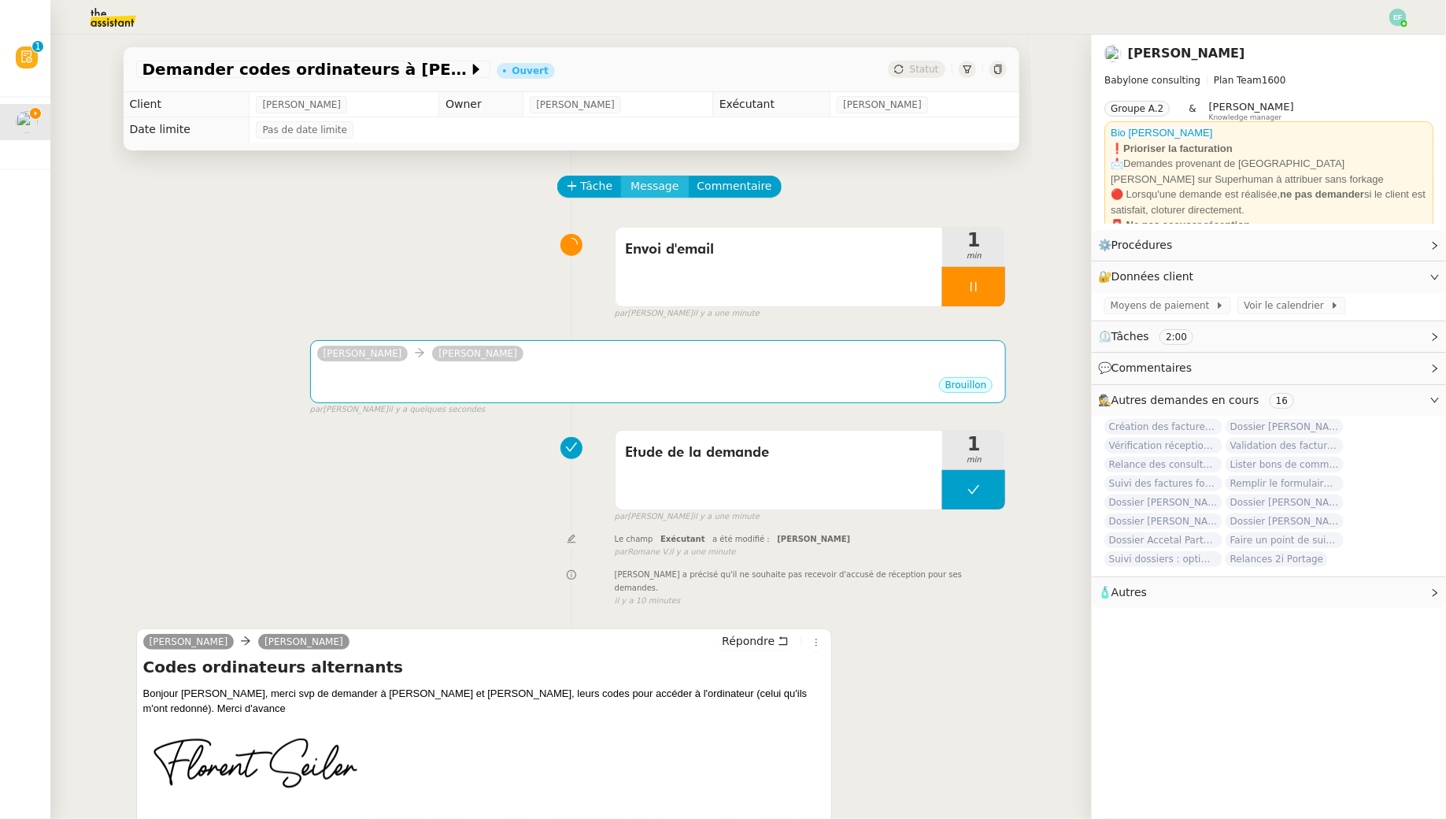
click at [671, 187] on span "Message" at bounding box center [654, 186] width 48 height 18
click at [672, 220] on link "Nouvelle conversation" at bounding box center [727, 231] width 197 height 31
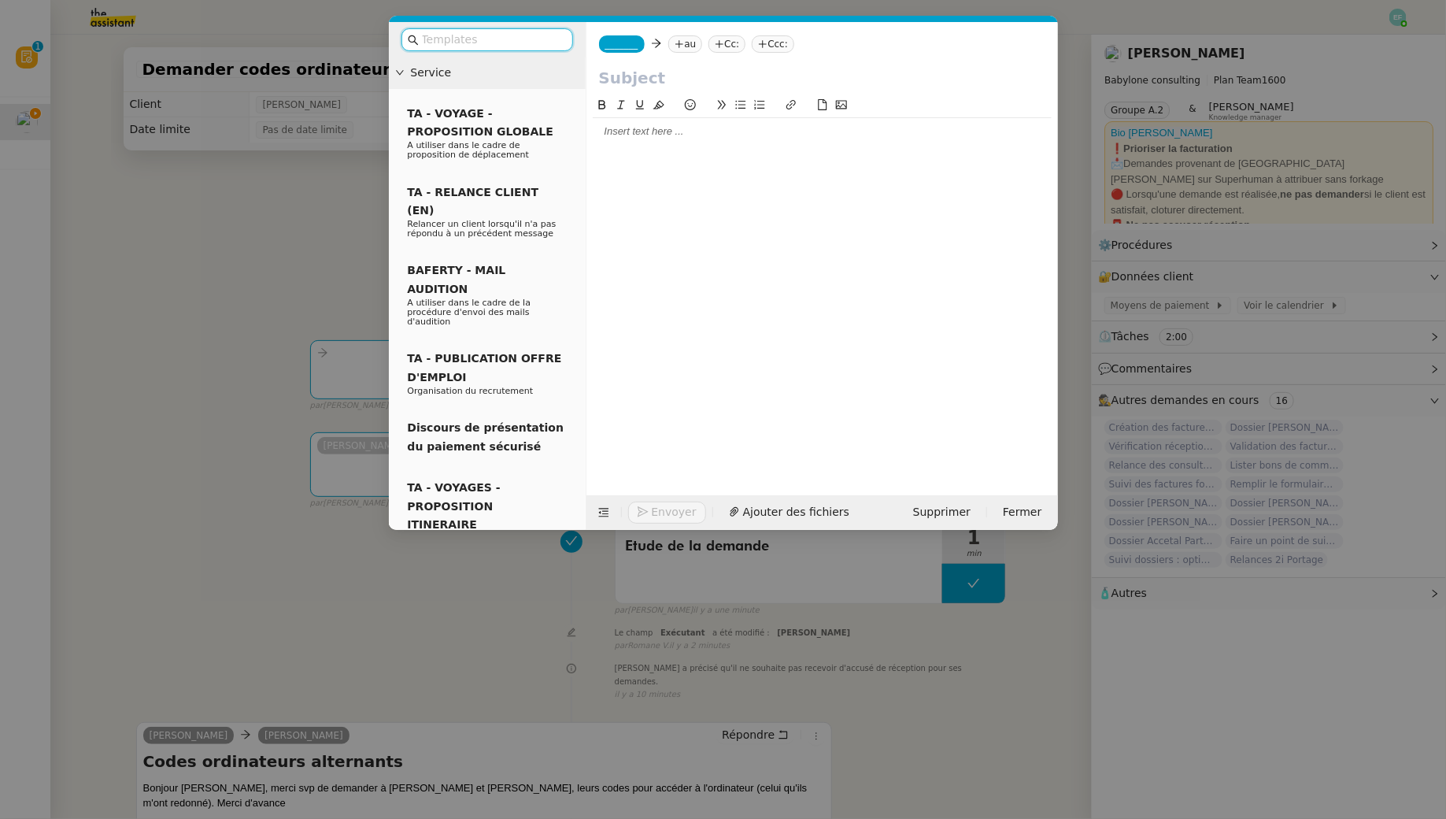
click at [682, 46] on icon at bounding box center [679, 43] width 9 height 9
paste input "ssocheurfa@gmail.com"
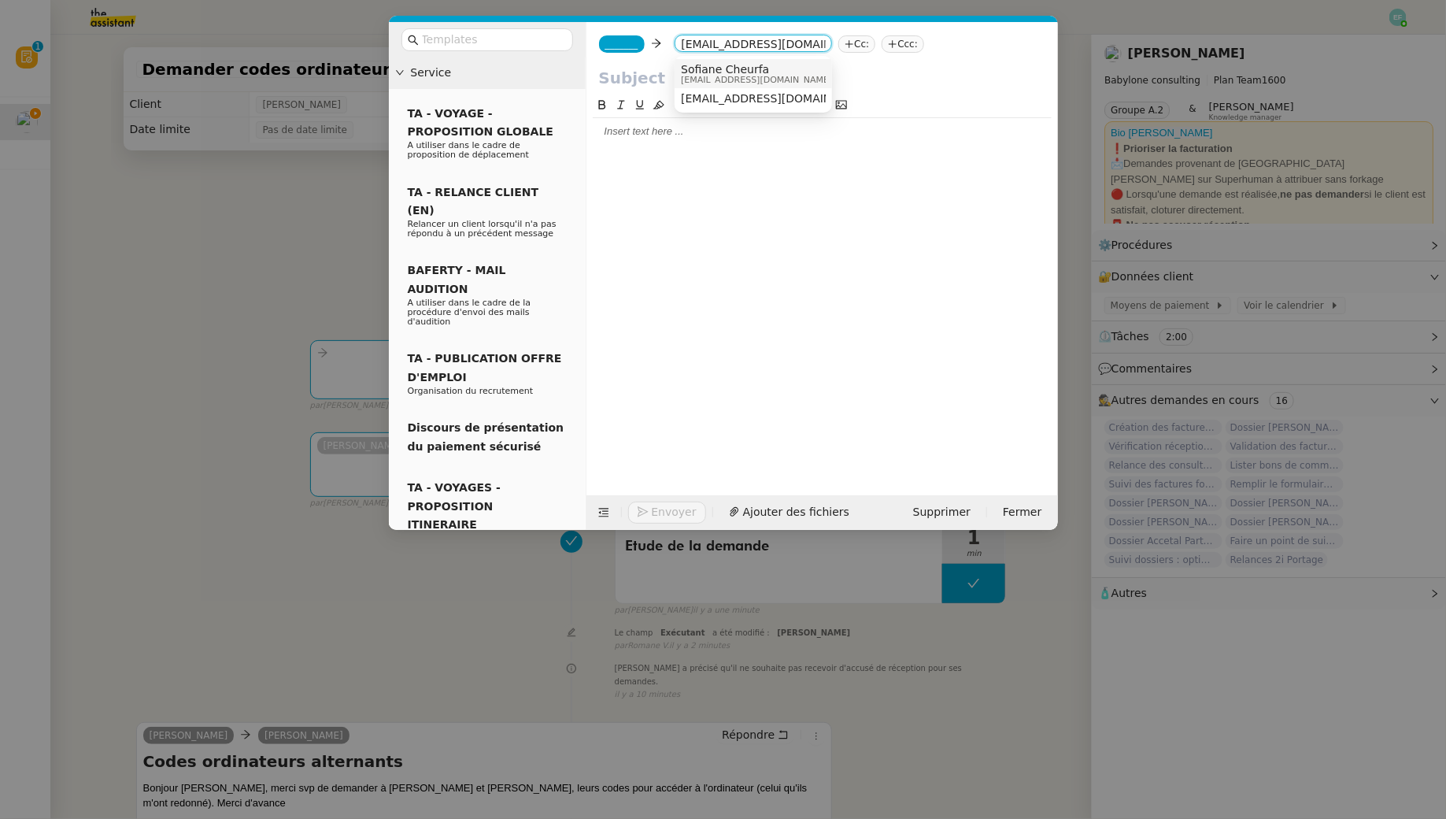
type input "ssocheurfa@gmail.com"
click at [748, 63] on span "Sofiane Cheurfa" at bounding box center [756, 69] width 151 height 13
click at [605, 35] on nz-tag "_______" at bounding box center [622, 43] width 46 height 17
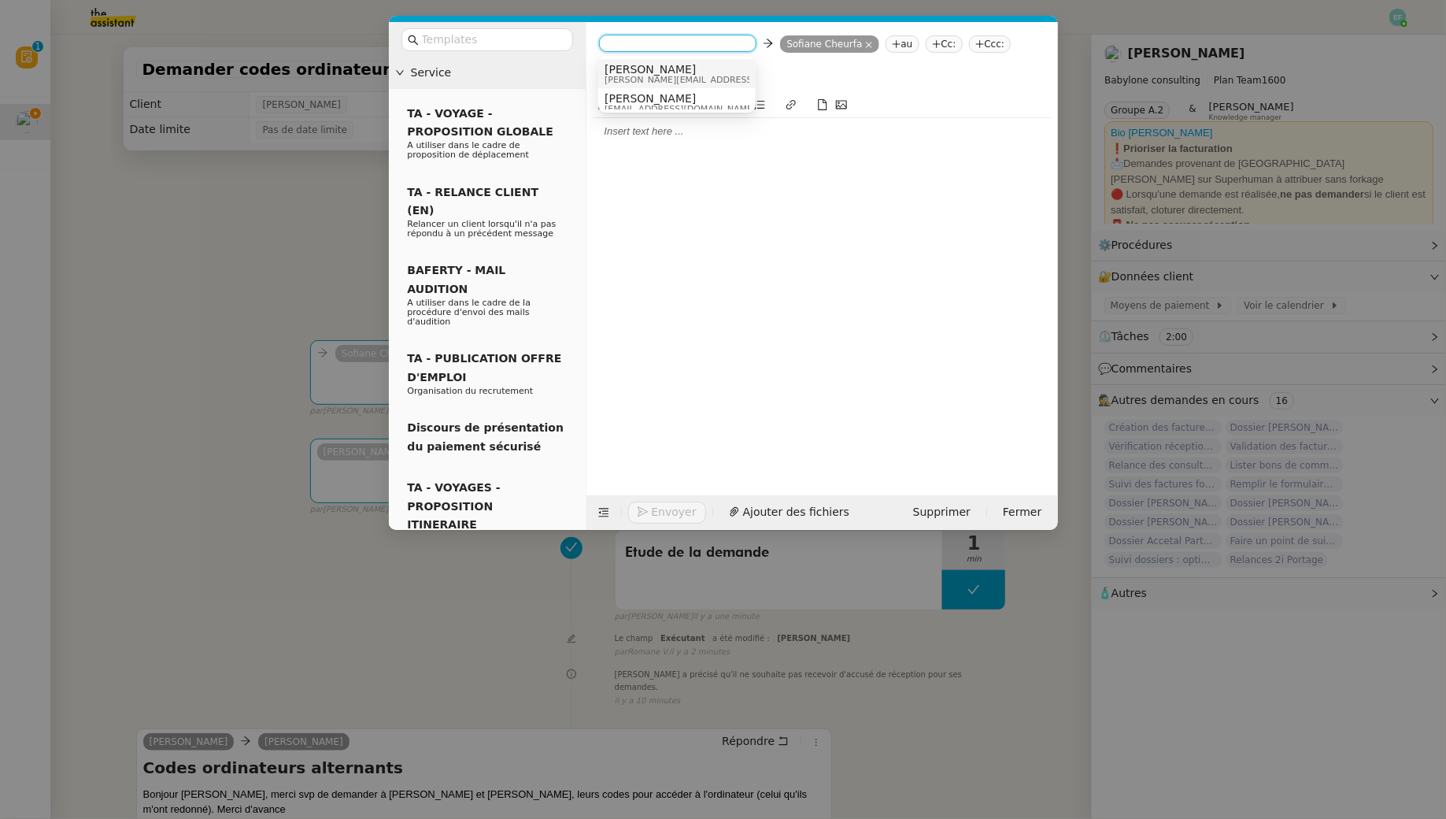
click at [676, 68] on span "[PERSON_NAME]" at bounding box center [716, 69] width 224 height 13
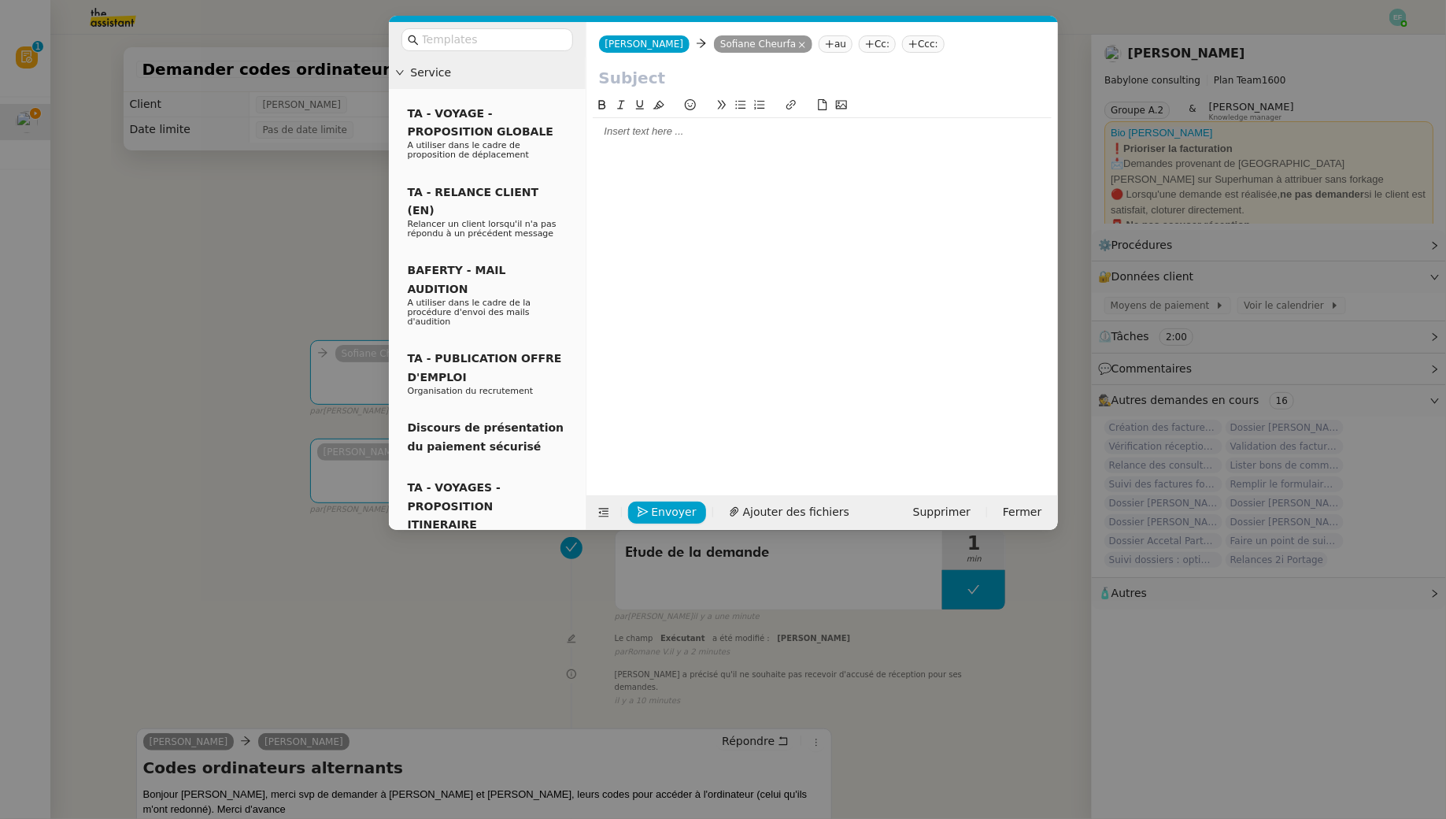
click at [224, 253] on nz-modal-container "Service TA - VOYAGE - PROPOSITION GLOBALE A utiliser dans le cadre de propositi…" at bounding box center [723, 409] width 1446 height 819
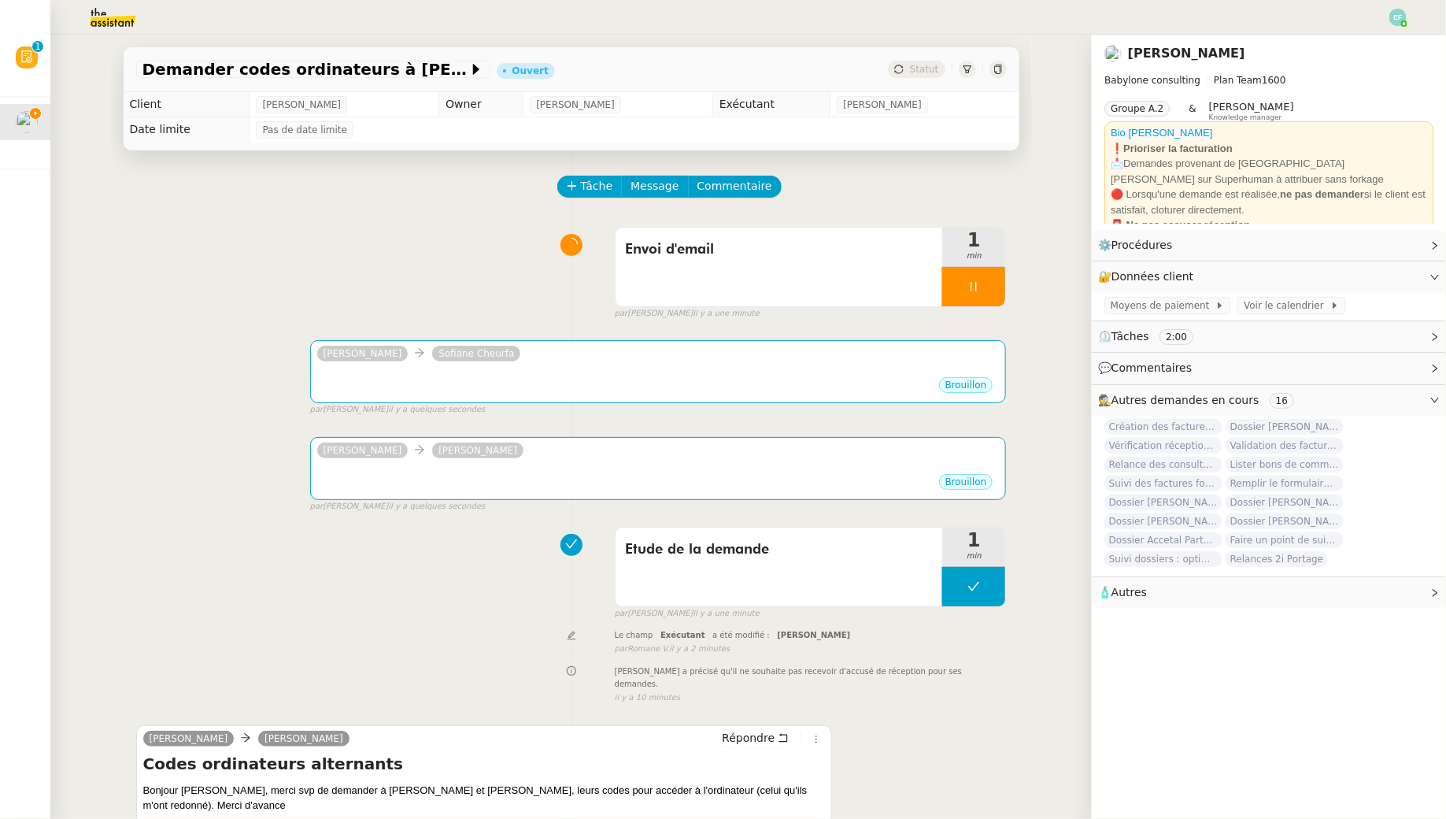
scroll to position [248, 0]
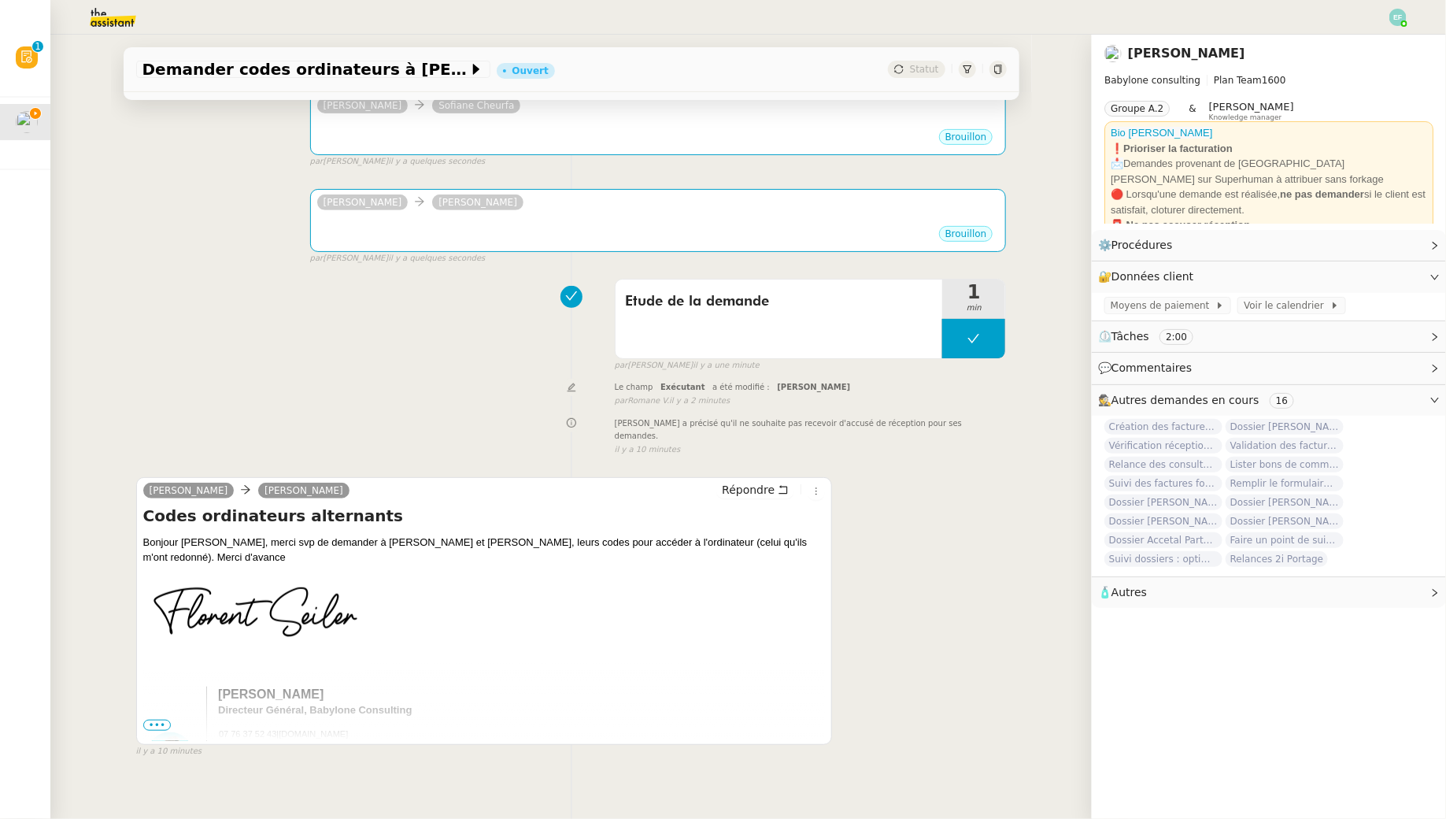
drag, startPoint x: 132, startPoint y: 527, endPoint x: 773, endPoint y: 532, distance: 640.7
click at [748, 525] on div "Tâche Message Commentaire Veuillez patienter une erreur s'est produite 👌👌👌 mess…" at bounding box center [571, 342] width 921 height 881
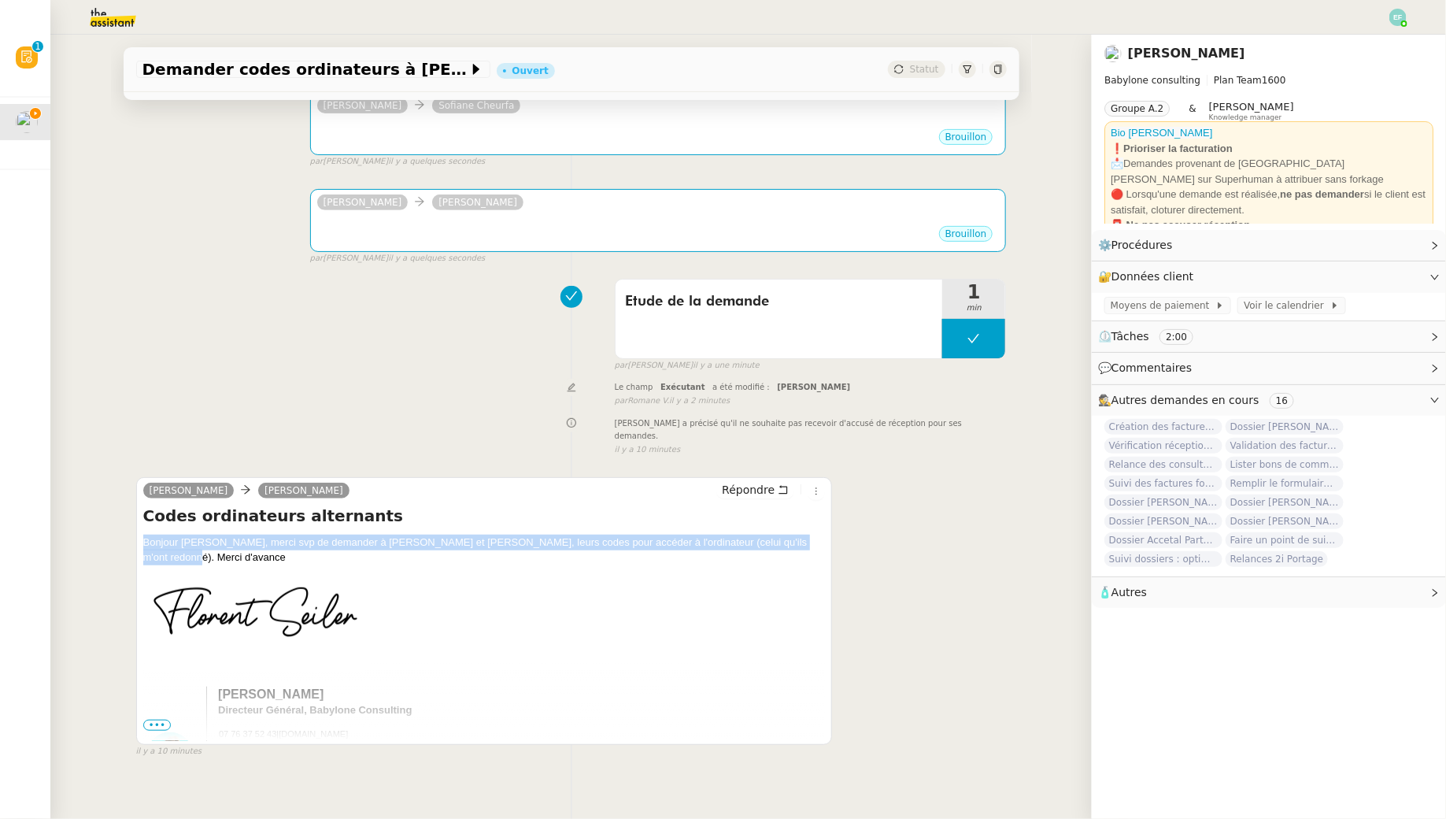
drag, startPoint x: 811, startPoint y: 527, endPoint x: 124, endPoint y: 533, distance: 686.4
click at [124, 533] on div "Tâche Message Commentaire Veuillez patienter une erreur s'est produite 👌👌👌 mess…" at bounding box center [571, 342] width 921 height 881
copy div "Bonjour Claudine, merci svp de demander à Ilona et Sofiane, leurs codes pour ac…"
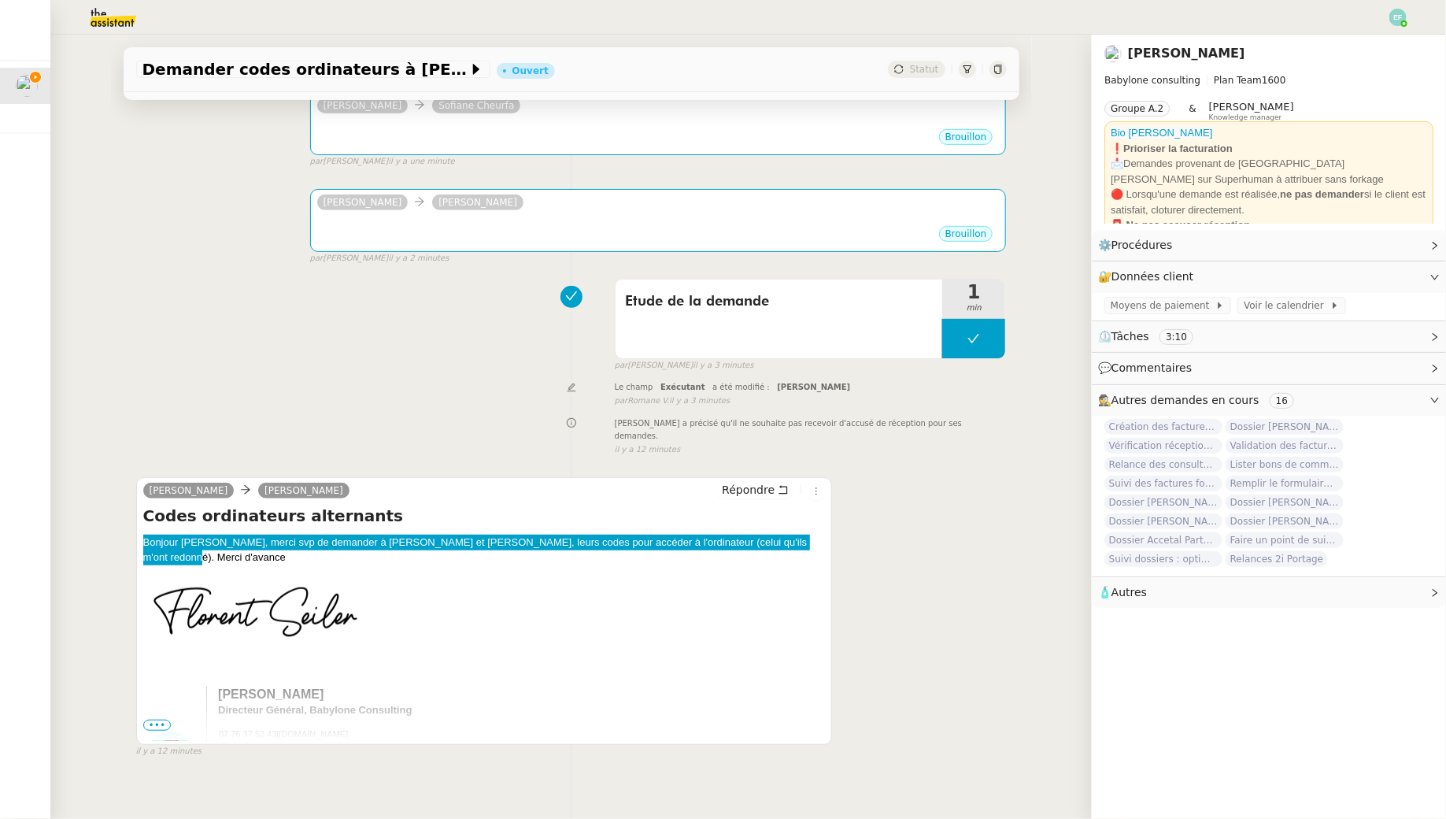
scroll to position [0, 0]
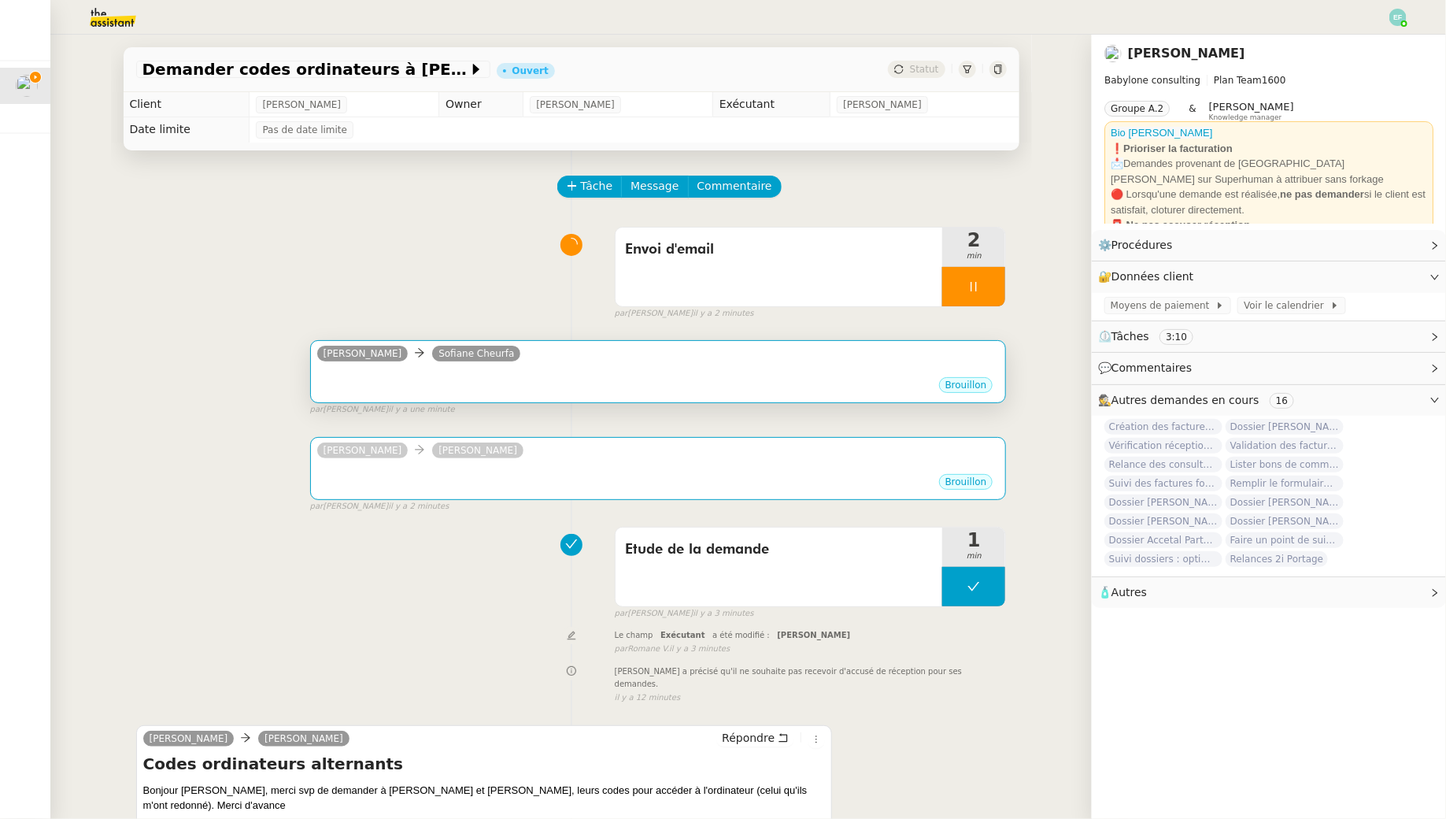
click at [699, 368] on div "•••" at bounding box center [658, 372] width 682 height 8
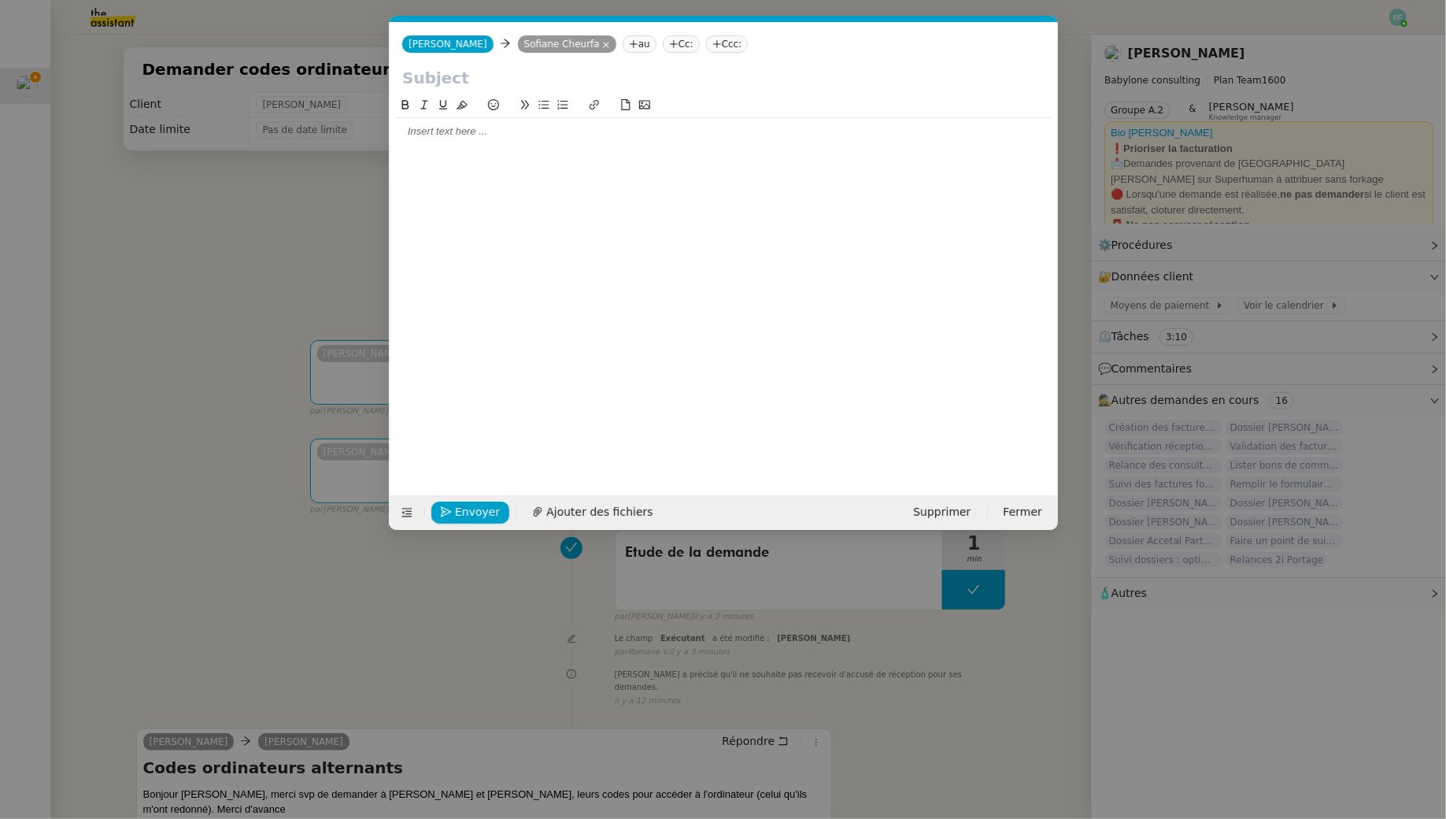
scroll to position [0, 33]
click at [523, 75] on input "text" at bounding box center [723, 78] width 643 height 24
type input "Demande code d'accès ordinateur"
click at [452, 149] on div at bounding box center [724, 283] width 656 height 375
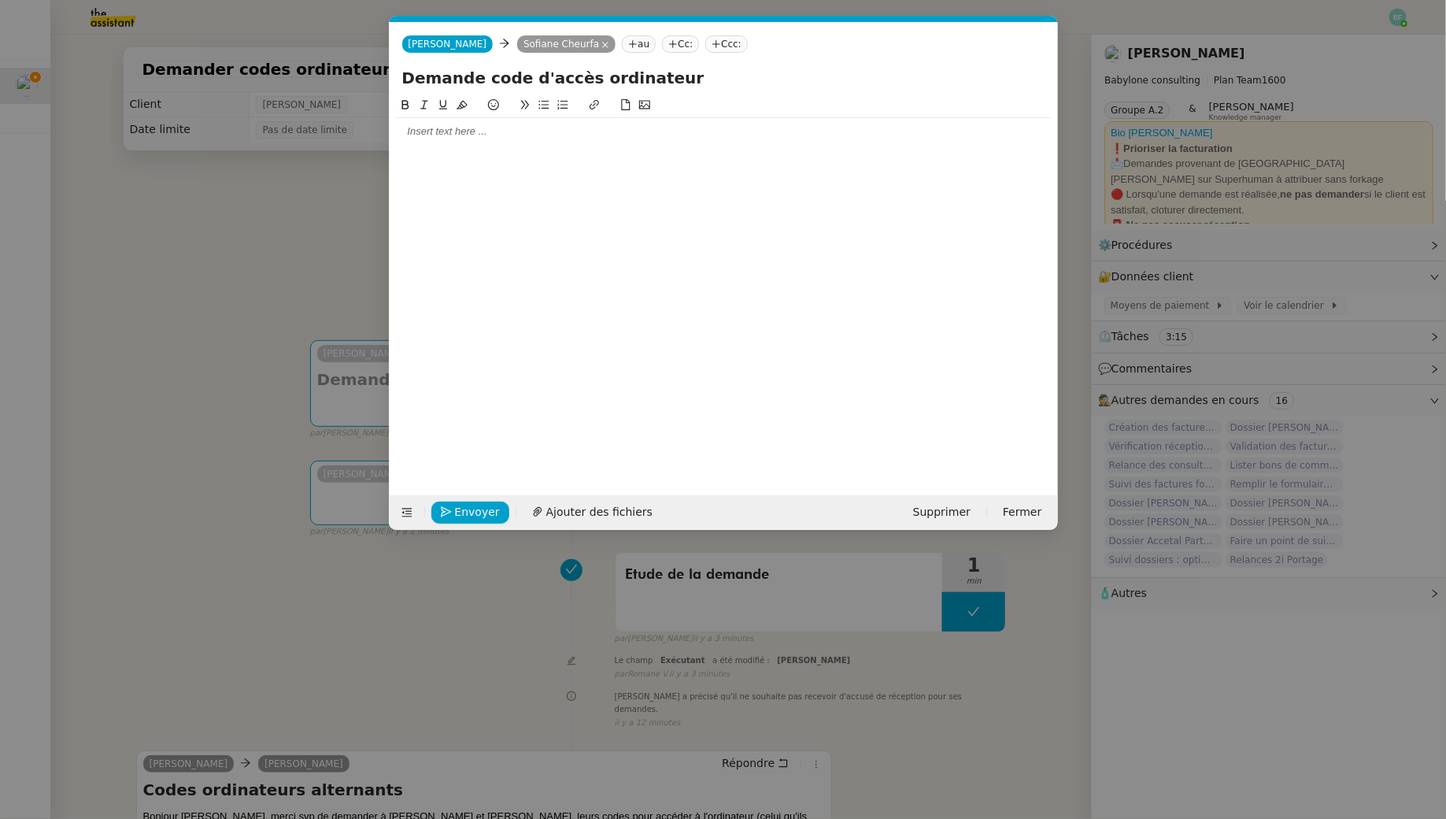
click at [449, 137] on div at bounding box center [724, 131] width 656 height 14
click at [280, 338] on nz-modal-container "Service TA - VOYAGE - PROPOSITION GLOBALE A utiliser dans le cadre de propositi…" at bounding box center [723, 409] width 1446 height 819
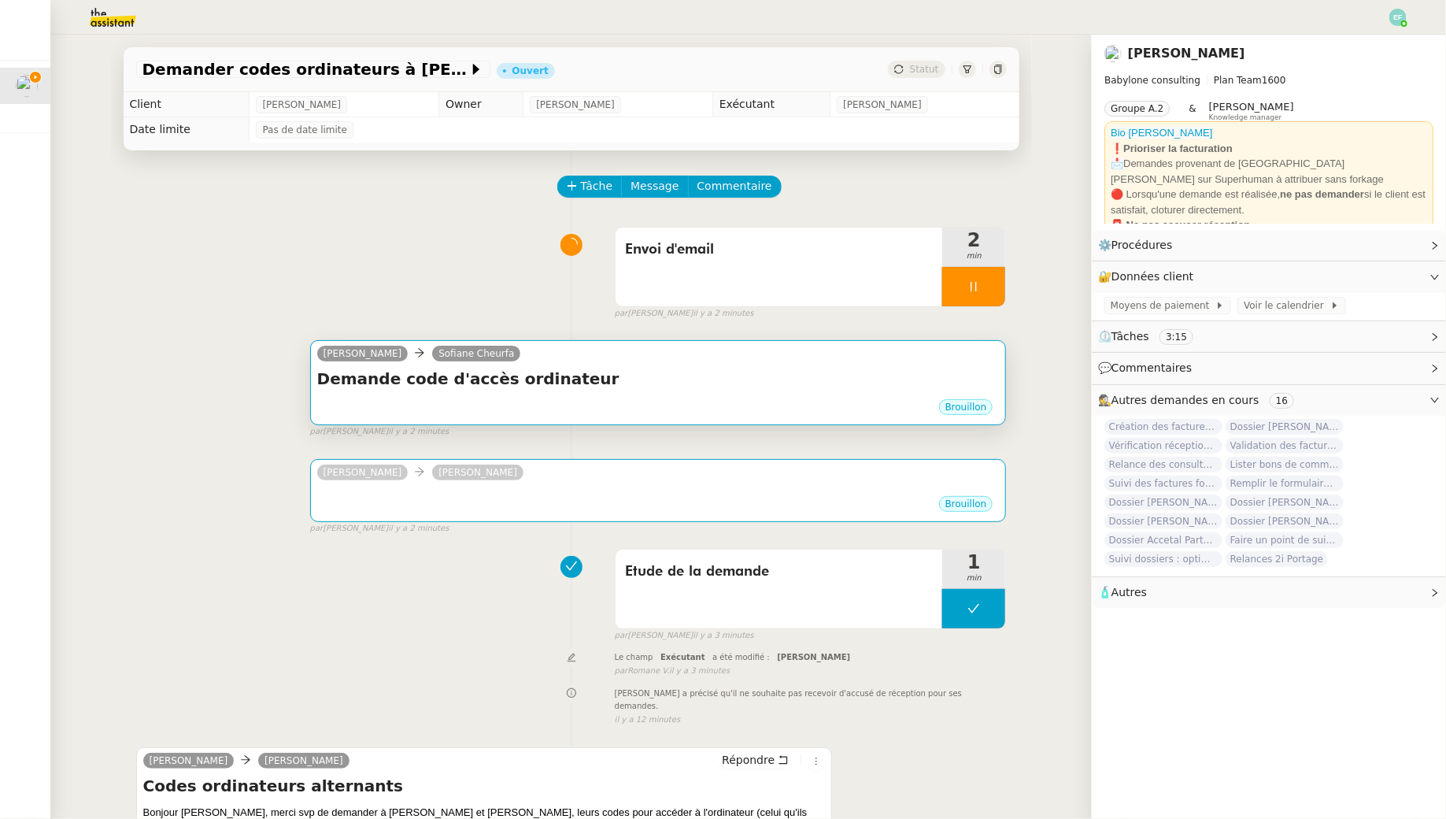
click at [496, 374] on h4 "Demande code d'accès ordinateur" at bounding box center [658, 379] width 682 height 22
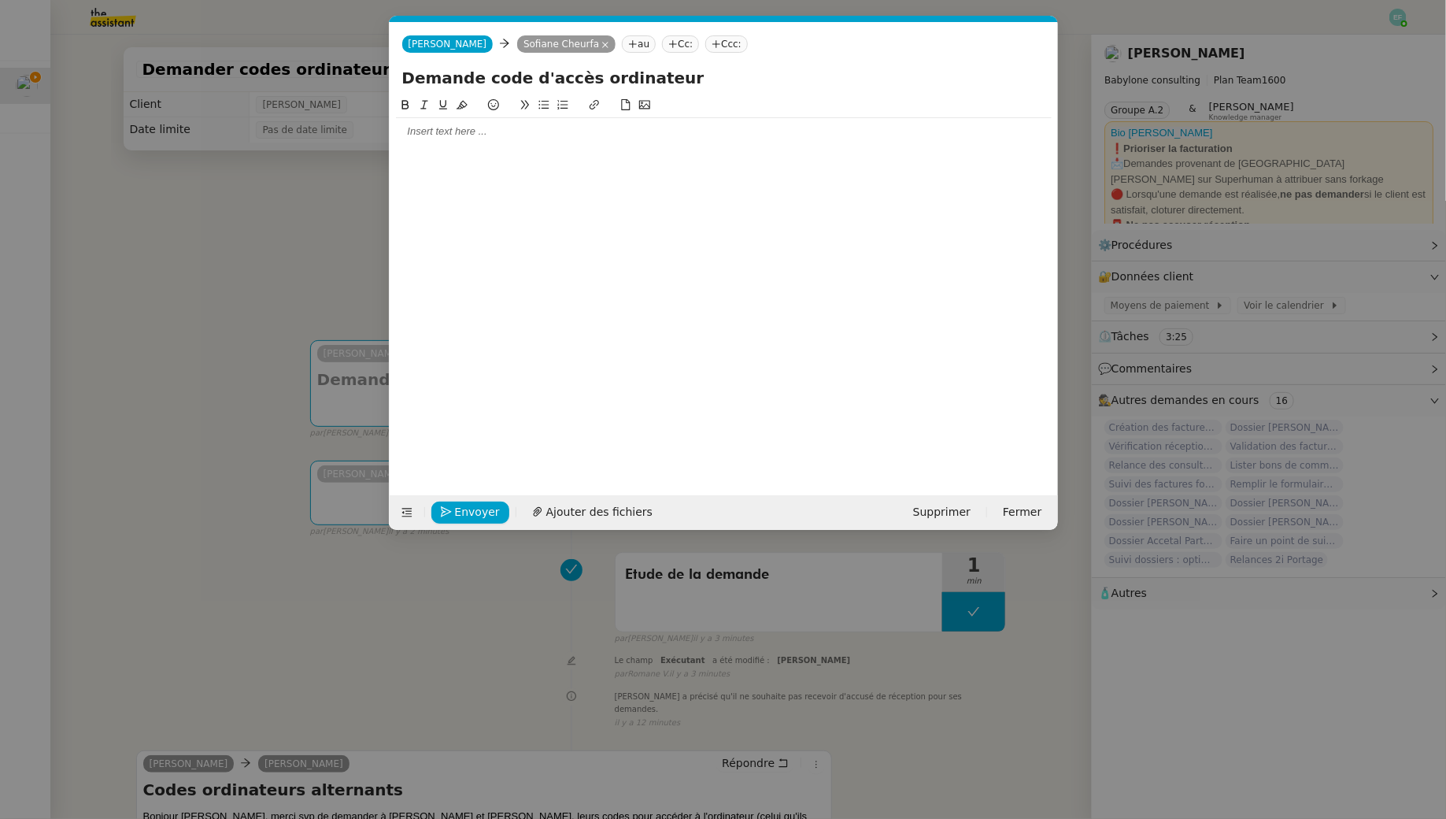
click at [596, 134] on div at bounding box center [724, 131] width 656 height 14
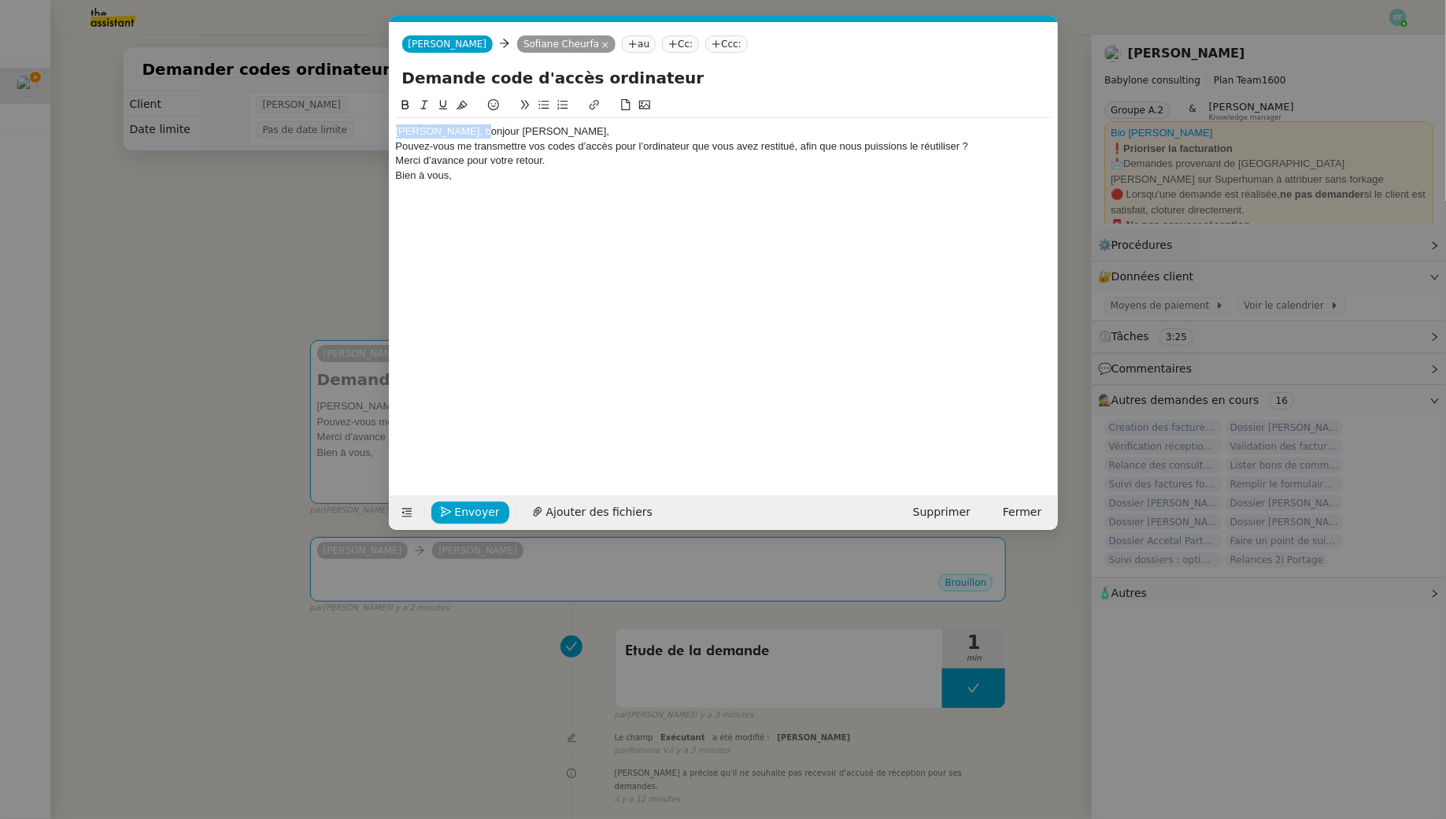
drag, startPoint x: 468, startPoint y: 128, endPoint x: 371, endPoint y: 128, distance: 97.6
click at [371, 128] on nz-modal-container "Service TA - VOYAGE - PROPOSITION GLOBALE A utiliser dans le cadre de propositi…" at bounding box center [723, 409] width 1446 height 819
click at [516, 131] on div "Bonjour Sofiane," at bounding box center [724, 131] width 656 height 14
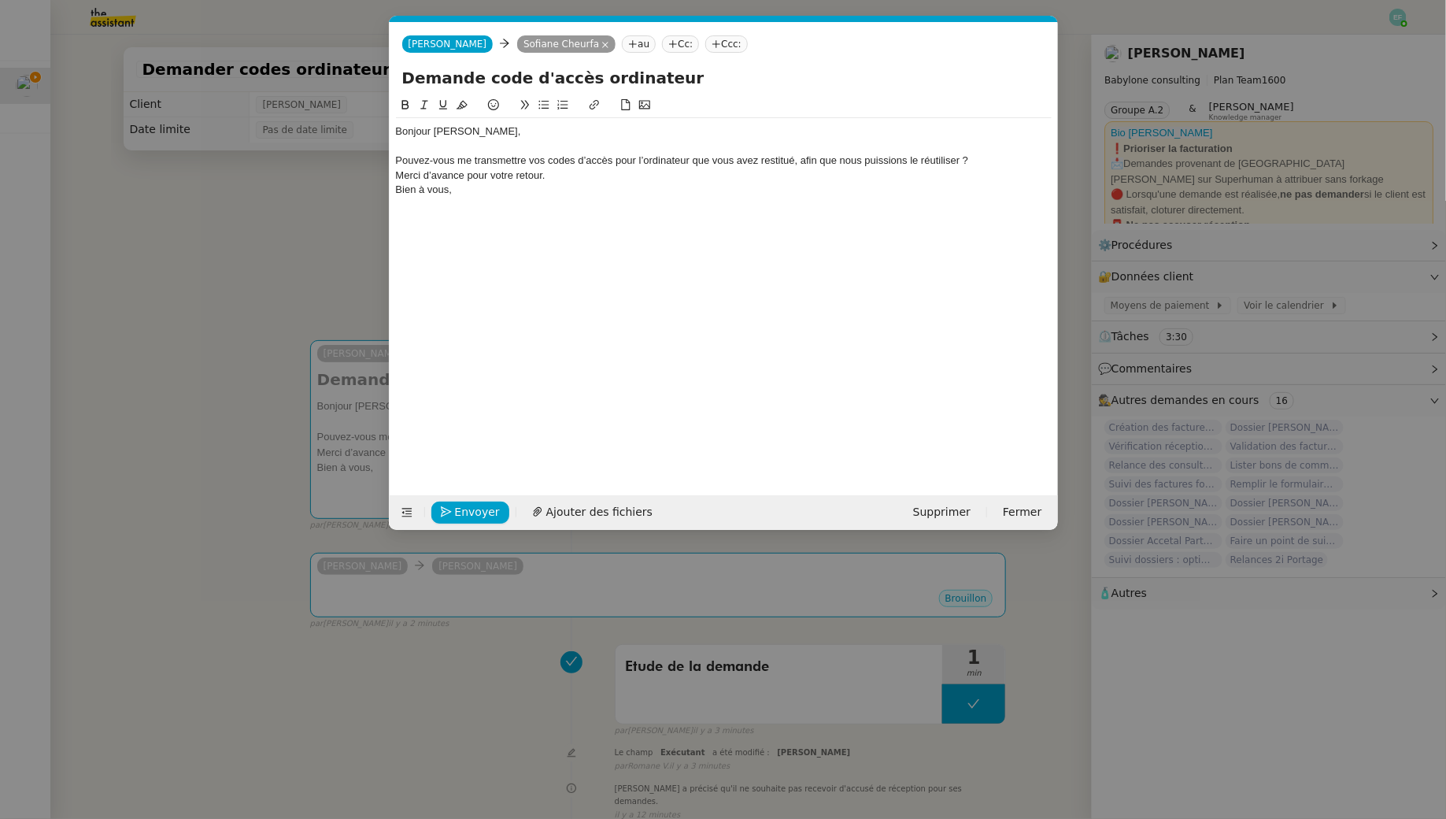
click at [987, 163] on div "Pouvez-vous me transmettre vos codes d’accès pour l’ordinateur que vous avez re…" at bounding box center [724, 160] width 656 height 14
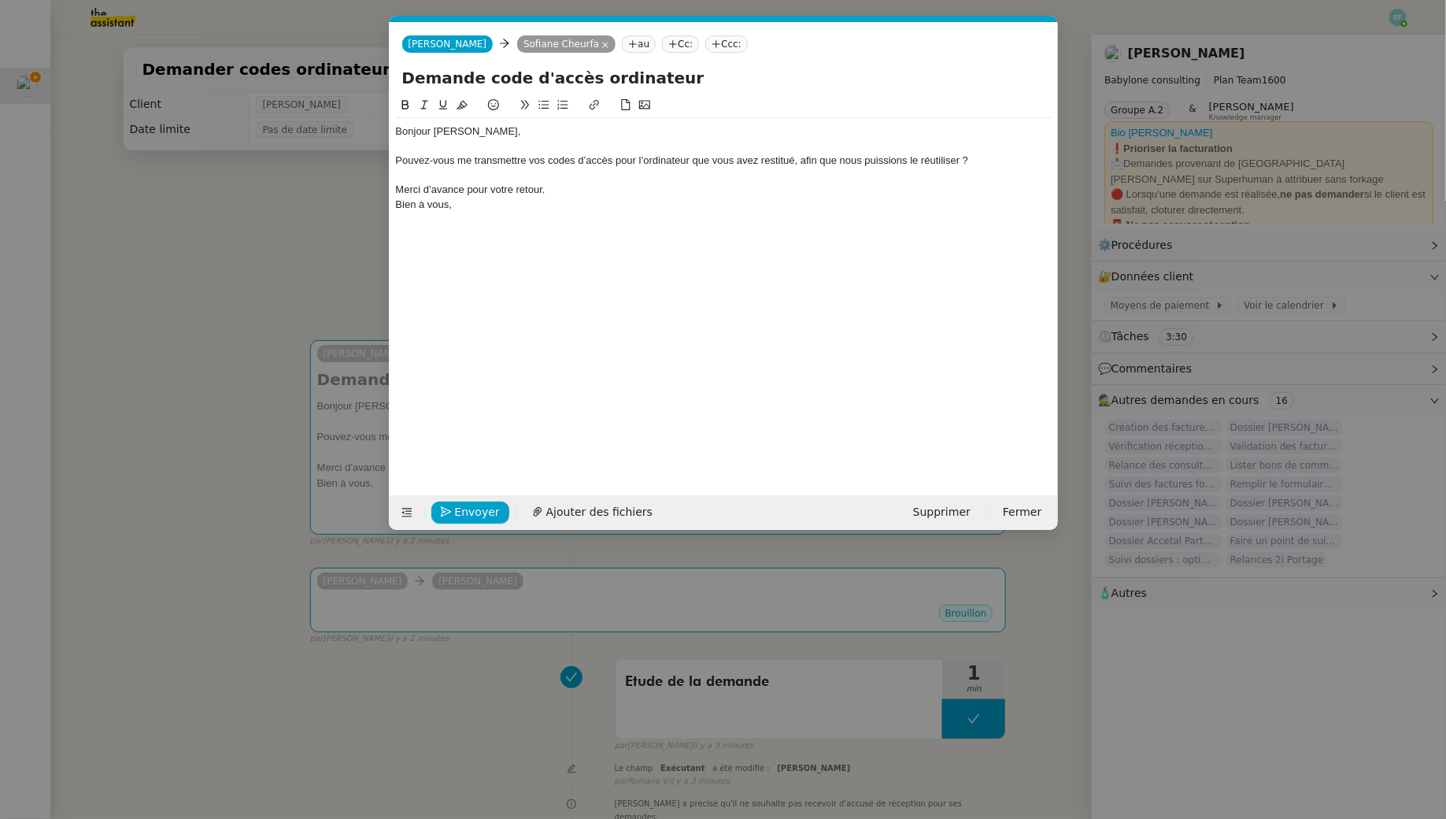
click at [569, 195] on div "Merci d’avance pour votre retour." at bounding box center [724, 190] width 656 height 14
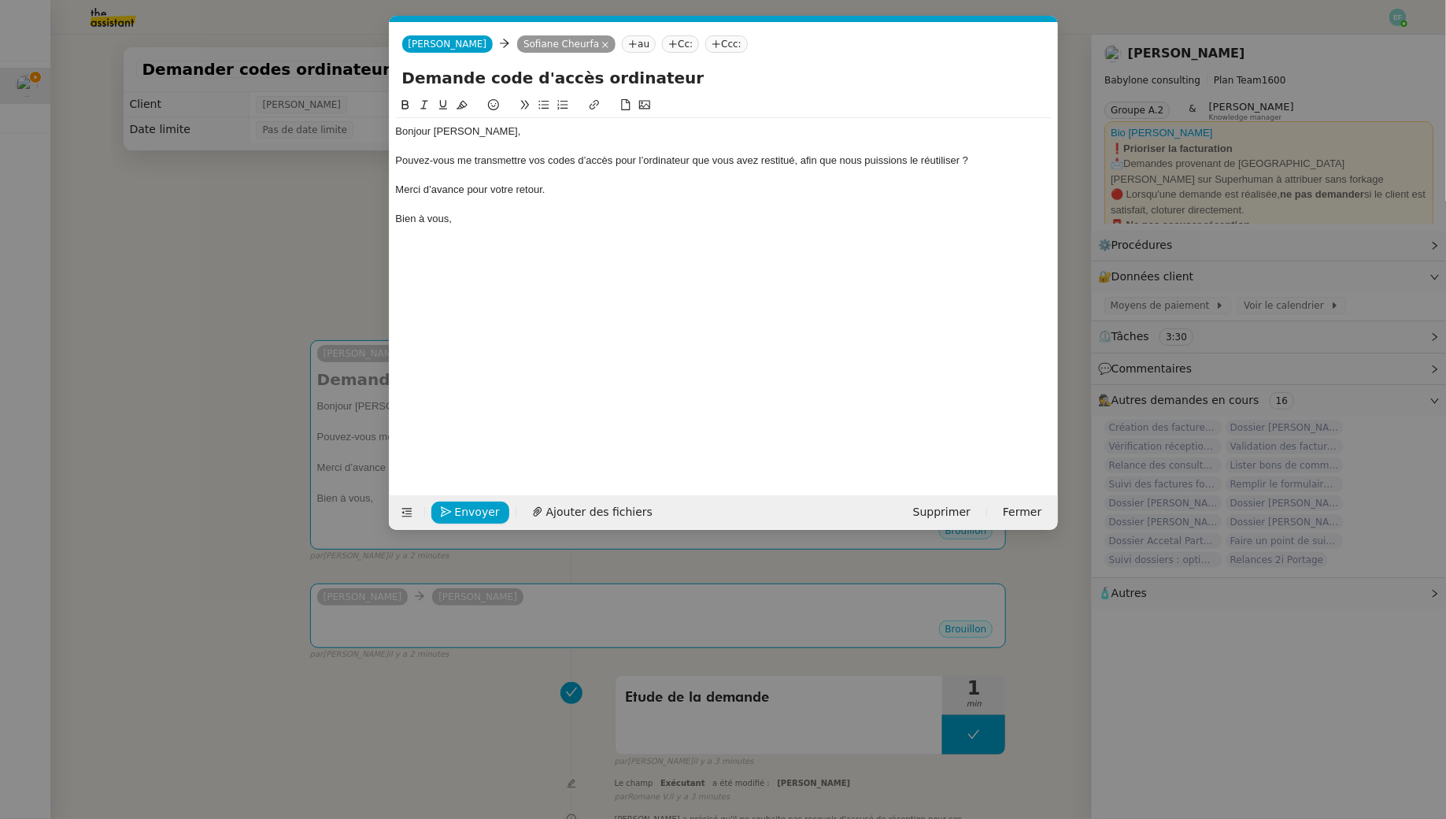
click at [404, 149] on div at bounding box center [724, 146] width 656 height 14
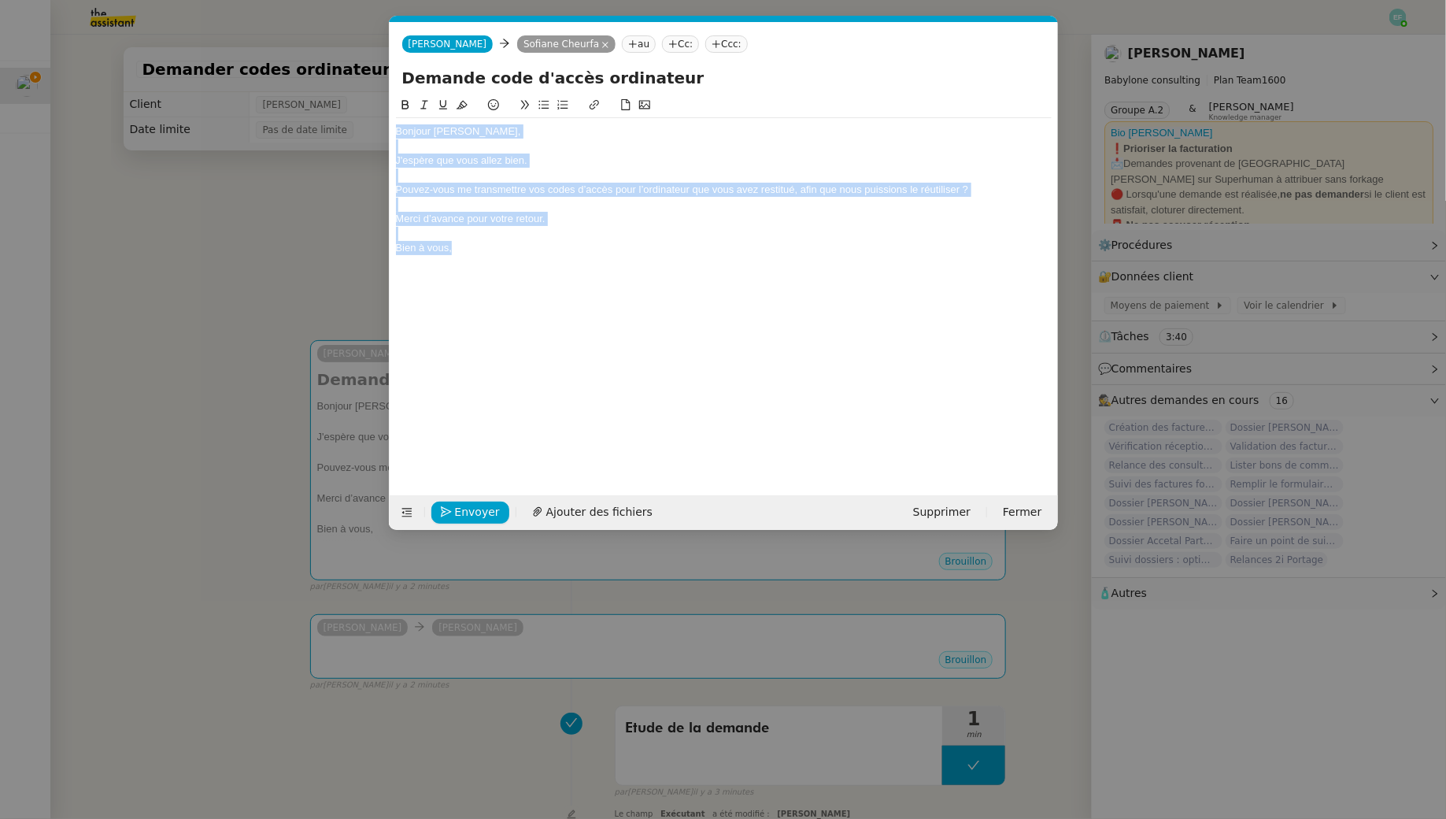
drag, startPoint x: 477, startPoint y: 249, endPoint x: 365, endPoint y: 115, distance: 174.3
click at [365, 115] on nz-modal-container "Service TA - VOYAGE - PROPOSITION GLOBALE A utiliser dans le cadre de propositi…" at bounding box center [723, 409] width 1446 height 819
copy div "Bonjour Sofiane, J'espère que vous allez bien. Pouvez-vous me transmettre vos c…"
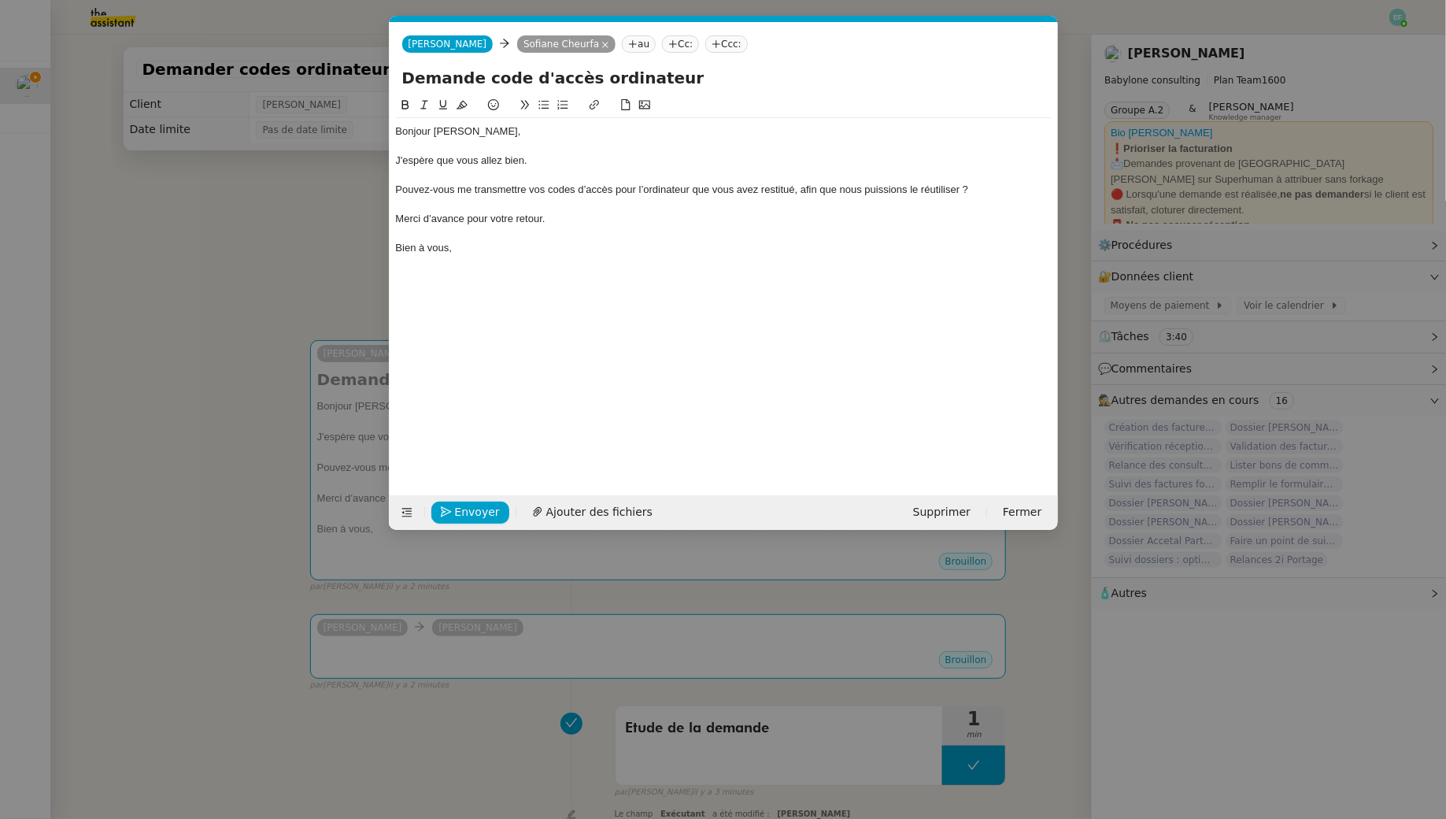
click at [476, 278] on div "Bonjour Sofiane, J'espère que vous allez bien. Pouvez-vous me transmettre vos c…" at bounding box center [724, 283] width 656 height 375
click at [480, 508] on span "Envoyer" at bounding box center [477, 512] width 45 height 18
click at [480, 508] on span "Confirmer l'envoi" at bounding box center [502, 512] width 94 height 18
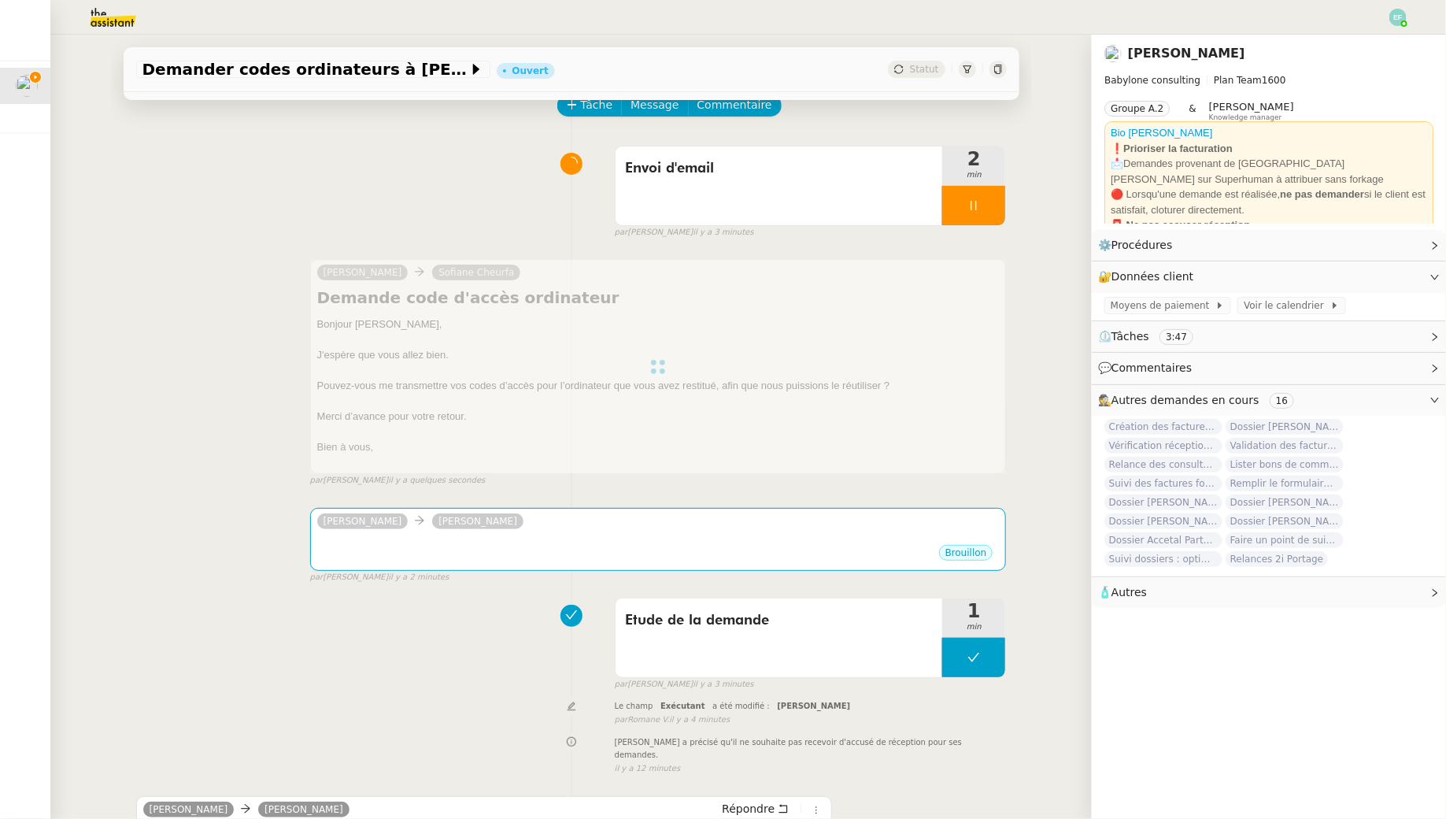
scroll to position [80, 0]
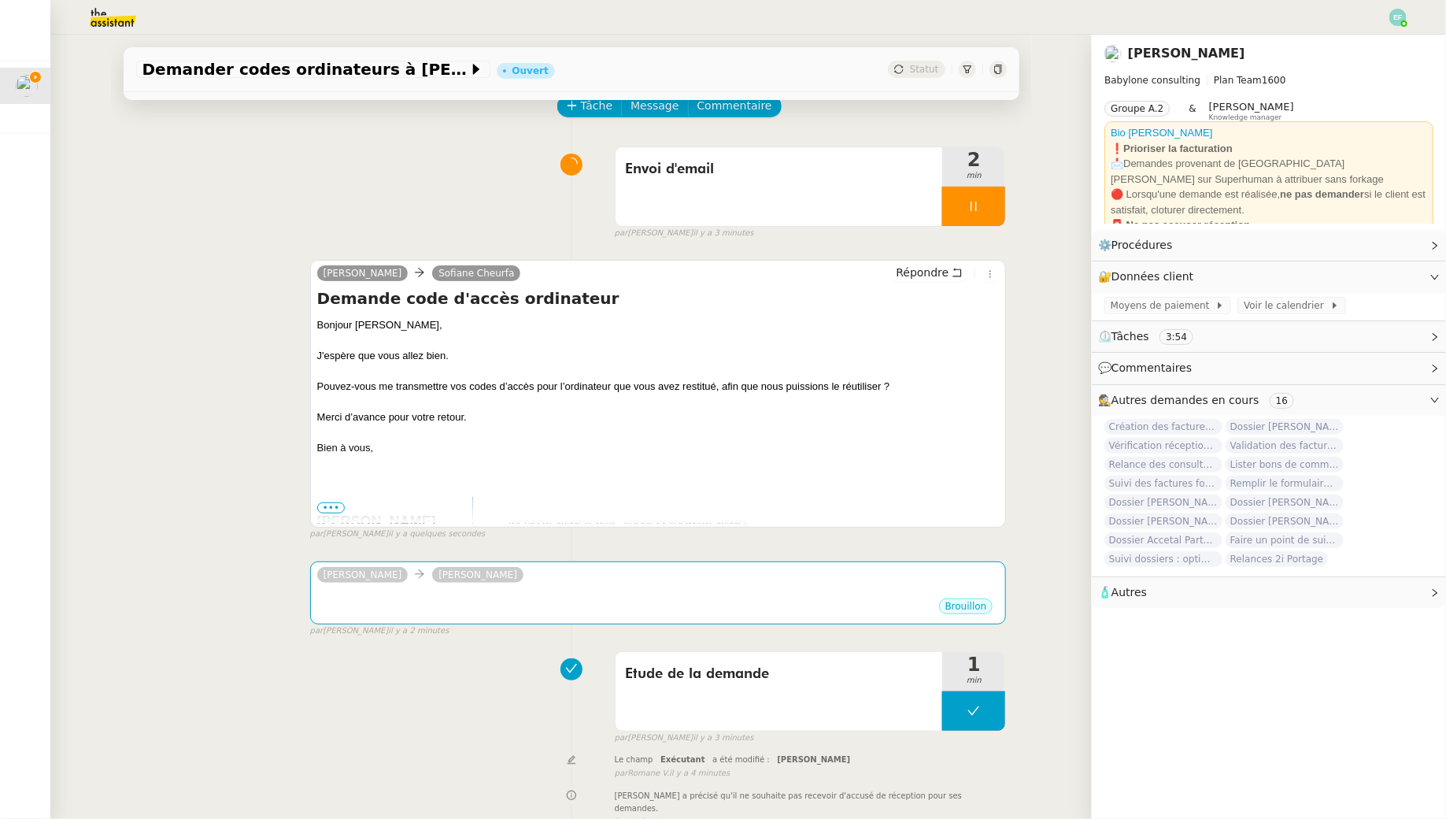
click at [337, 515] on span "[PERSON_NAME]" at bounding box center [376, 521] width 119 height 16
click at [336, 509] on span "•••" at bounding box center [331, 507] width 28 height 11
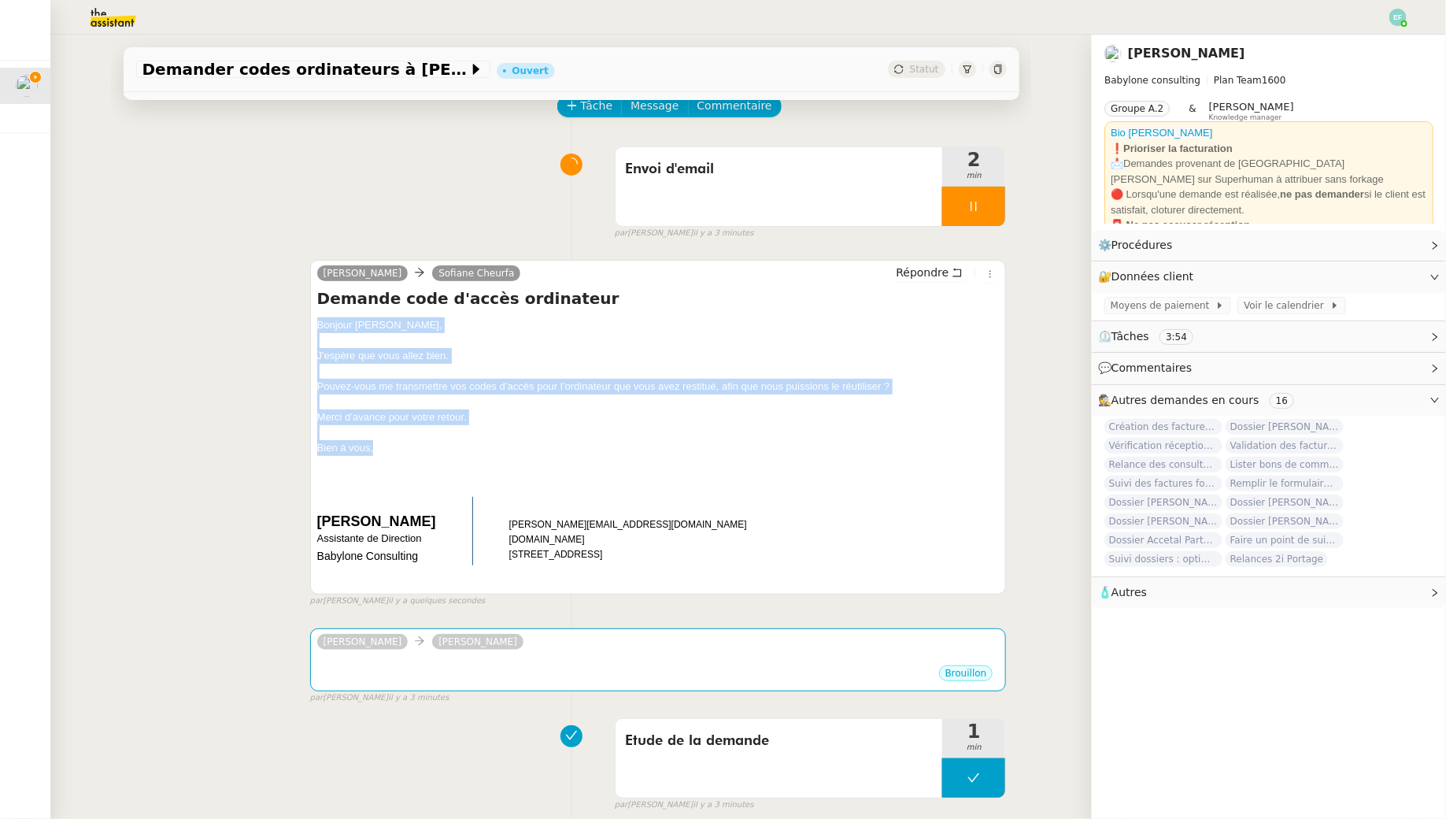
drag, startPoint x: 405, startPoint y: 448, endPoint x: 292, endPoint y: 331, distance: 162.0
click at [292, 331] on div "Claudine Durand Sofiane Cheurfa Répondre Demande code d'accès ordinateur Bonjou…" at bounding box center [571, 427] width 871 height 362
copy div "Bonjour Sofiane, J'espère que vous allez bien. Pouvez-vous me transmettre vos c…"
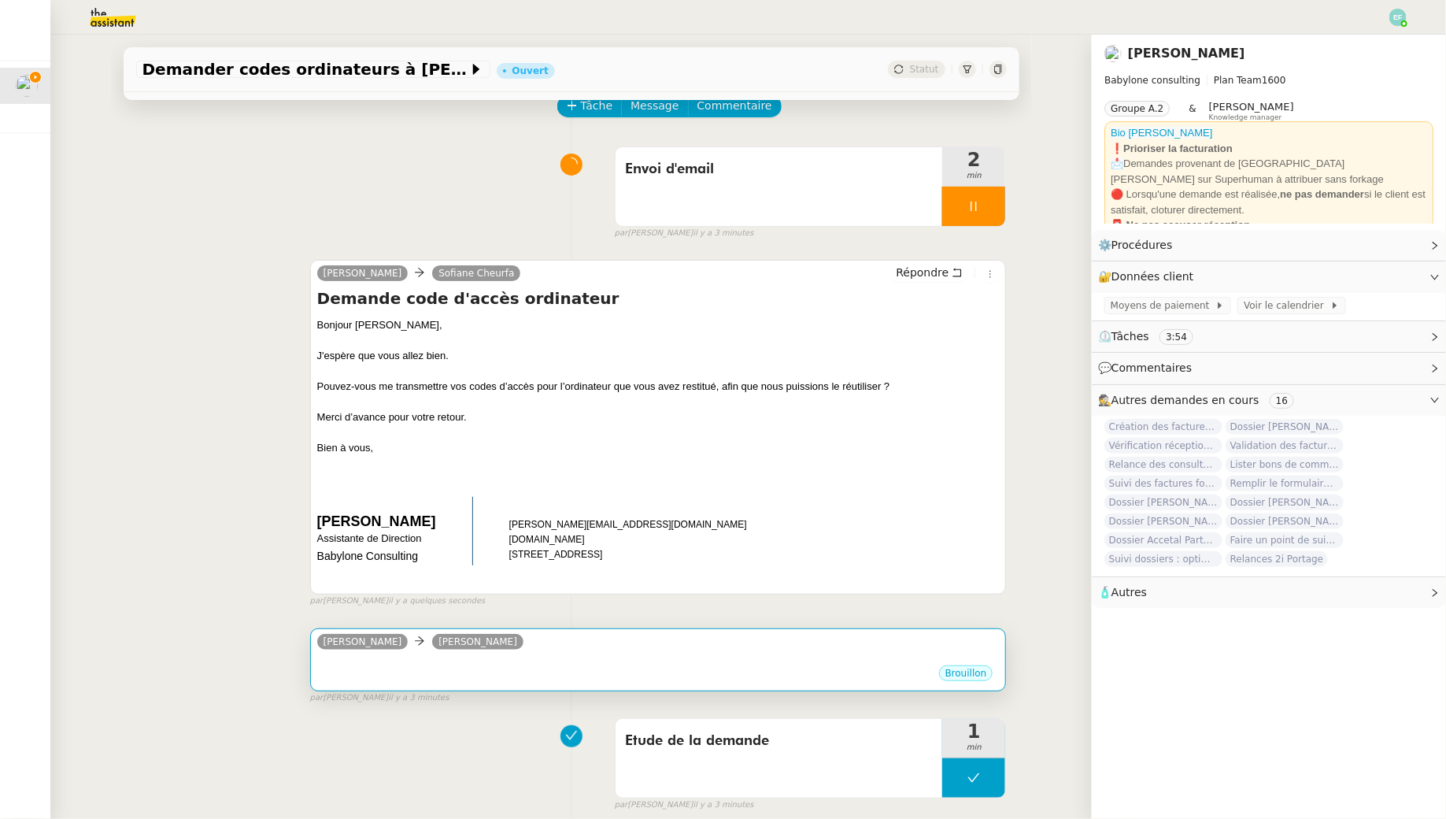
click at [564, 667] on div "Brouillon" at bounding box center [658, 676] width 682 height 24
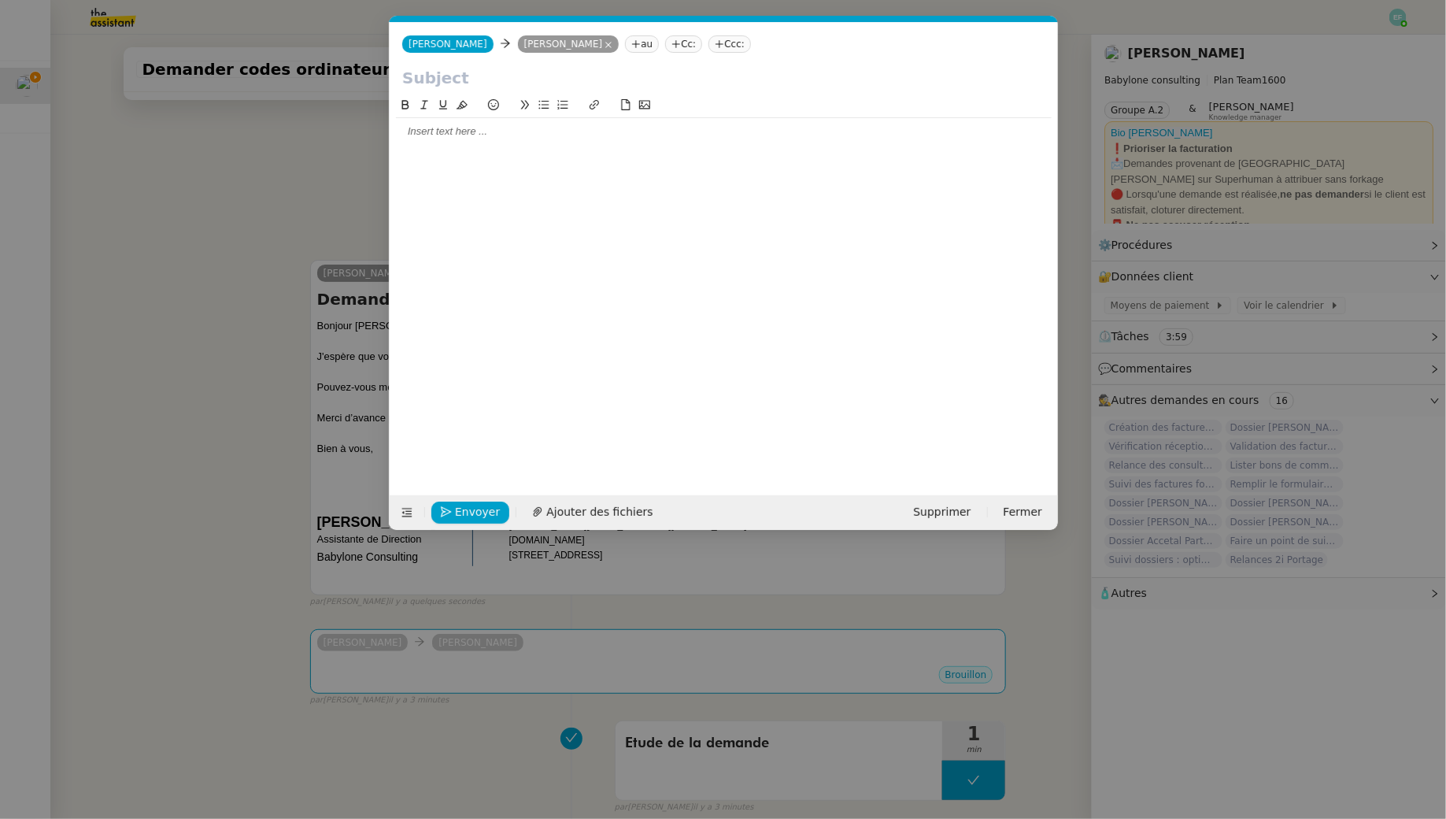
scroll to position [0, 33]
click at [478, 135] on div at bounding box center [724, 131] width 656 height 14
click at [449, 128] on div "Bonjour Sofiane," at bounding box center [724, 131] width 656 height 14
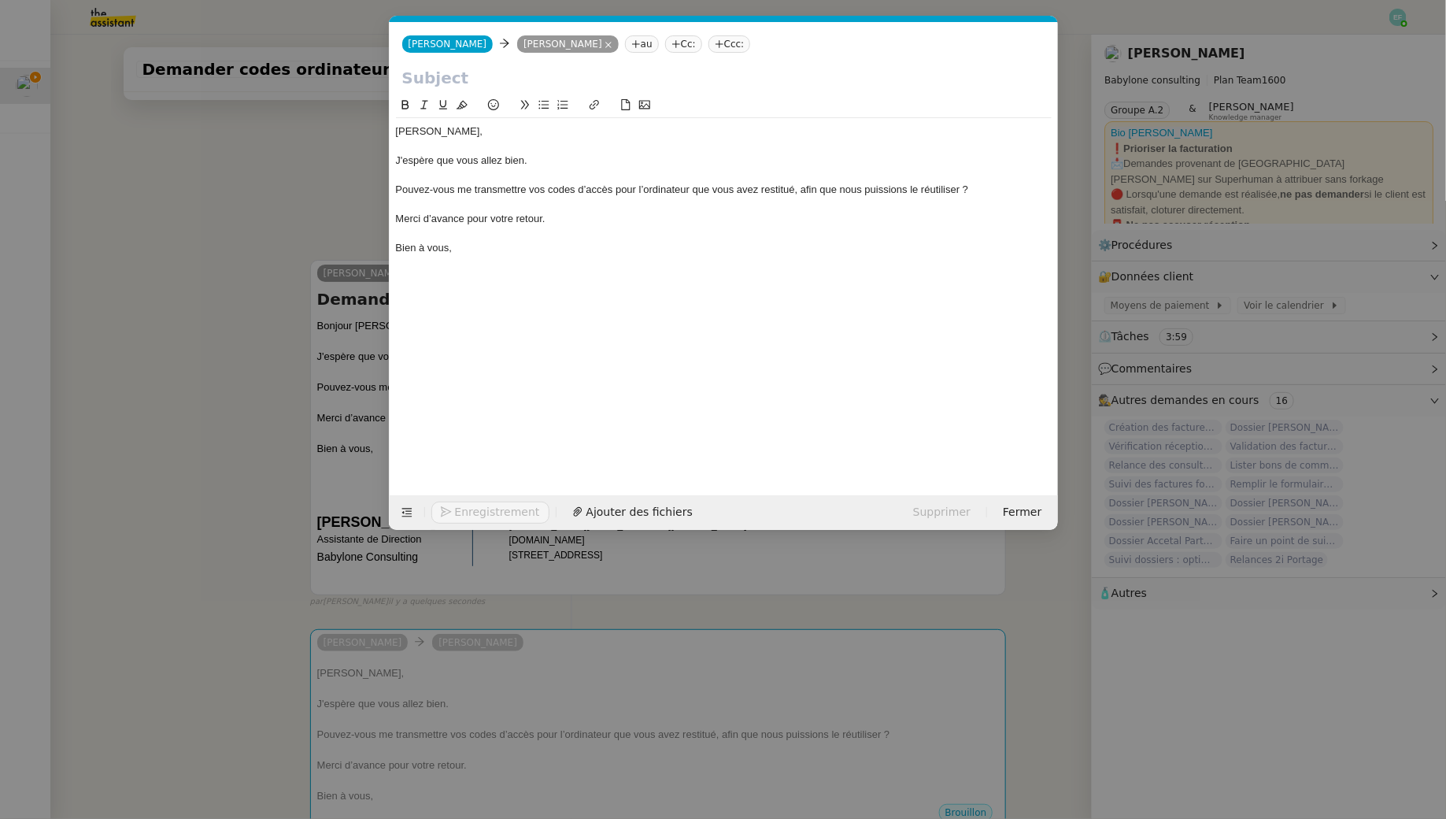
click at [111, 234] on nz-modal-container "Service TA - VOYAGE - PROPOSITION GLOBALE A utiliser dans le cadre de propositi…" at bounding box center [723, 409] width 1446 height 819
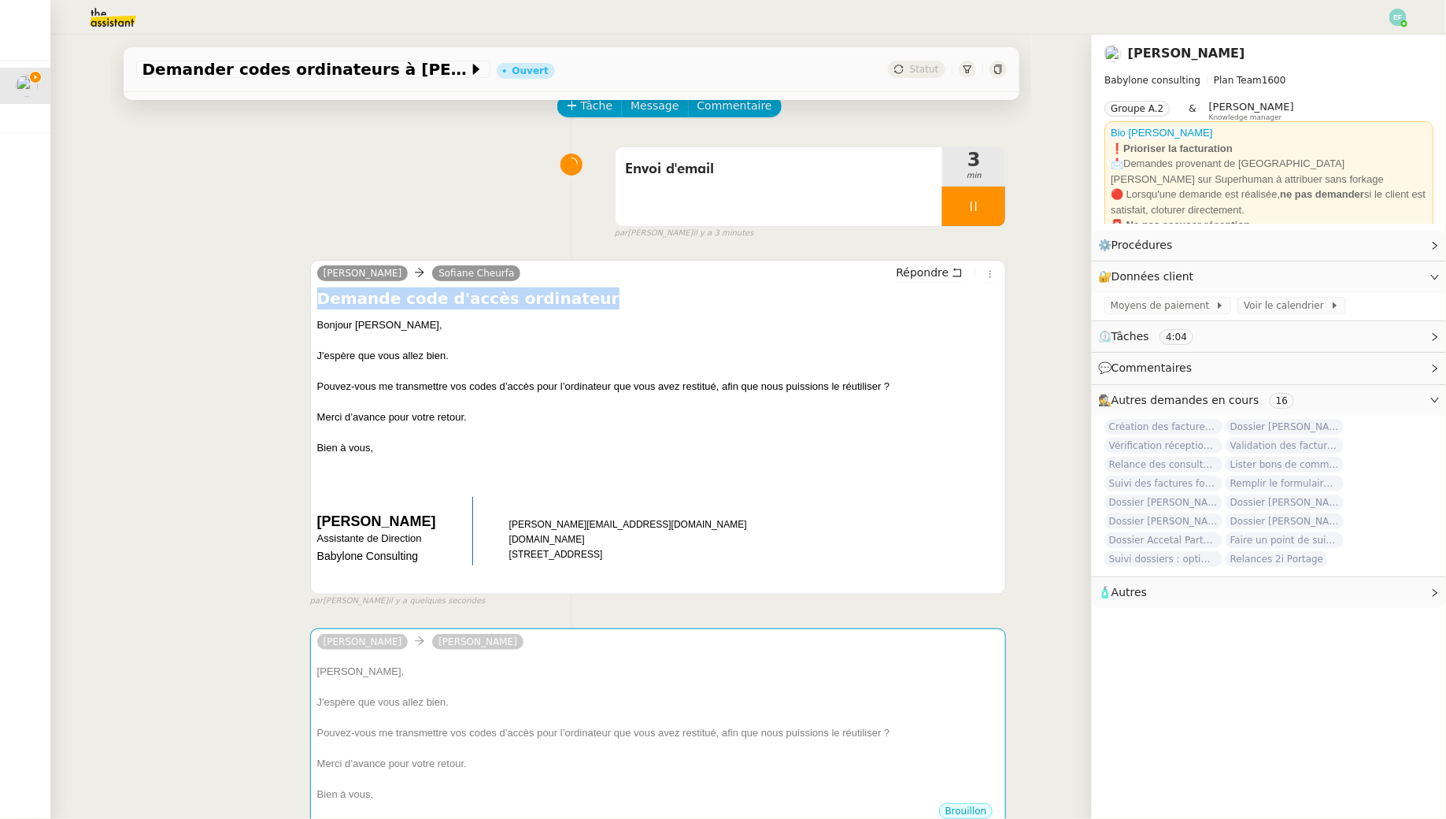
drag, startPoint x: 565, startPoint y: 303, endPoint x: 312, endPoint y: 298, distance: 253.5
click at [310, 298] on div "Claudine Durand Sofiane Cheurfa Répondre Demande code d'accès ordinateur Bonjou…" at bounding box center [658, 427] width 697 height 335
copy h4 "Demande code d'accès ordinateur"
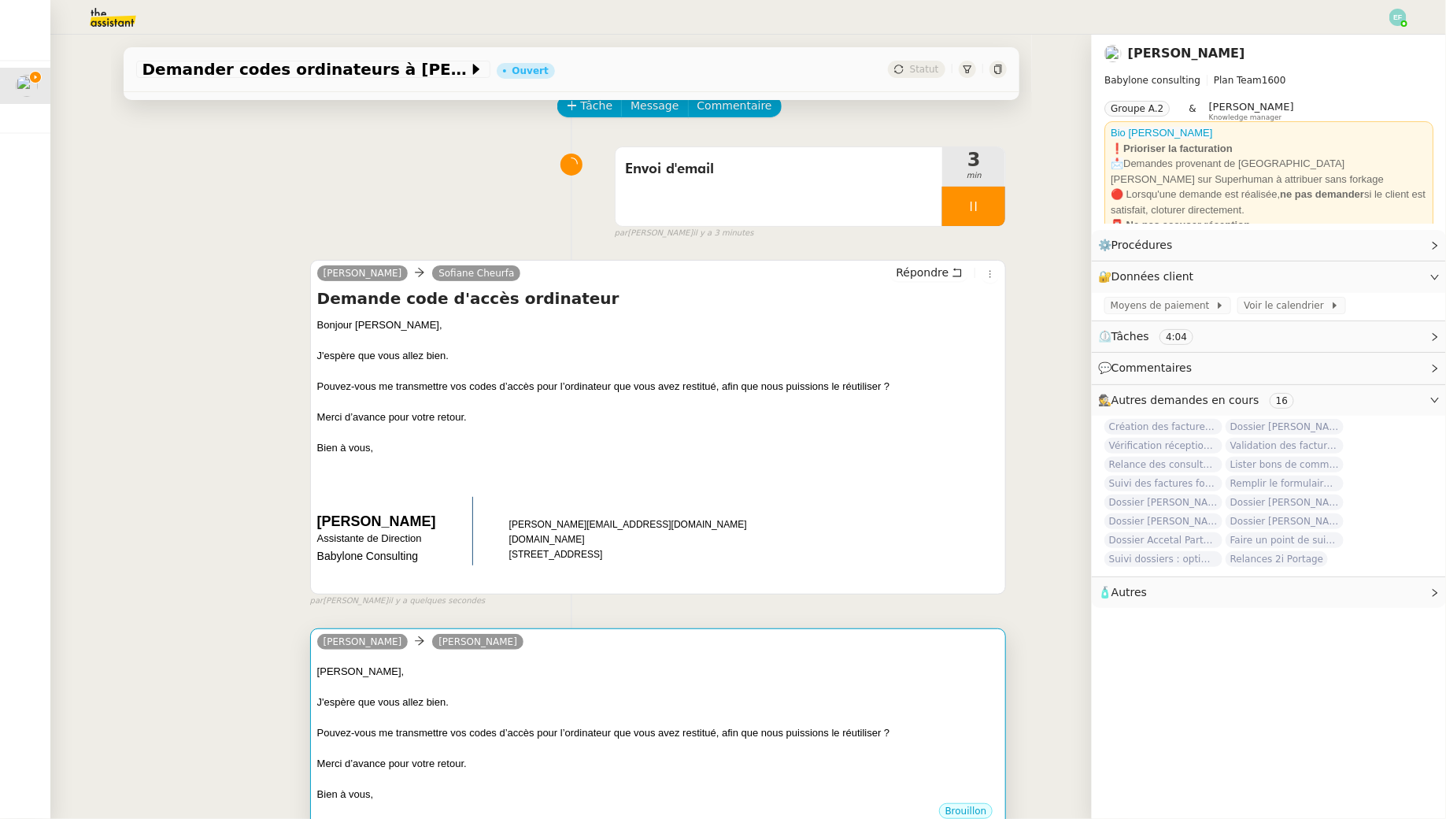
click at [615, 681] on div at bounding box center [658, 686] width 682 height 16
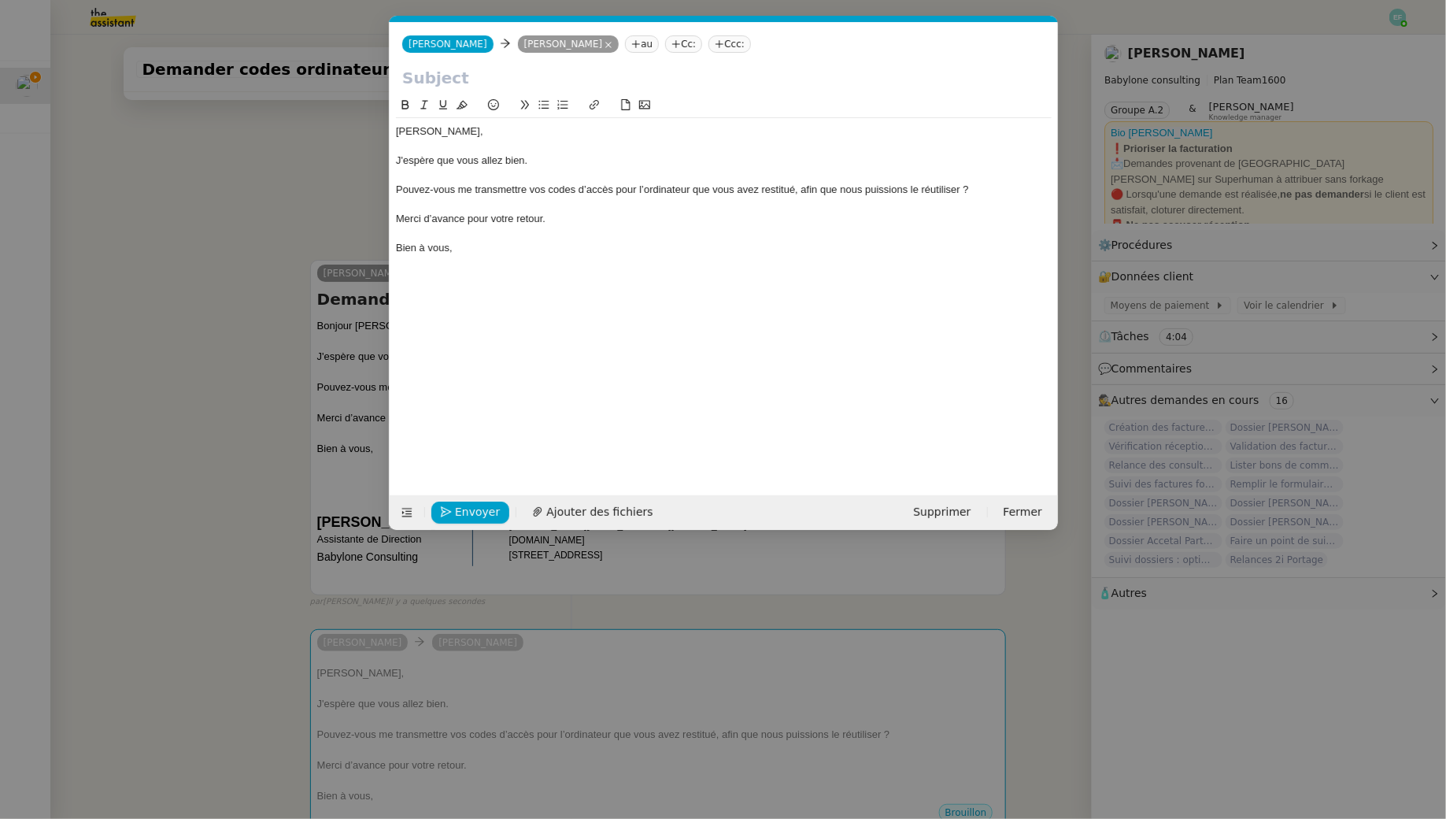
scroll to position [0, 33]
click at [456, 81] on input "text" at bounding box center [723, 78] width 643 height 24
paste input "Demande code d'accès ordinateur"
click at [405, 73] on input "Demande code d'accès ordinateur" at bounding box center [723, 78] width 643 height 24
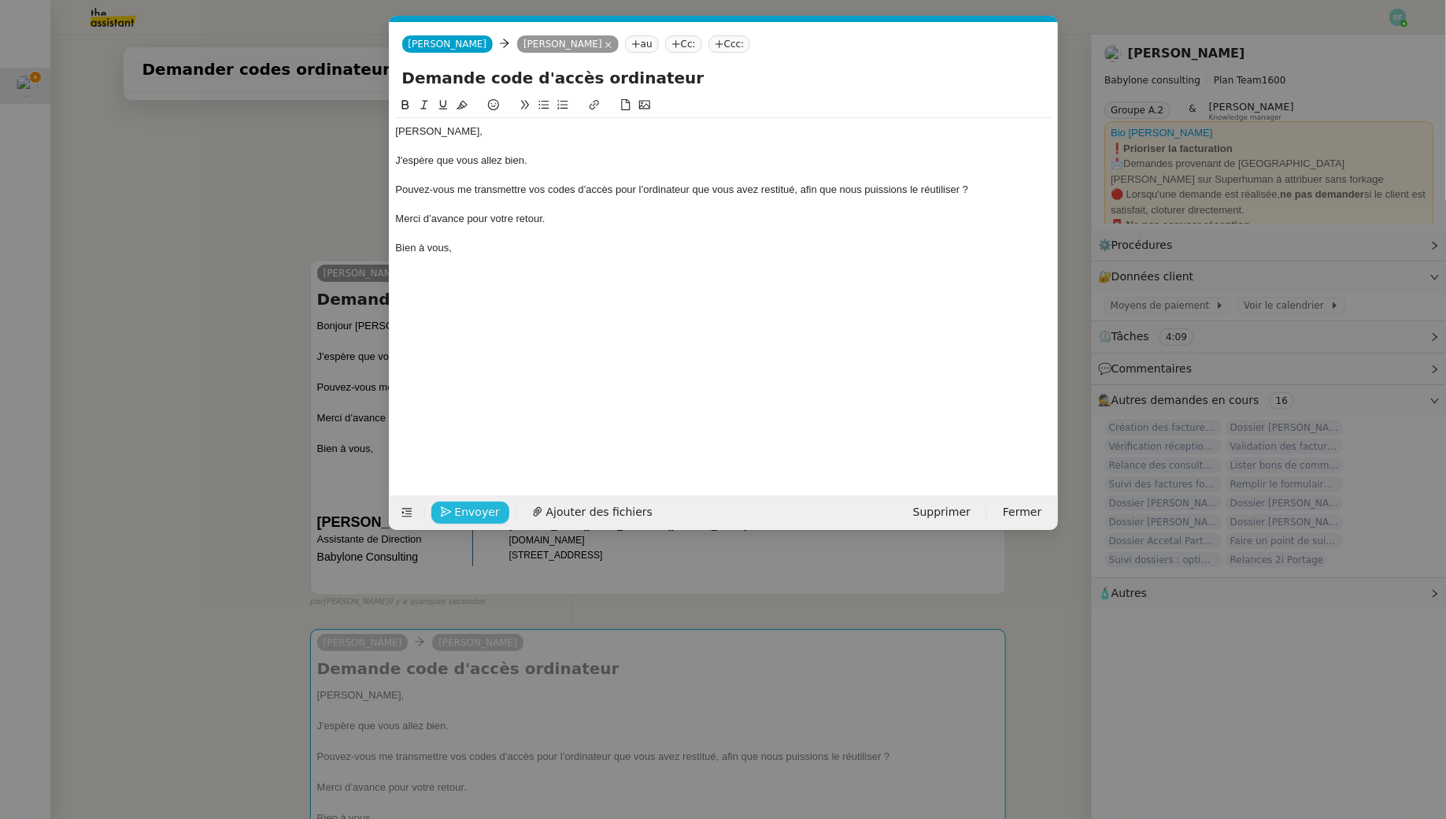
type input "Demande code d'accès ordinateur"
click at [475, 507] on span "Envoyer" at bounding box center [477, 512] width 45 height 18
click at [475, 507] on span "Confirmer l'envoi" at bounding box center [502, 512] width 94 height 18
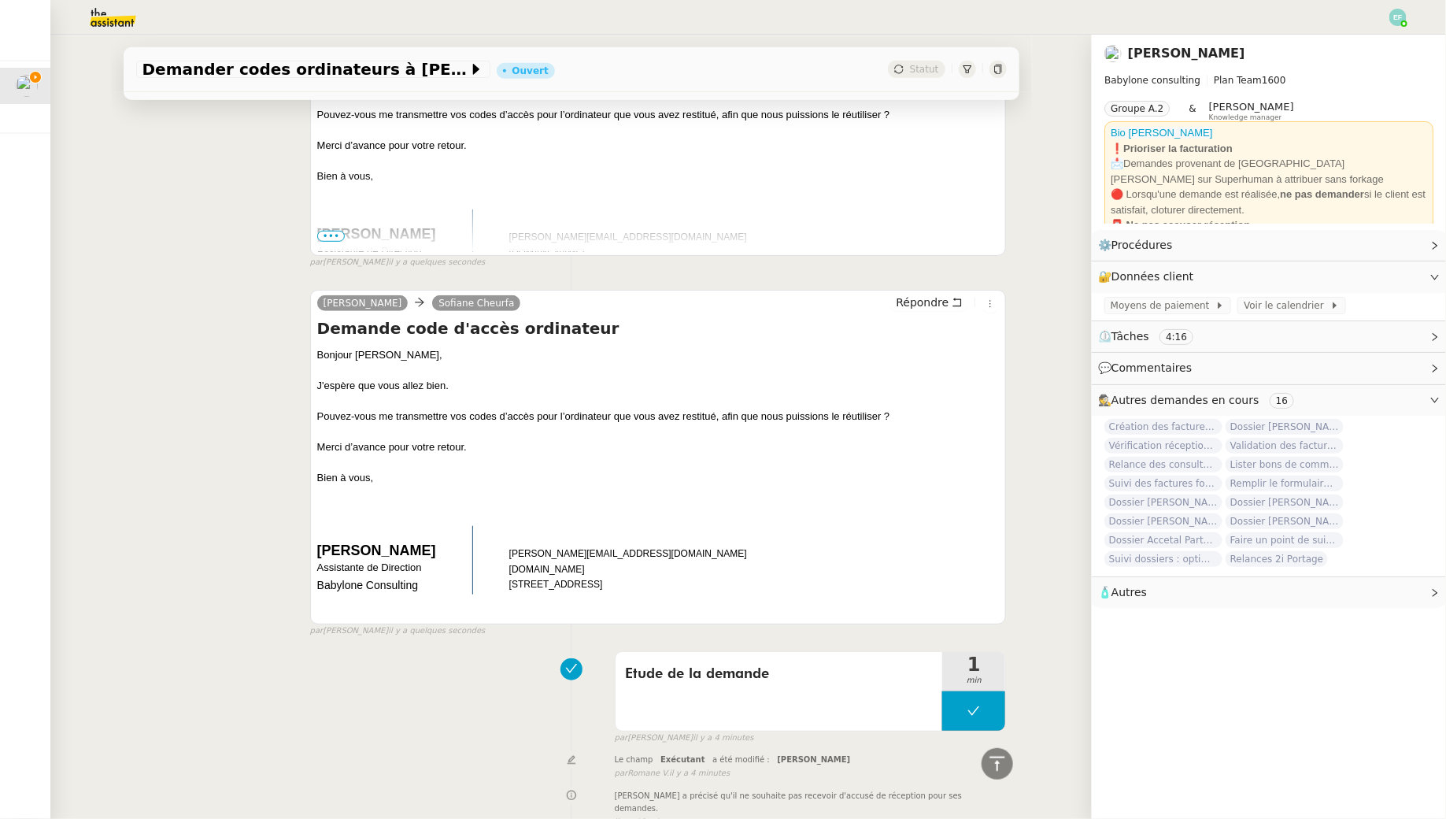
scroll to position [0, 0]
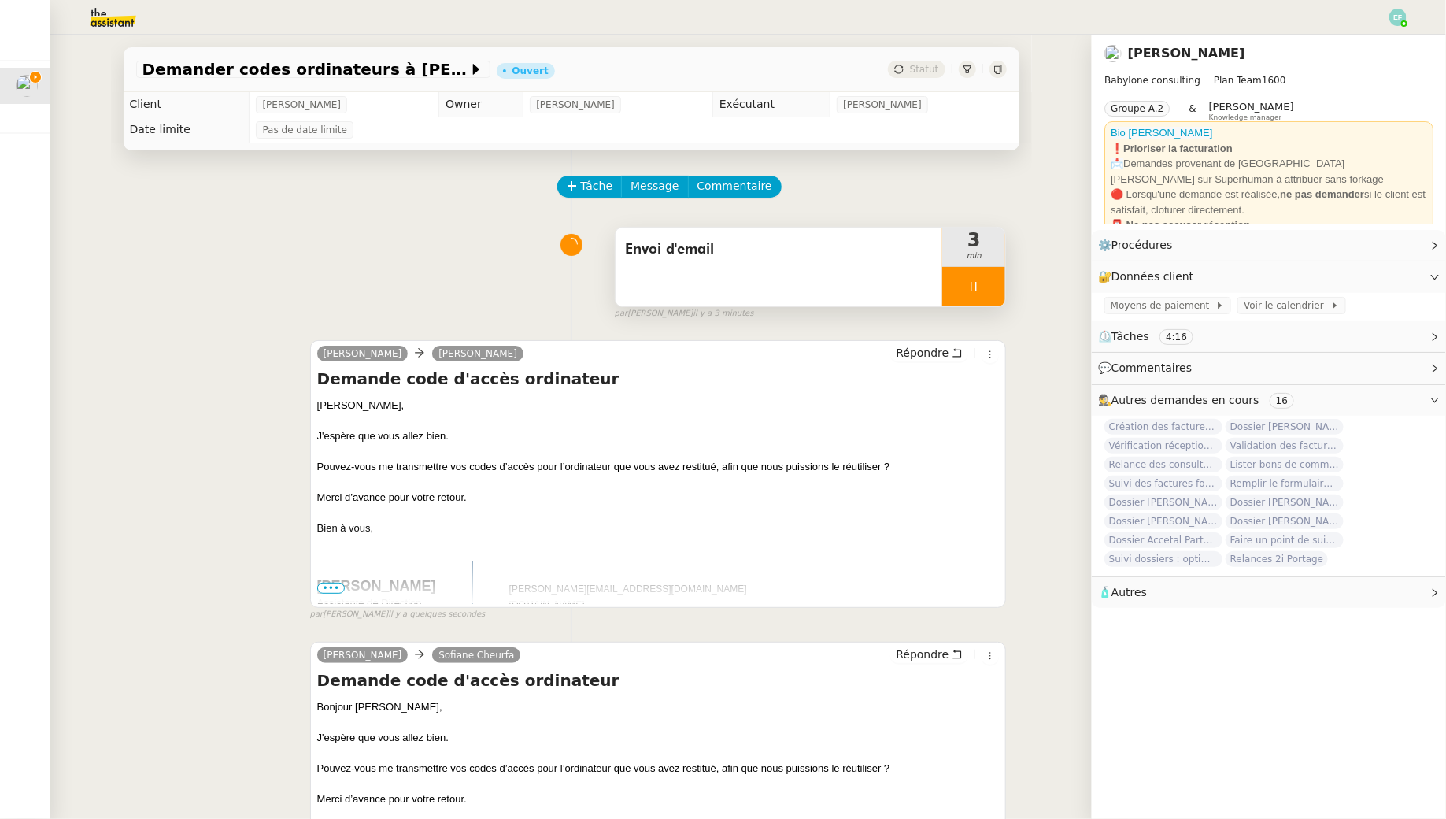
click at [832, 257] on span "Envoi d'email" at bounding box center [779, 250] width 309 height 24
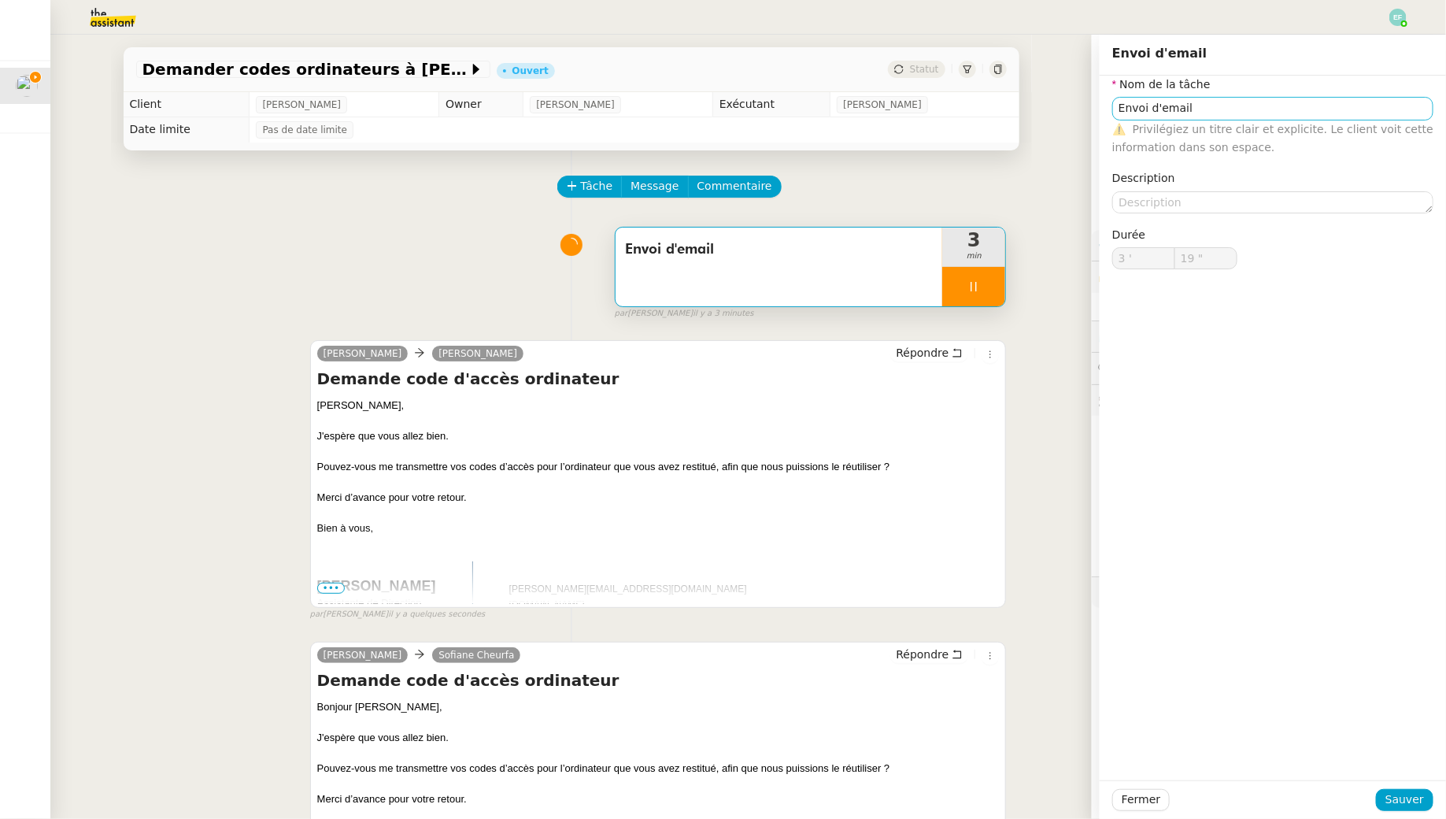
type input "20 ""
click at [1144, 107] on input "Envoi d'email" at bounding box center [1272, 108] width 321 height 23
type input "Envois d'email"
type input "22 ""
type input "Envois d'email"
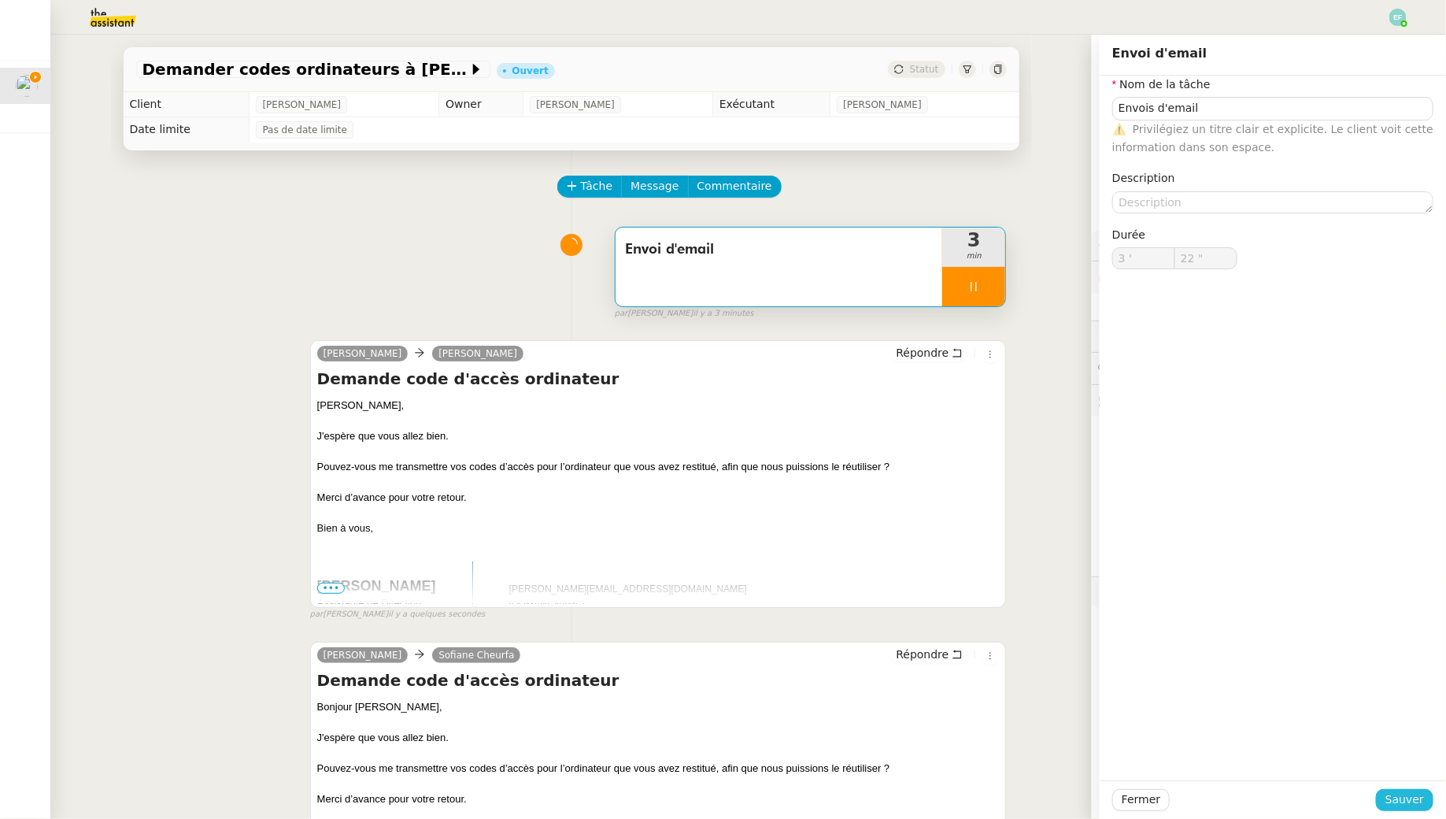
click at [1385, 803] on button "Sauver" at bounding box center [1404, 800] width 57 height 22
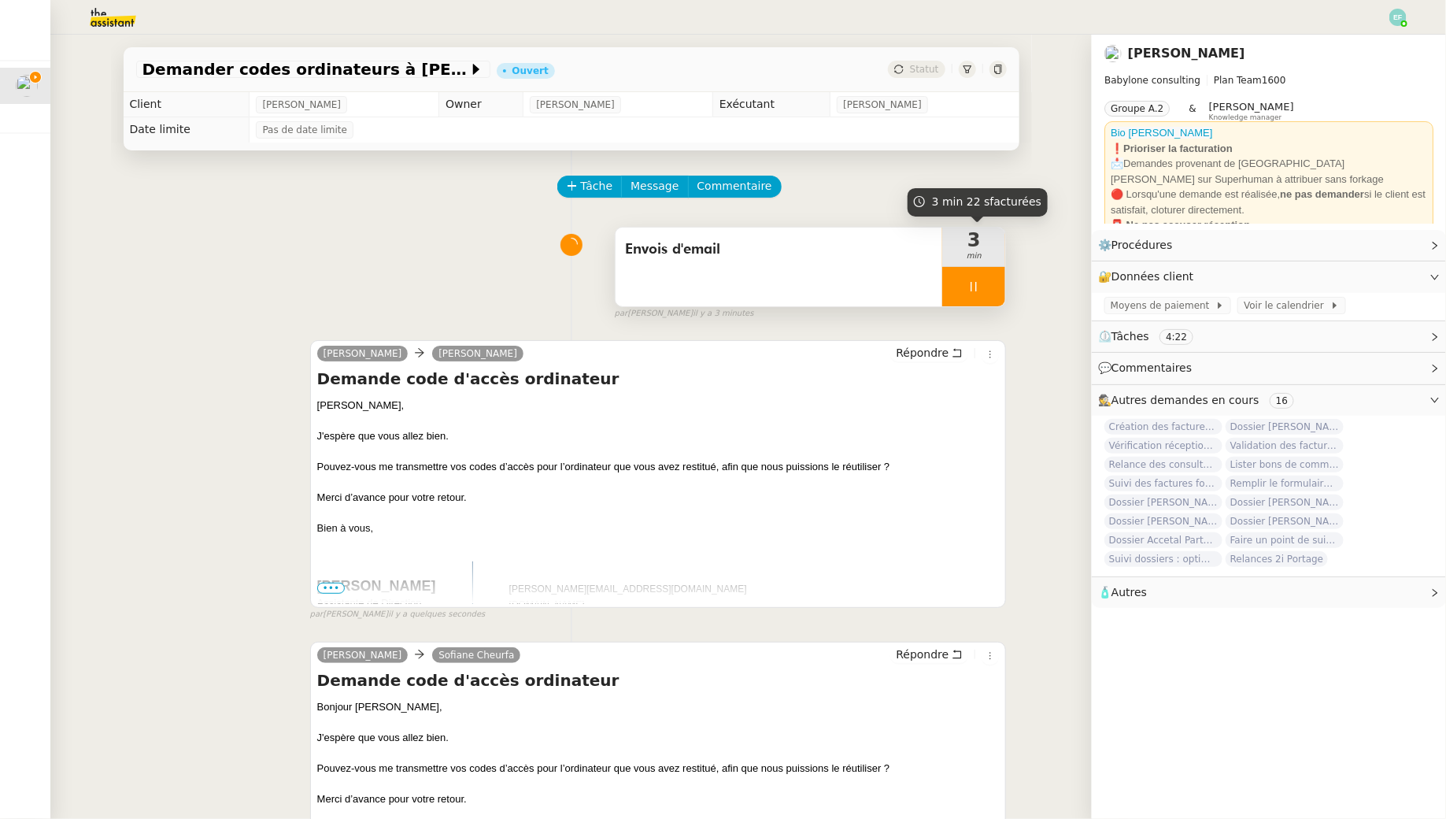
click at [959, 289] on div at bounding box center [973, 286] width 63 height 39
click at [979, 289] on button at bounding box center [989, 286] width 31 height 39
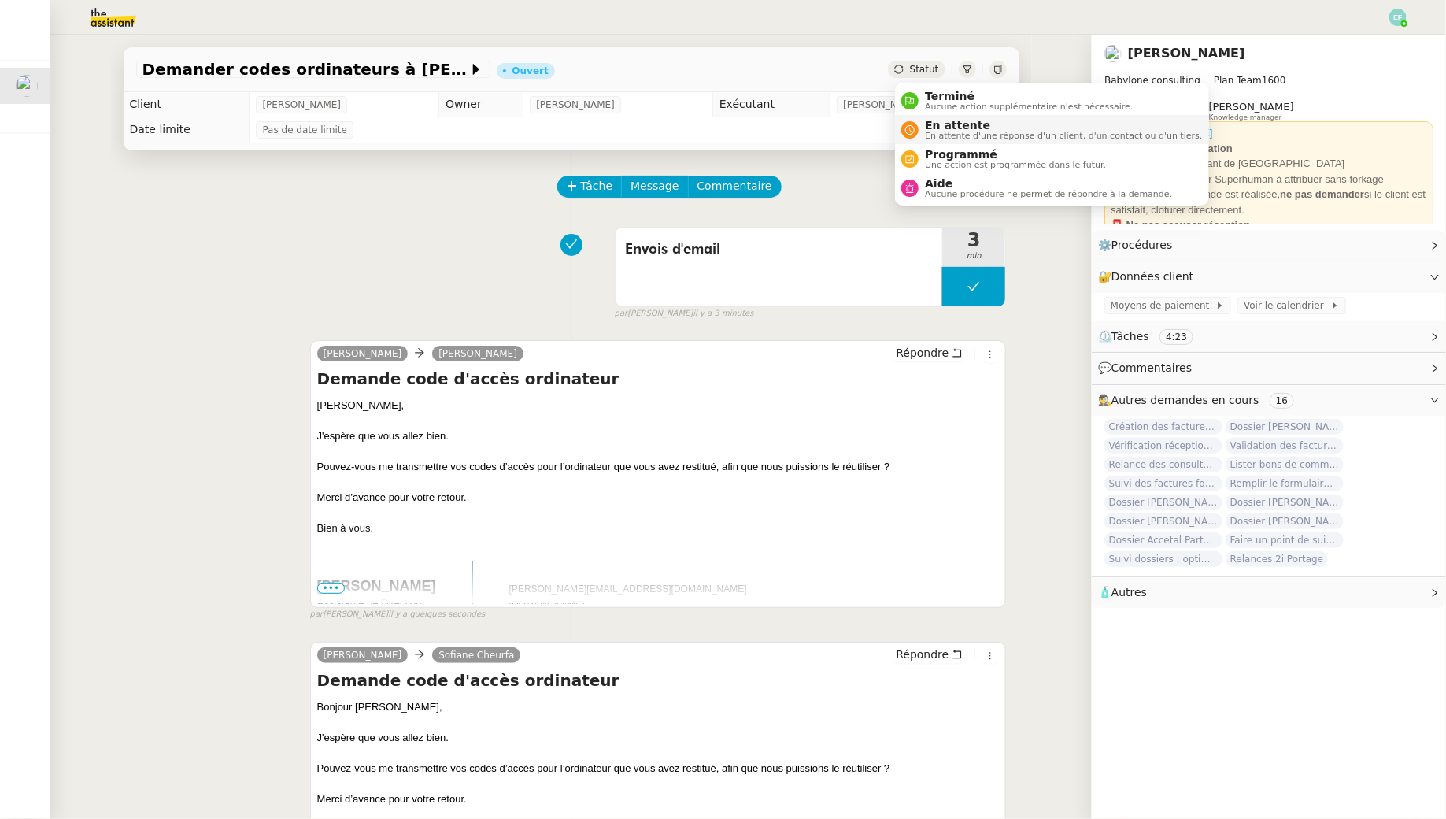
click at [928, 126] on span "En attente" at bounding box center [1063, 125] width 277 height 13
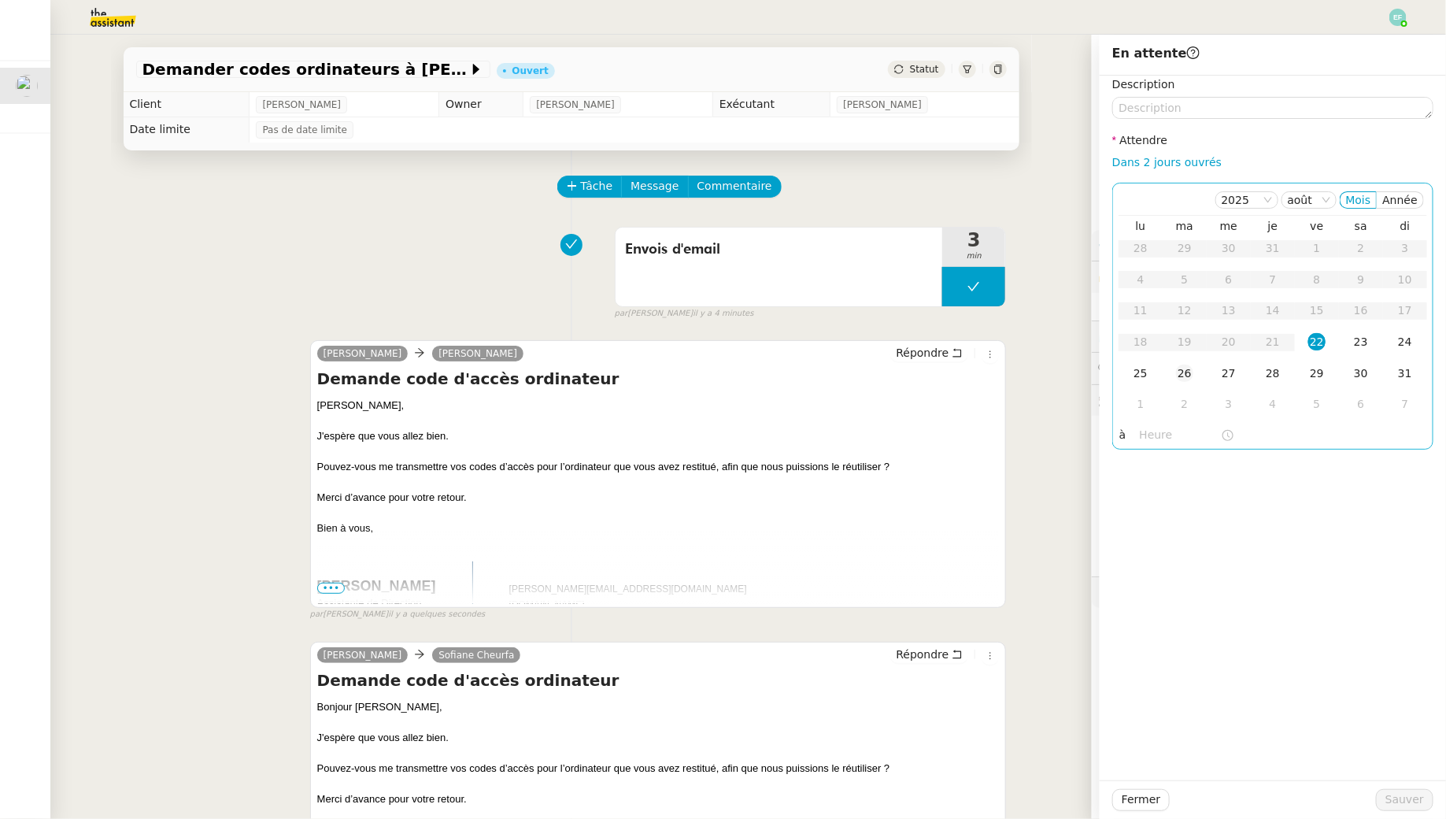
click at [1191, 372] on div "26" at bounding box center [1184, 372] width 17 height 17
click at [1407, 808] on button "Sauver" at bounding box center [1404, 800] width 57 height 22
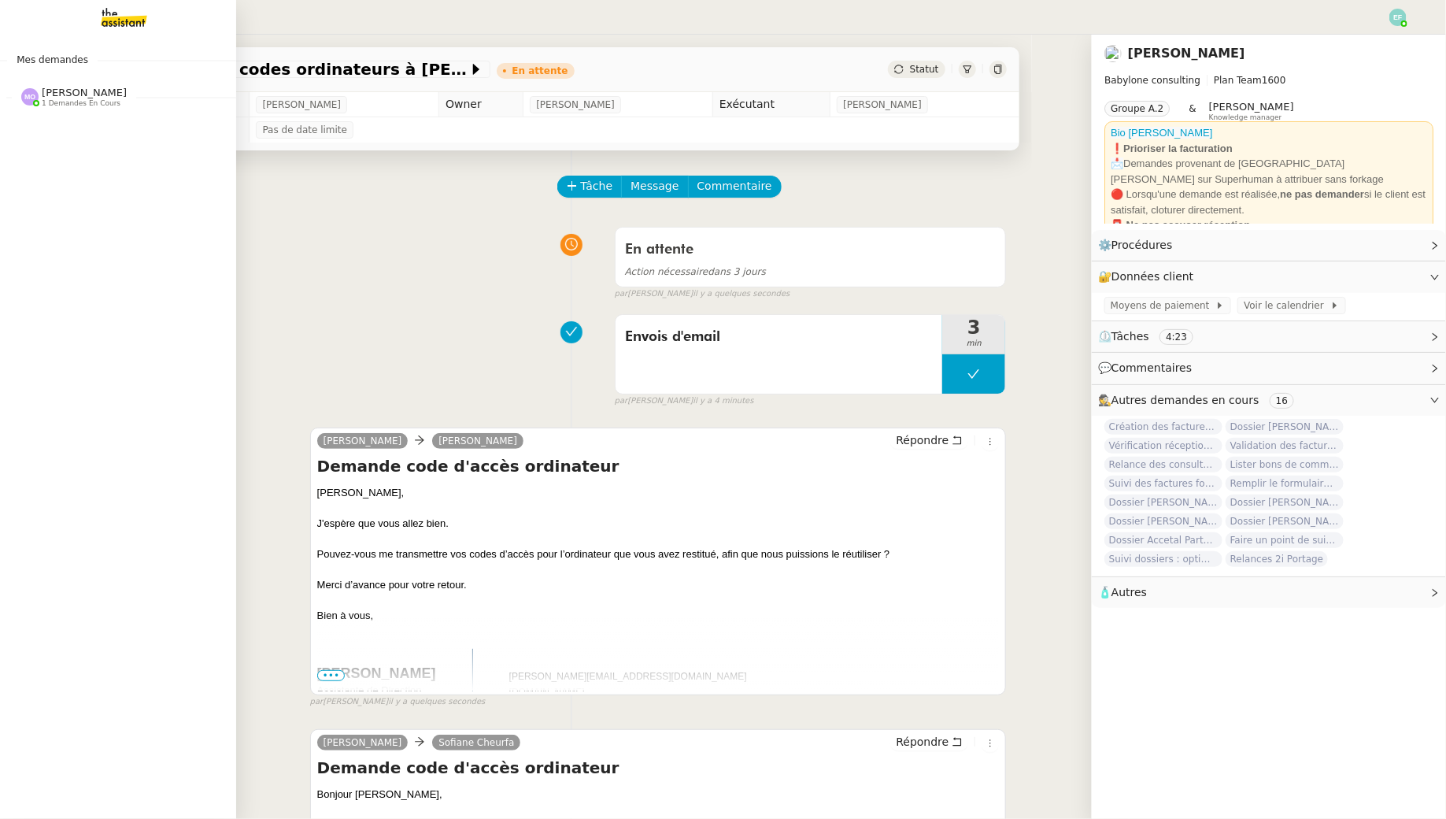
click at [70, 96] on span "[PERSON_NAME]" at bounding box center [84, 93] width 85 height 12
click at [65, 142] on span "[PERSON_NAME]" at bounding box center [61, 138] width 72 height 10
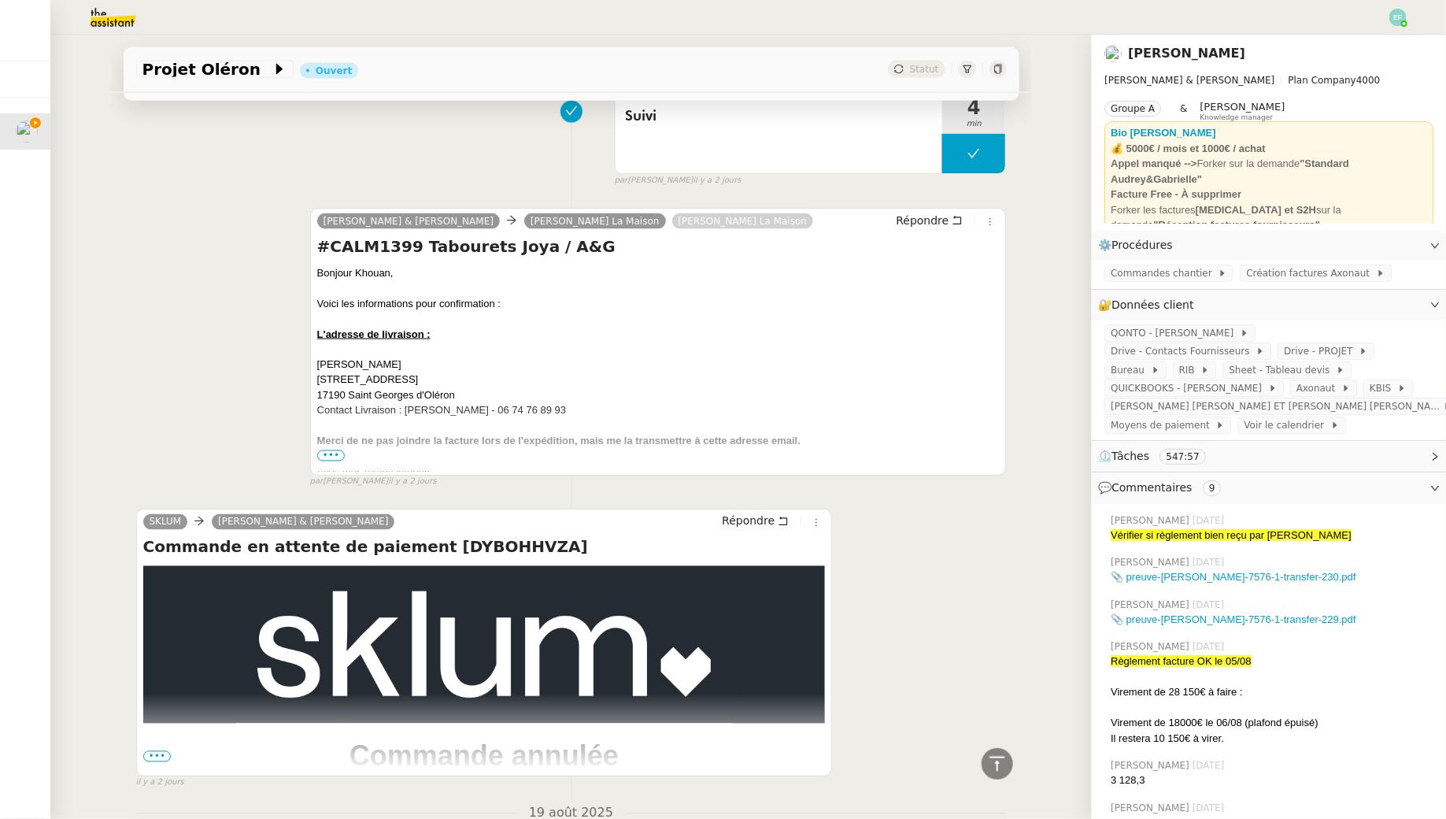
scroll to position [1972, 0]
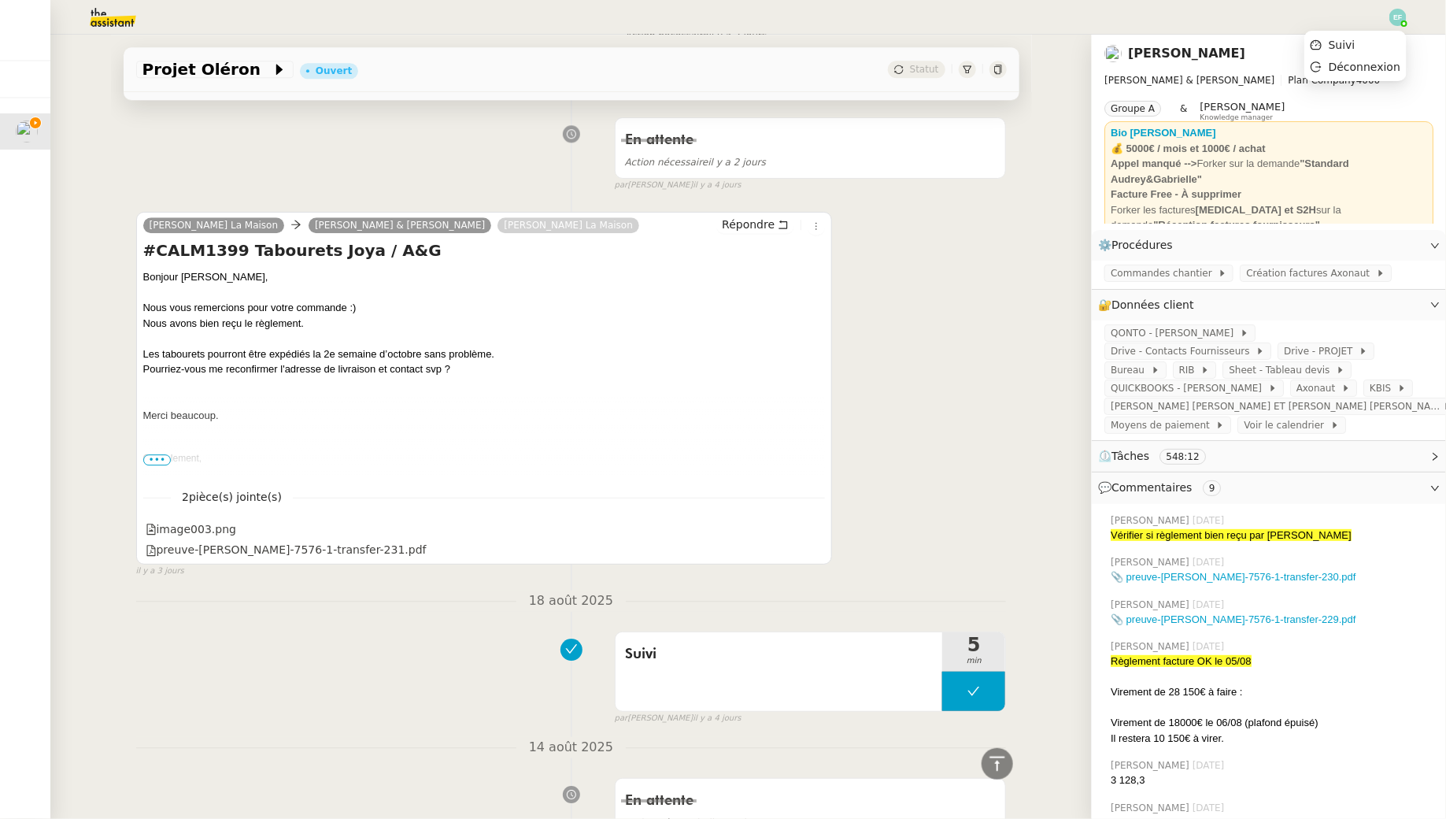
click at [1402, 21] on div at bounding box center [1397, 17] width 17 height 17
click at [1365, 50] on li "Suivi" at bounding box center [1355, 45] width 102 height 22
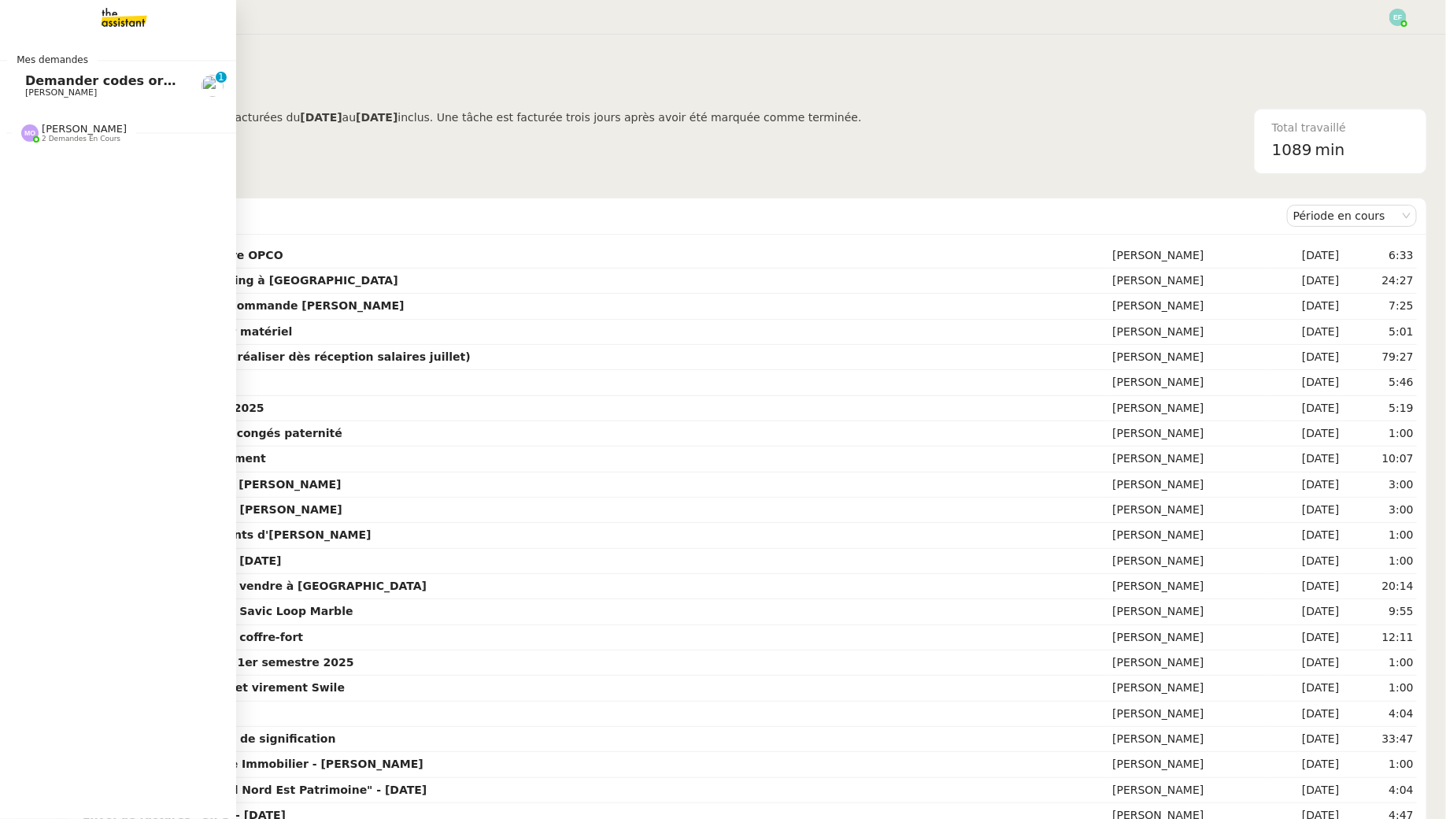
click at [58, 98] on link "Demander codes ordinateurs à Ilona et Sofiane Florent Seiler 0 1 2 3 4 5 6 7 8 9" at bounding box center [118, 86] width 236 height 36
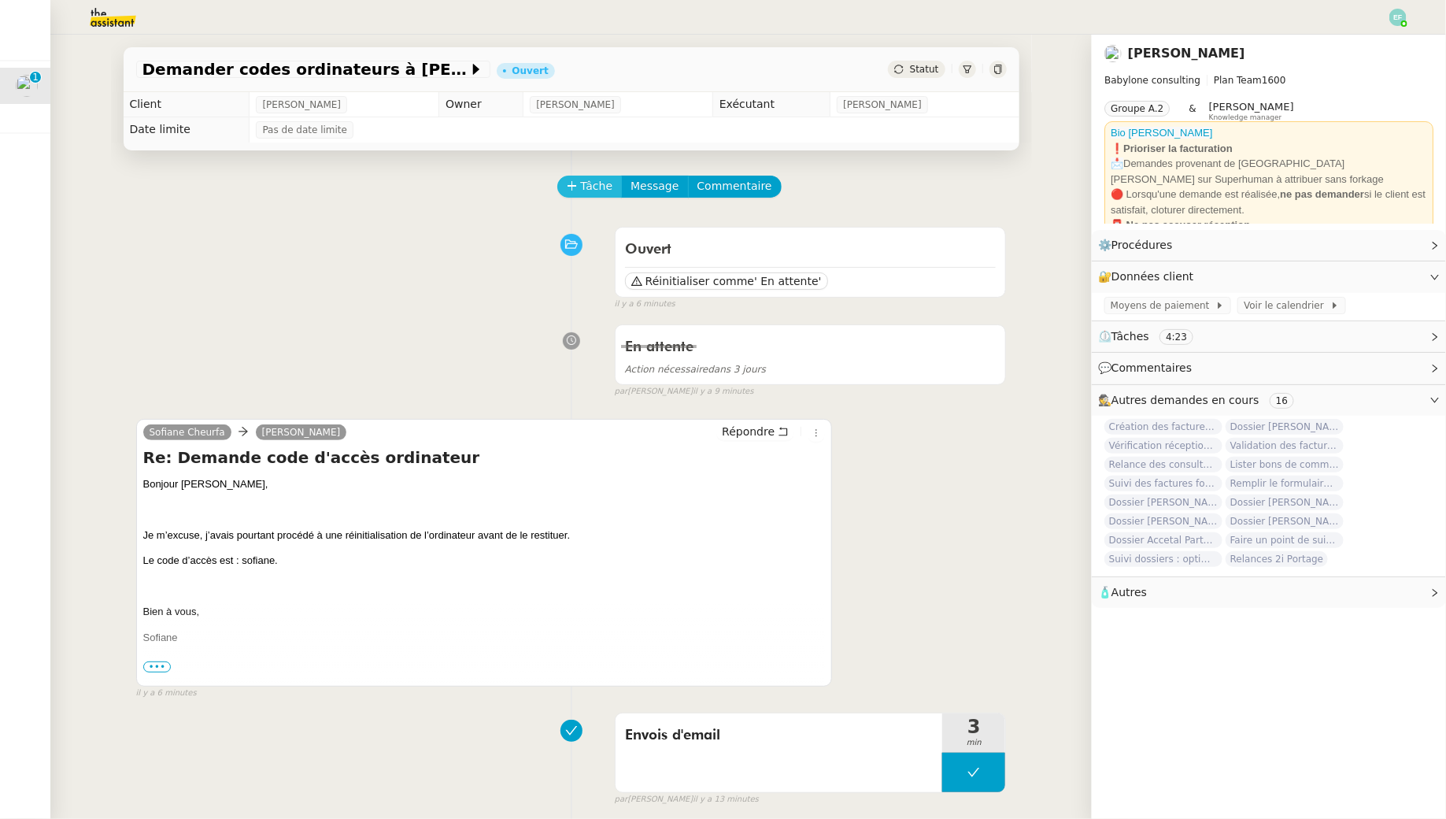
click at [590, 181] on span "Tâche" at bounding box center [597, 186] width 32 height 18
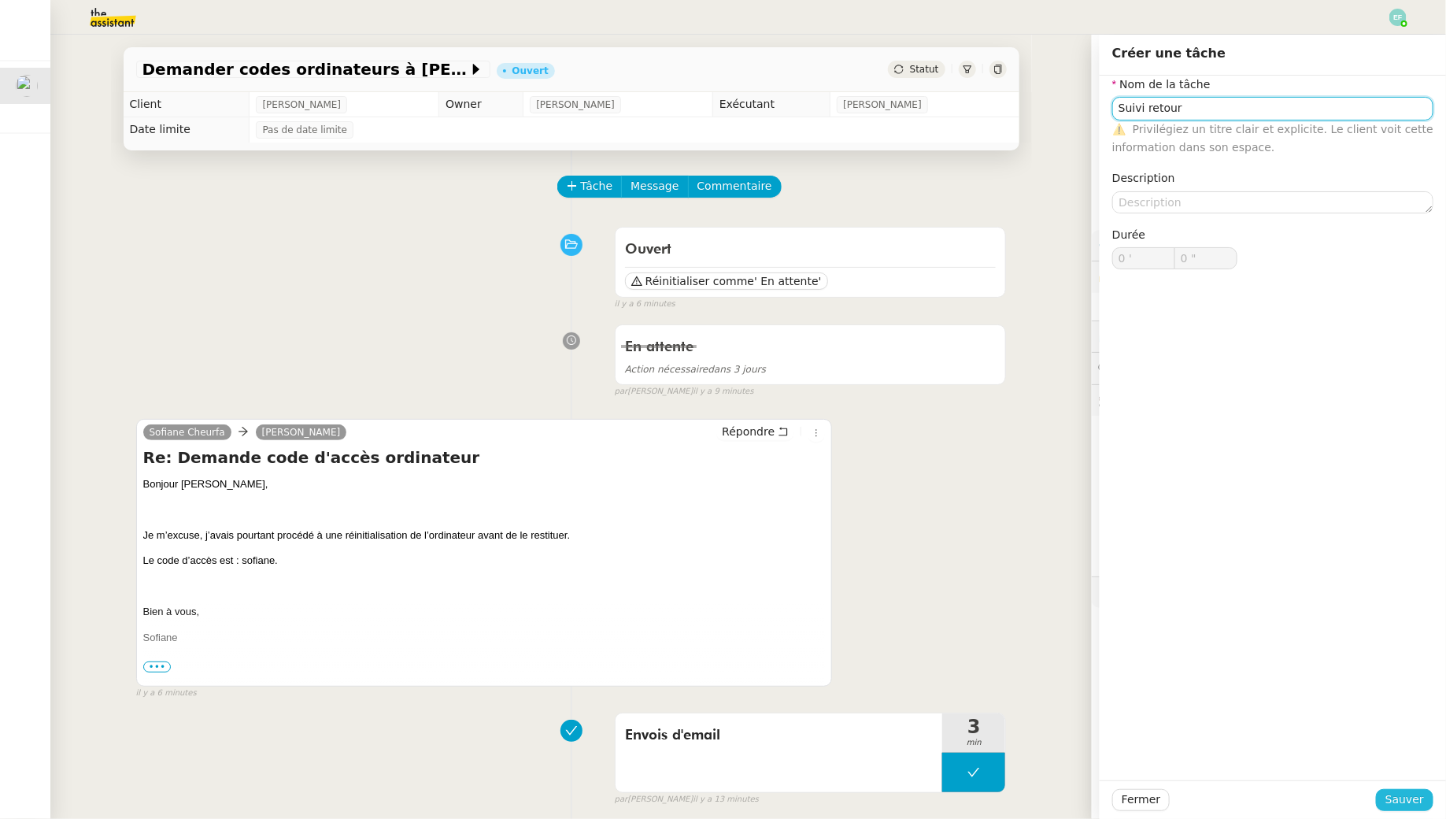
type input "Suivi retour"
click at [1403, 798] on span "Sauver" at bounding box center [1404, 799] width 39 height 18
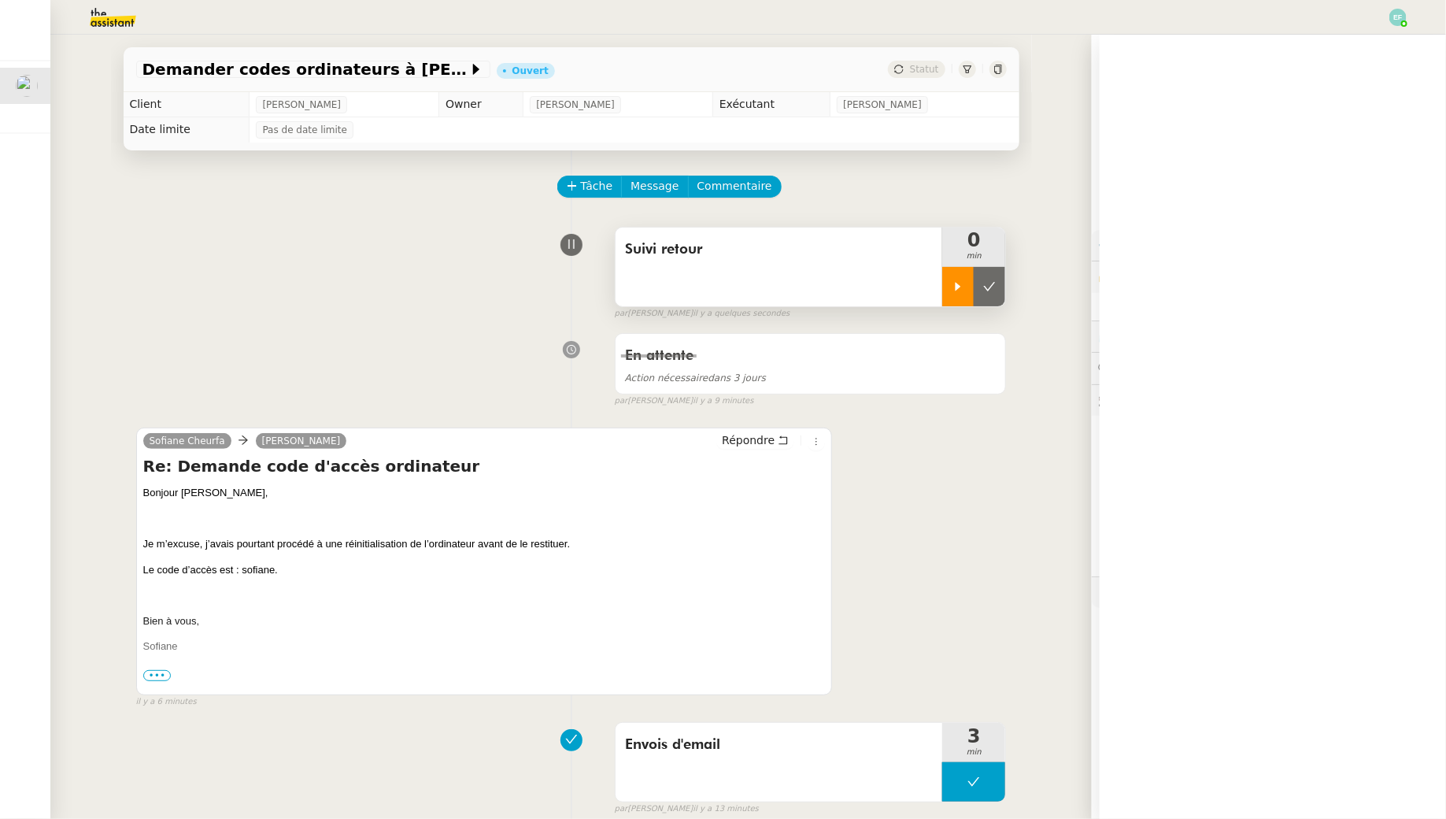
click at [955, 283] on div at bounding box center [957, 286] width 31 height 39
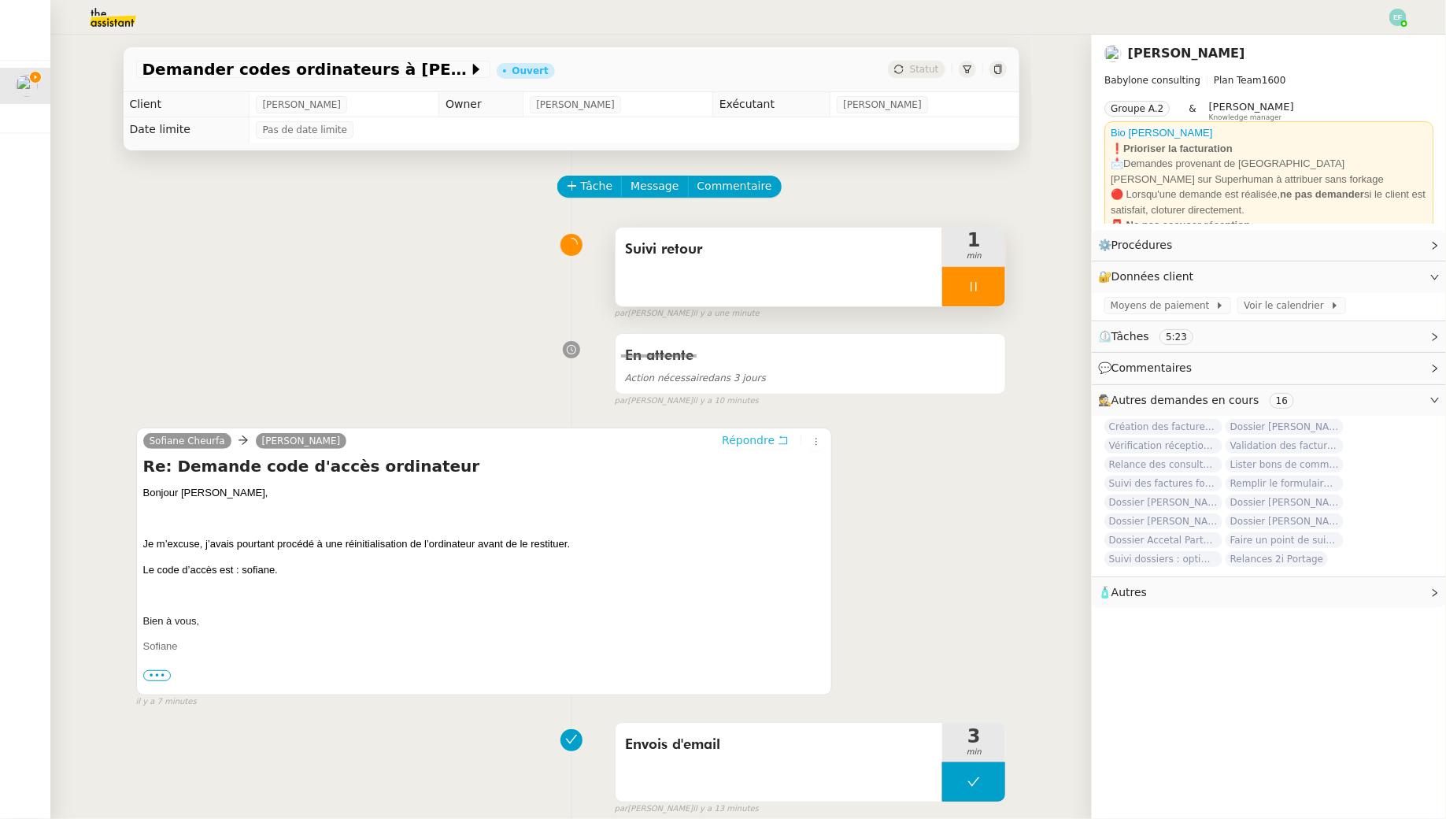
click at [777, 441] on button "Répondre" at bounding box center [755, 439] width 78 height 17
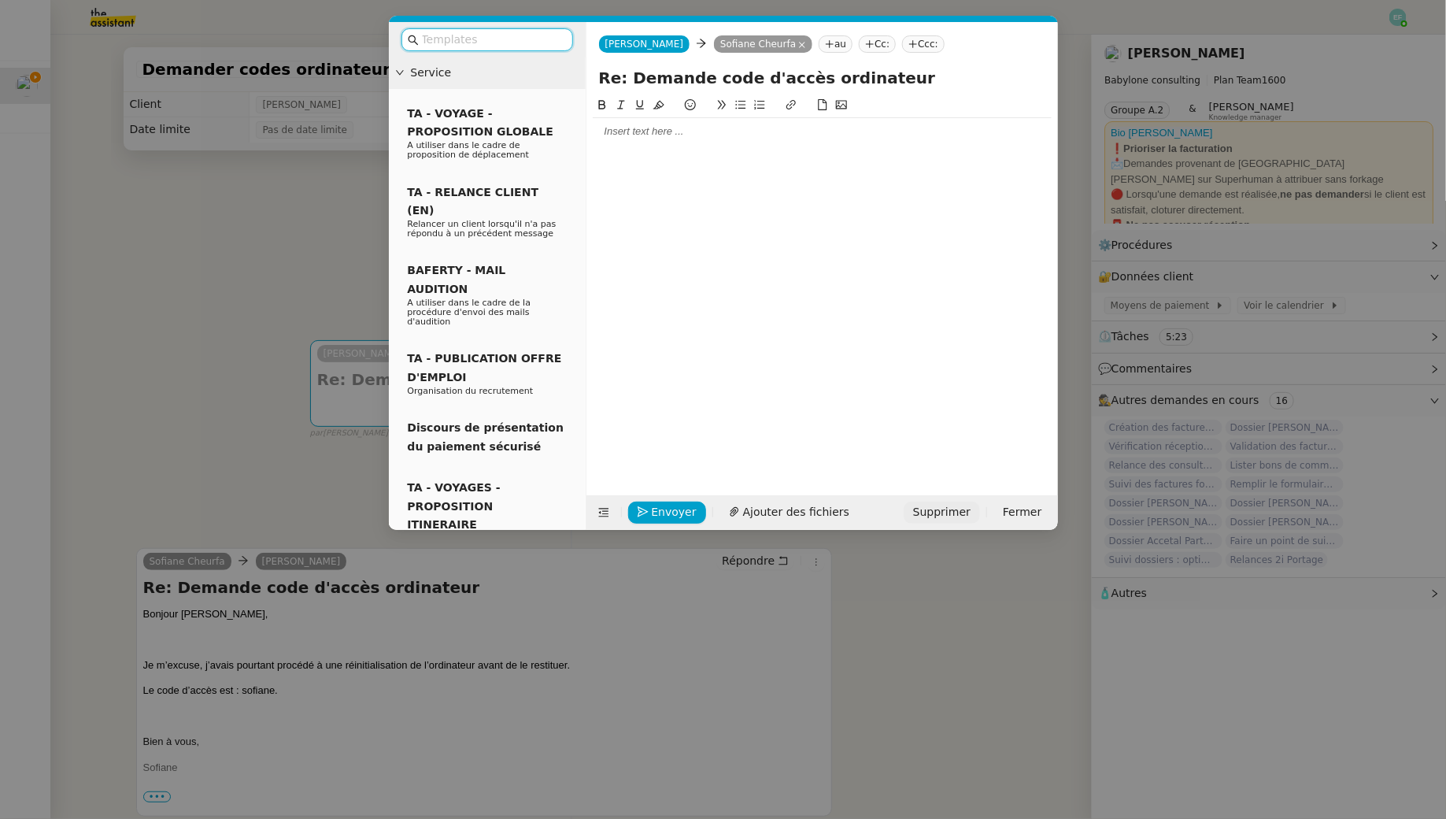
click at [959, 516] on span "Supprimer" at bounding box center [941, 512] width 57 height 18
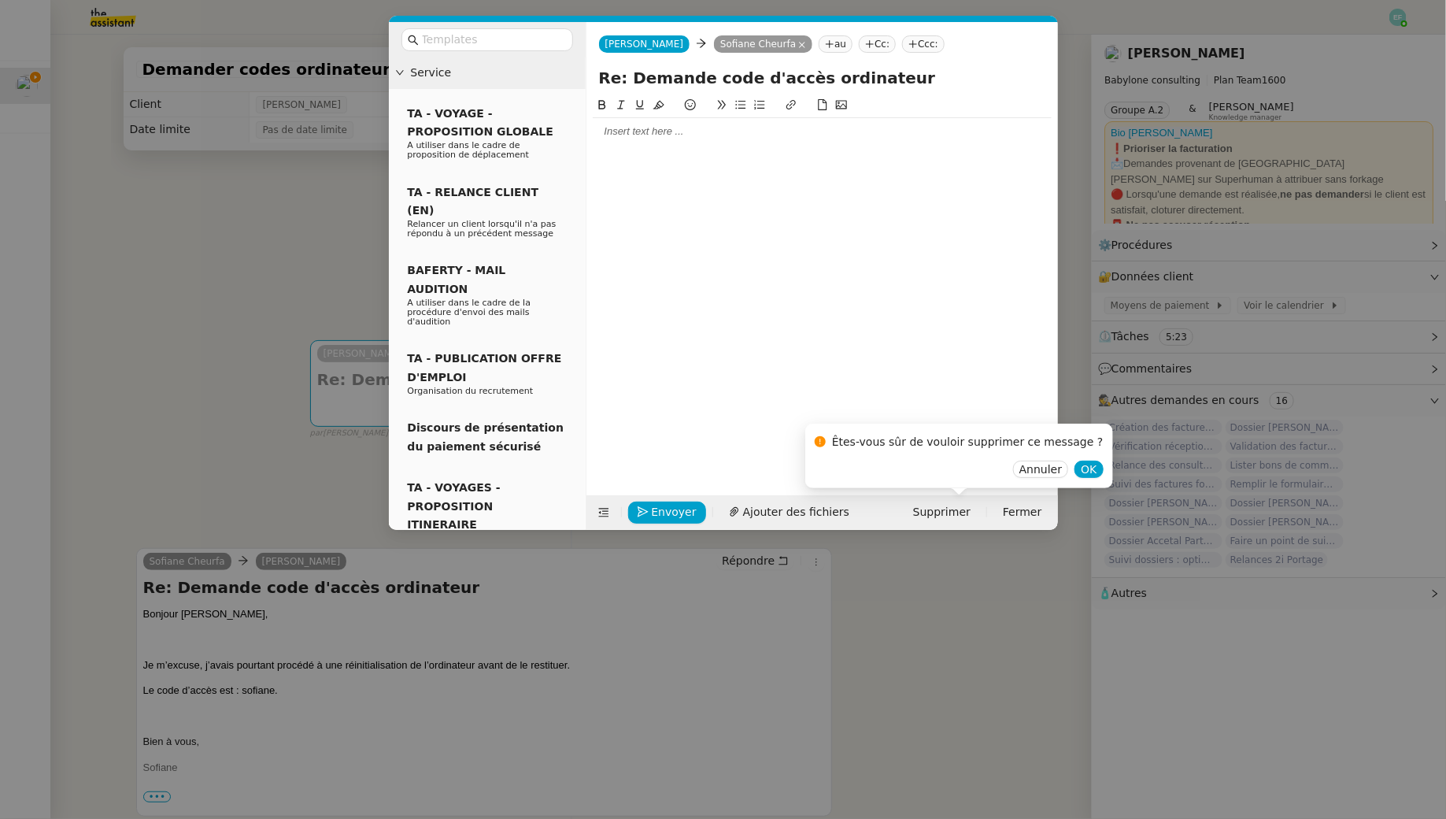
click at [1082, 472] on div "Êtes-vous sûr de vouloir supprimer ce message ? Annuler OK" at bounding box center [959, 455] width 308 height 65
click at [1068, 460] on div "Annuler OK" at bounding box center [959, 469] width 289 height 18
click at [1081, 468] on span "OK" at bounding box center [1089, 469] width 16 height 16
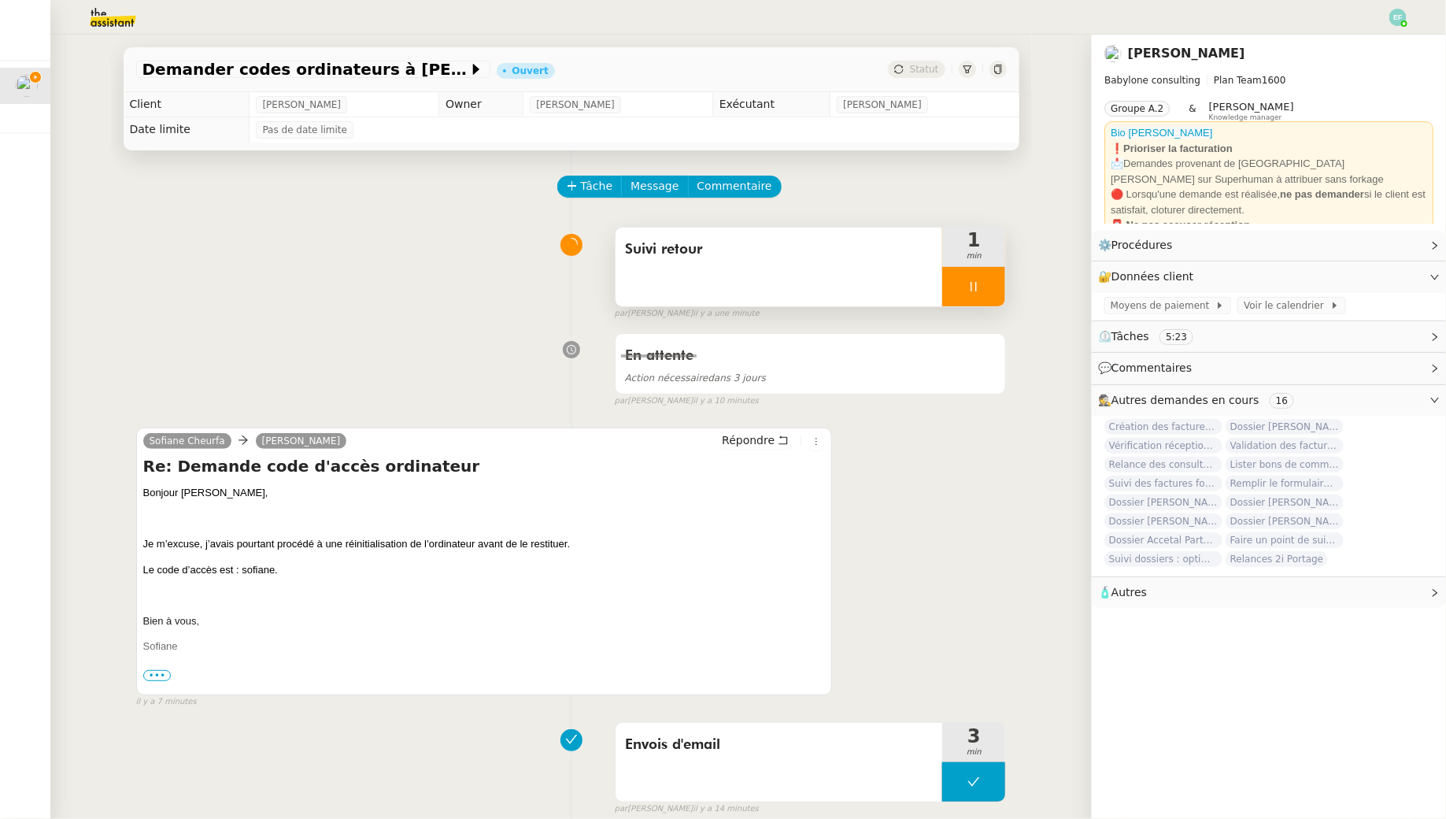
click at [979, 284] on icon at bounding box center [973, 286] width 13 height 13
click at [979, 284] on button at bounding box center [989, 286] width 31 height 39
click at [947, 277] on button at bounding box center [973, 286] width 63 height 39
click at [947, 277] on div at bounding box center [957, 286] width 31 height 39
click at [889, 266] on div "Suivi retour" at bounding box center [778, 266] width 327 height 79
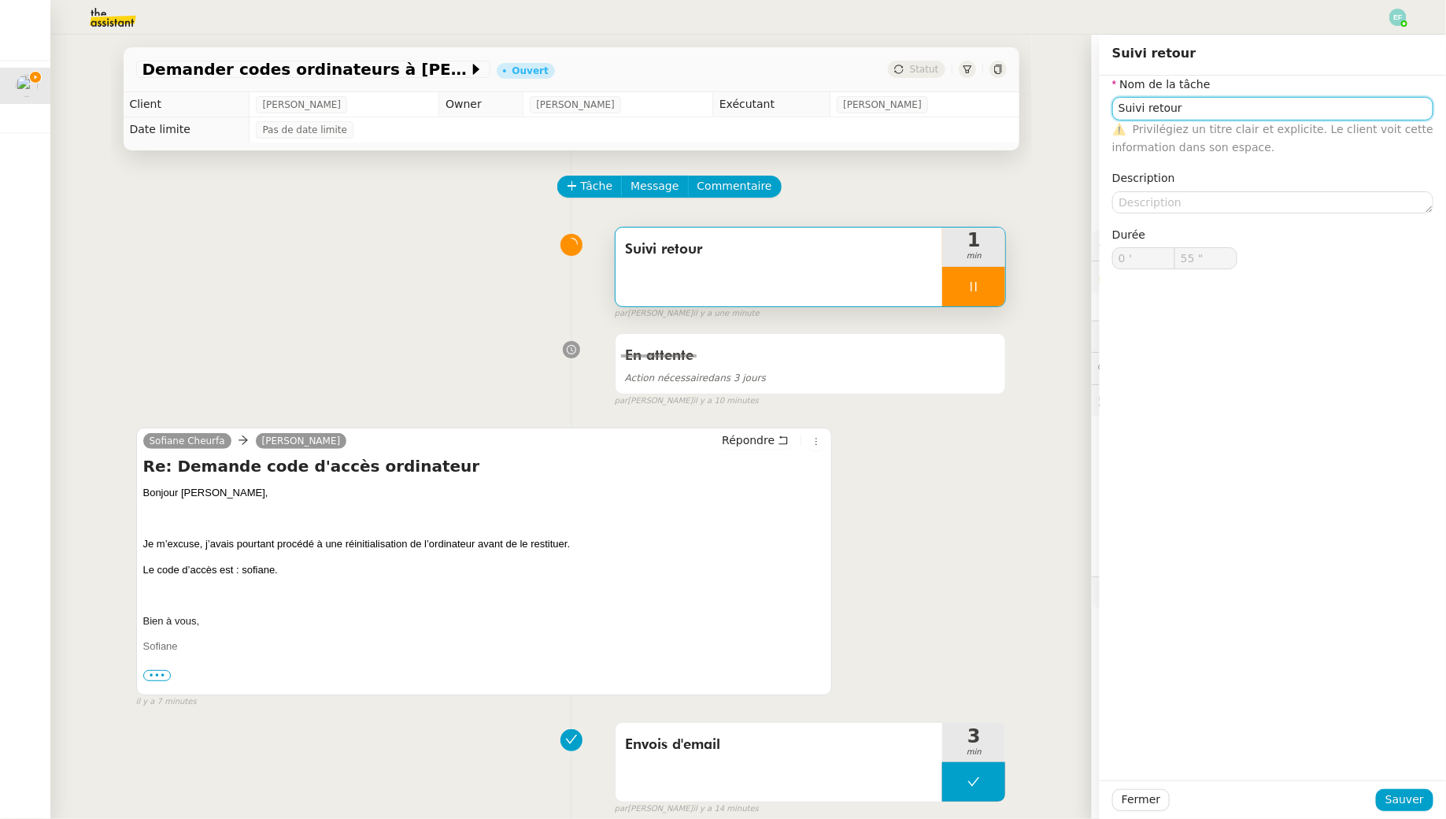
click at [1214, 110] on input "Suivi retour" at bounding box center [1272, 108] width 321 height 23
type input "56 ""
type input "Suivi retour +"
type input "59 ""
click at [1190, 111] on input "Suivi retour" at bounding box center [1272, 108] width 321 height 23
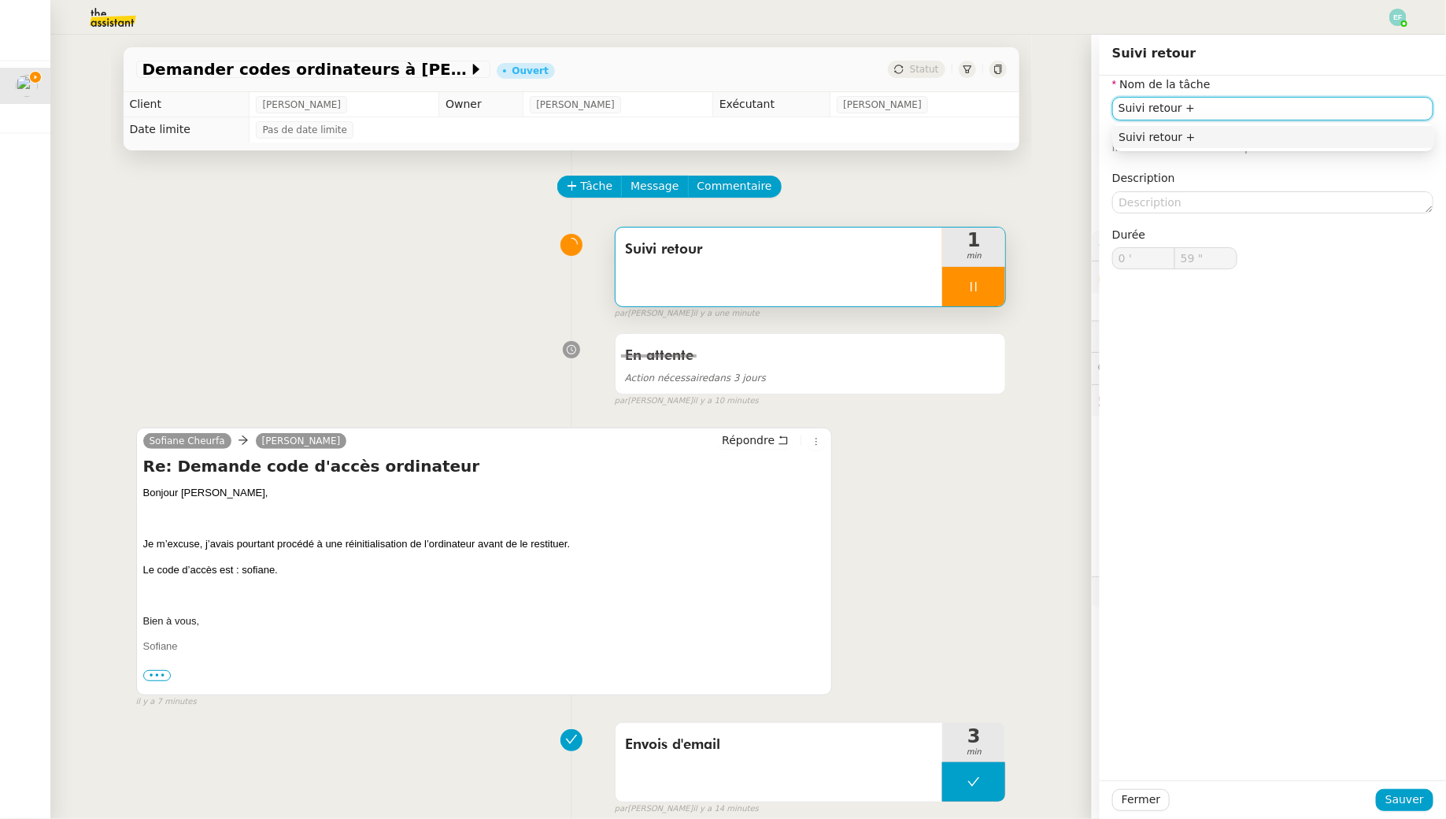
type input "Suivi retour +."
type input "1 '"
type input "0 ""
type input "Suivi retour +."
type input "1 ""
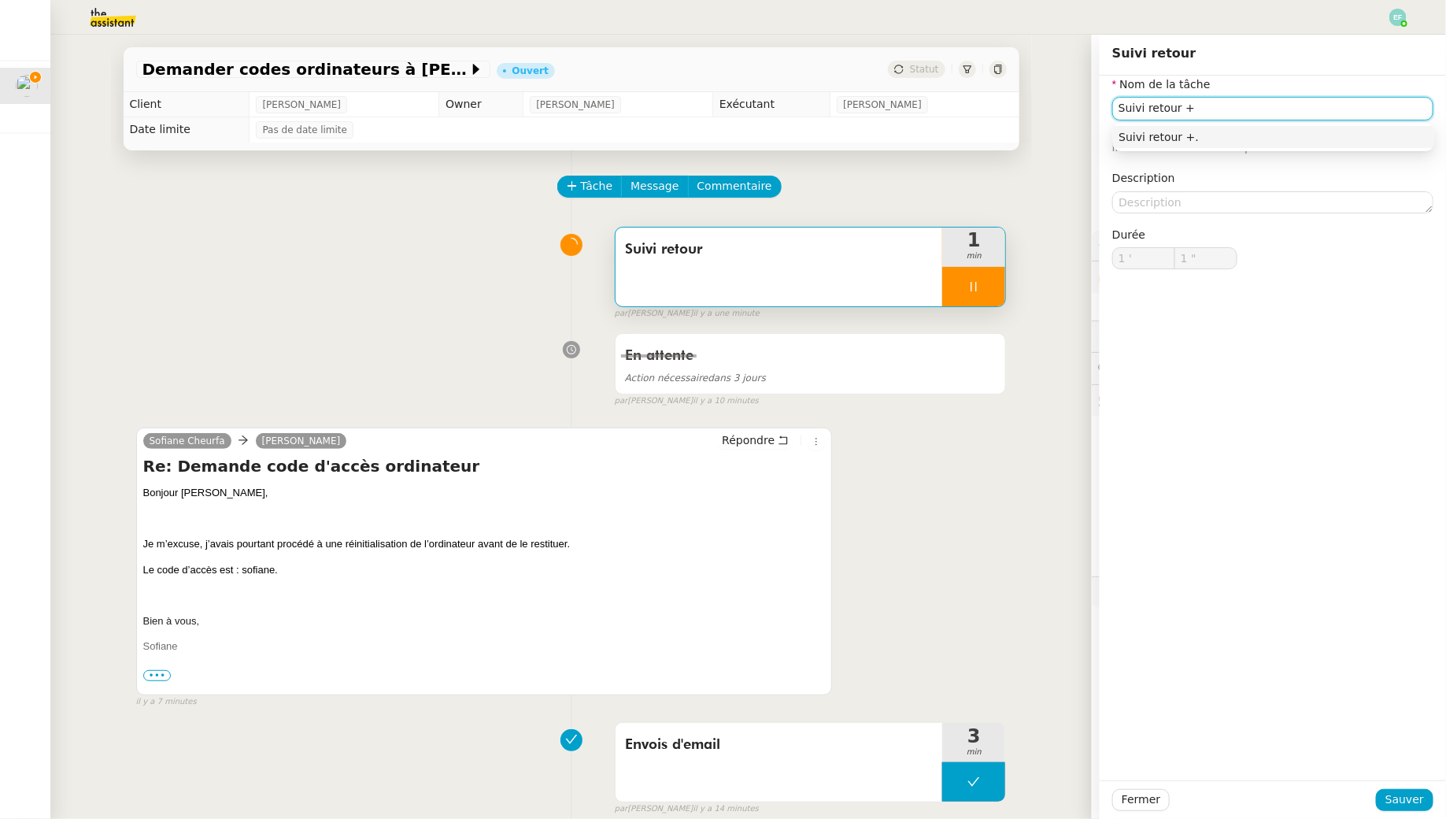
type input "Suivi retour +"
type input "2 ""
type input "Suivi retour + transfert"
type input "5 ""
type input "Suivi retour + transfert"
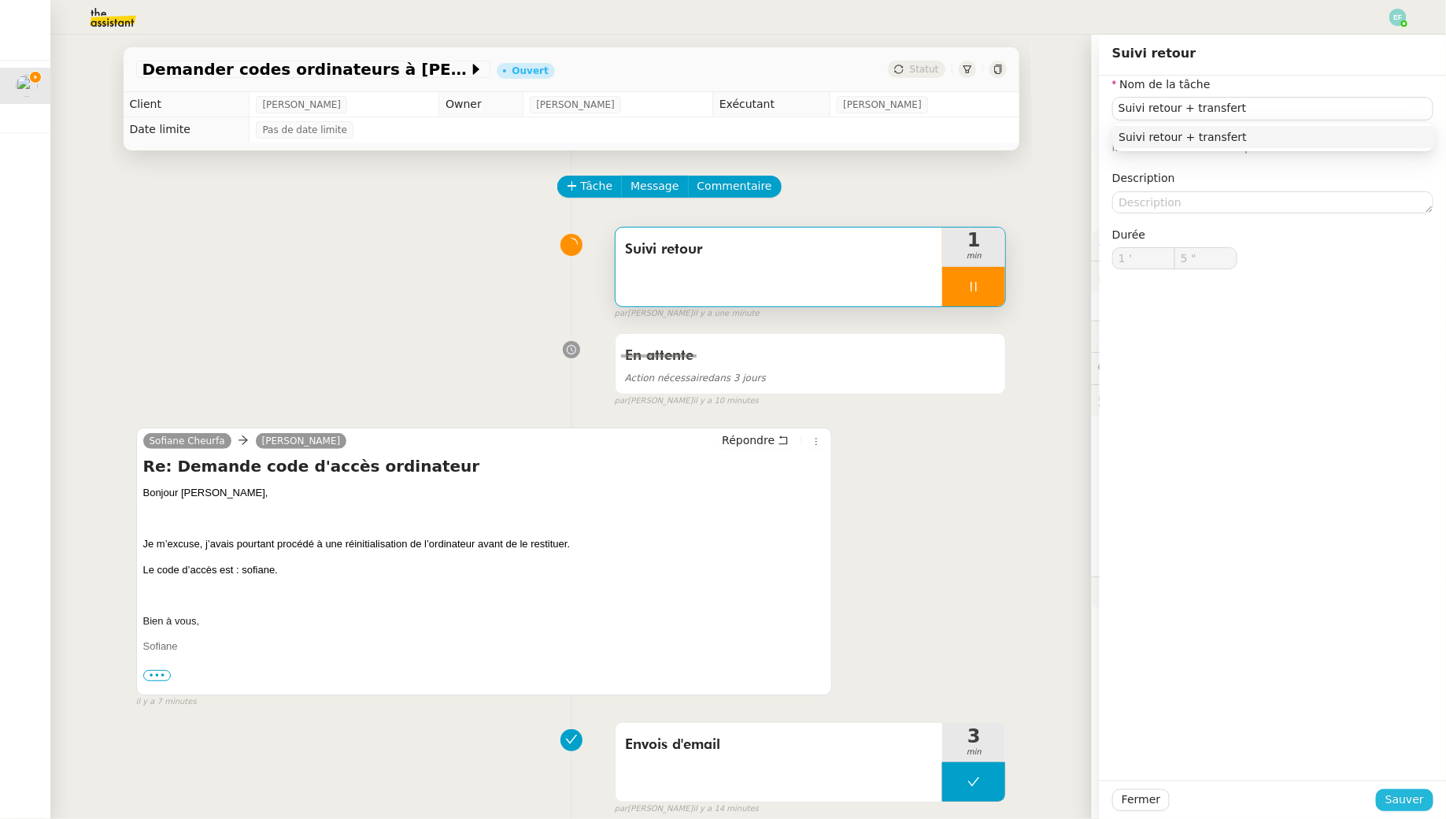
click at [1413, 800] on span "Sauver" at bounding box center [1404, 799] width 39 height 18
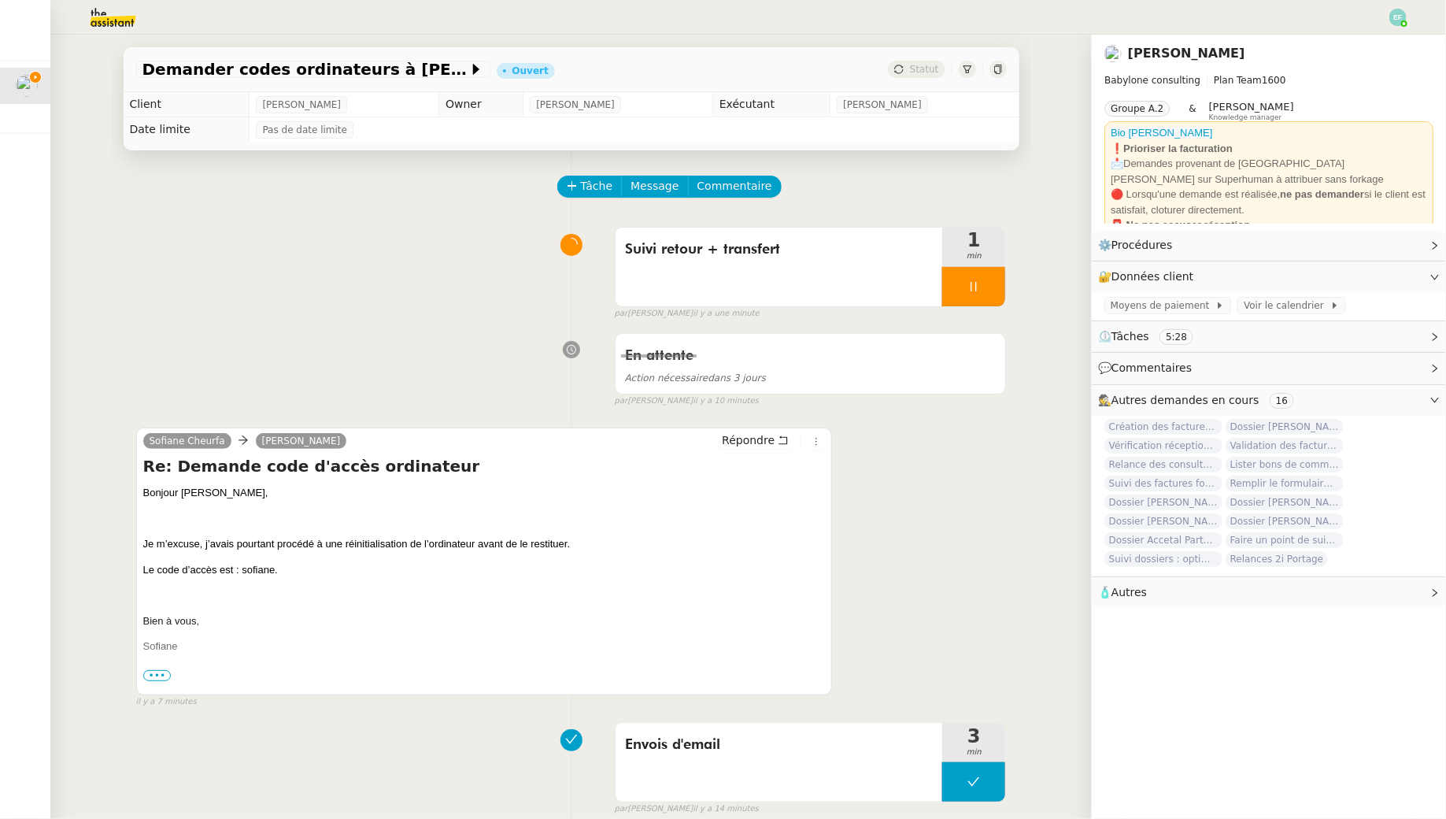
click at [974, 285] on icon at bounding box center [973, 286] width 13 height 13
click at [995, 284] on icon at bounding box center [989, 286] width 13 height 13
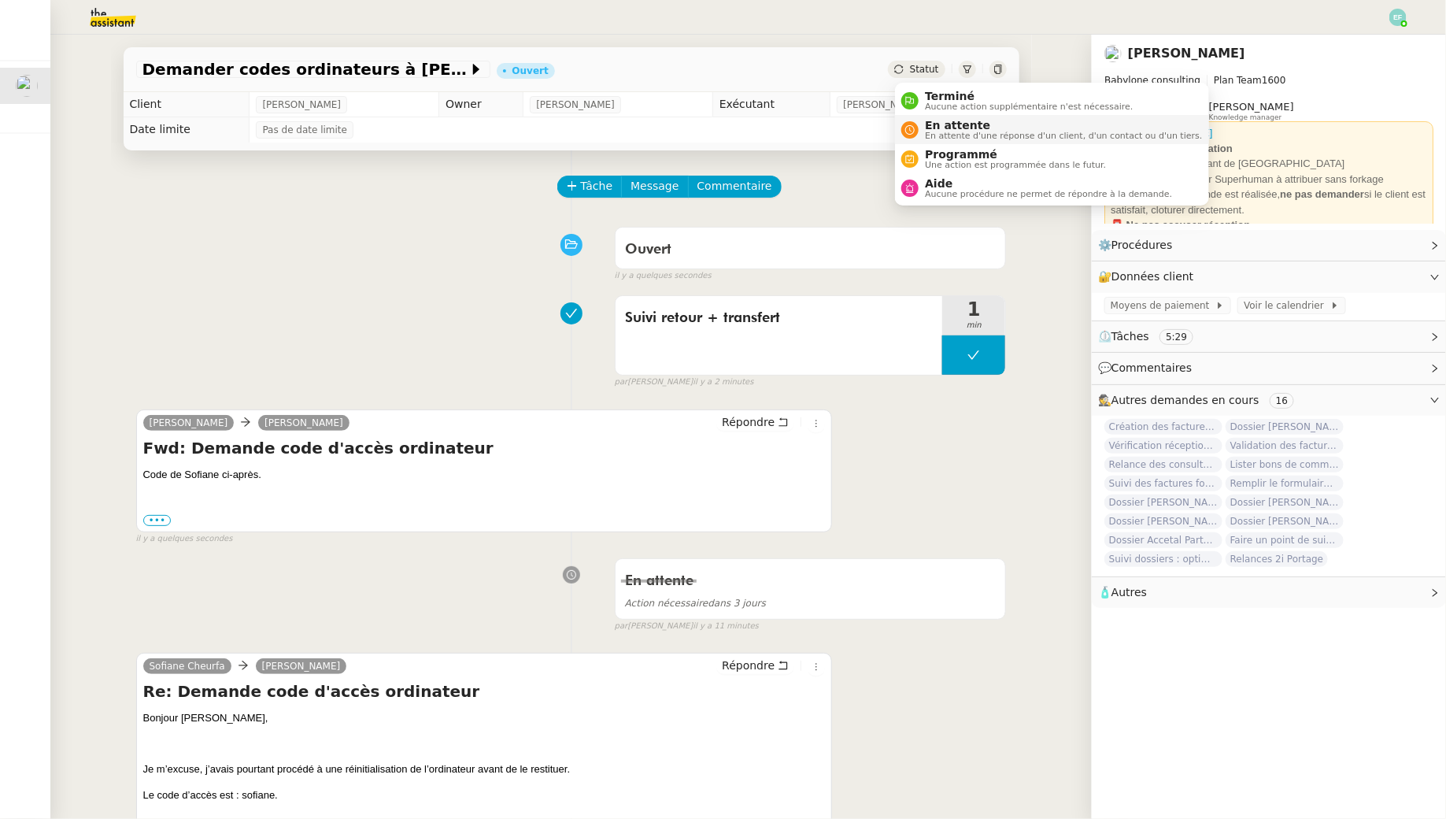
click at [922, 128] on div "En attente En attente d'une réponse d'un client, d'un contact ou d'un tiers." at bounding box center [1060, 129] width 283 height 21
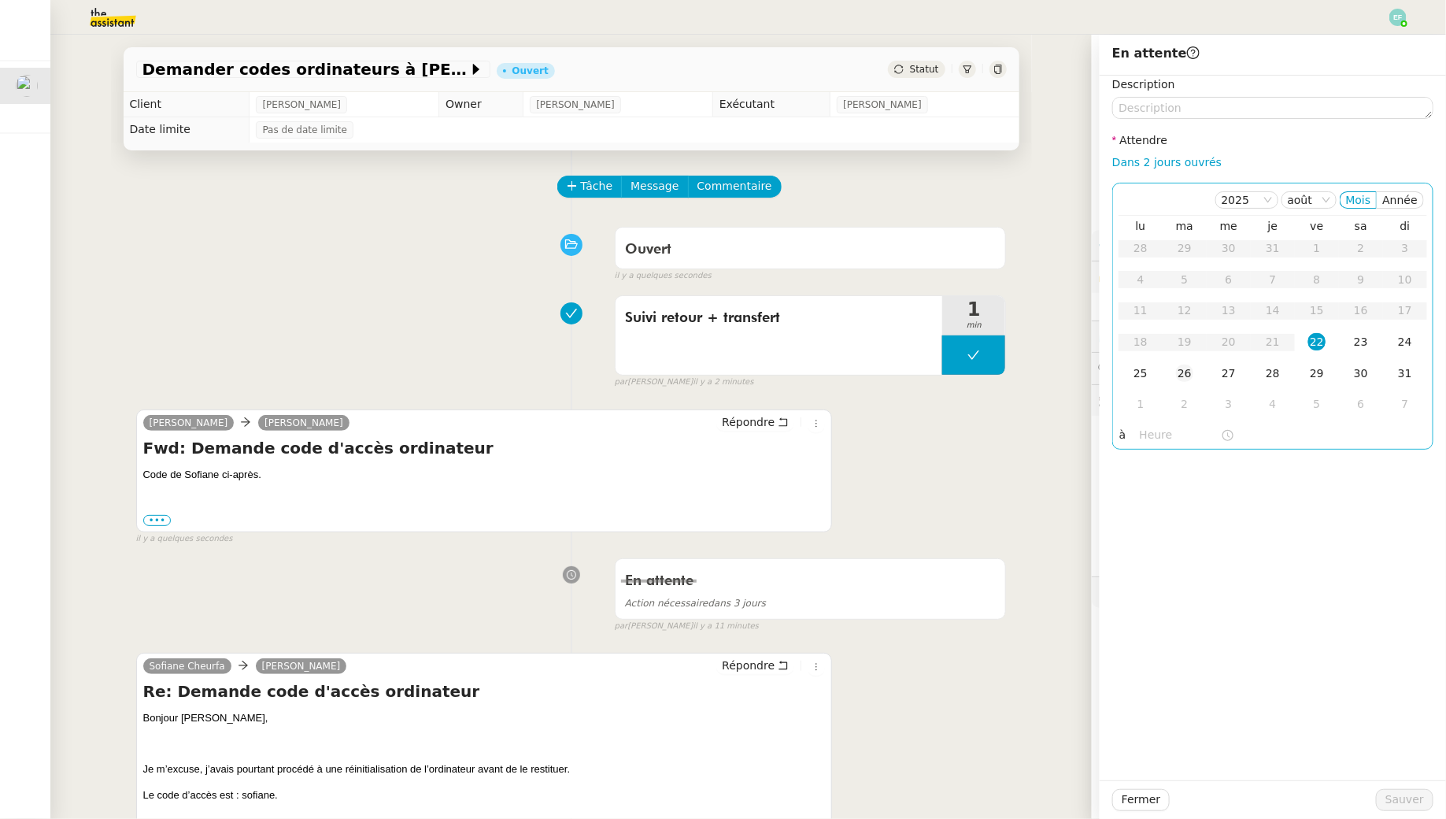
click at [1193, 368] on td "26" at bounding box center [1185, 373] width 44 height 31
click at [1395, 800] on span "Sauver" at bounding box center [1404, 799] width 39 height 18
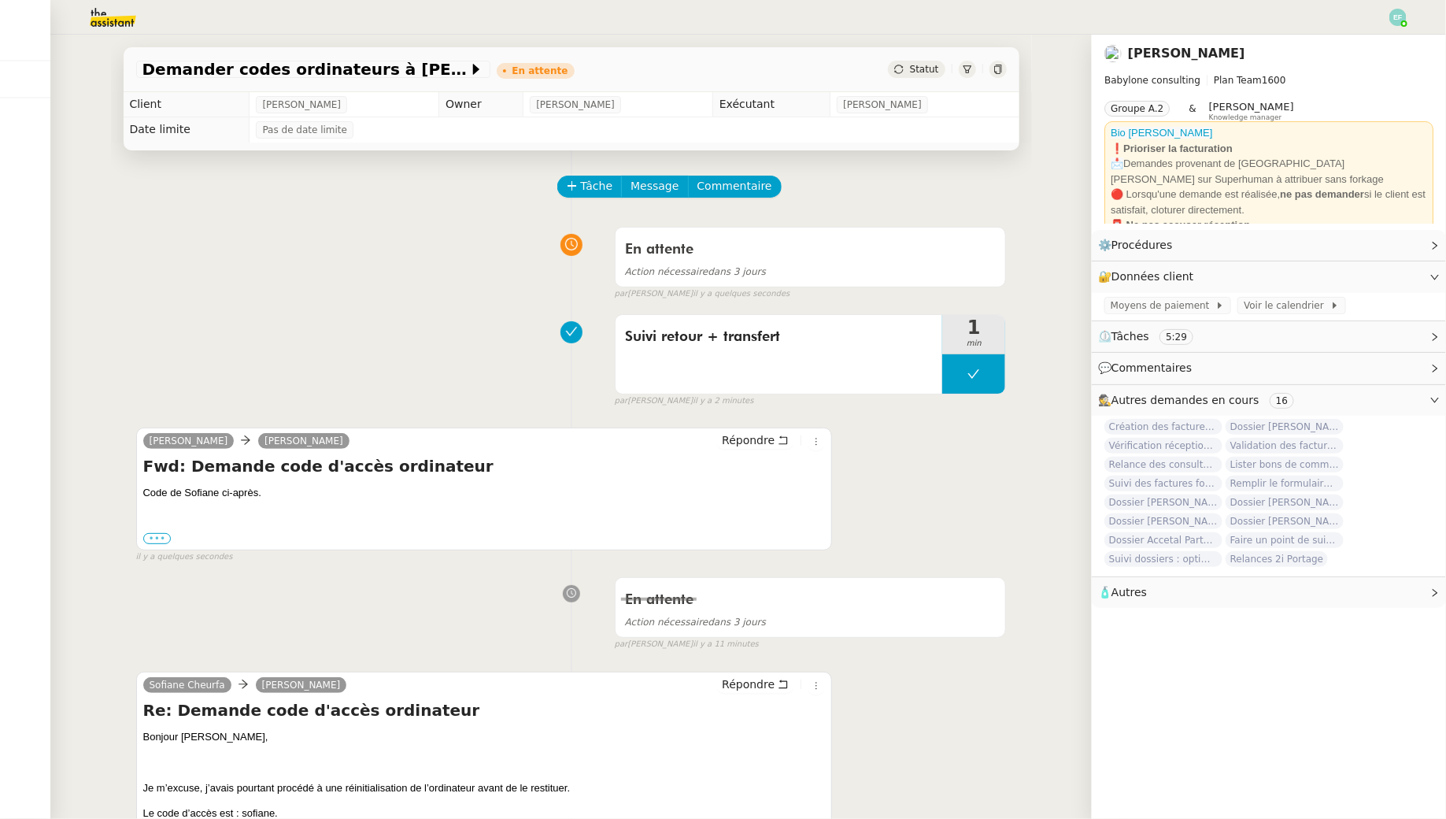
click at [160, 538] on label "•••" at bounding box center [157, 538] width 28 height 11
click at [0, 0] on input "•••" at bounding box center [0, 0] width 0 height 0
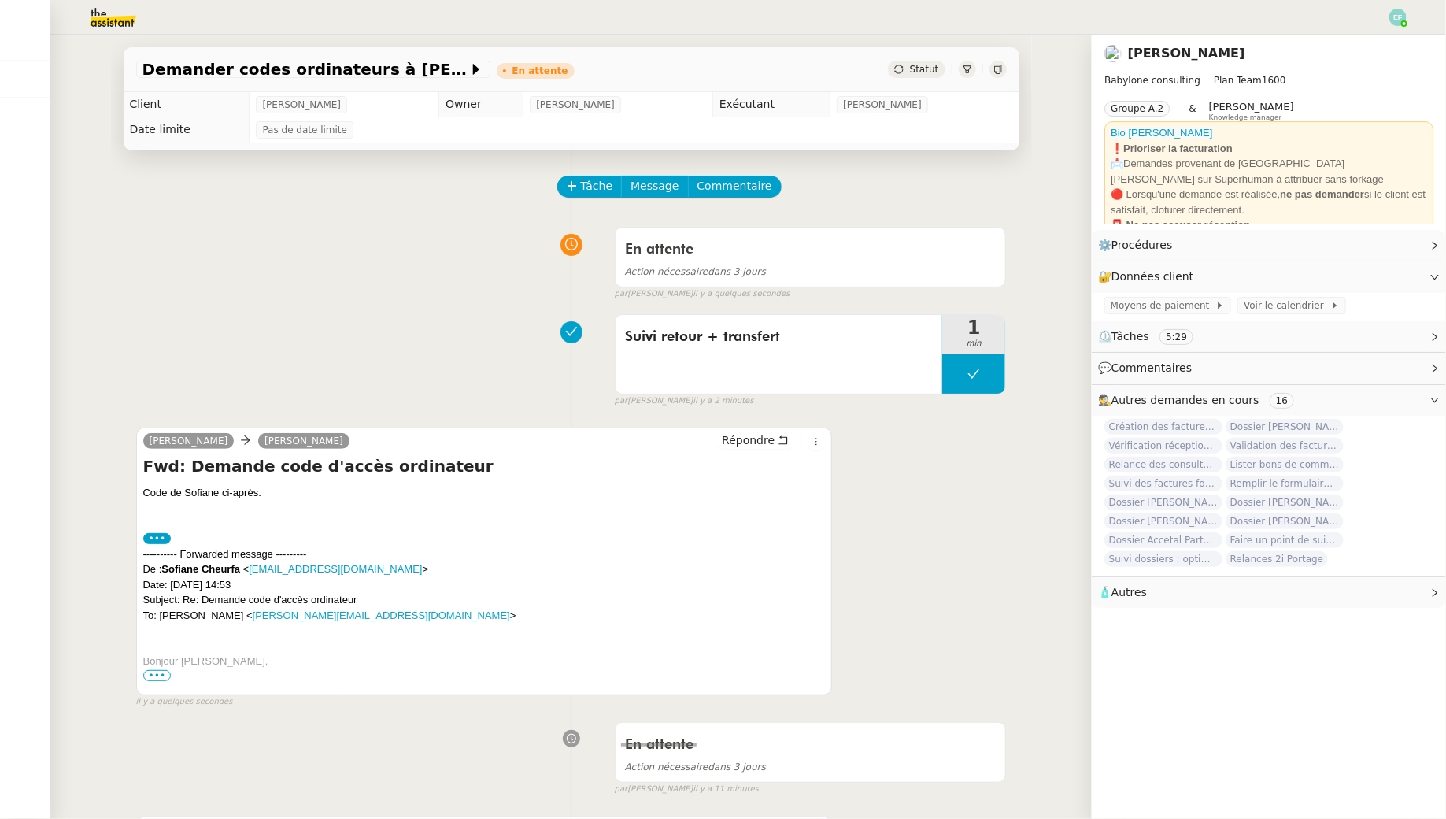
scroll to position [114, 0]
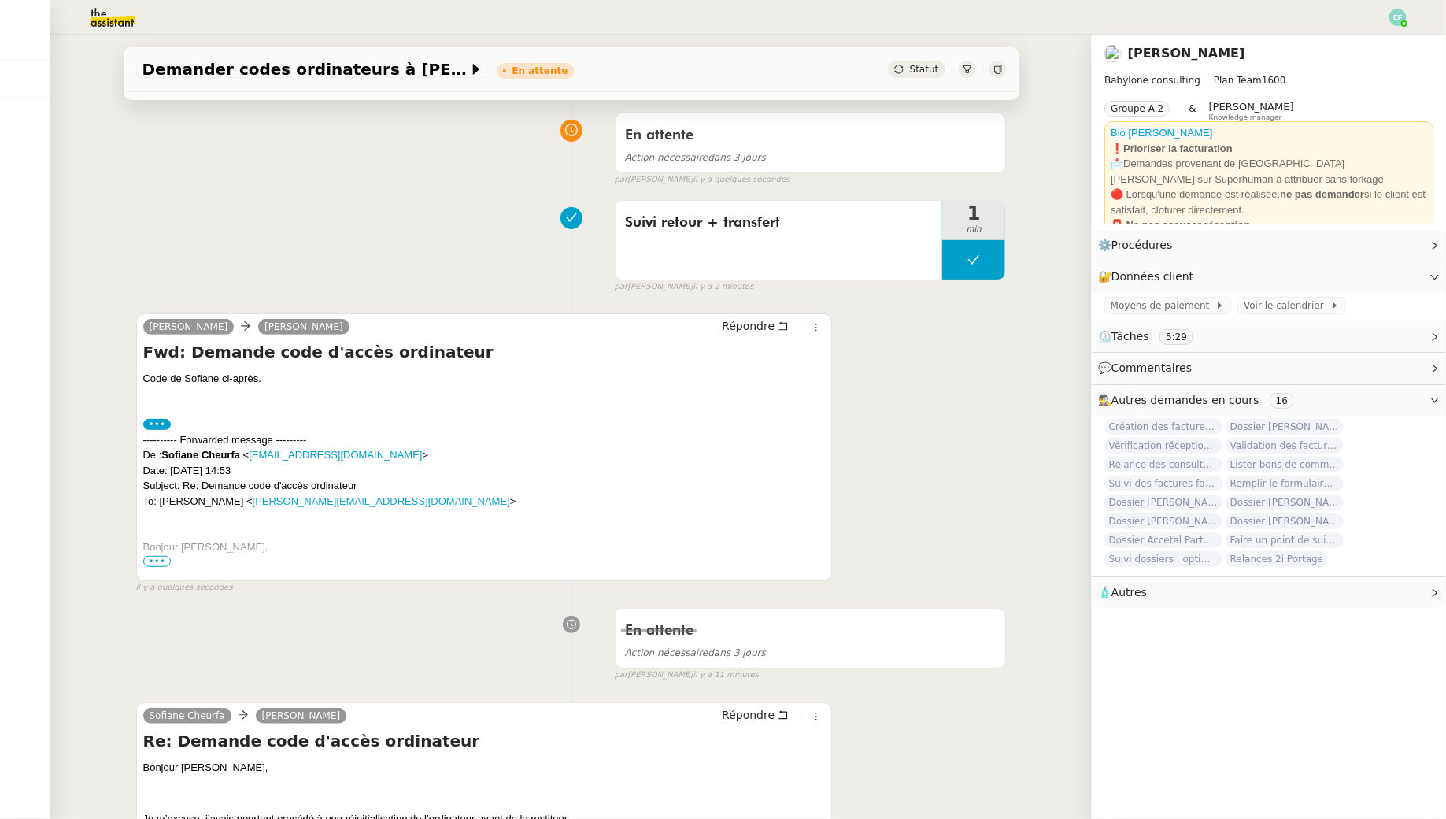
click at [158, 561] on span "•••" at bounding box center [157, 561] width 28 height 11
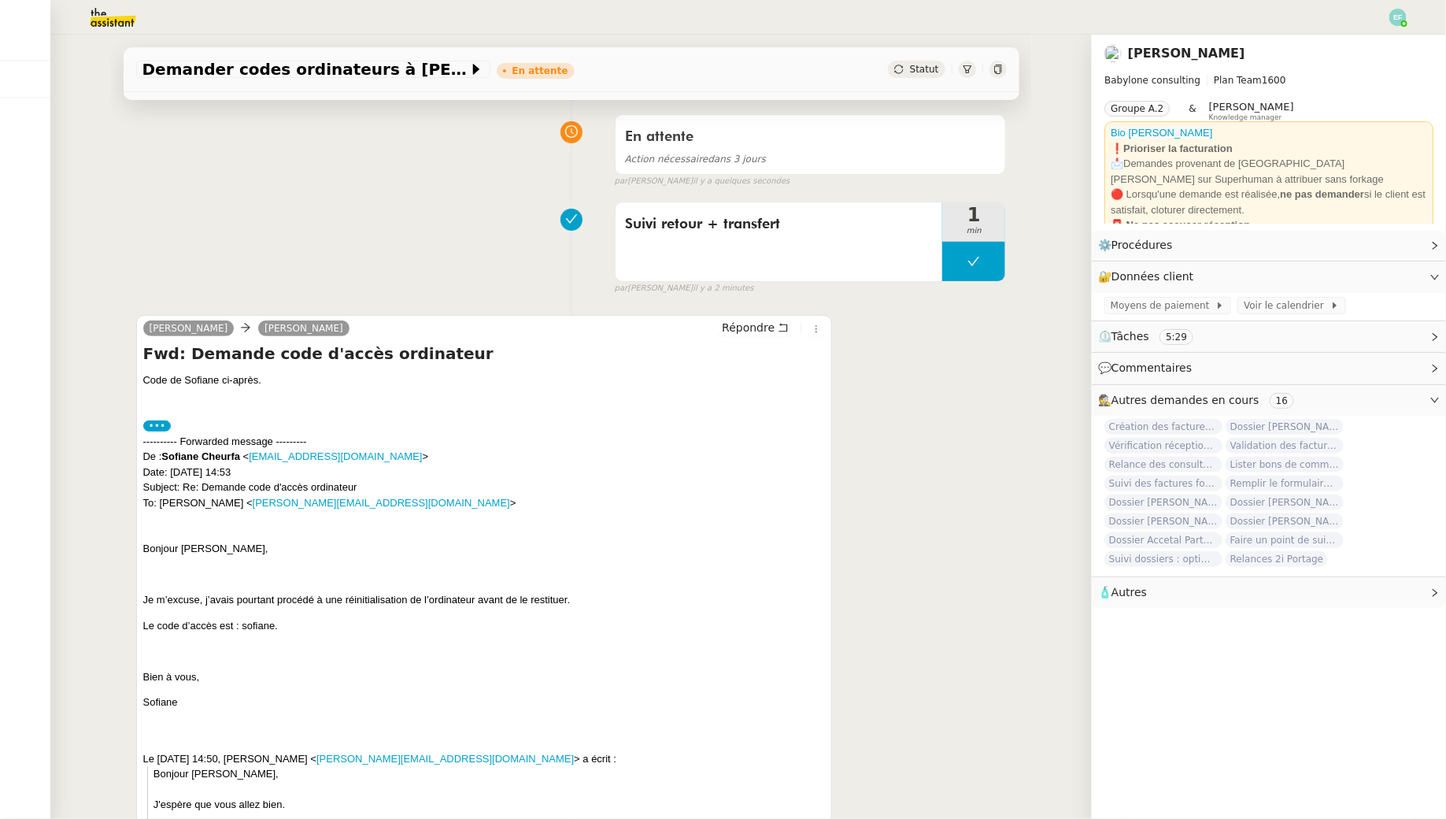
scroll to position [0, 0]
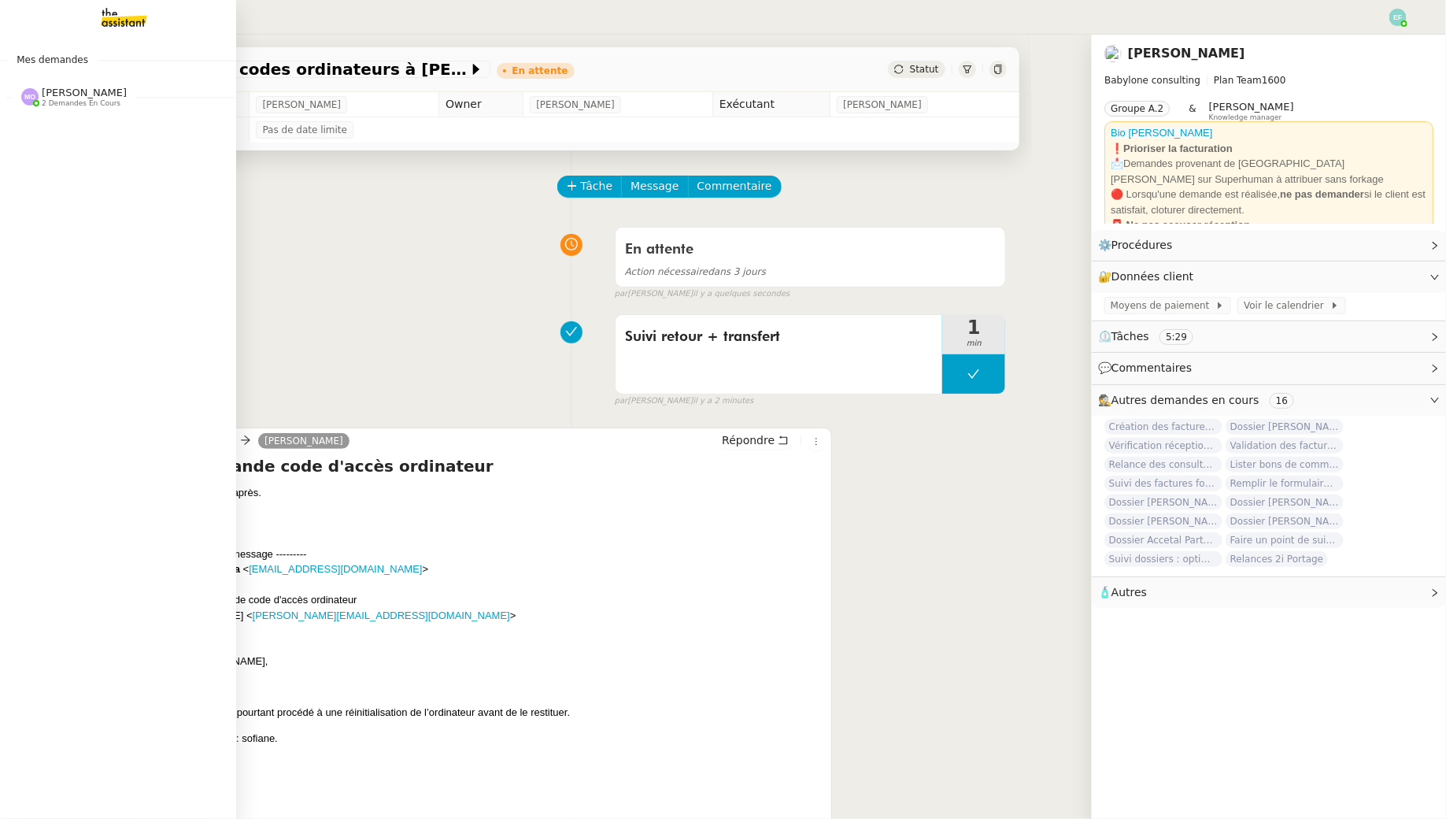
click at [97, 83] on span "Marie Orsoni 2 demandes en cours" at bounding box center [124, 90] width 236 height 33
click at [90, 161] on span "Contrat Bérengère BOURRILLON" at bounding box center [112, 162] width 175 height 15
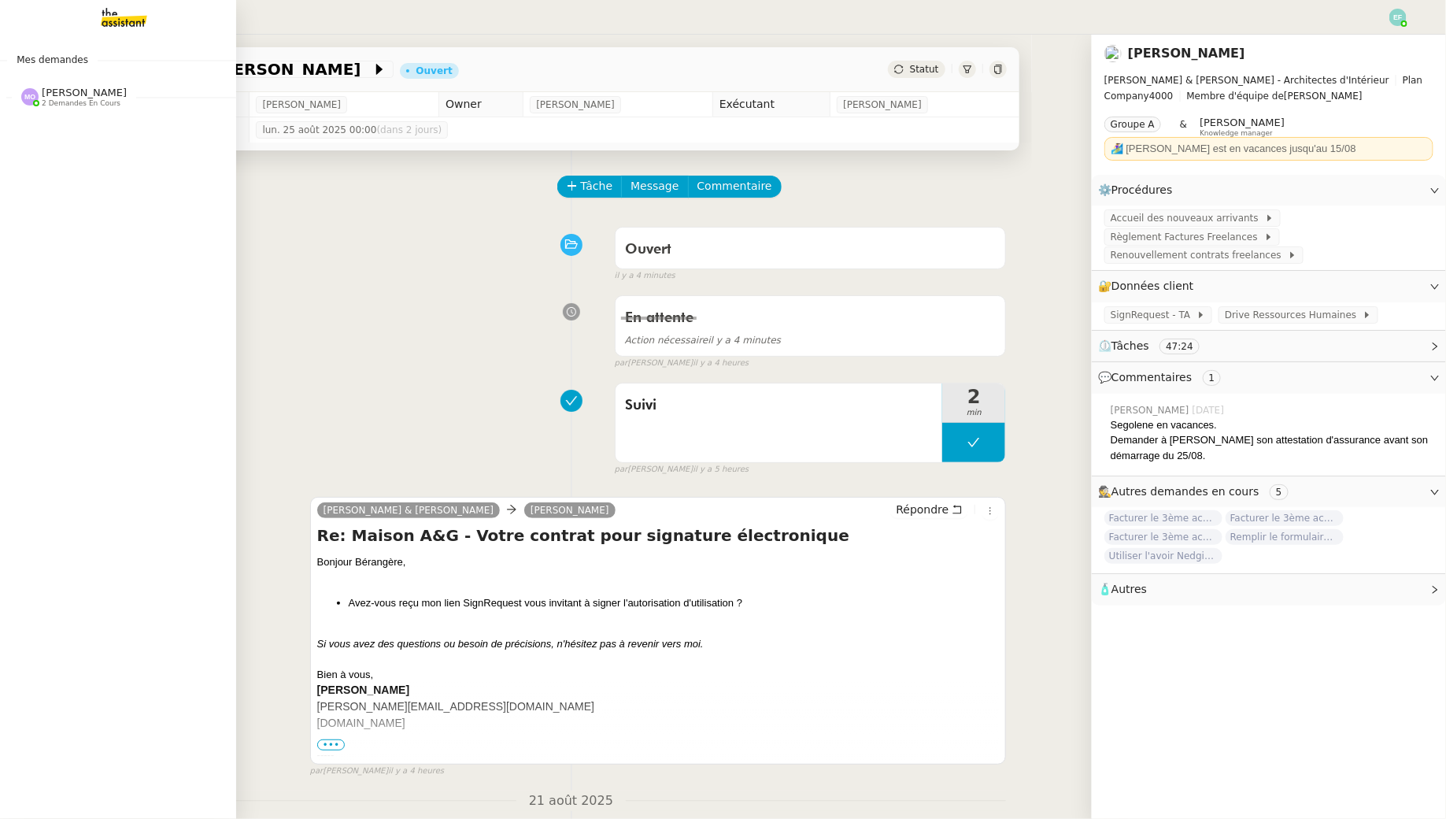
click at [84, 83] on span "Marie Orsoni 2 demandes en cours" at bounding box center [124, 90] width 236 height 33
click at [76, 130] on span "Projet Oléron" at bounding box center [72, 126] width 94 height 15
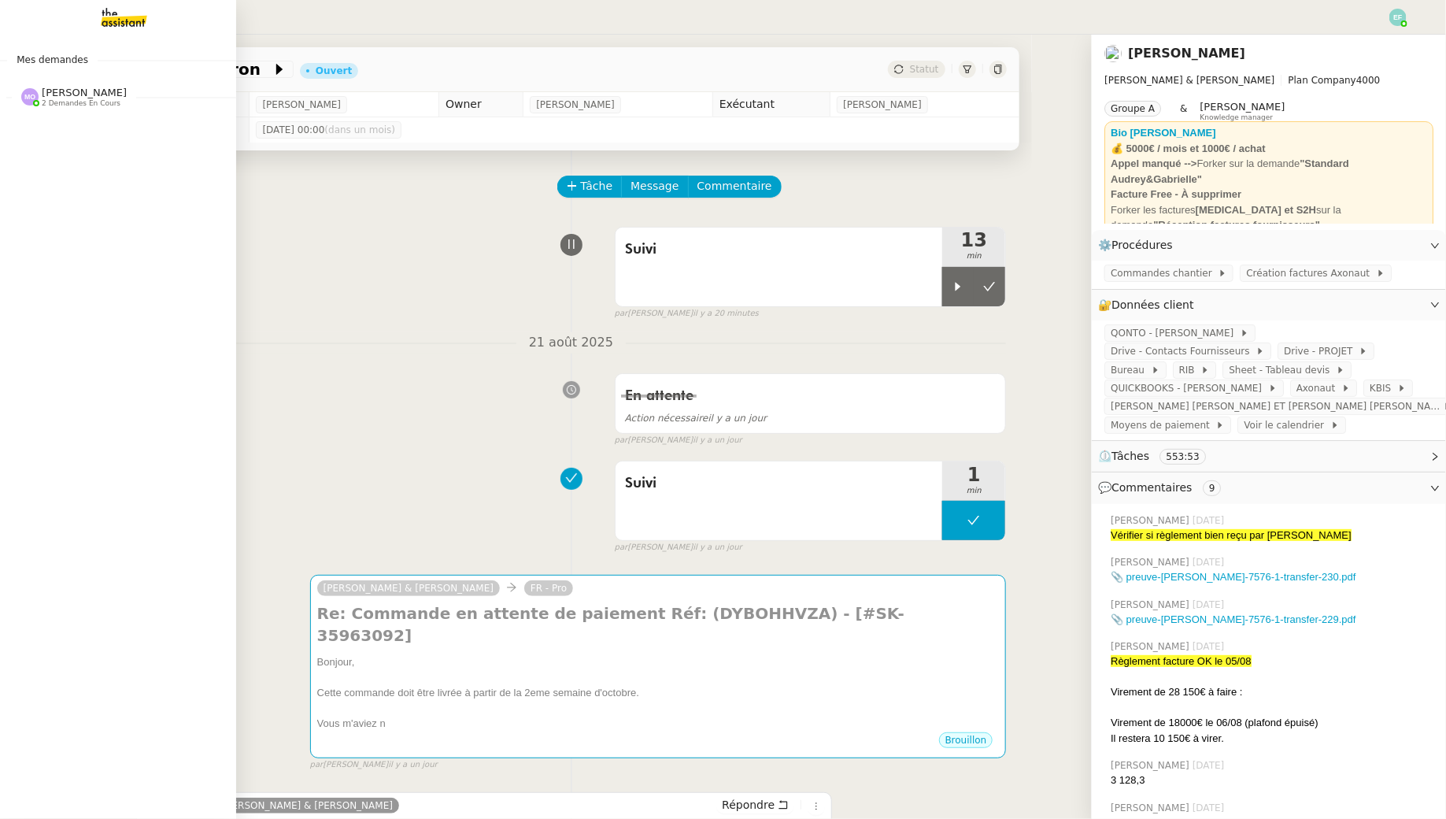
click at [128, 17] on img at bounding box center [111, 17] width 122 height 35
